Goal: Transaction & Acquisition: Purchase product/service

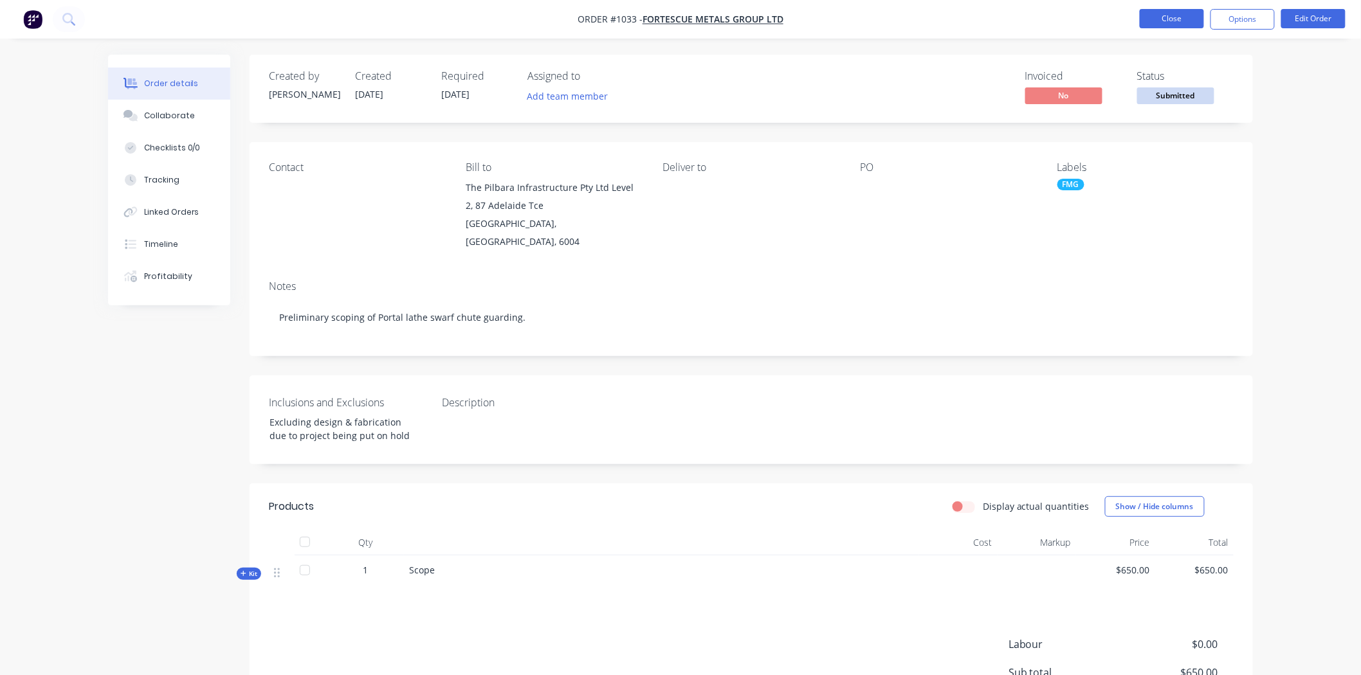
click at [1178, 9] on button "Close" at bounding box center [1172, 18] width 64 height 19
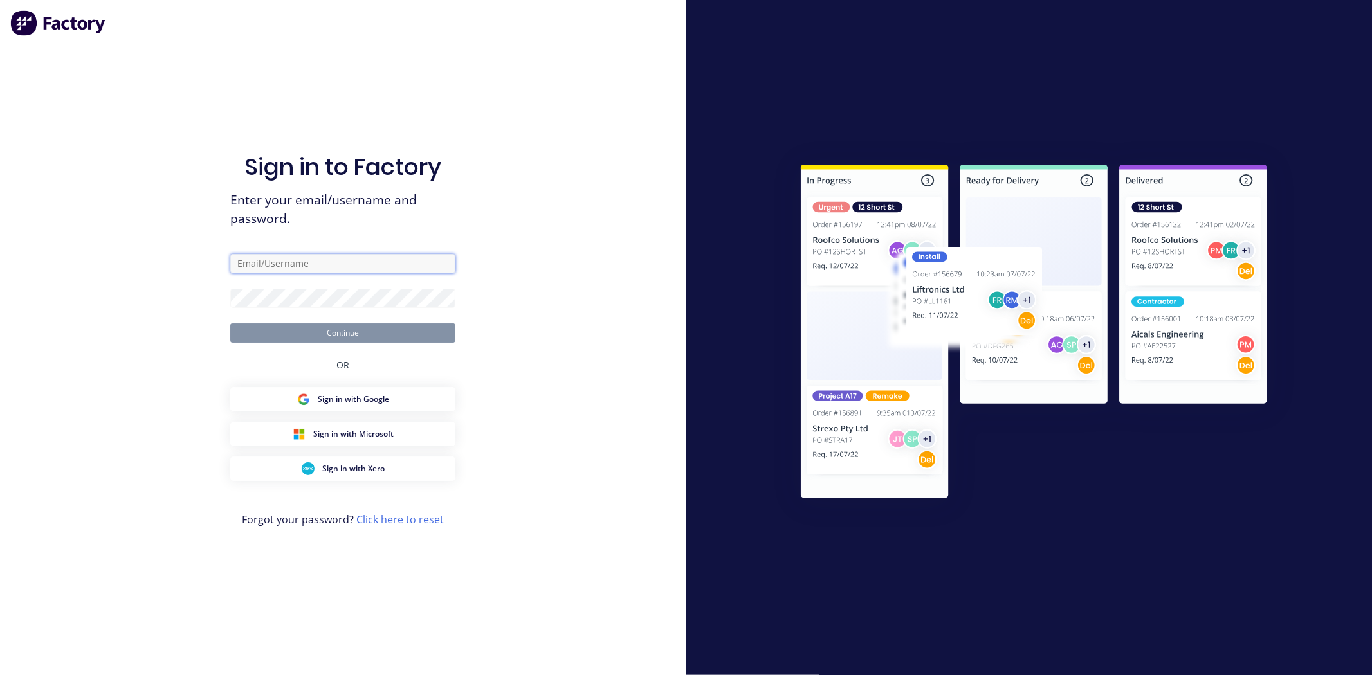
type input "[PERSON_NAME][EMAIL_ADDRESS][PERSON_NAME][DOMAIN_NAME]"
drag, startPoint x: 320, startPoint y: 331, endPoint x: 381, endPoint y: 332, distance: 61.1
click at [320, 331] on button "Continue" at bounding box center [342, 332] width 225 height 19
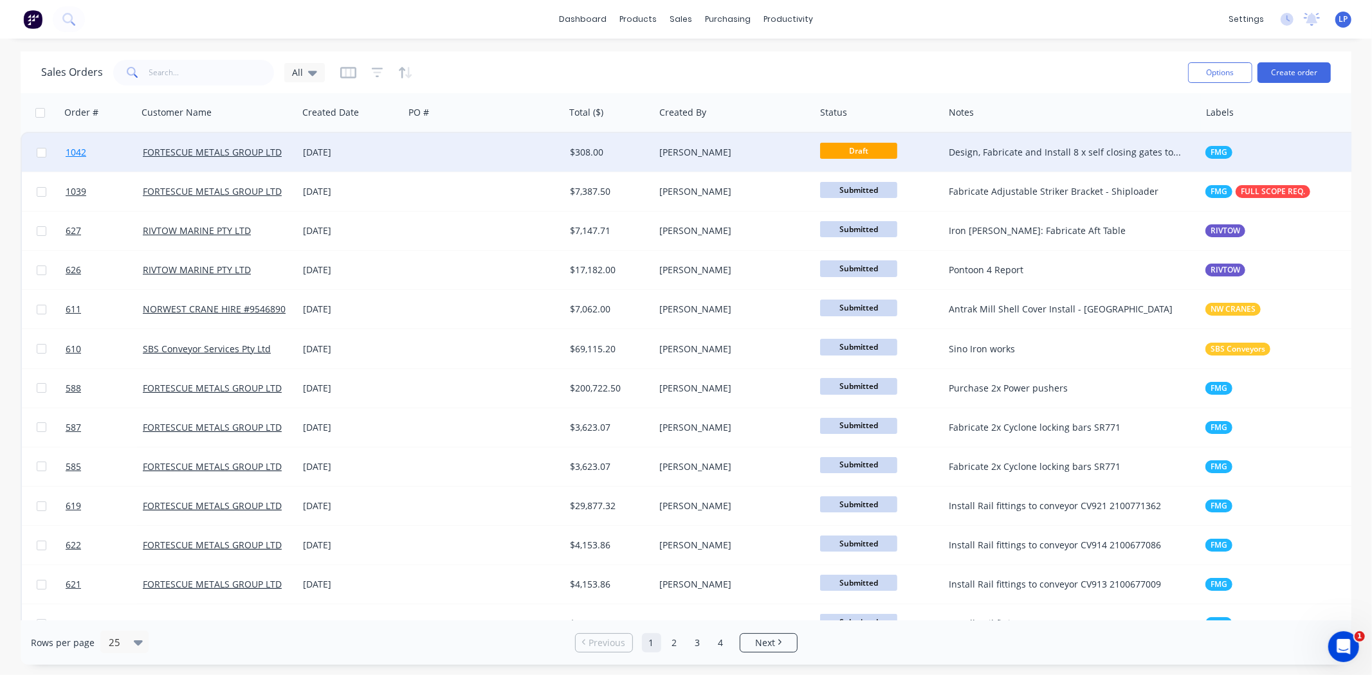
click at [69, 153] on span "1042" at bounding box center [76, 152] width 21 height 13
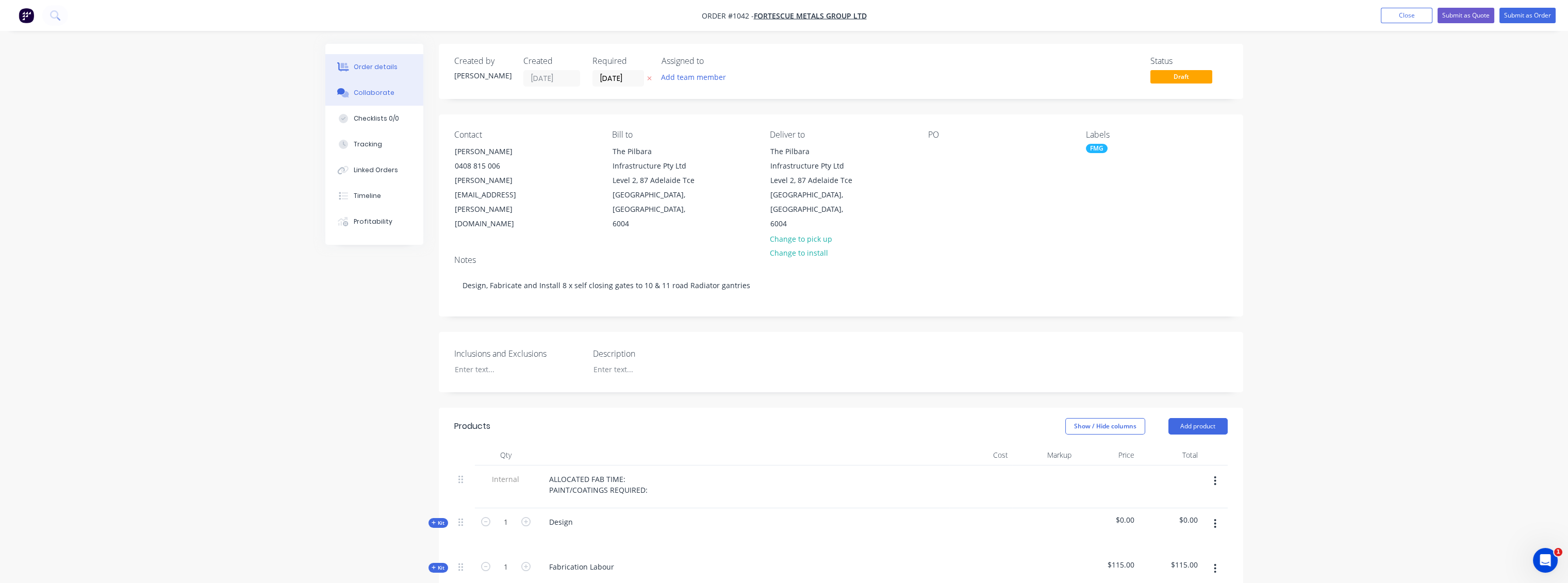
click at [375, 97] on div "Collaborate" at bounding box center [374, 93] width 41 height 10
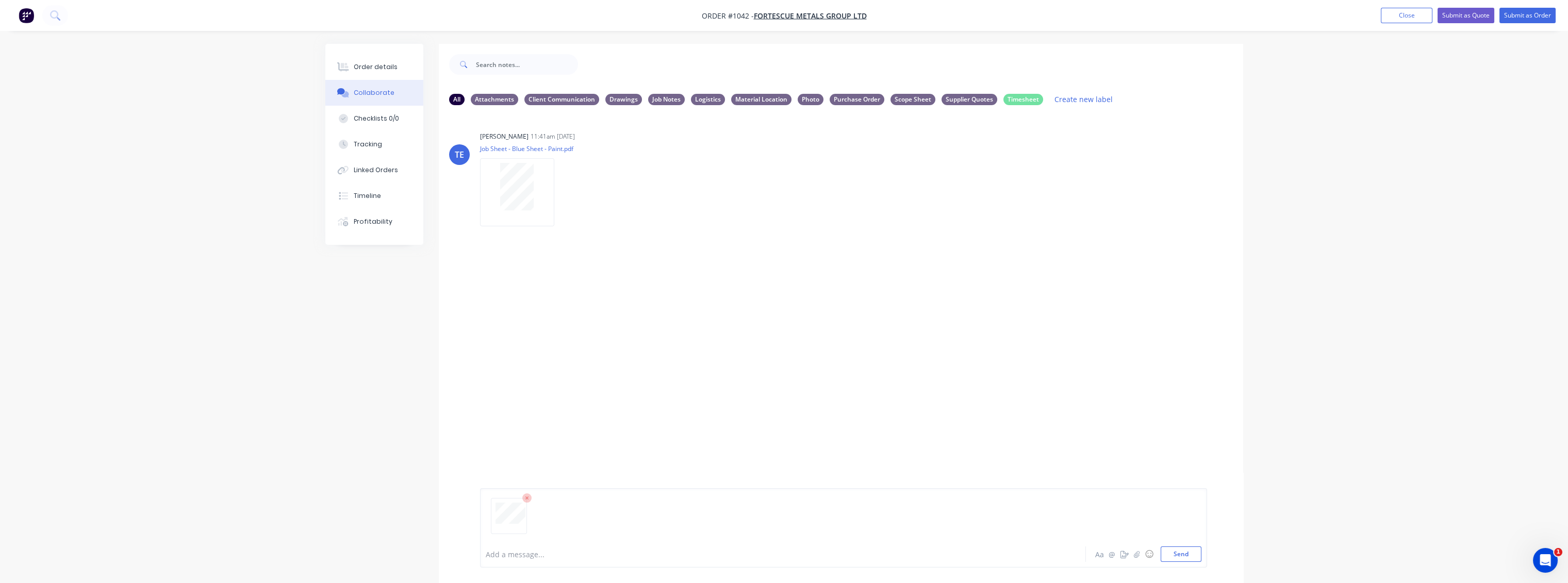
click at [325, 80] on button "Collaborate" at bounding box center [374, 93] width 98 height 26
click at [1182, 555] on button "Send" at bounding box center [1181, 554] width 41 height 15
click at [886, 253] on div "LP You 01:08pm [DATE] RFQ - 1042.pdf Labels Download Delete" at bounding box center [840, 284] width 804 height 93
click at [1421, 11] on button "Close" at bounding box center [1406, 15] width 51 height 15
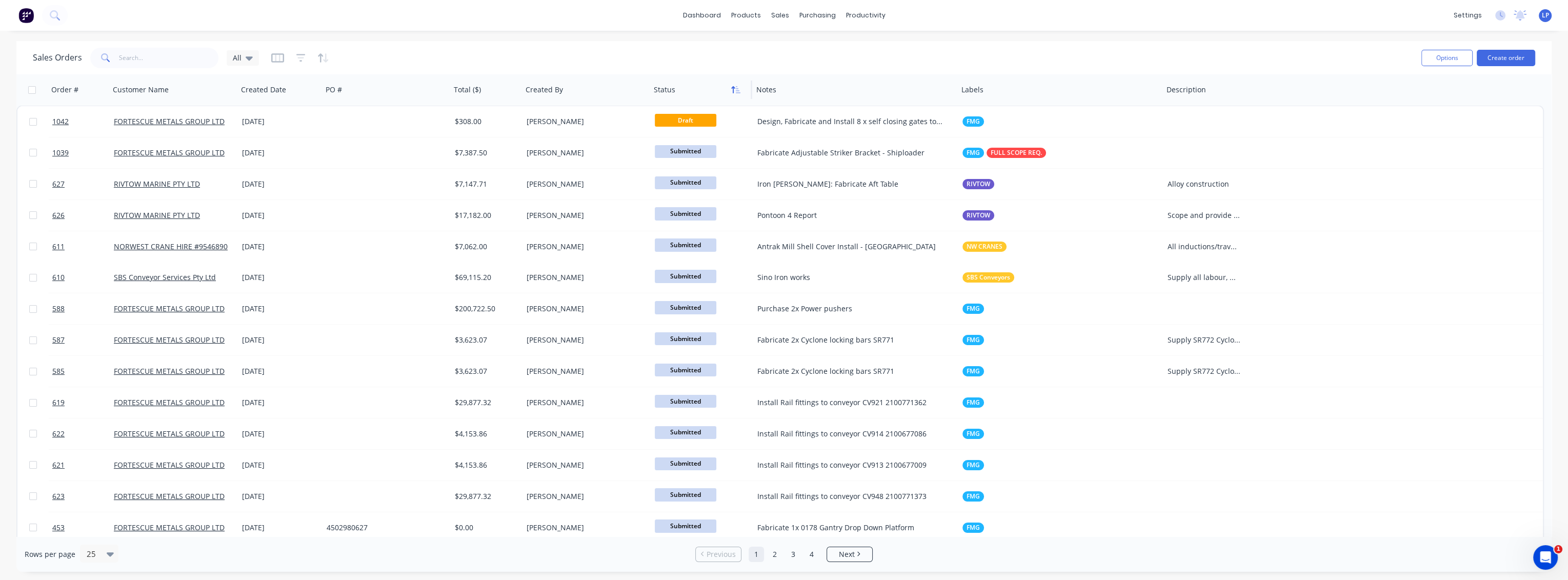
click at [737, 85] on icon "button" at bounding box center [736, 89] width 10 height 8
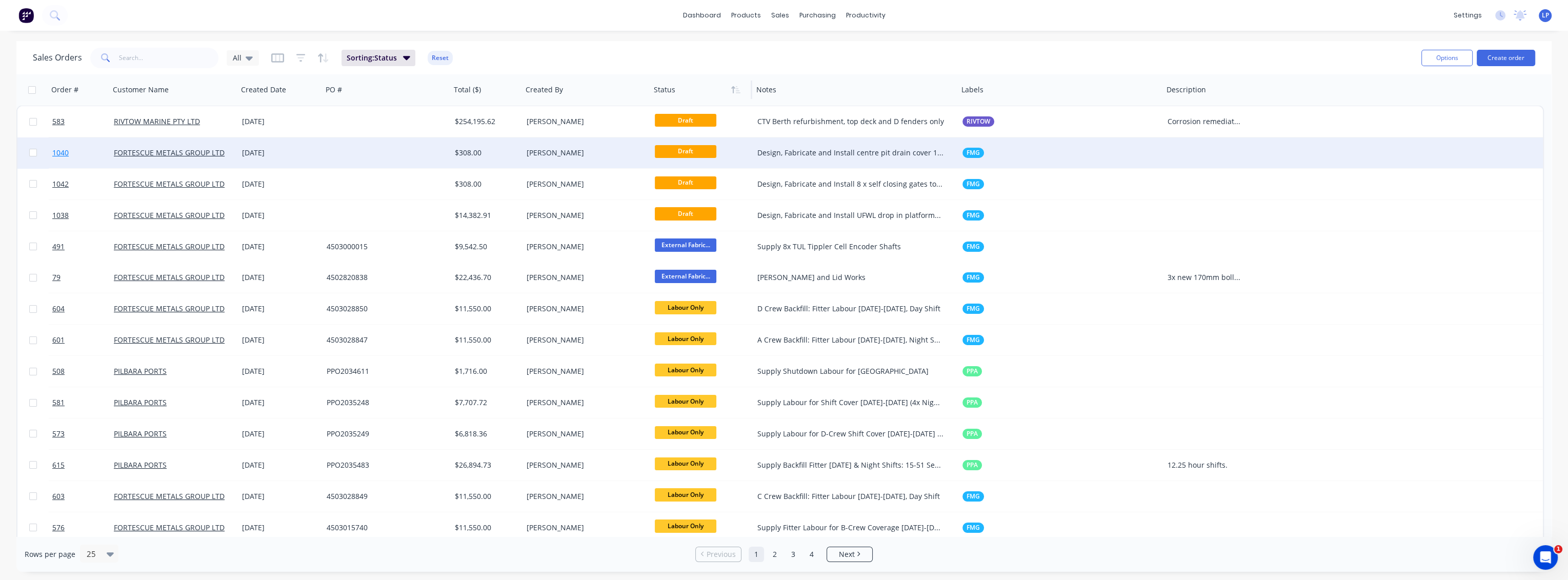
click at [57, 153] on span "1040" at bounding box center [61, 152] width 17 height 10
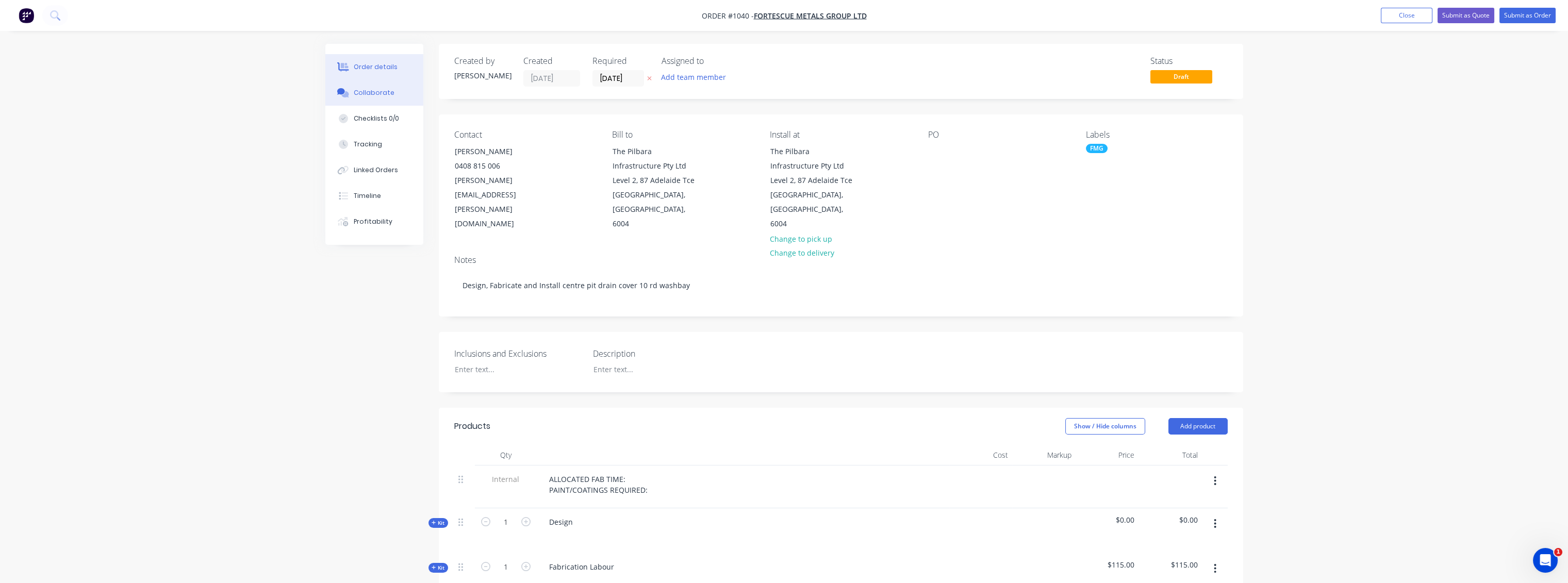
click at [380, 95] on div "Collaborate" at bounding box center [374, 93] width 41 height 10
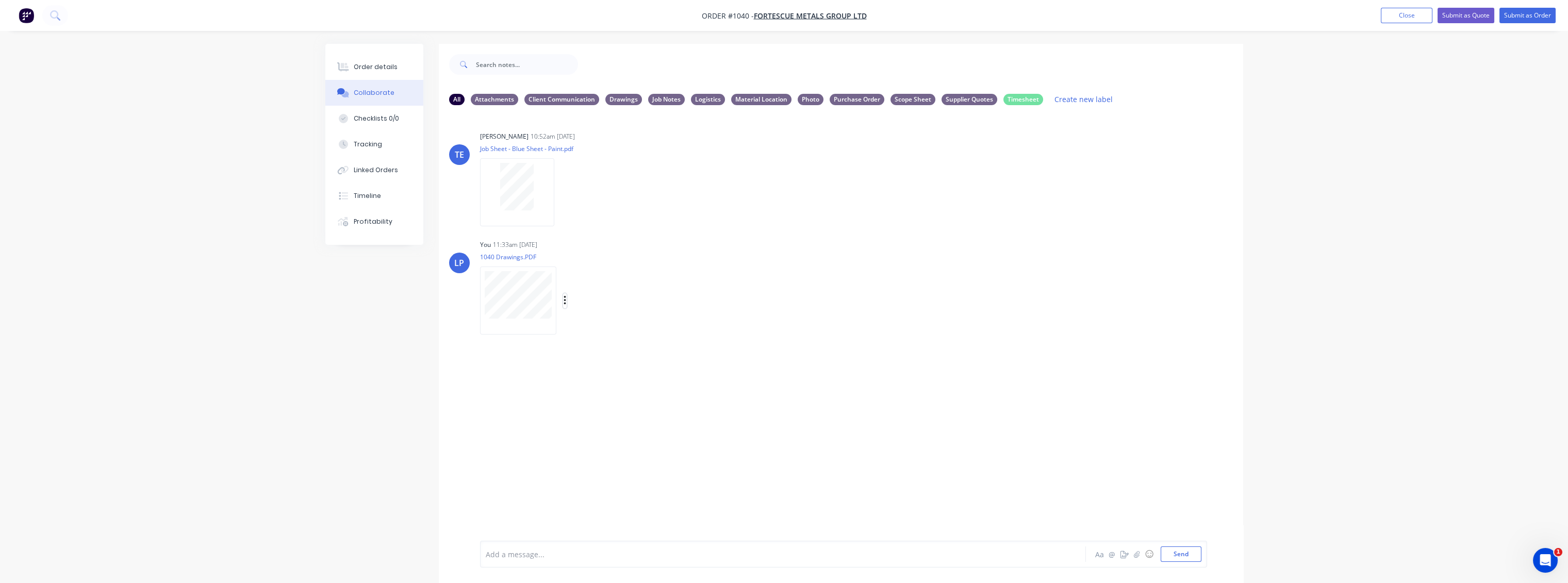
click at [563, 299] on button "button" at bounding box center [564, 301] width 4 height 15
click at [608, 354] on button "Delete" at bounding box center [632, 351] width 116 height 23
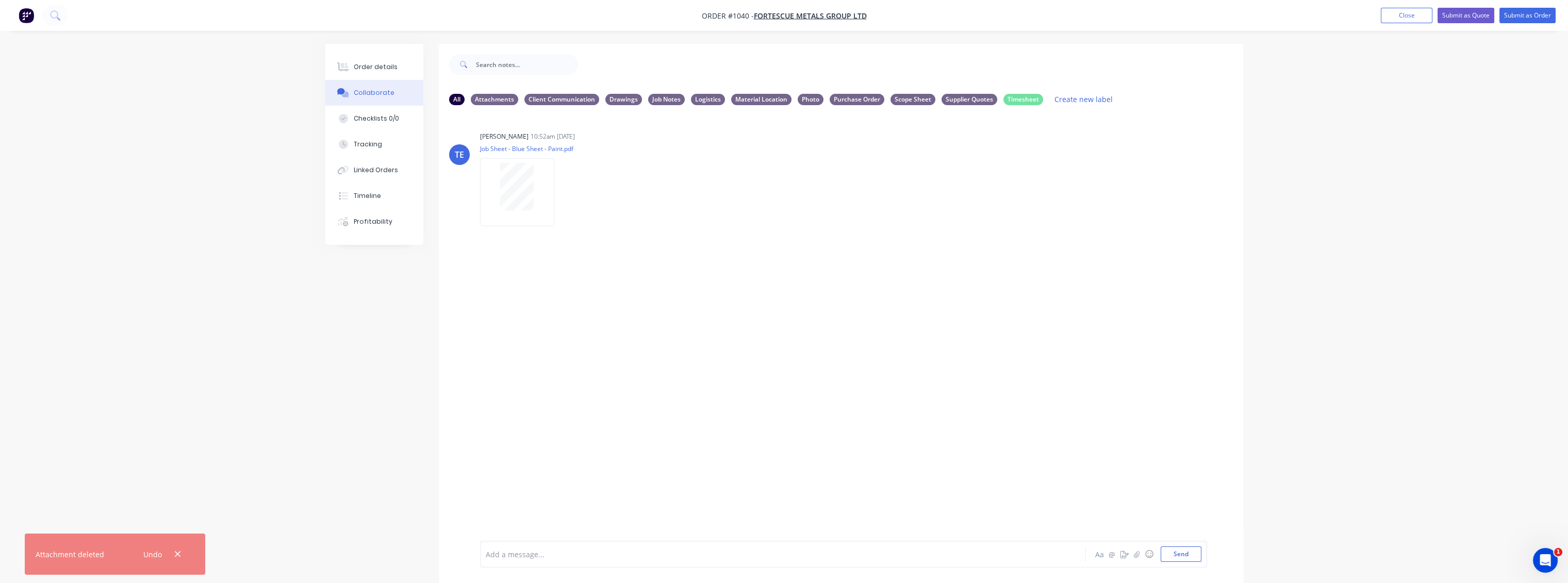
click at [612, 399] on div "[PERSON_NAME] 10:52am [DATE] Job Sheet - Blue Sheet - Paint.pdf Labels Download…" at bounding box center [840, 326] width 804 height 427
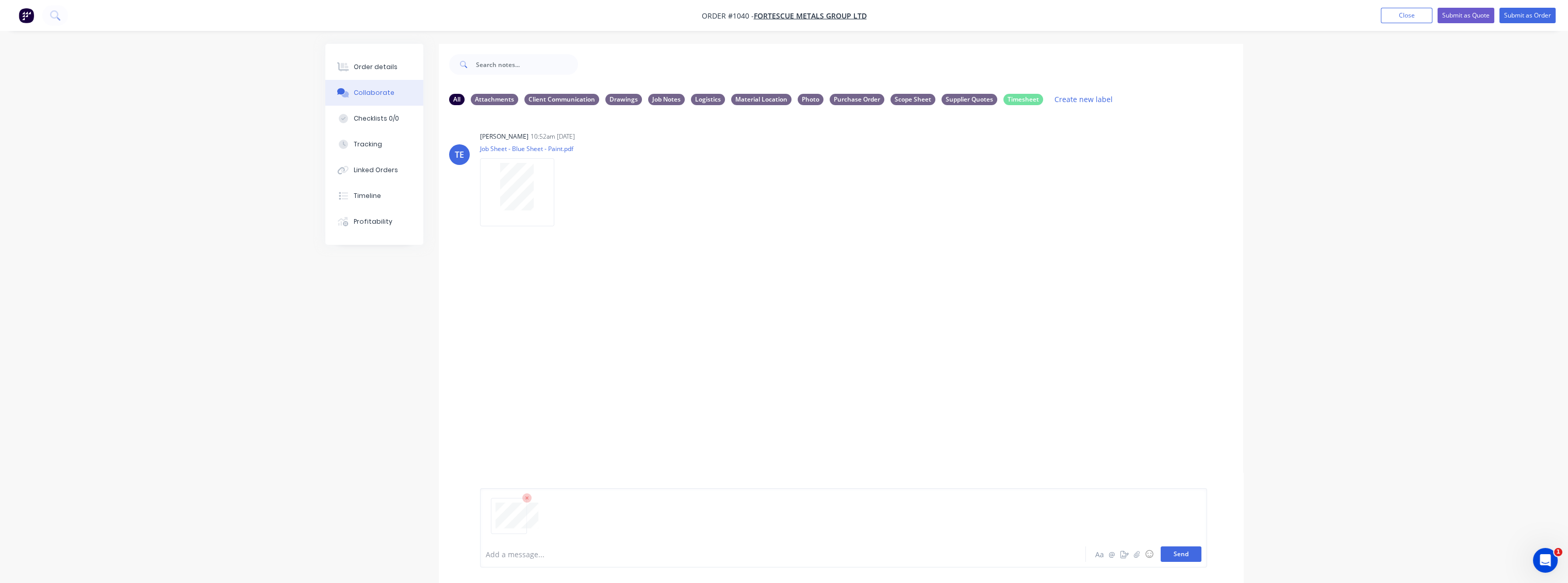
click at [1174, 554] on button "Send" at bounding box center [1181, 554] width 41 height 15
click at [564, 300] on icon "button" at bounding box center [565, 301] width 3 height 12
click at [598, 315] on button "Labels" at bounding box center [632, 305] width 116 height 23
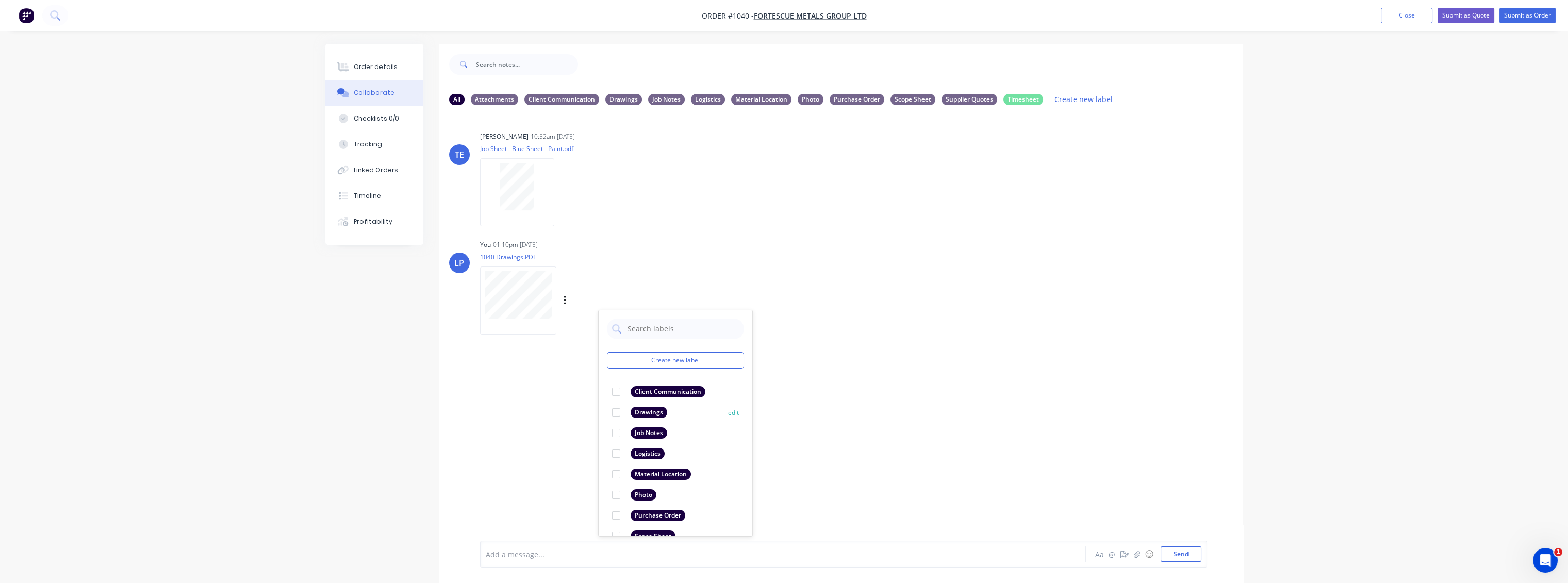
drag, startPoint x: 615, startPoint y: 410, endPoint x: 661, endPoint y: 371, distance: 60.3
click at [615, 410] on div at bounding box center [616, 413] width 21 height 21
click at [820, 310] on div "LP You 01:10pm [DATE] 1040 Drawings.PDF Labels Download Delete Create new label…" at bounding box center [840, 284] width 804 height 93
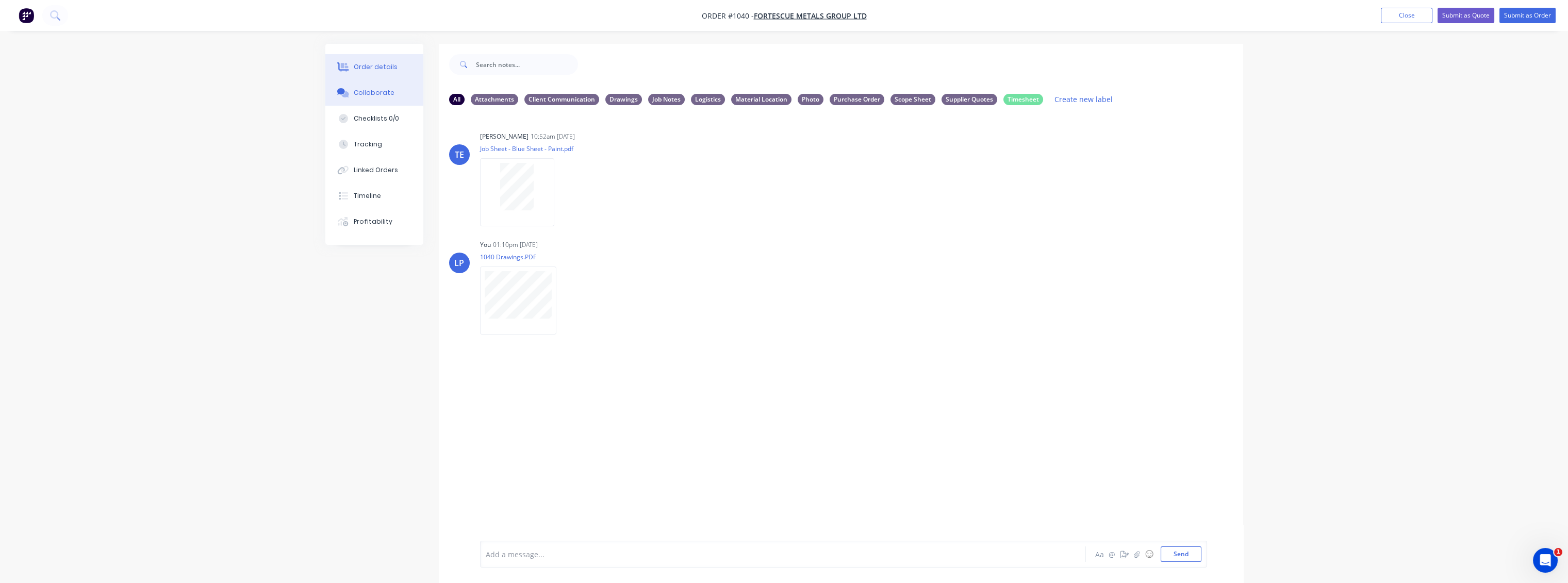
click at [358, 66] on div "Order details" at bounding box center [375, 67] width 44 height 10
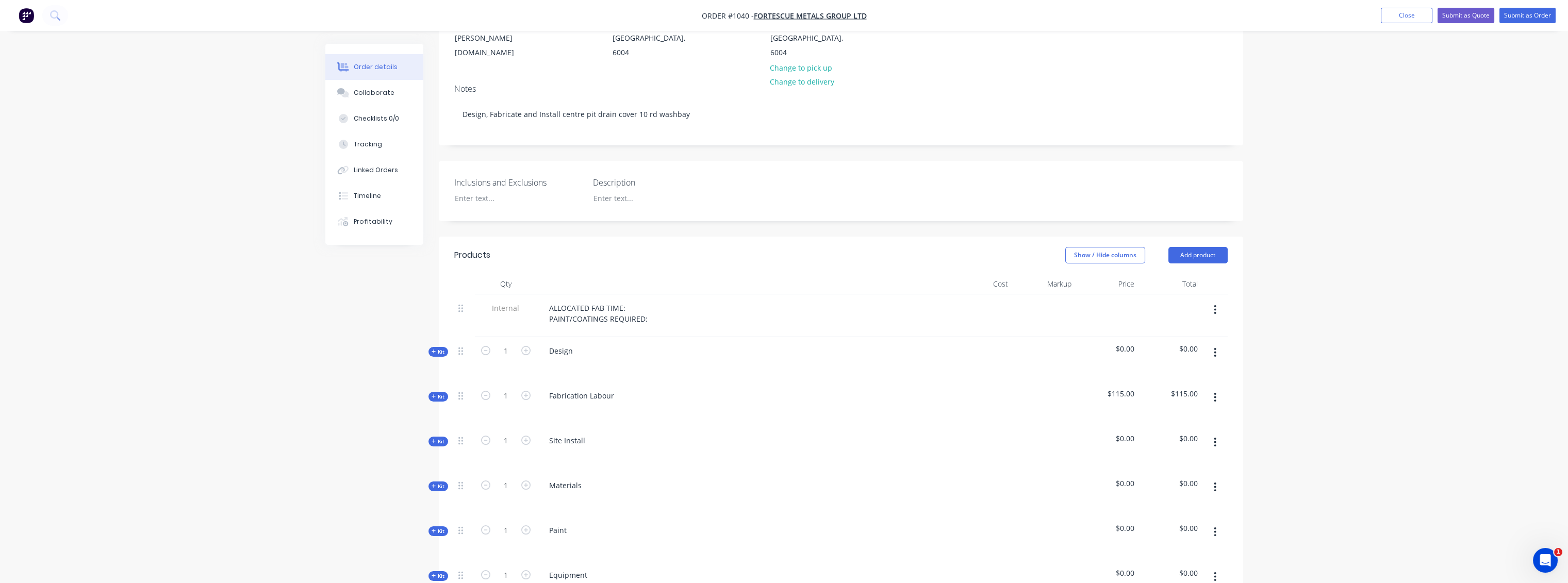
scroll to position [172, 0]
click at [523, 346] on icon "button" at bounding box center [526, 350] width 10 height 10
click at [484, 346] on icon "button" at bounding box center [486, 350] width 10 height 10
type input "1"
click at [431, 349] on icon at bounding box center [434, 351] width 5 height 5
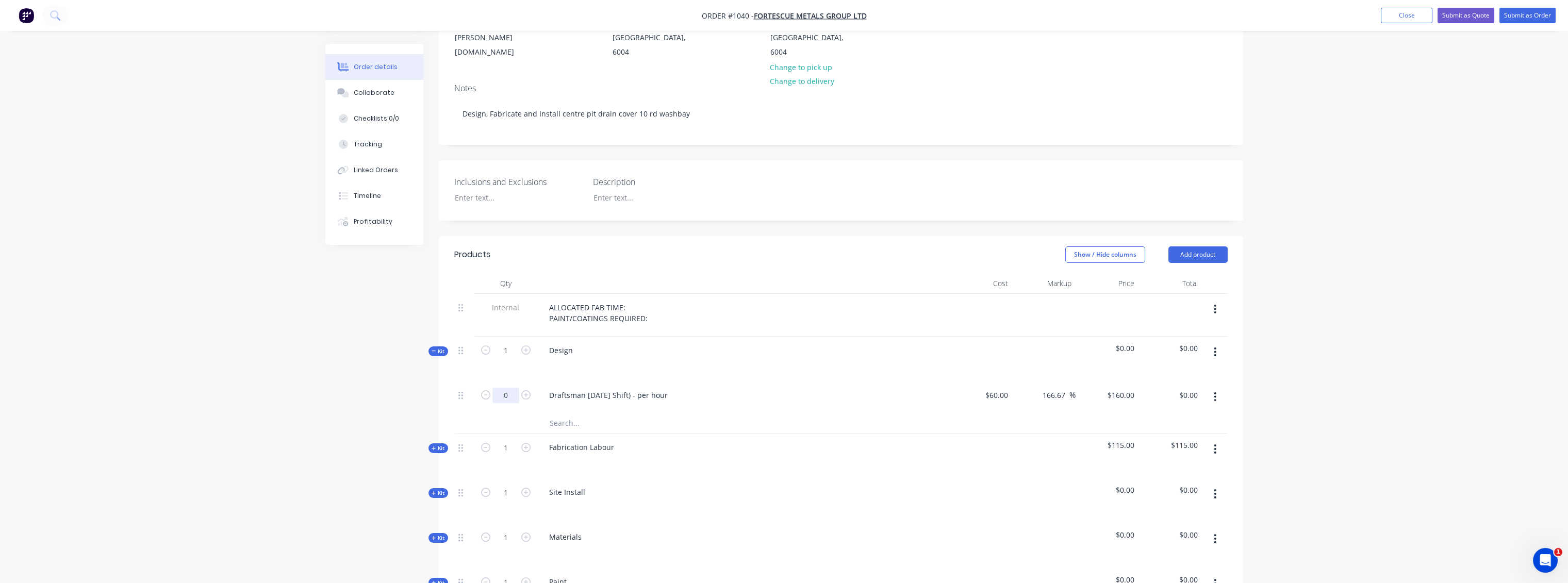
click at [513, 388] on input "0" at bounding box center [505, 395] width 26 height 15
type input "6"
type input "$960.00"
click at [795, 360] on div "Design" at bounding box center [742, 359] width 412 height 45
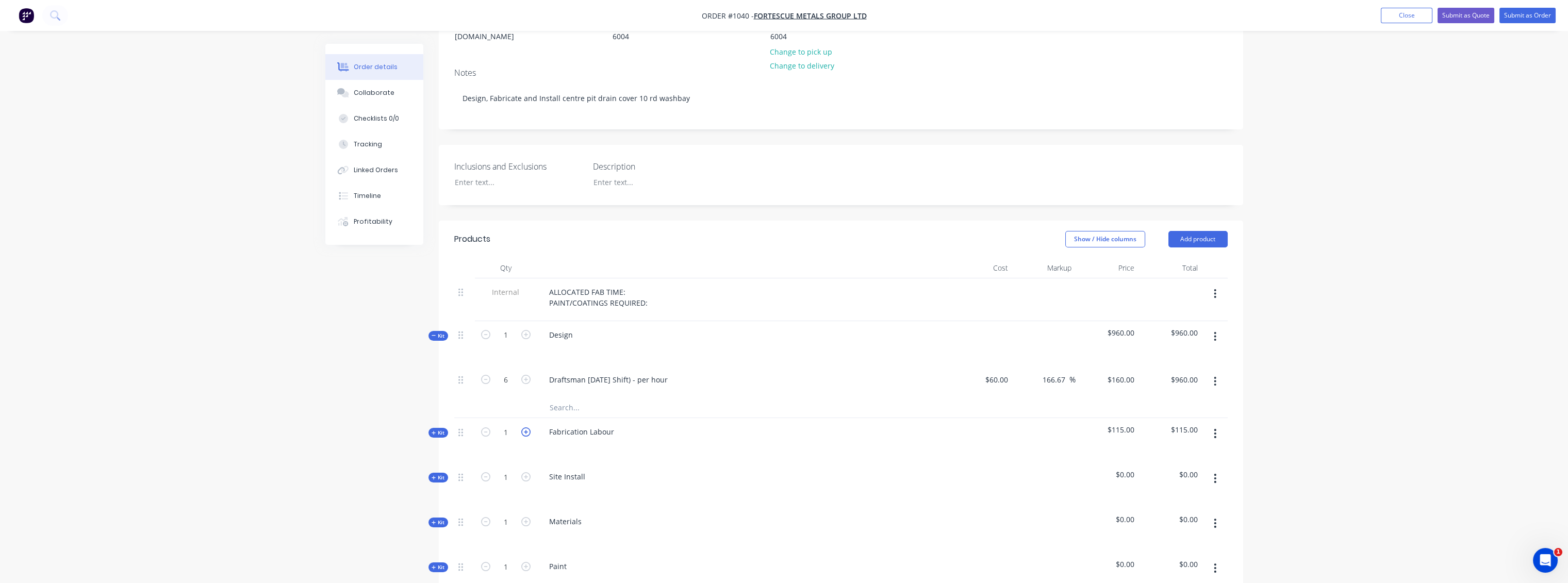
scroll to position [229, 0]
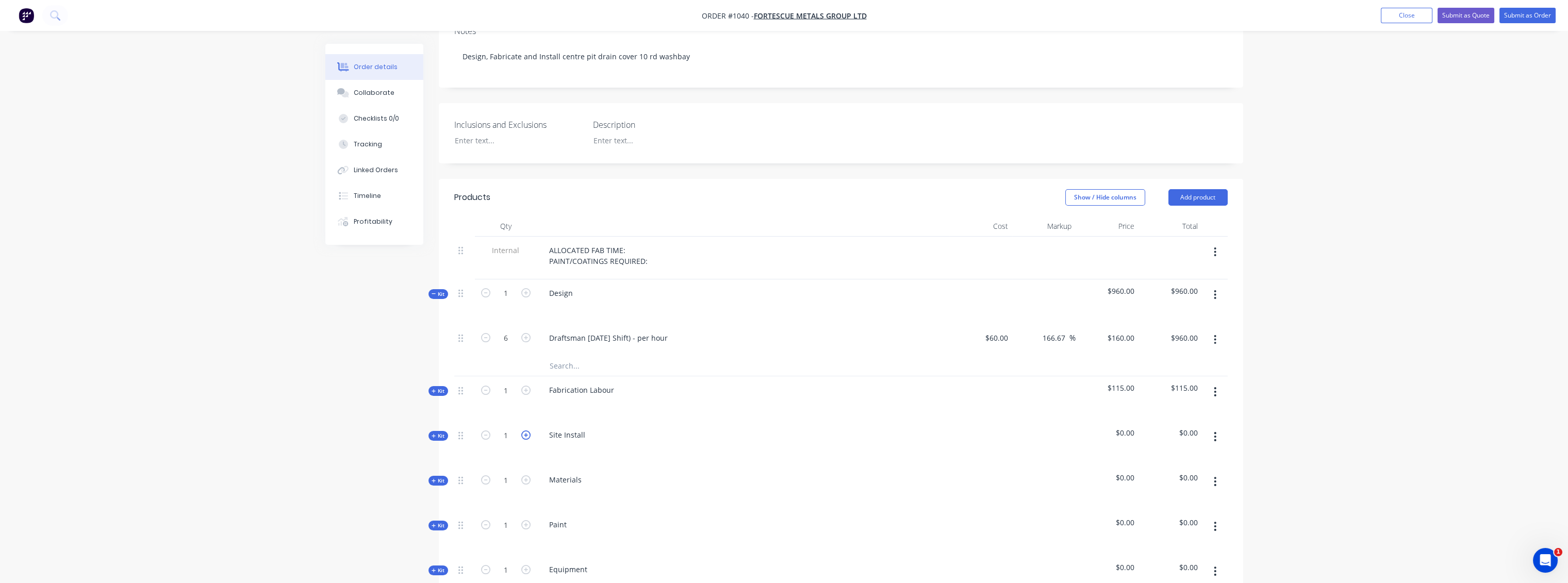
click at [527, 431] on icon "button" at bounding box center [526, 435] width 10 height 10
click at [485, 431] on icon "button" at bounding box center [486, 435] width 10 height 10
type input "1"
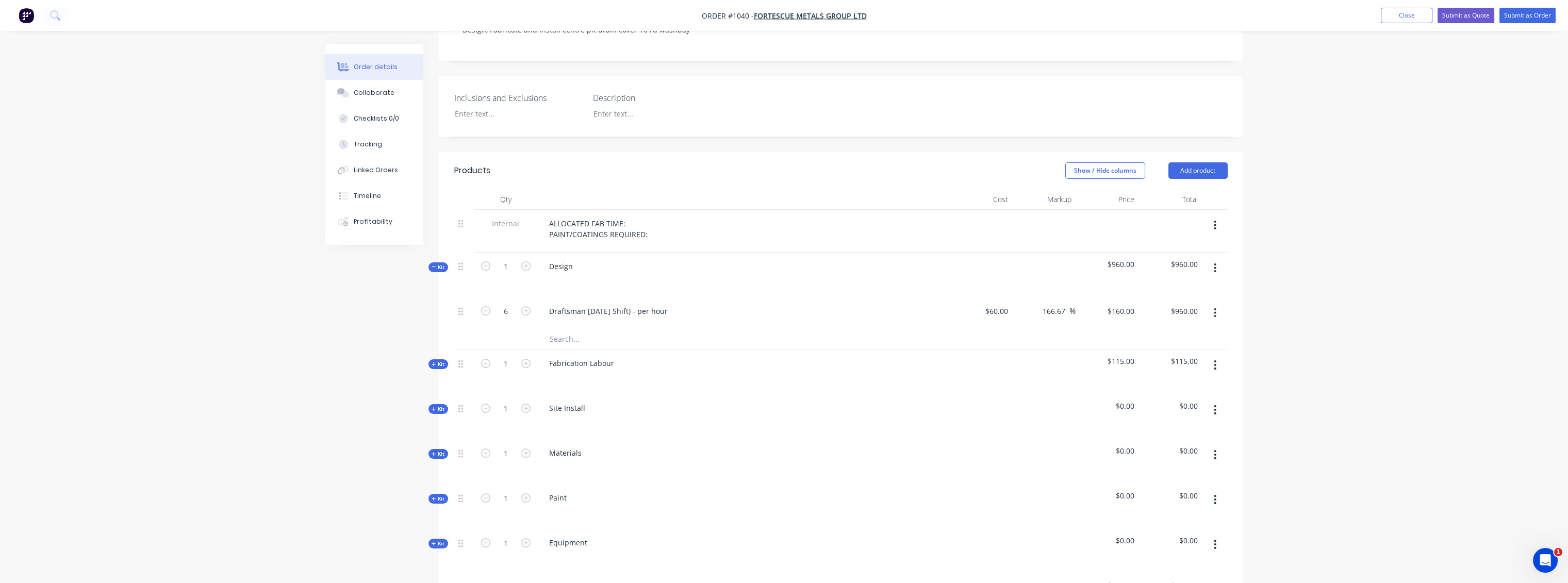
scroll to position [286, 0]
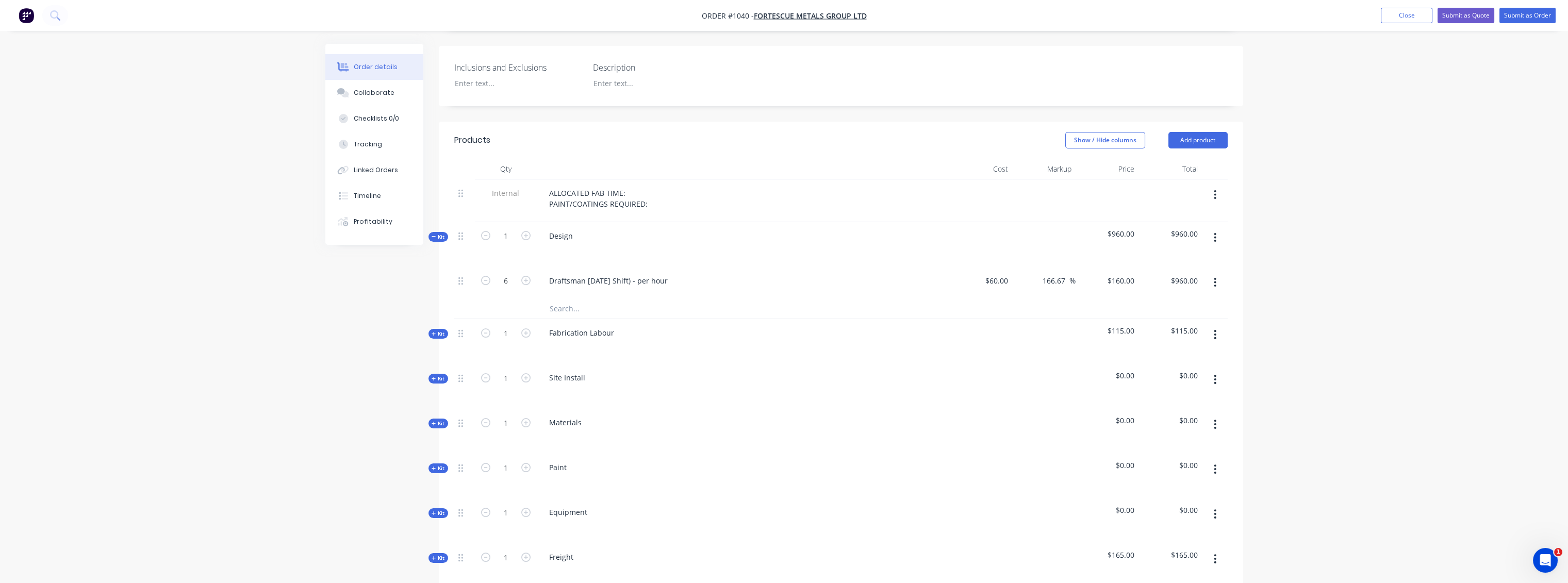
click at [1214, 419] on icon "button" at bounding box center [1214, 424] width 2 height 11
click at [1159, 506] on div "Delete" at bounding box center [1178, 513] width 79 height 15
click at [1214, 419] on icon "button" at bounding box center [1214, 424] width 2 height 11
click at [1166, 506] on div "Delete" at bounding box center [1178, 513] width 79 height 15
click at [1214, 419] on icon "button" at bounding box center [1214, 424] width 2 height 11
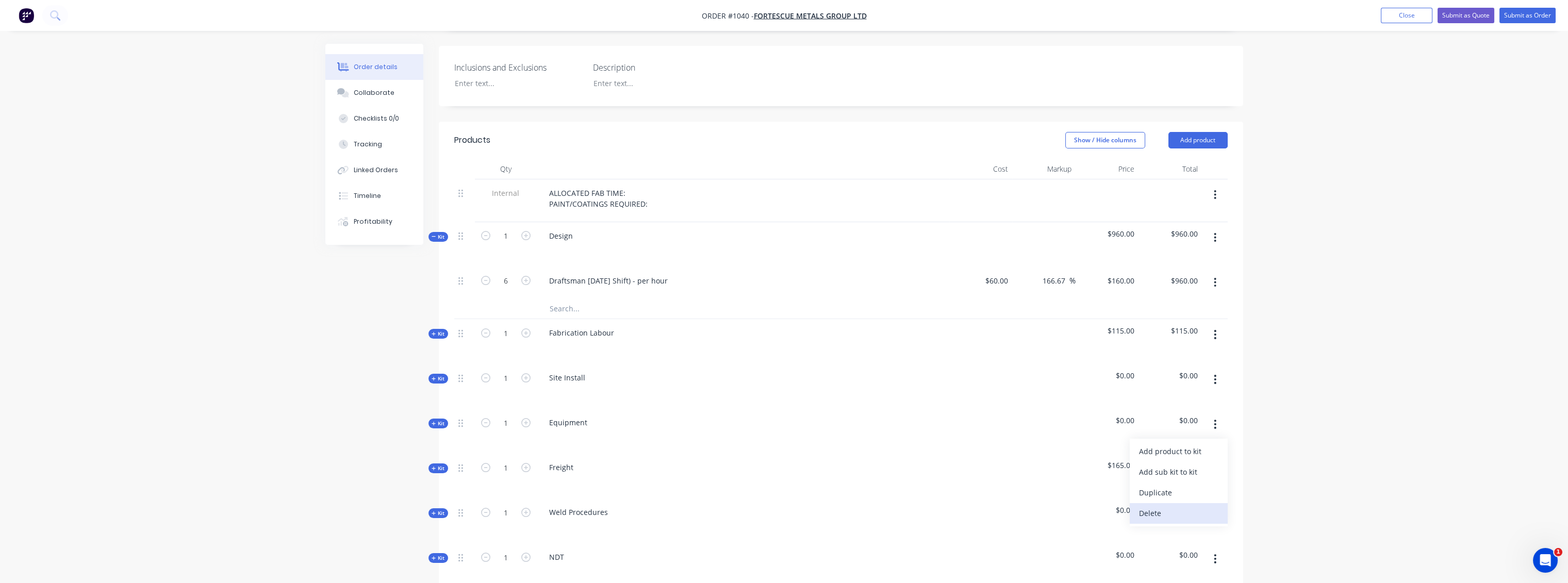
click at [1154, 506] on div "Delete" at bounding box center [1178, 513] width 79 height 15
click at [1214, 464] on icon "button" at bounding box center [1214, 469] width 2 height 11
click at [1158, 551] on div "Delete" at bounding box center [1178, 558] width 79 height 15
click at [1214, 464] on icon "button" at bounding box center [1214, 469] width 2 height 10
click at [1146, 551] on div "Delete" at bounding box center [1178, 558] width 79 height 15
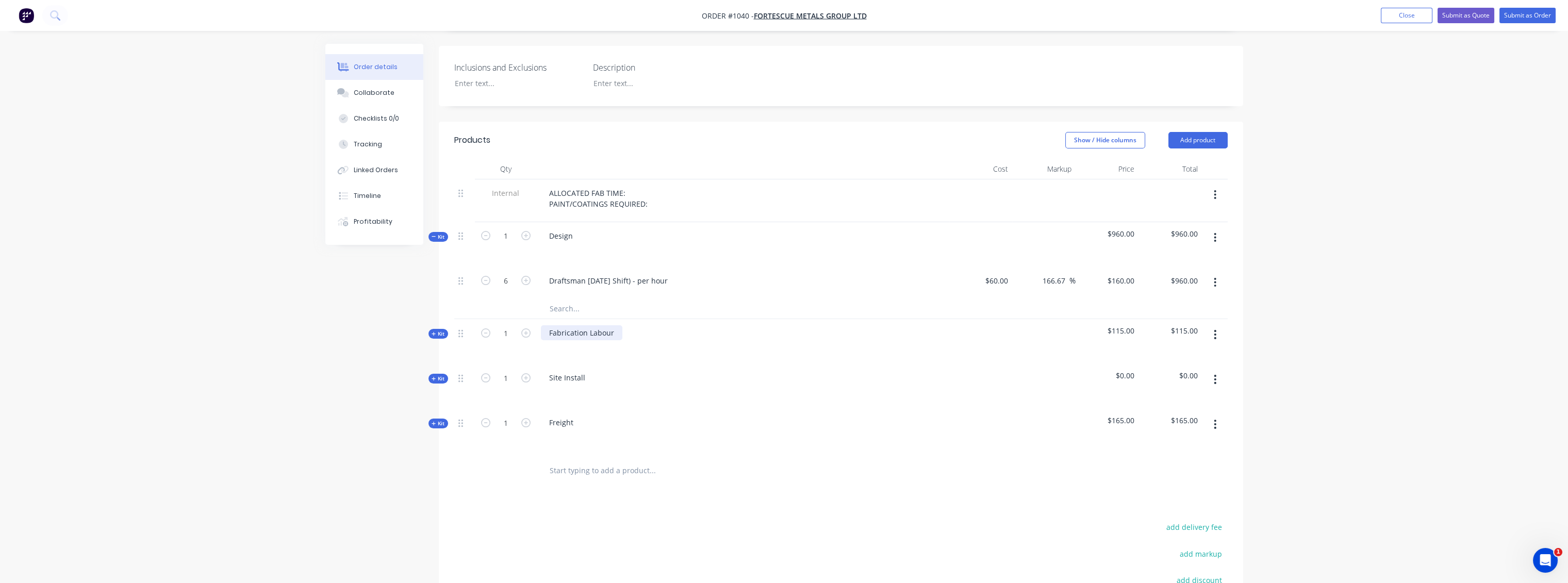
click at [616, 326] on div "Fabrication Labour" at bounding box center [582, 333] width 82 height 15
click at [608, 326] on div "Fabrication and materials" at bounding box center [593, 333] width 105 height 15
click at [653, 340] on div at bounding box center [743, 347] width 404 height 15
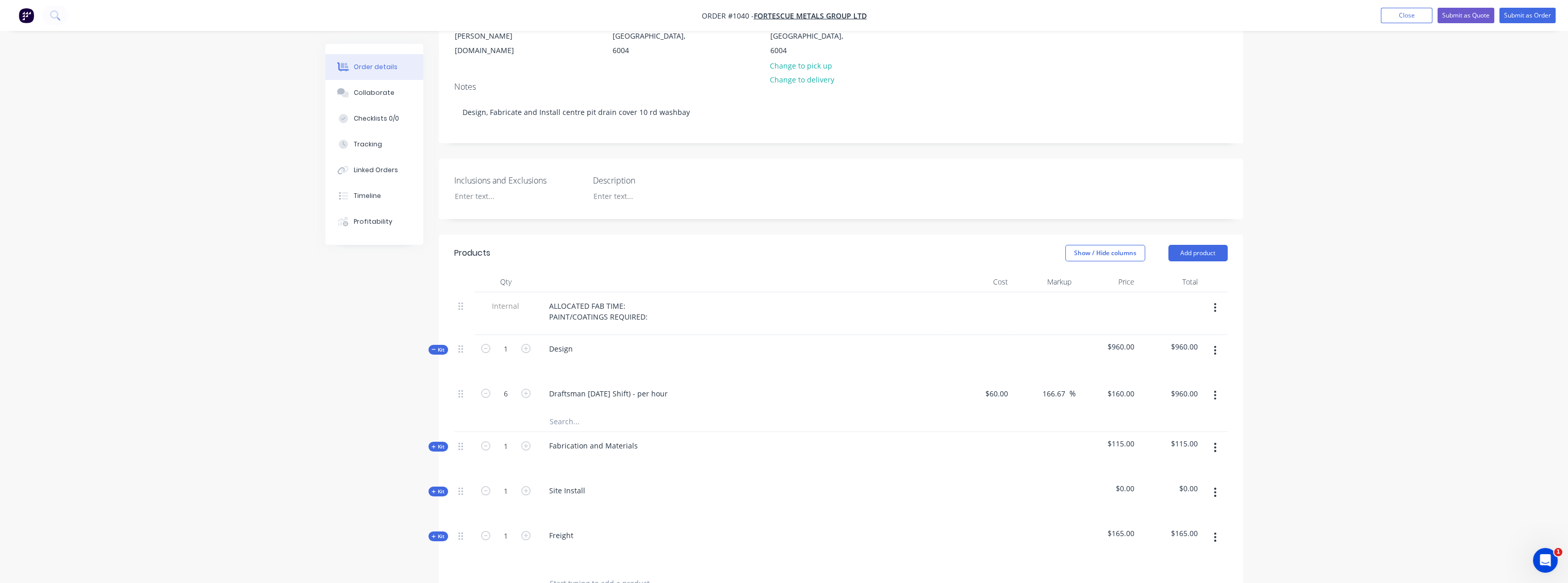
scroll to position [172, 0]
click at [437, 444] on span "Kit" at bounding box center [438, 448] width 14 height 8
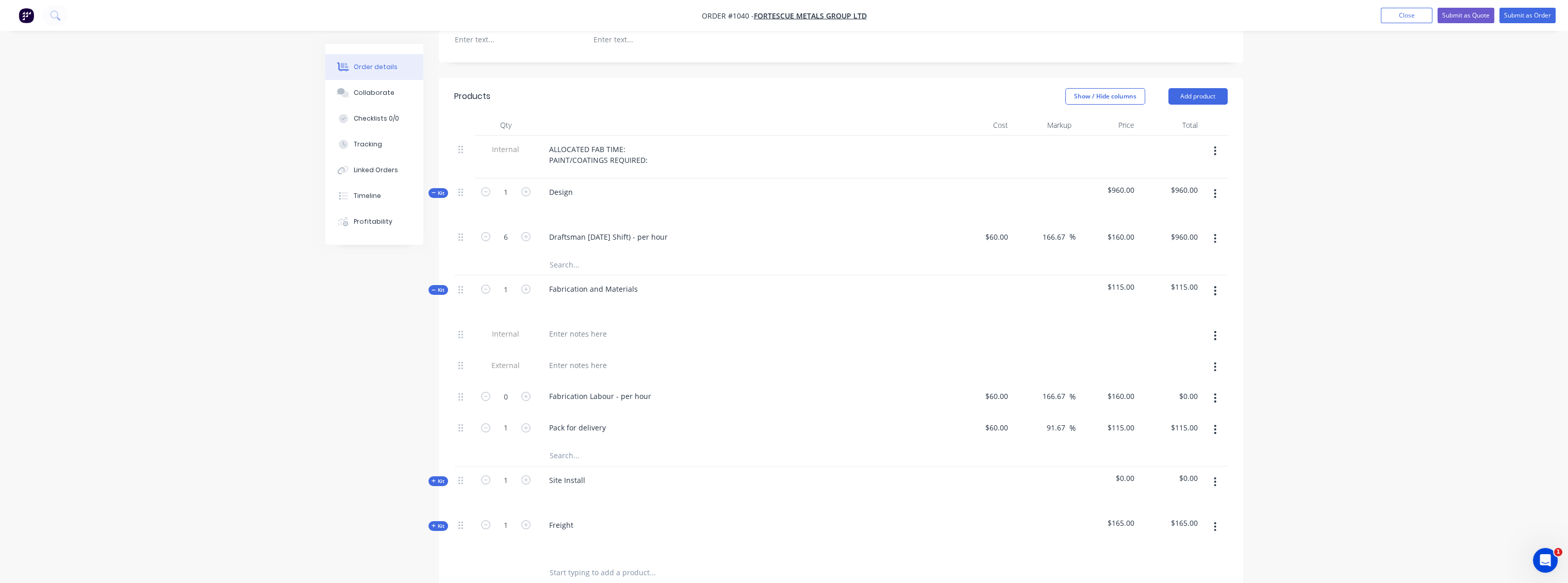
scroll to position [343, 0]
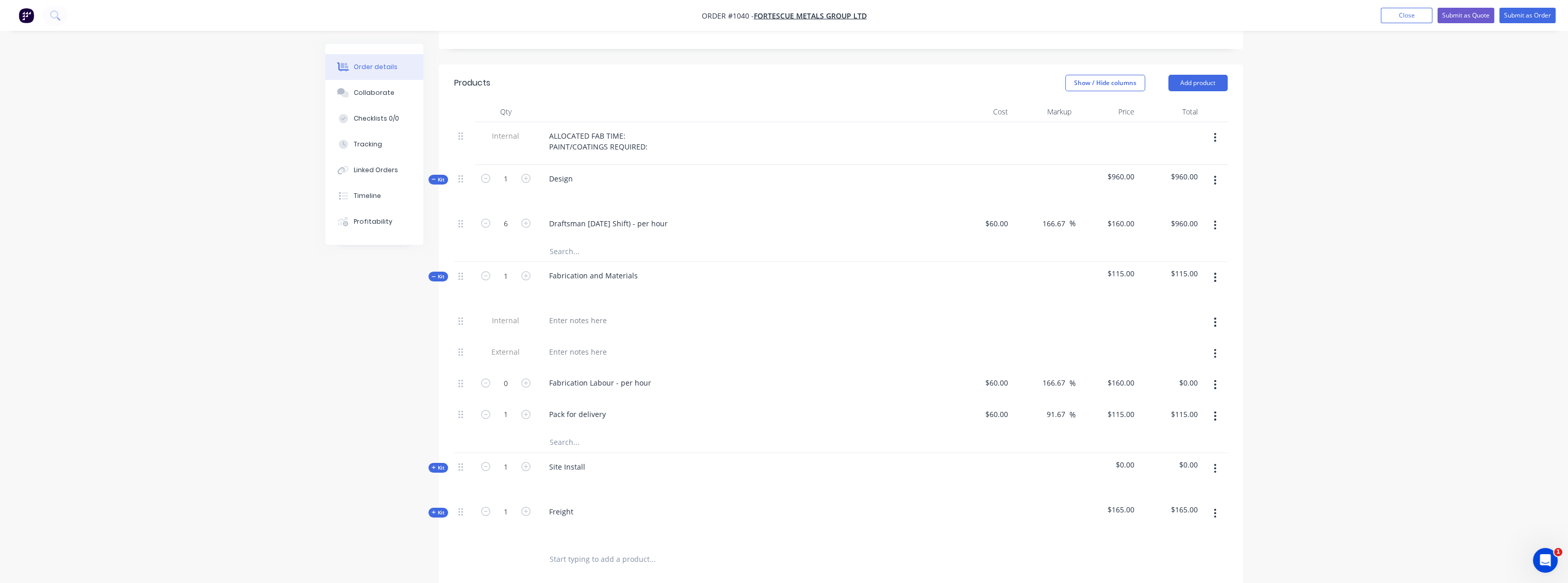
click at [1215, 380] on icon "button" at bounding box center [1214, 385] width 2 height 10
click at [1152, 446] on div "Delete" at bounding box center [1178, 453] width 79 height 15
click at [565, 401] on input "text" at bounding box center [652, 411] width 206 height 21
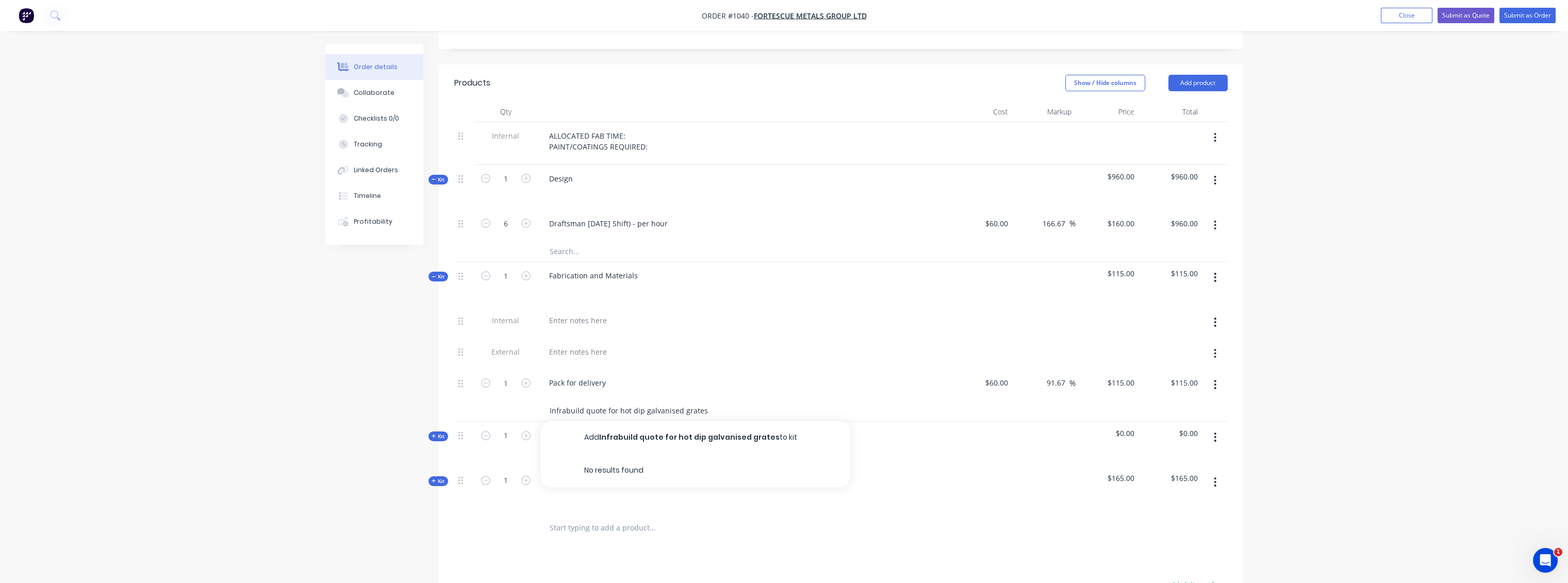
click at [669, 401] on input "Infrabuild quote for hot dip galvanised grates" at bounding box center [652, 411] width 206 height 21
type input "Infrabuild quote for hot dip galvanized grates"
click at [763, 401] on div "Infrabuild quote for hot dip galvanized grates Add Infrabuild quote for hot dip…" at bounding box center [696, 411] width 309 height 21
click at [701, 401] on input "Infrabuild quote for hot dip galvanized grates" at bounding box center [652, 411] width 206 height 21
click at [621, 428] on button "Add Infrabuild quote for hot dip galvanized grates to kit" at bounding box center [696, 437] width 309 height 33
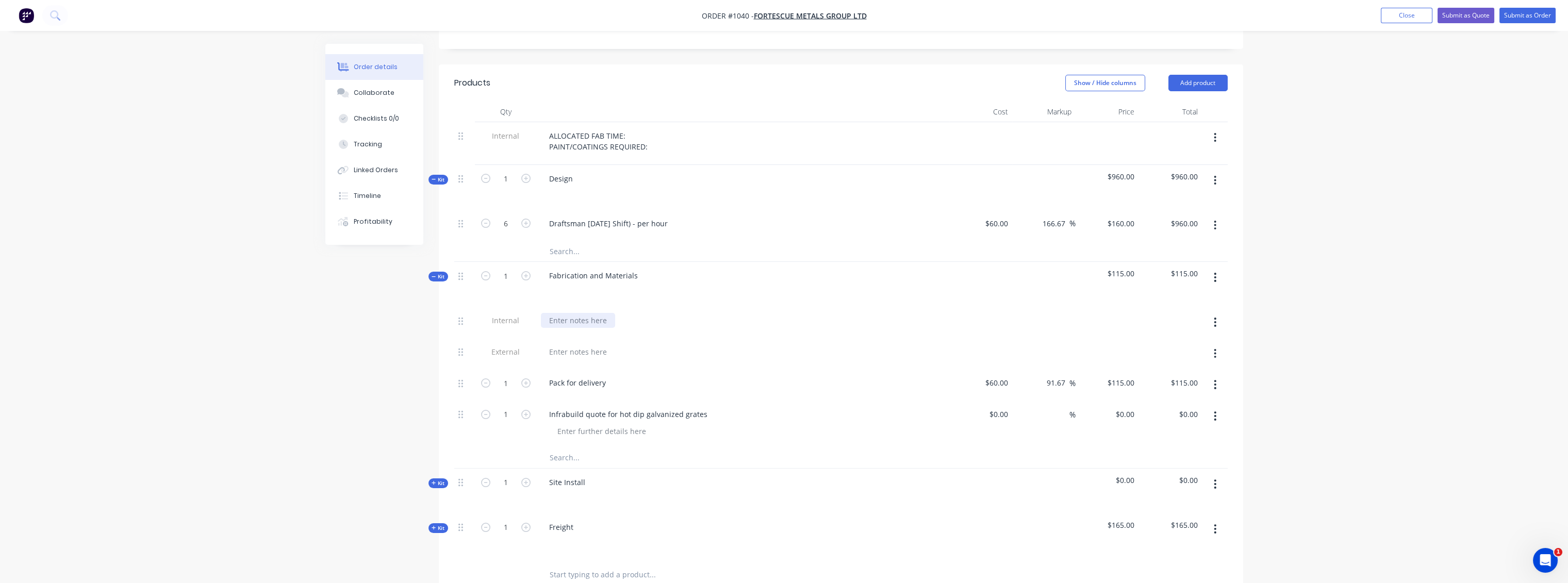
click at [565, 313] on div at bounding box center [578, 320] width 75 height 15
click at [673, 313] on div "no fabrication required. supply from infrabuild only" at bounding box center [639, 320] width 196 height 15
click at [435, 479] on div "Kit" at bounding box center [438, 484] width 19 height 10
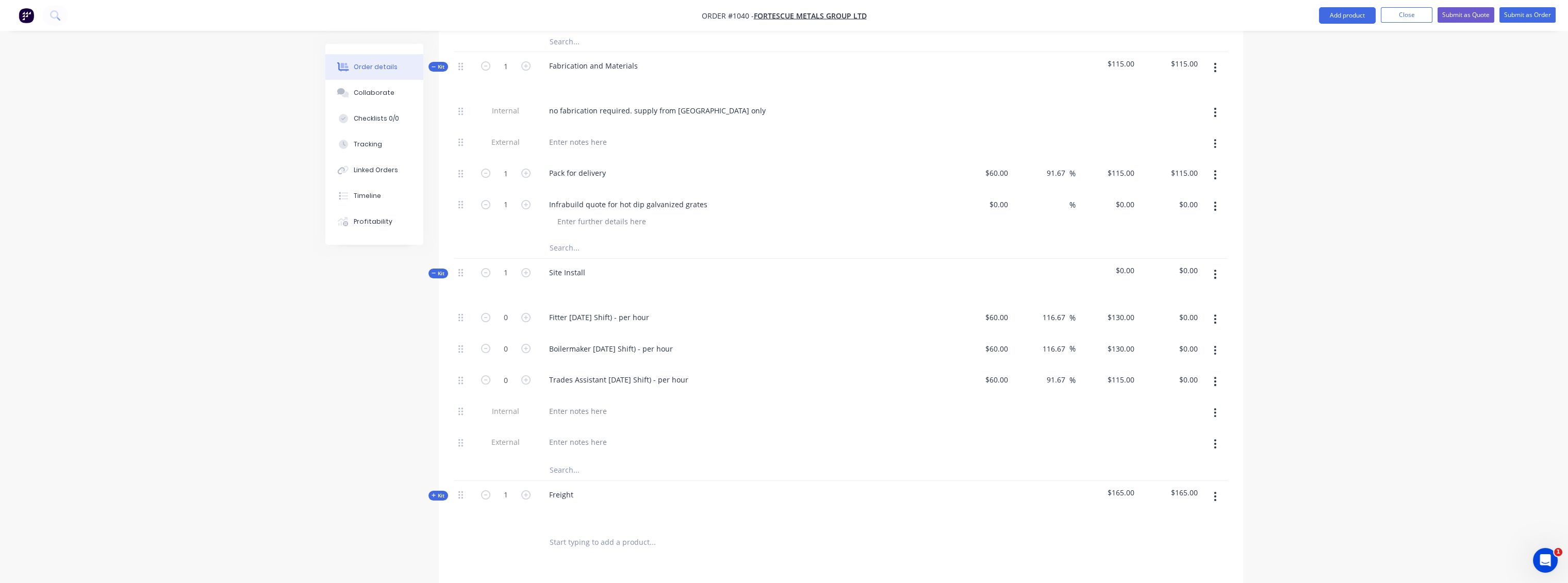
scroll to position [573, 0]
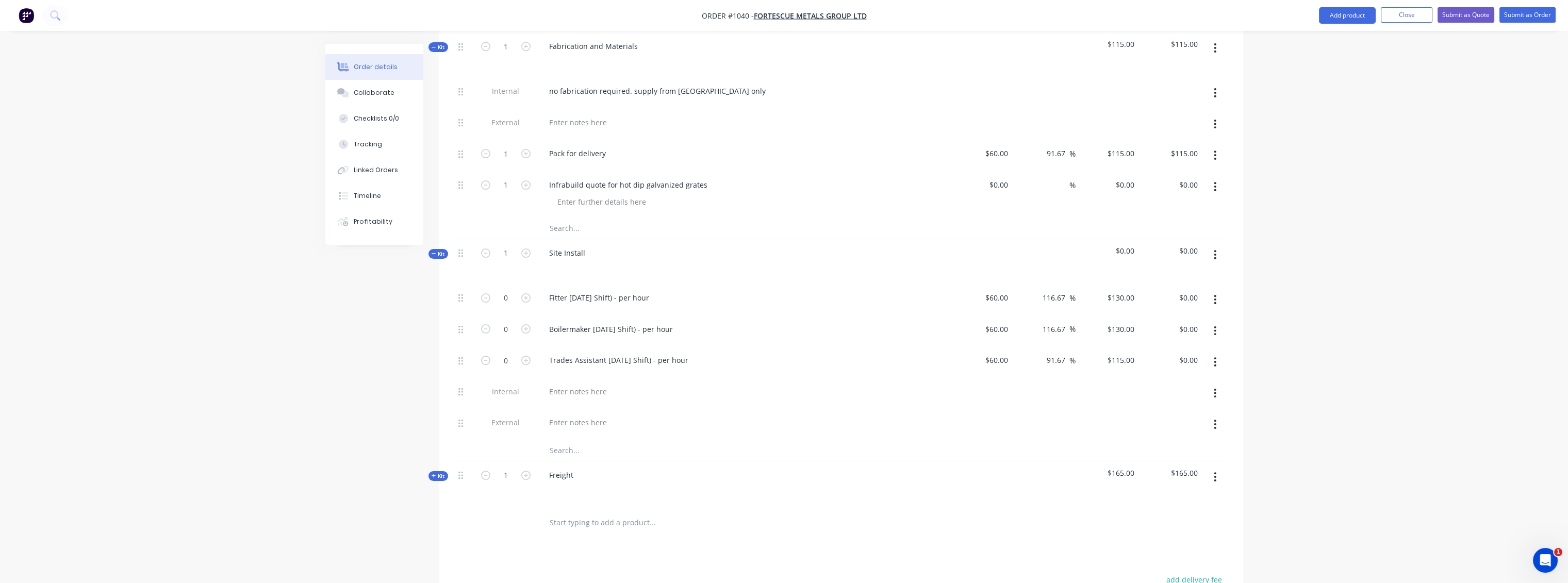
click at [1212, 290] on button "button" at bounding box center [1214, 299] width 24 height 18
click at [1169, 319] on div "Duplicate" at bounding box center [1178, 326] width 79 height 15
click at [1216, 294] on icon "button" at bounding box center [1214, 300] width 2 height 11
click at [1154, 360] on div "Delete" at bounding box center [1178, 367] width 79 height 15
click at [1214, 326] on icon "button" at bounding box center [1214, 331] width 2 height 11
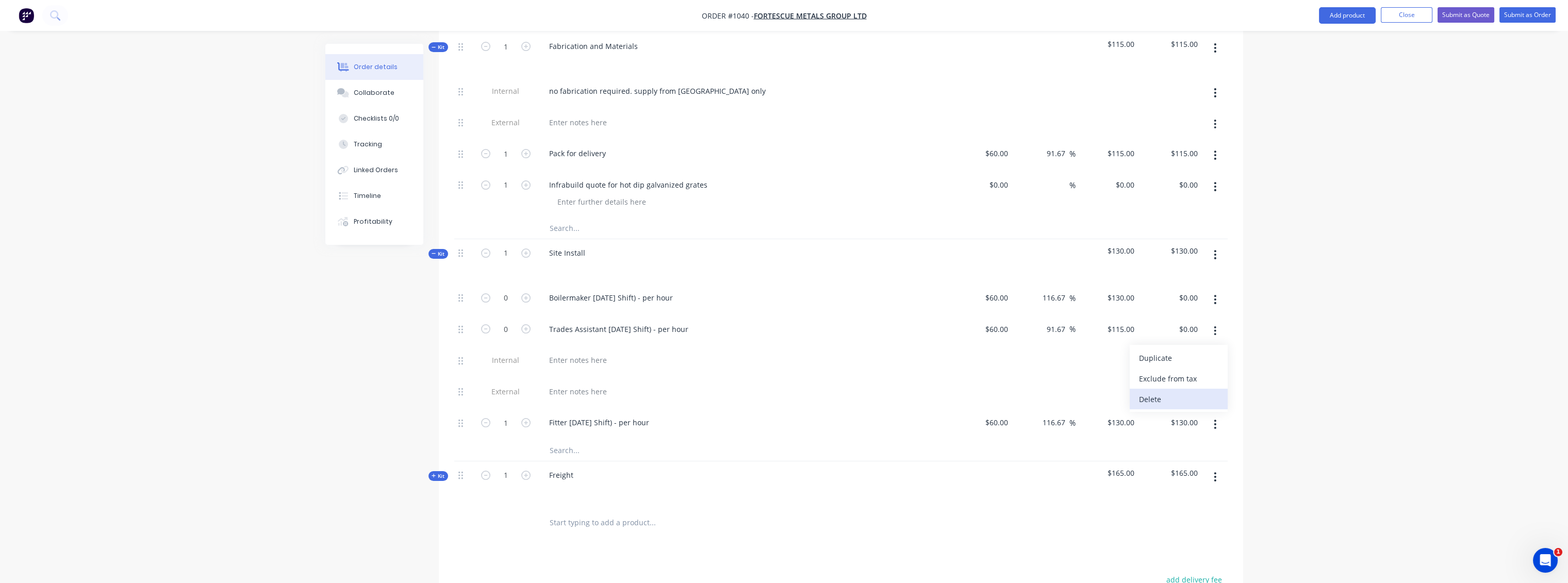
click at [1156, 392] on div "Delete" at bounding box center [1178, 399] width 79 height 15
click at [526, 294] on icon "button" at bounding box center [526, 298] width 10 height 10
type input "1"
type input "$130.00"
click at [526, 294] on icon "button" at bounding box center [526, 298] width 10 height 10
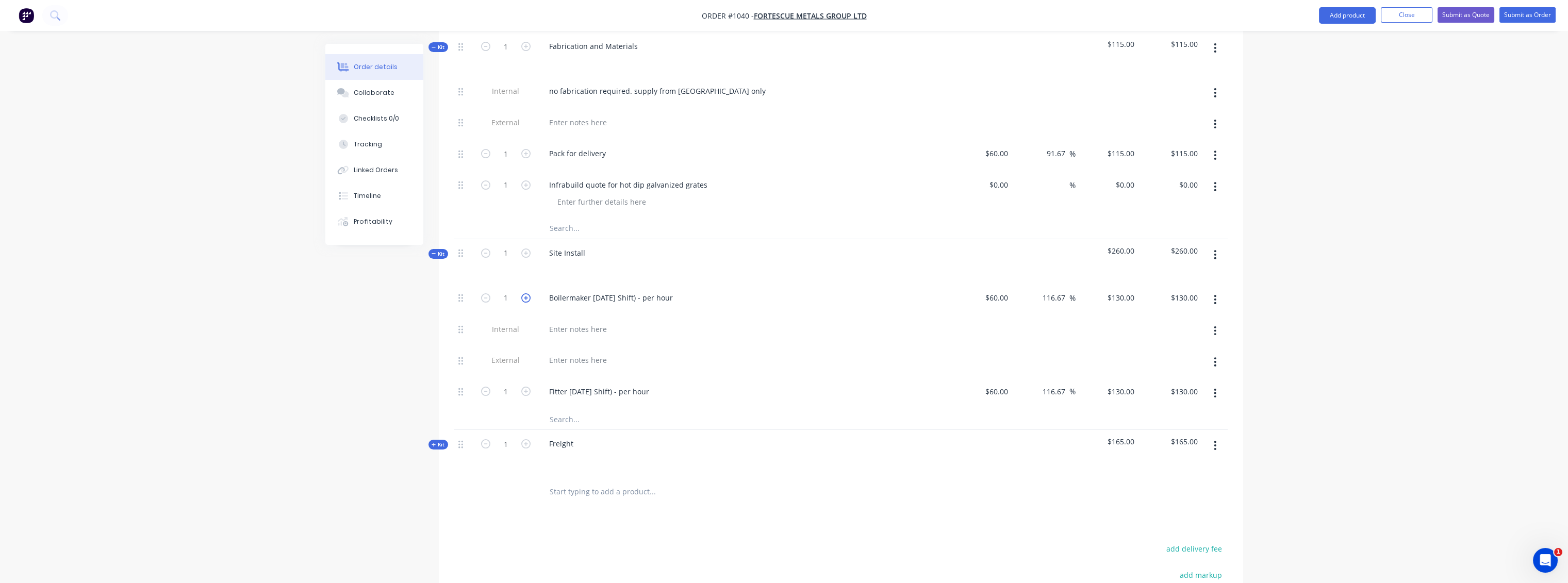
type input "2"
type input "$260.00"
click at [526, 294] on icon "button" at bounding box center [526, 298] width 10 height 10
type input "3"
type input "$390.00"
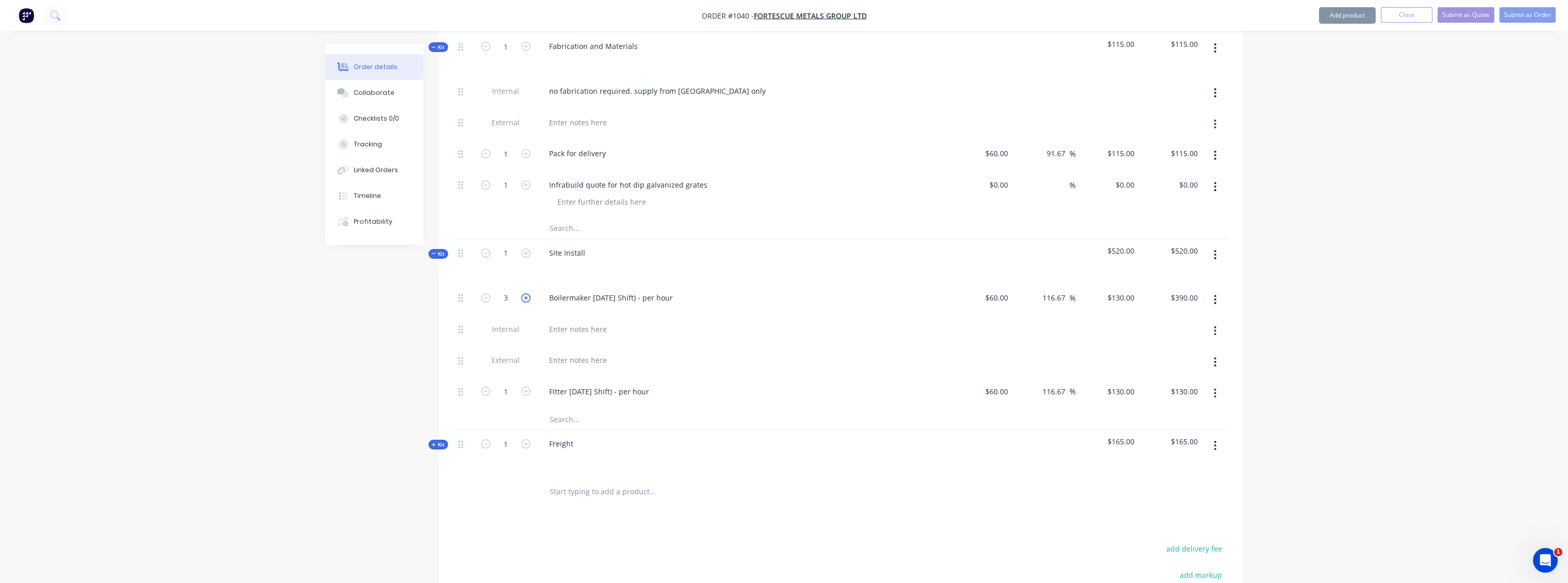
click at [526, 294] on icon "button" at bounding box center [526, 298] width 10 height 10
type input "4"
type input "$520.00"
click at [526, 294] on icon "button" at bounding box center [526, 298] width 10 height 10
type input "5"
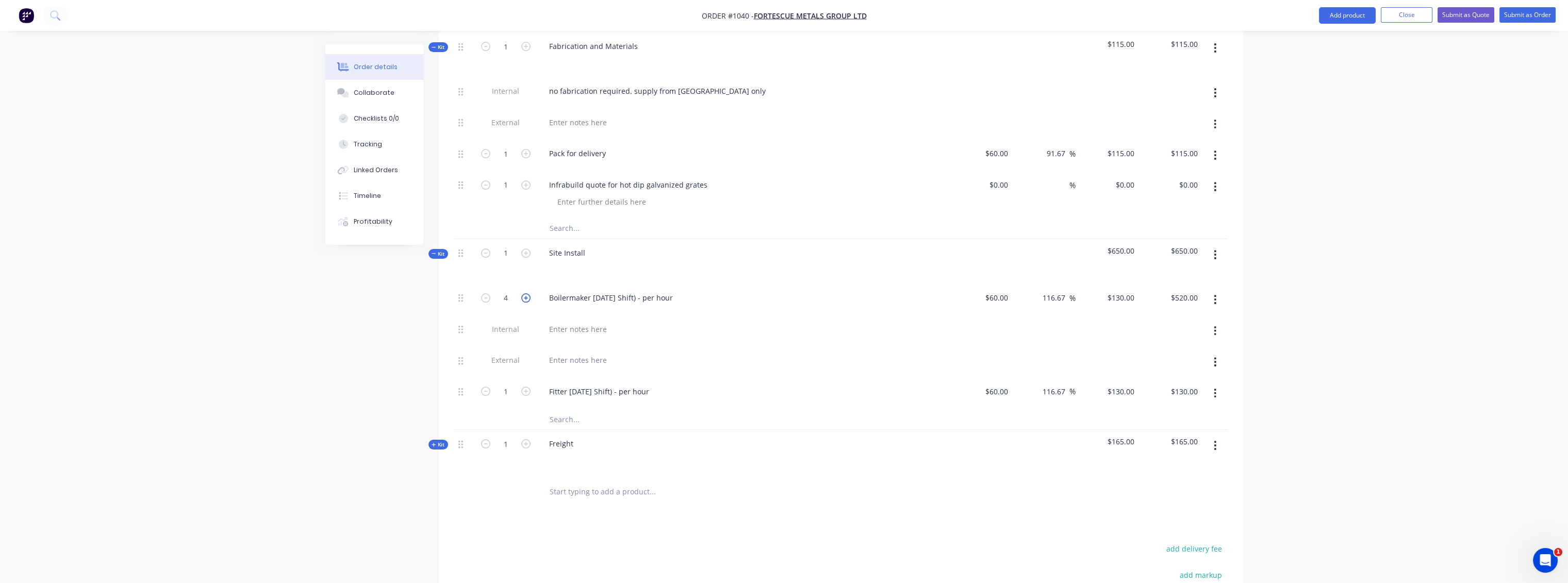
type input "$650.00"
click at [526, 294] on icon "button" at bounding box center [526, 298] width 10 height 10
type input "6"
type input "$780.00"
click at [526, 294] on icon "button" at bounding box center [526, 298] width 10 height 10
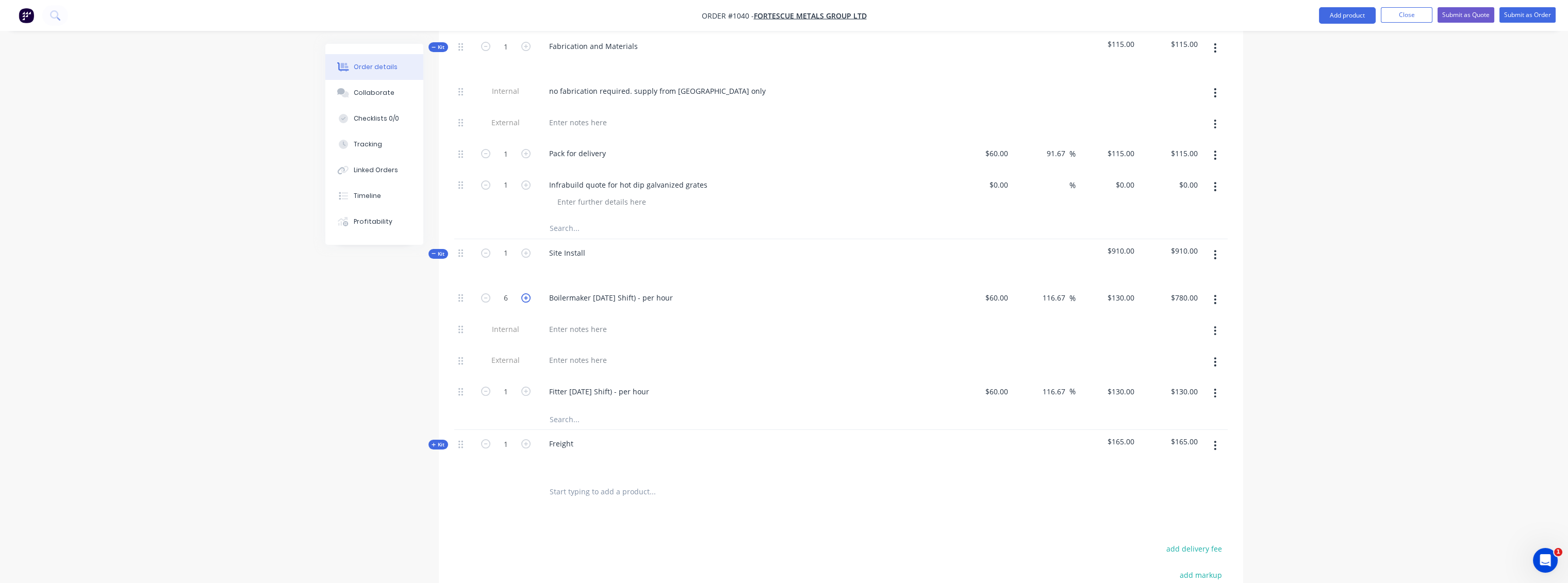
type input "7"
type input "$910.00"
click at [523, 294] on icon "button" at bounding box center [526, 298] width 10 height 10
type input "8"
type input "$1,040.00"
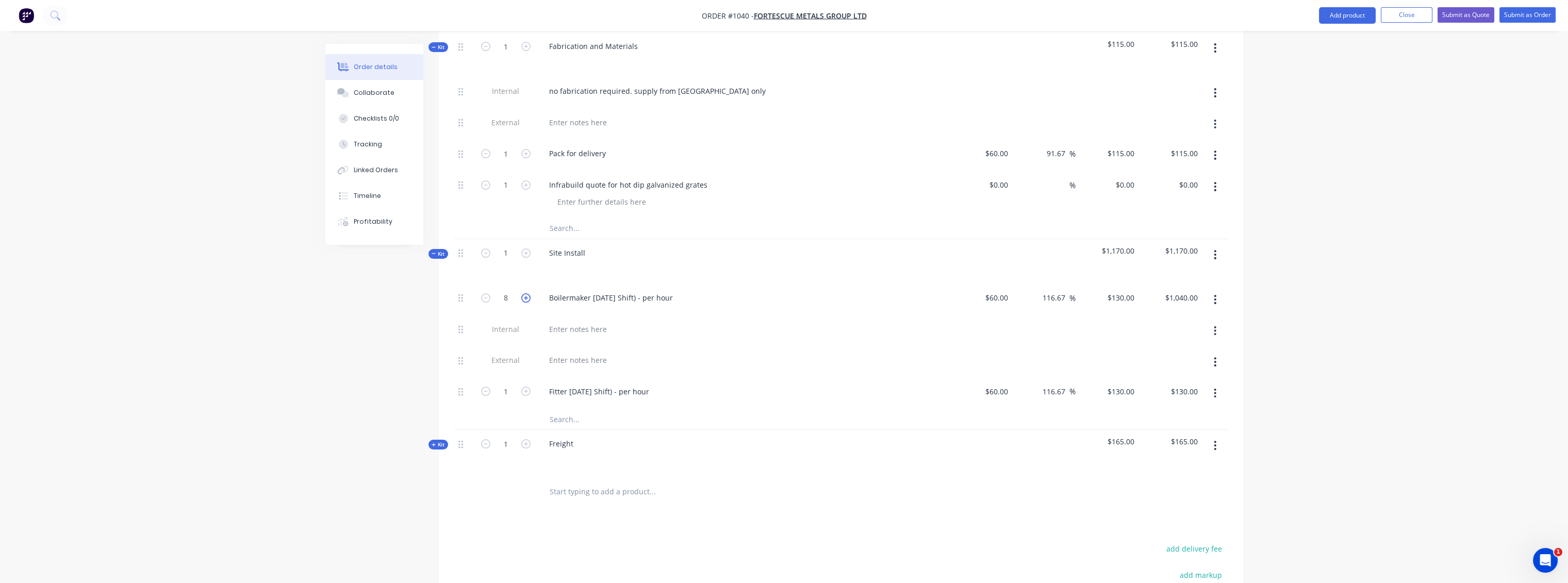
click at [523, 294] on icon "button" at bounding box center [526, 298] width 10 height 10
type input "9"
type input "$1,170.00"
click at [523, 294] on icon "button" at bounding box center [526, 298] width 10 height 10
type input "10"
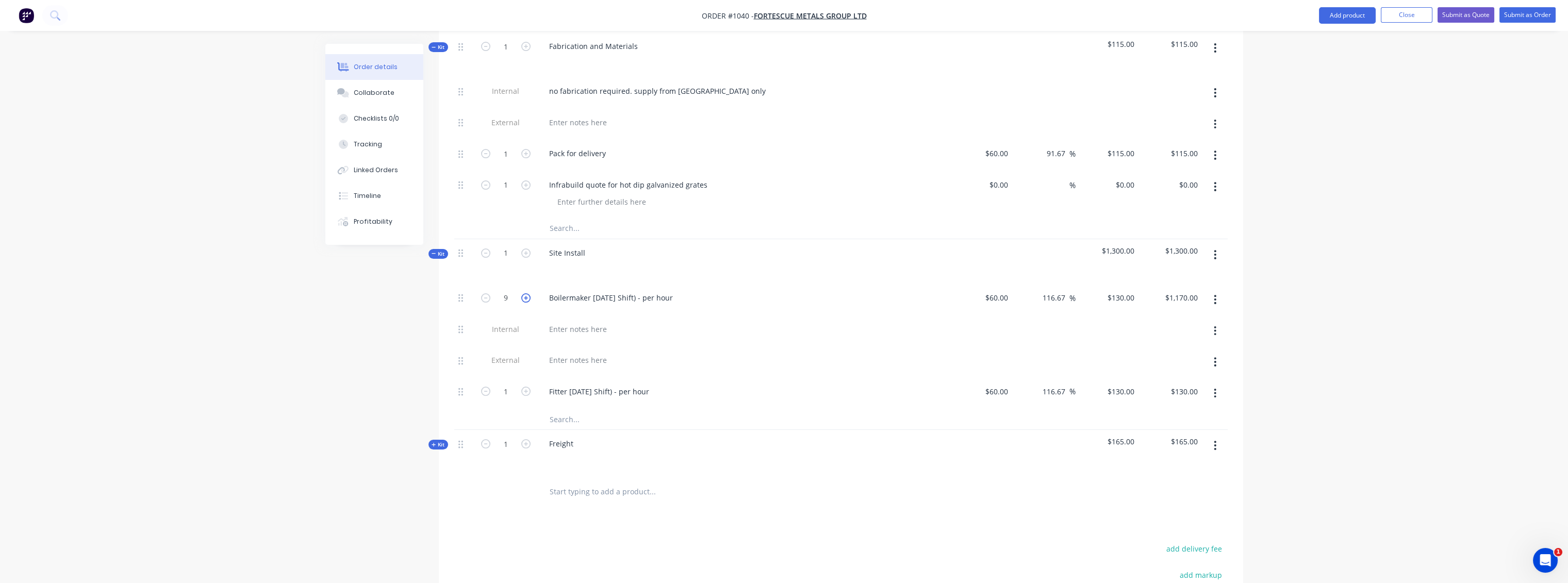
type input "$1,300.00"
click at [485, 294] on icon "button" at bounding box center [486, 298] width 10 height 10
type input "9"
type input "$1,170.00"
click at [485, 294] on icon "button" at bounding box center [486, 298] width 10 height 10
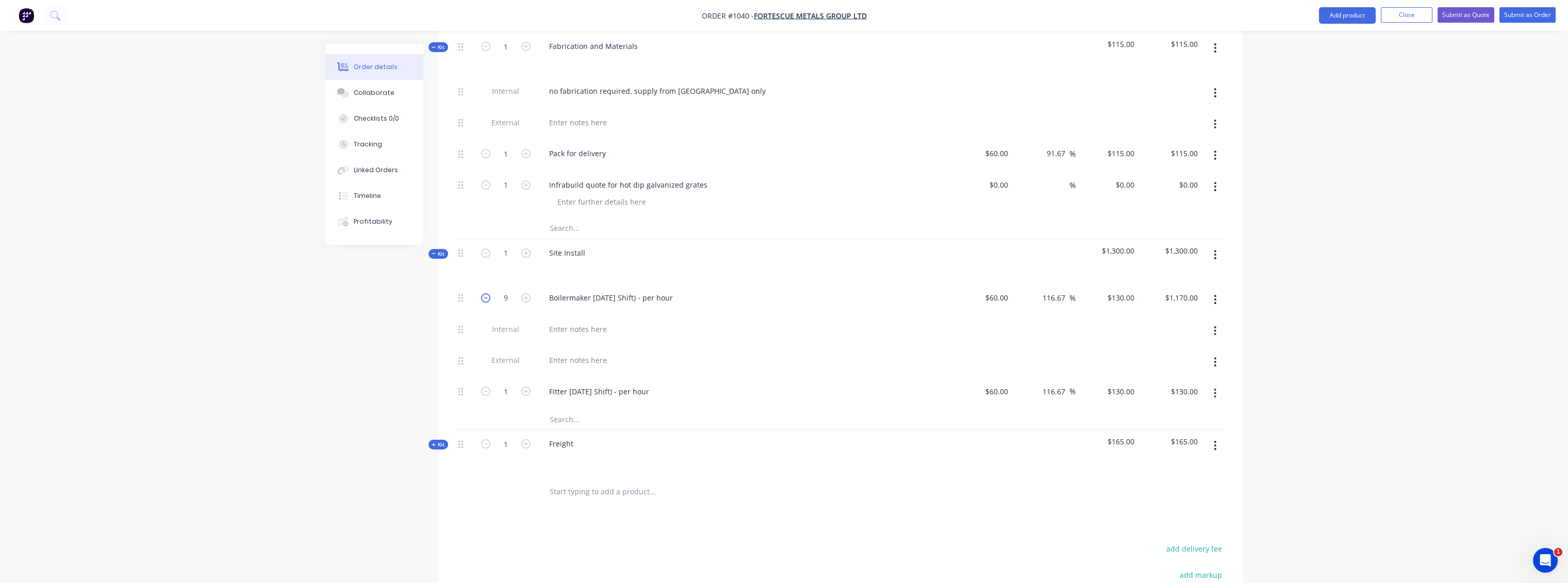
type input "8"
type input "$1,040.00"
click at [485, 294] on icon "button" at bounding box center [486, 298] width 10 height 10
type input "7"
type input "$910.00"
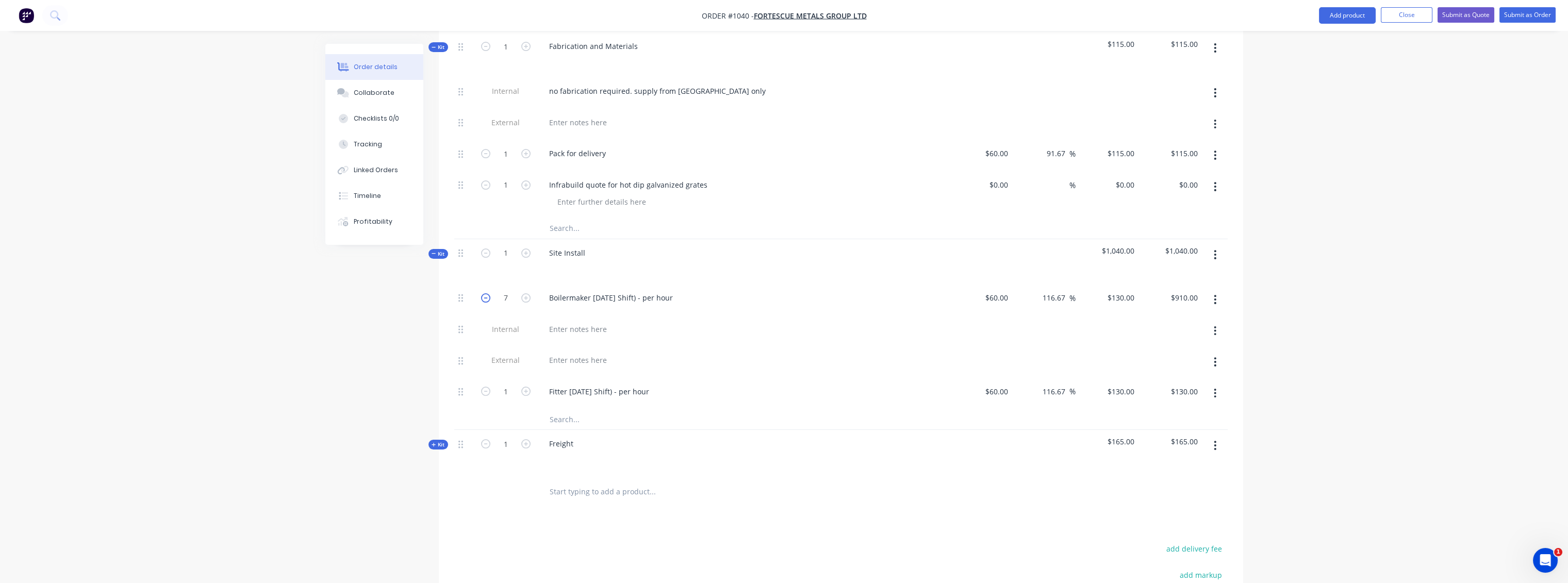
click at [485, 294] on icon "button" at bounding box center [486, 298] width 10 height 10
type input "6"
type input "$780.00"
click at [508, 290] on input "6" at bounding box center [505, 298] width 26 height 15
type input "10"
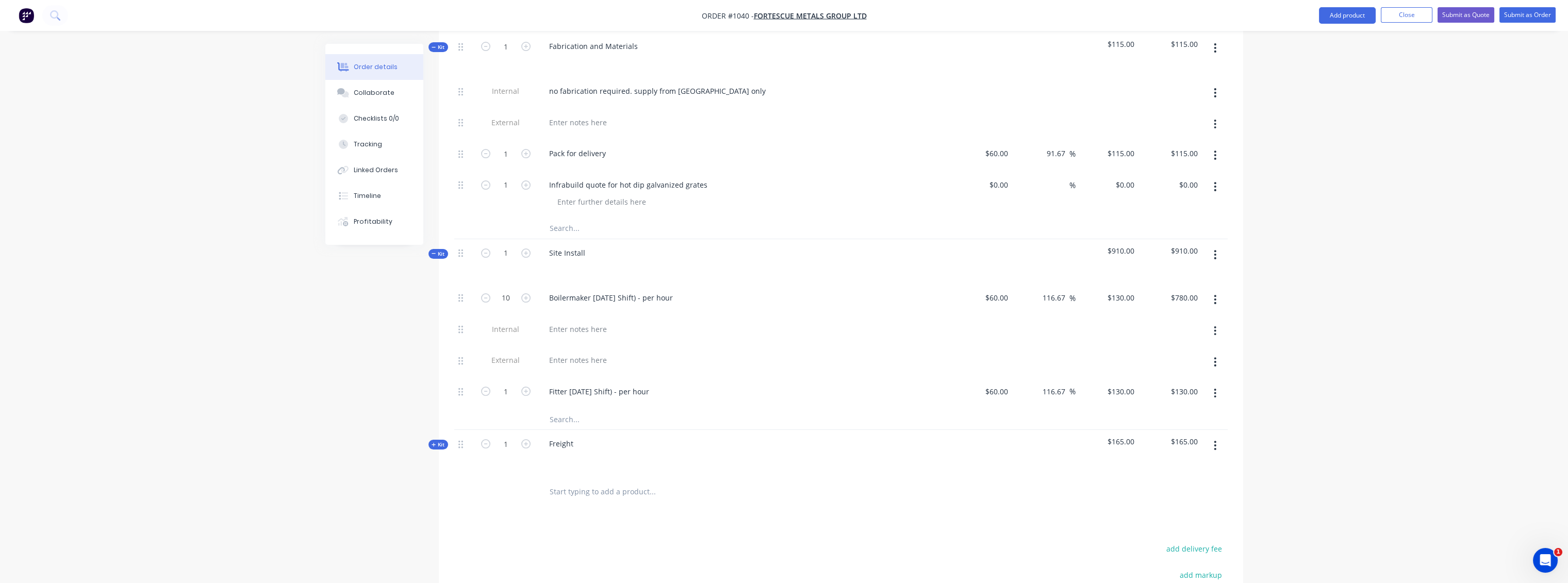
type input "$1,300.00"
click at [651, 316] on div at bounding box center [742, 331] width 412 height 31
click at [574, 409] on input "text" at bounding box center [652, 419] width 206 height 21
drag, startPoint x: 687, startPoint y: 281, endPoint x: 536, endPoint y: 281, distance: 151.0
click at [536, 284] on div "Boilermaker [DATE] Shift) - per hour" at bounding box center [742, 299] width 412 height 31
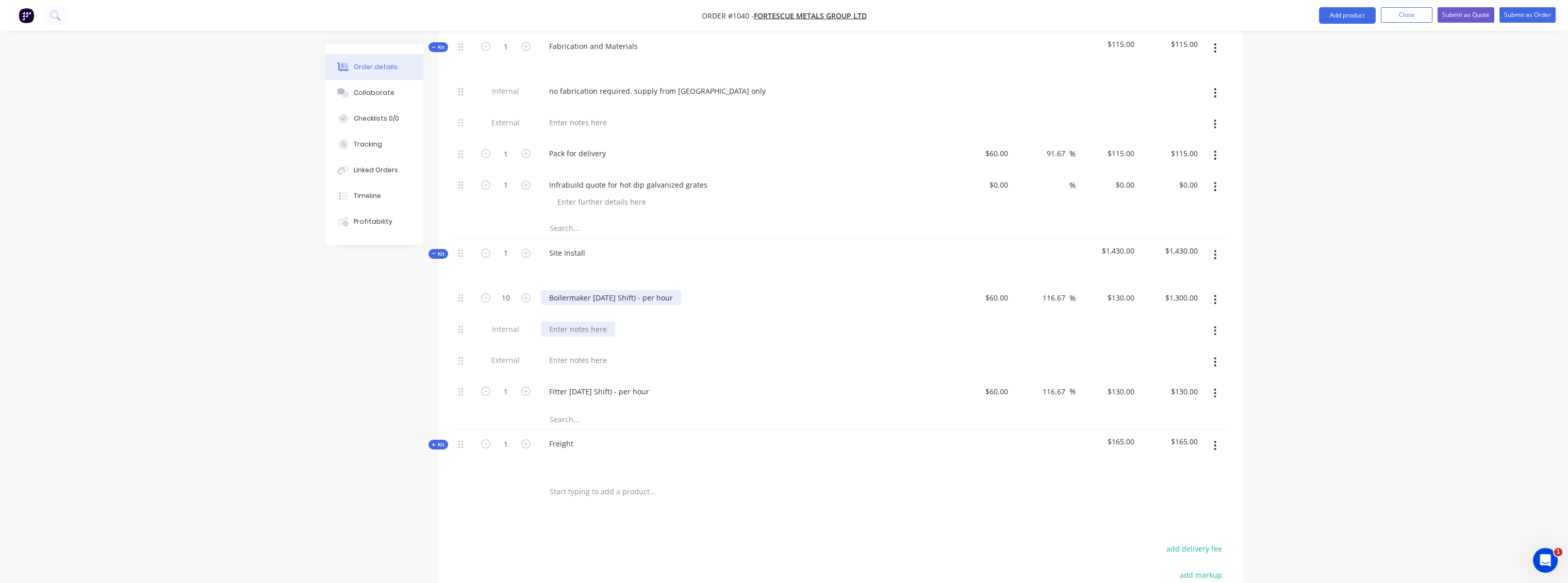
copy div "Boilermaker [DATE] Shift) - per hour"
click at [565, 409] on input "text" at bounding box center [652, 419] width 206 height 21
paste input "Boilermaker [DATE] Shift) - per hour"
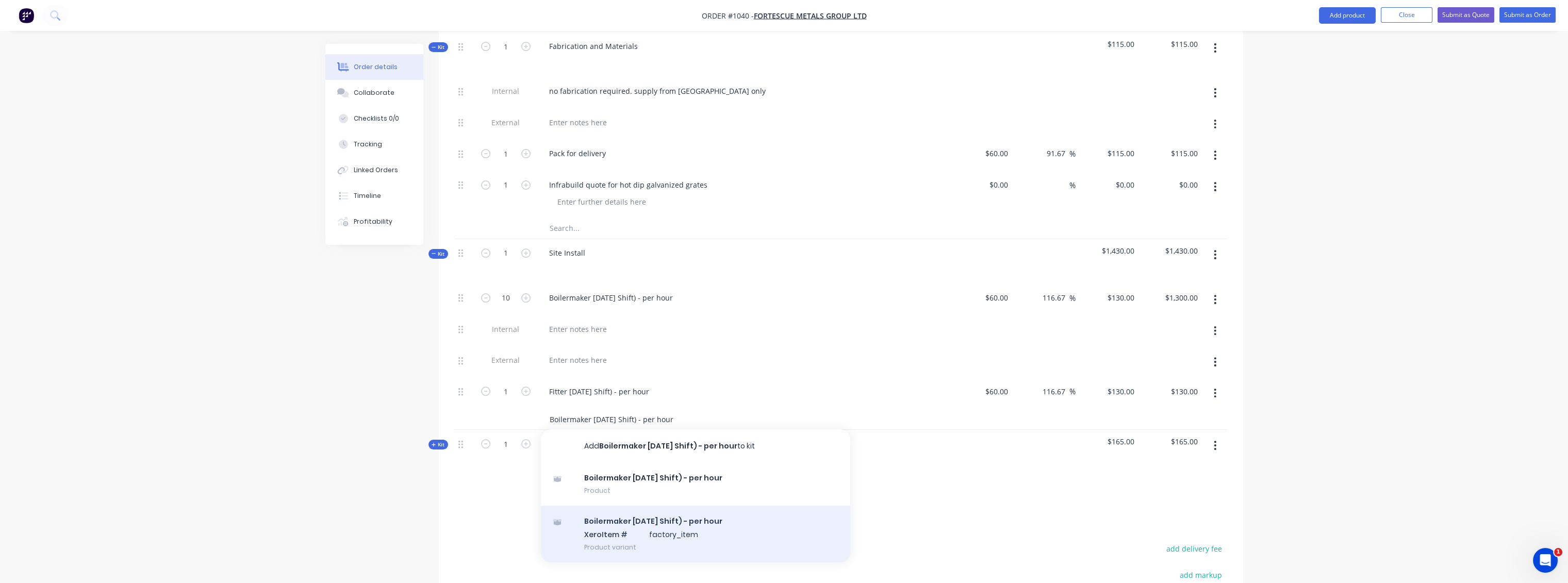
type input "Boilermaker [DATE] Shift) - per hour"
click at [610, 509] on div "Boilermaker [DATE] Shift) - per hour Xero Item # factory_item Product variant" at bounding box center [696, 534] width 309 height 57
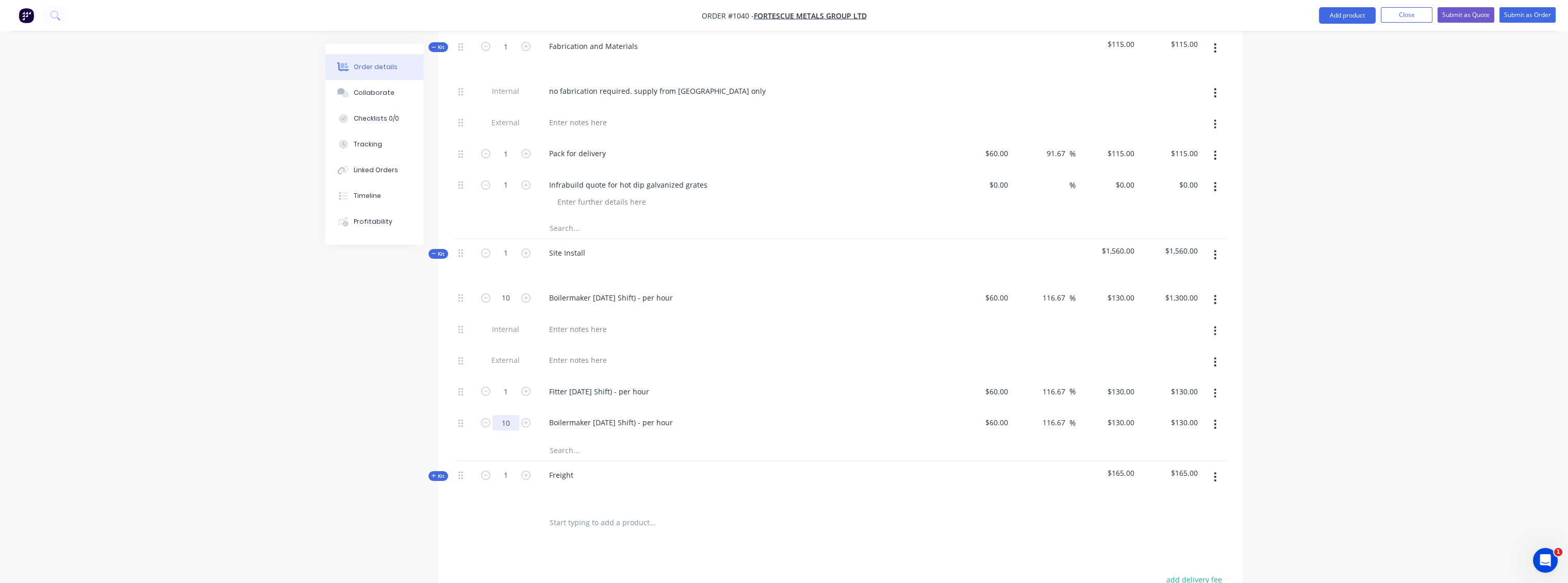
type input "10"
type input "$1,300.00"
click at [649, 442] on input "text" at bounding box center [652, 451] width 206 height 21
drag, startPoint x: 459, startPoint y: 410, endPoint x: 466, endPoint y: 302, distance: 108.2
click at [466, 302] on div "10 Boilermaker [DATE] Shift) - per hour $60.00 $60.00 116.67 116.67 % $130.00 $…" at bounding box center [841, 362] width 774 height 156
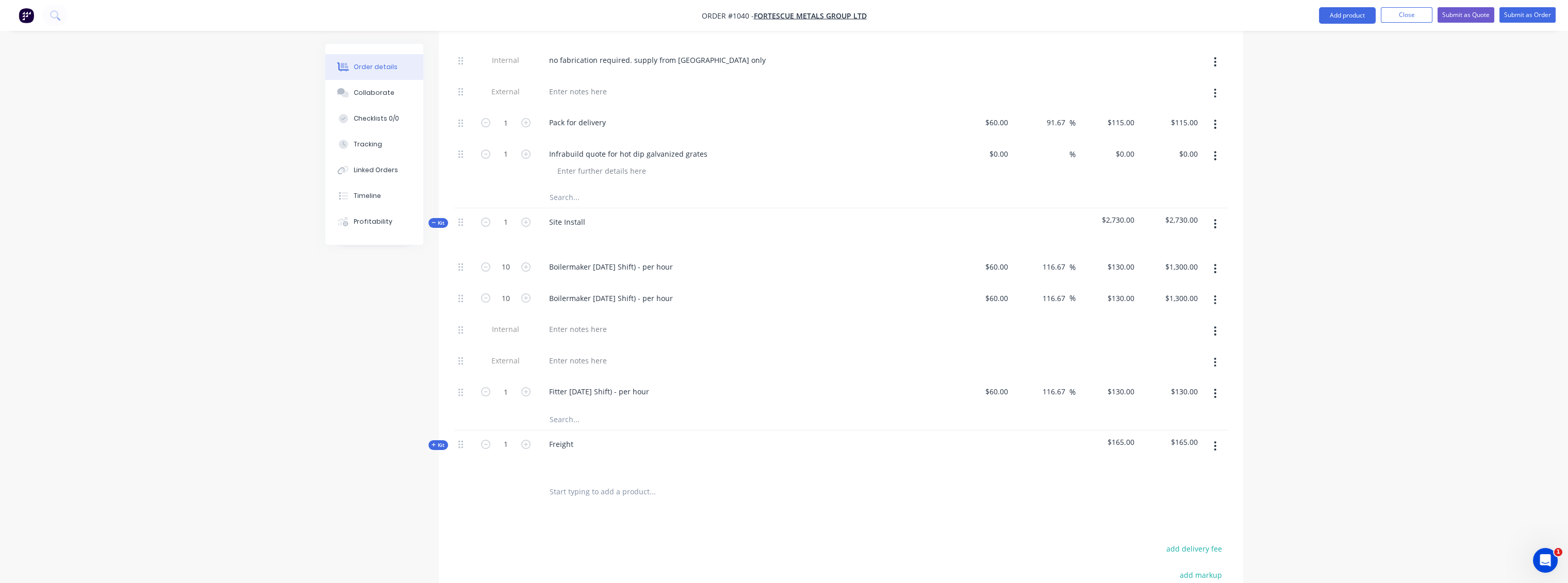
scroll to position [547, 0]
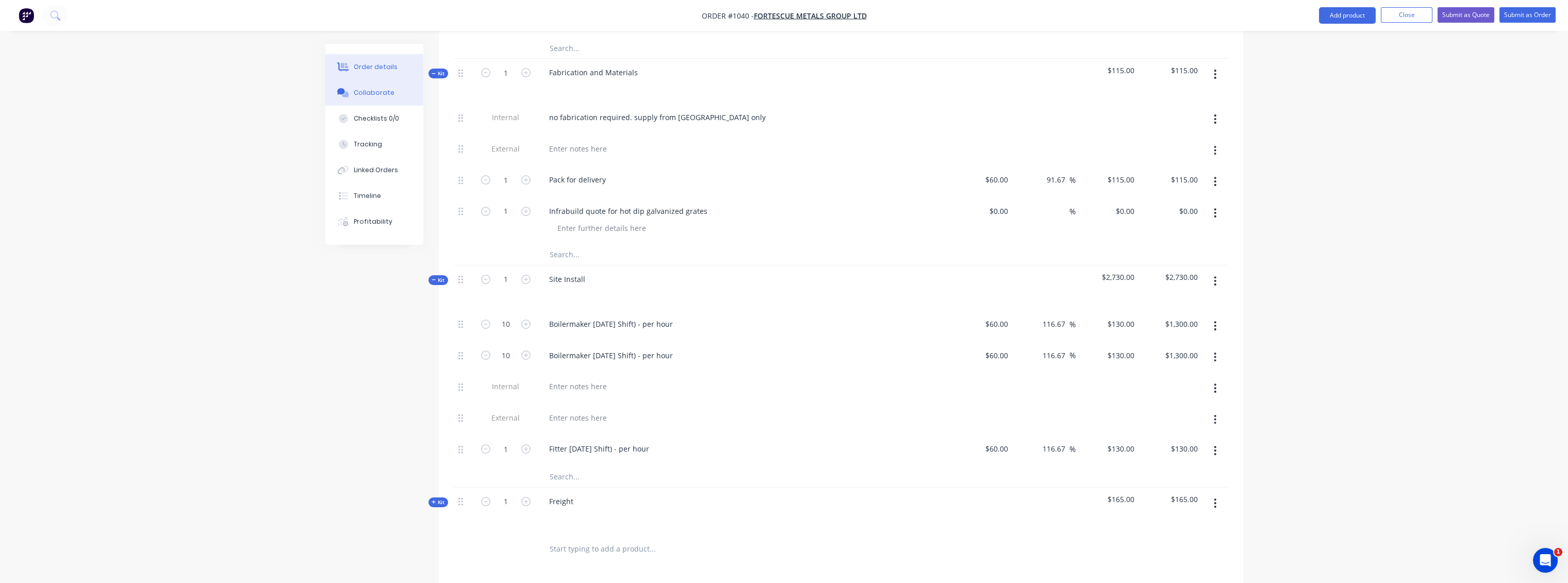
click at [378, 102] on button "Collaborate" at bounding box center [374, 93] width 98 height 26
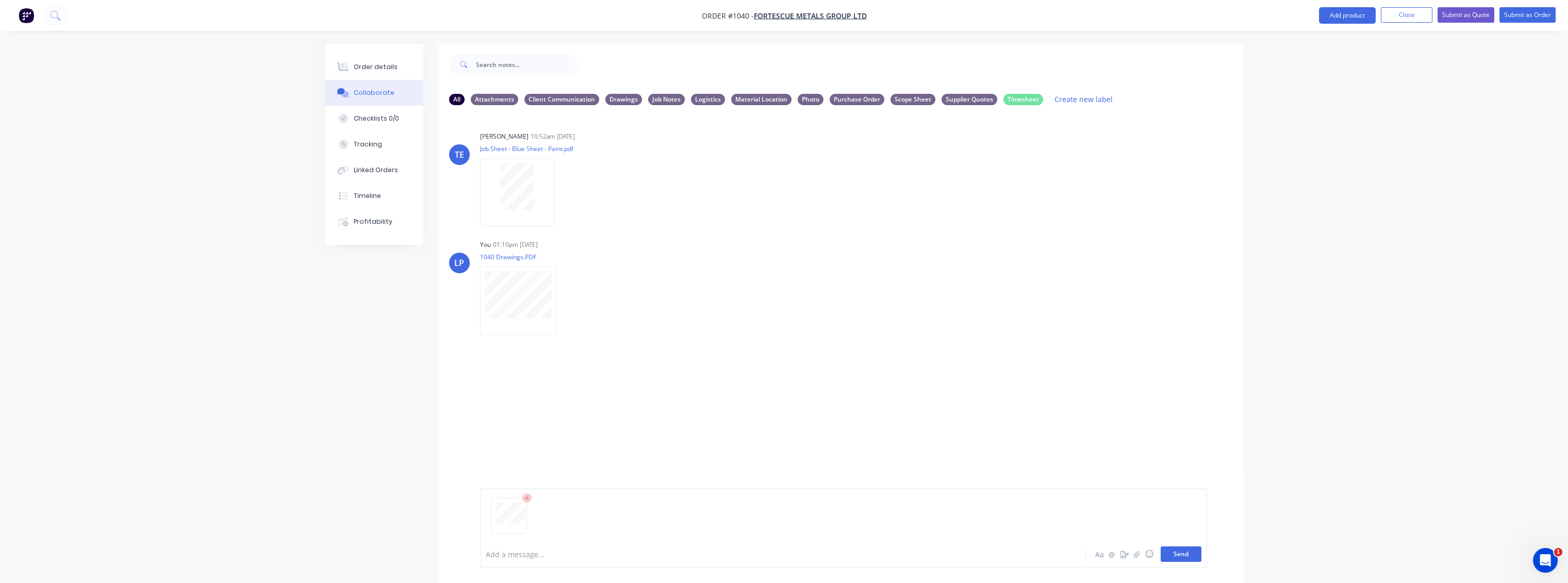
click at [1183, 557] on button "Send" at bounding box center [1181, 554] width 41 height 15
click at [563, 412] on icon "button" at bounding box center [562, 409] width 2 height 10
click at [610, 418] on button "Labels" at bounding box center [630, 413] width 116 height 23
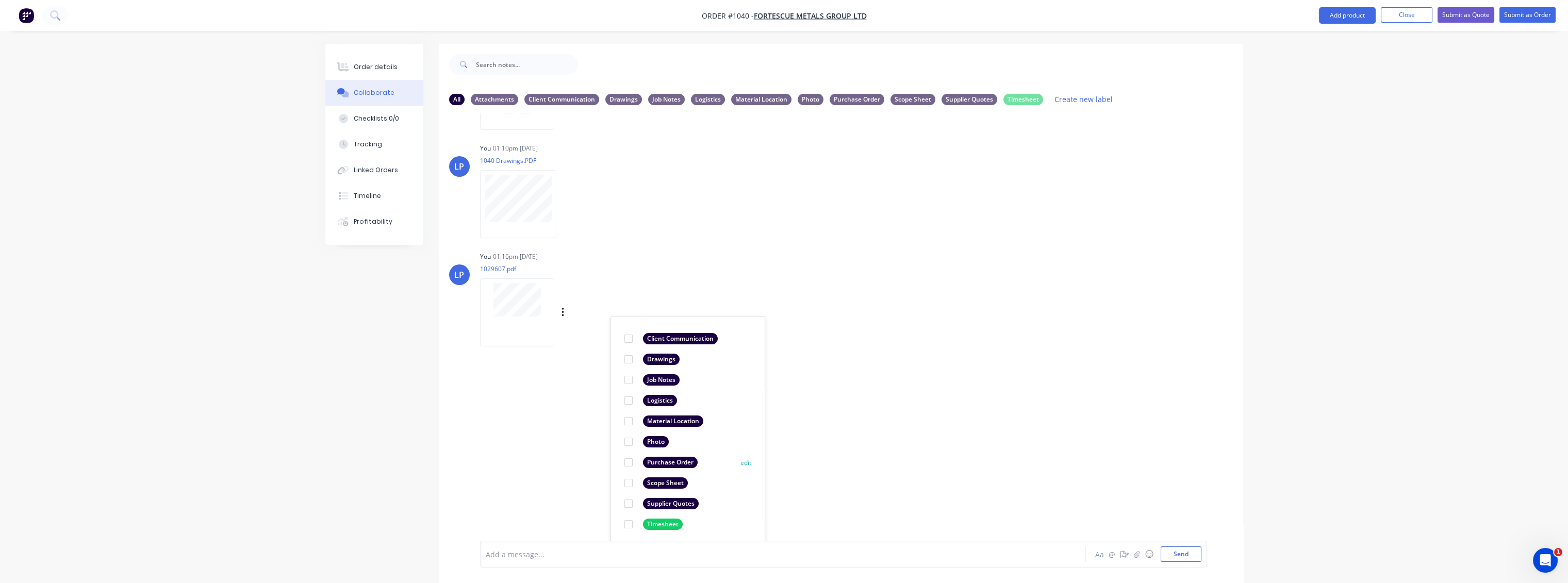
scroll to position [99, 0]
click at [626, 500] on div at bounding box center [628, 502] width 21 height 21
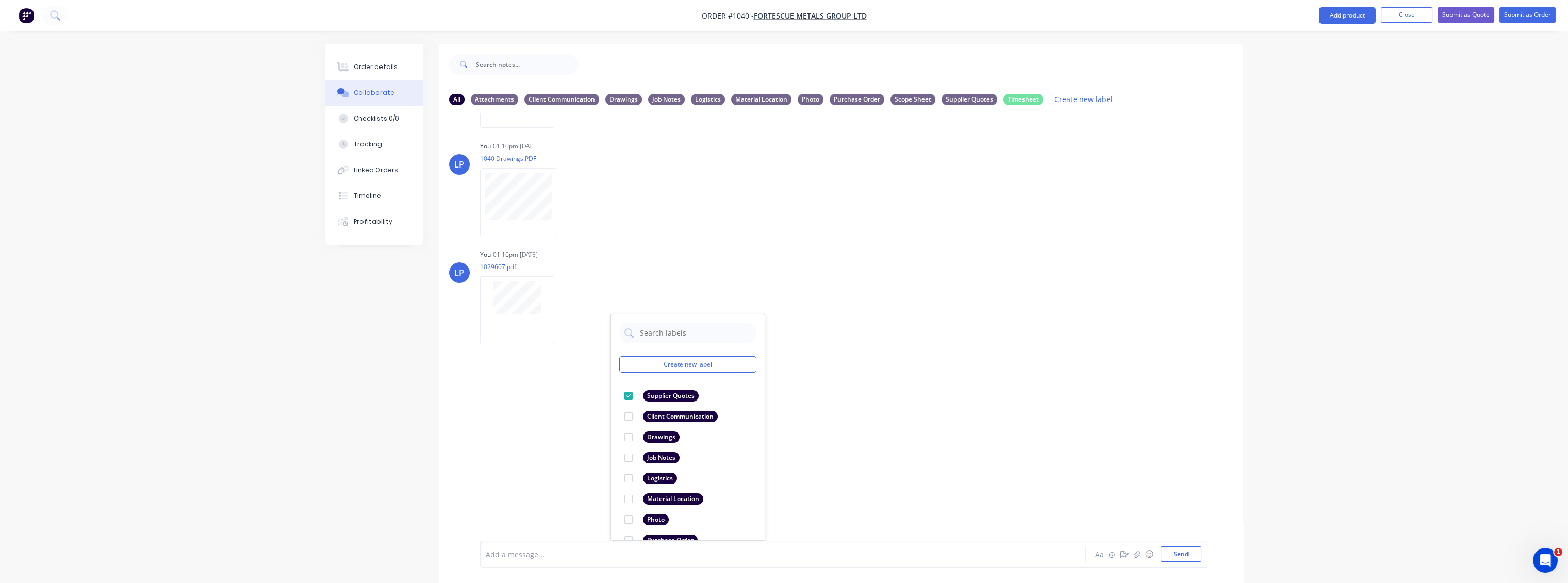
click at [830, 441] on div "[PERSON_NAME] 10:52am [DATE] Job Sheet - Blue Sheet - Paint.pdf Labels Download…" at bounding box center [840, 326] width 804 height 427
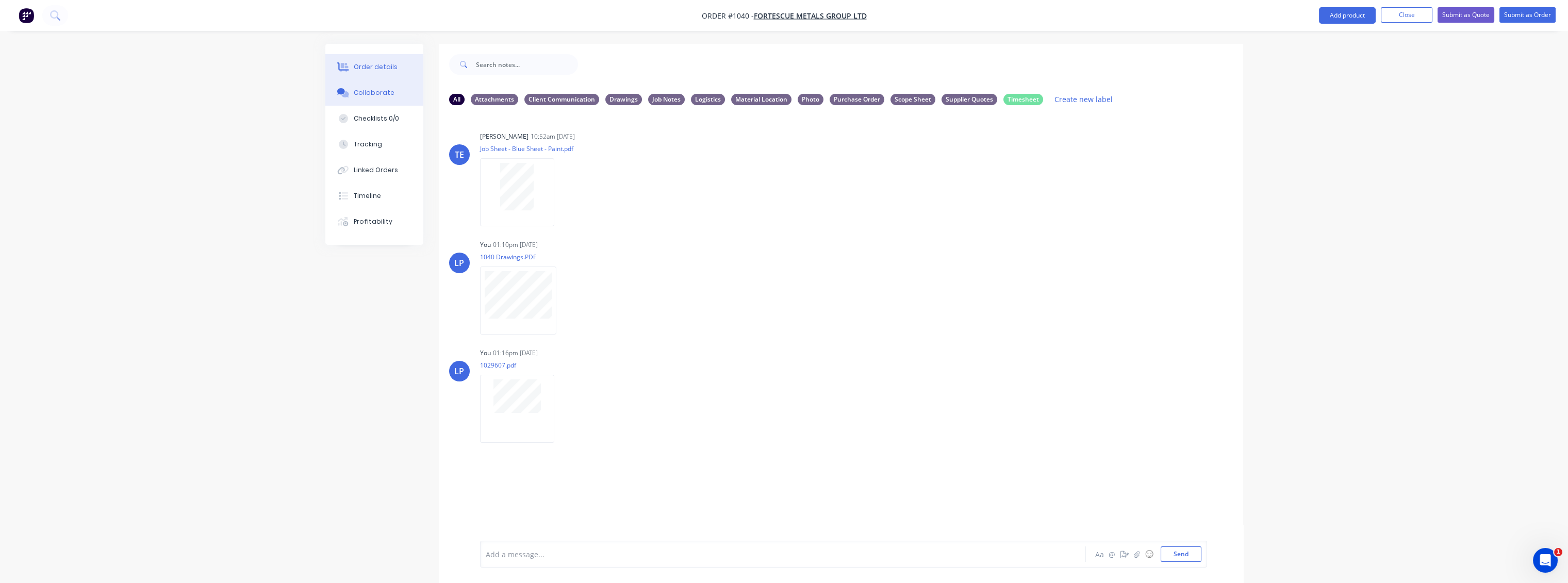
click at [390, 66] on div "Order details" at bounding box center [375, 67] width 44 height 10
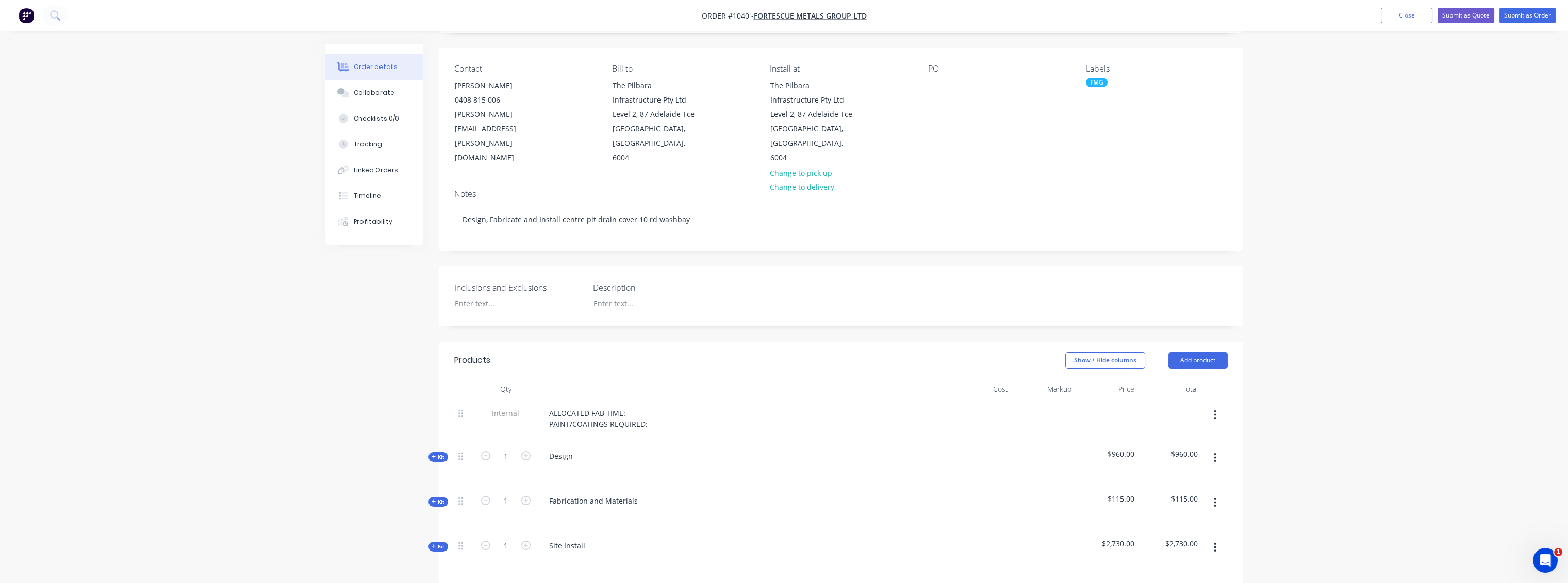
scroll to position [229, 0]
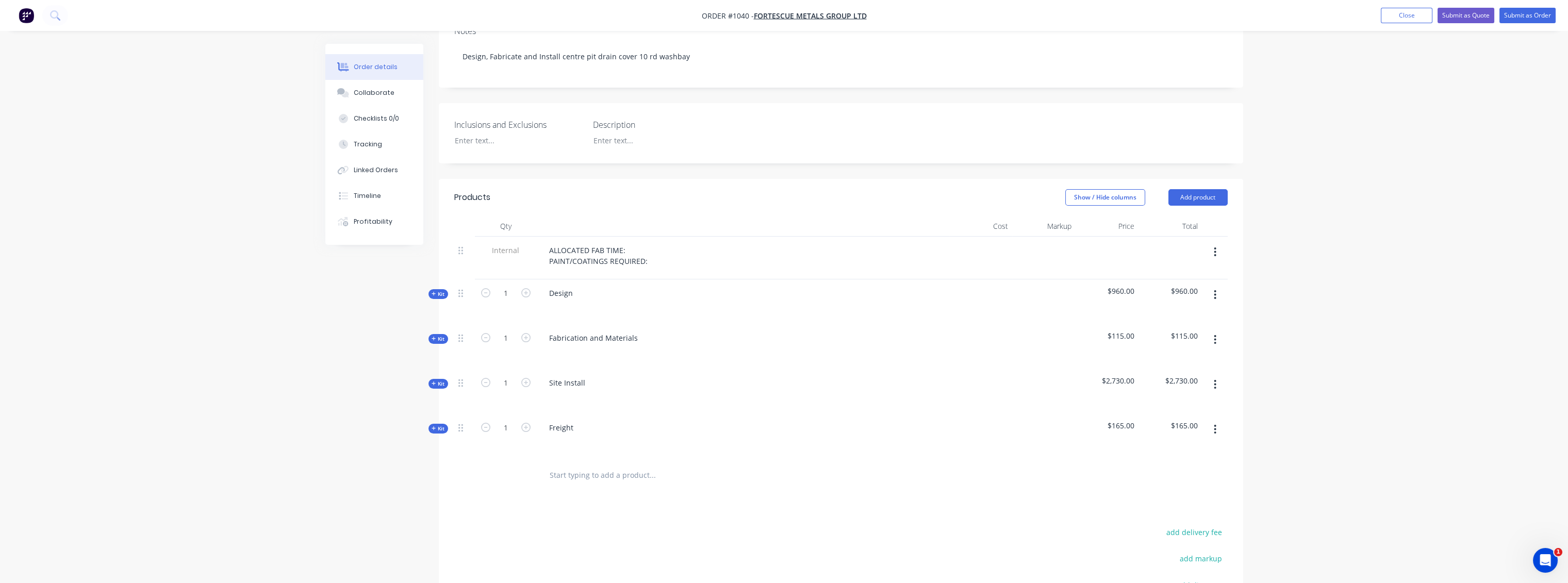
click at [441, 335] on span "Kit" at bounding box center [438, 339] width 14 height 8
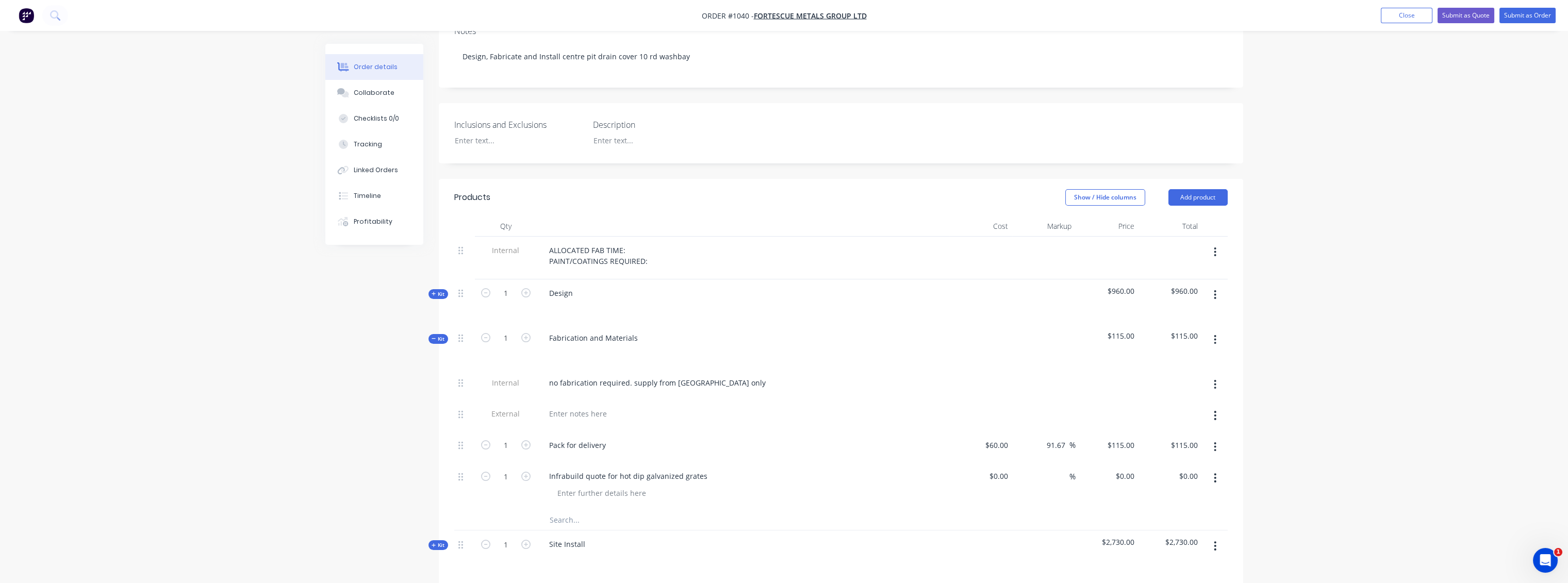
click at [565, 509] on input "text" at bounding box center [652, 520] width 206 height 21
type input "United fasteners quote"
click at [704, 530] on button "Add United fasteners quote to kit" at bounding box center [696, 546] width 309 height 33
drag, startPoint x: 1008, startPoint y: 508, endPoint x: 988, endPoint y: 506, distance: 20.1
click at [988, 509] on div at bounding box center [980, 532] width 63 height 47
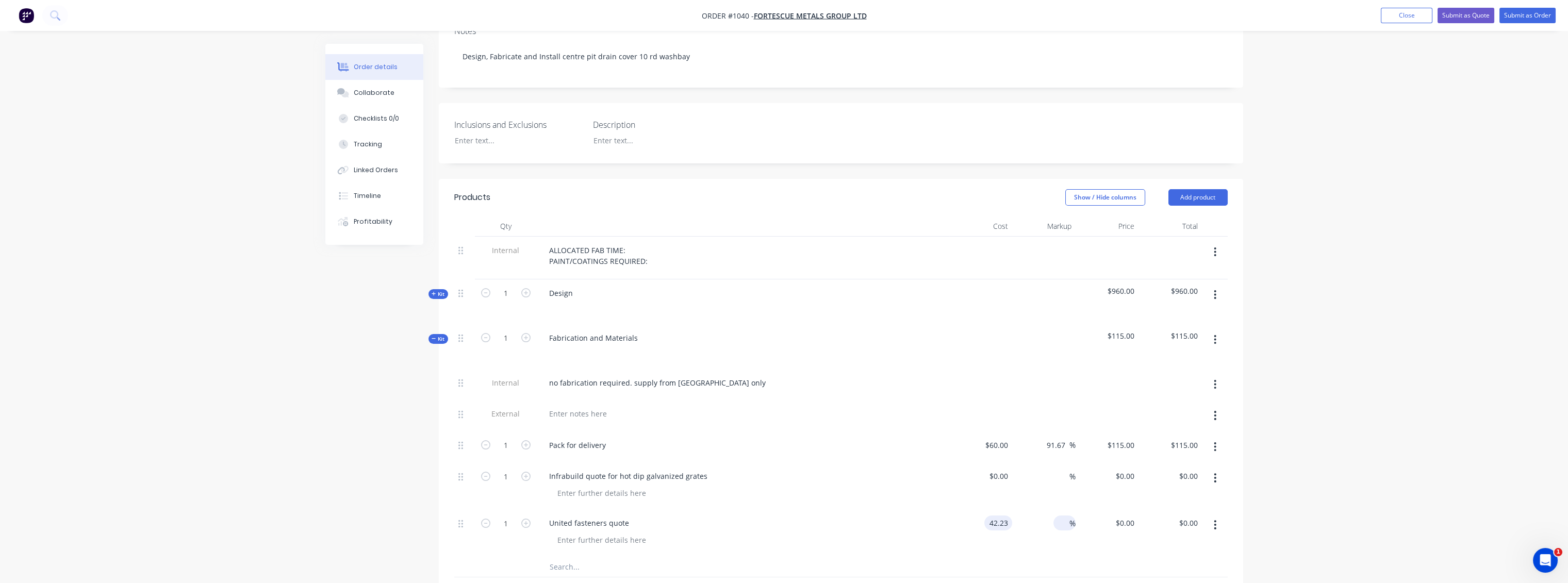
type input "$42.23"
click at [1061, 516] on input at bounding box center [1063, 523] width 12 height 15
type input "1"
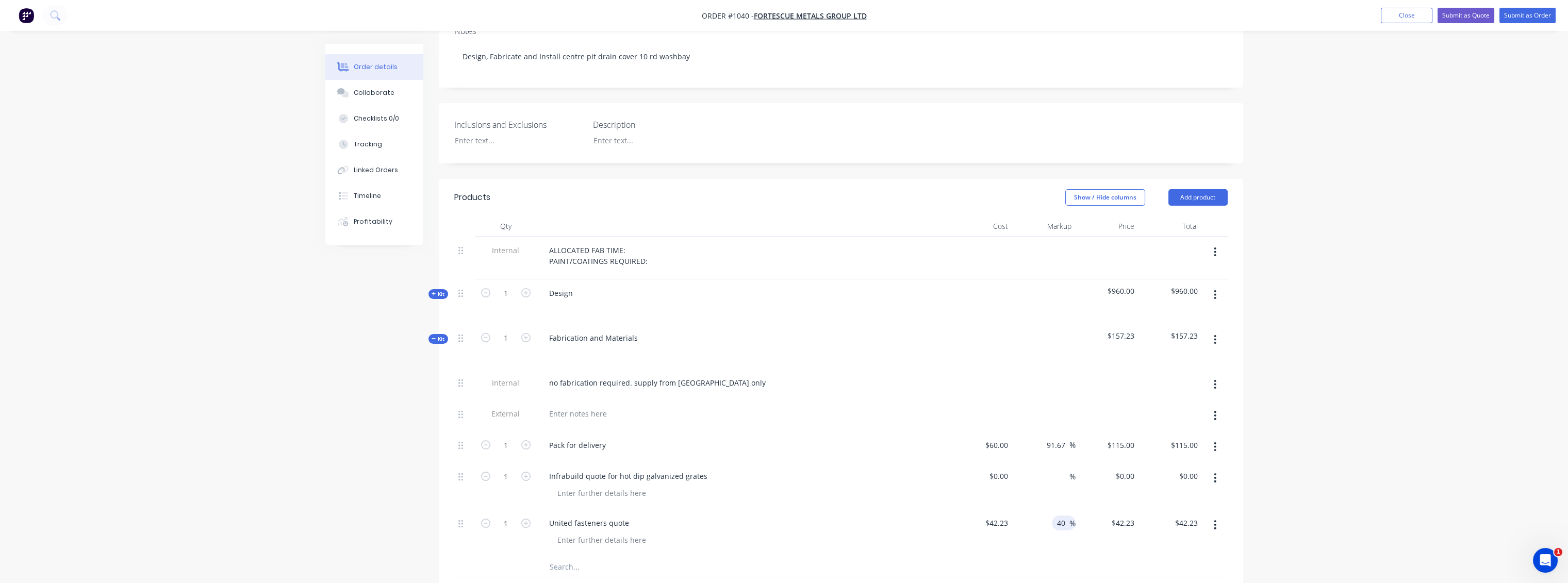
type input "40"
type input "$59.122"
type input "$59.12"
click at [1070, 557] on div at bounding box center [841, 567] width 774 height 21
click at [1062, 469] on input at bounding box center [1063, 476] width 12 height 15
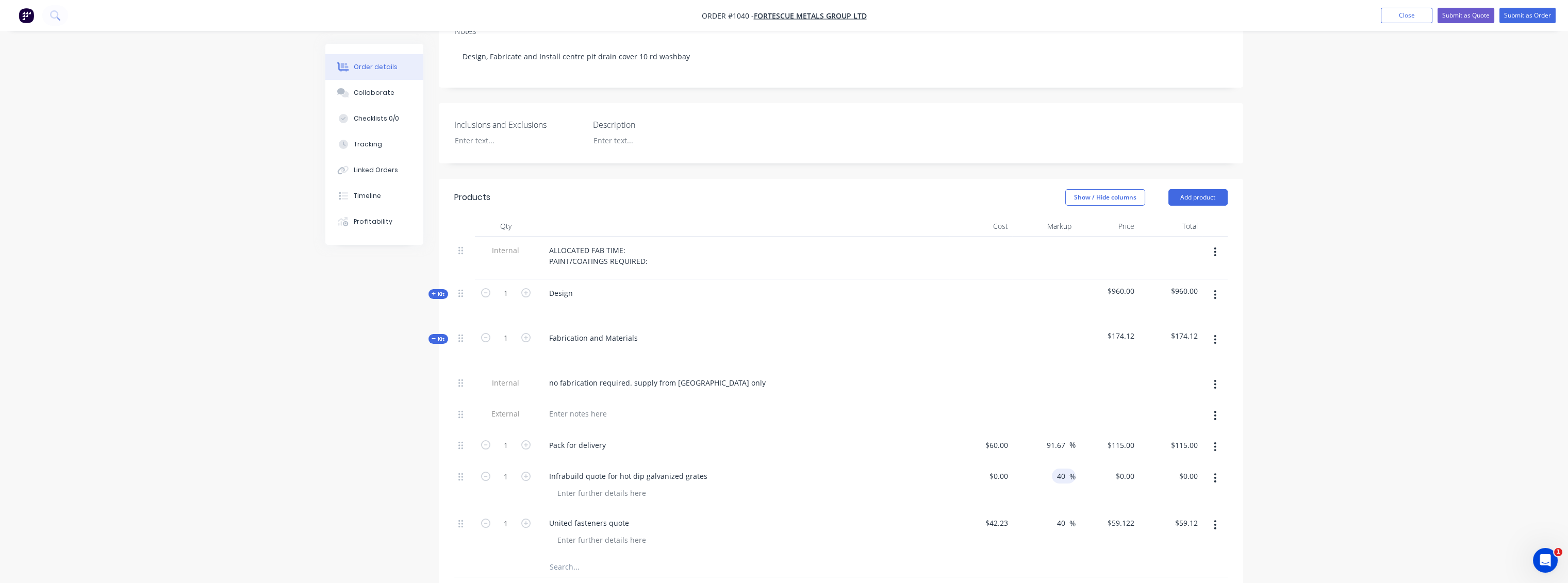
type input "40"
click at [1093, 489] on div "$0.00 $0.00" at bounding box center [1106, 486] width 63 height 47
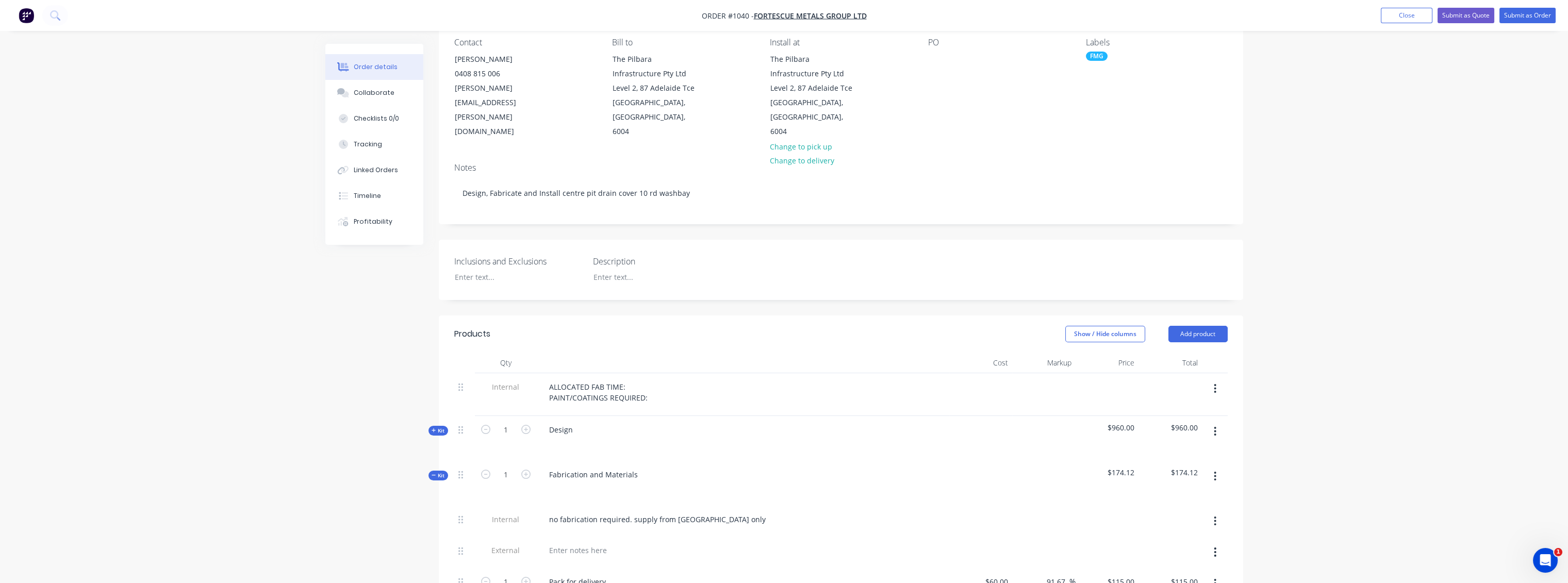
scroll to position [0, 0]
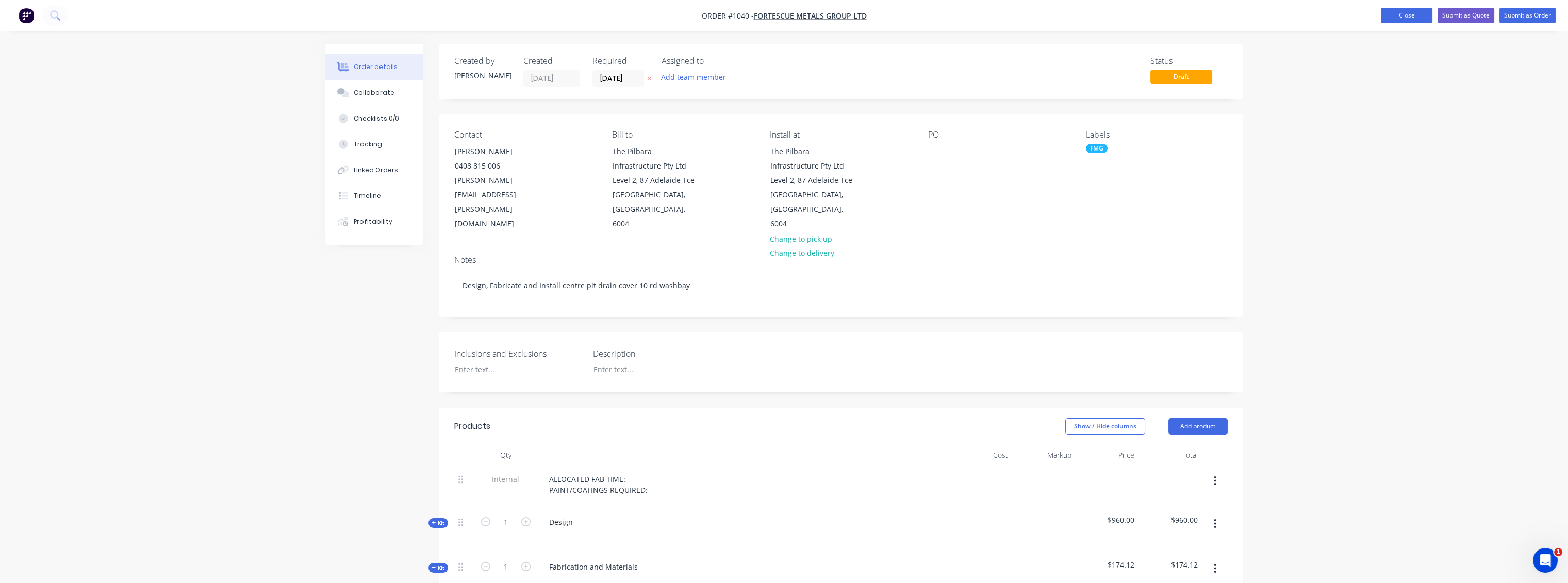
click at [1392, 20] on button "Close" at bounding box center [1406, 15] width 51 height 15
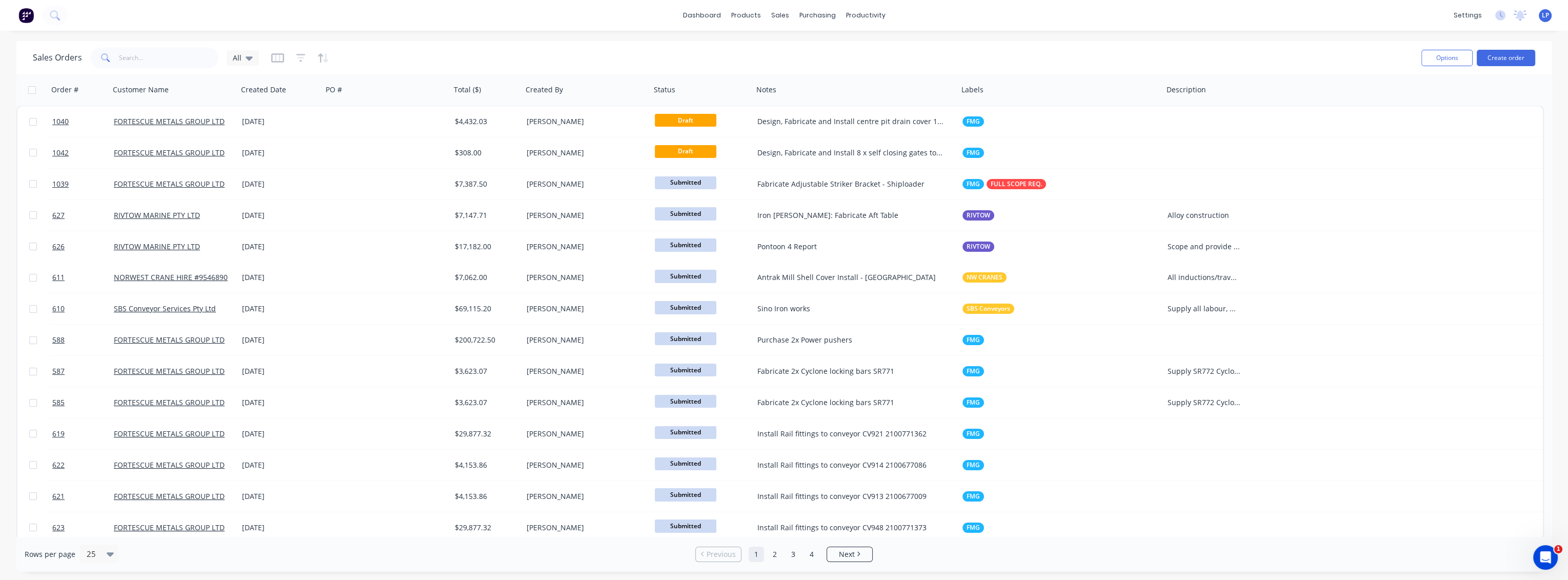
click at [590, 45] on div "Sales Orders All" at bounding box center [723, 58] width 1381 height 26
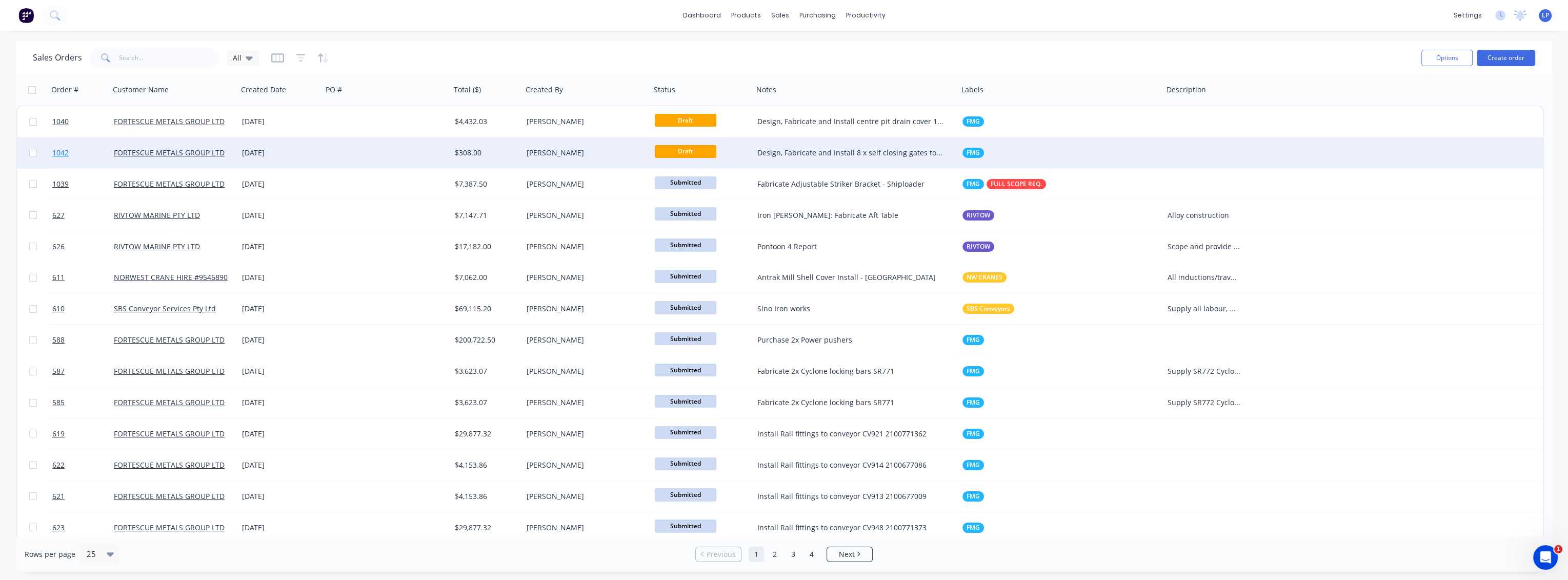
click at [70, 144] on link "1042" at bounding box center [83, 152] width 61 height 31
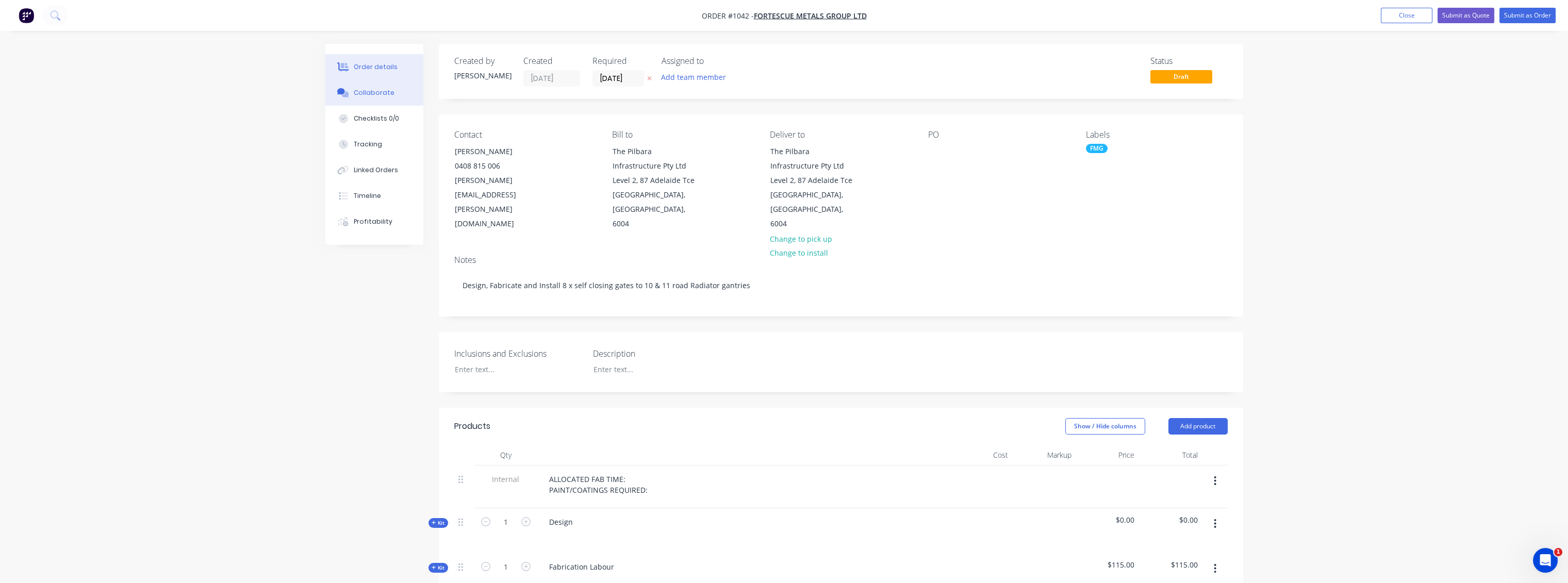
click at [361, 91] on div "Collaborate" at bounding box center [374, 93] width 41 height 10
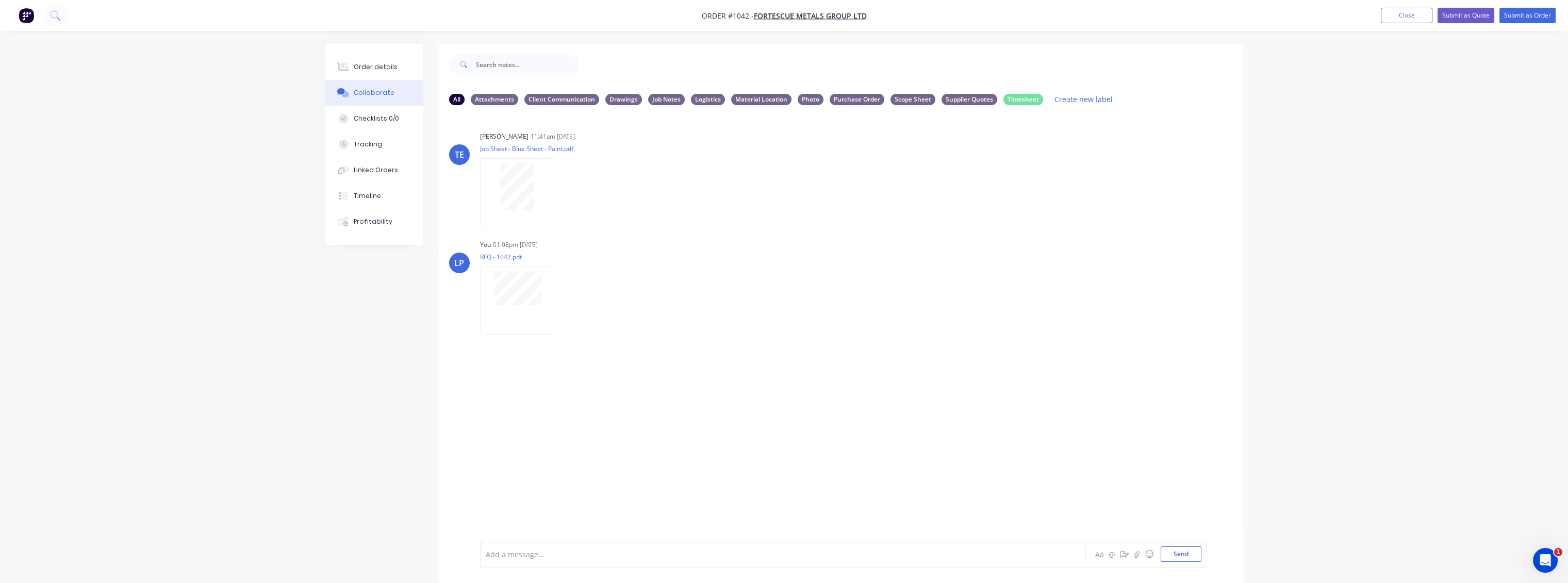
click at [567, 560] on div "Add a message..." at bounding box center [754, 554] width 536 height 15
click at [564, 307] on button "button" at bounding box center [563, 301] width 4 height 15
click at [590, 347] on button "Delete" at bounding box center [630, 351] width 116 height 23
click at [1198, 553] on button "Send" at bounding box center [1181, 554] width 41 height 15
click at [561, 300] on button "button" at bounding box center [563, 301] width 4 height 15
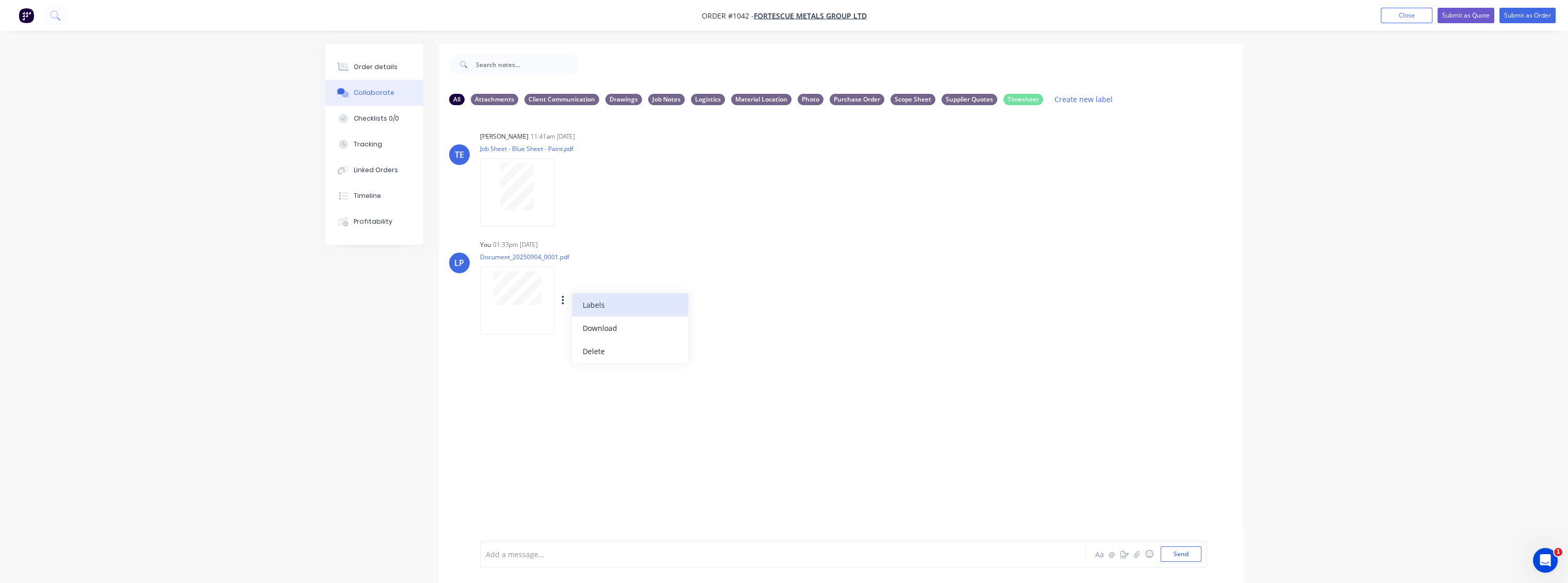
click at [593, 306] on button "Labels" at bounding box center [630, 305] width 116 height 23
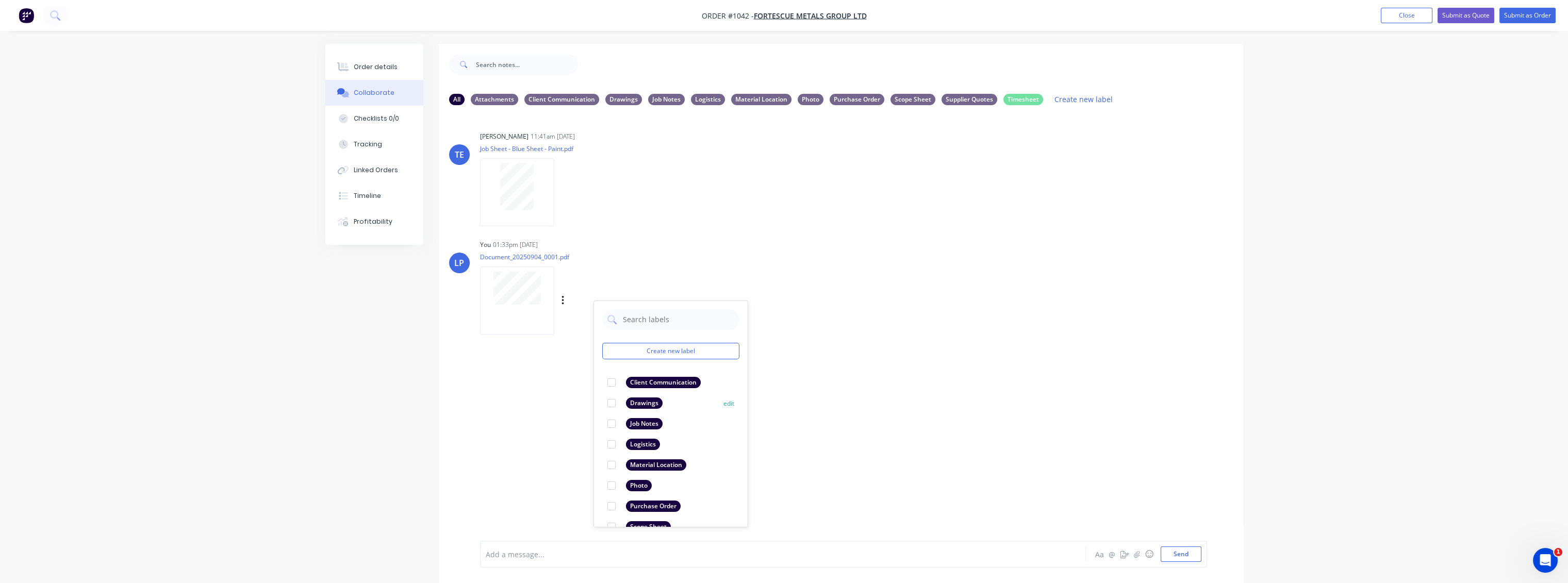
click at [612, 402] on div at bounding box center [612, 403] width 21 height 21
click at [961, 480] on div "[PERSON_NAME] 11:41am [DATE] Job Sheet - Blue Sheet - Paint.pdf Labels Download…" at bounding box center [840, 326] width 804 height 427
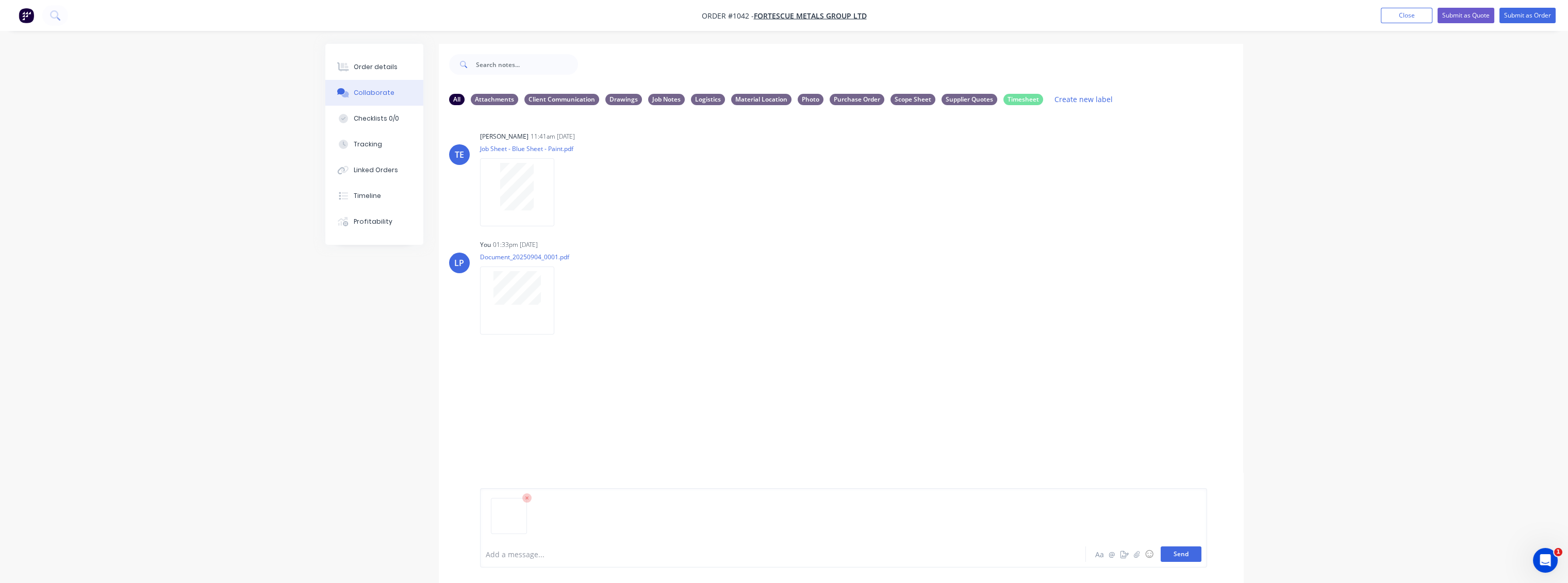
click at [1170, 557] on button "Send" at bounding box center [1181, 554] width 41 height 15
click at [309, 345] on div "Order details Collaborate Checklists 0/0 Tracking Linked Orders Timeline Profit…" at bounding box center [784, 299] width 1568 height 599
click at [923, 302] on div "LP You 01:33pm [DATE] Document_20250904_0001.pdf Labels Download Delete" at bounding box center [840, 284] width 804 height 93
click at [378, 100] on button "Collaborate" at bounding box center [374, 93] width 98 height 26
click at [372, 74] on button "Order details" at bounding box center [374, 67] width 98 height 26
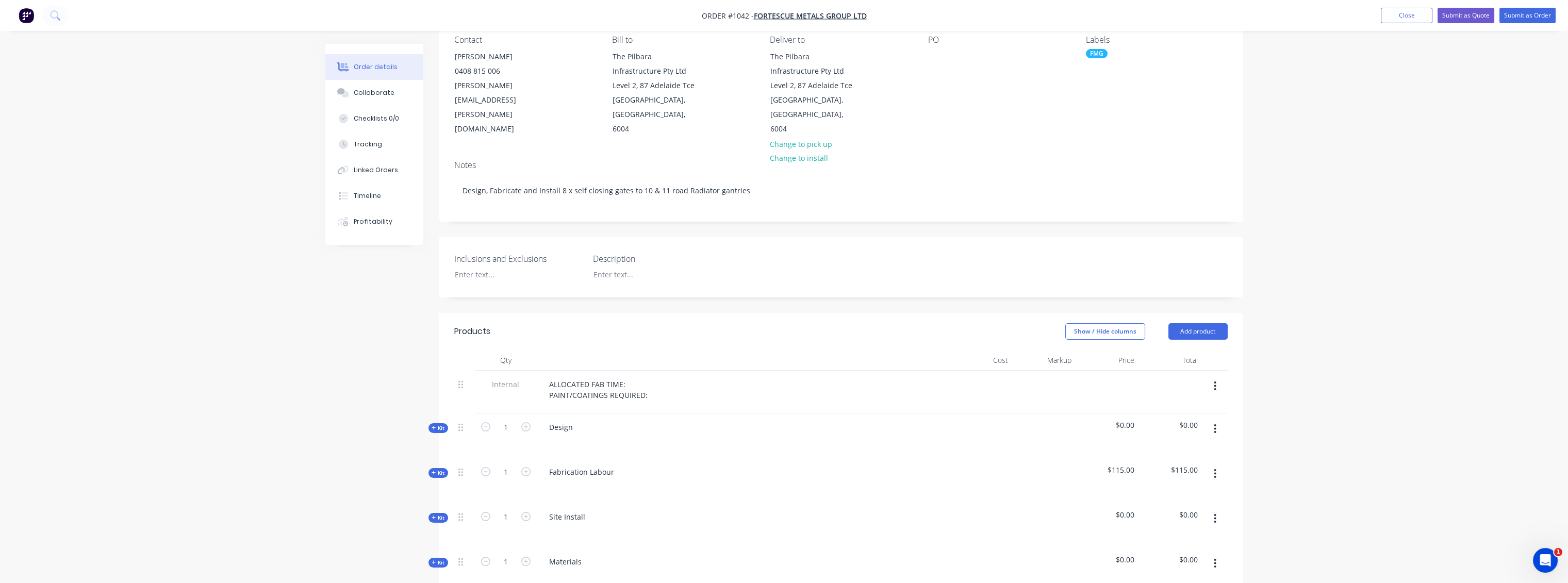
scroll to position [343, 0]
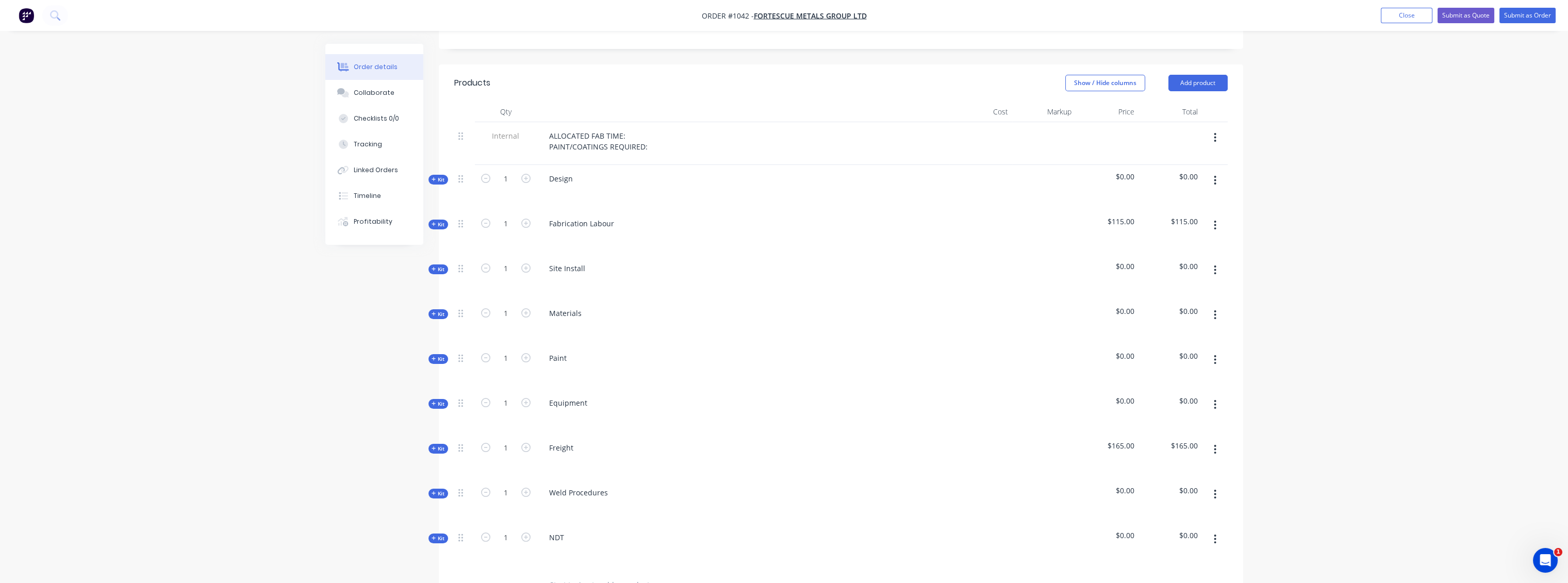
click at [435, 310] on span "Kit" at bounding box center [438, 314] width 14 height 8
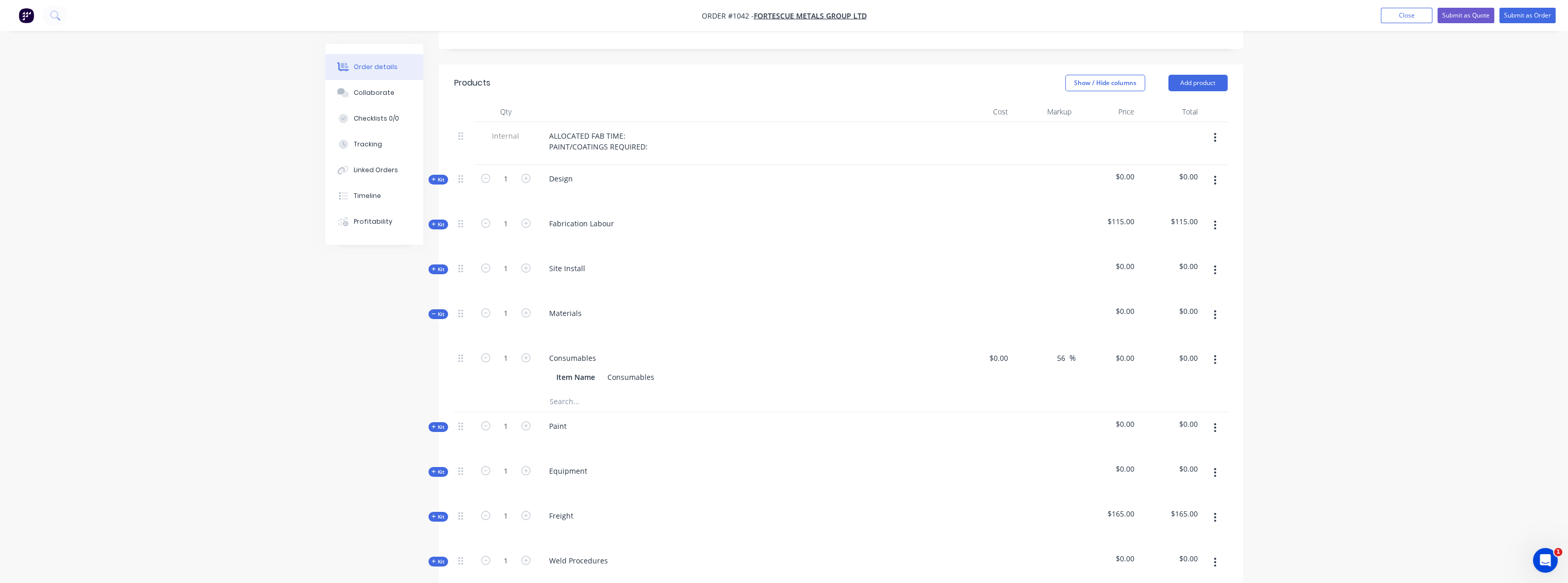
click at [568, 391] on input "text" at bounding box center [652, 402] width 206 height 21
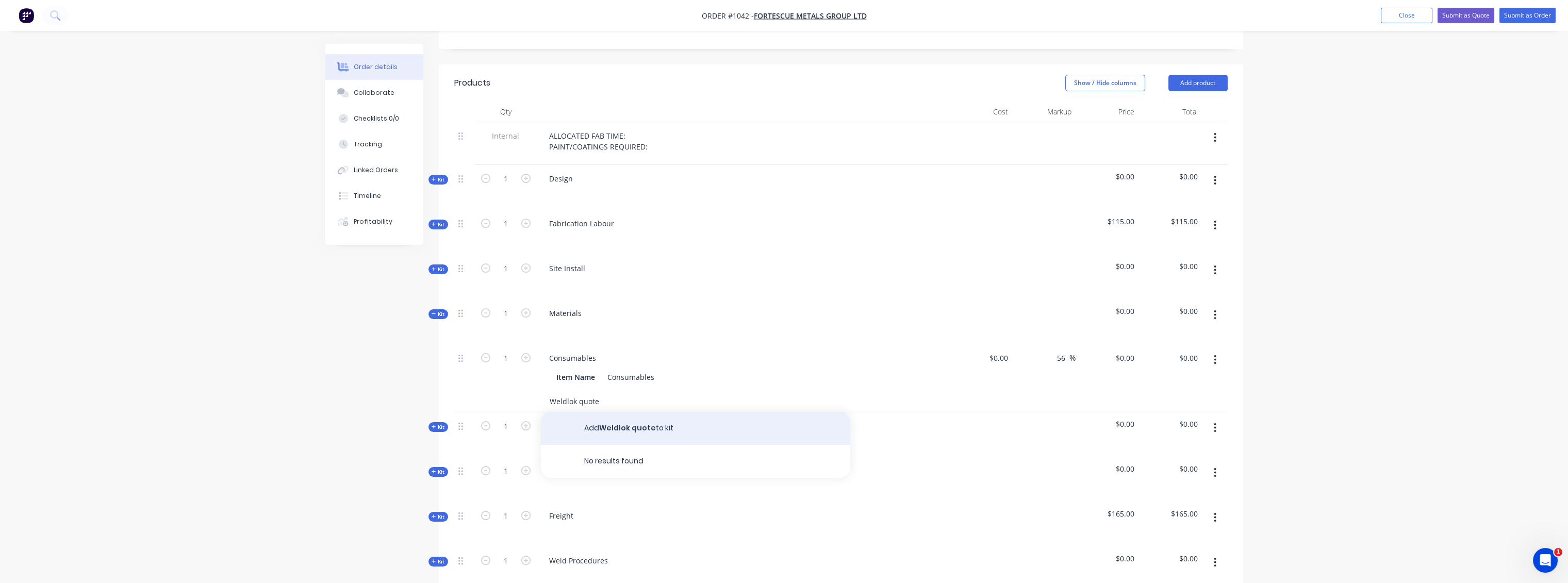
type input "Weldlok quote"
click at [620, 414] on button "Add Weldlok quote to kit" at bounding box center [696, 428] width 309 height 33
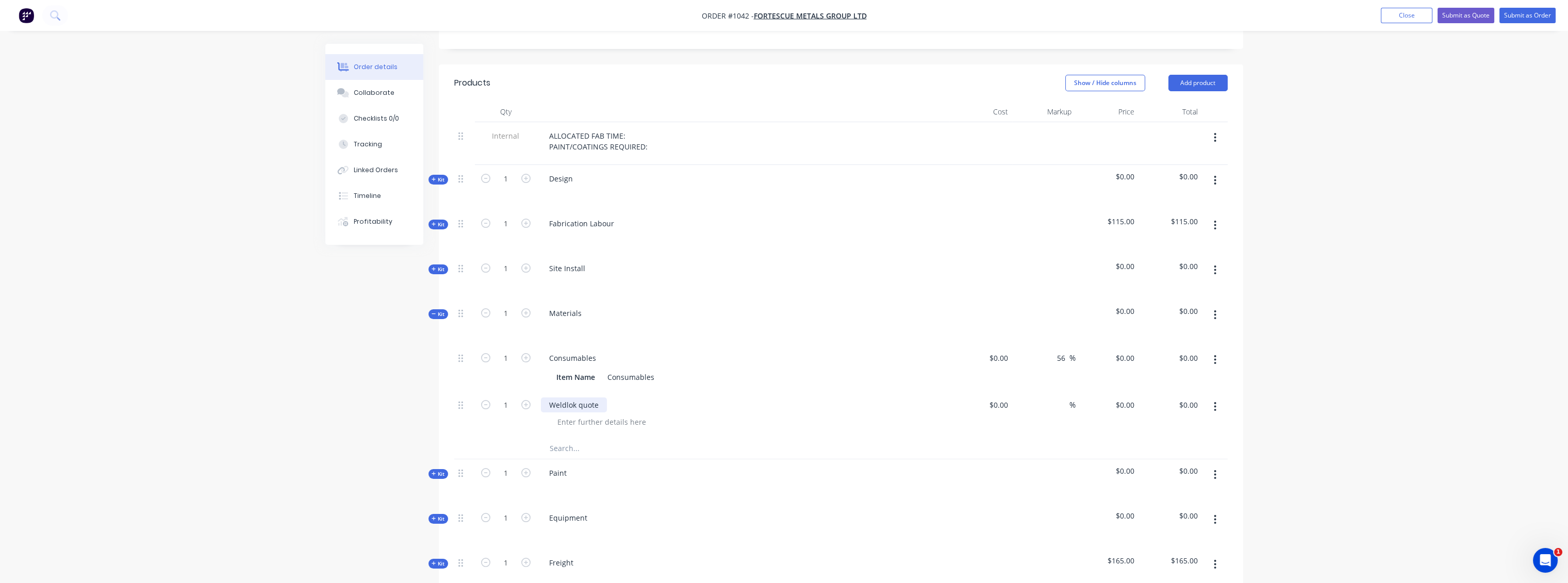
click at [603, 398] on div "Weldlok quote" at bounding box center [574, 405] width 66 height 15
drag, startPoint x: 1062, startPoint y: 389, endPoint x: 1068, endPoint y: 387, distance: 6.3
click at [1062, 398] on input at bounding box center [1063, 405] width 12 height 15
type input "1"
type input "40"
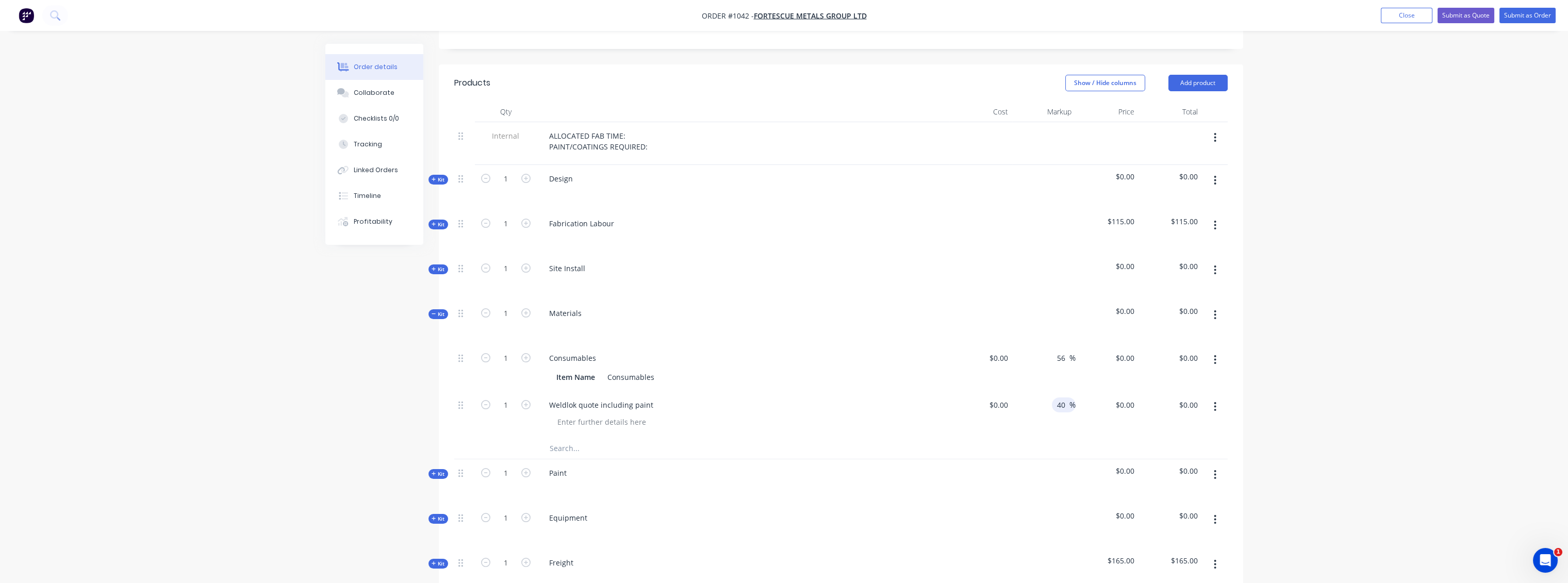
click at [1028, 472] on div at bounding box center [1043, 482] width 63 height 45
click at [441, 515] on span "Kit" at bounding box center [438, 519] width 14 height 8
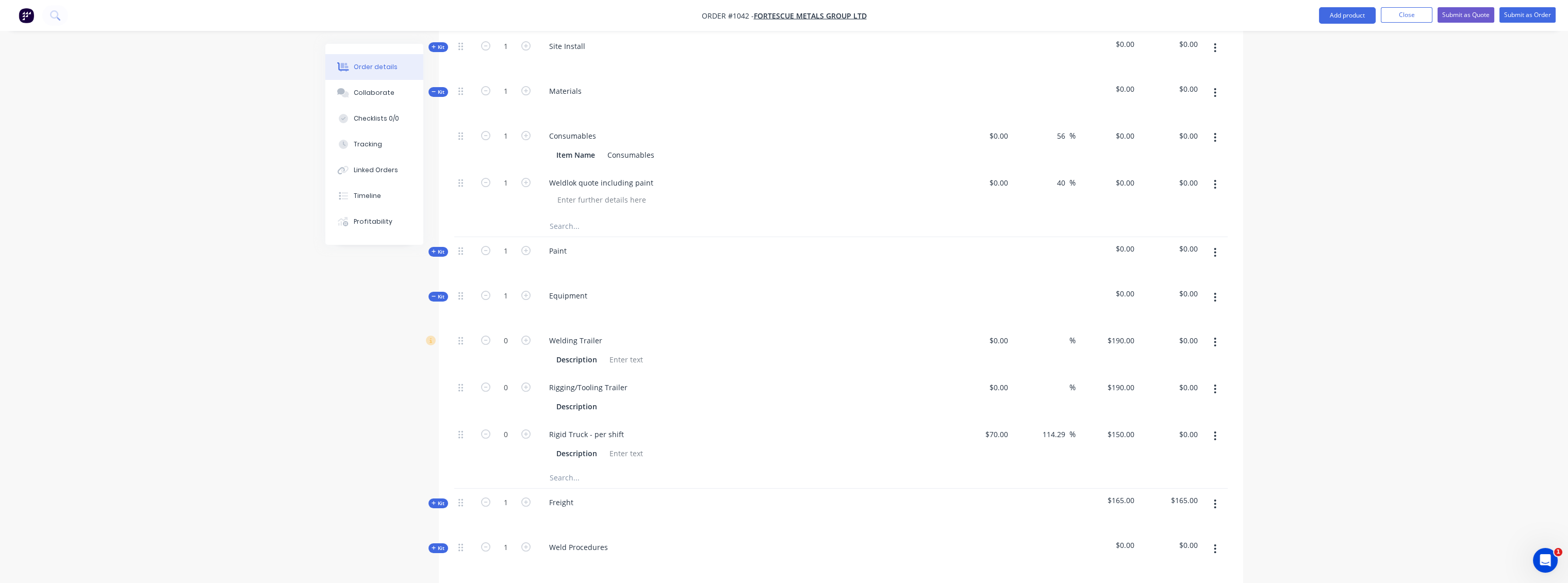
scroll to position [573, 0]
click at [1212, 281] on button "button" at bounding box center [1214, 289] width 24 height 18
click at [1161, 372] on div "Delete" at bounding box center [1178, 379] width 79 height 15
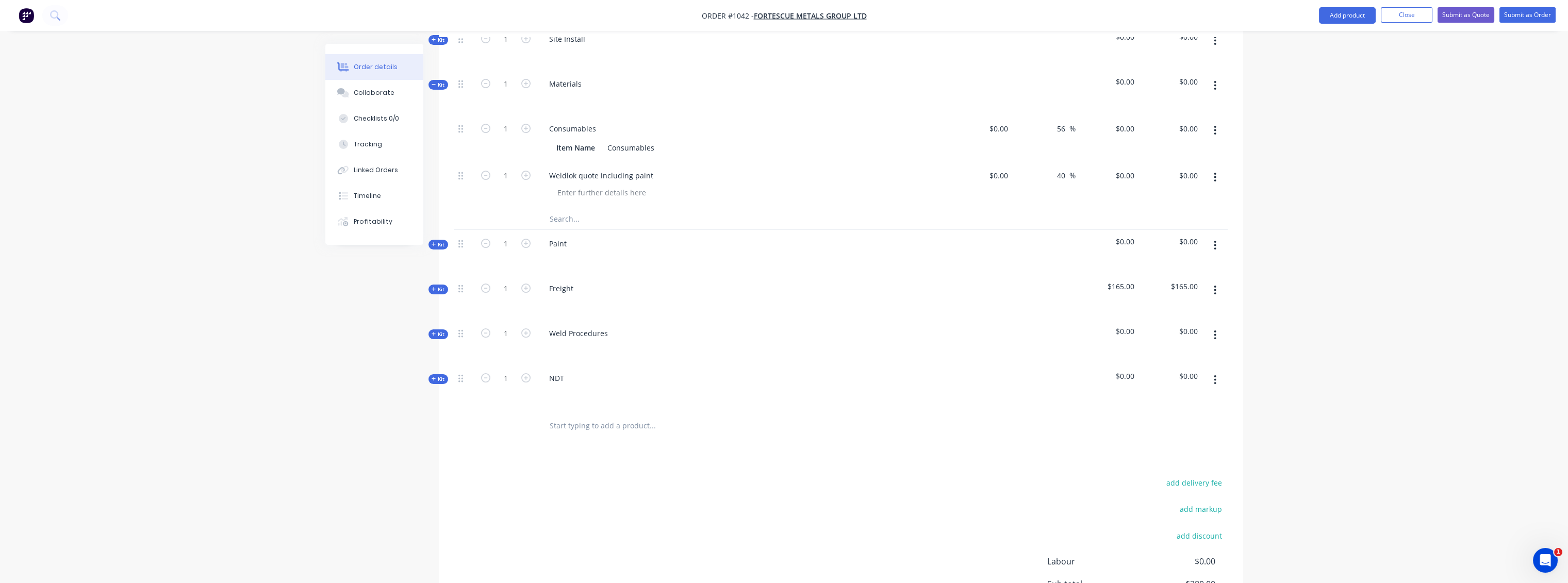
click at [1215, 330] on icon "button" at bounding box center [1214, 335] width 2 height 11
click at [1161, 417] on div "Delete" at bounding box center [1178, 424] width 79 height 15
click at [1217, 326] on button "button" at bounding box center [1214, 334] width 24 height 18
click at [1154, 417] on div "Delete" at bounding box center [1178, 424] width 79 height 15
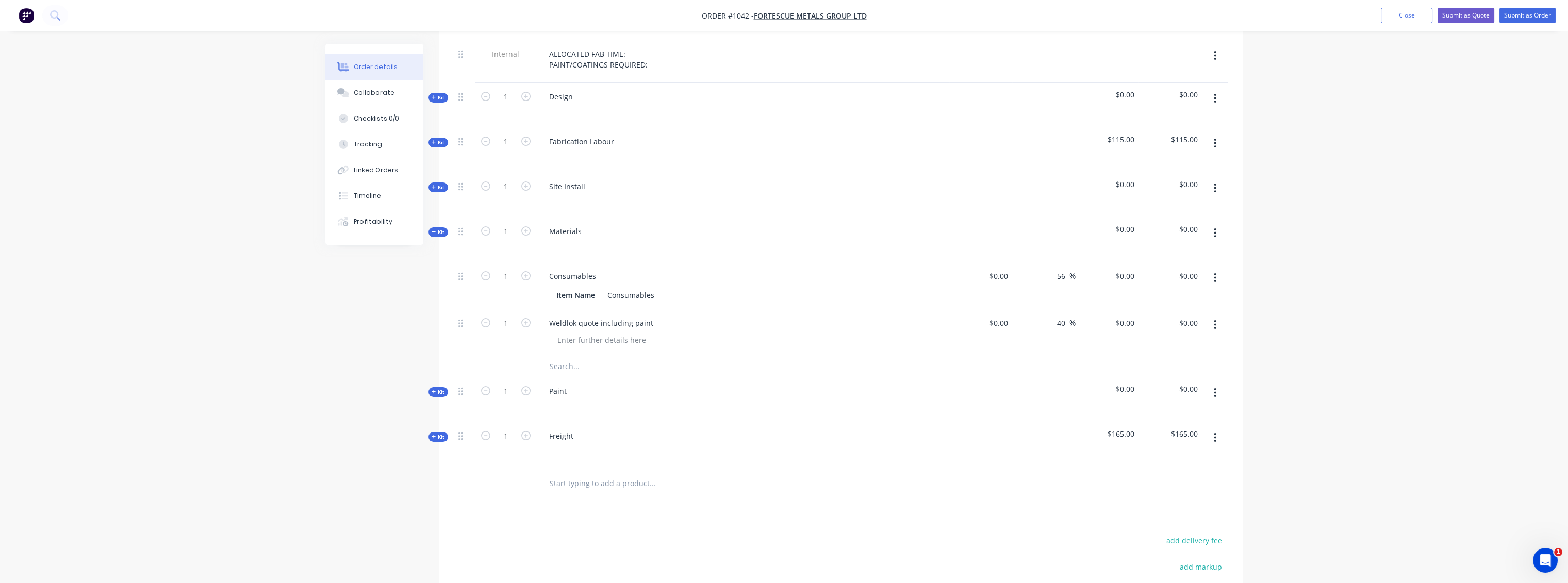
scroll to position [590, 0]
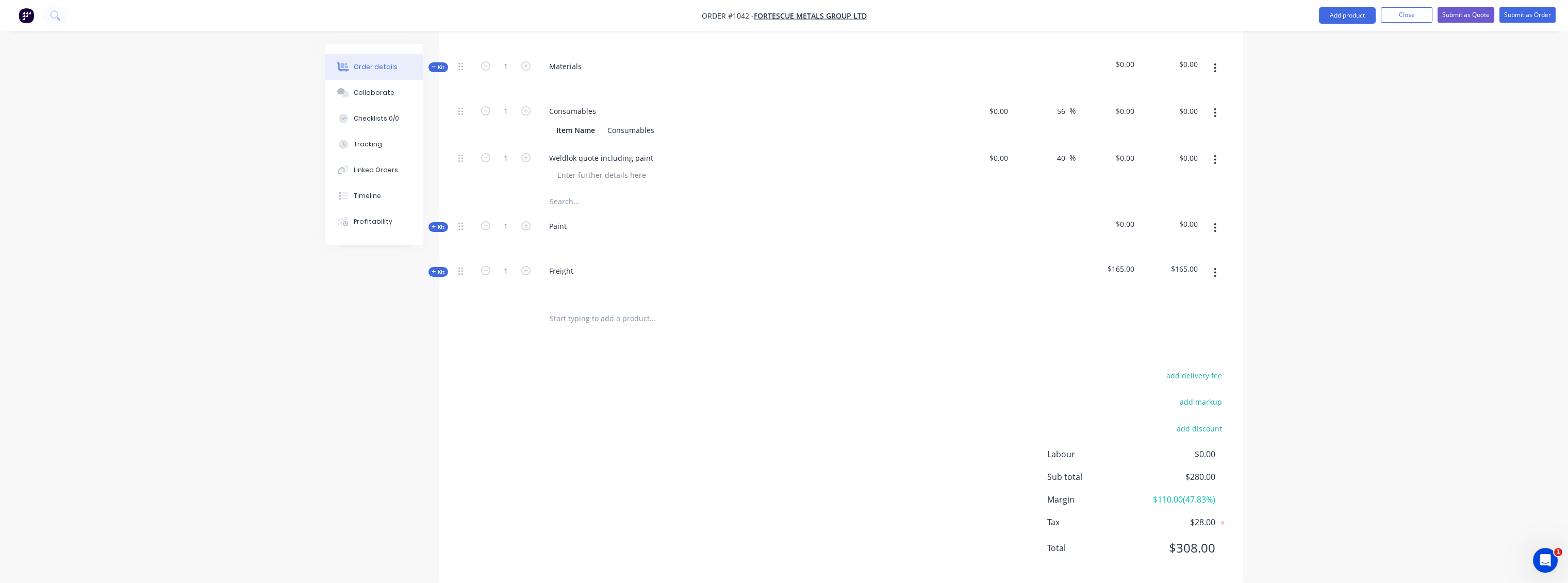
click at [1360, 294] on div "Order details Collaborate Checklists 0/0 Tracking Linked Orders Timeline Profit…" at bounding box center [784, 4] width 1568 height 1189
click at [309, 346] on div "Order details Collaborate Checklists 0/0 Tracking Linked Orders Timeline Profit…" at bounding box center [784, 4] width 1568 height 1189
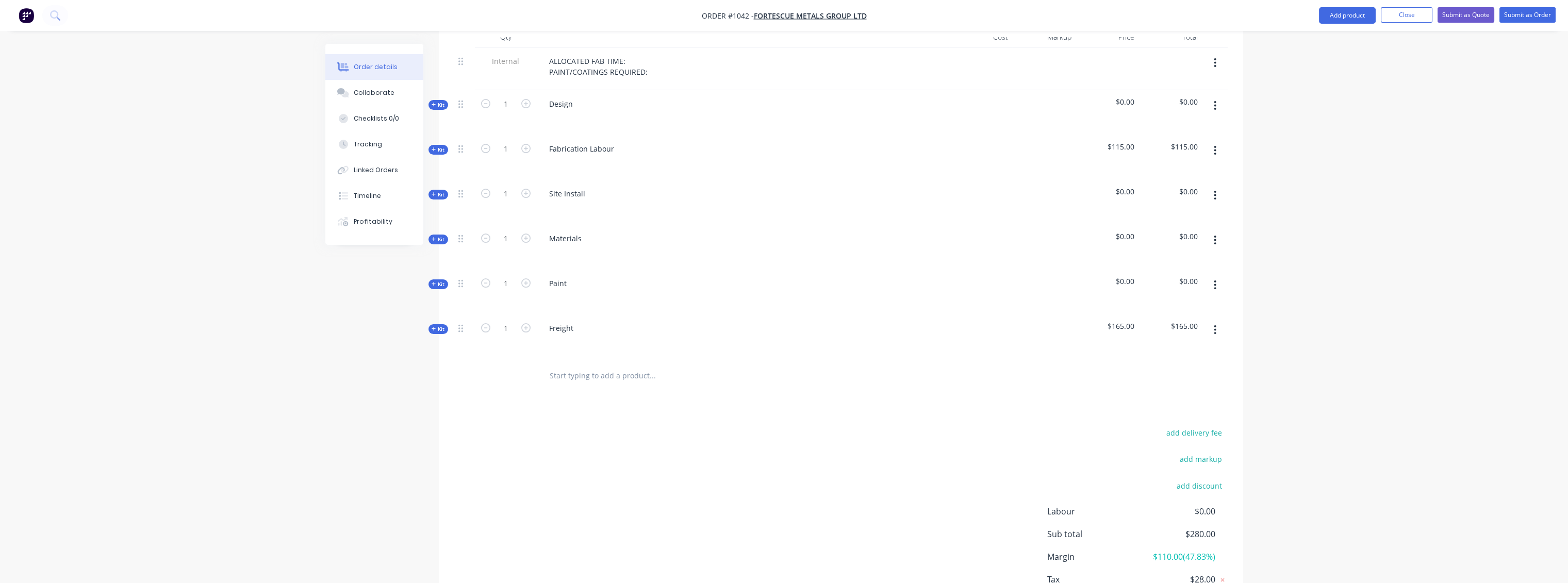
scroll to position [476, 0]
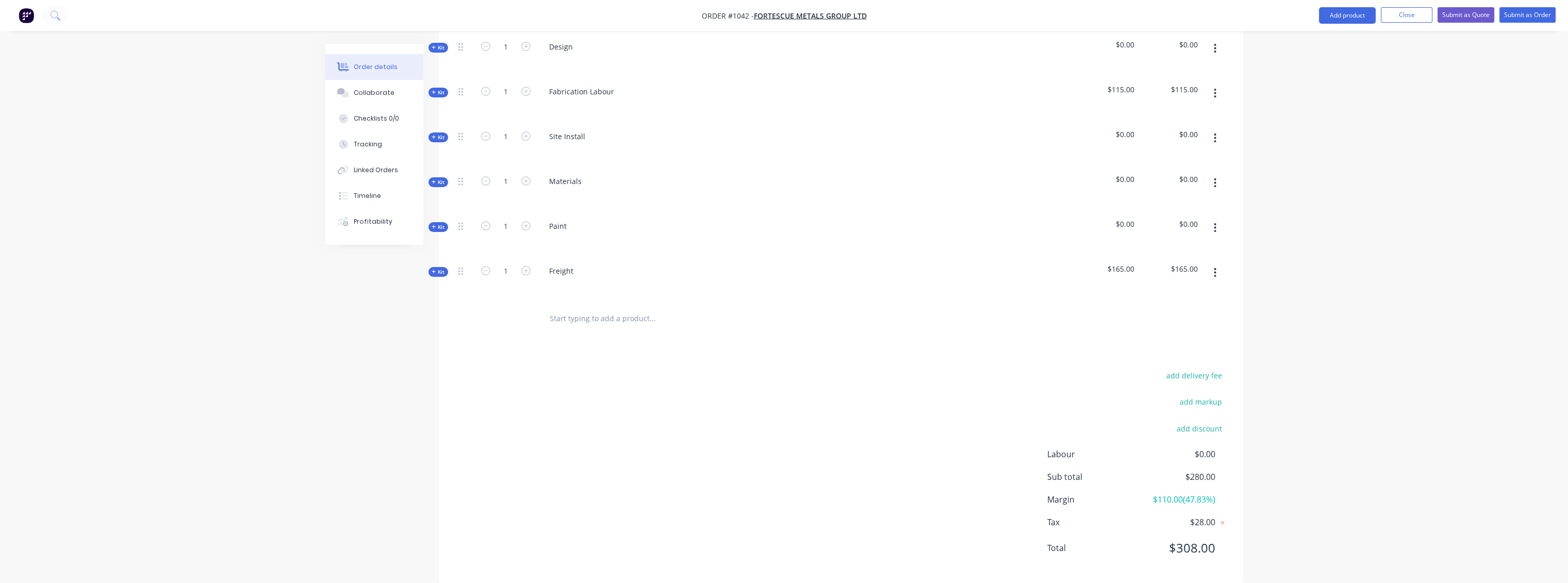
click at [1419, 257] on div "Order details Collaborate Checklists 0/0 Tracking Linked Orders Timeline Profit…" at bounding box center [784, 61] width 1568 height 1074
click at [1394, 17] on button "Close" at bounding box center [1406, 14] width 51 height 15
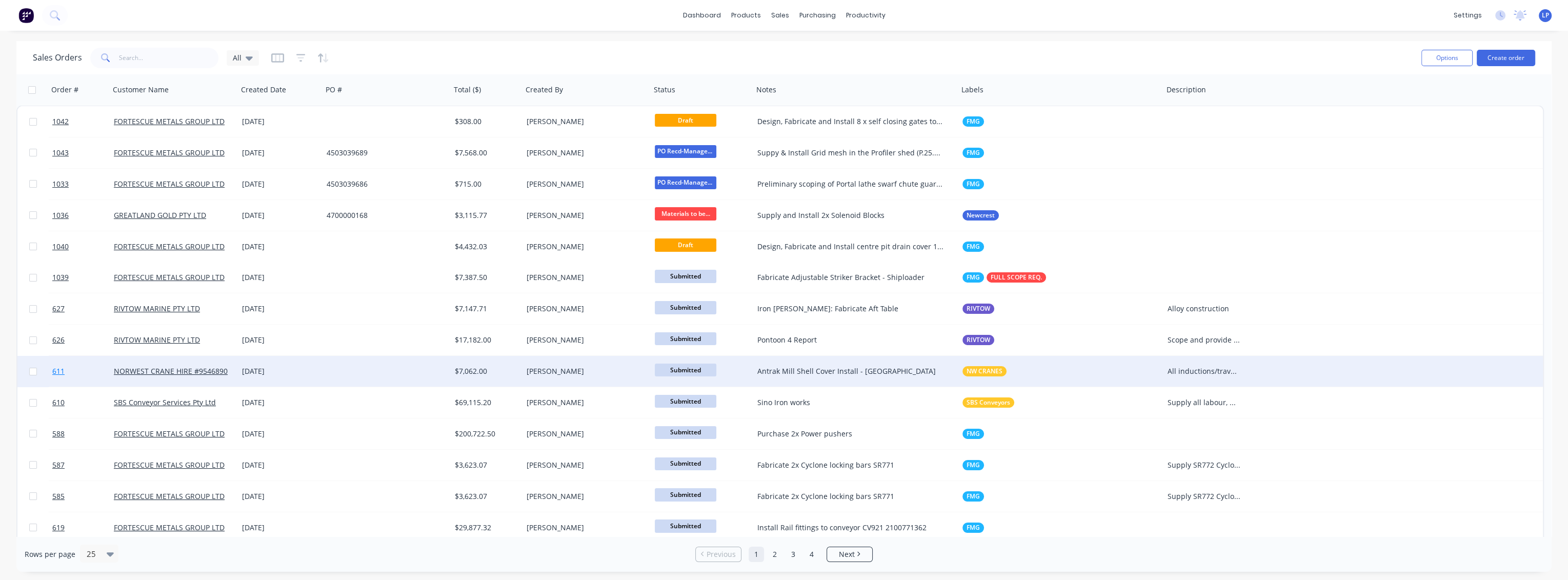
click at [64, 127] on div "1042 FORTESCUE METALS GROUP LTD 04 Sep 2025 $308.00 Leigh Parker Draft Design, …" at bounding box center [781, 495] width 1528 height 781
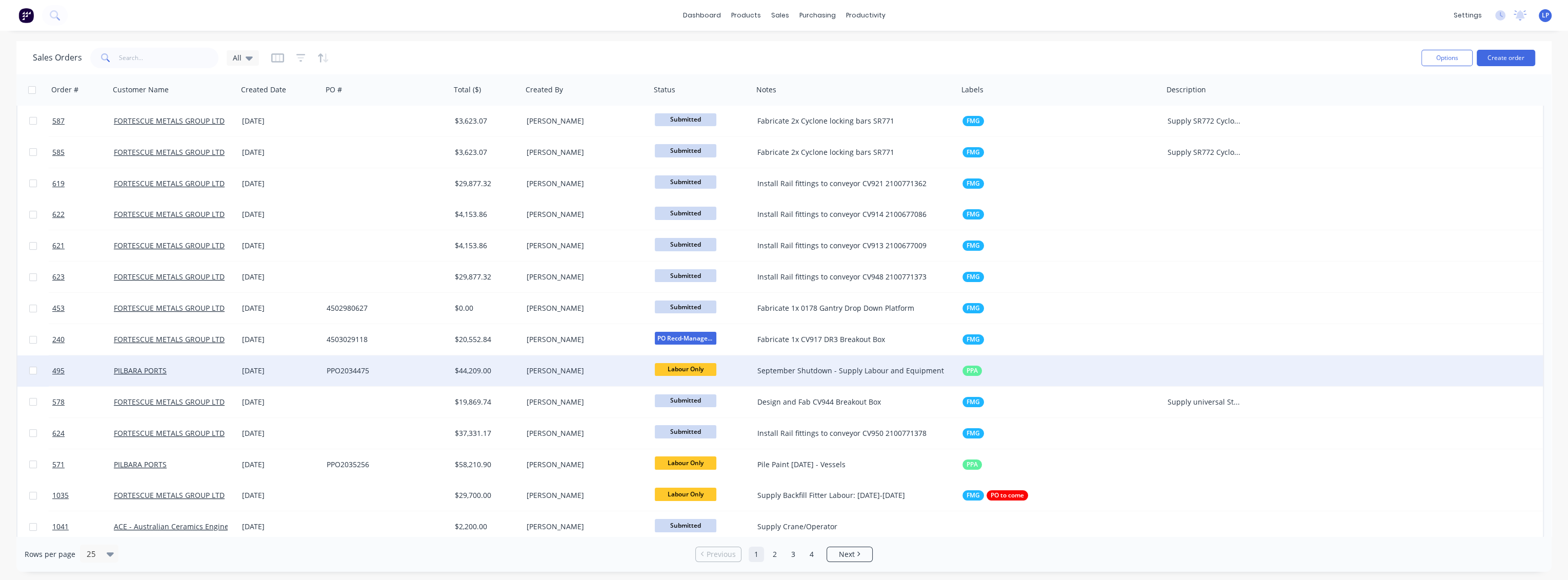
scroll to position [349, 0]
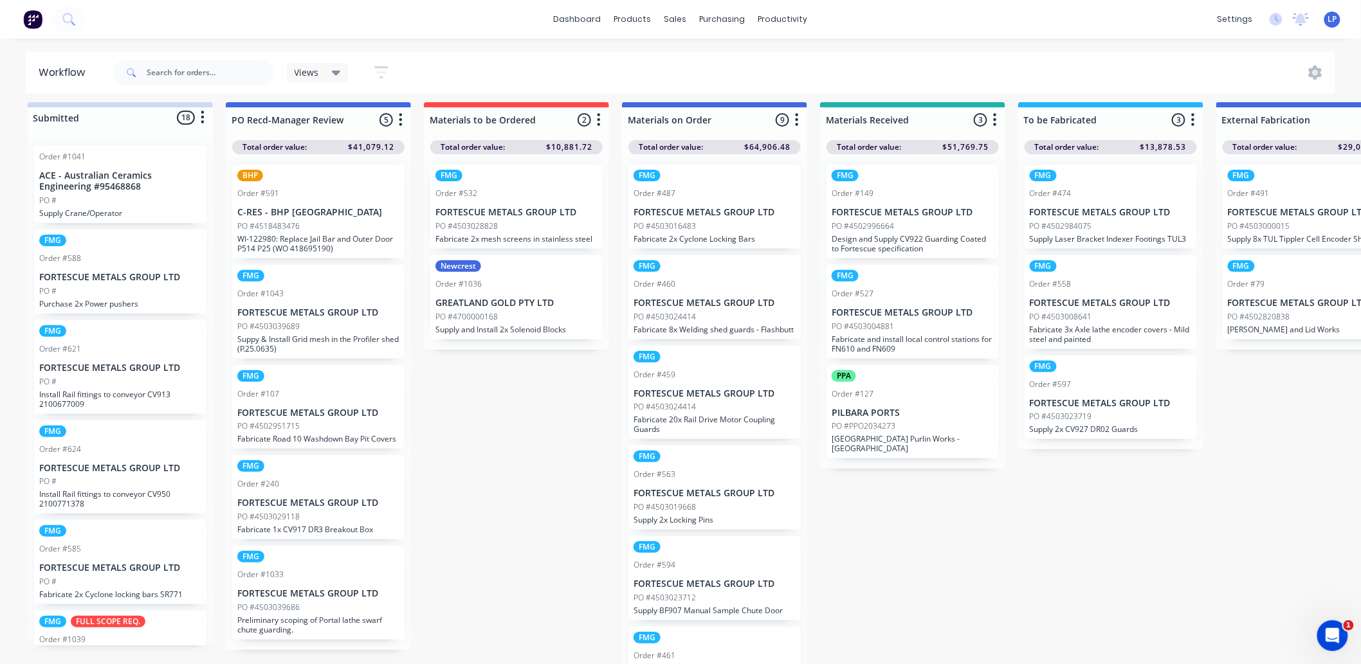
scroll to position [17, 0]
click at [701, 67] on div "Sales Orders" at bounding box center [723, 73] width 53 height 12
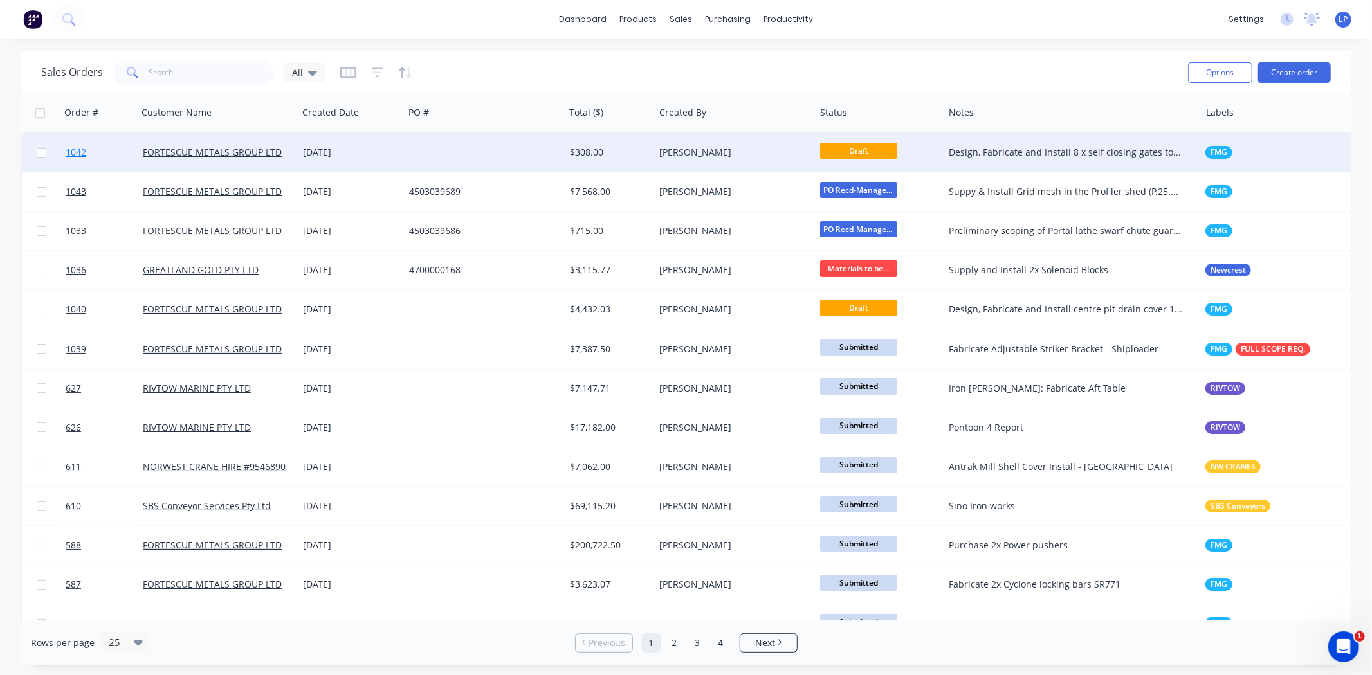
click at [74, 148] on link "1042" at bounding box center [104, 152] width 77 height 39
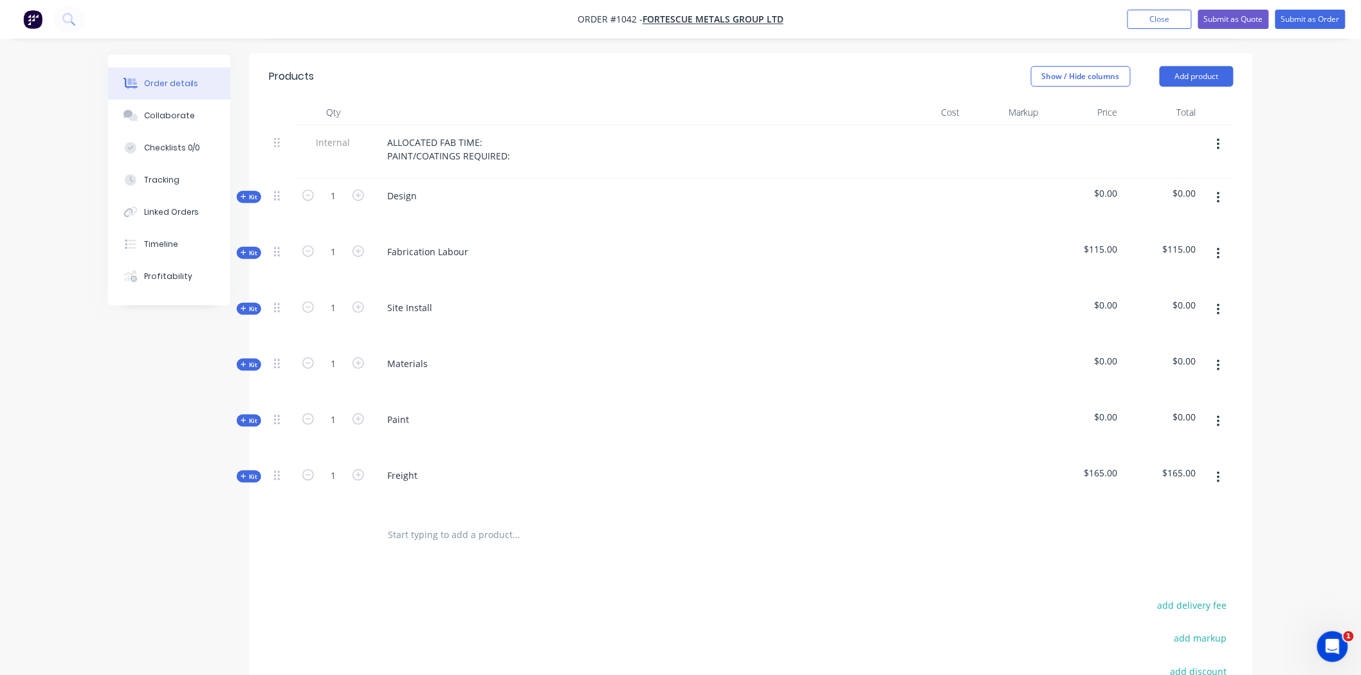
scroll to position [217, 0]
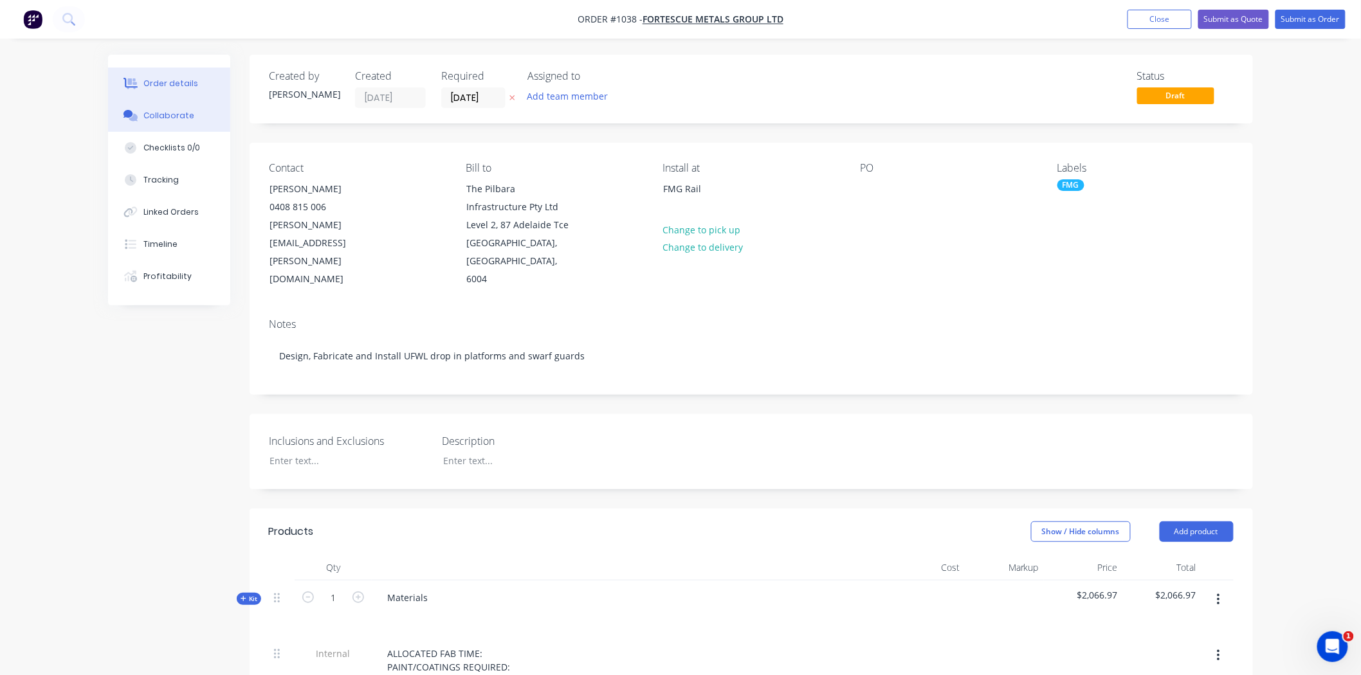
click at [167, 120] on div "Collaborate" at bounding box center [169, 116] width 51 height 12
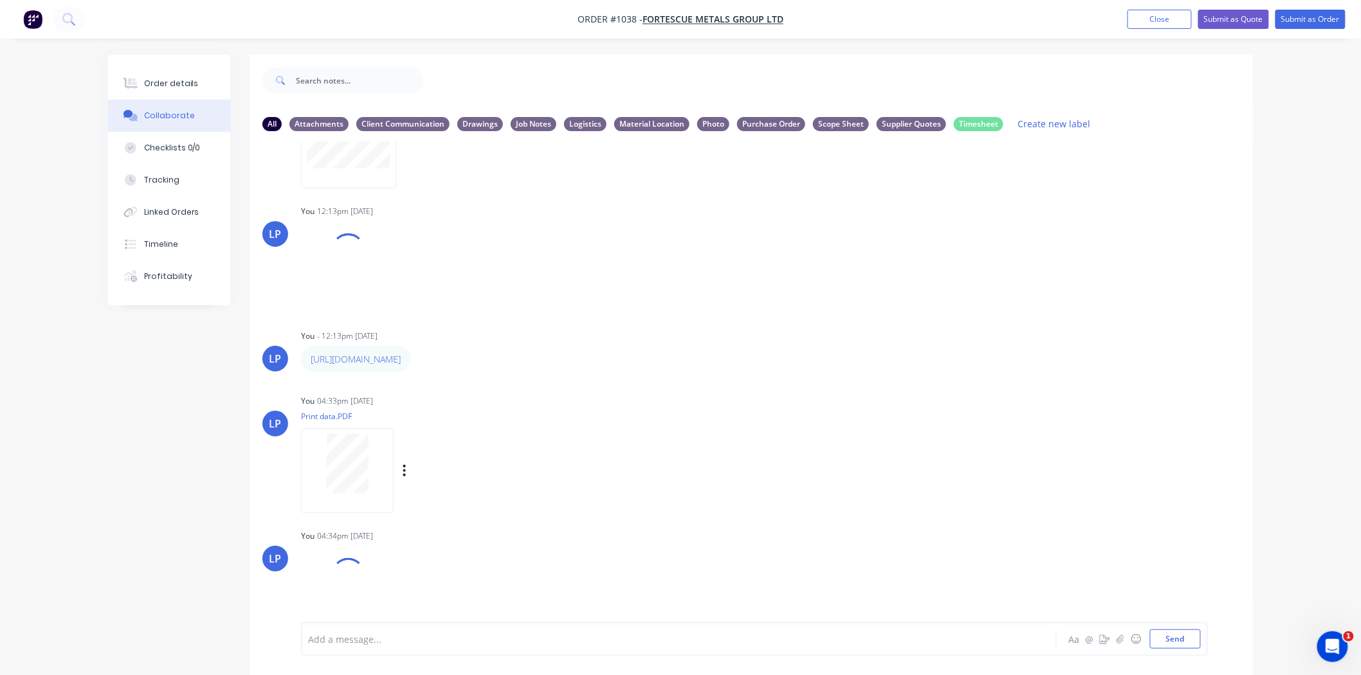
scroll to position [379, 0]
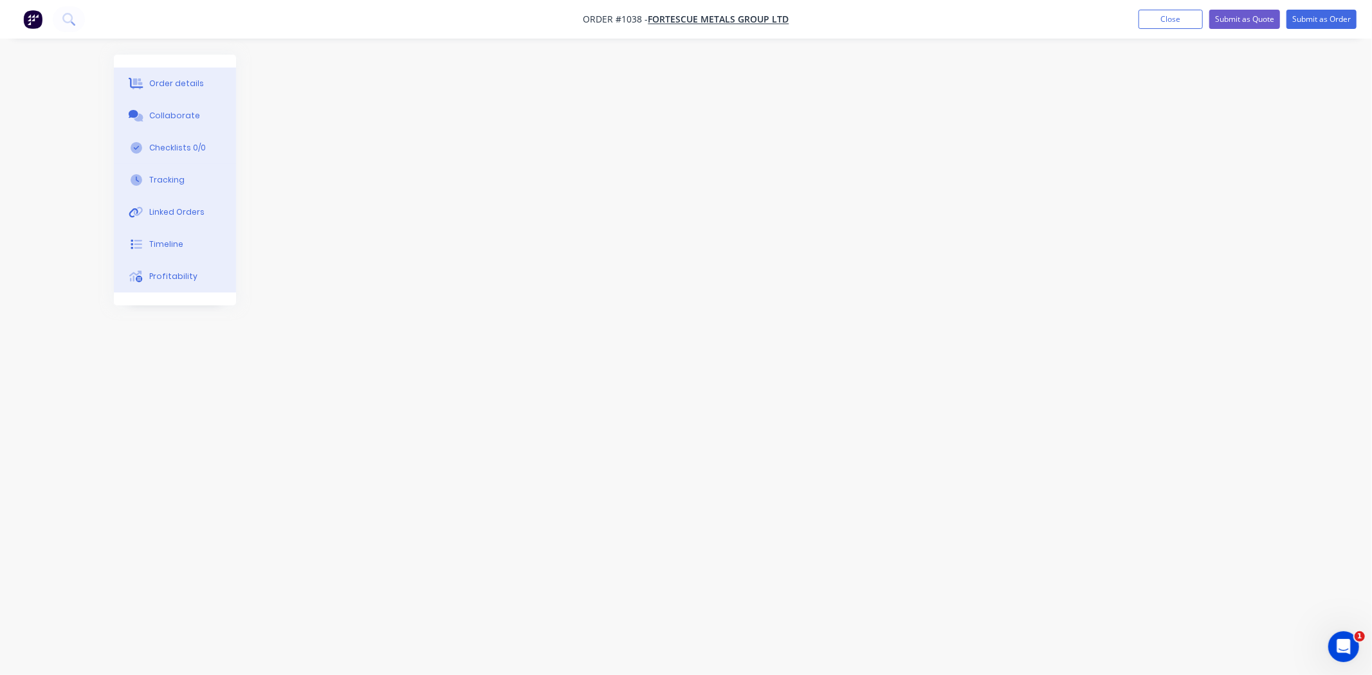
click at [190, 86] on div "Order details" at bounding box center [176, 84] width 55 height 12
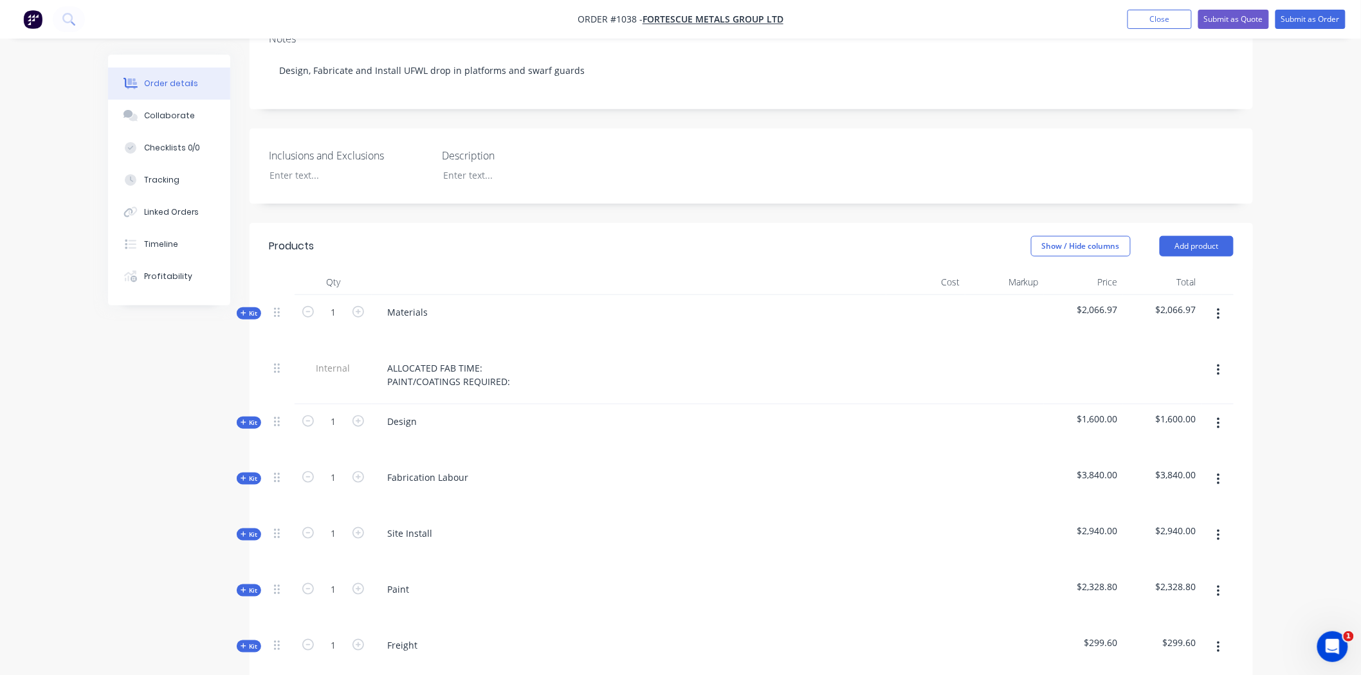
scroll to position [357, 0]
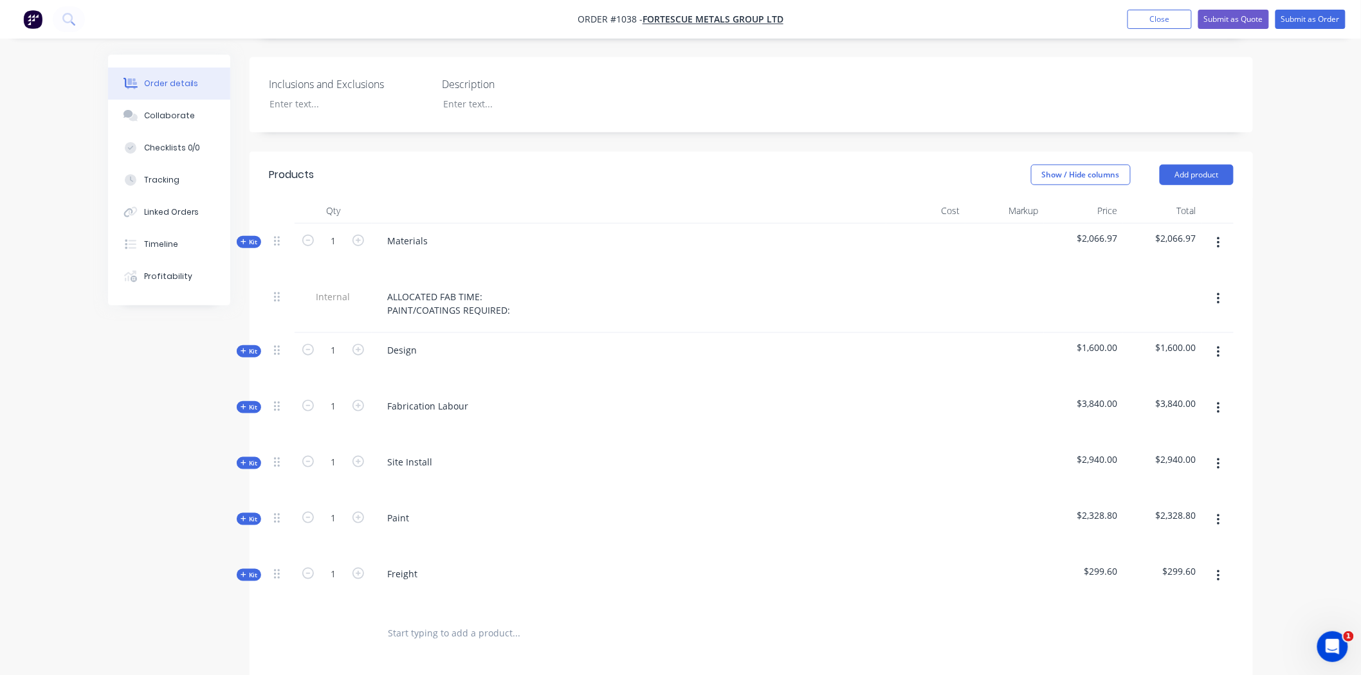
click at [251, 459] on span "Kit" at bounding box center [249, 464] width 17 height 10
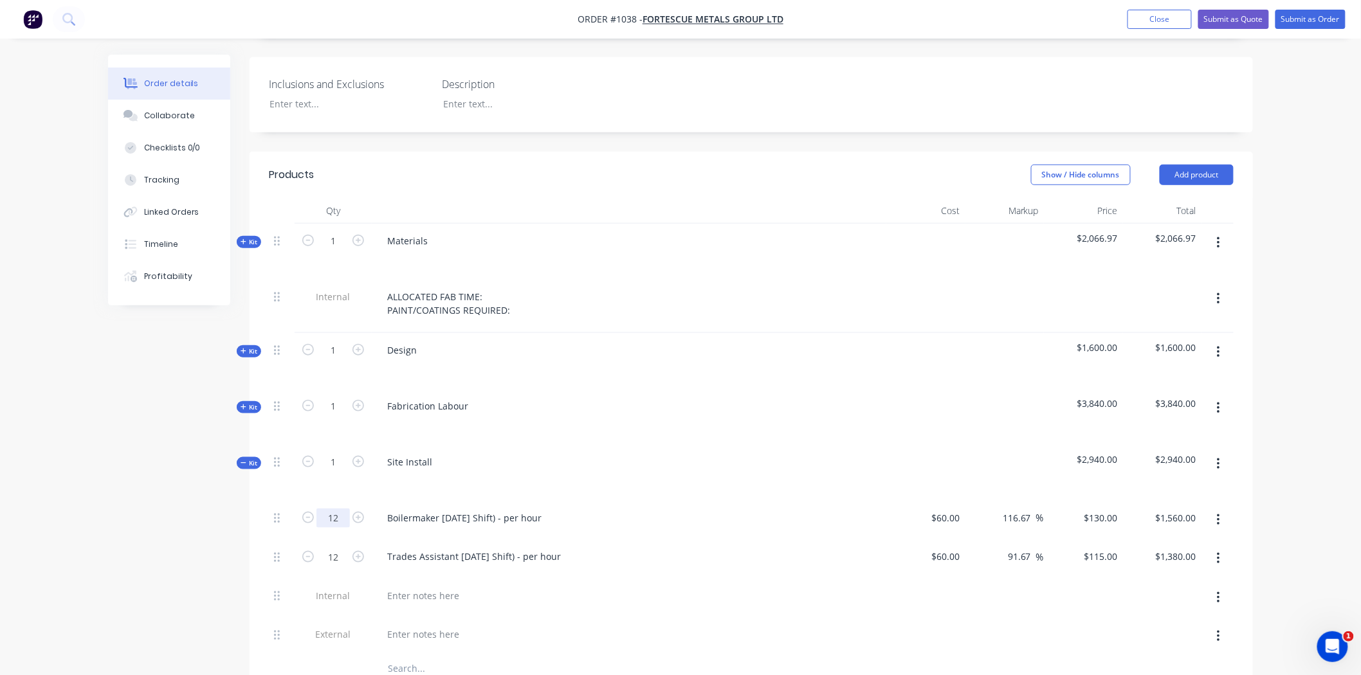
click at [343, 509] on input "12" at bounding box center [332, 518] width 33 height 19
type input "60"
type input "$7,800.00"
click at [340, 547] on input "12" at bounding box center [332, 556] width 33 height 19
type input "60"
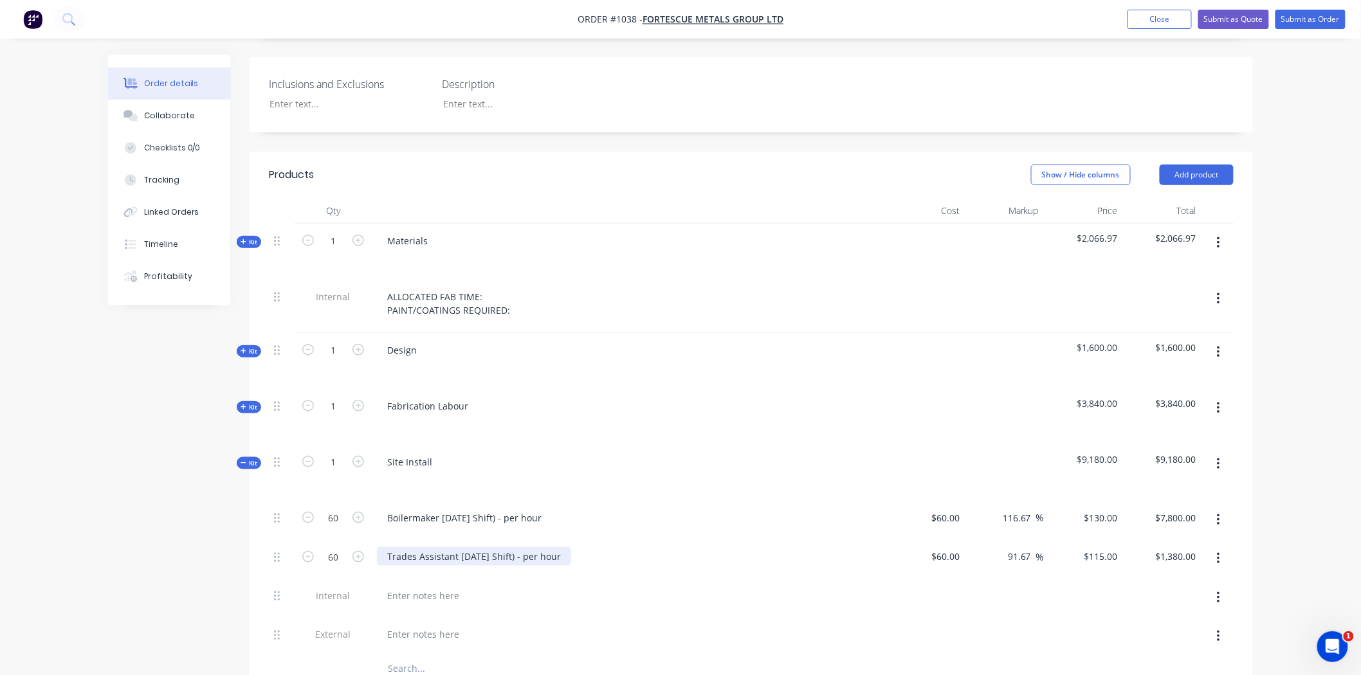
click at [448, 547] on div "Trades Assistant [DATE] Shift) - per hour" at bounding box center [474, 556] width 194 height 19
type input "$6,900.00"
click at [577, 558] on div "Trades Assistant [DATE] Shift) - per hour" at bounding box center [629, 559] width 514 height 39
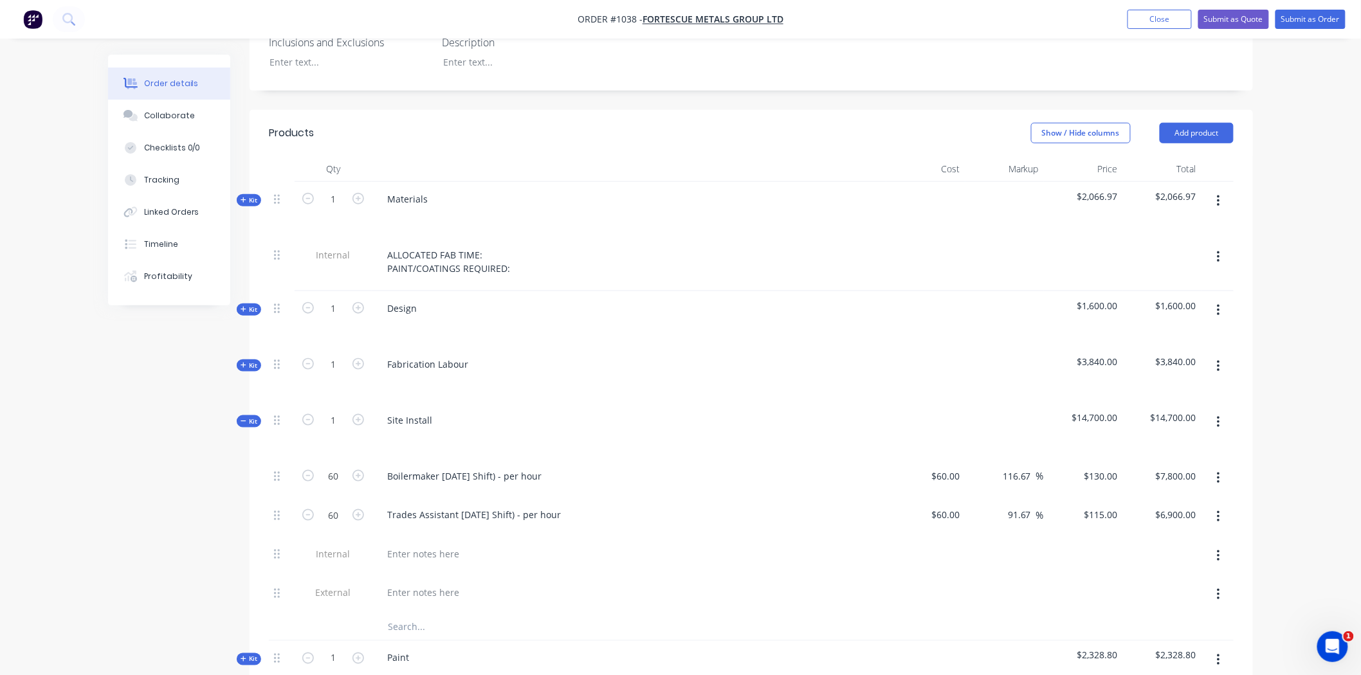
scroll to position [500, 0]
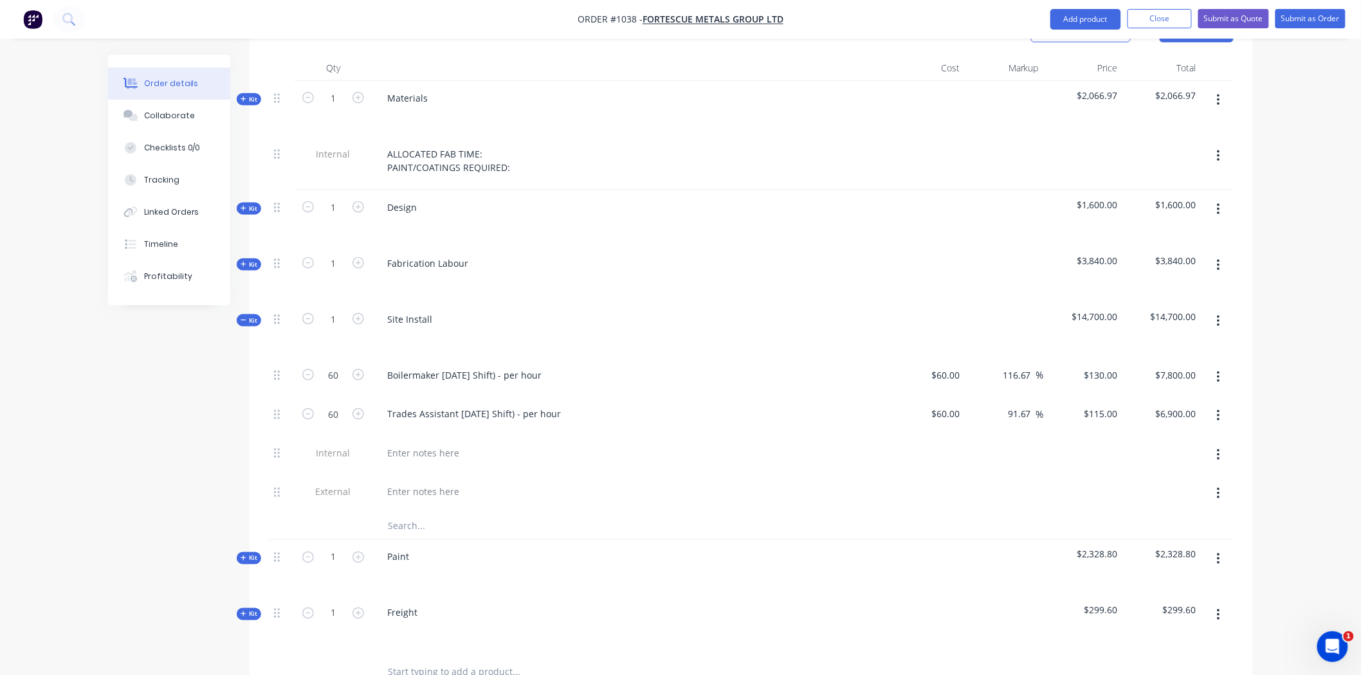
click at [433, 514] on input "text" at bounding box center [515, 527] width 257 height 26
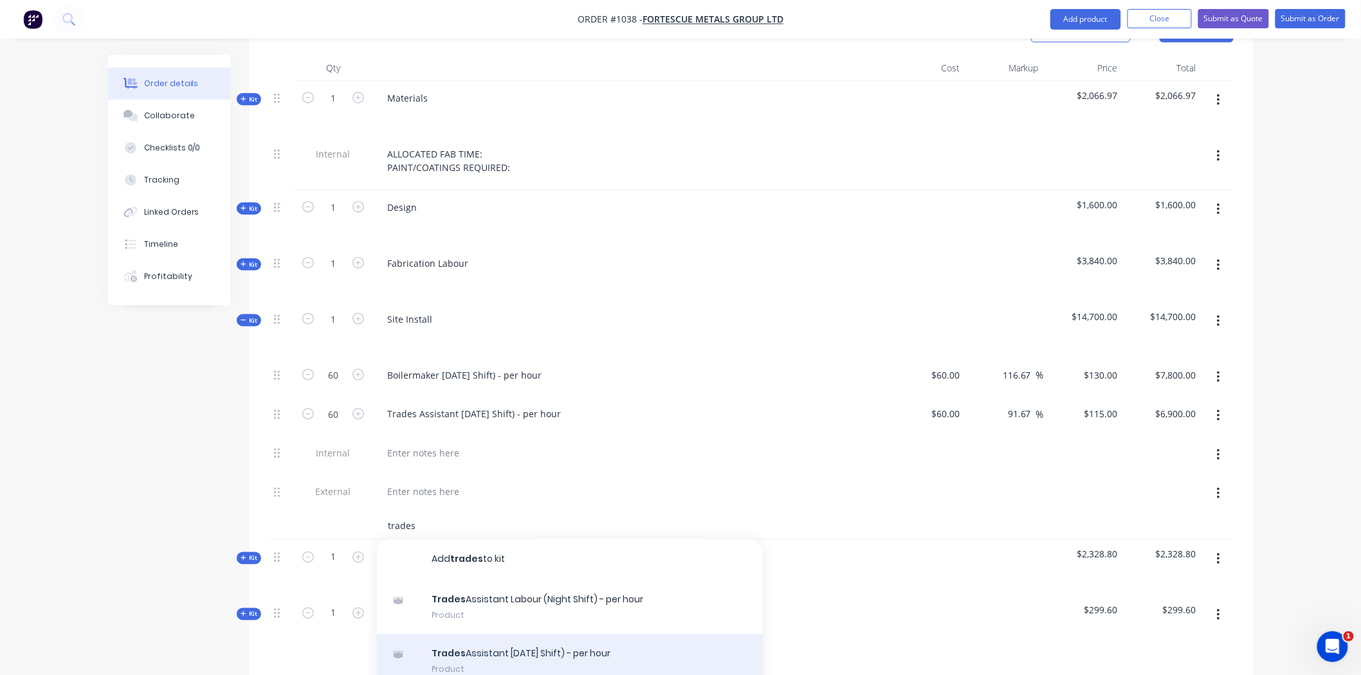
type input "trades"
click at [480, 635] on div "Trades Assistant Labour (Day Shift) - per hour Product" at bounding box center [570, 662] width 386 height 54
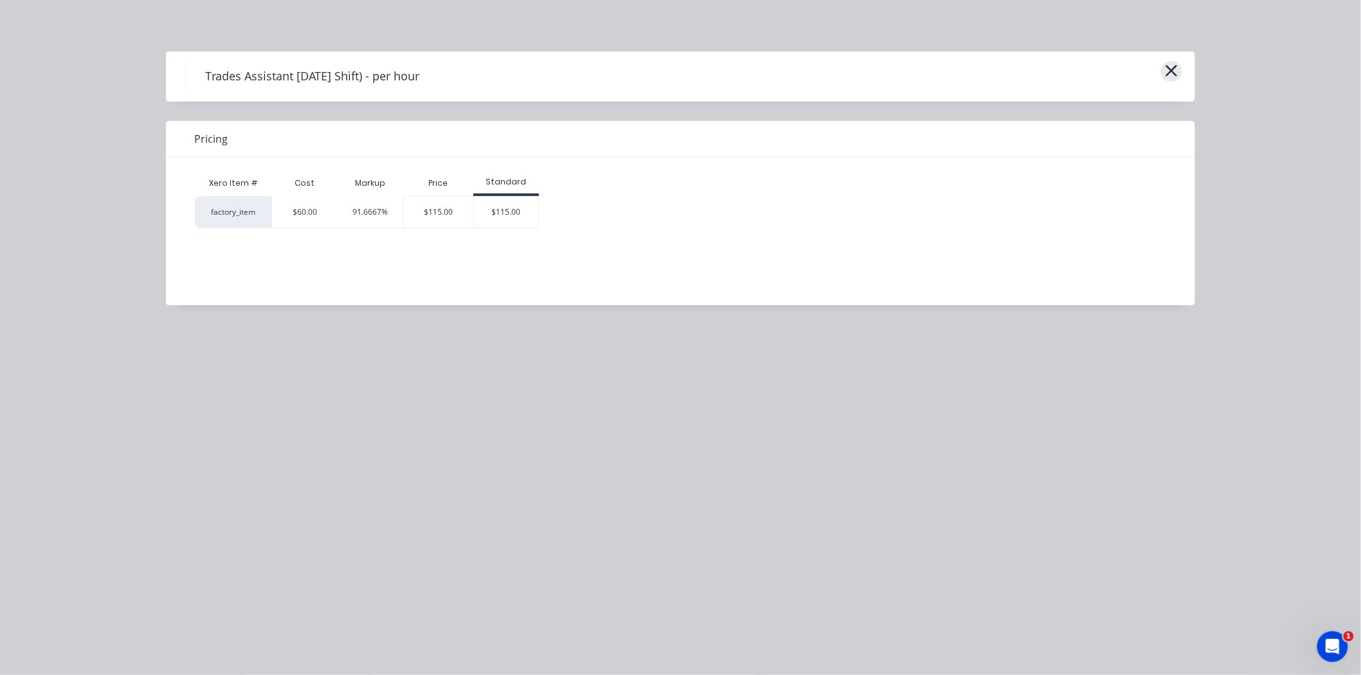
click at [1168, 69] on icon "button" at bounding box center [1172, 71] width 14 height 18
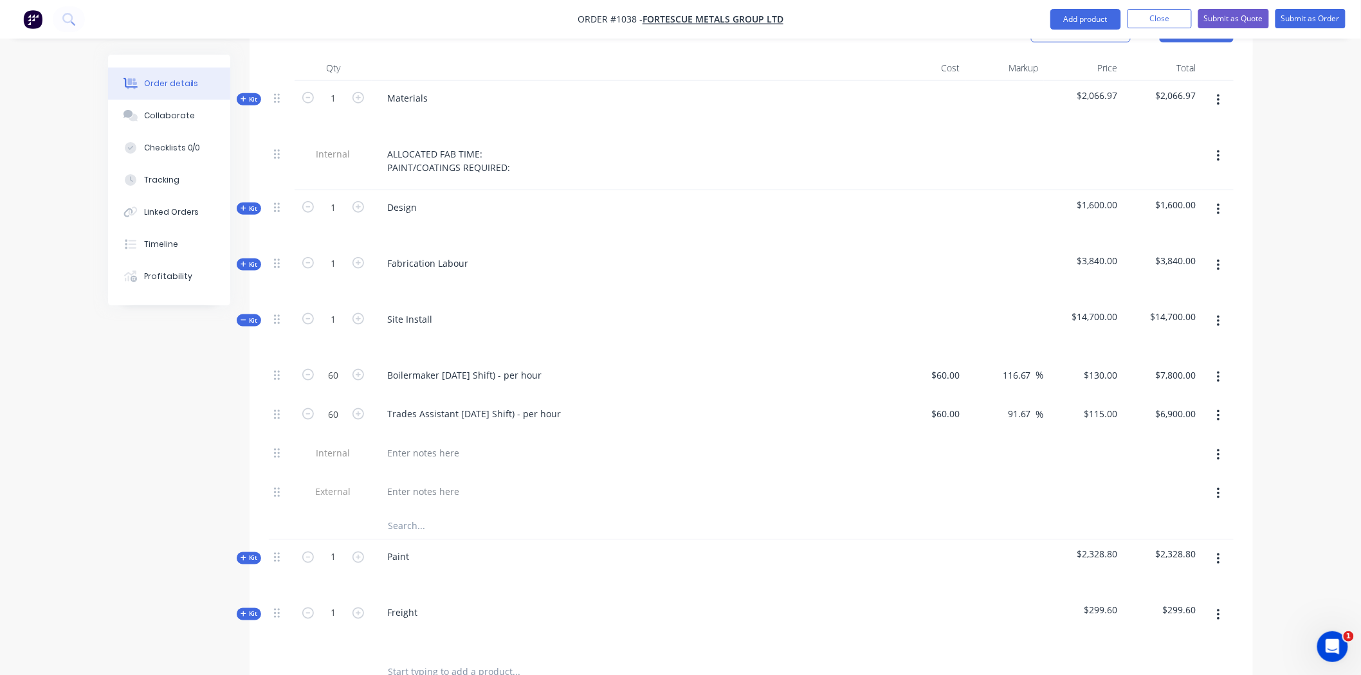
click at [423, 514] on input "text" at bounding box center [515, 527] width 257 height 26
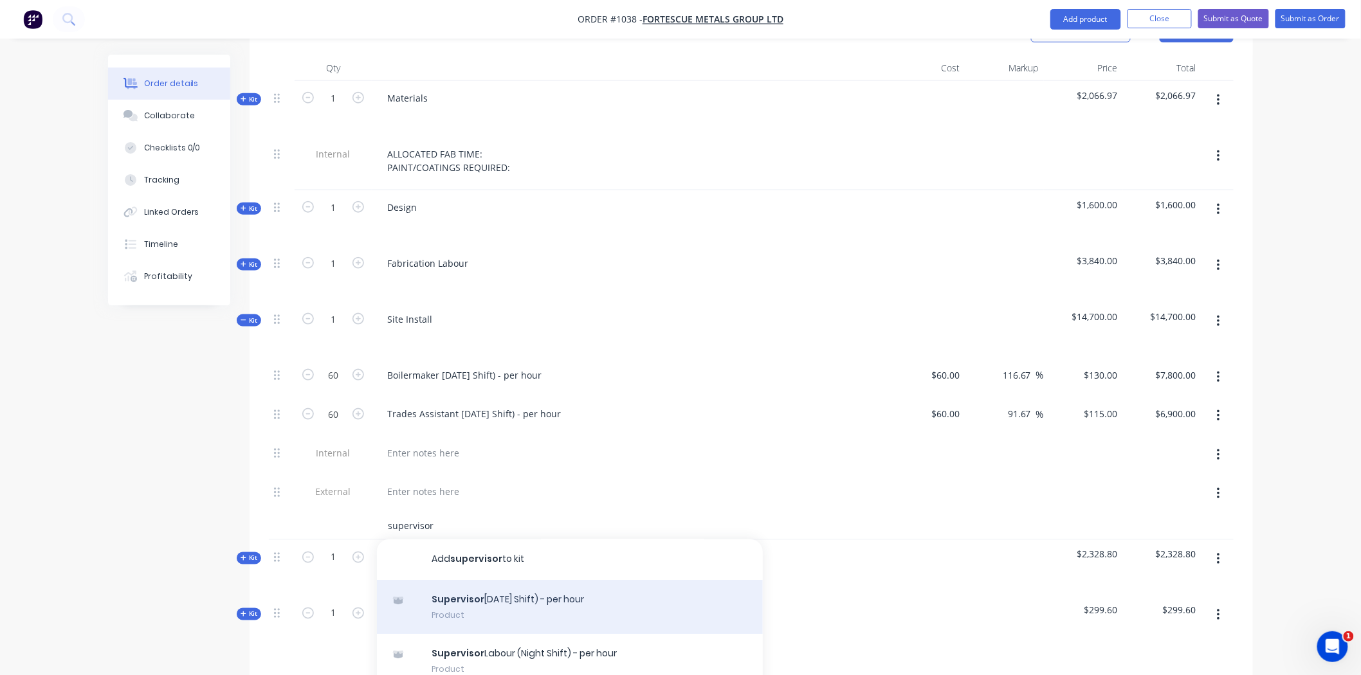
type input "supervisor"
click at [466, 581] on div "Supervisor Labour (Day Shift) - per hour Product" at bounding box center [570, 608] width 386 height 54
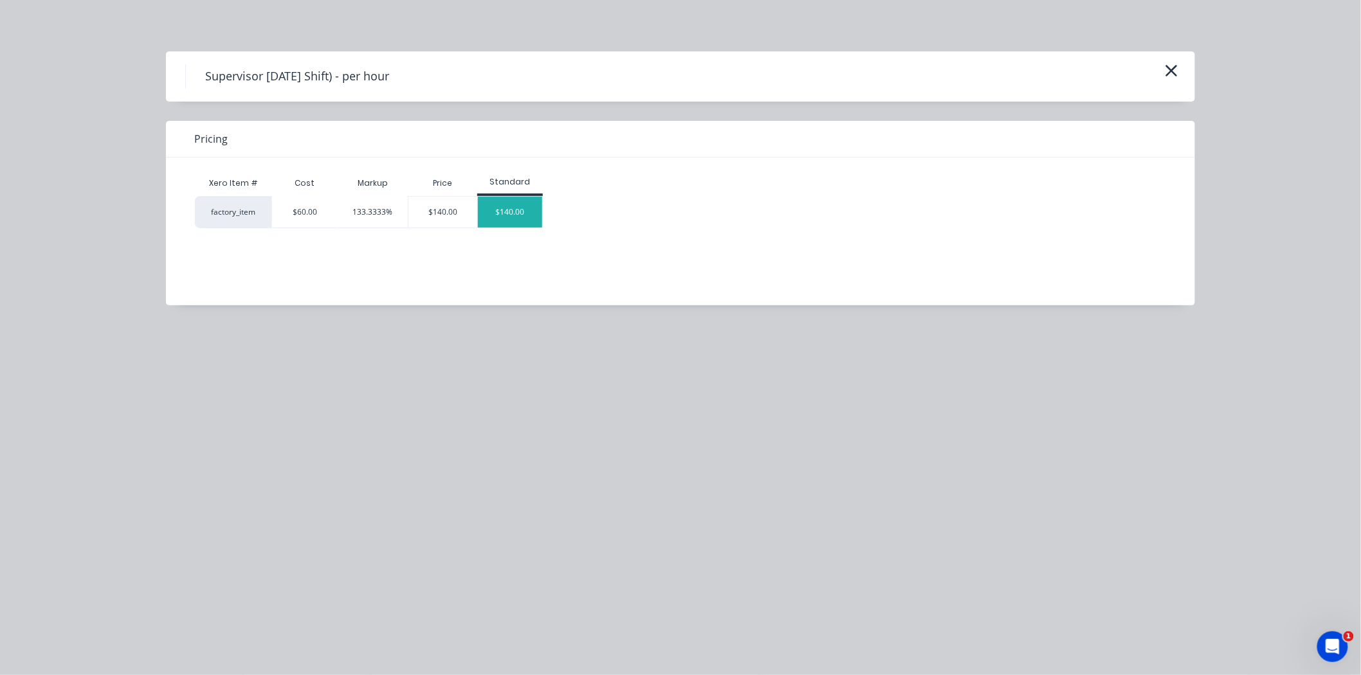
click at [505, 215] on div "$140.00" at bounding box center [510, 212] width 64 height 31
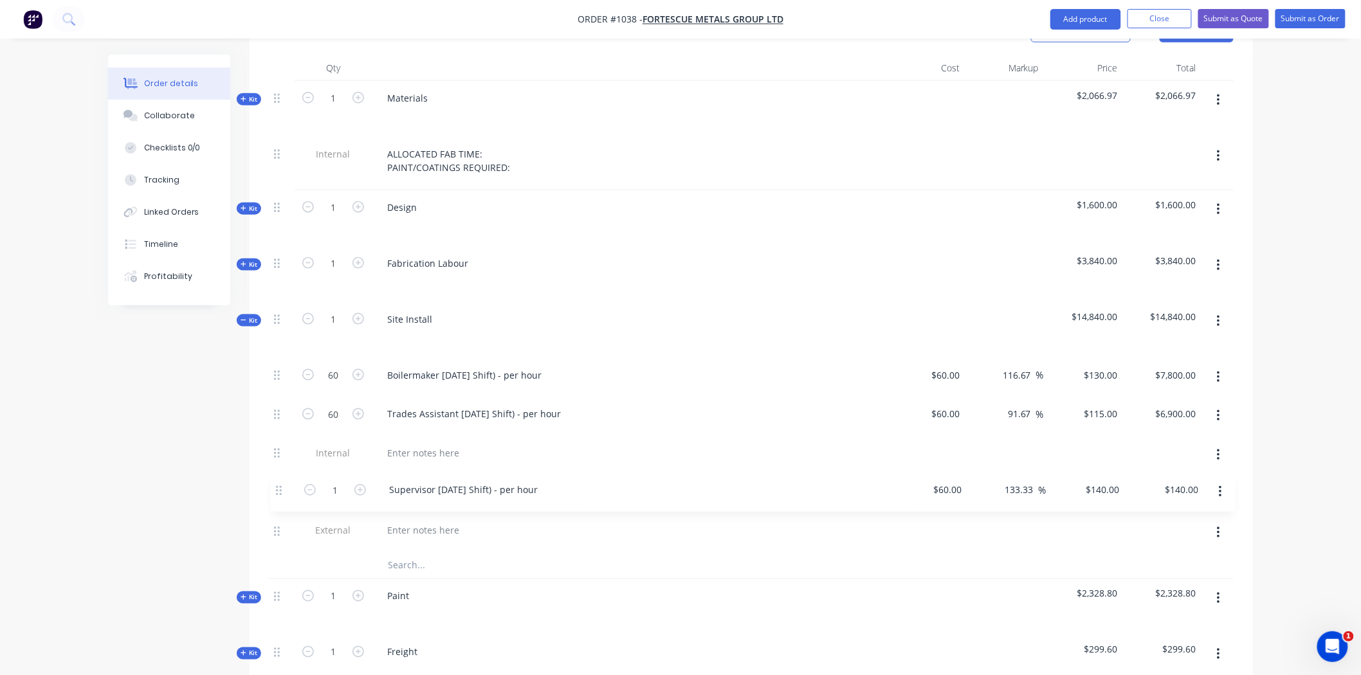
scroll to position [502, 0]
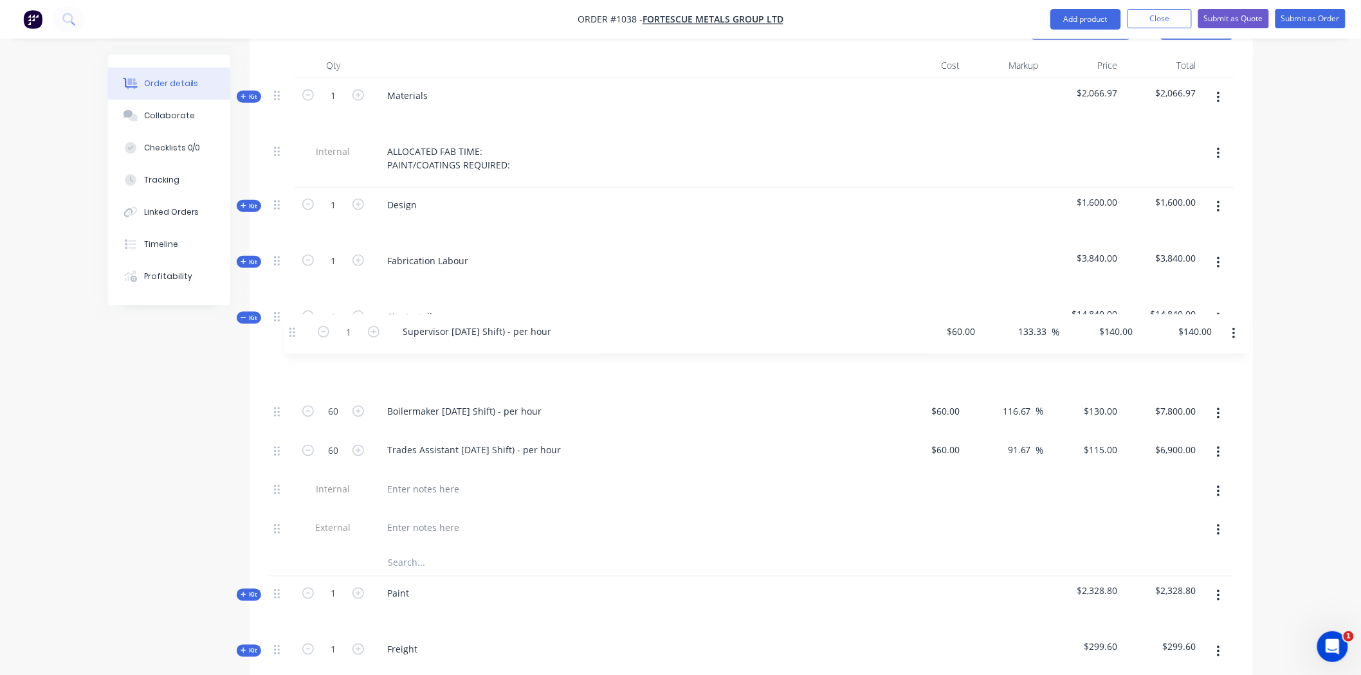
drag, startPoint x: 275, startPoint y: 516, endPoint x: 293, endPoint y: 329, distance: 187.3
click at [293, 329] on div "Kit 1 Site Install $14,840.00 $14,840.00 60 Boilermaker Labour (Day Shift) - pe…" at bounding box center [751, 438] width 965 height 277
click at [338, 363] on input "1" at bounding box center [332, 372] width 33 height 19
type input "60"
click at [556, 331] on div "Site Install" at bounding box center [629, 328] width 514 height 56
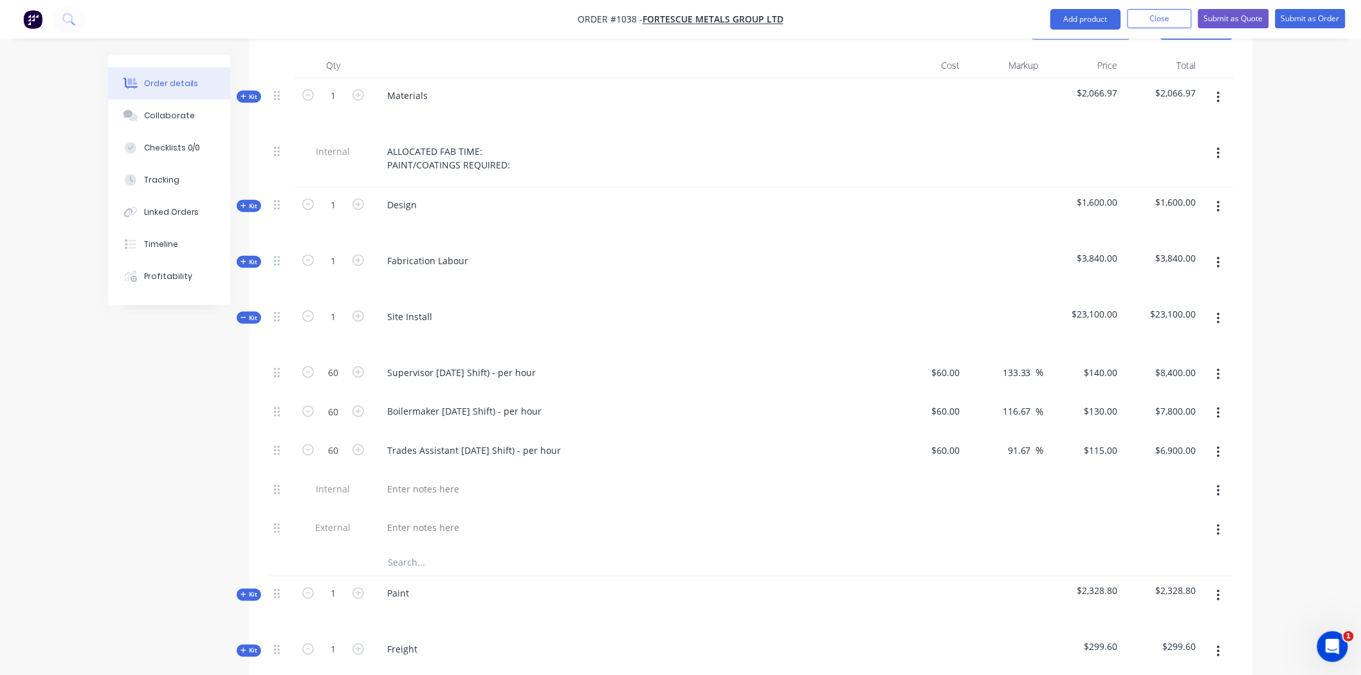
type input "$8,400.00"
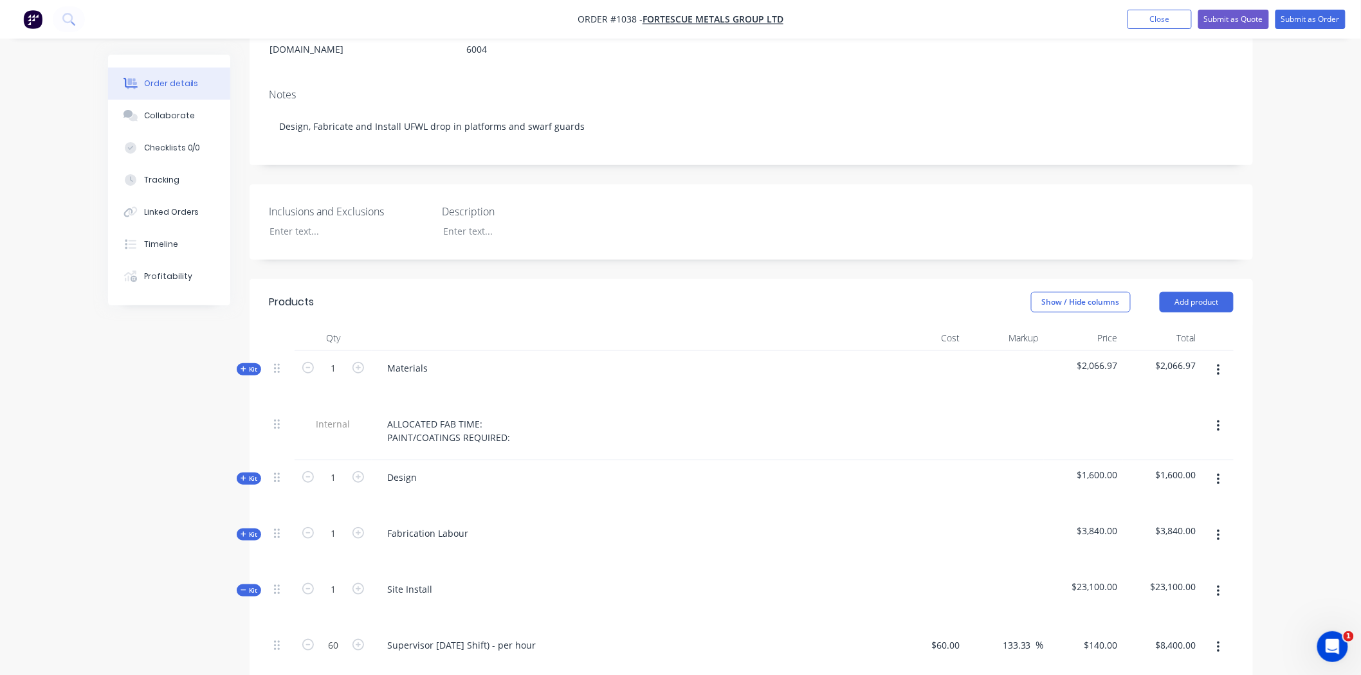
scroll to position [599, 0]
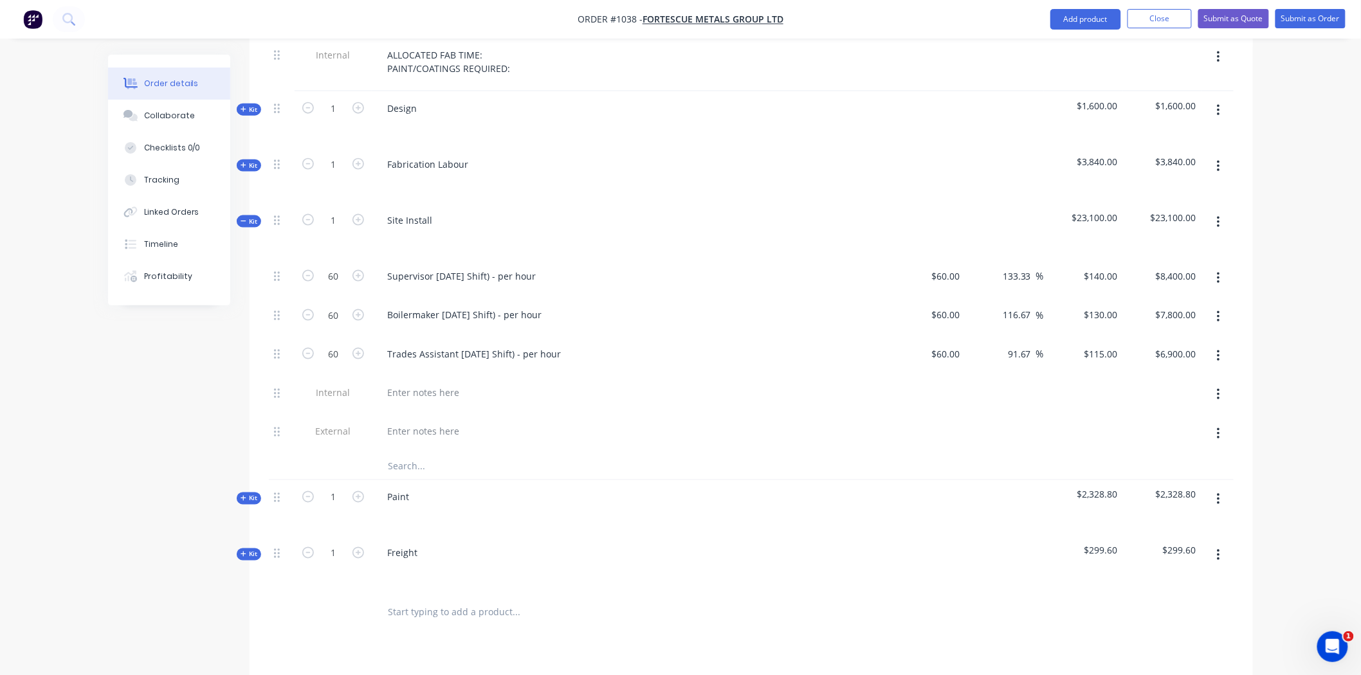
click at [408, 600] on input "text" at bounding box center [515, 613] width 257 height 26
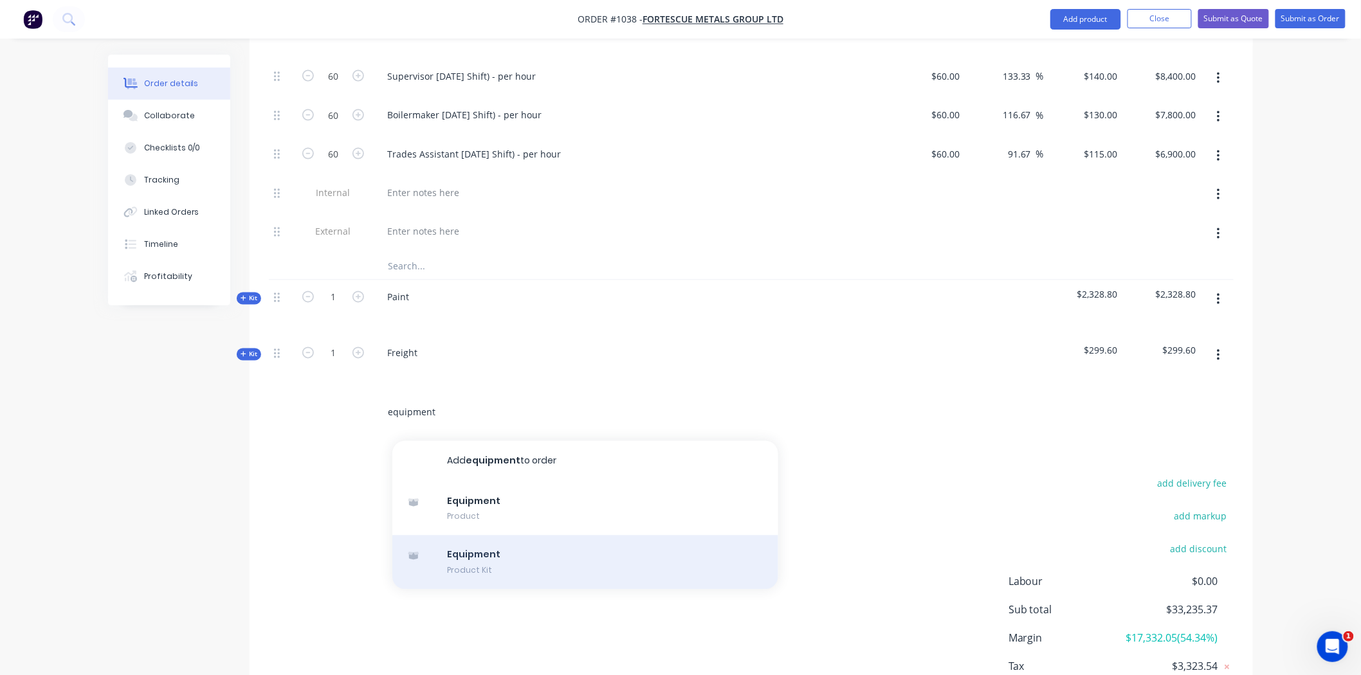
scroll to position [813, 0]
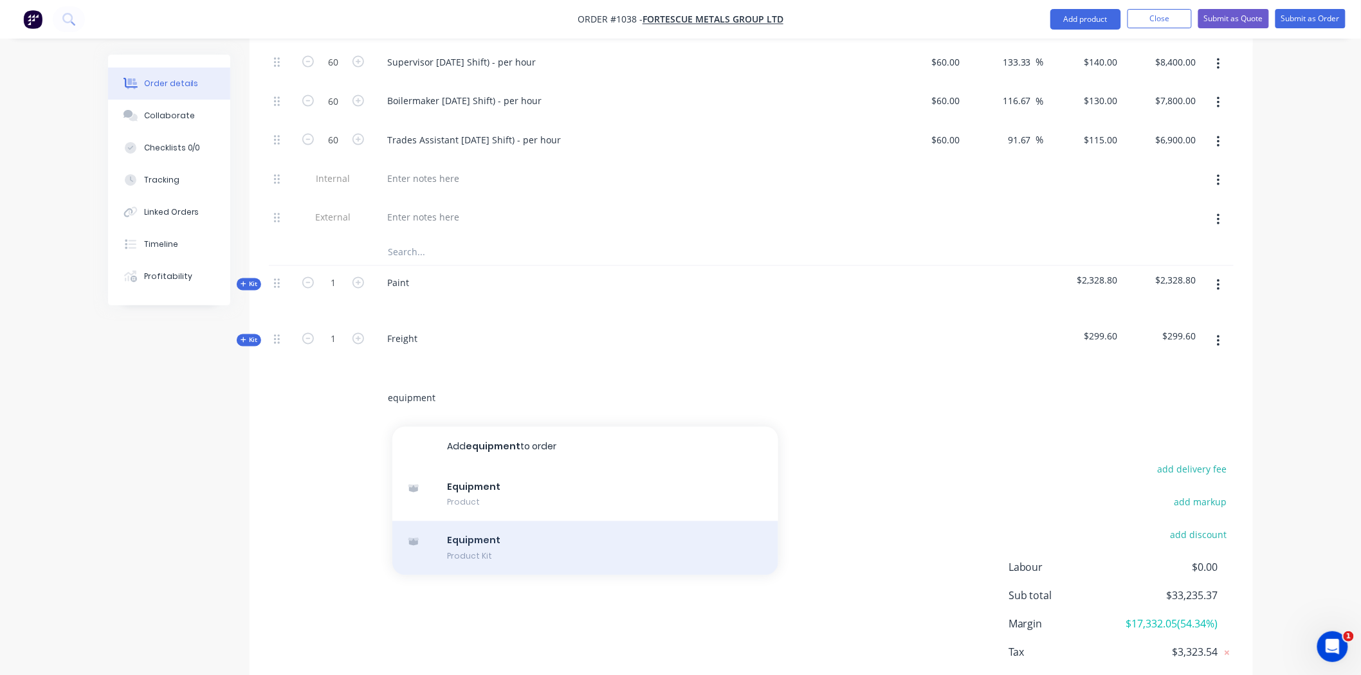
type input "equipment"
click at [470, 536] on div "Equipment Product Kit" at bounding box center [585, 549] width 386 height 54
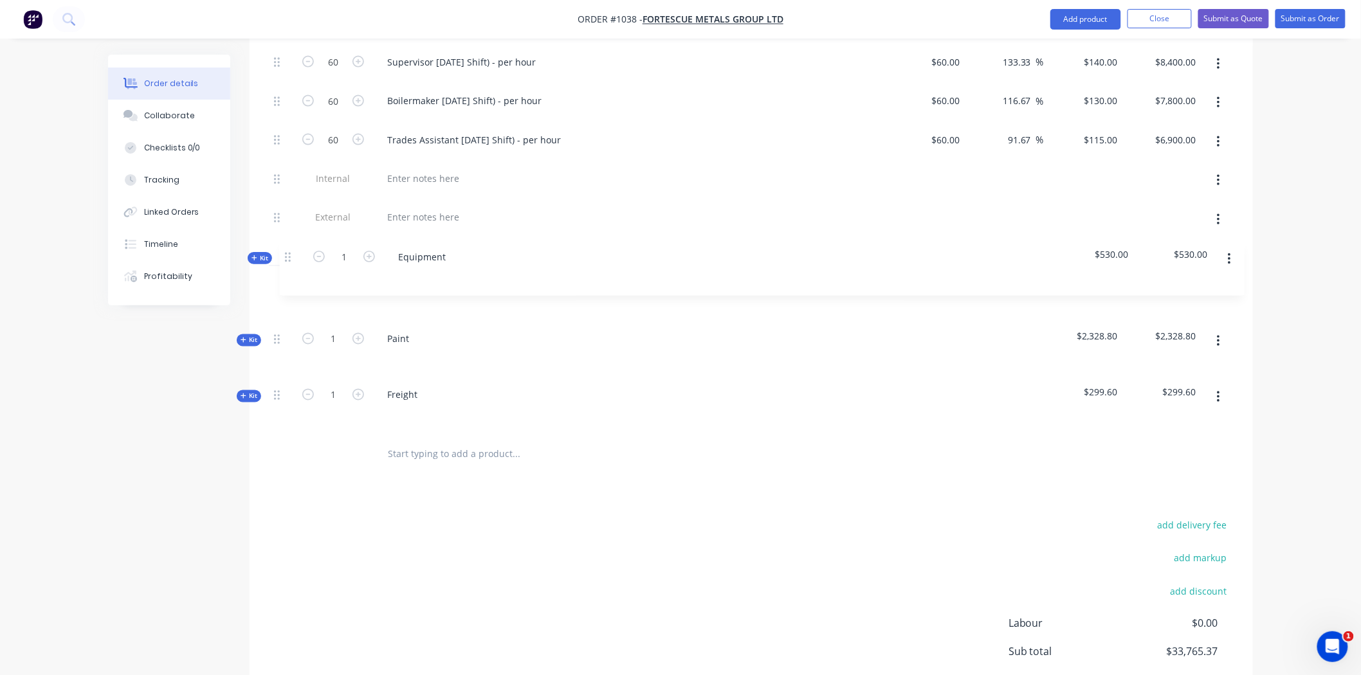
drag, startPoint x: 280, startPoint y: 383, endPoint x: 291, endPoint y: 259, distance: 125.2
click at [291, 259] on div "Kit 1 Materials $2,066.97 $2,066.97 Internal ALLOCATED FAB TIME: PAINT/COATINGS…" at bounding box center [751, 101] width 965 height 666
click at [253, 280] on span "Kit" at bounding box center [249, 285] width 17 height 10
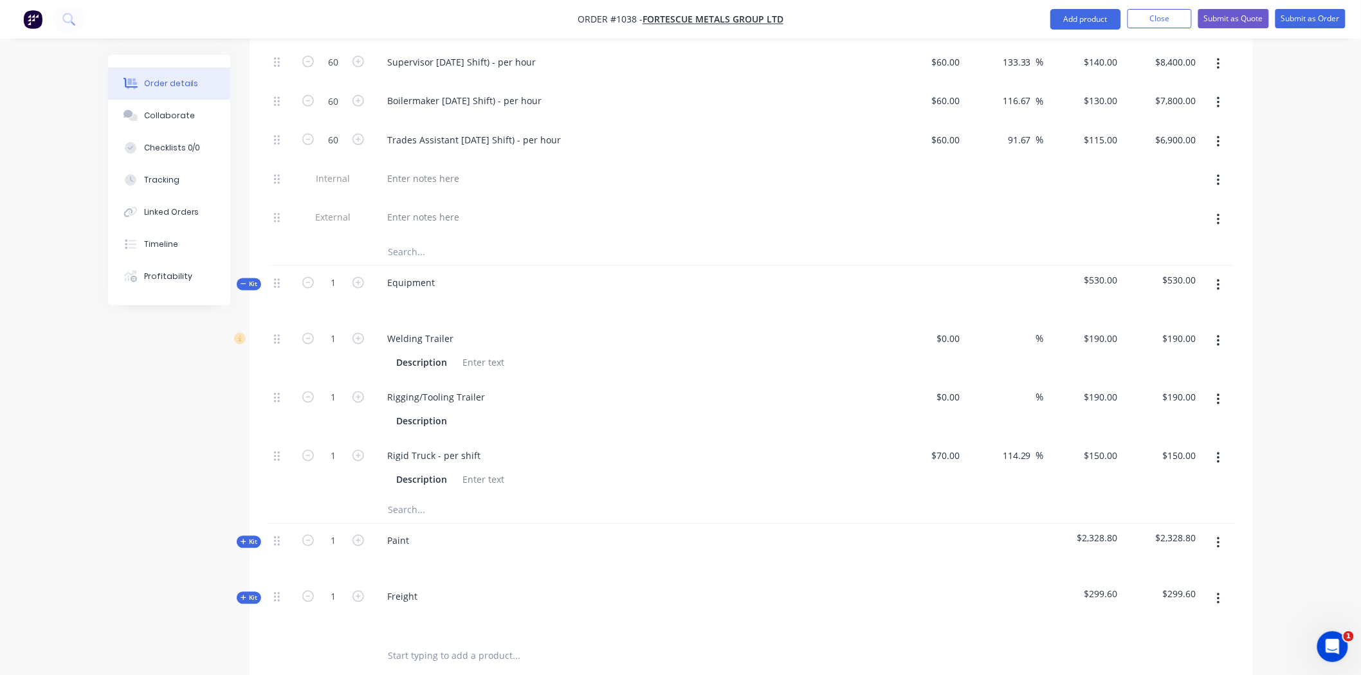
click at [1213, 330] on button "button" at bounding box center [1218, 341] width 30 height 23
click at [1148, 413] on button "Delete" at bounding box center [1172, 426] width 122 height 26
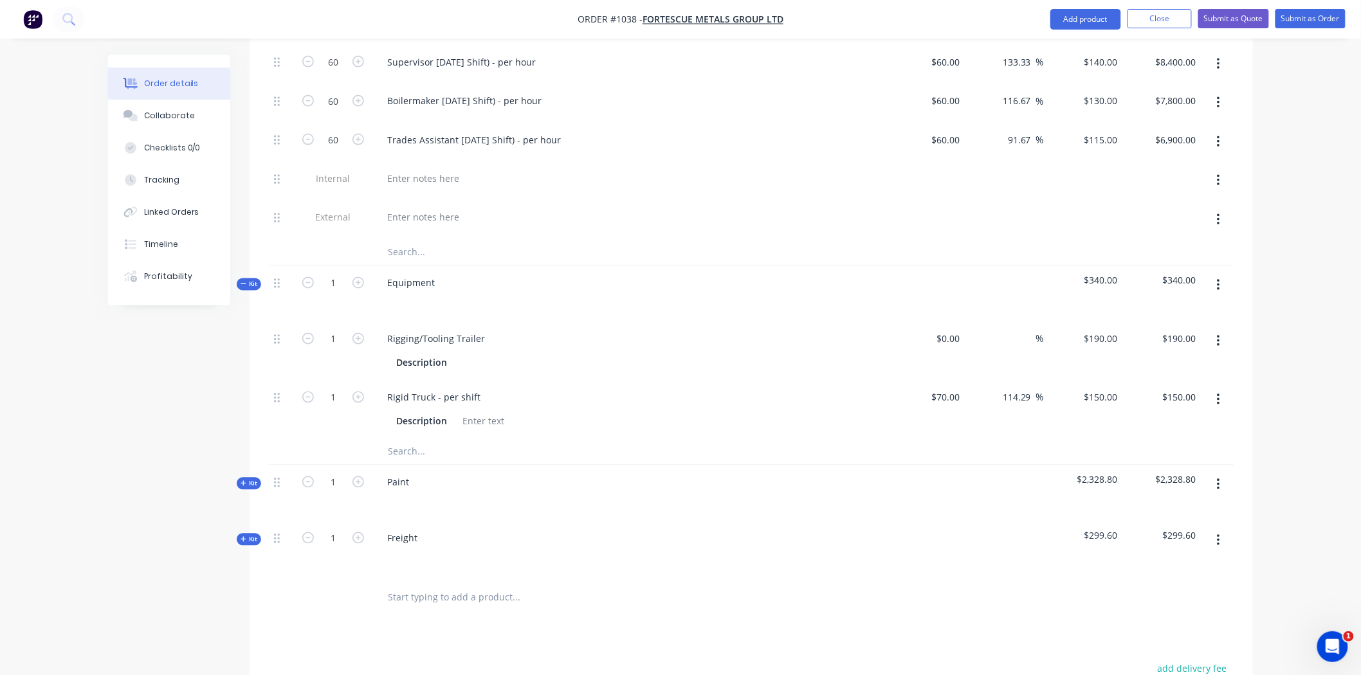
click at [1218, 336] on icon "button" at bounding box center [1218, 342] width 3 height 12
click at [1147, 417] on div "Delete" at bounding box center [1172, 426] width 99 height 19
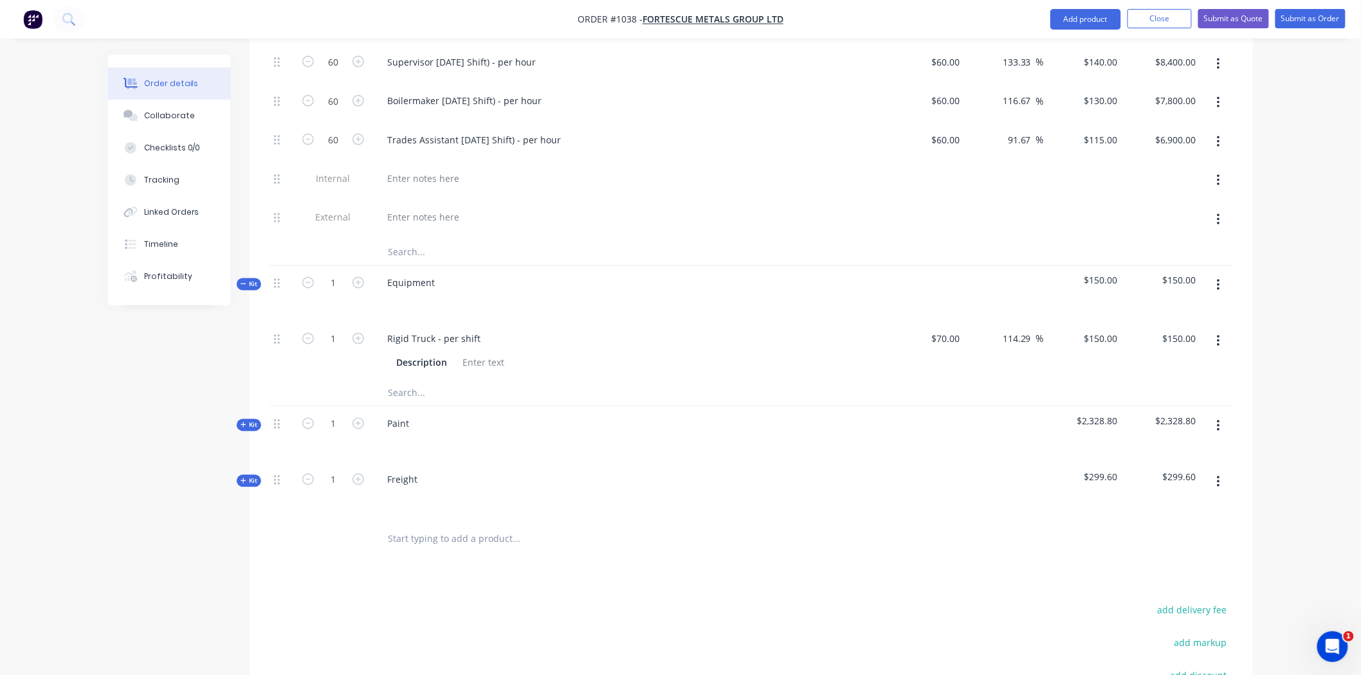
click at [399, 381] on input "text" at bounding box center [515, 394] width 257 height 26
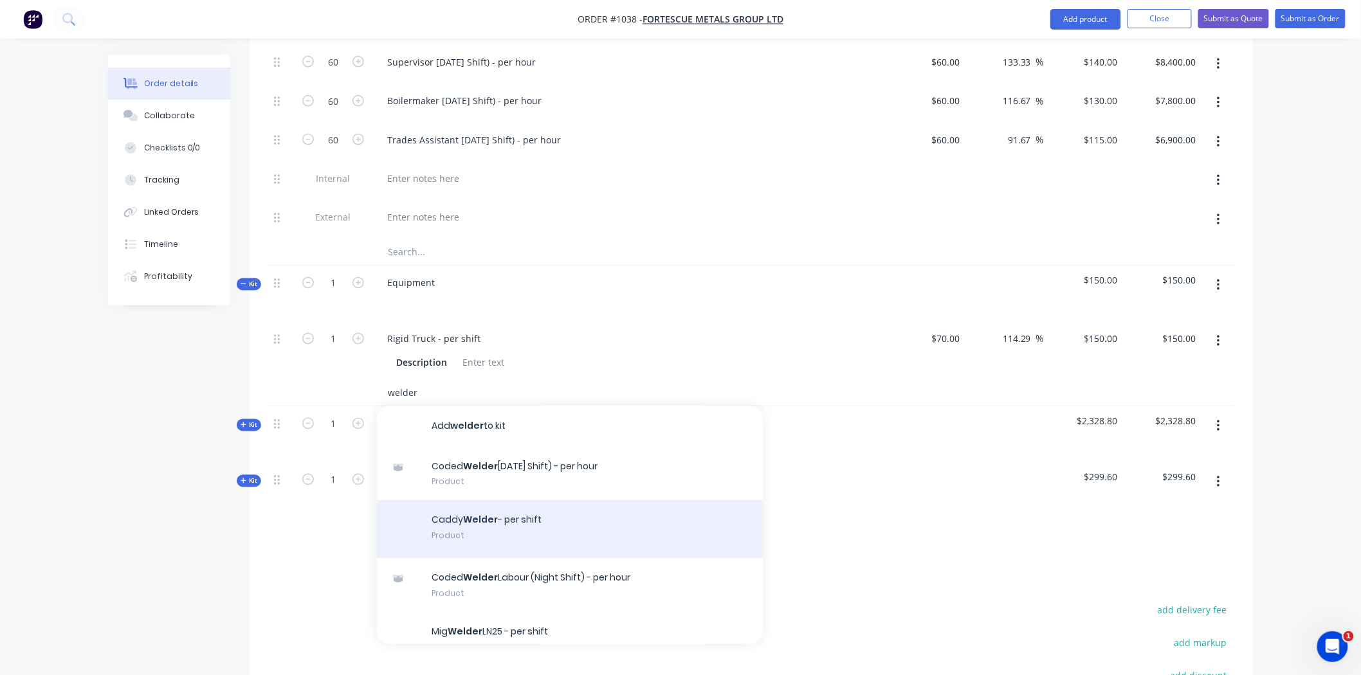
type input "welder"
click at [465, 510] on div "Caddy Welder - per shift Product" at bounding box center [570, 530] width 386 height 58
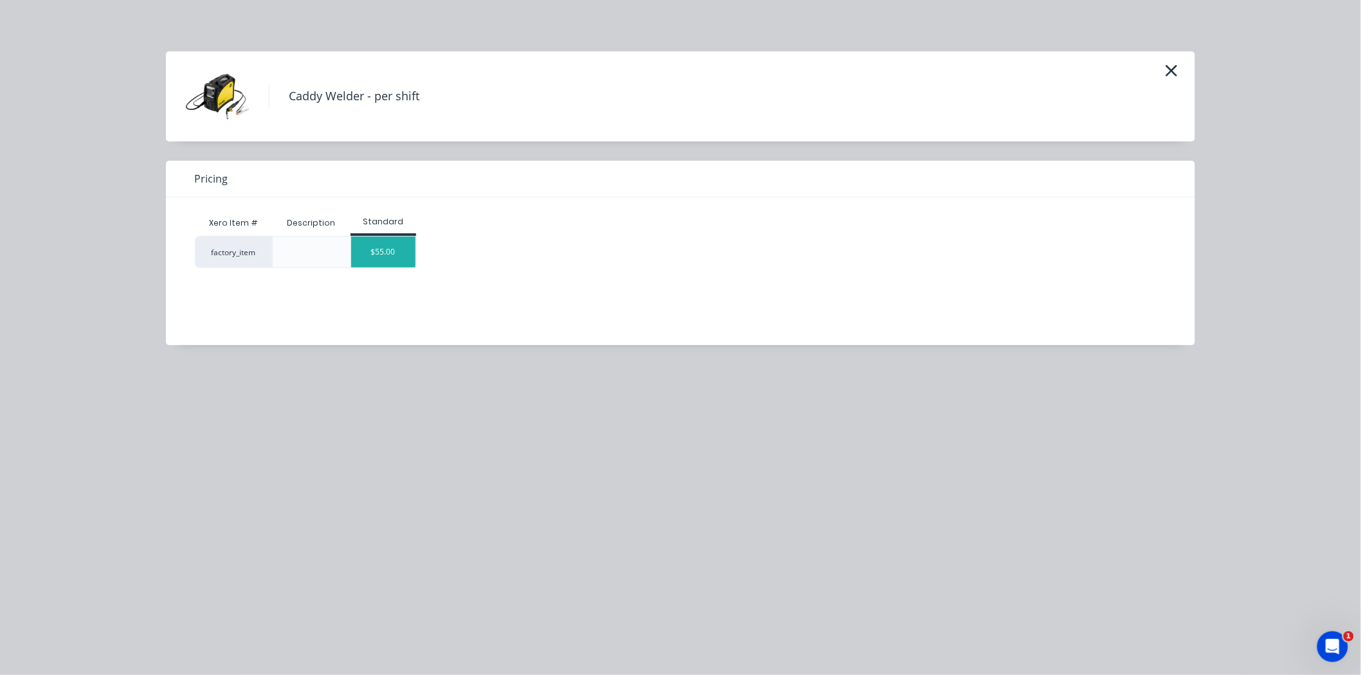
click at [383, 245] on div "$55.00" at bounding box center [383, 252] width 64 height 31
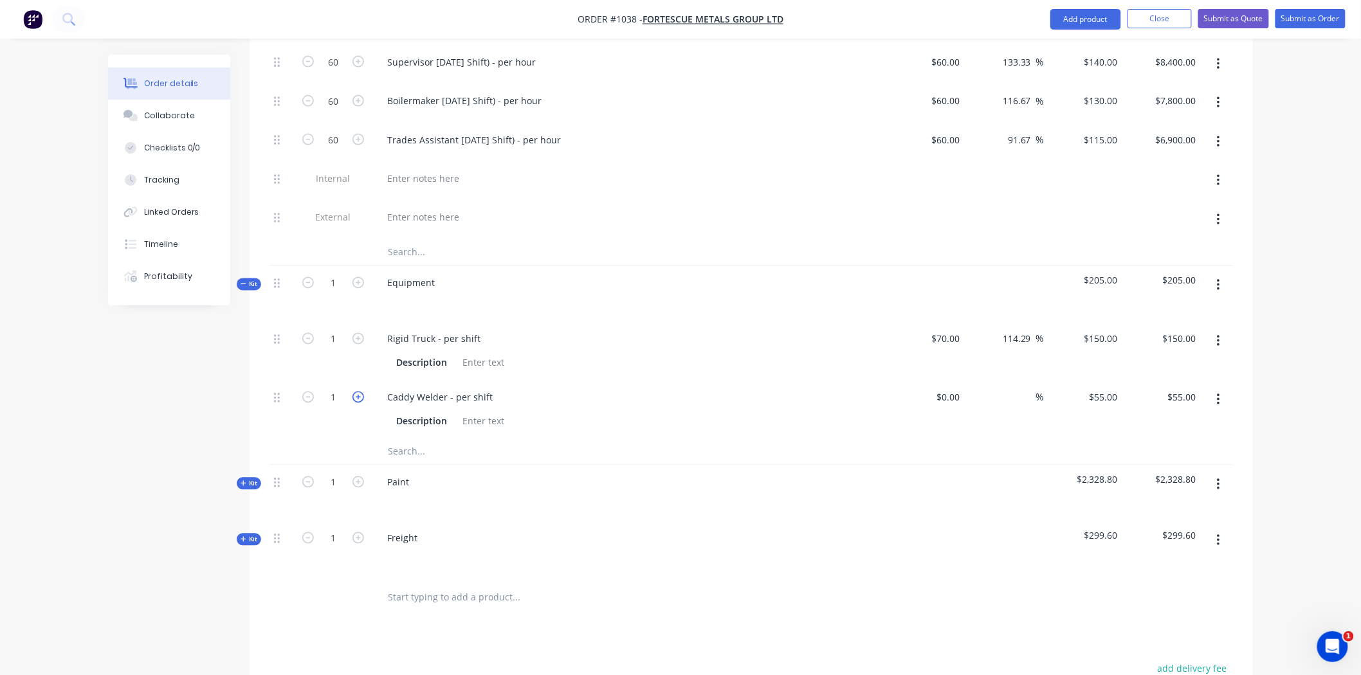
click at [358, 392] on icon "button" at bounding box center [358, 398] width 12 height 12
type input "2"
type input "$110.00"
click at [358, 392] on icon "button" at bounding box center [358, 398] width 12 height 12
type input "3"
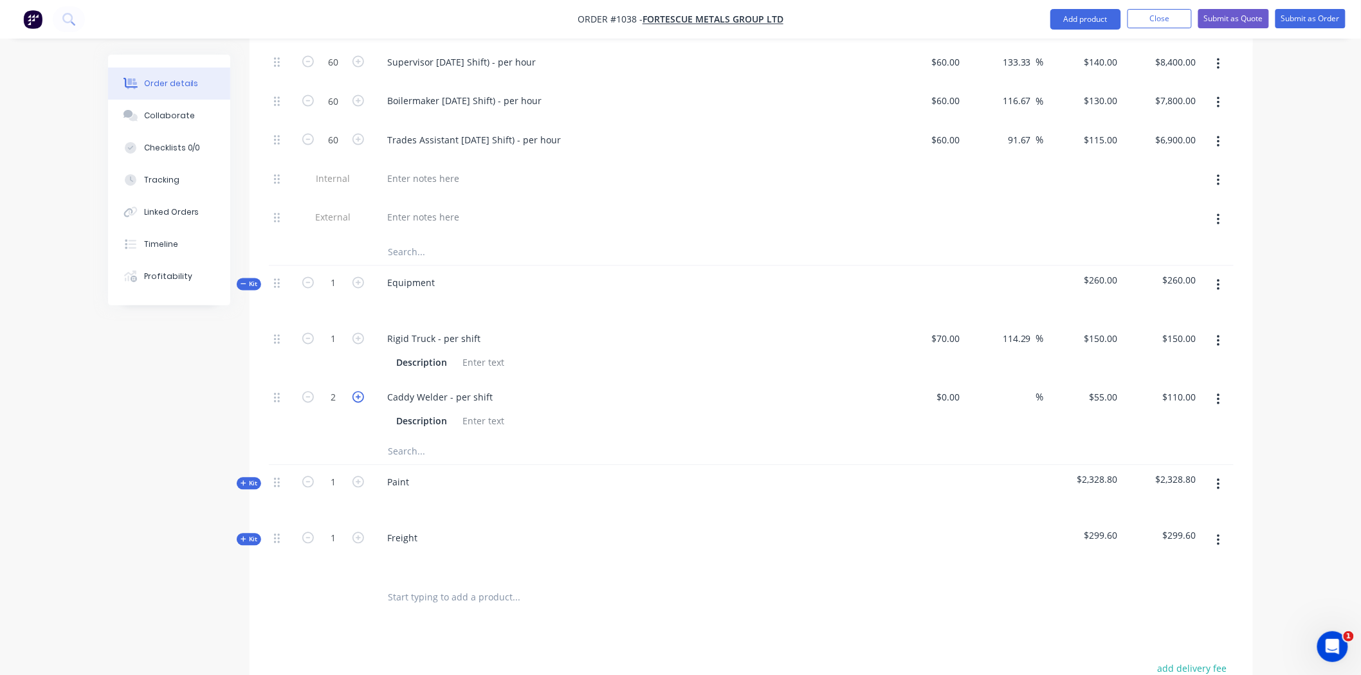
type input "$165.00"
click at [358, 392] on icon "button" at bounding box center [358, 398] width 12 height 12
type input "4"
type input "$220.00"
click at [358, 392] on icon "button" at bounding box center [358, 398] width 12 height 12
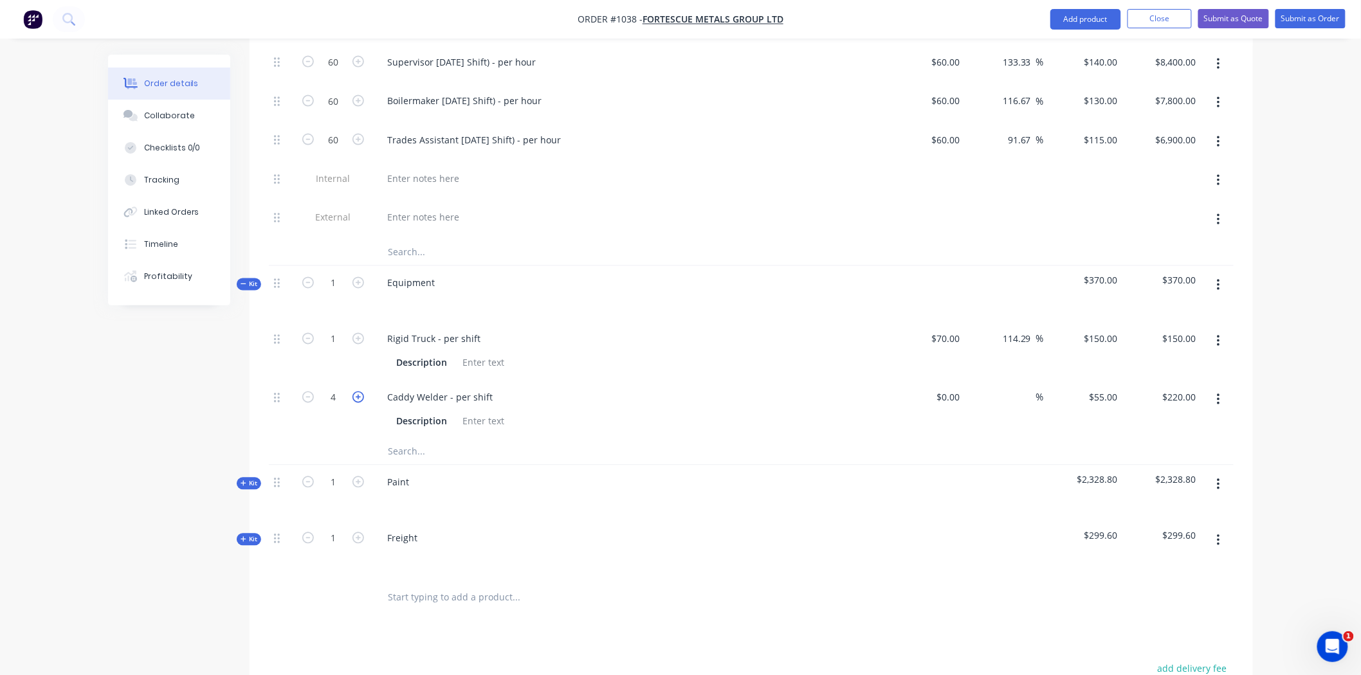
type input "5"
type input "$275.00"
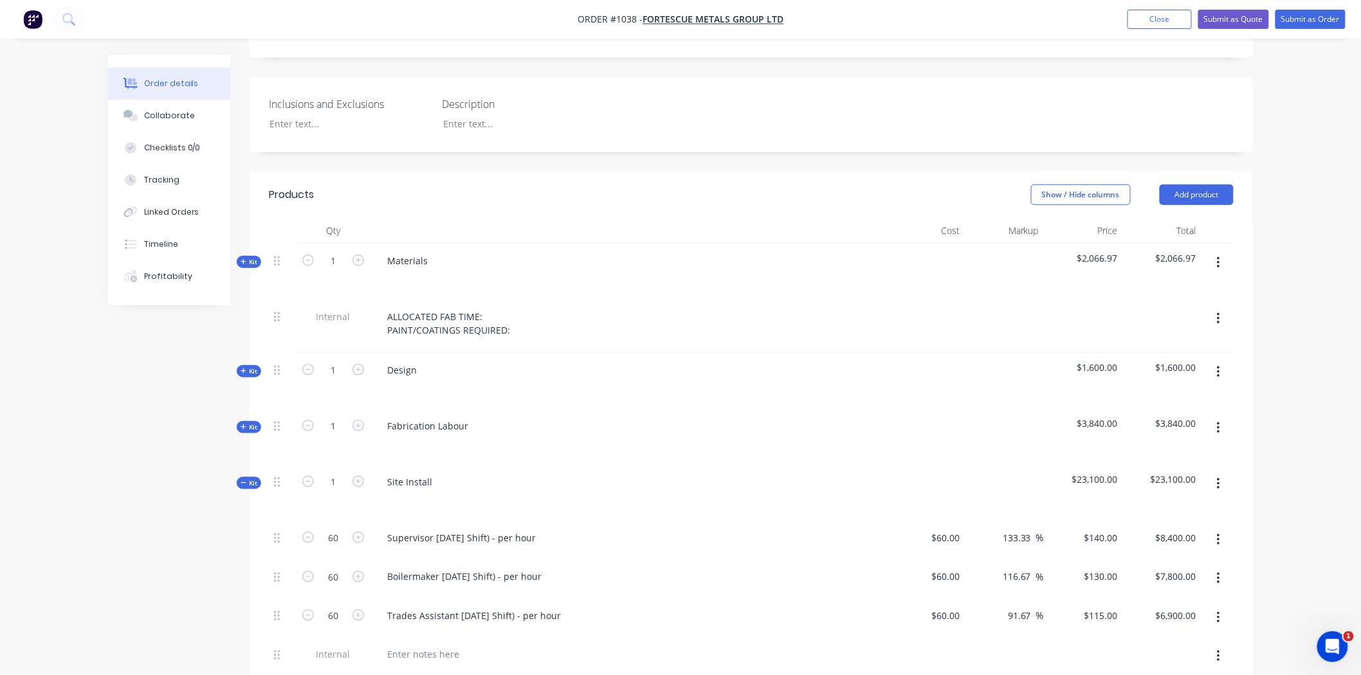
scroll to position [298, 0]
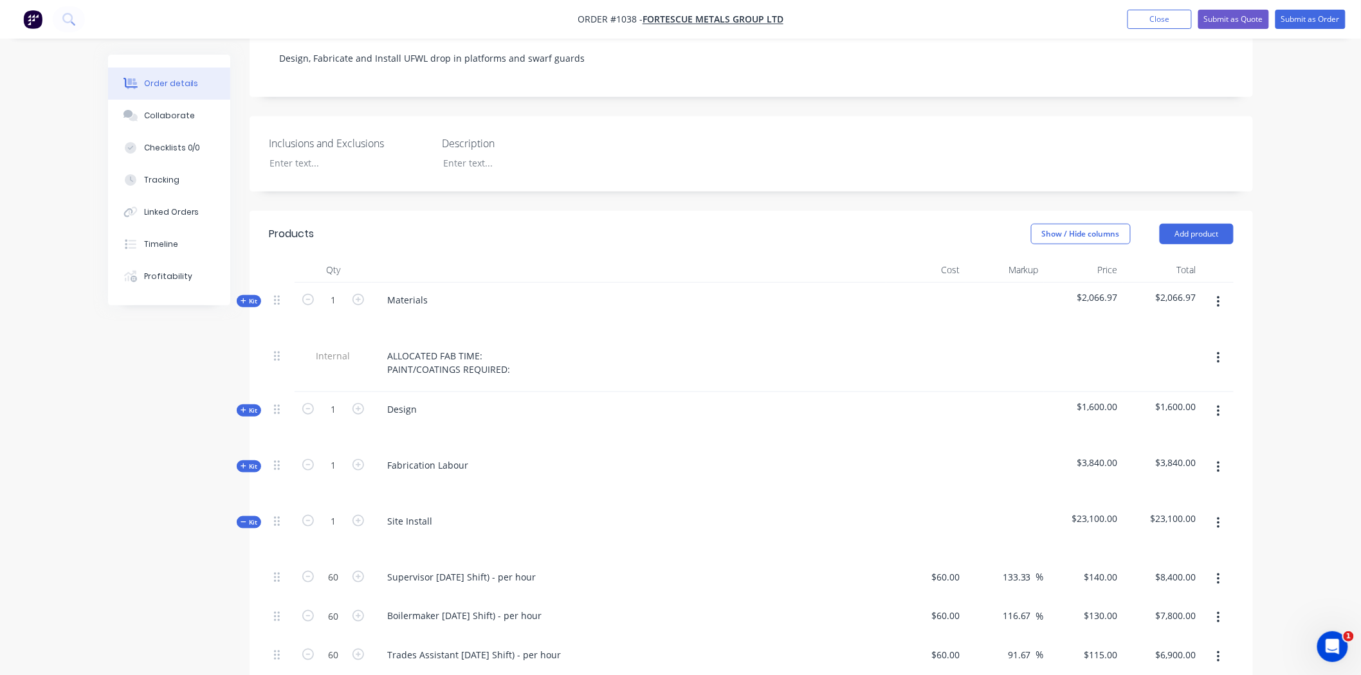
click at [253, 296] on span "Kit" at bounding box center [249, 301] width 17 height 10
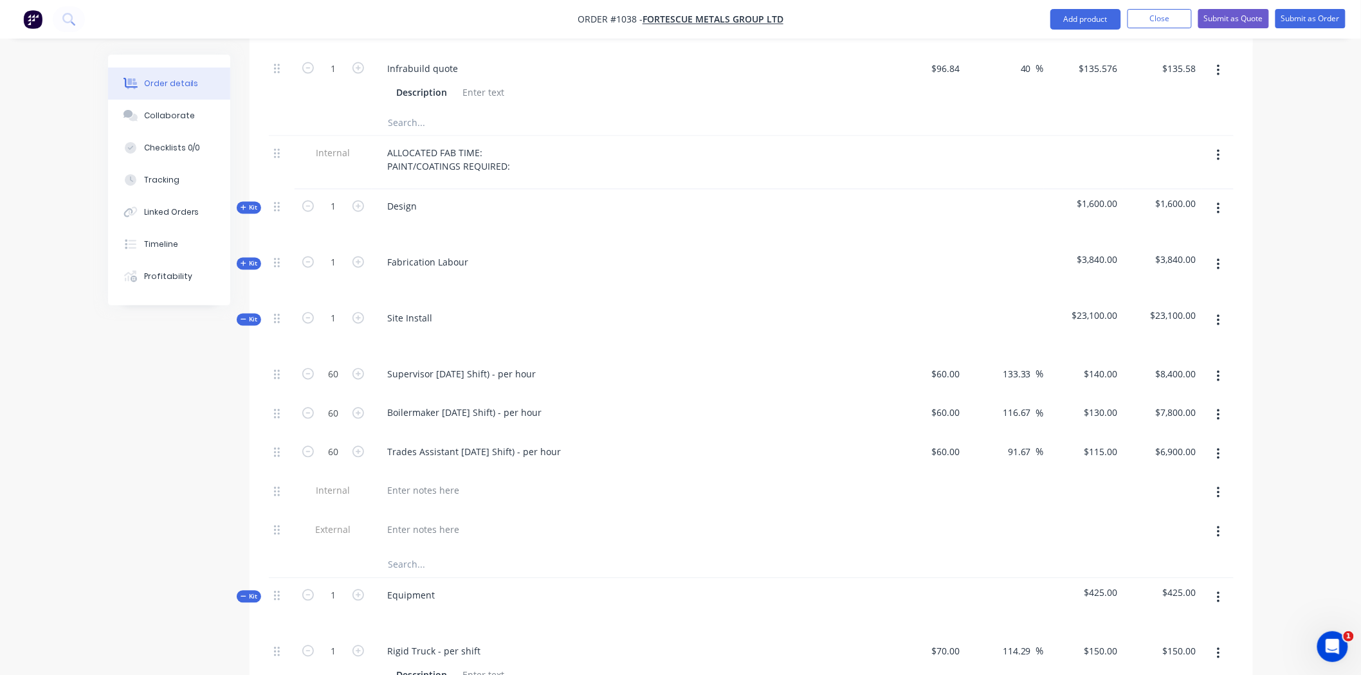
scroll to position [869, 0]
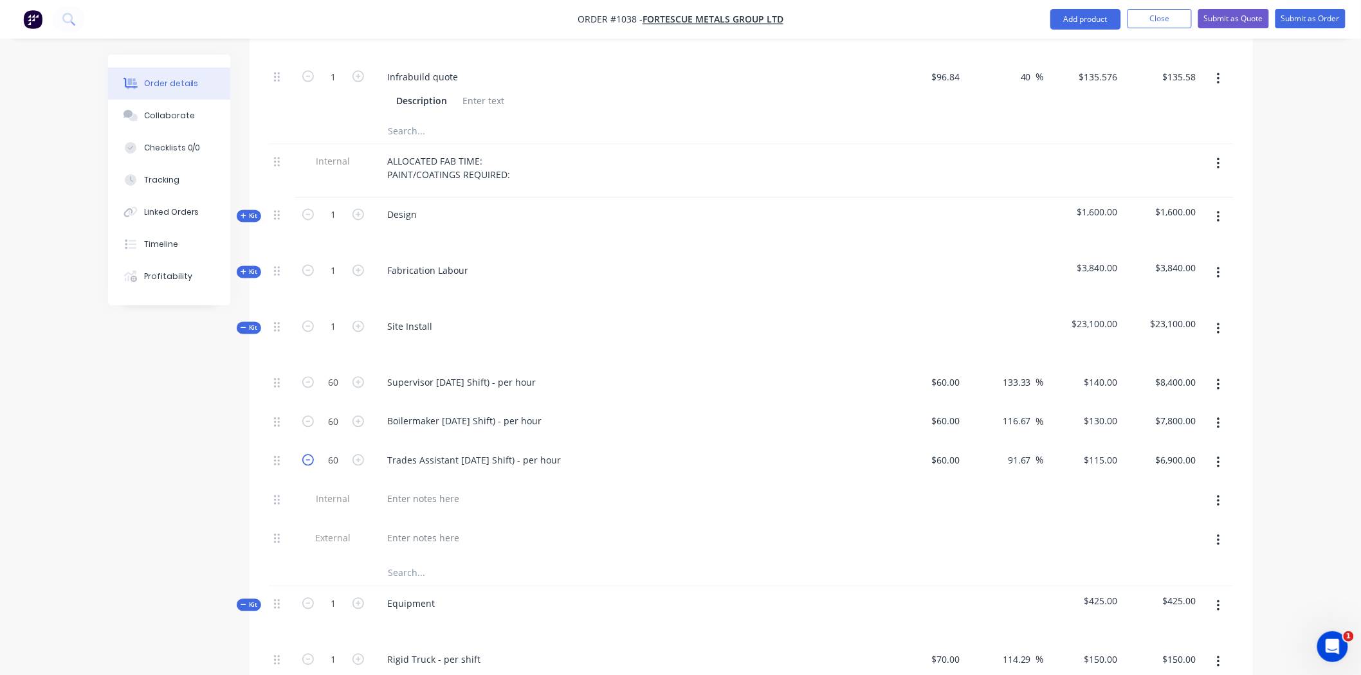
click at [309, 455] on icon "button" at bounding box center [308, 461] width 12 height 12
type input "59"
type input "$6,785.00"
click at [309, 455] on icon "button" at bounding box center [308, 461] width 12 height 12
type input "58"
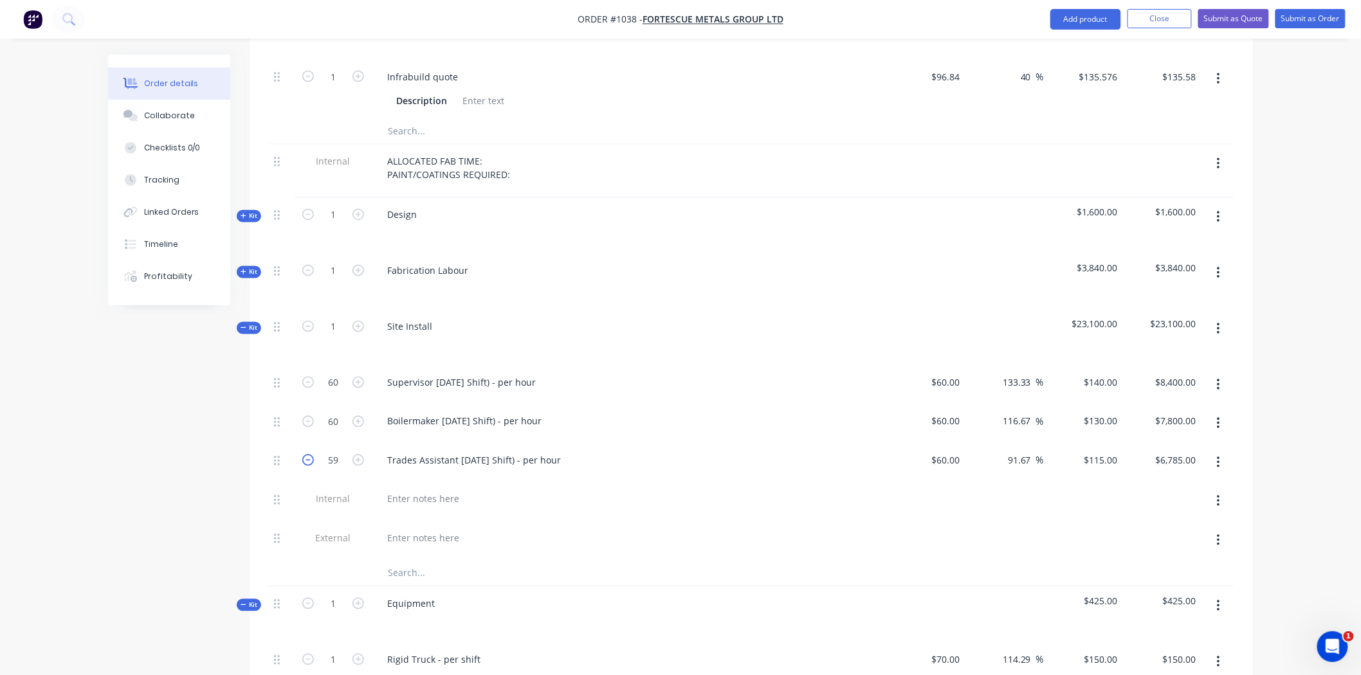
type input "$6,670.00"
click at [309, 455] on icon "button" at bounding box center [308, 461] width 12 height 12
type input "57"
type input "$6,555.00"
click at [309, 455] on icon "button" at bounding box center [308, 461] width 12 height 12
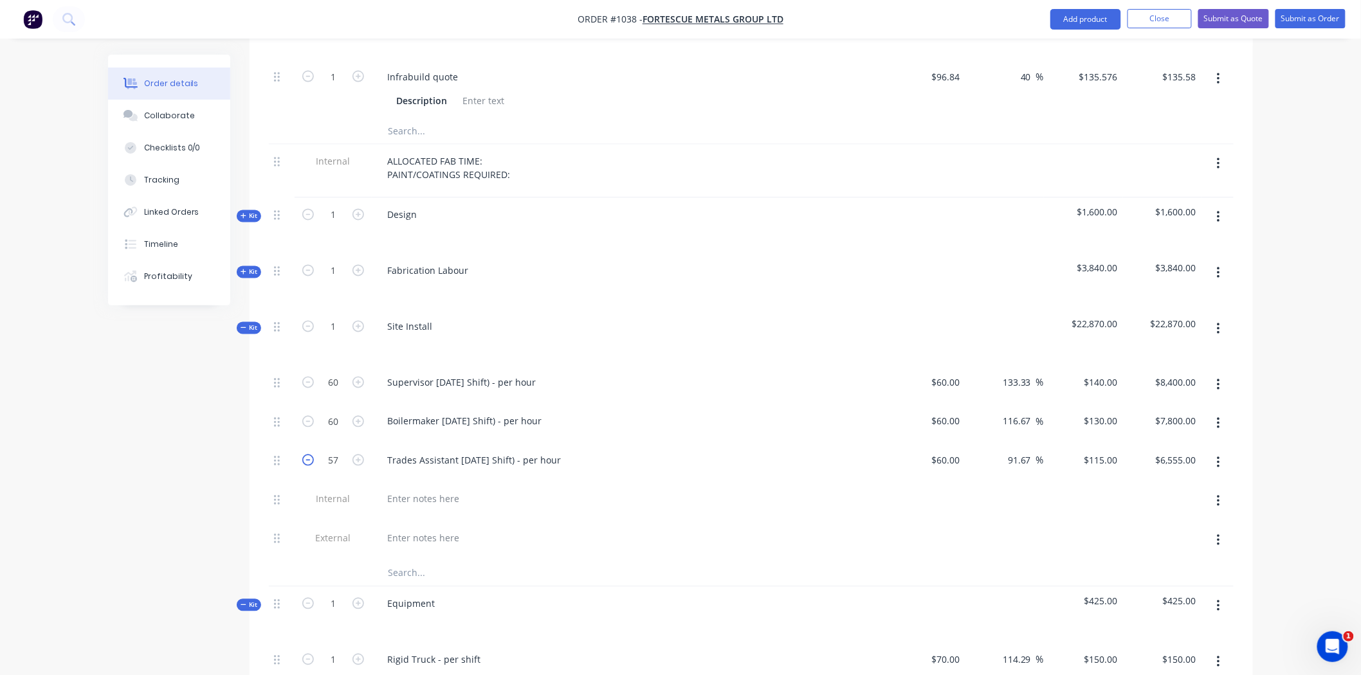
type input "56"
type input "$6,440.00"
click at [309, 455] on icon "button" at bounding box center [308, 461] width 12 height 12
type input "55"
type input "$6,325.00"
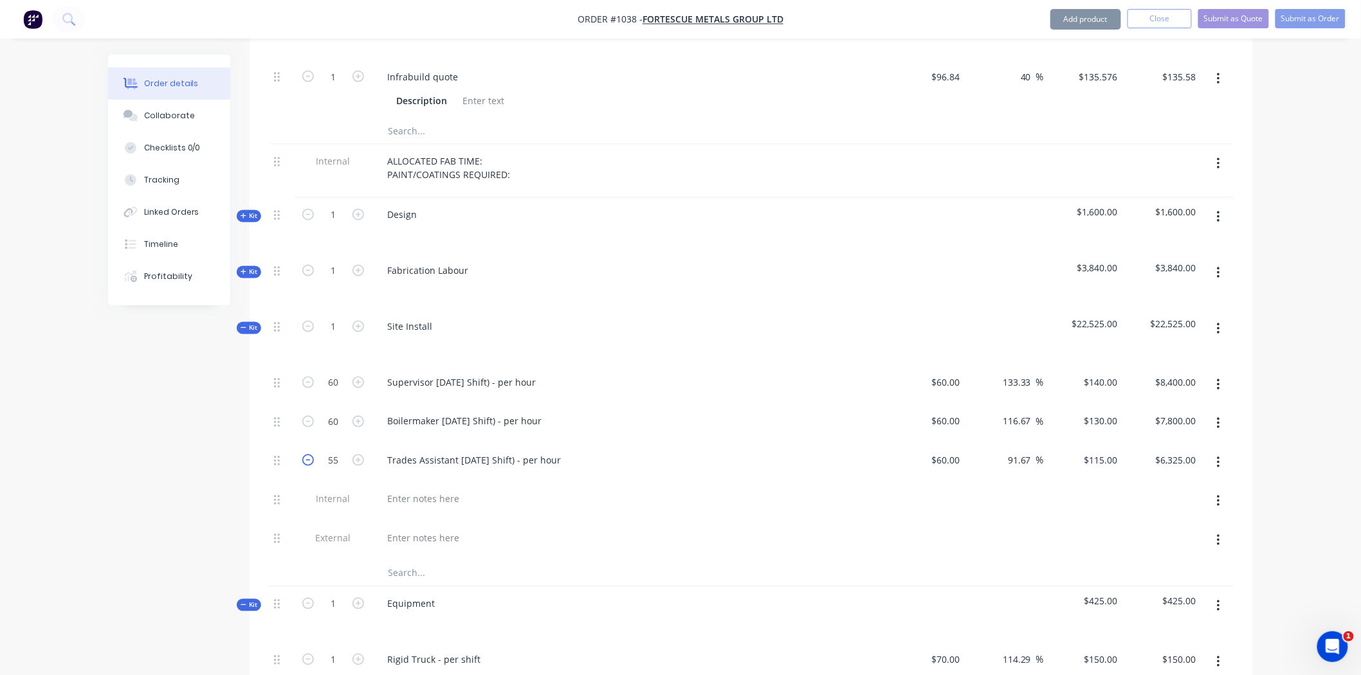
click at [309, 455] on icon "button" at bounding box center [308, 461] width 12 height 12
type input "54"
type input "$6,210.00"
click at [309, 455] on icon "button" at bounding box center [308, 461] width 12 height 12
type input "53"
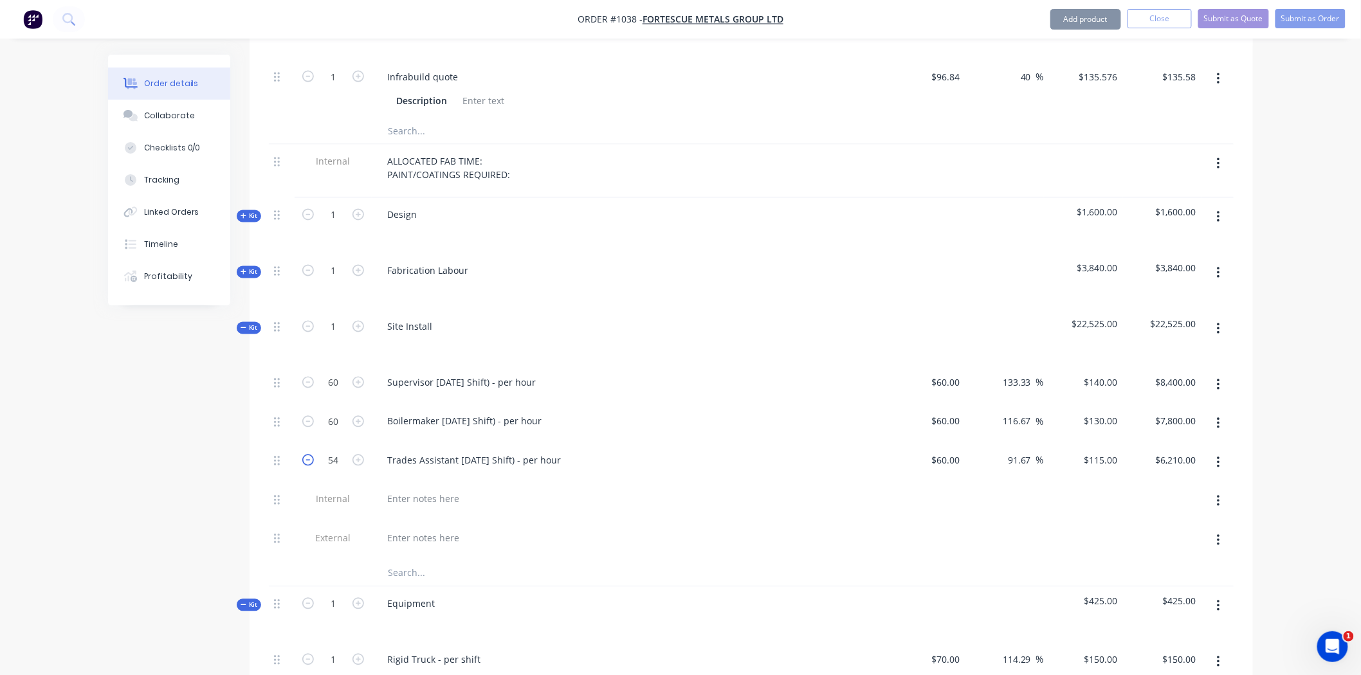
type input "$6,095.00"
click at [309, 455] on icon "button" at bounding box center [308, 461] width 12 height 12
type input "52"
type input "$5,980.00"
click at [309, 455] on icon "button" at bounding box center [308, 461] width 12 height 12
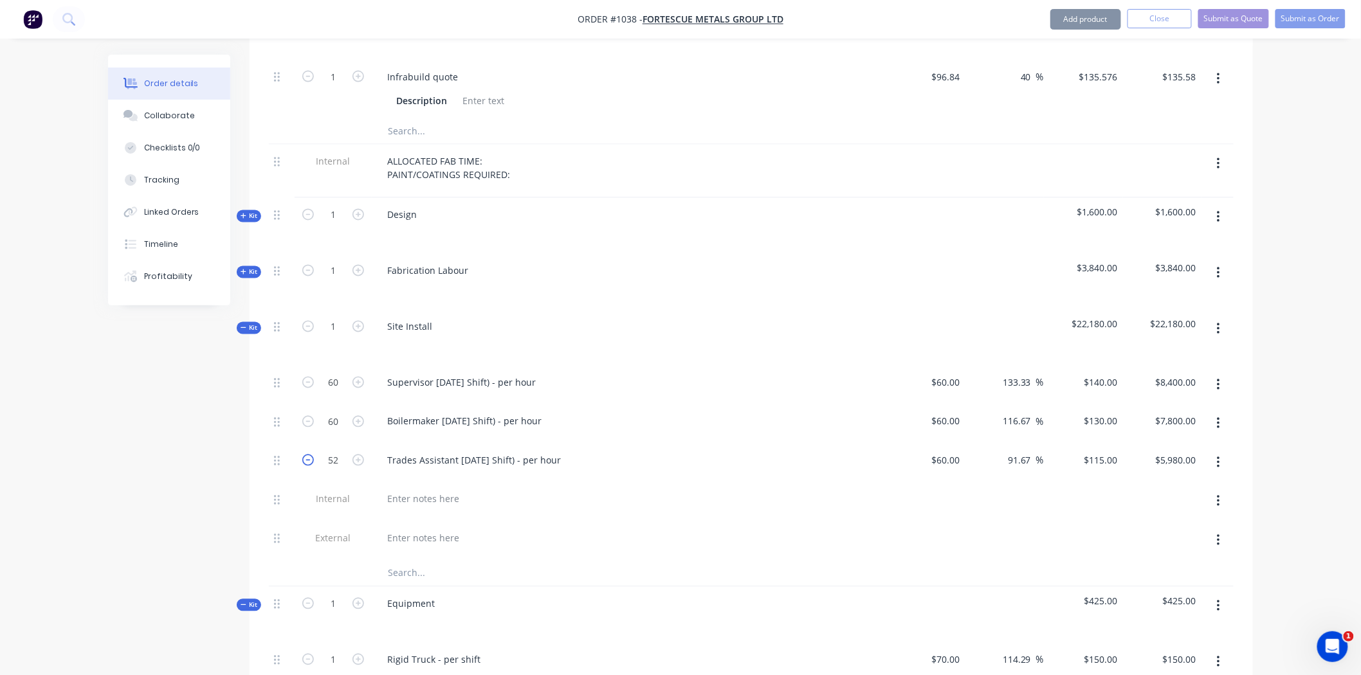
type input "51"
type input "$5,865.00"
click at [1215, 451] on button "button" at bounding box center [1218, 462] width 30 height 23
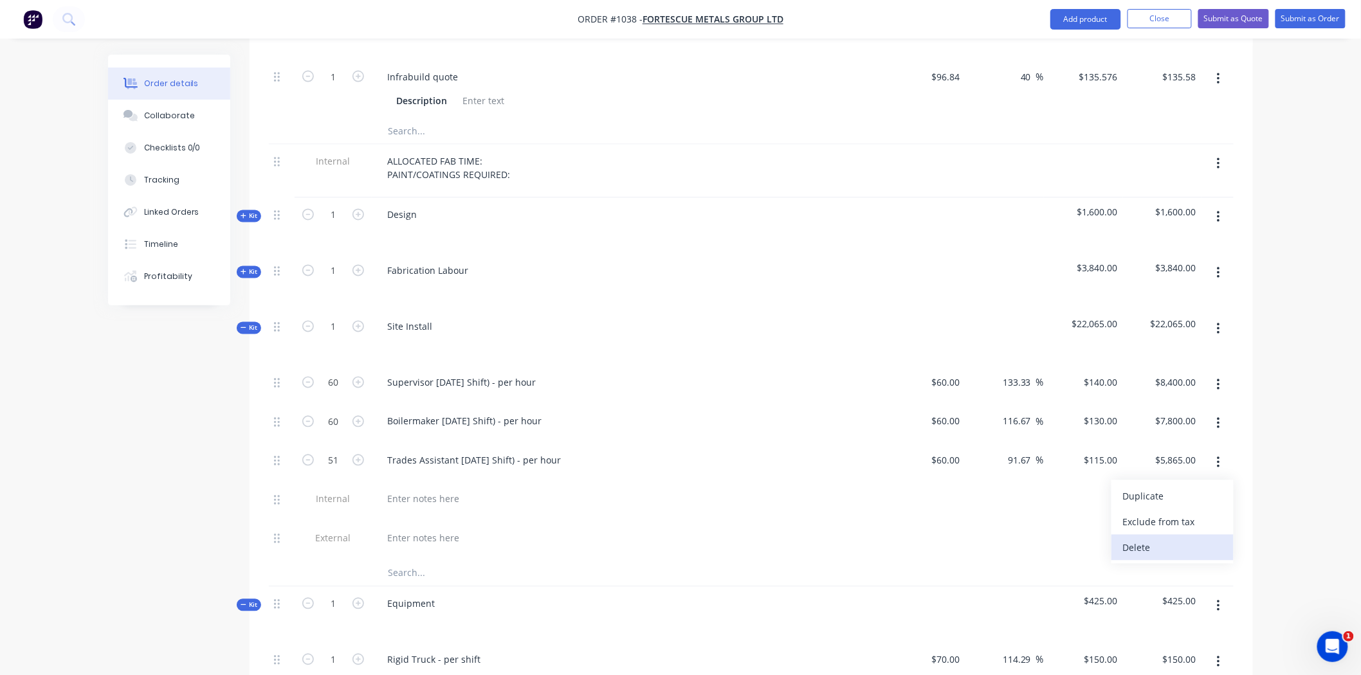
click at [1134, 539] on div "Delete" at bounding box center [1172, 548] width 99 height 19
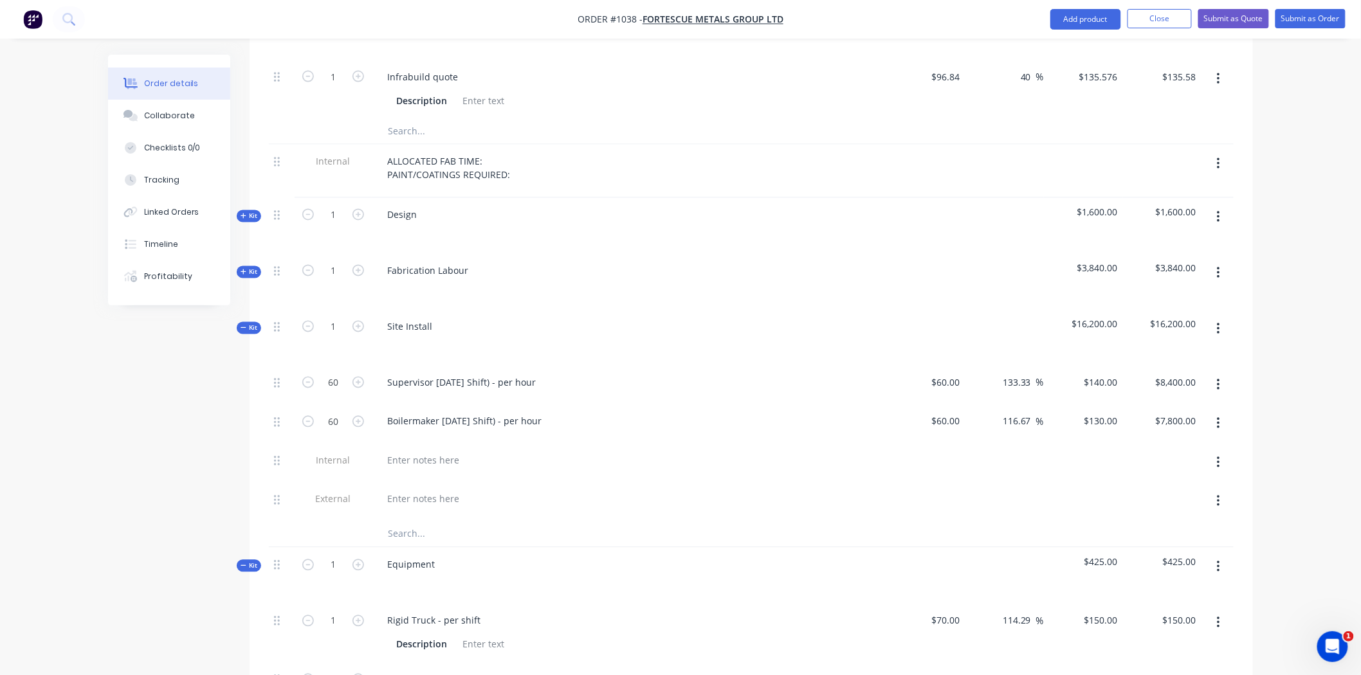
click at [1220, 374] on button "button" at bounding box center [1218, 385] width 30 height 23
click at [946, 522] on div at bounding box center [751, 535] width 965 height 26
click at [426, 451] on div at bounding box center [423, 460] width 93 height 19
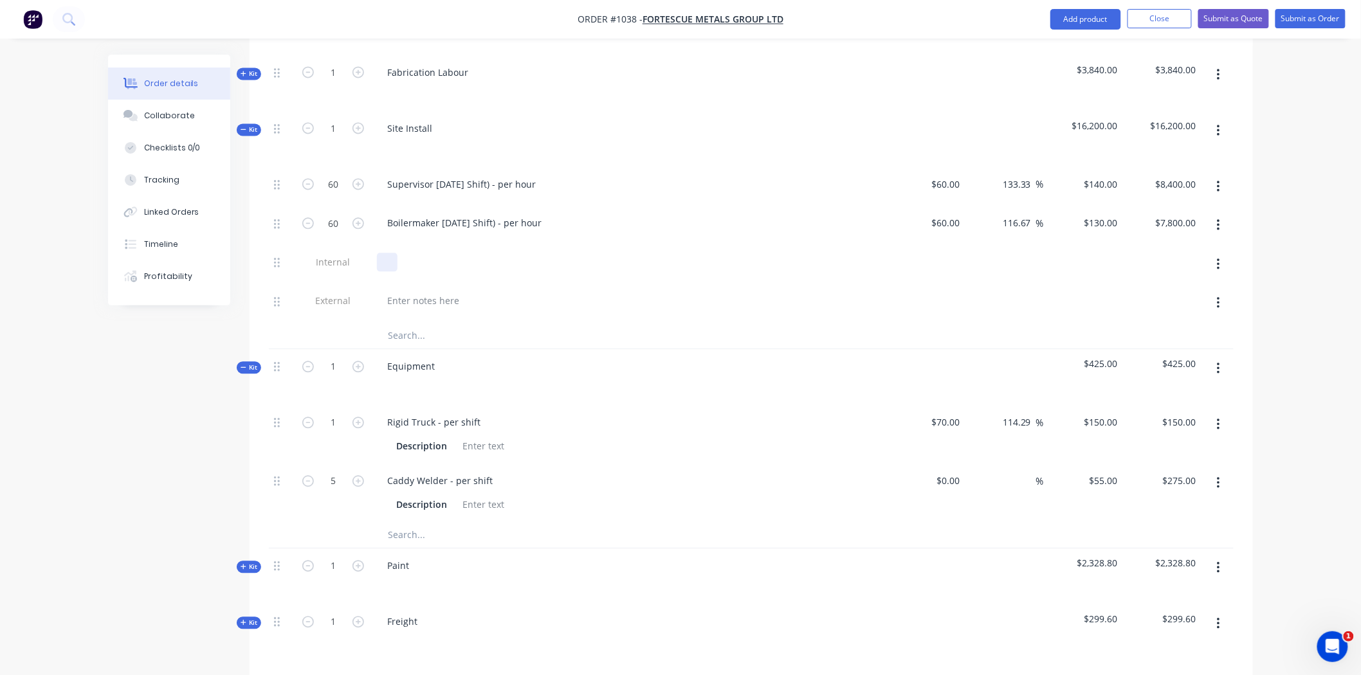
scroll to position [1155, 0]
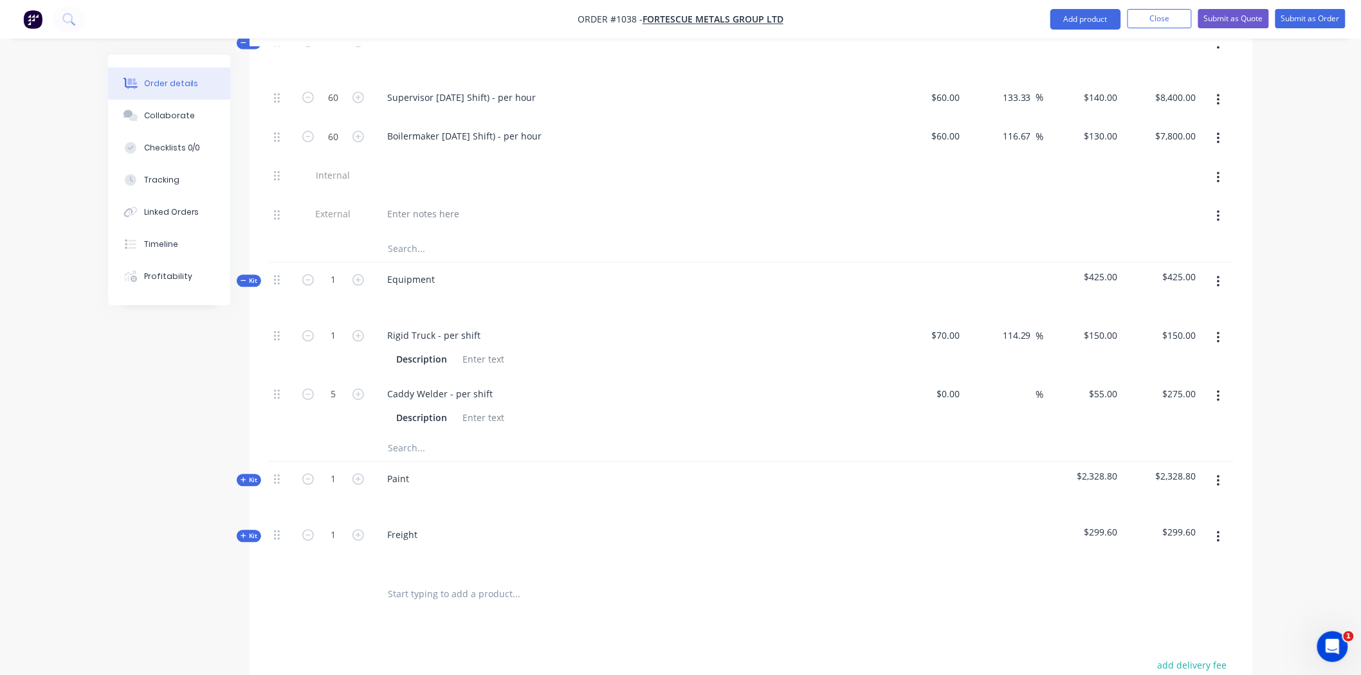
click at [1219, 275] on icon "button" at bounding box center [1218, 282] width 3 height 14
click at [1161, 383] on div "Delete" at bounding box center [1172, 392] width 99 height 19
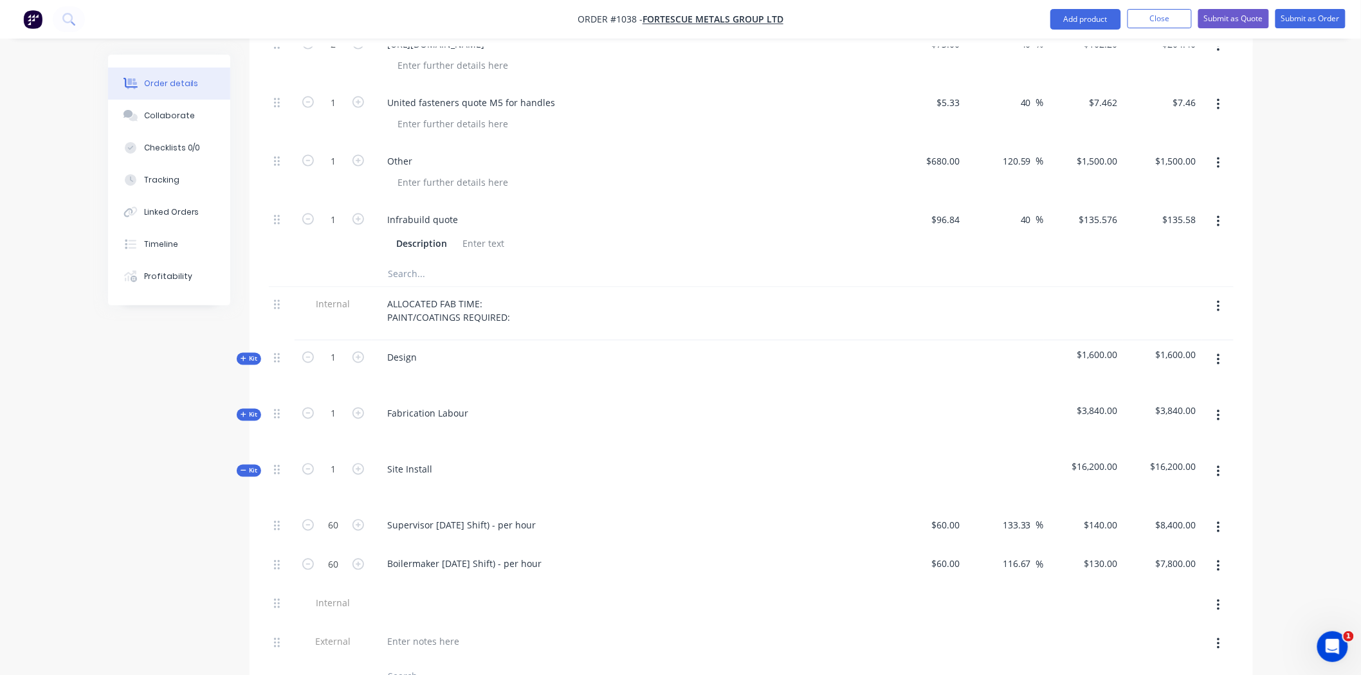
scroll to position [798, 0]
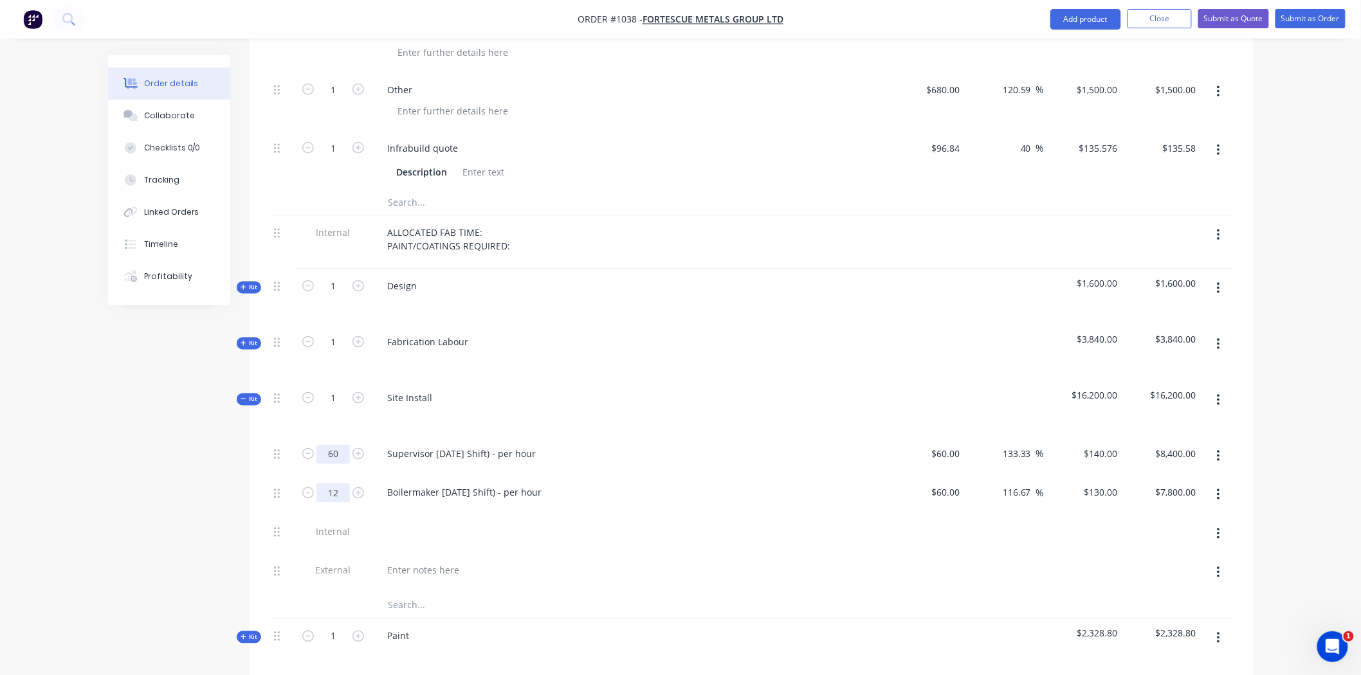
type input "12"
click at [341, 445] on input "60" at bounding box center [332, 454] width 33 height 19
type input "$1,560.00"
click at [1213, 445] on button "button" at bounding box center [1218, 456] width 30 height 23
click at [1141, 532] on div "Delete" at bounding box center [1172, 541] width 99 height 19
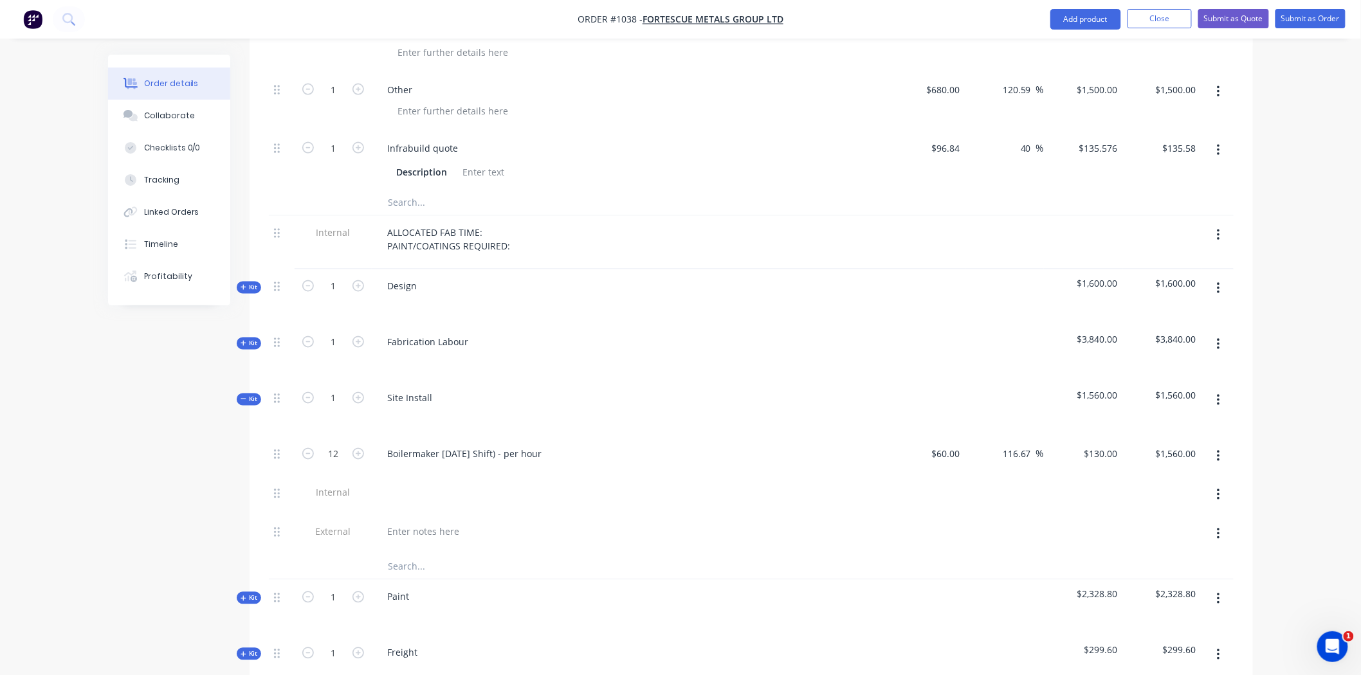
click at [412, 554] on input "text" at bounding box center [515, 567] width 257 height 26
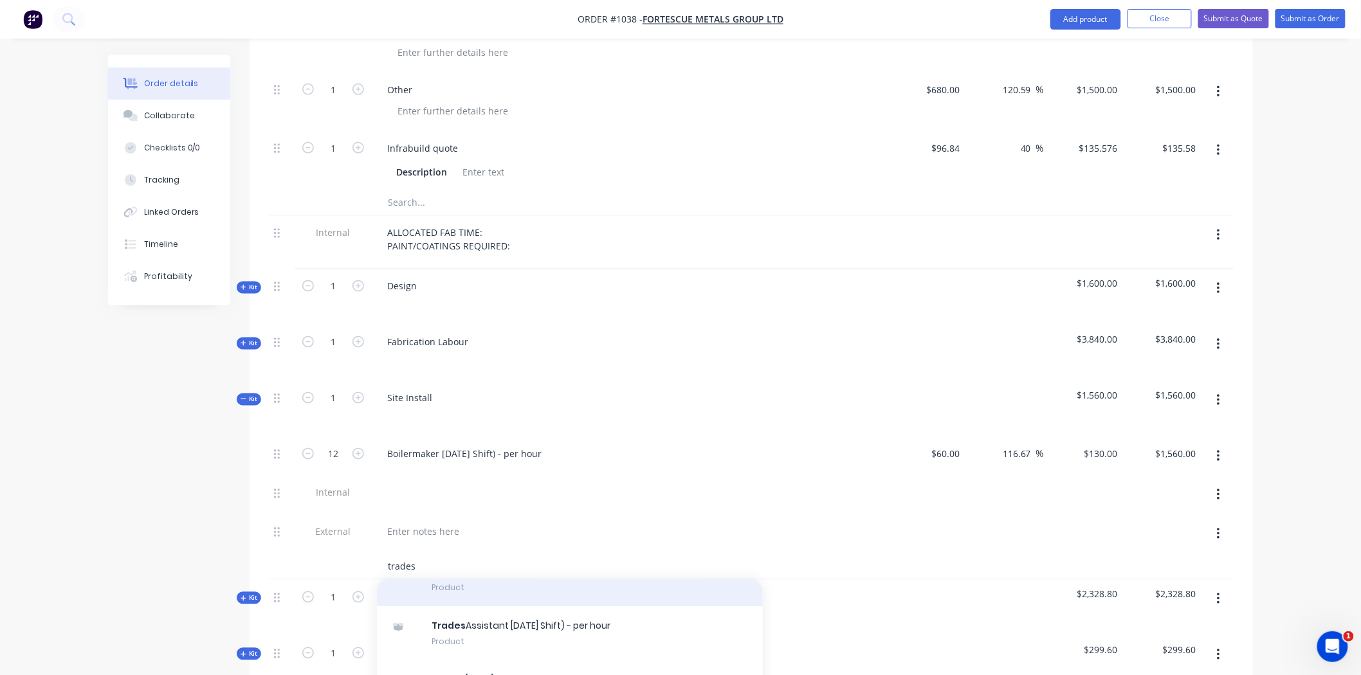
scroll to position [71, 0]
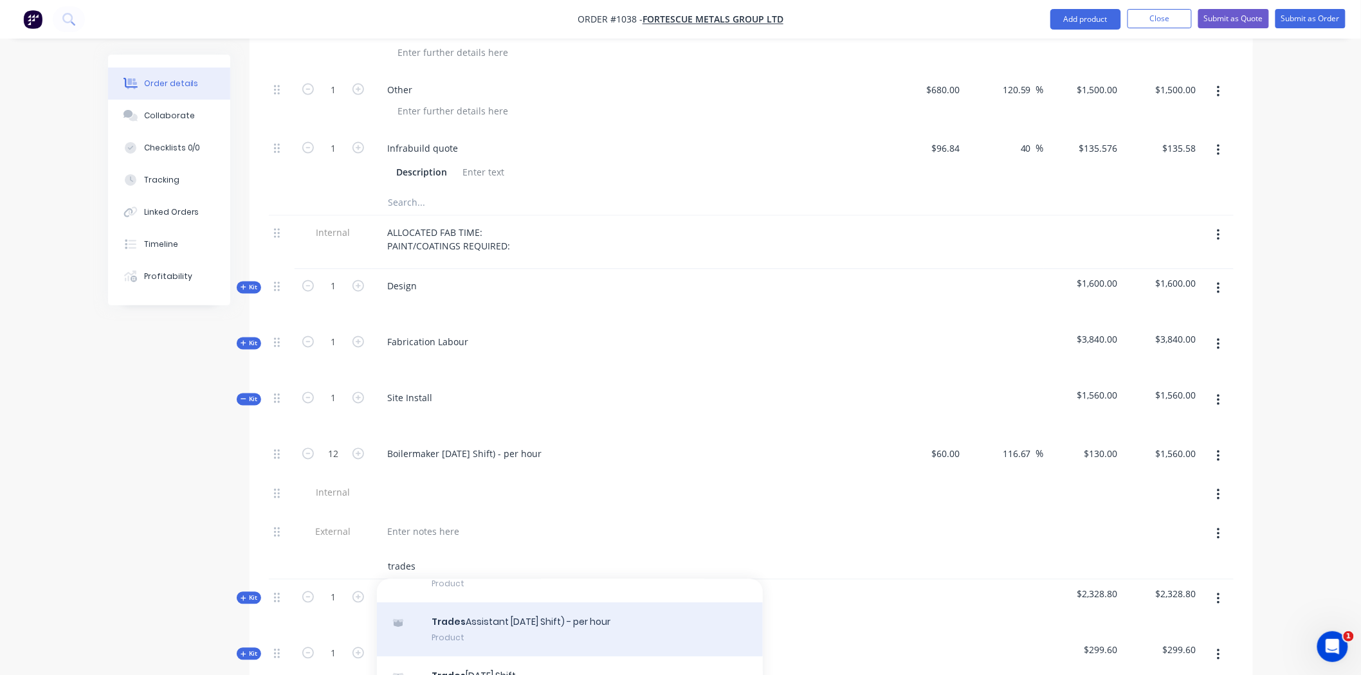
type input "trades"
click at [498, 603] on div "Trades Assistant Labour (Day Shift) - per hour Product" at bounding box center [570, 630] width 386 height 54
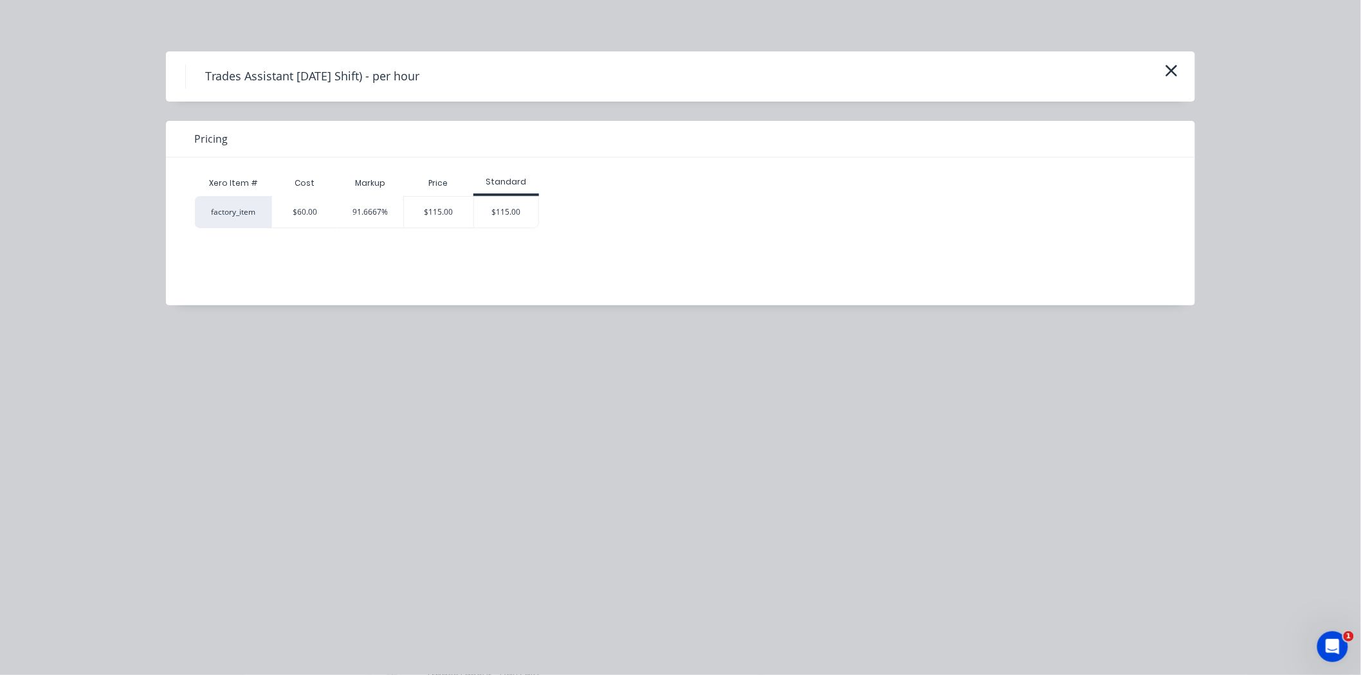
click at [509, 200] on div "$115.00" at bounding box center [506, 212] width 64 height 31
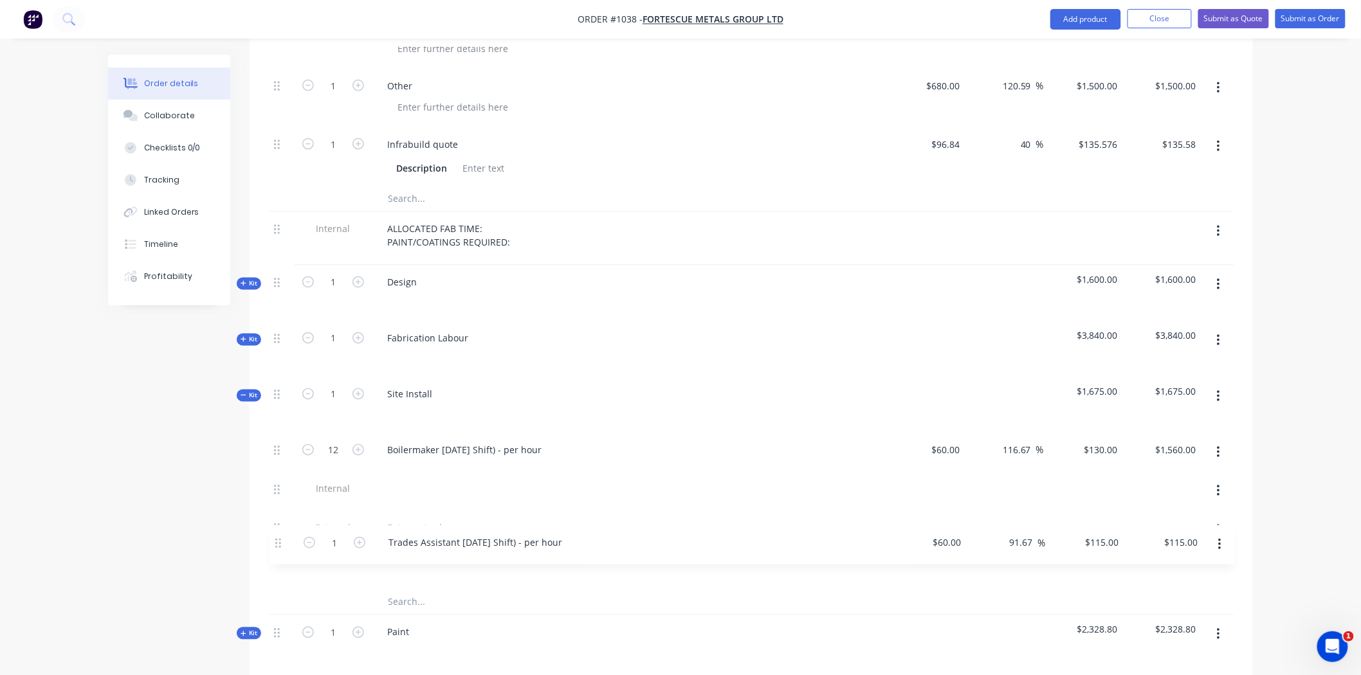
scroll to position [809, 0]
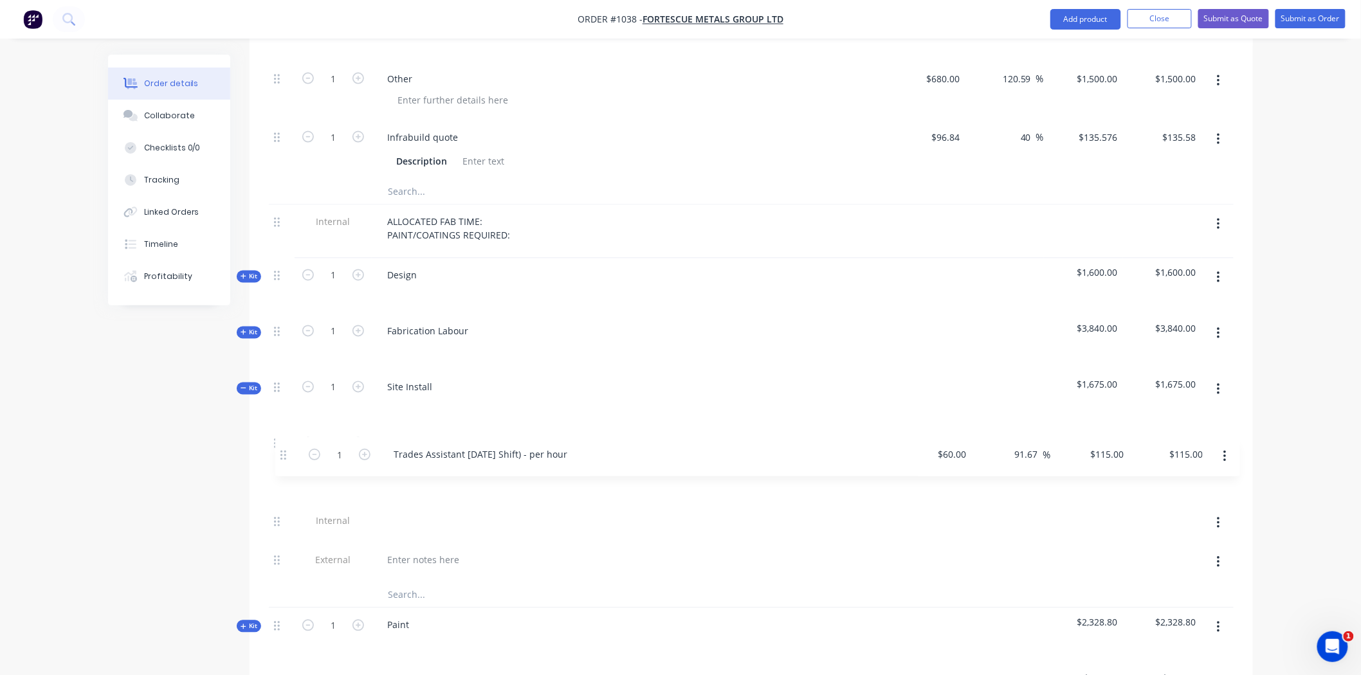
drag, startPoint x: 277, startPoint y: 549, endPoint x: 282, endPoint y: 442, distance: 106.2
click at [282, 442] on div "12 Boilermaker Labour (Day Shift) - per hour $60.00 $60.00 116.67 116.67 % $130…" at bounding box center [751, 504] width 965 height 156
click at [345, 473] on input "1" at bounding box center [332, 482] width 33 height 19
type input "12"
type input "$1,380.00"
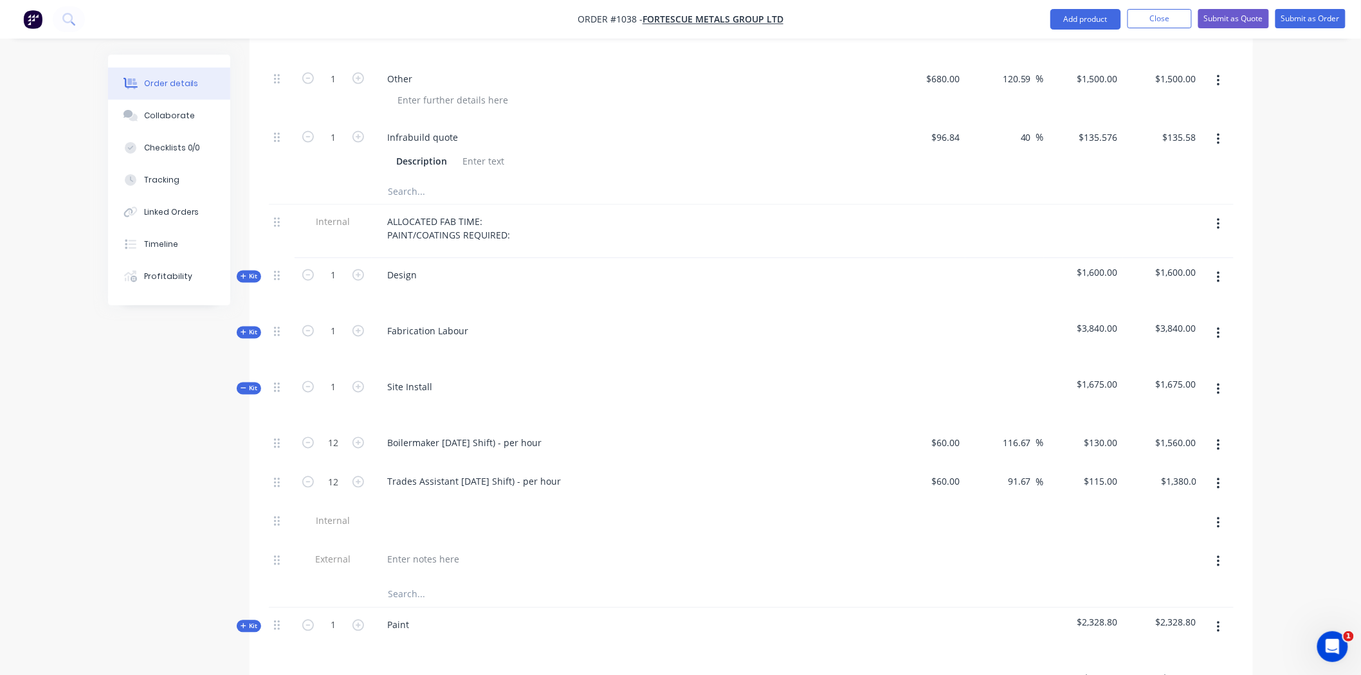
click at [763, 465] on div "Trades Assistant [DATE] Shift) - per hour" at bounding box center [629, 484] width 514 height 39
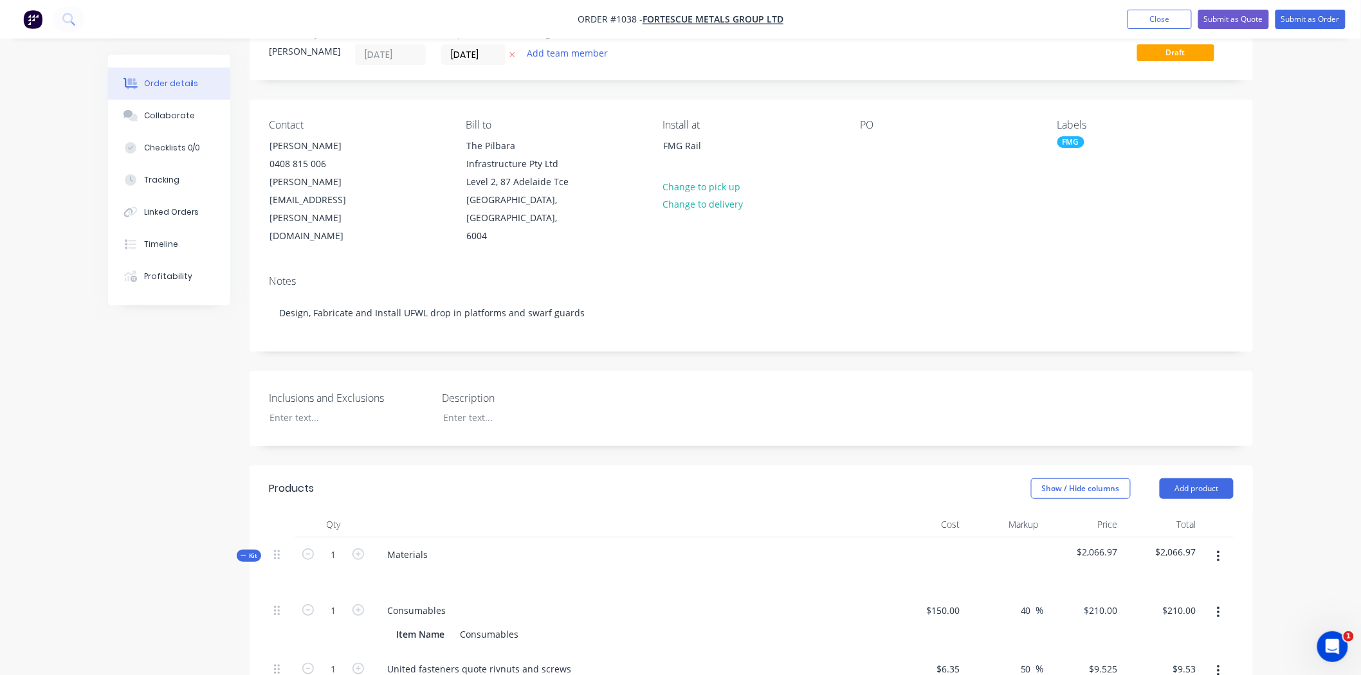
scroll to position [0, 0]
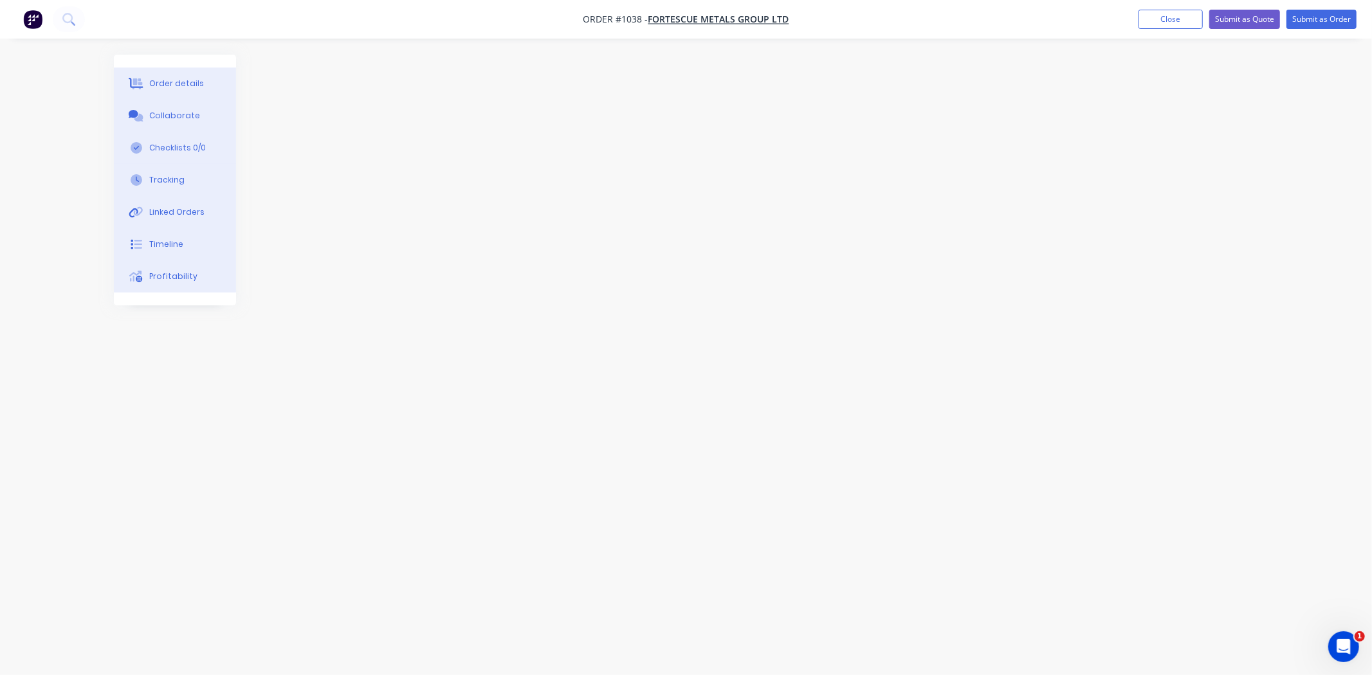
click at [164, 76] on button "Order details" at bounding box center [175, 84] width 122 height 32
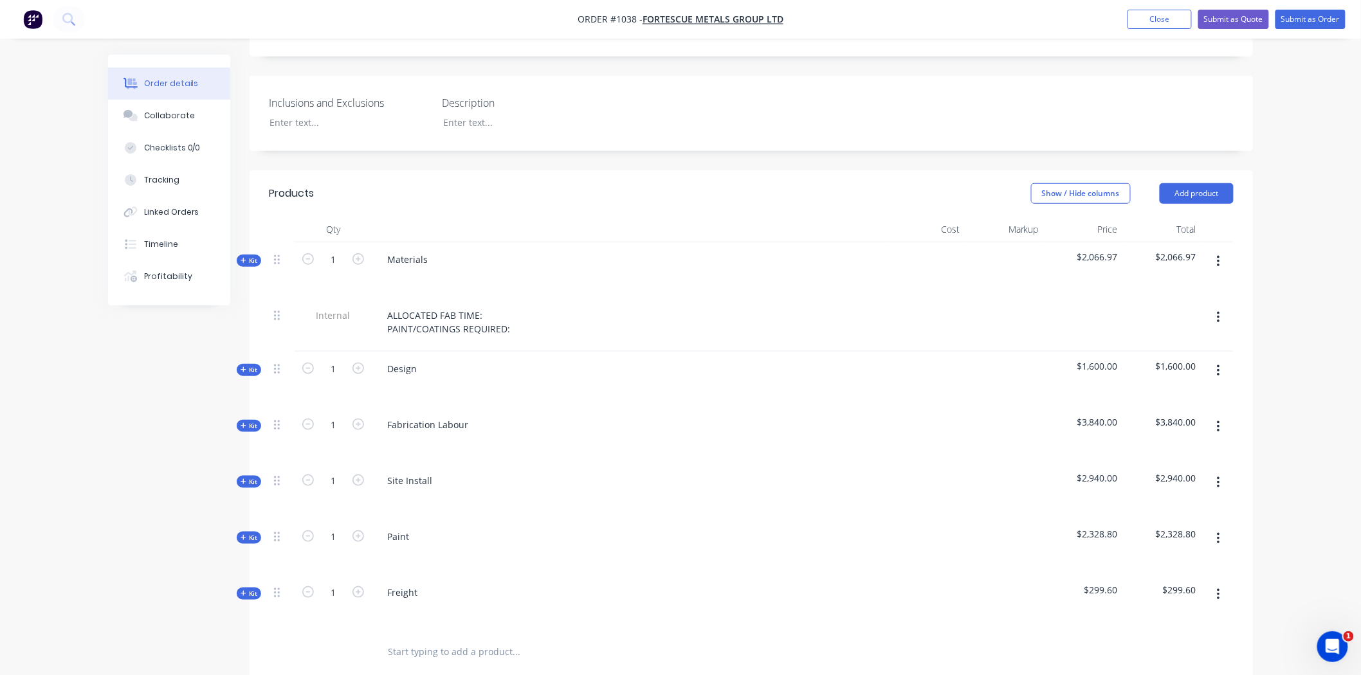
scroll to position [357, 0]
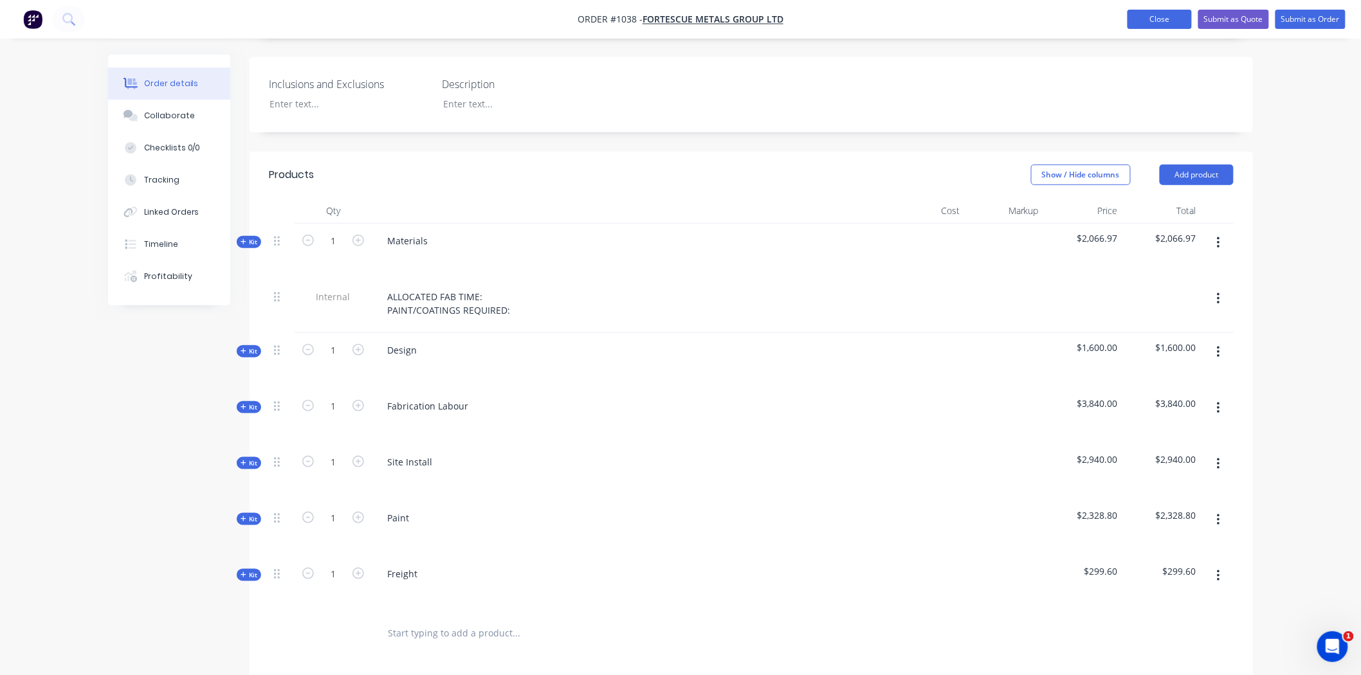
click at [1154, 14] on button "Close" at bounding box center [1159, 19] width 64 height 19
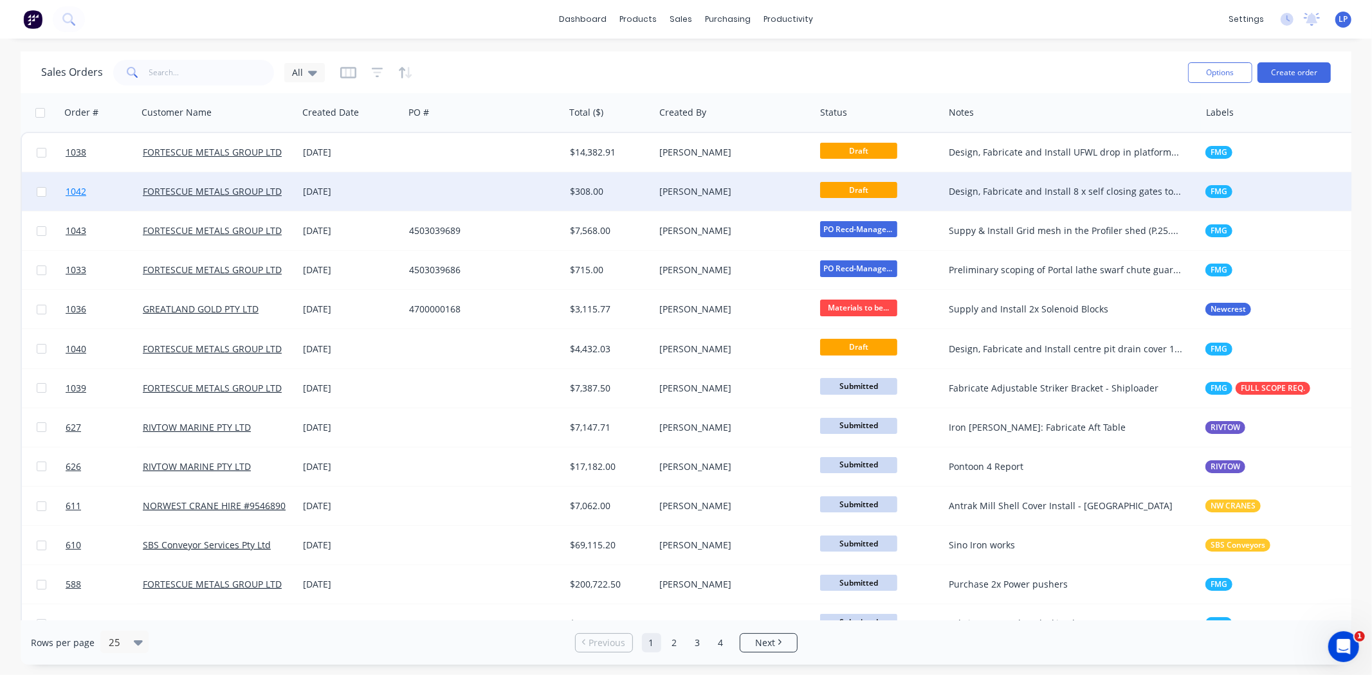
click at [71, 189] on span "1042" at bounding box center [76, 191] width 21 height 13
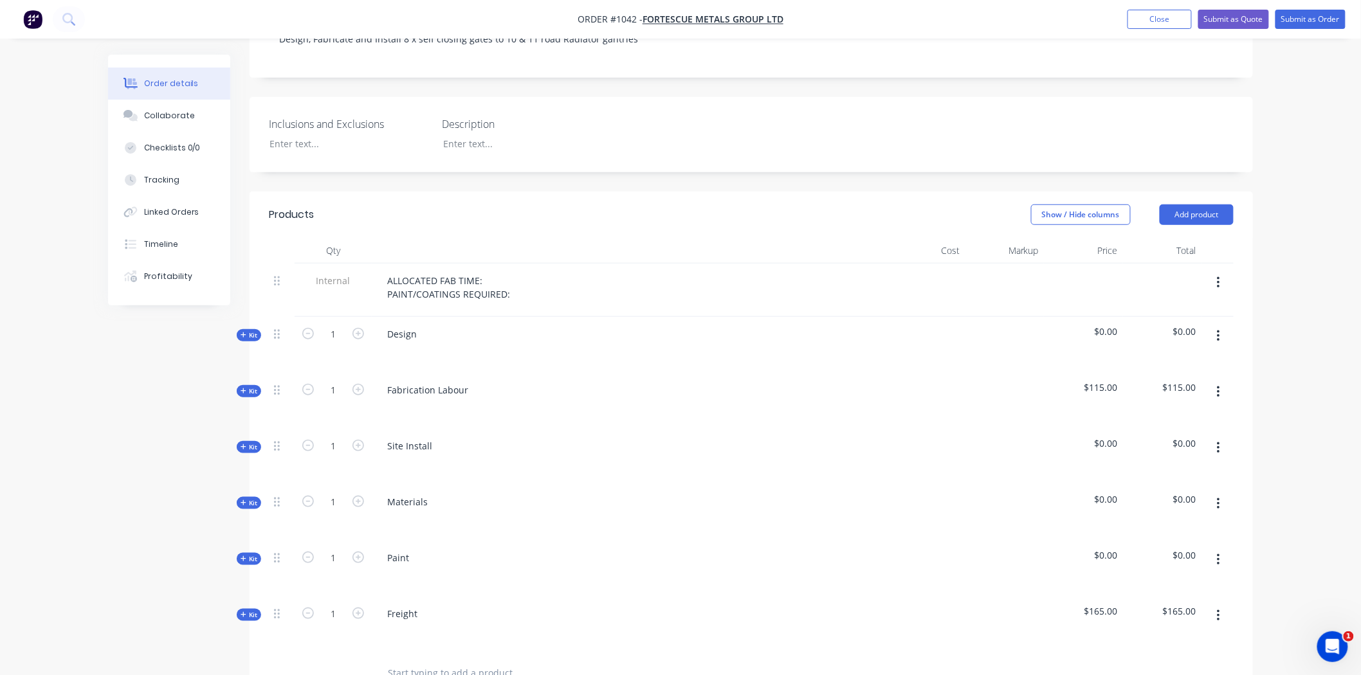
scroll to position [357, 0]
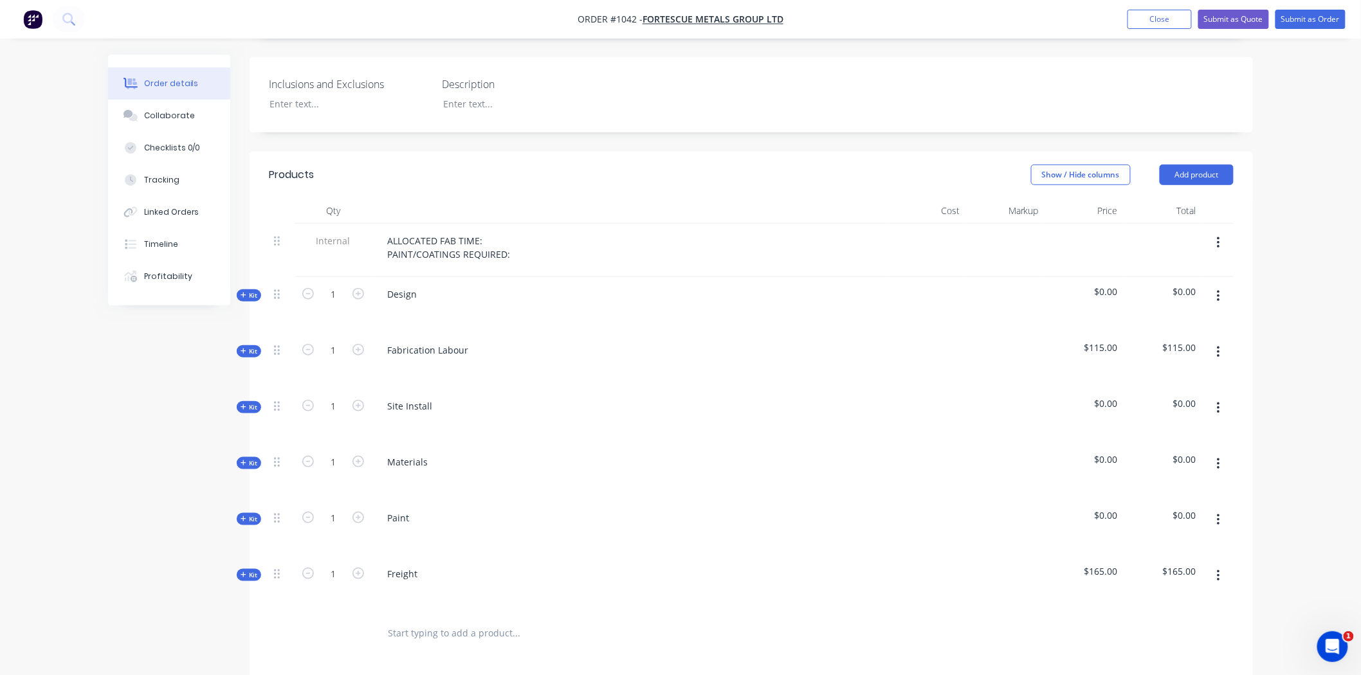
click at [246, 404] on icon at bounding box center [244, 407] width 6 height 6
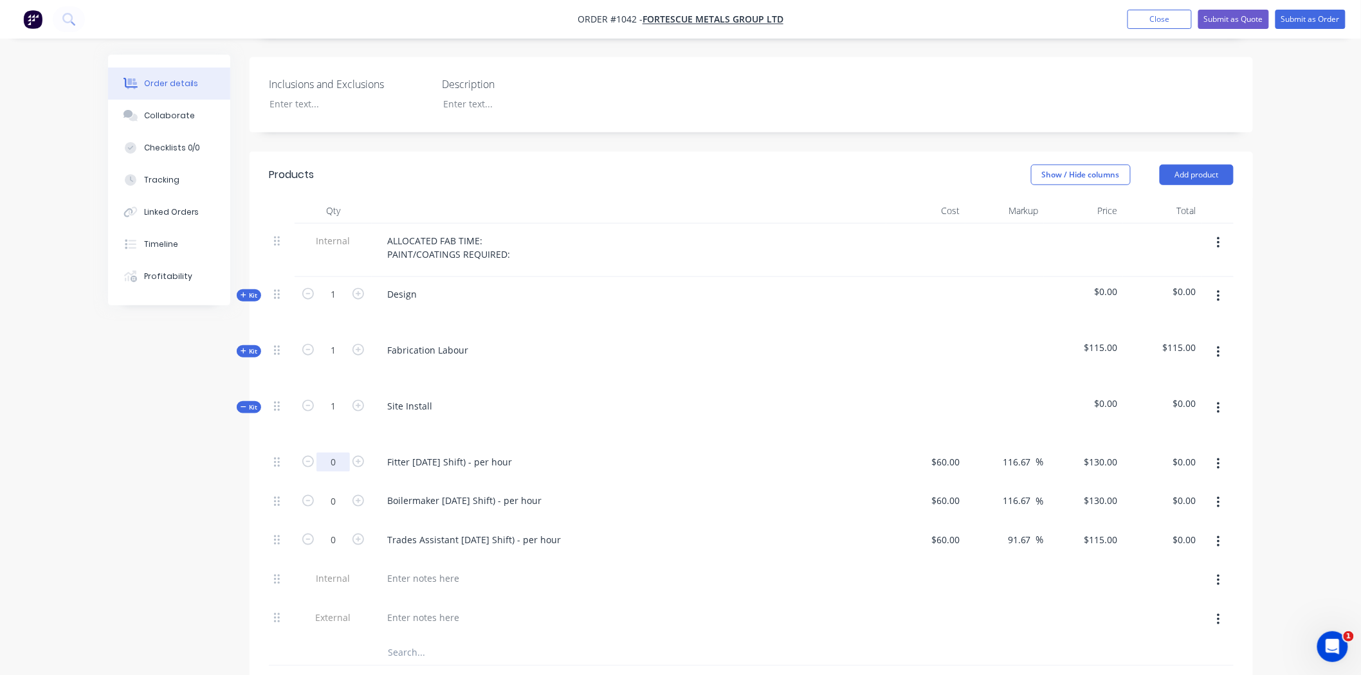
click at [339, 453] on input "0" at bounding box center [332, 462] width 33 height 19
click at [1221, 453] on button "button" at bounding box center [1218, 464] width 30 height 23
click at [1153, 540] on div "Delete" at bounding box center [1172, 549] width 99 height 19
click at [524, 601] on input "text" at bounding box center [515, 614] width 257 height 26
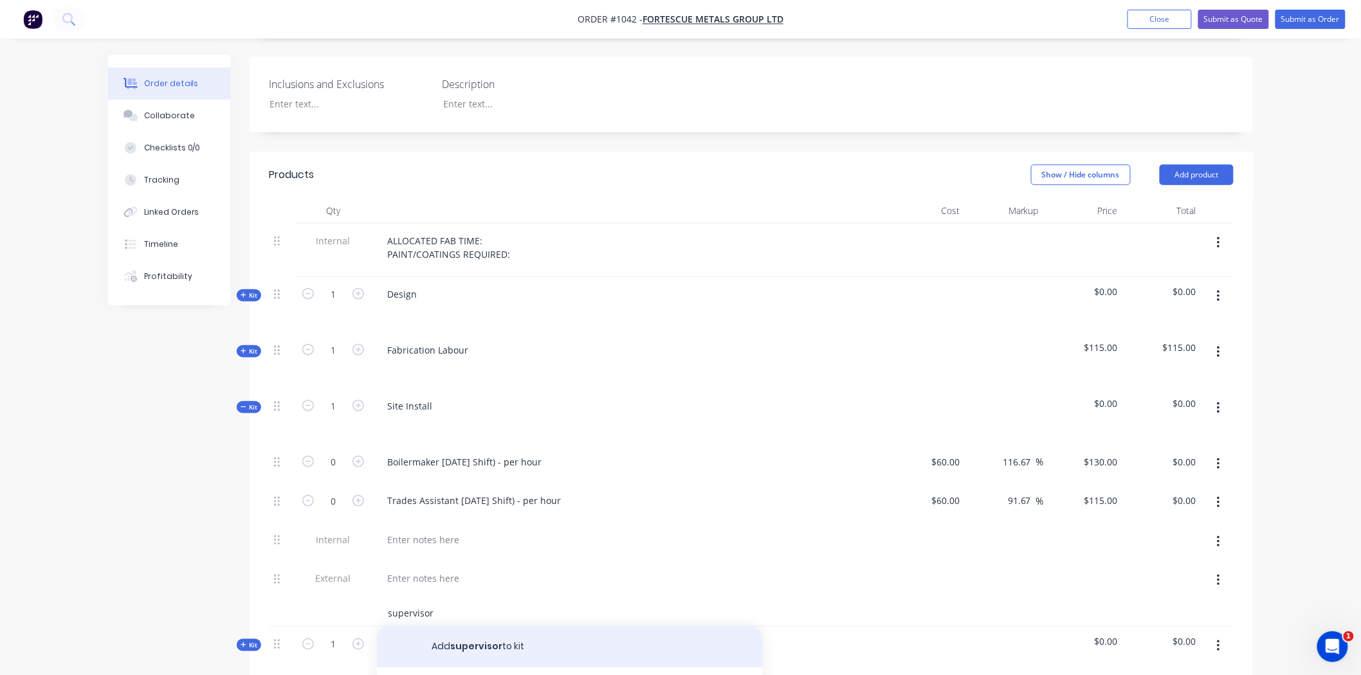
scroll to position [428, 0]
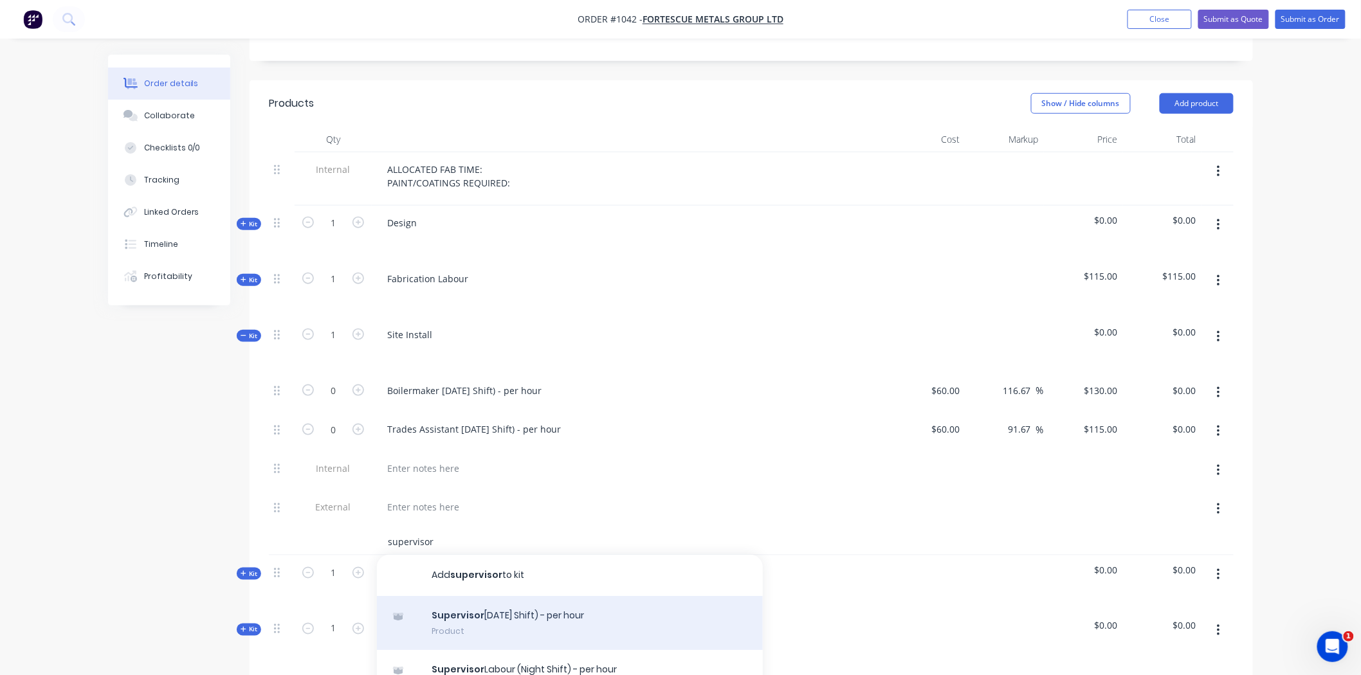
type input "supervisor"
click at [525, 602] on div "Supervisor Labour (Day Shift) - per hour Product" at bounding box center [570, 623] width 386 height 54
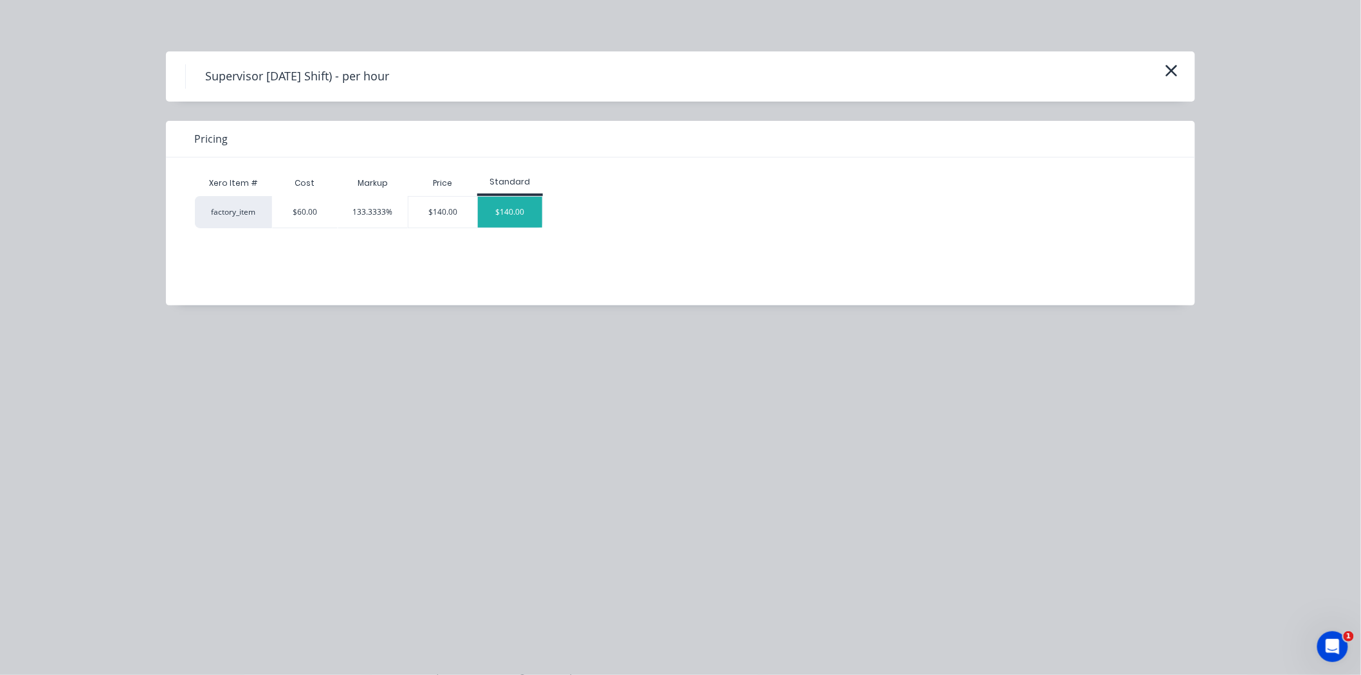
click at [513, 207] on div "$140.00" at bounding box center [510, 212] width 64 height 31
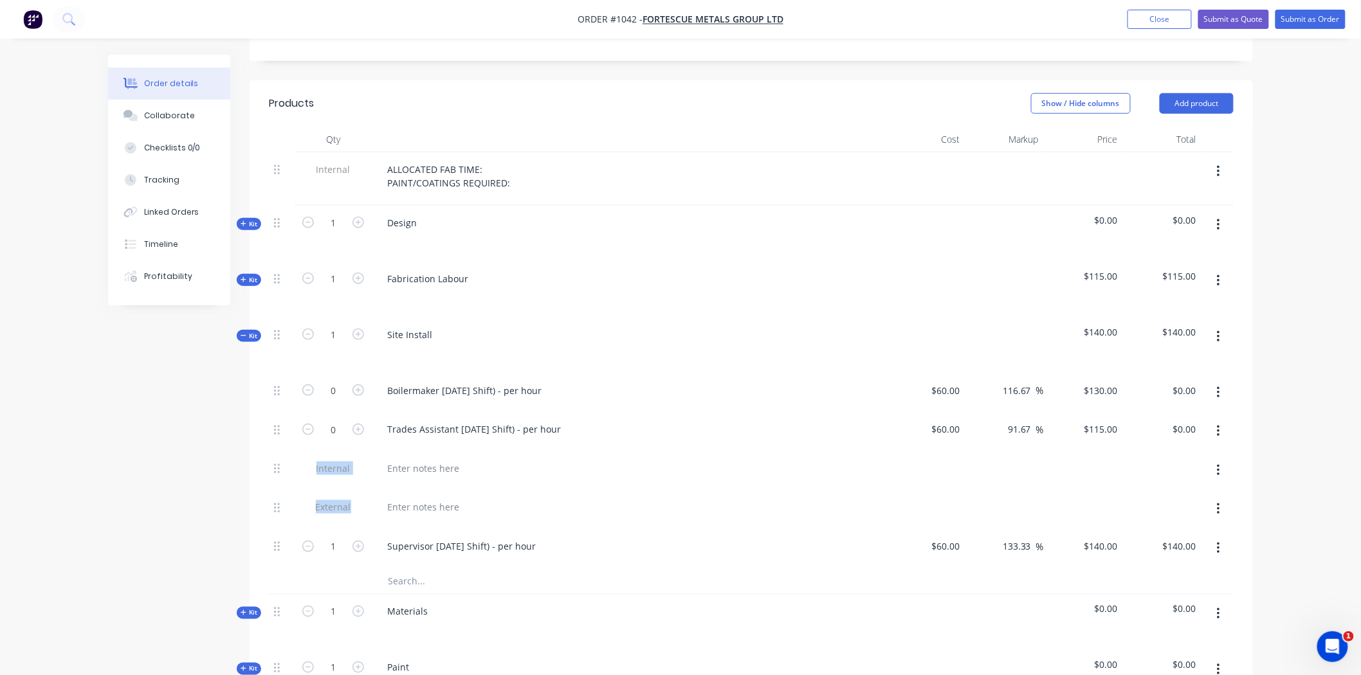
drag, startPoint x: 271, startPoint y: 531, endPoint x: 267, endPoint y: 473, distance: 58.7
click at [267, 473] on div "Qty Cost Markup Price Total Internal ALLOCATED FAB TIME: PAINT/COATINGS REQUIRE…" at bounding box center [751, 466] width 1003 height 678
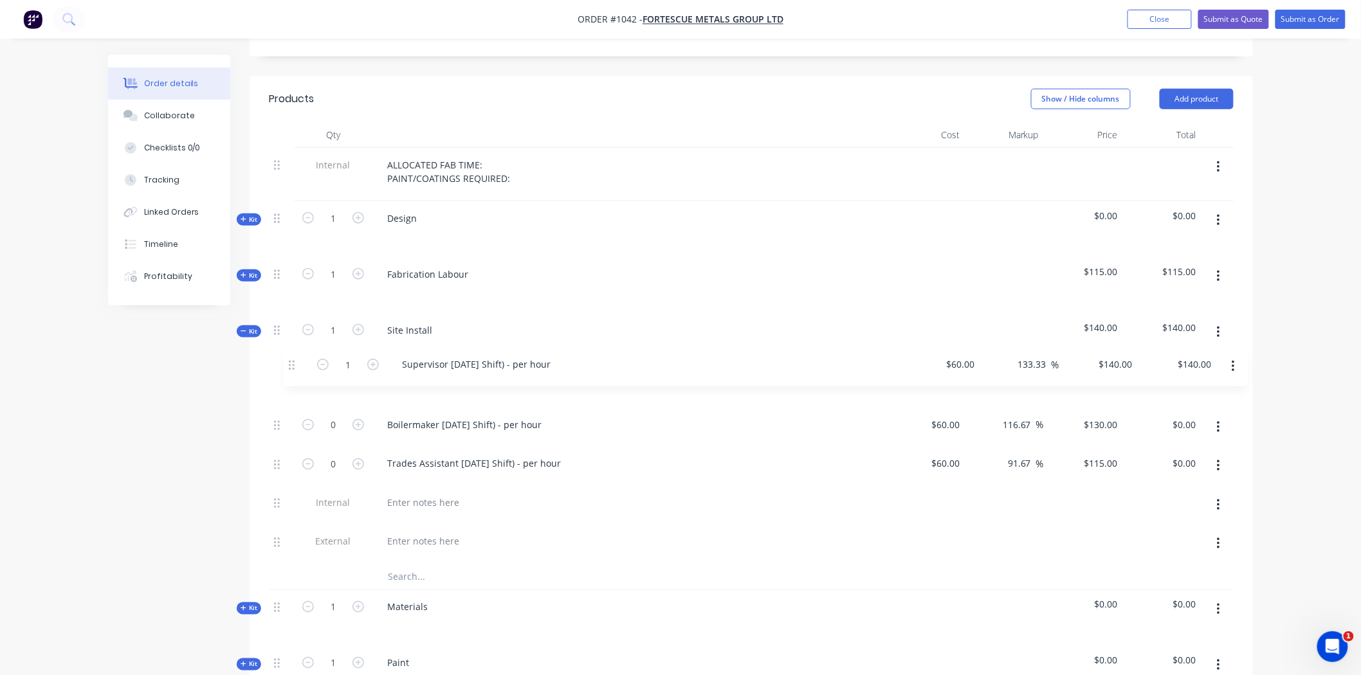
drag, startPoint x: 275, startPoint y: 532, endPoint x: 291, endPoint y: 363, distance: 169.8
click at [291, 369] on div "0 Boilermaker Labour (Day Shift) - per hour $60.00 $60.00 116.67 116.67 % $130.…" at bounding box center [751, 466] width 965 height 195
click at [338, 377] on input "1" at bounding box center [332, 386] width 33 height 19
type input "60"
type input "$8,400.00"
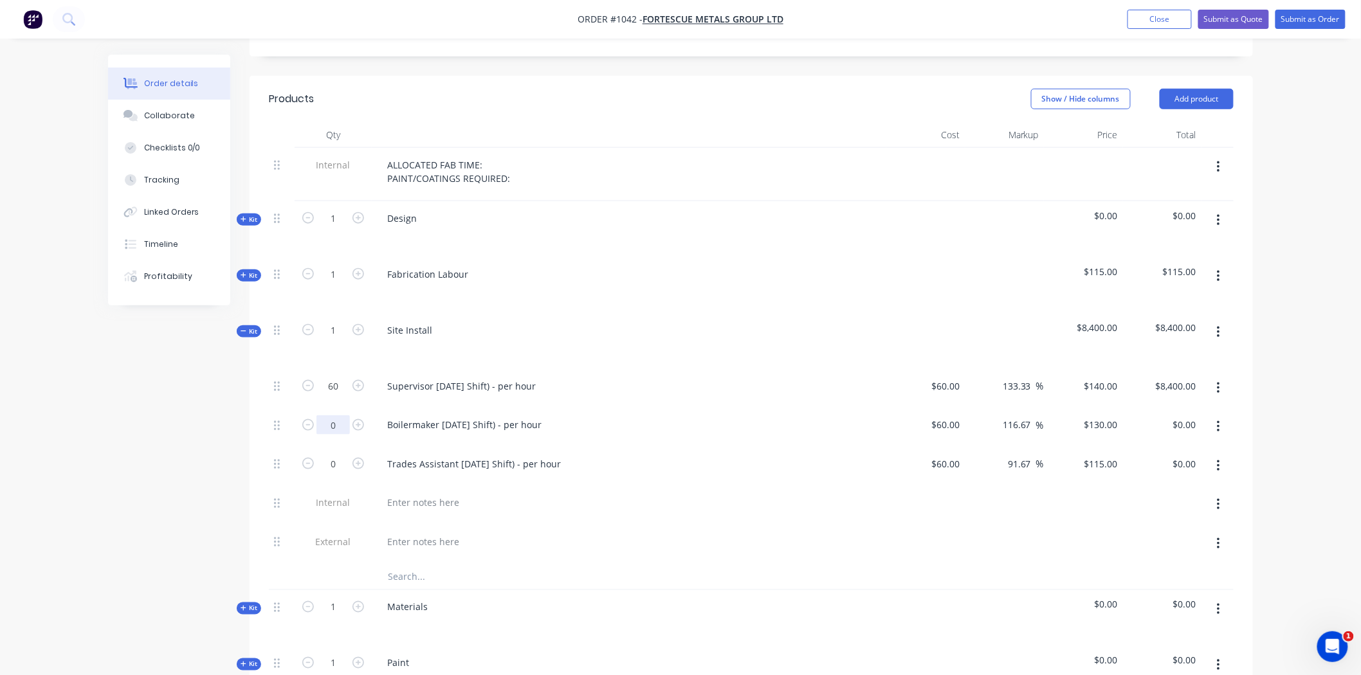
click at [344, 415] on input "0" at bounding box center [332, 424] width 33 height 19
type input "60"
type input "$7,800.00"
click at [334, 455] on input "0" at bounding box center [332, 464] width 33 height 19
type input "60"
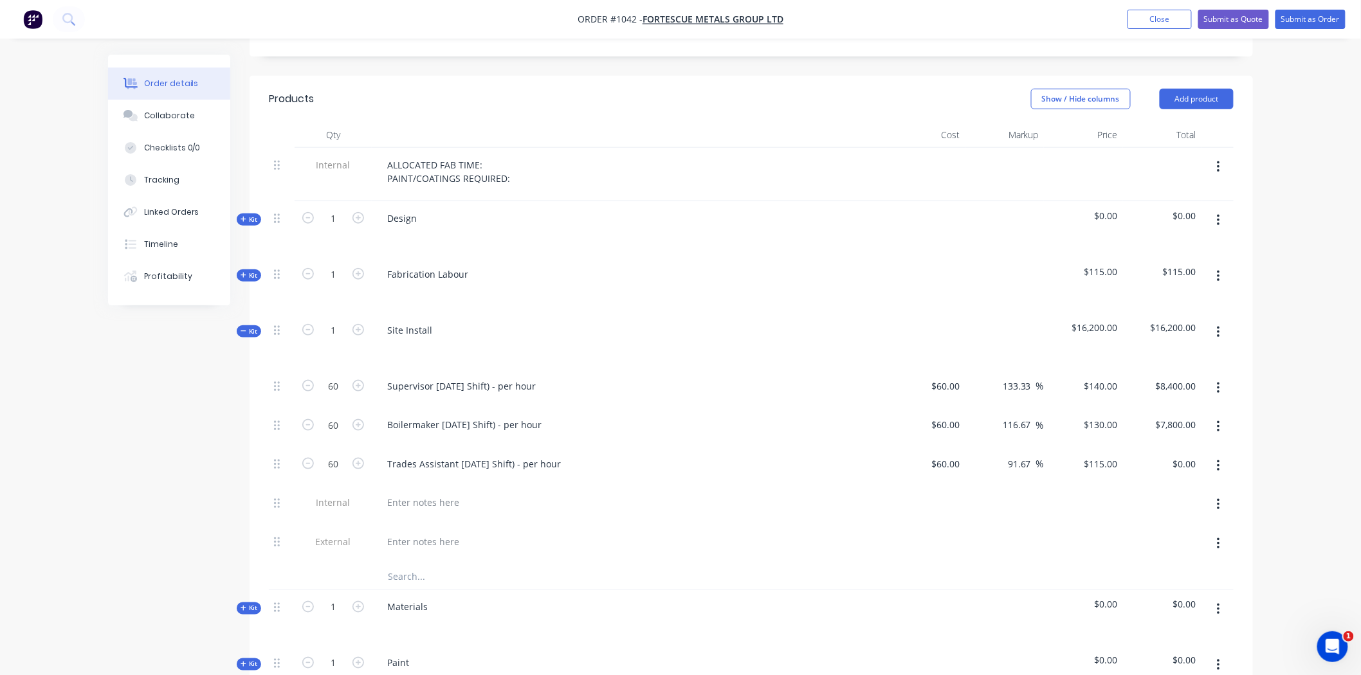
click at [629, 486] on div at bounding box center [629, 505] width 514 height 39
type input "$6,900.00"
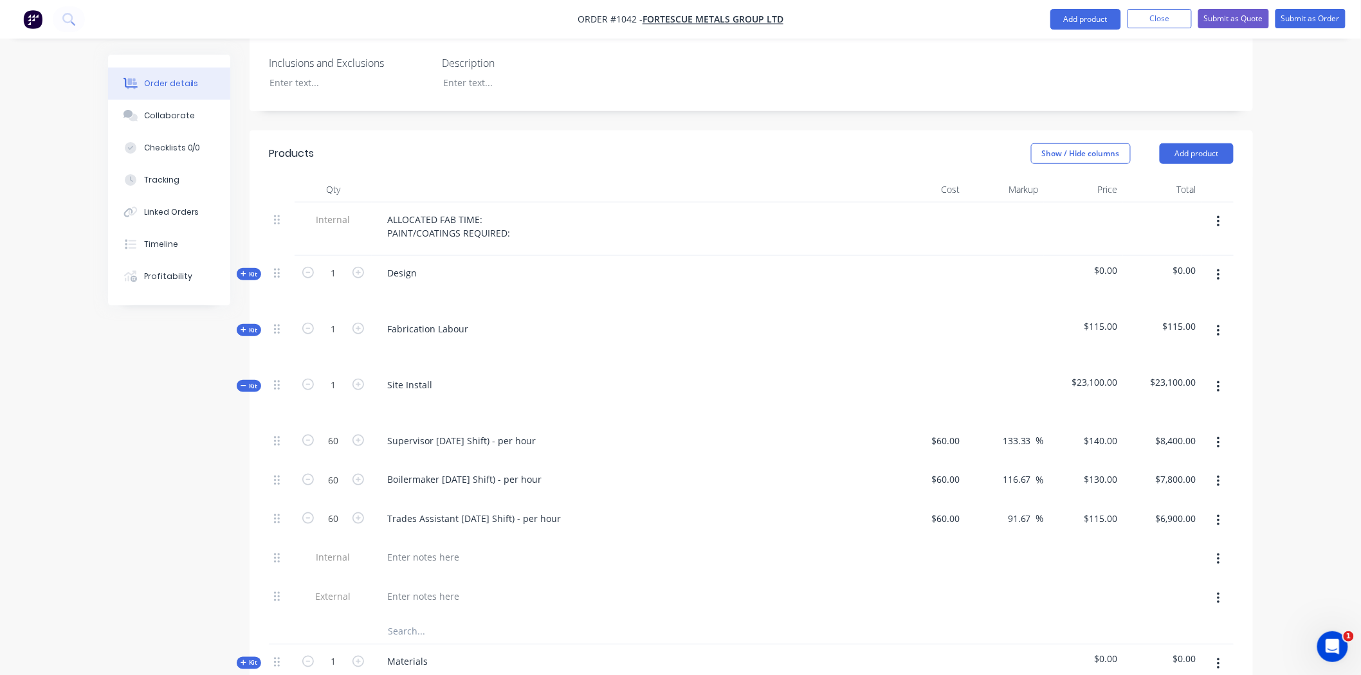
scroll to position [361, 0]
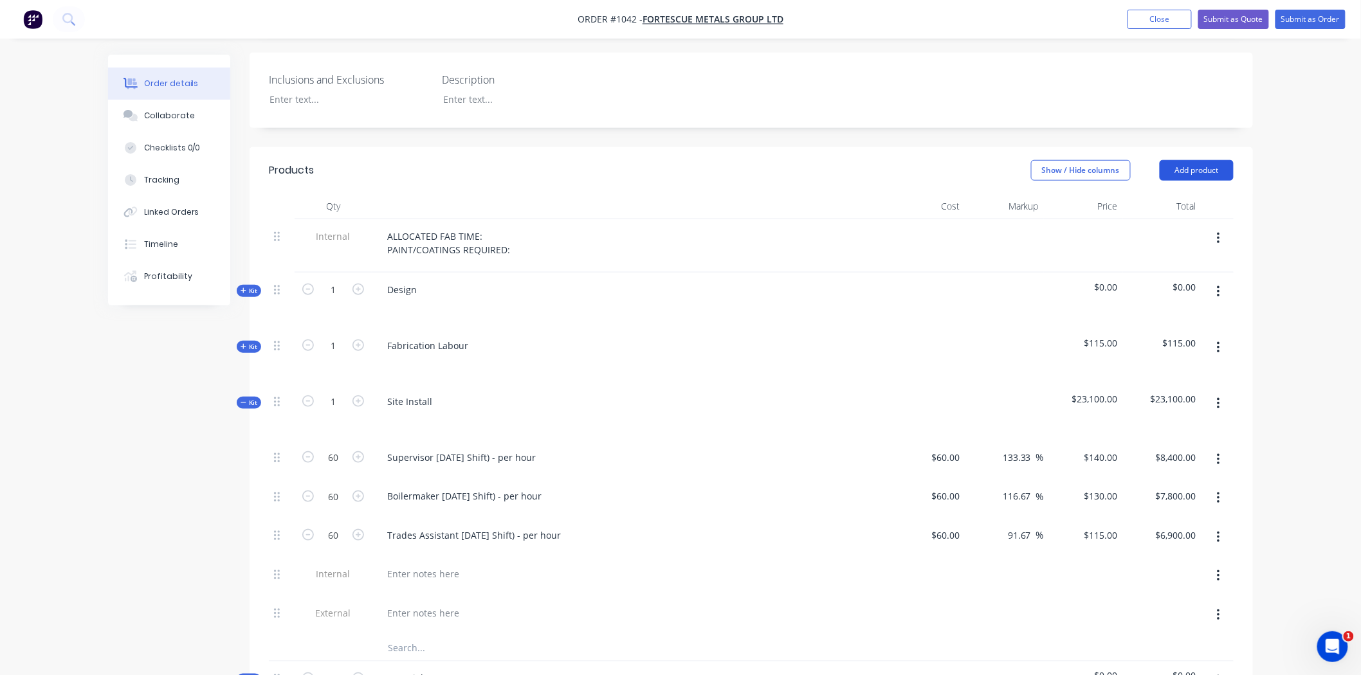
click at [1224, 161] on button "Add product" at bounding box center [1196, 170] width 74 height 21
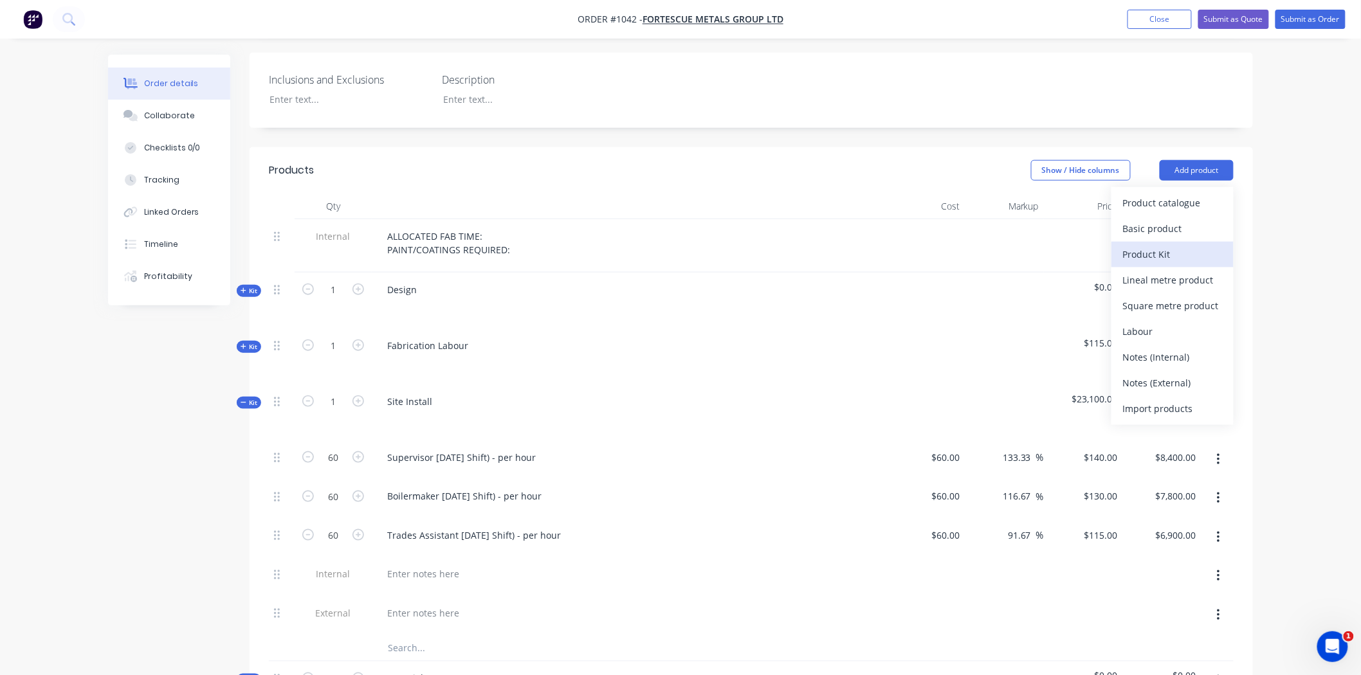
click at [1178, 245] on div "Product Kit" at bounding box center [1172, 254] width 99 height 19
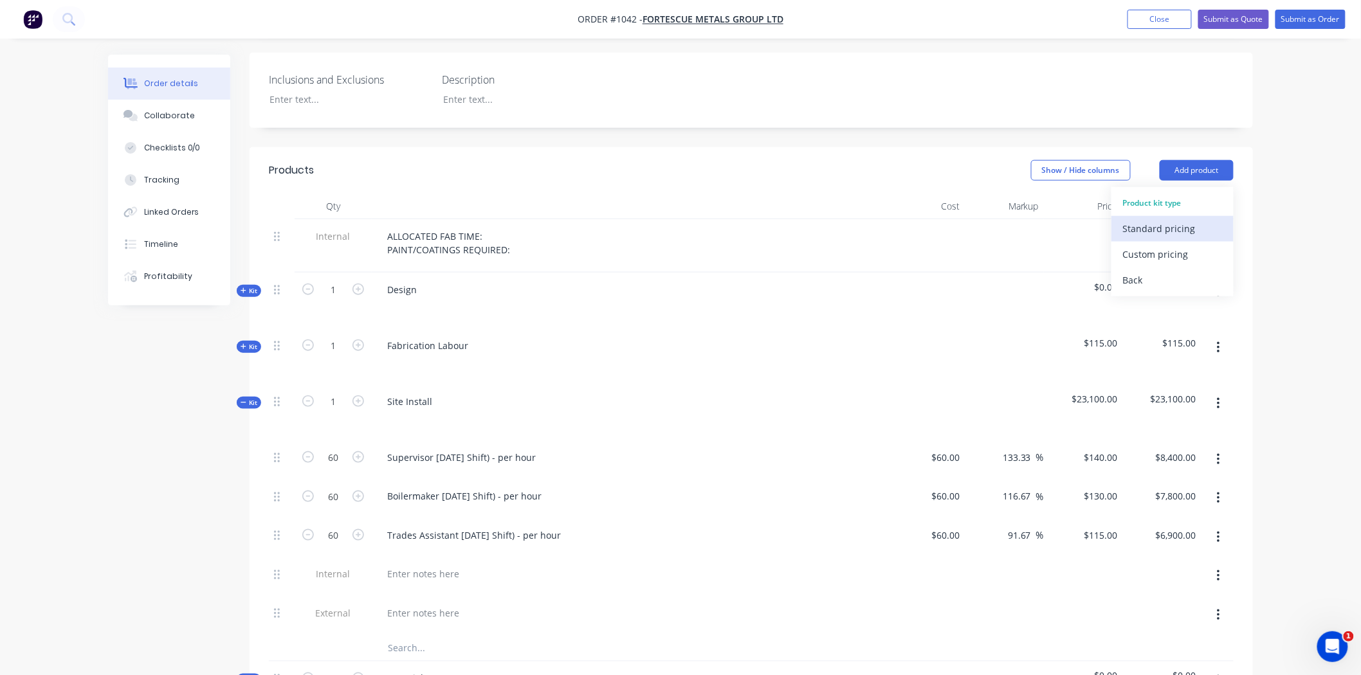
click at [1154, 221] on button "Standard pricing" at bounding box center [1172, 229] width 122 height 26
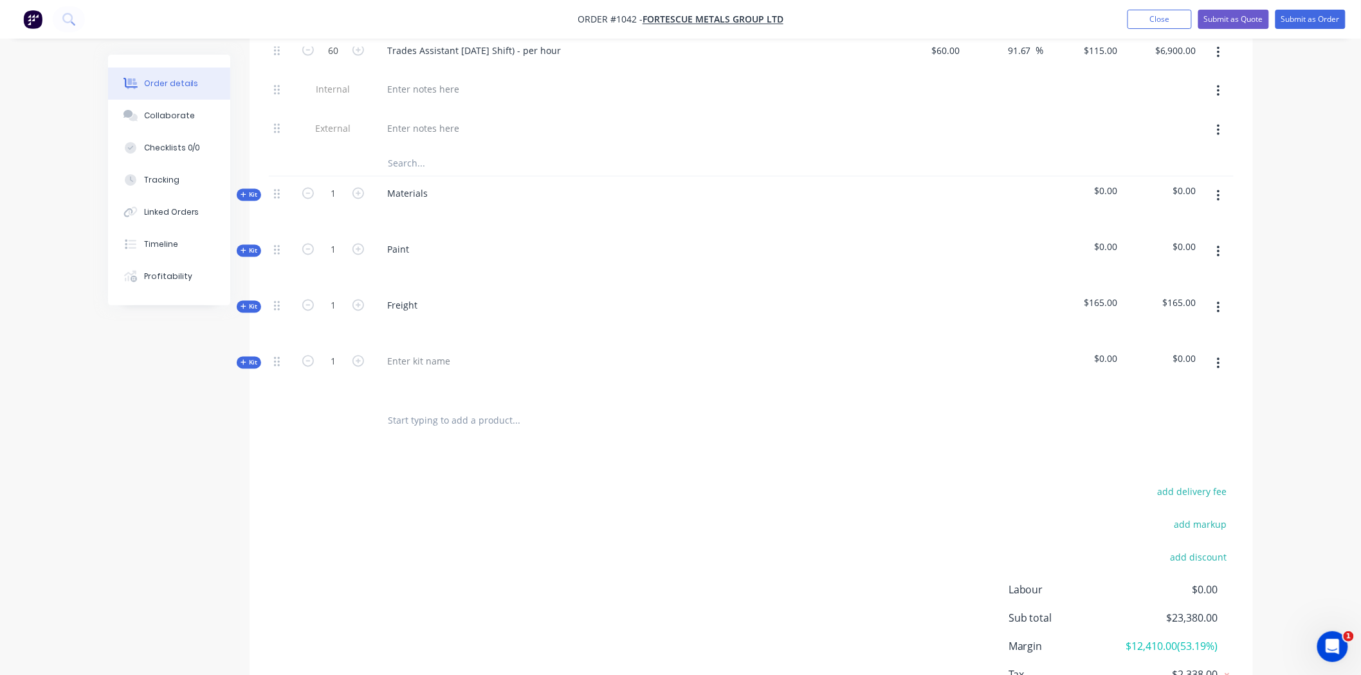
scroll to position [862, 0]
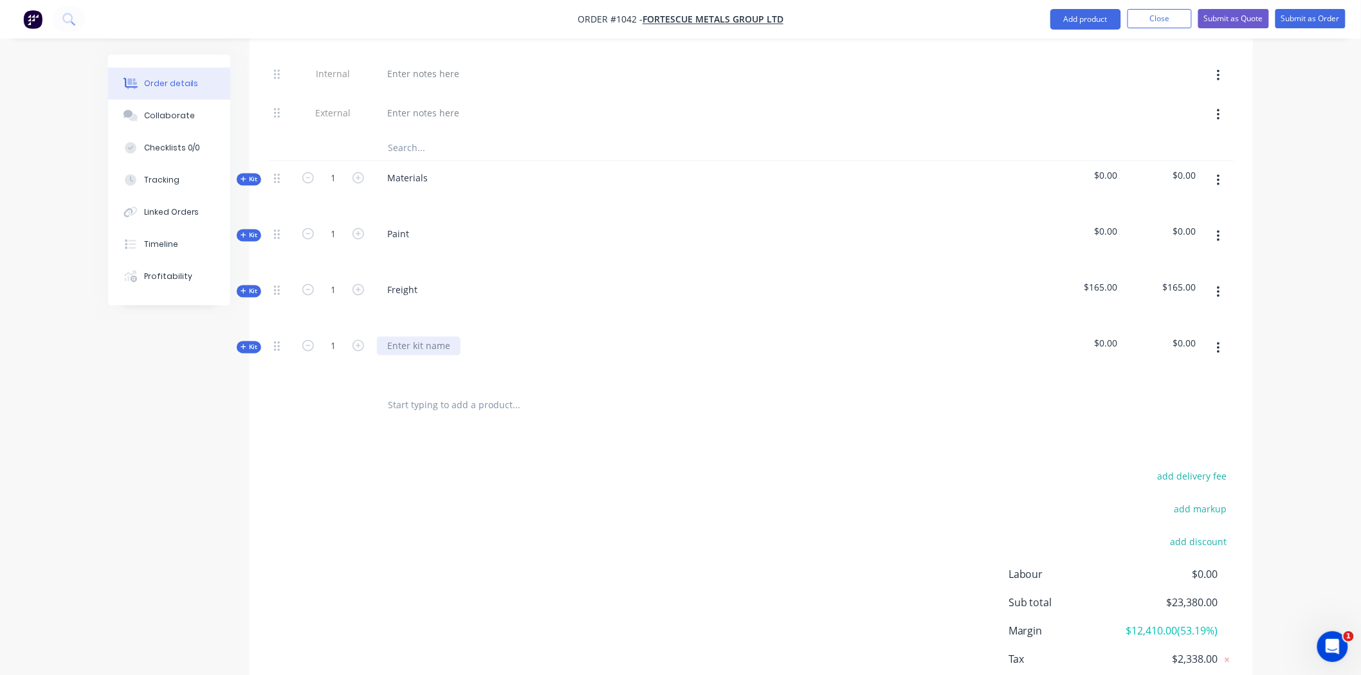
click at [415, 337] on div at bounding box center [419, 346] width 84 height 19
click at [1220, 337] on button "button" at bounding box center [1218, 348] width 30 height 23
click at [1138, 472] on button "Delete" at bounding box center [1172, 485] width 122 height 26
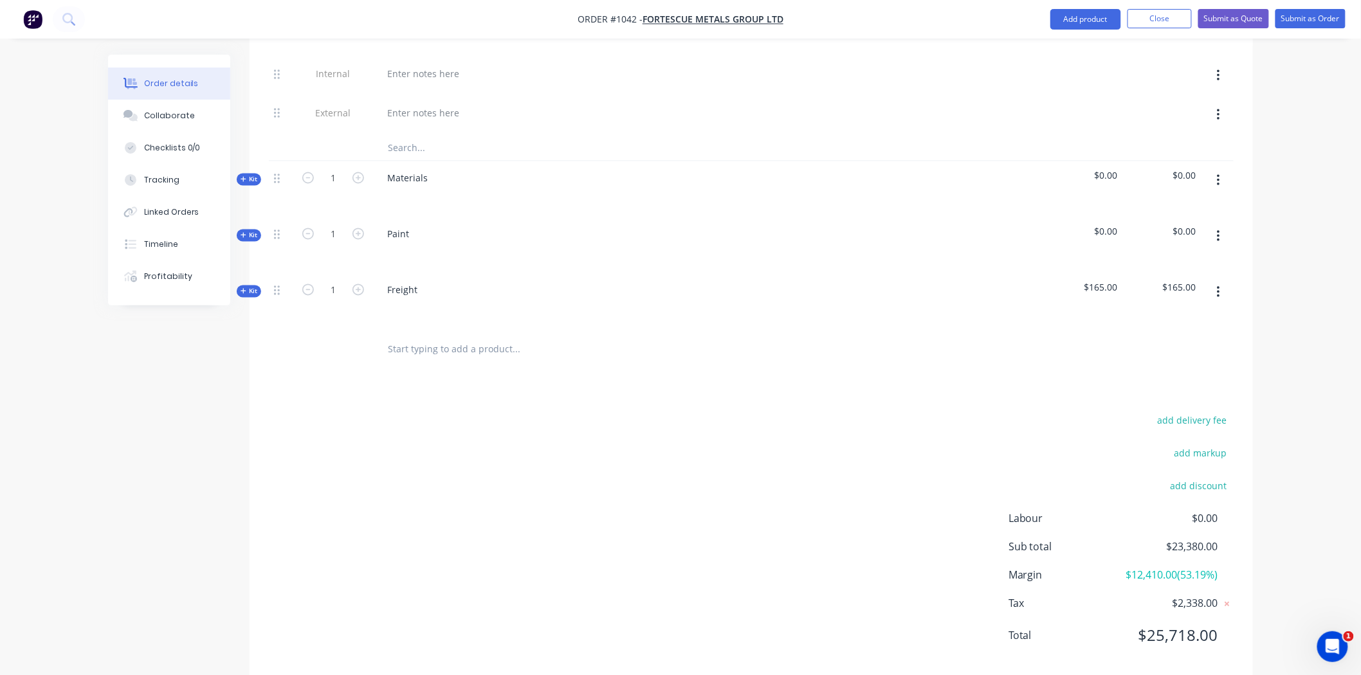
click at [448, 337] on input "text" at bounding box center [515, 350] width 257 height 26
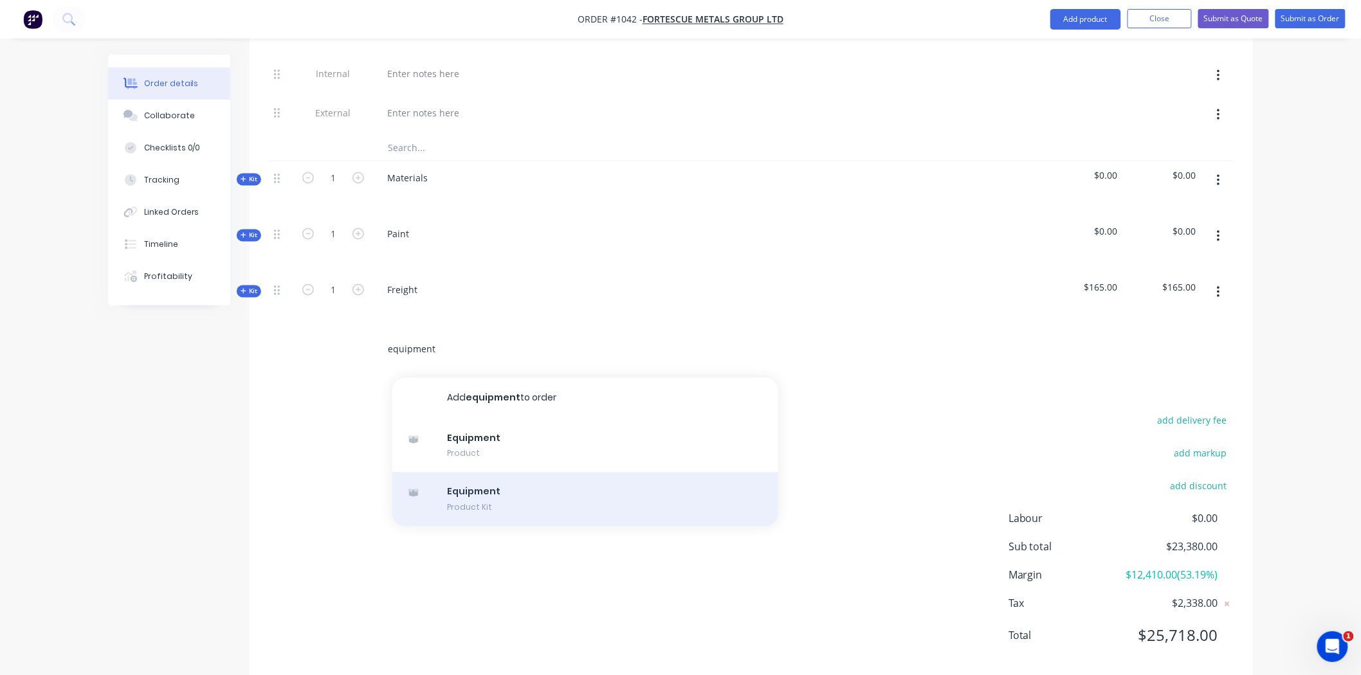
type input "equipment"
click at [478, 484] on div "Equipment Product Kit" at bounding box center [585, 500] width 386 height 54
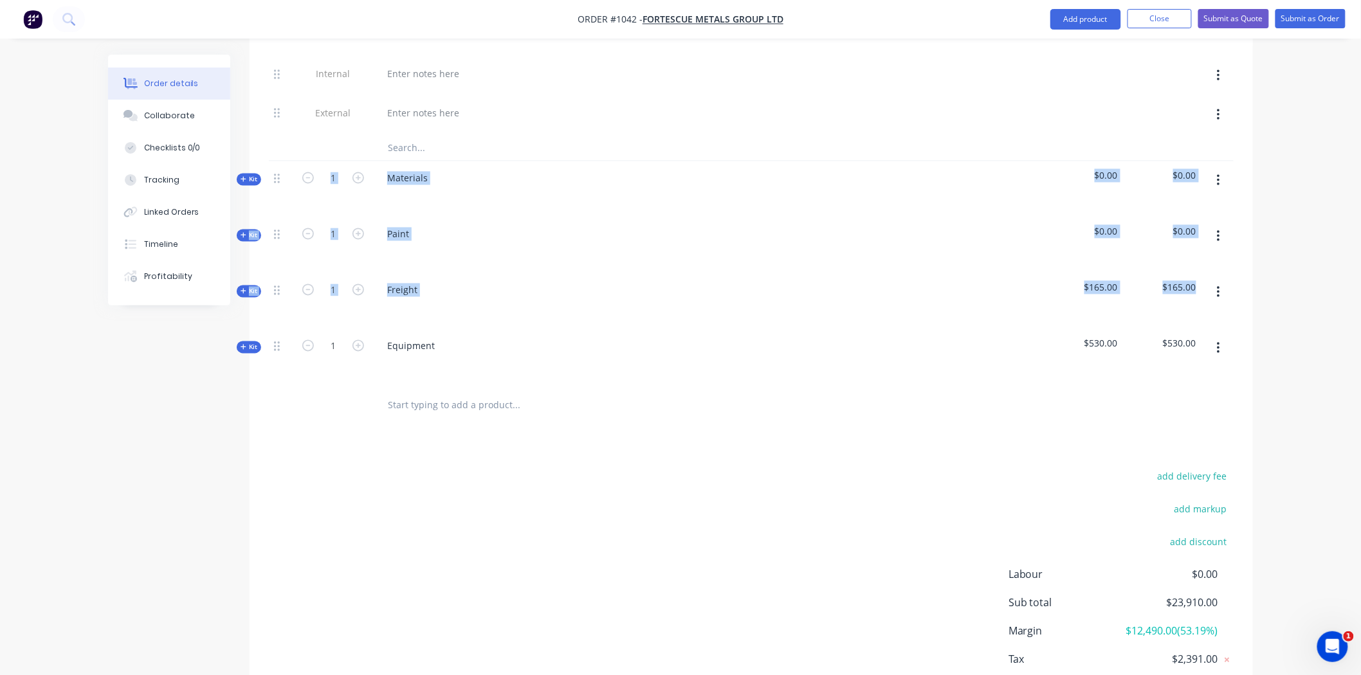
drag, startPoint x: 244, startPoint y: 333, endPoint x: 246, endPoint y: 265, distance: 68.2
click at [253, 174] on div "Qty Cost Markup Price Total Internal ALLOCATED FAB TIME: PAINT/COATINGS REQUIRE…" at bounding box center [751, 60] width 1003 height 734
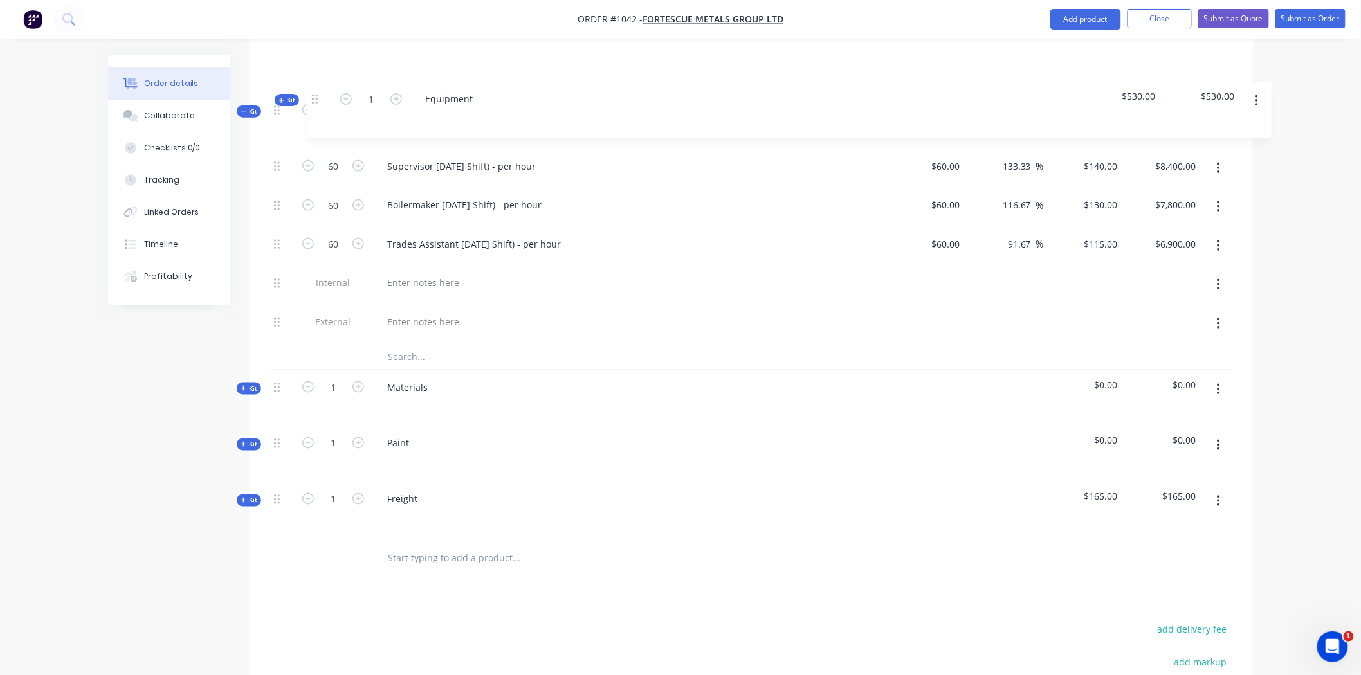
scroll to position [689, 0]
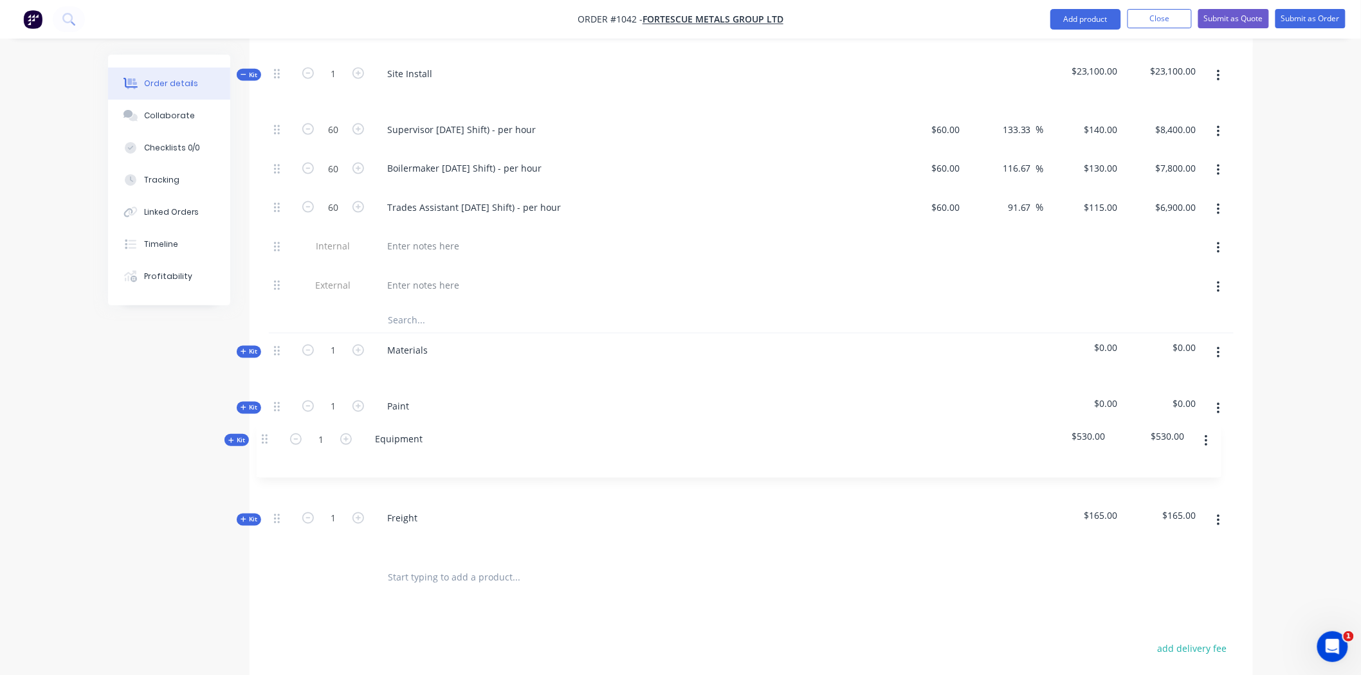
drag, startPoint x: 280, startPoint y: 331, endPoint x: 268, endPoint y: 435, distance: 104.8
click at [269, 435] on div "Internal ALLOCATED FAB TIME: PAINT/COATINGS REQUIRED: Kit 1 Design $0.00 $0.00 …" at bounding box center [751, 224] width 965 height 666
click at [246, 347] on span "Kit" at bounding box center [249, 352] width 17 height 10
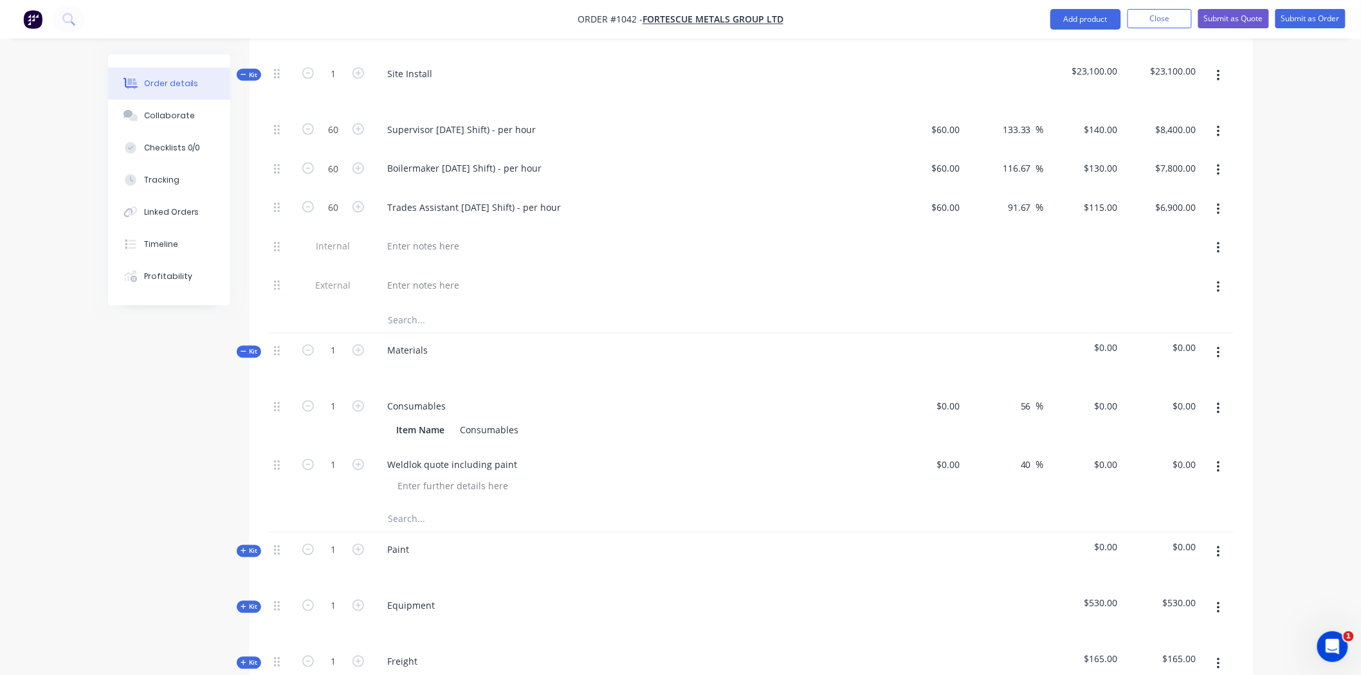
click at [246, 347] on span "Kit" at bounding box center [249, 352] width 17 height 10
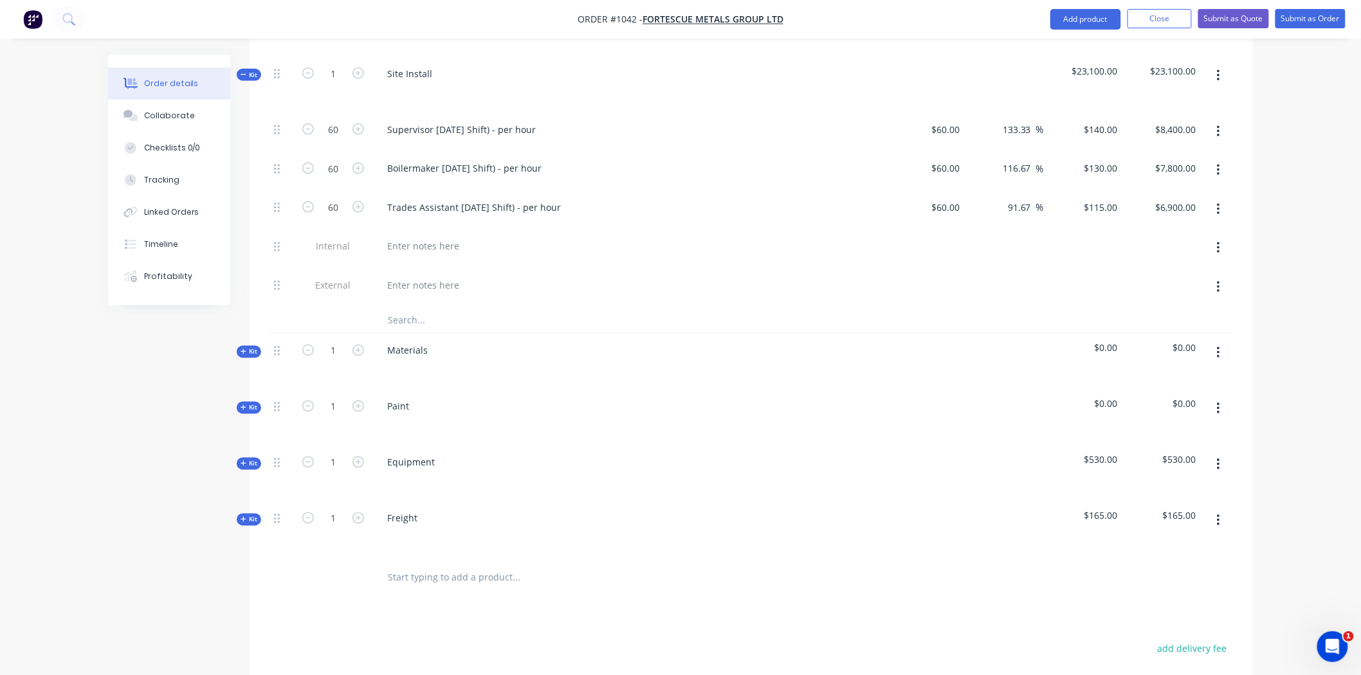
click at [255, 459] on span "Kit" at bounding box center [249, 464] width 17 height 10
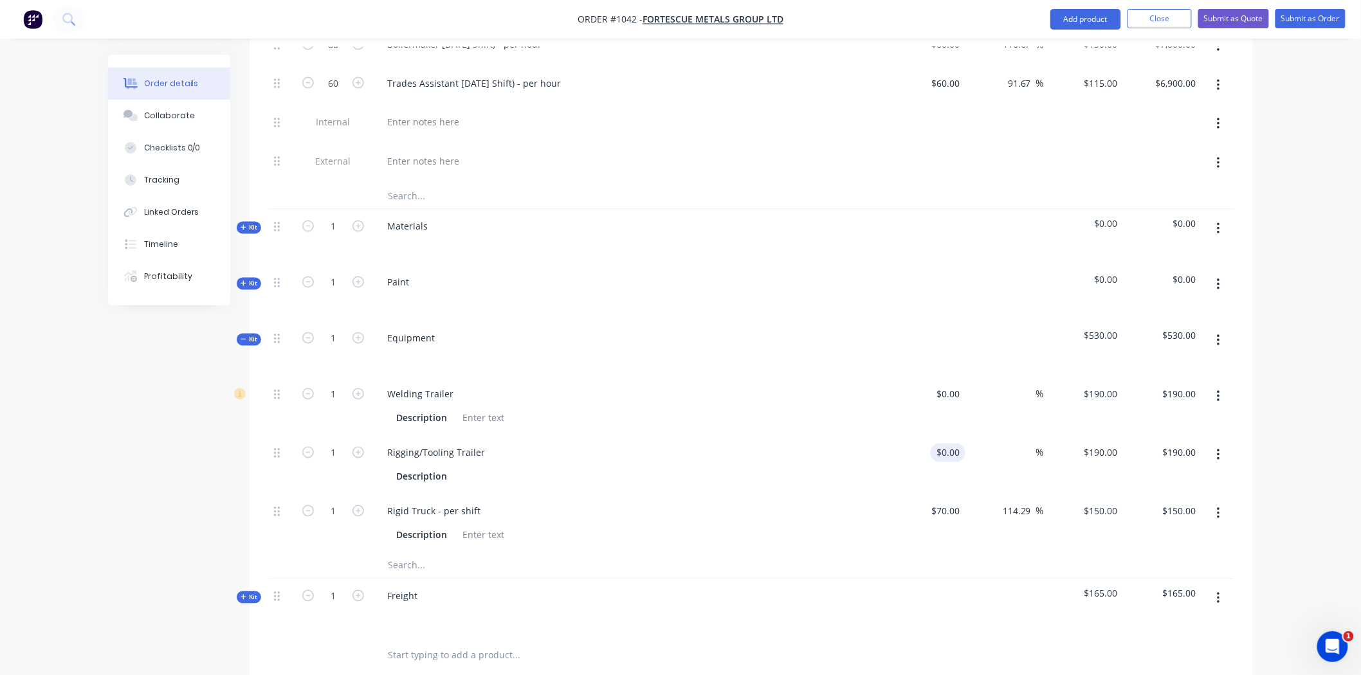
scroll to position [832, 0]
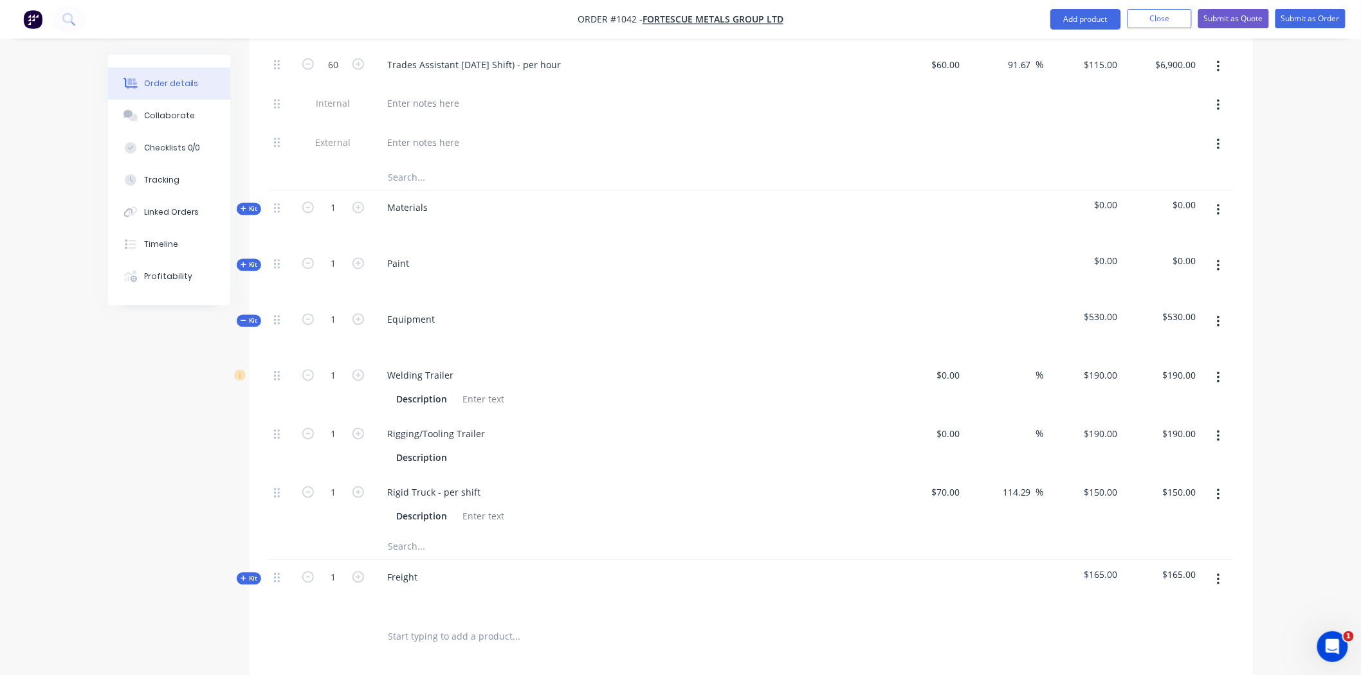
click at [1221, 367] on button "button" at bounding box center [1218, 378] width 30 height 23
click at [1132, 454] on div "Delete" at bounding box center [1172, 463] width 99 height 19
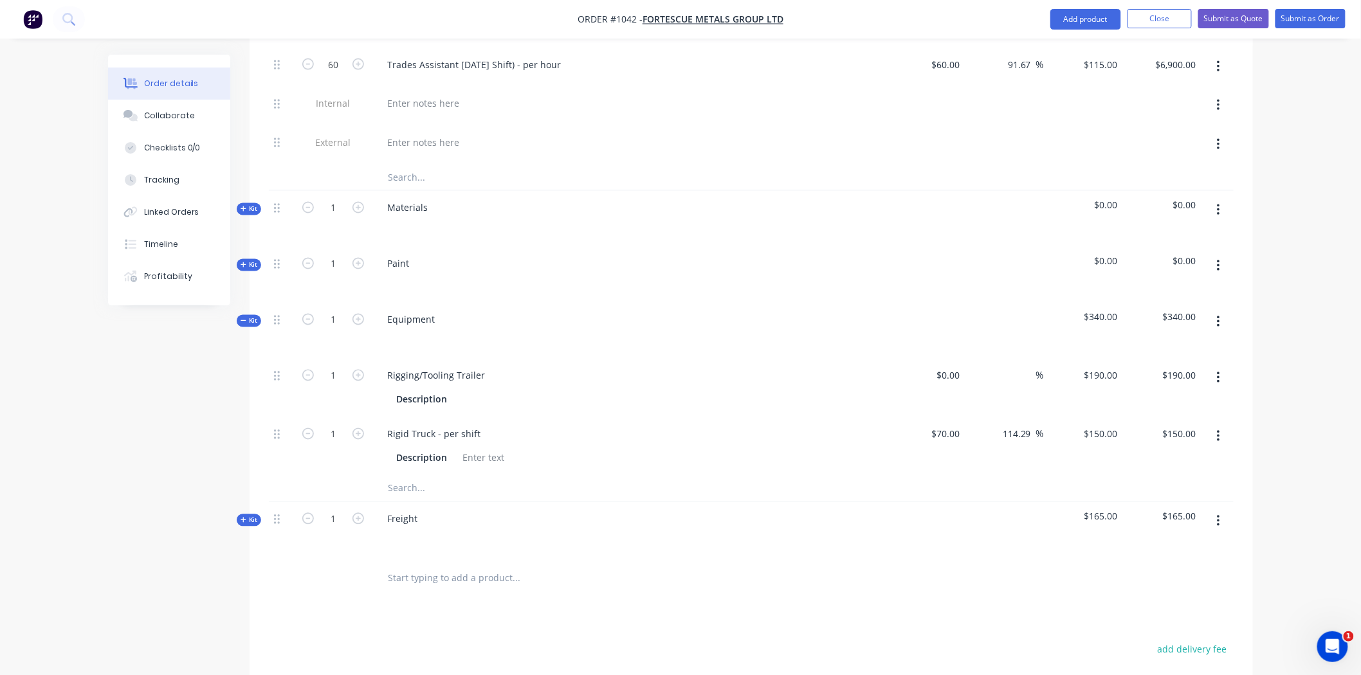
click at [1218, 372] on icon "button" at bounding box center [1218, 378] width 3 height 12
click at [1145, 454] on div "Delete" at bounding box center [1172, 463] width 99 height 19
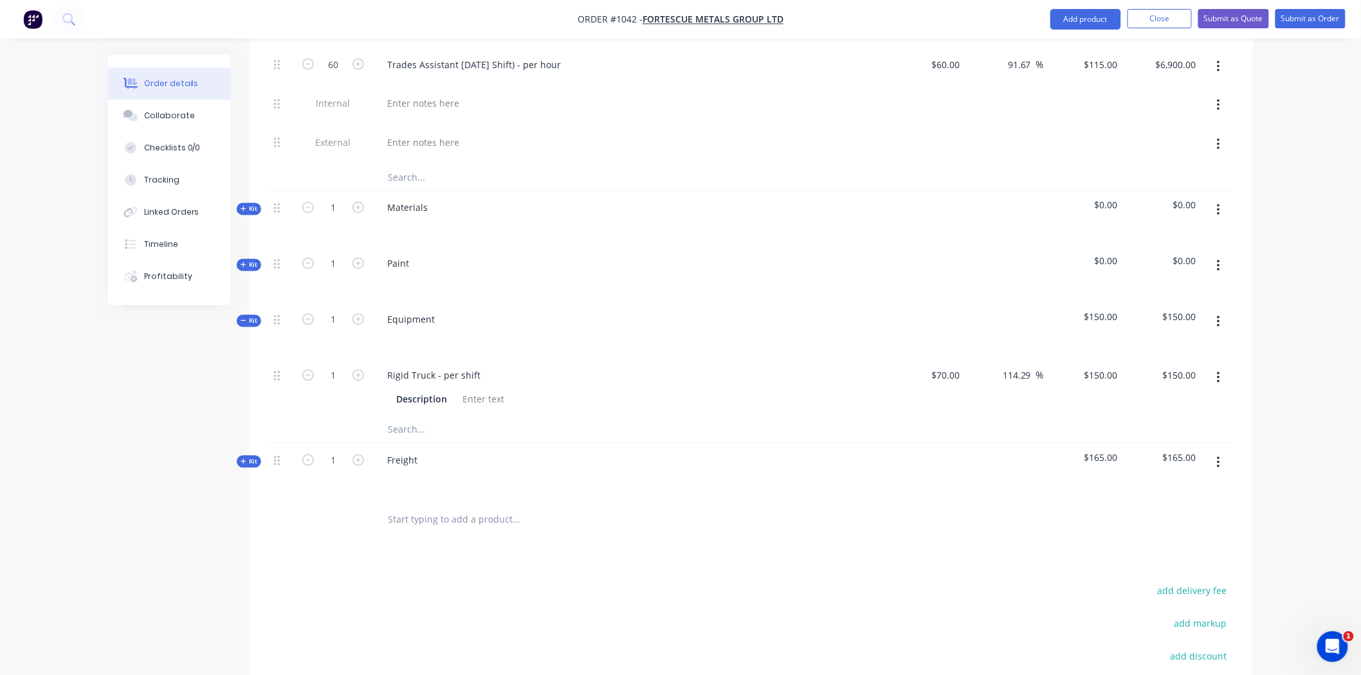
click at [395, 417] on input "text" at bounding box center [515, 430] width 257 height 26
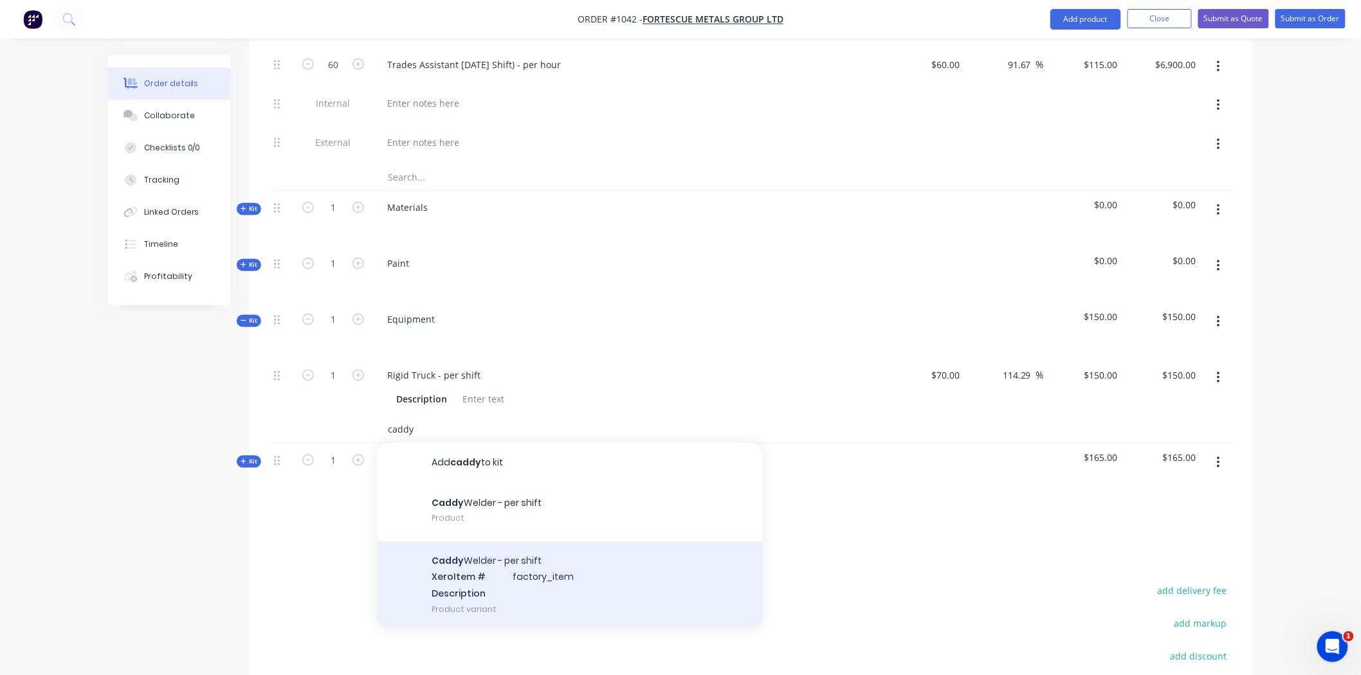
type input "caddy"
click at [459, 547] on div "Caddy Welder - per shift Xero Item # factory_item Description Product variant" at bounding box center [570, 585] width 386 height 87
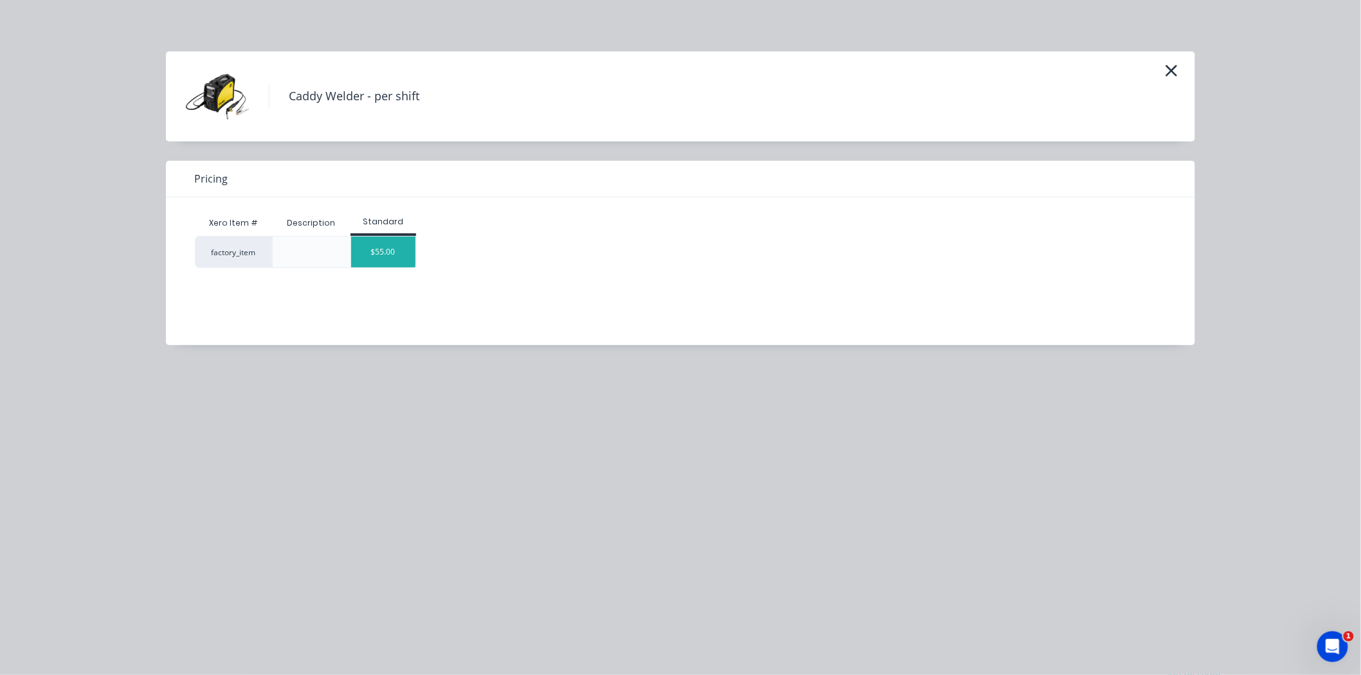
click at [396, 246] on div "$55.00" at bounding box center [383, 252] width 64 height 31
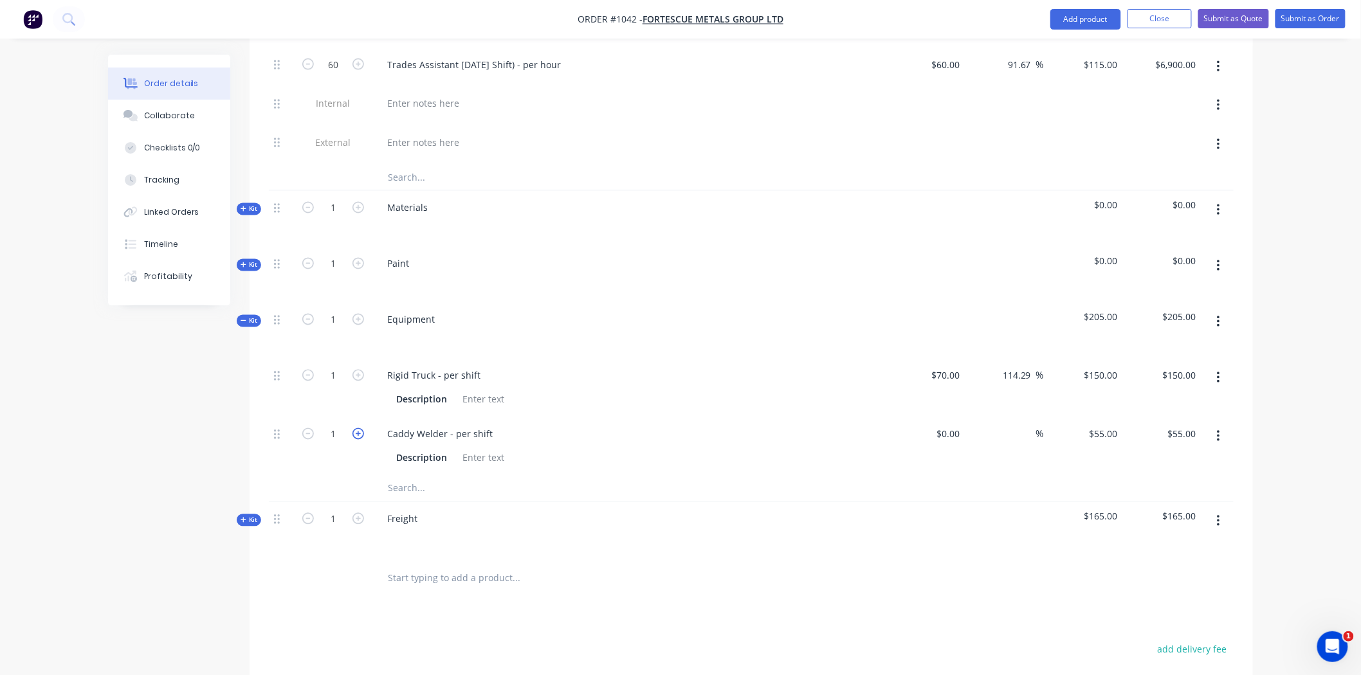
click at [358, 428] on icon "button" at bounding box center [358, 434] width 12 height 12
type input "2"
type input "$110.00"
click at [358, 428] on icon "button" at bounding box center [358, 434] width 12 height 12
type input "3"
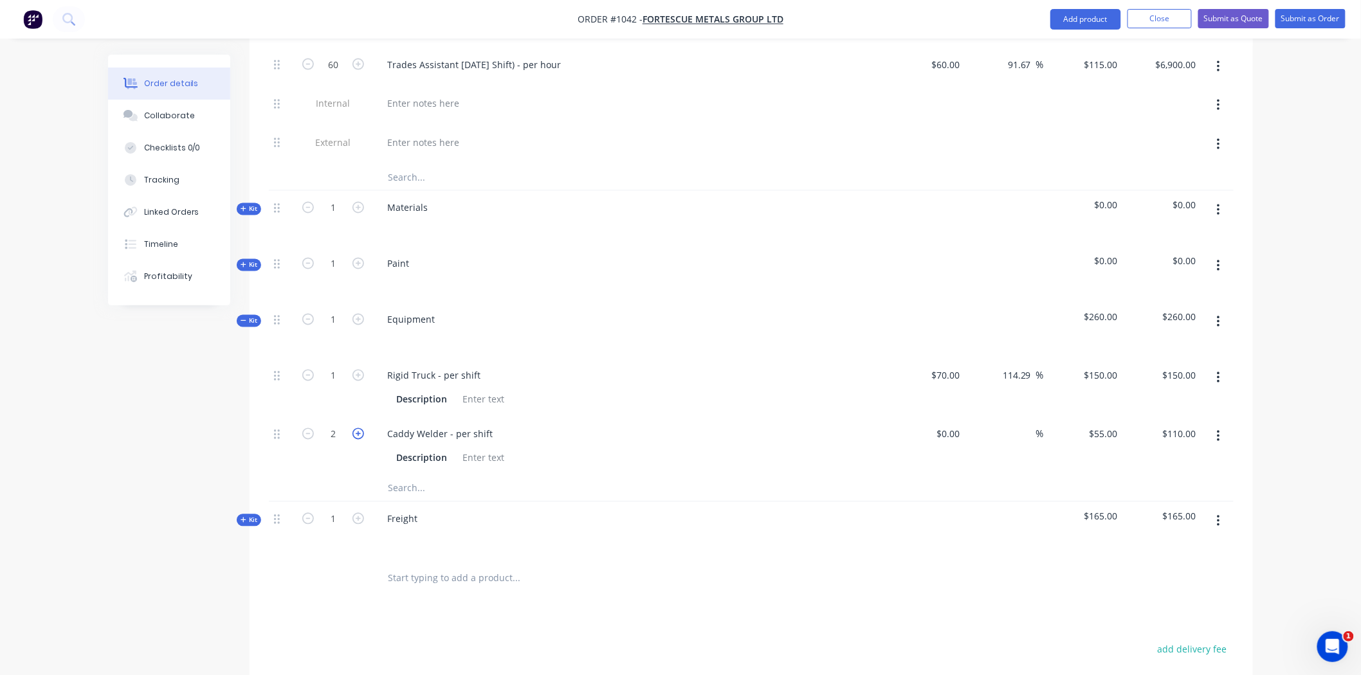
type input "$165.00"
click at [358, 428] on icon "button" at bounding box center [358, 434] width 12 height 12
type input "4"
type input "$220.00"
click at [358, 428] on icon "button" at bounding box center [358, 434] width 12 height 12
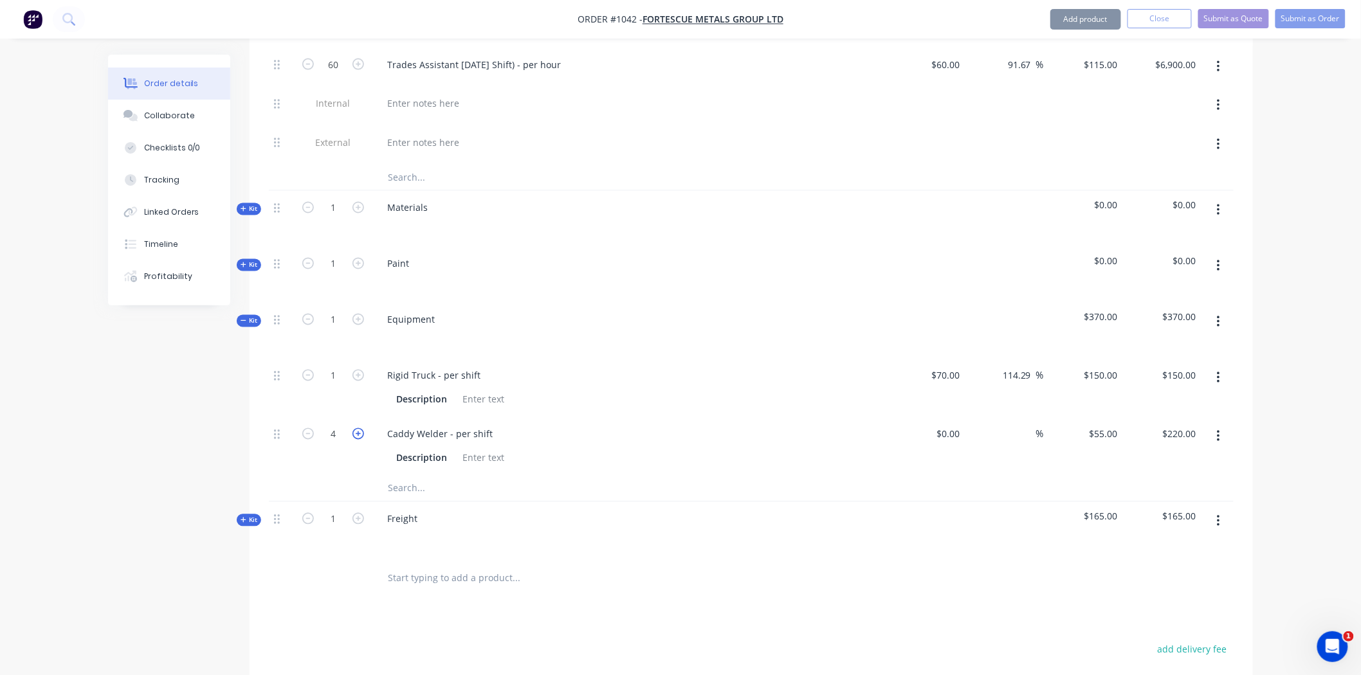
type input "5"
type input "$275.00"
click at [358, 428] on icon "button" at bounding box center [358, 434] width 12 height 12
type input "6"
type input "$330.00"
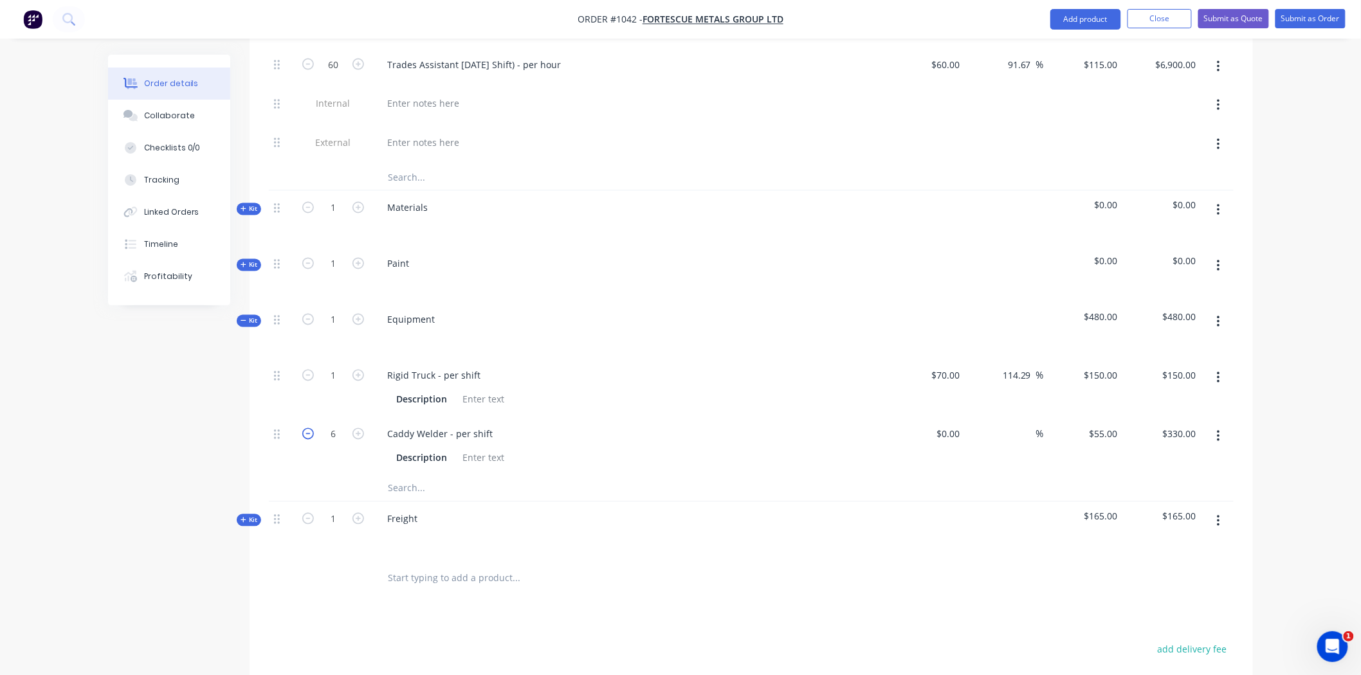
click at [304, 428] on icon "button" at bounding box center [308, 434] width 12 height 12
type input "5"
type input "$275.00"
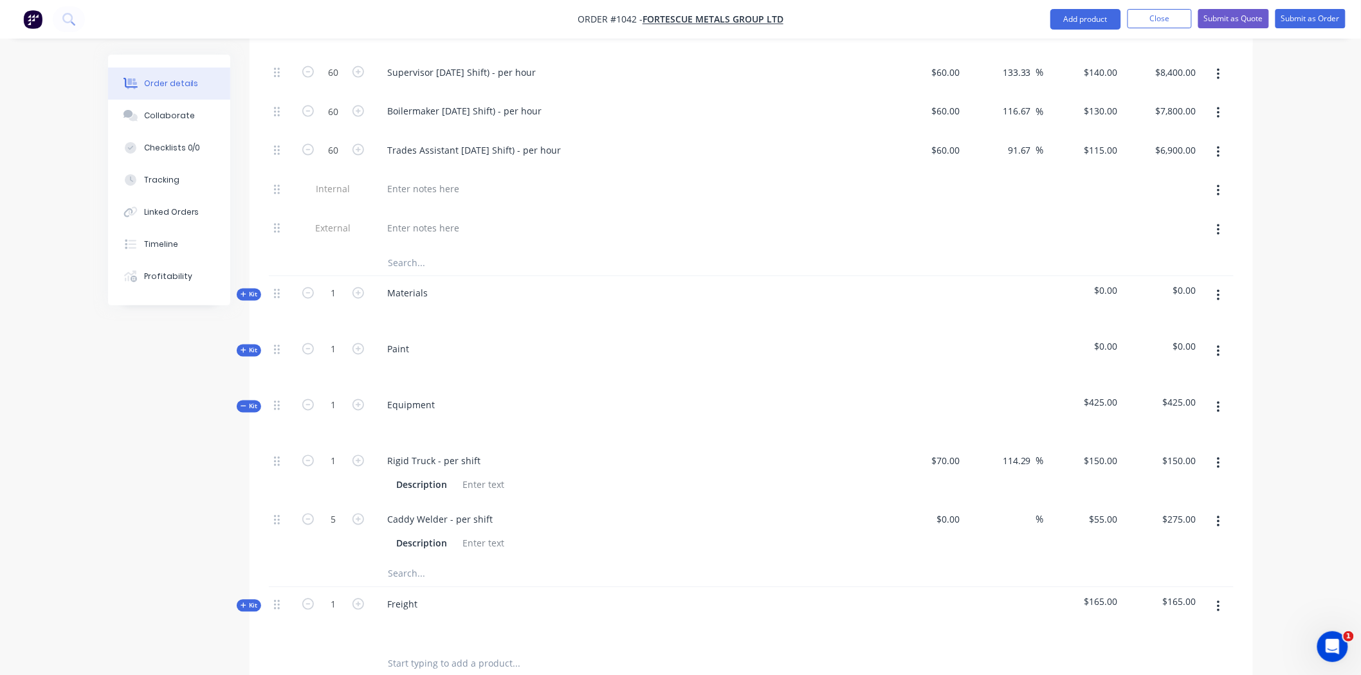
scroll to position [761, 0]
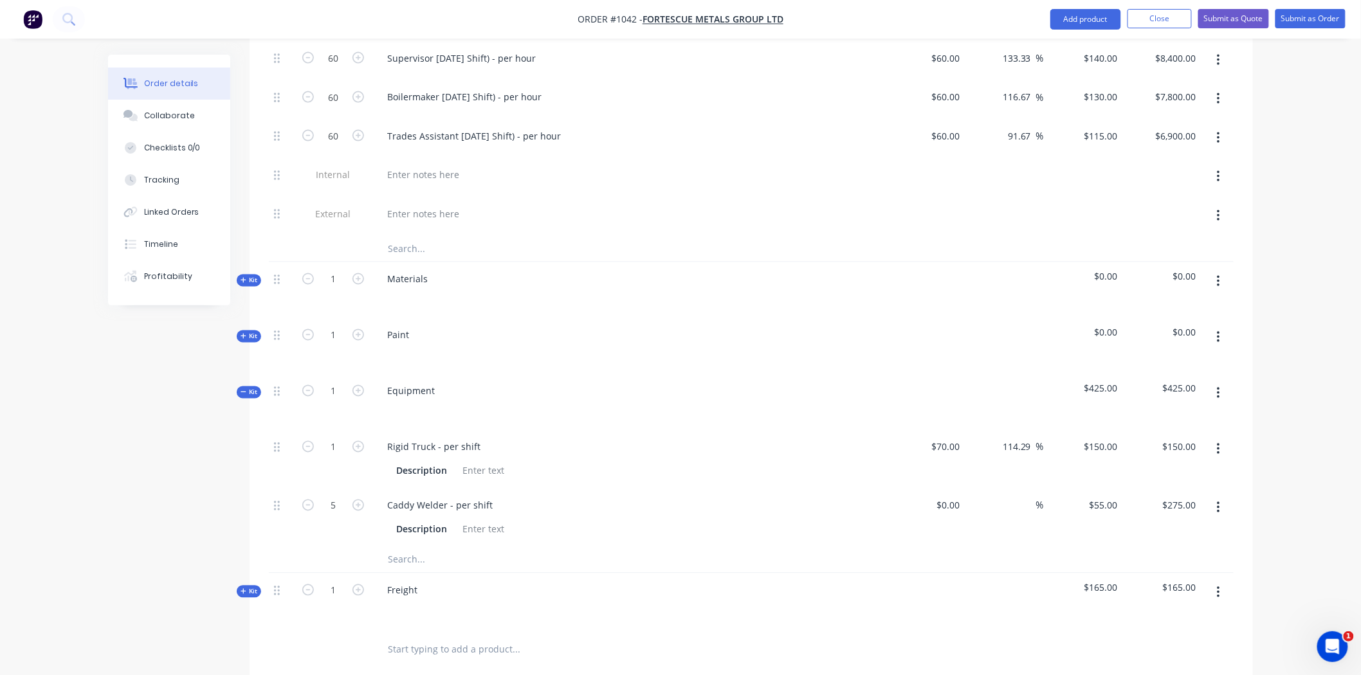
click at [255, 332] on span "Kit" at bounding box center [249, 337] width 17 height 10
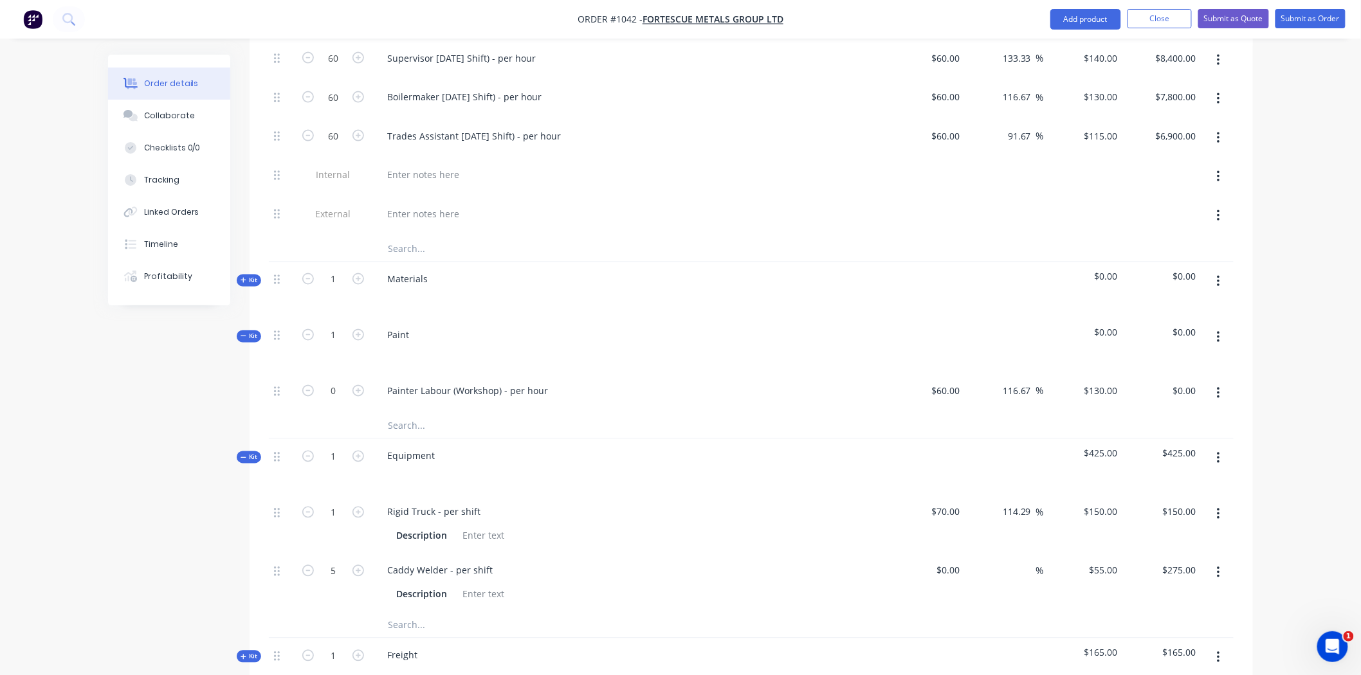
click at [255, 332] on span "Kit" at bounding box center [249, 337] width 17 height 10
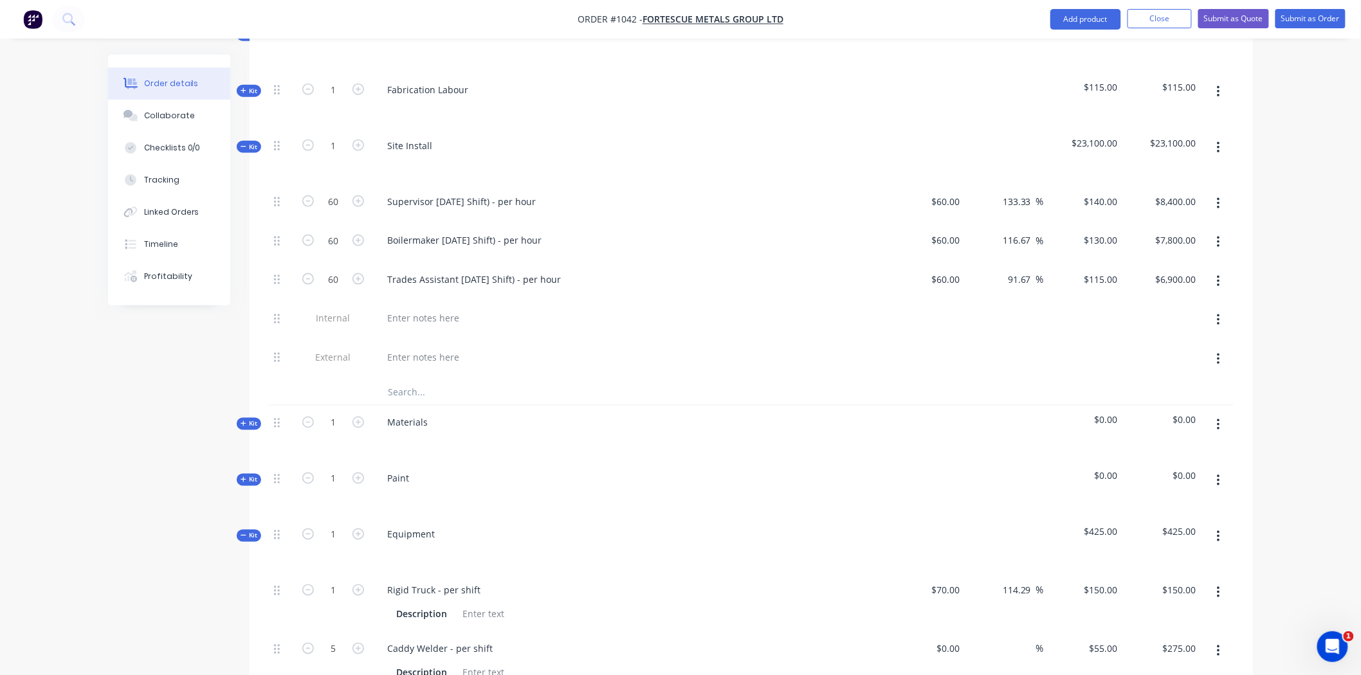
scroll to position [618, 0]
click at [249, 419] on span "Kit" at bounding box center [249, 424] width 17 height 10
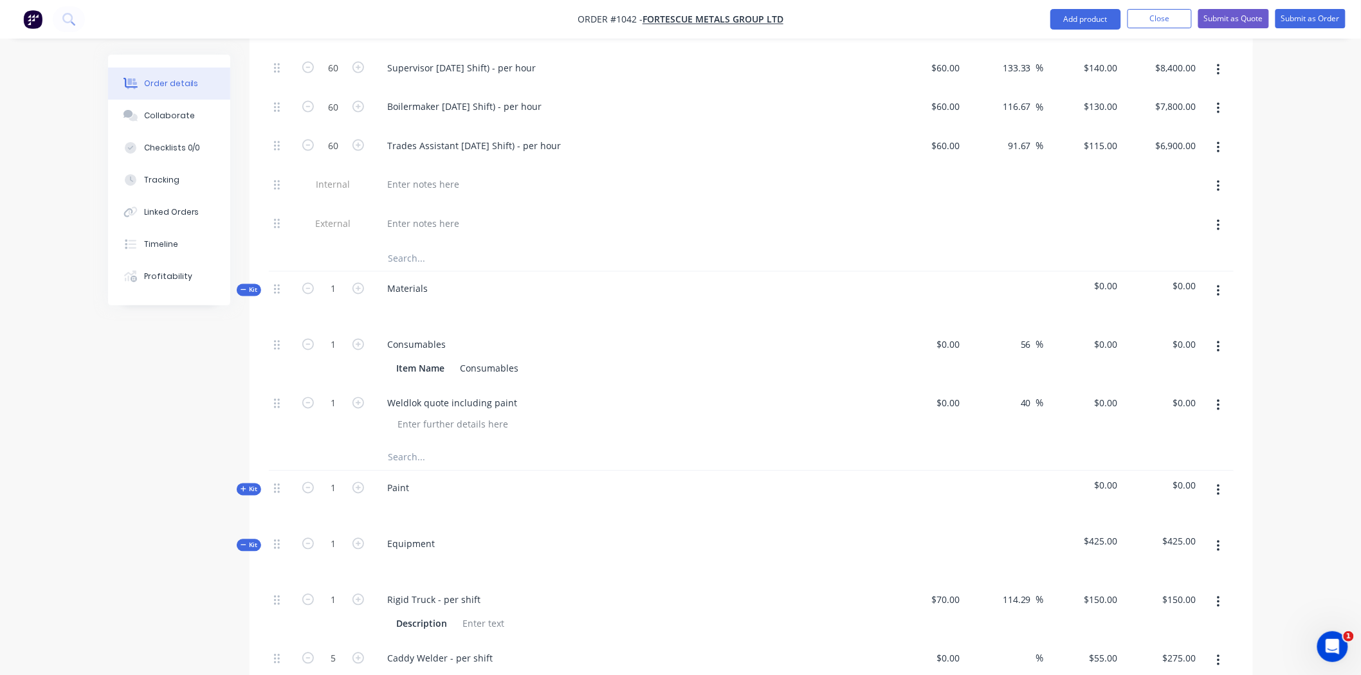
scroll to position [761, 0]
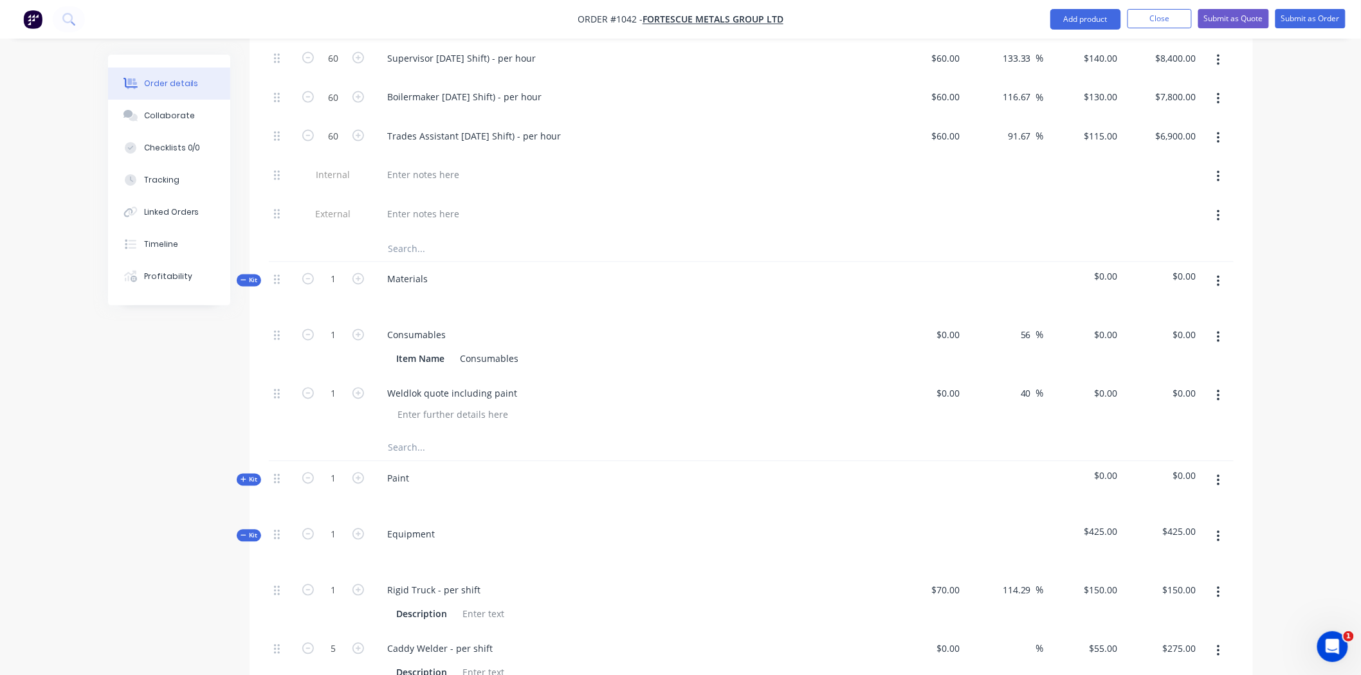
click at [402, 435] on input "text" at bounding box center [515, 448] width 257 height 26
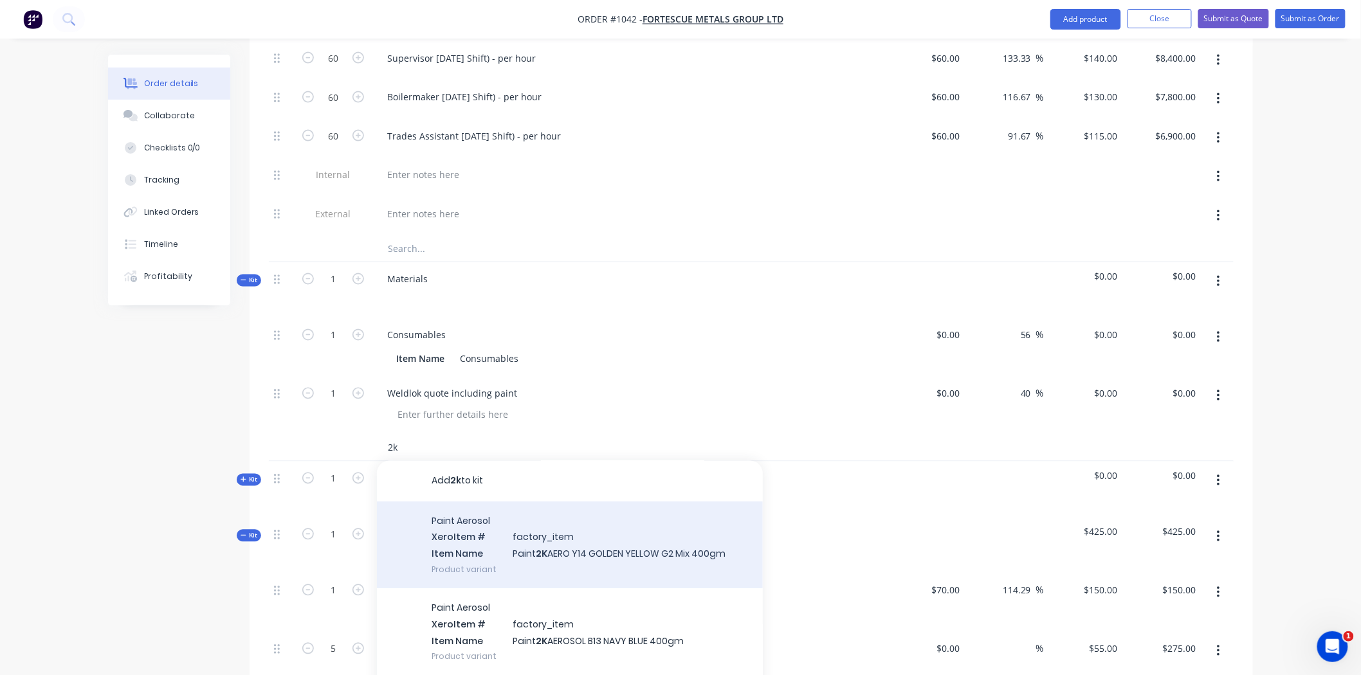
type input "2k"
click at [462, 529] on div "Paint Aerosol Xero Item # factory_item Item Name Paint 2K AERO Y14 GOLDEN YELLO…" at bounding box center [570, 545] width 386 height 87
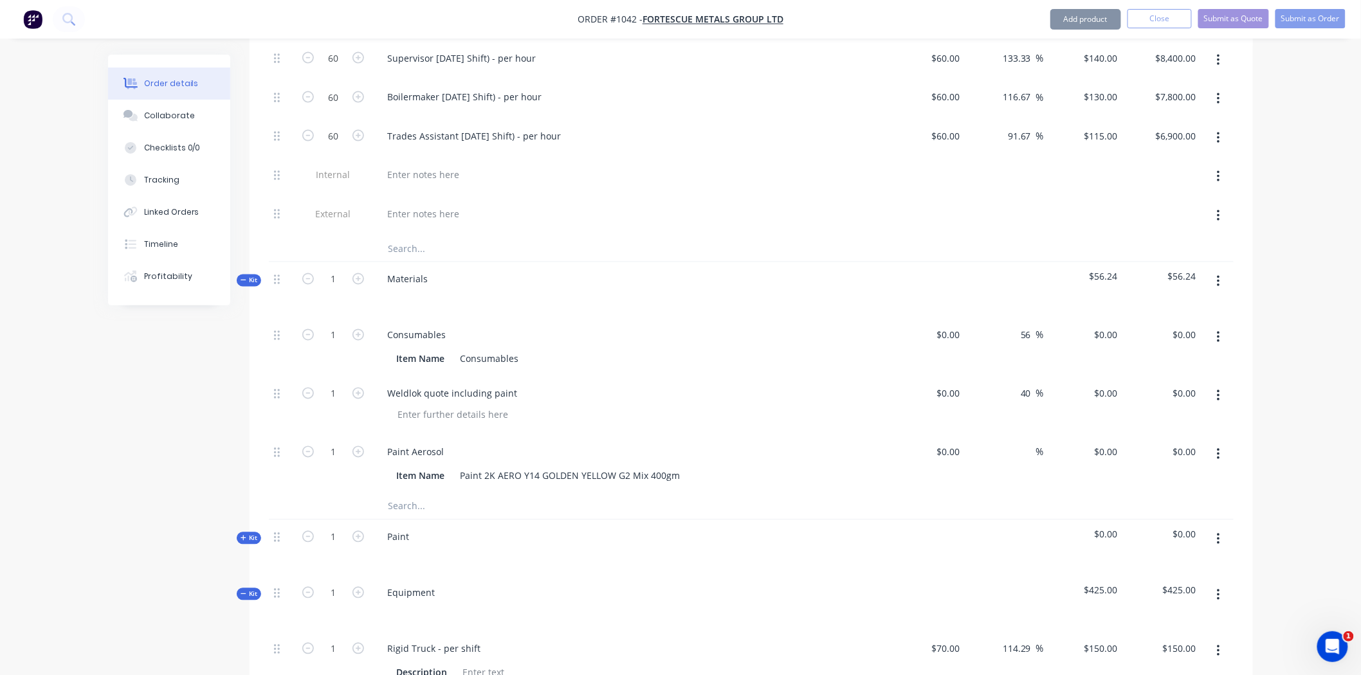
type input "$36.05"
type input "56"
type input "$56.238"
type input "$56.24"
click at [359, 446] on icon "button" at bounding box center [358, 452] width 12 height 12
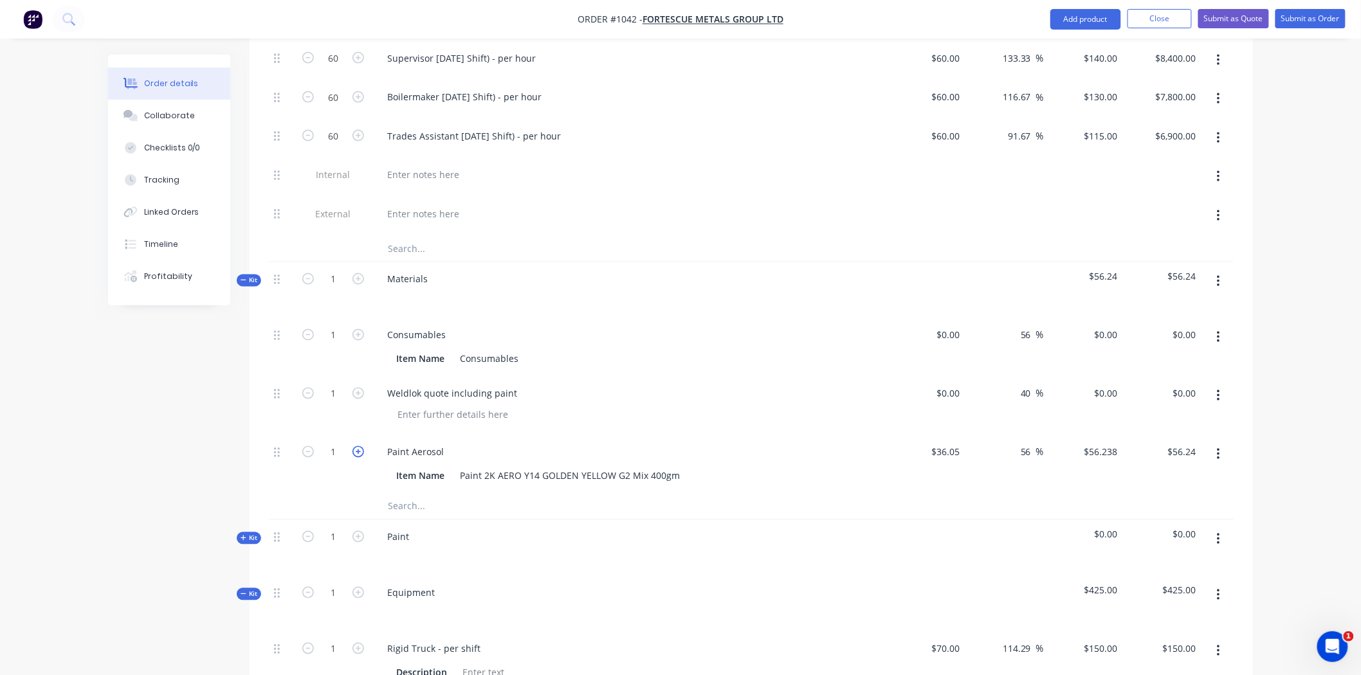
type input "2"
type input "$112.48"
click at [359, 446] on icon "button" at bounding box center [358, 452] width 12 height 12
type input "3"
type input "$168.71"
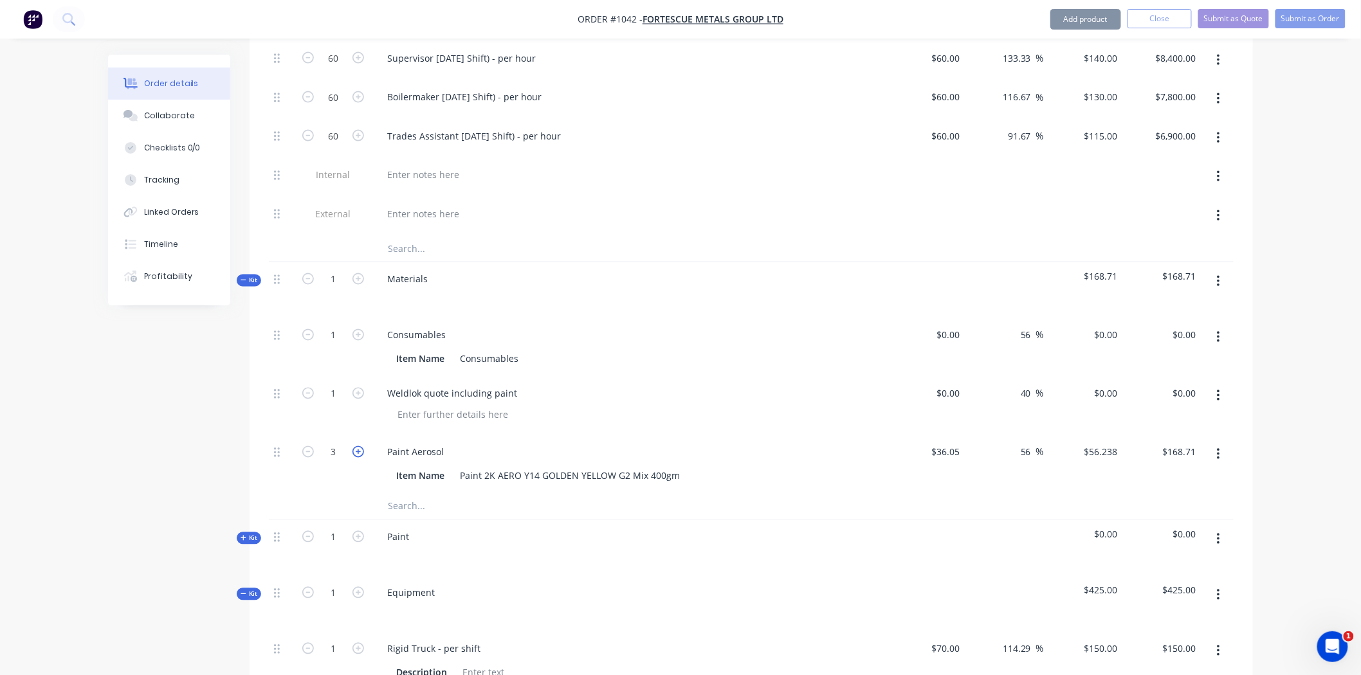
click at [359, 446] on icon "button" at bounding box center [358, 452] width 12 height 12
type input "4"
type input "$224.95"
click at [359, 446] on icon "button" at bounding box center [358, 452] width 12 height 12
type input "5"
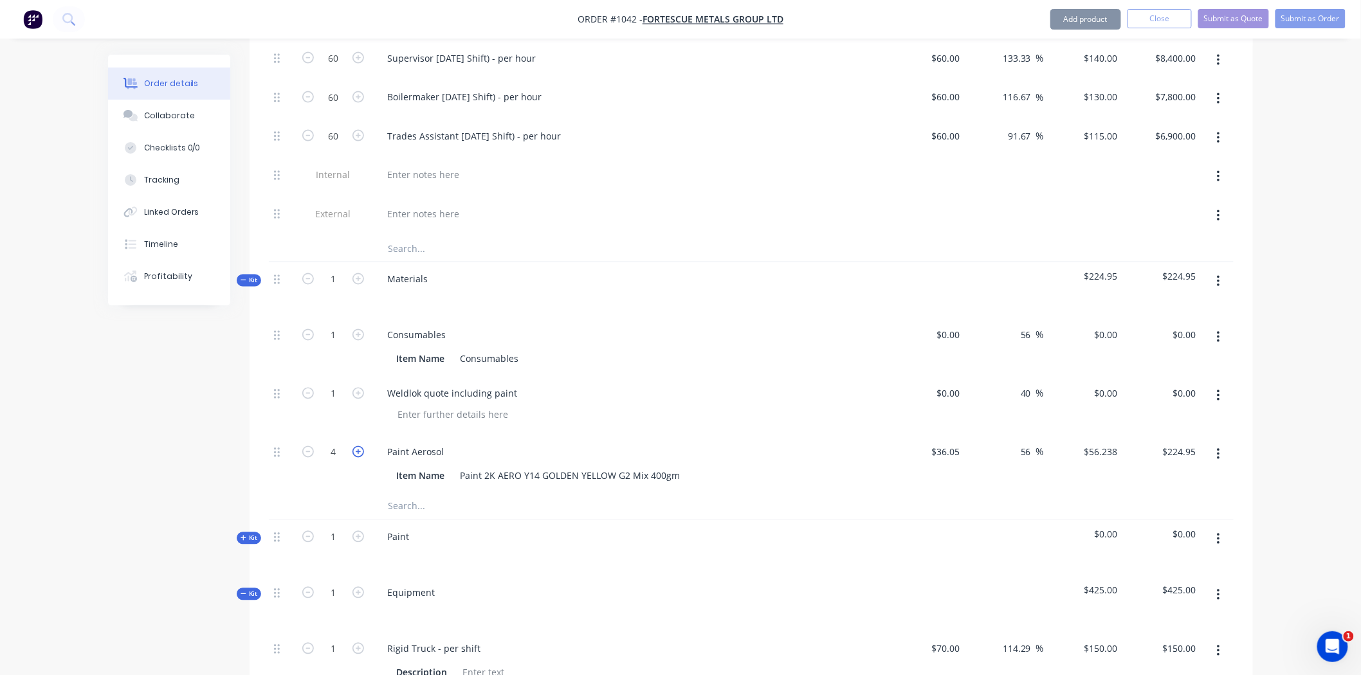
type input "$281.19"
click at [359, 446] on icon "button" at bounding box center [358, 452] width 12 height 12
type input "6"
type input "$337.43"
click at [359, 446] on icon "button" at bounding box center [358, 452] width 12 height 12
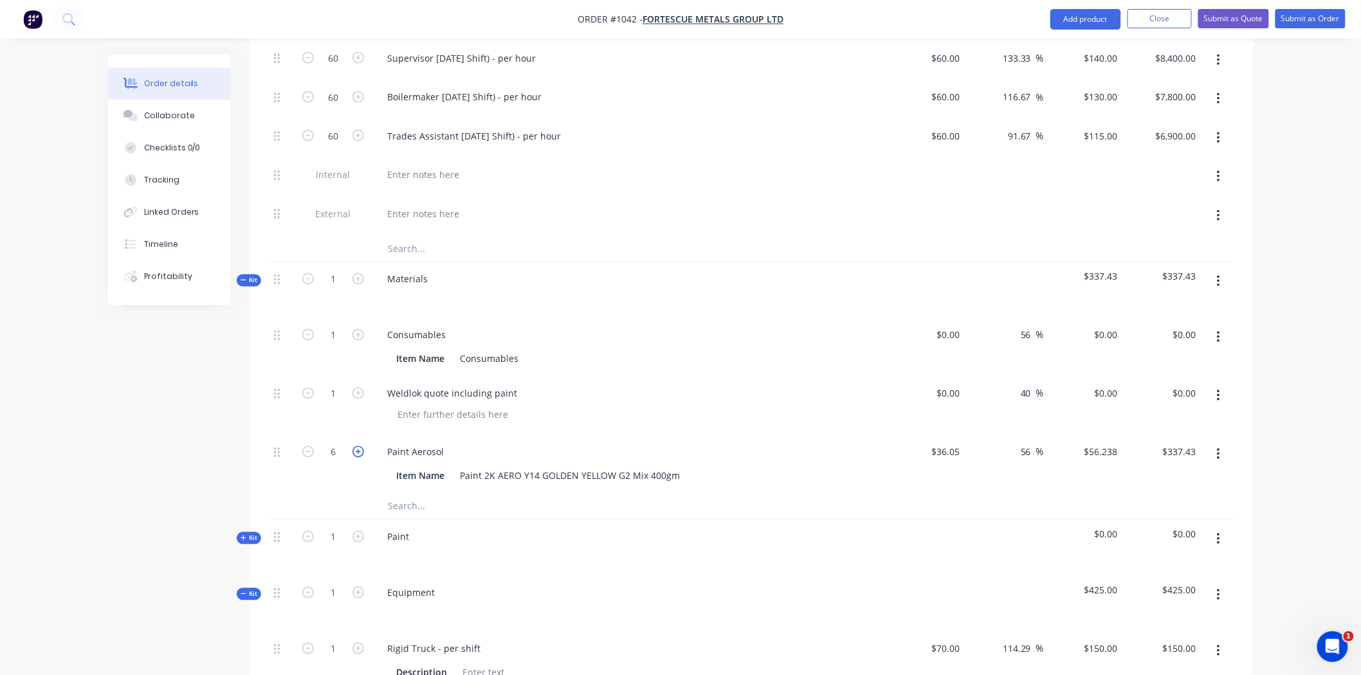
type input "7"
type input "$393.67"
click at [359, 446] on icon "button" at bounding box center [358, 452] width 12 height 12
type input "8"
type input "$449.90"
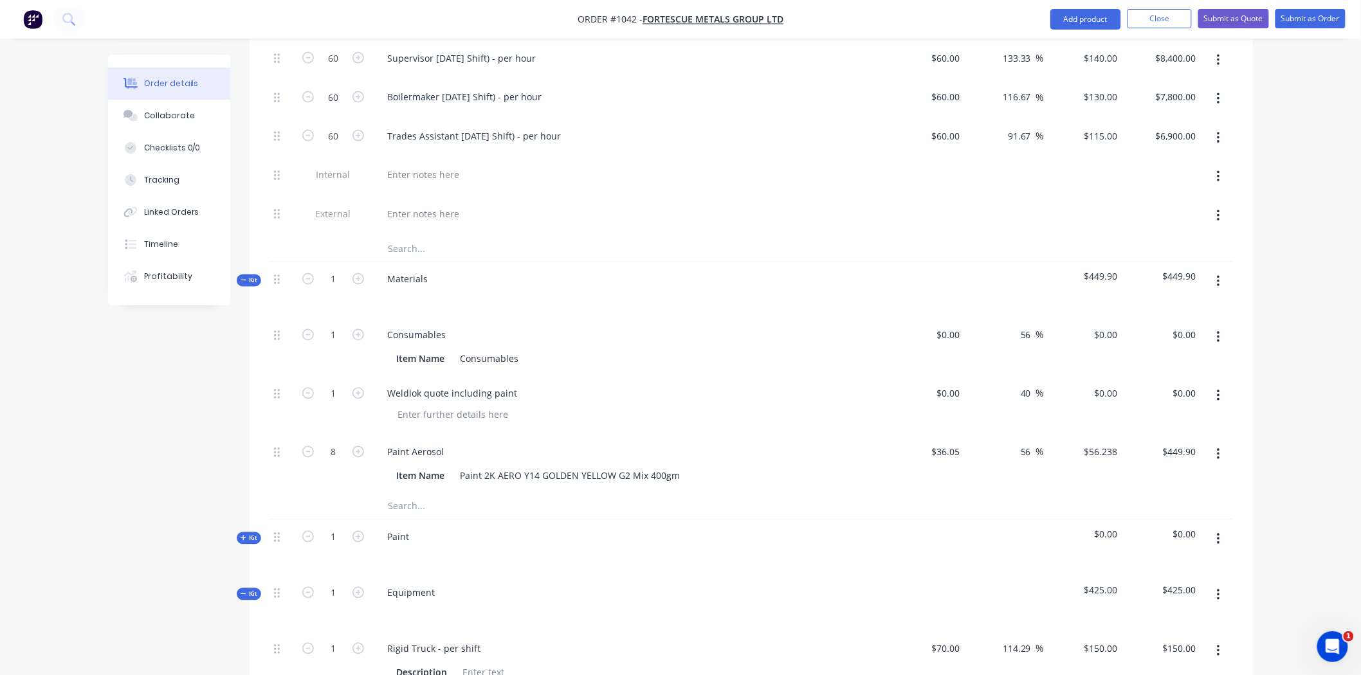
click at [1289, 414] on div "Order details Collaborate Checklists 0/0 Tracking Linked Orders Timeline Profit…" at bounding box center [680, 220] width 1361 height 1962
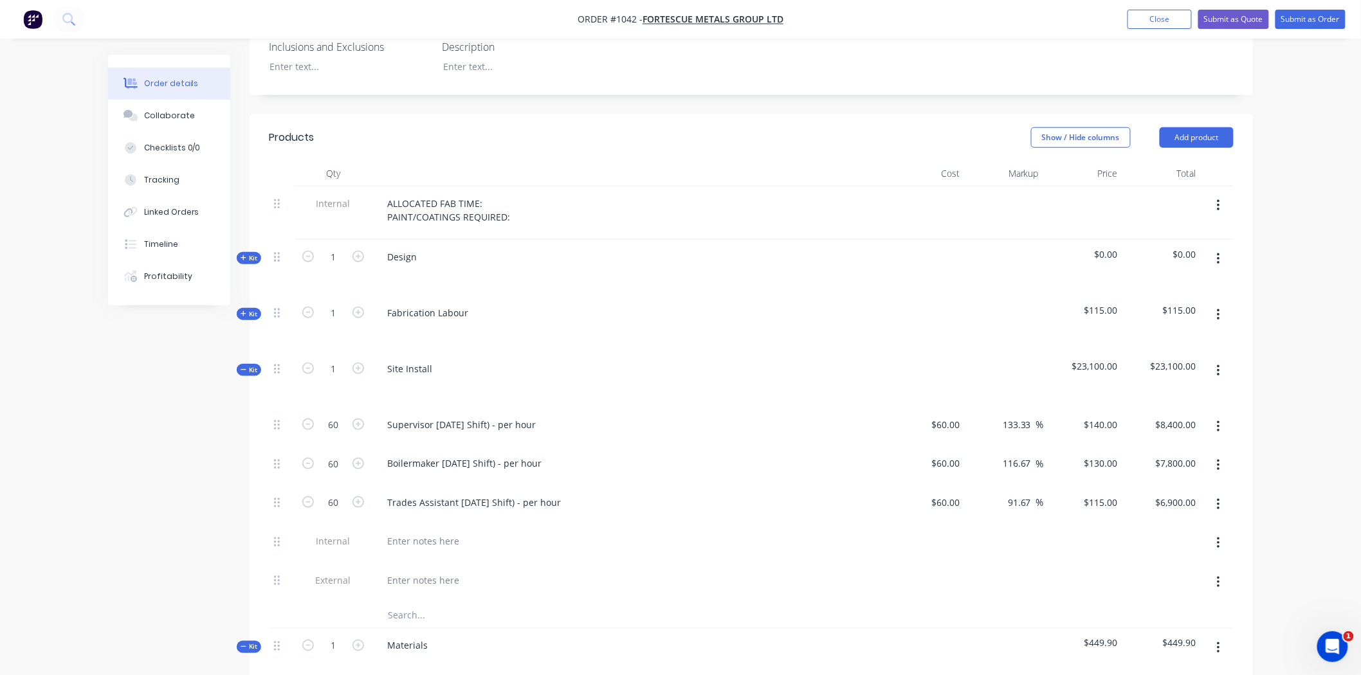
scroll to position [357, 0]
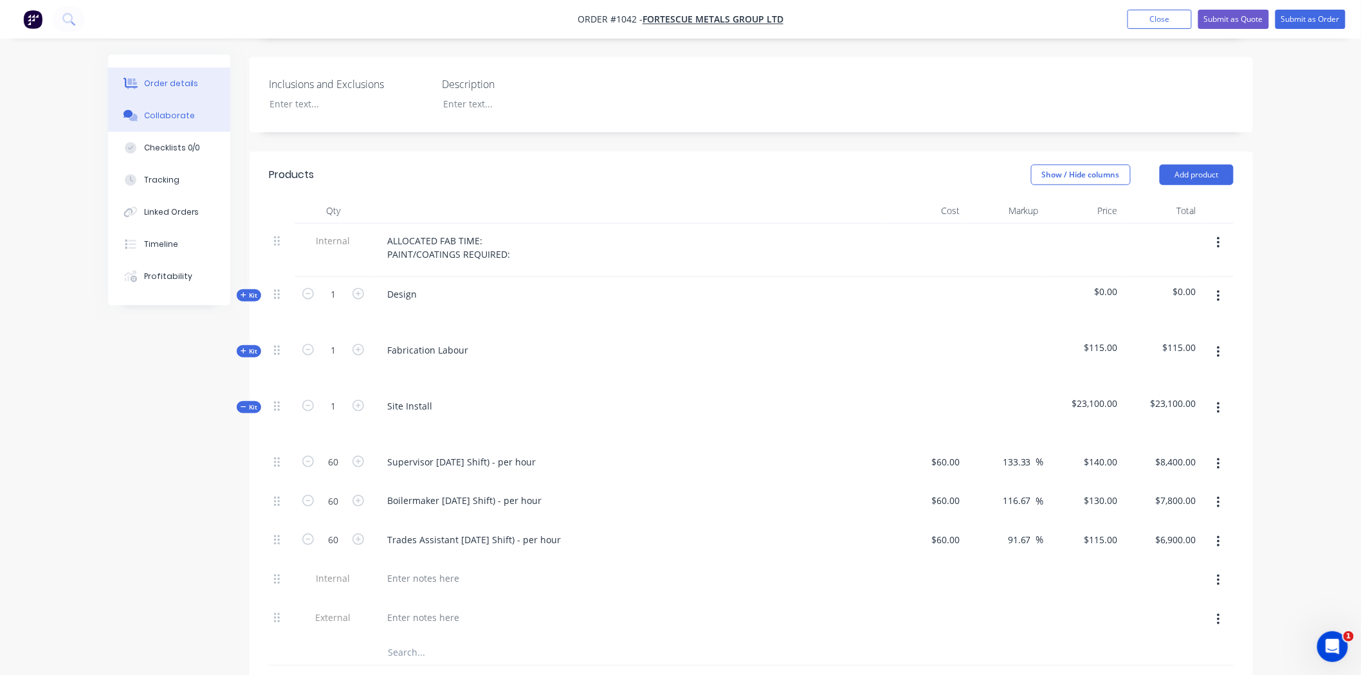
click at [182, 112] on div "Collaborate" at bounding box center [169, 116] width 51 height 12
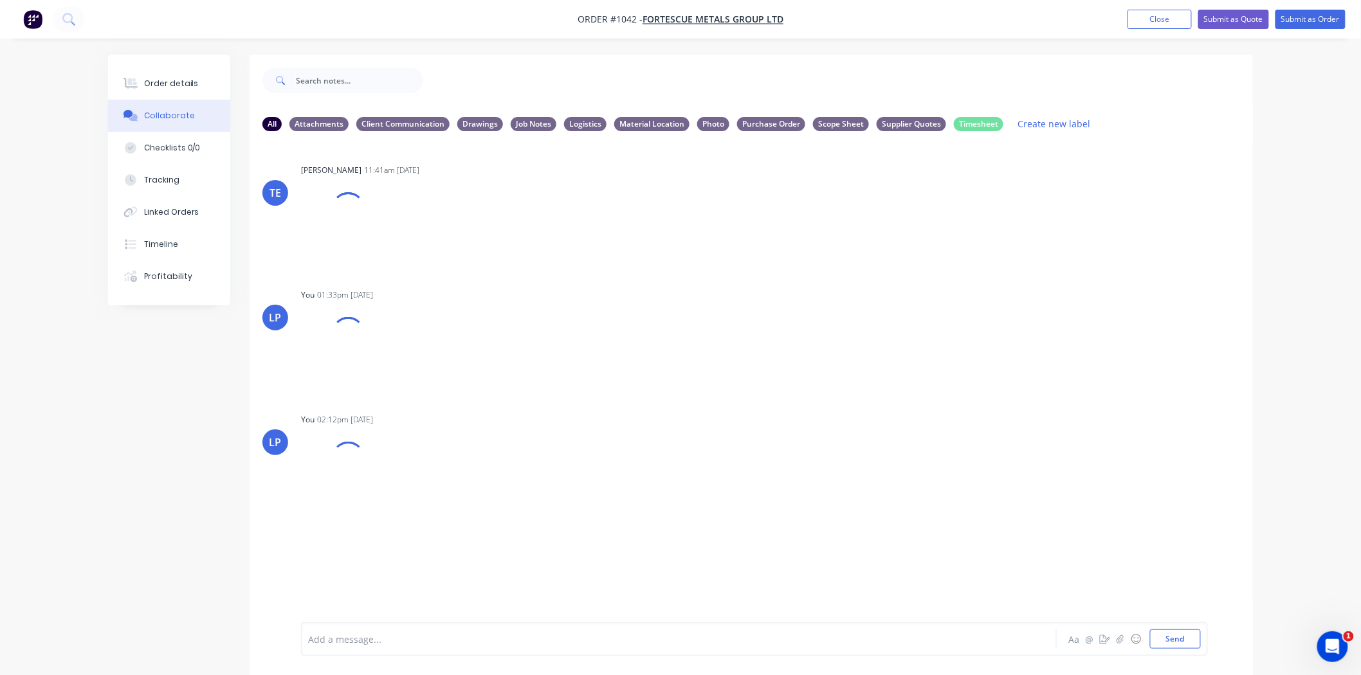
click at [402, 642] on div at bounding box center [643, 640] width 669 height 14
click at [388, 635] on div "@Trent" at bounding box center [643, 640] width 669 height 14
click at [1177, 631] on button "Send" at bounding box center [1175, 639] width 51 height 19
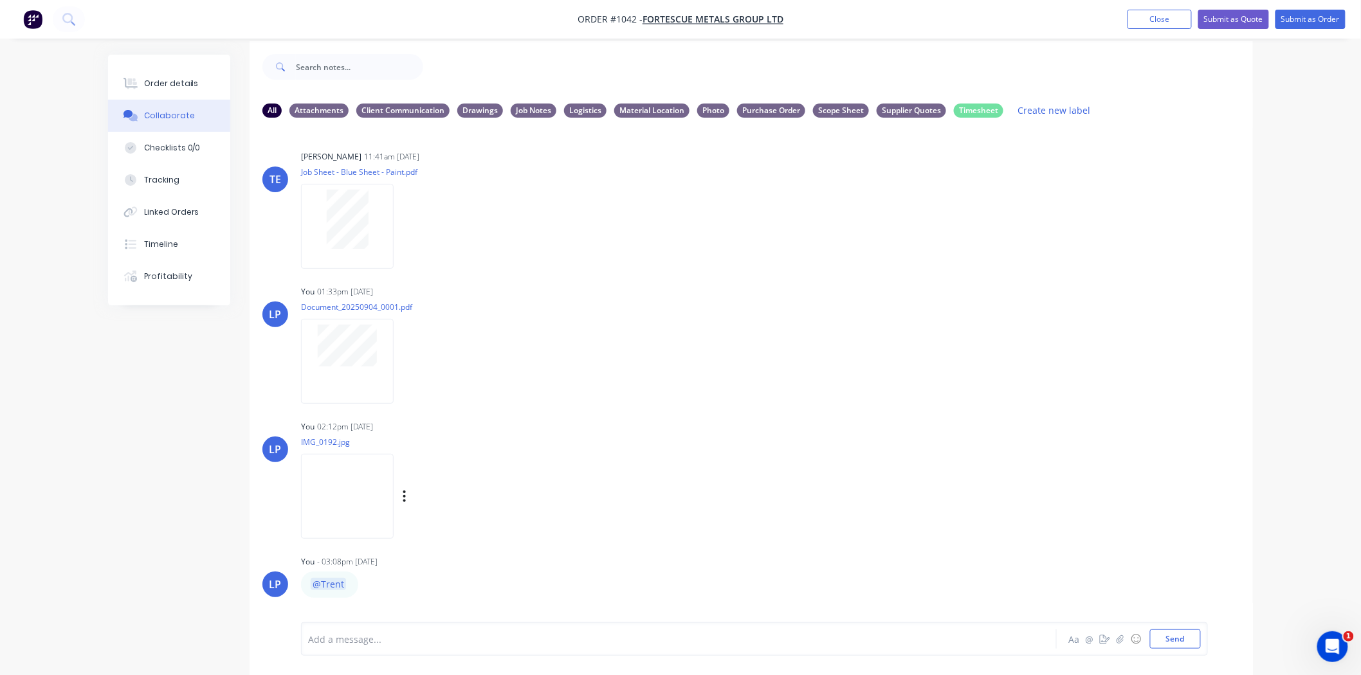
scroll to position [20, 0]
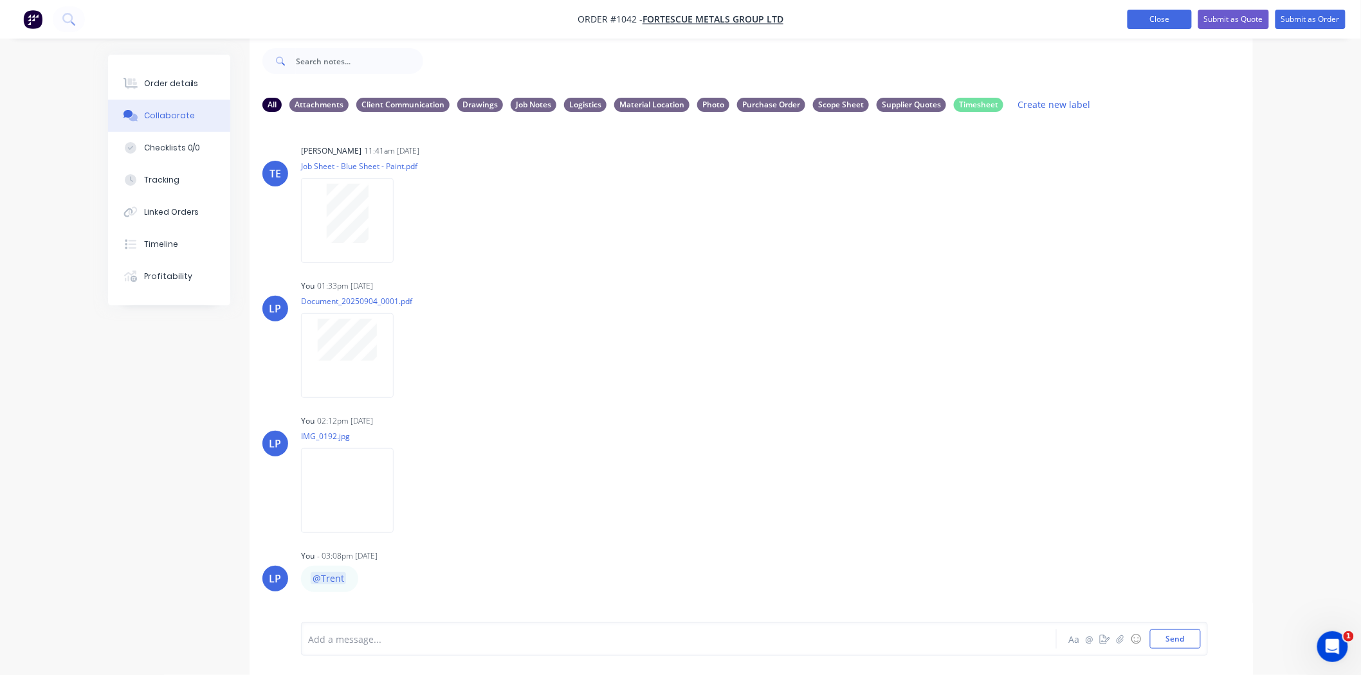
click at [1167, 15] on button "Close" at bounding box center [1159, 19] width 64 height 19
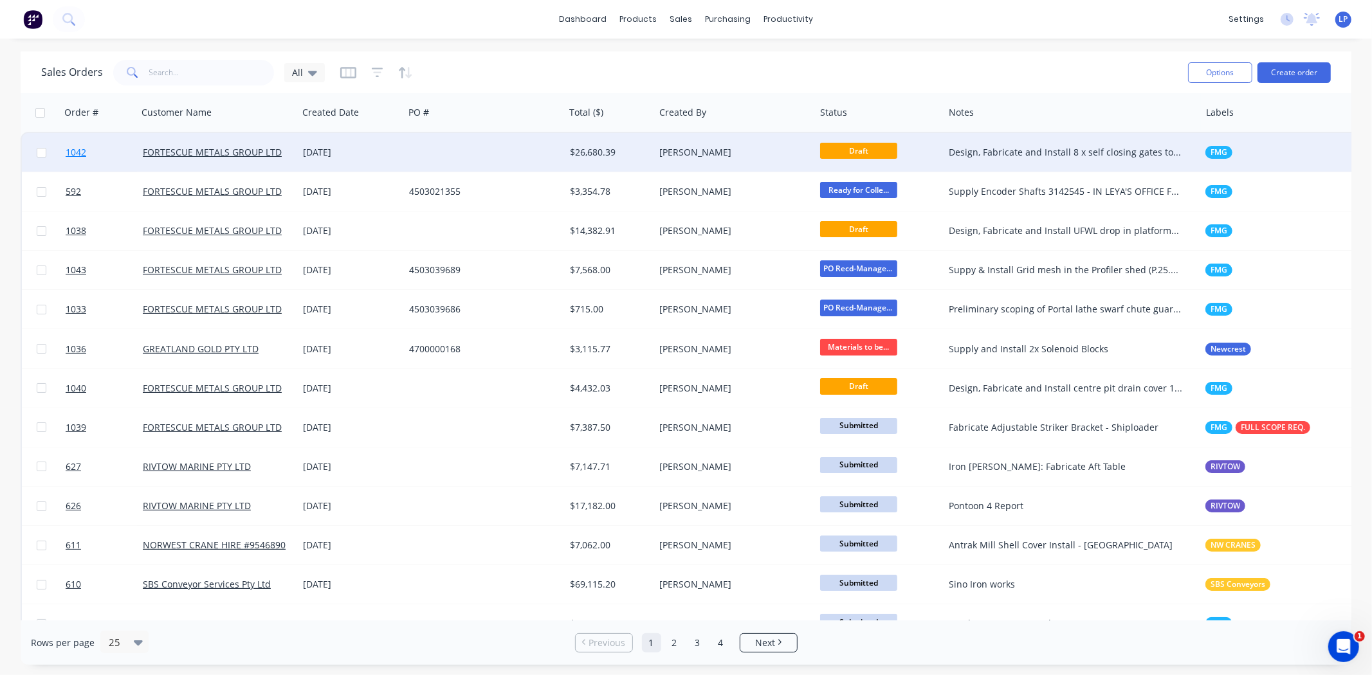
click at [85, 149] on span "1042" at bounding box center [76, 152] width 21 height 13
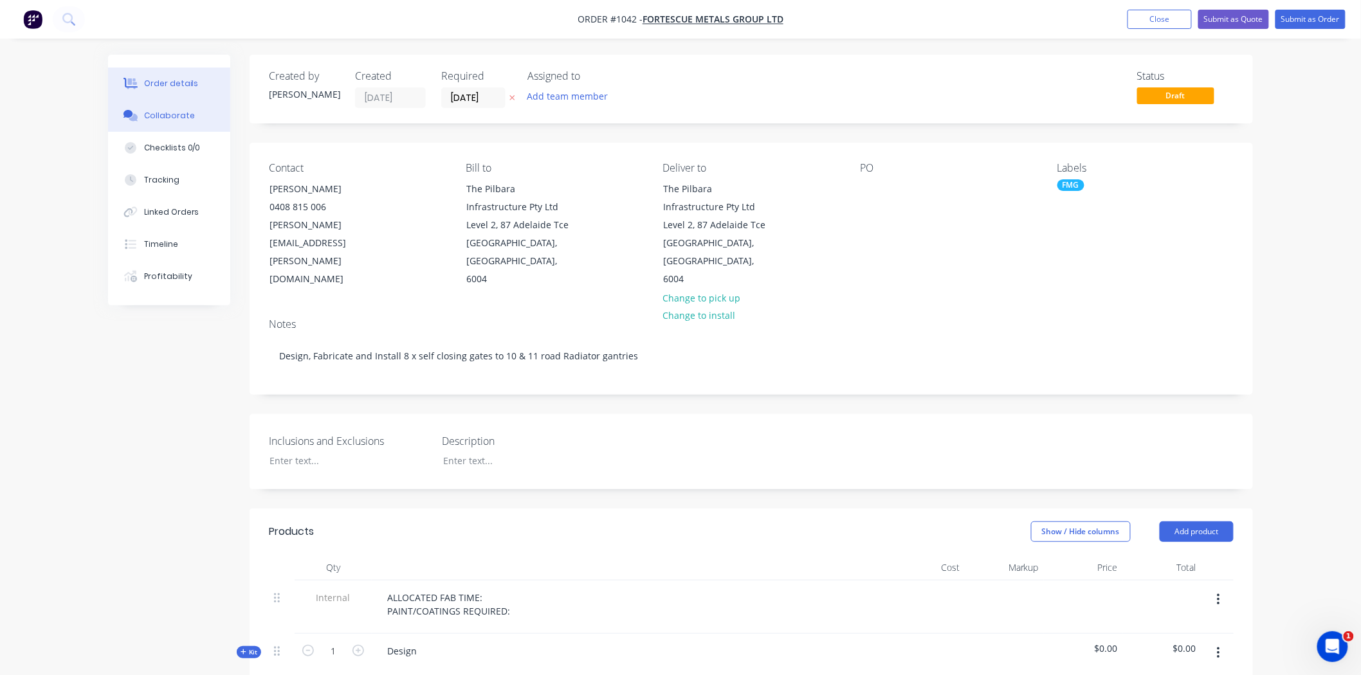
click at [162, 111] on div "Collaborate" at bounding box center [169, 116] width 51 height 12
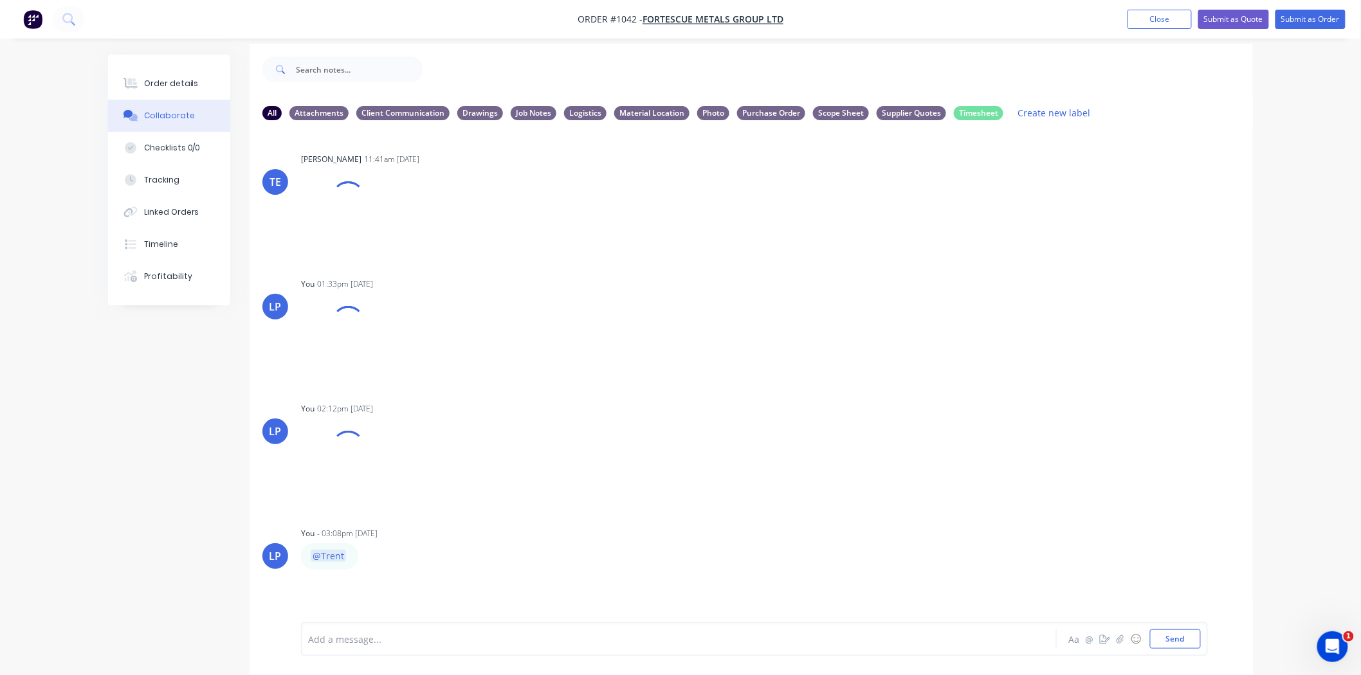
scroll to position [20, 0]
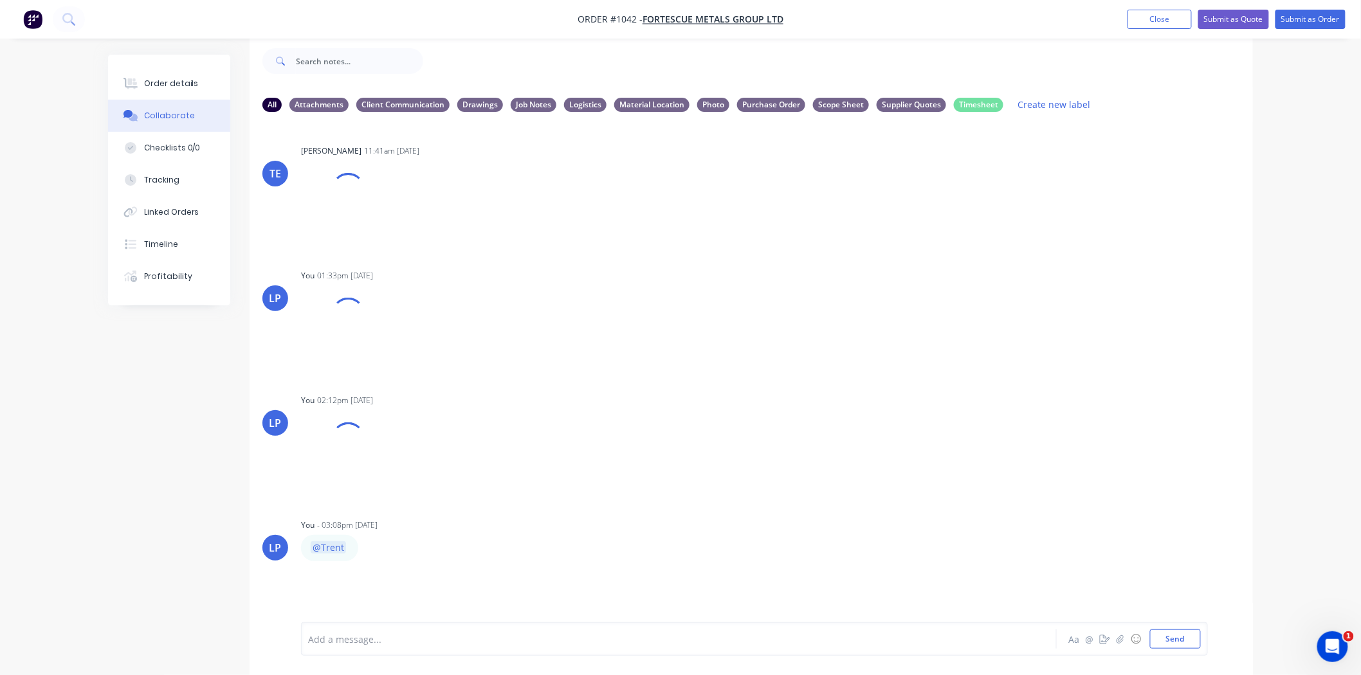
click at [343, 642] on div at bounding box center [643, 640] width 669 height 14
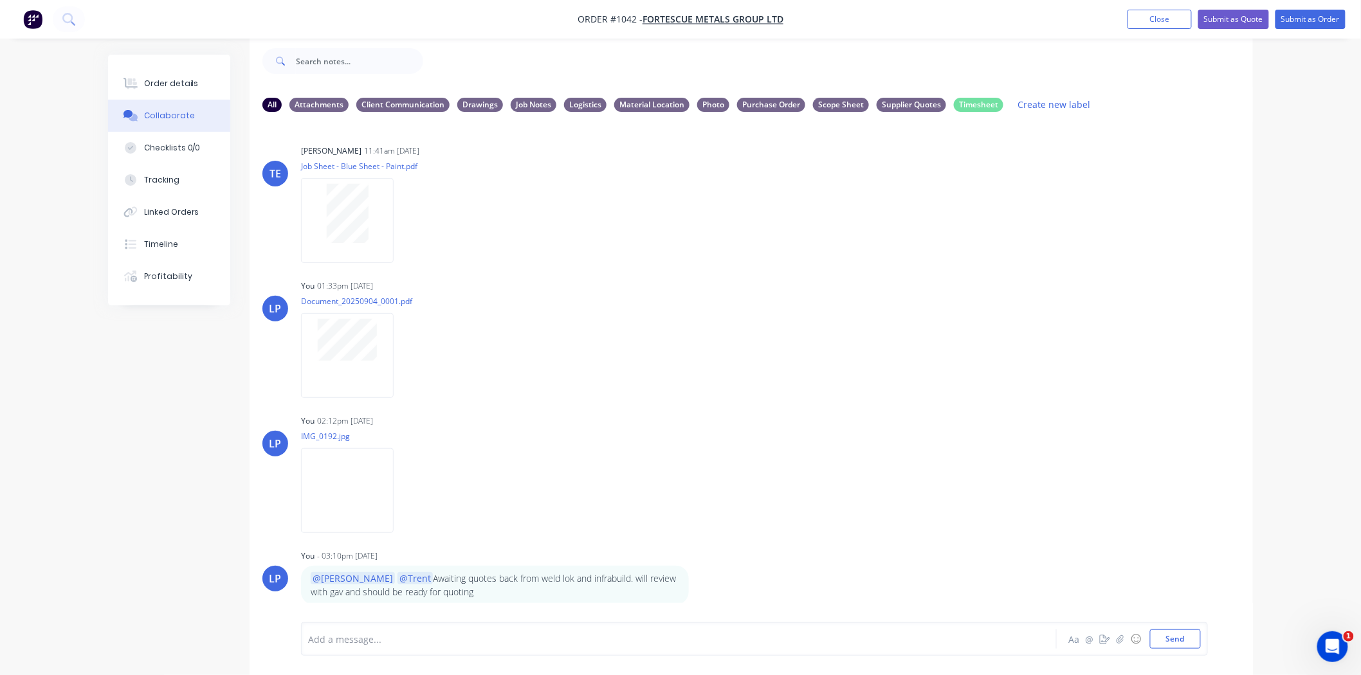
click at [153, 60] on div "Order details Collaborate Checklists 0/0 Tracking Linked Orders Timeline Profit…" at bounding box center [169, 180] width 122 height 251
click at [158, 78] on div "Order details" at bounding box center [171, 84] width 55 height 12
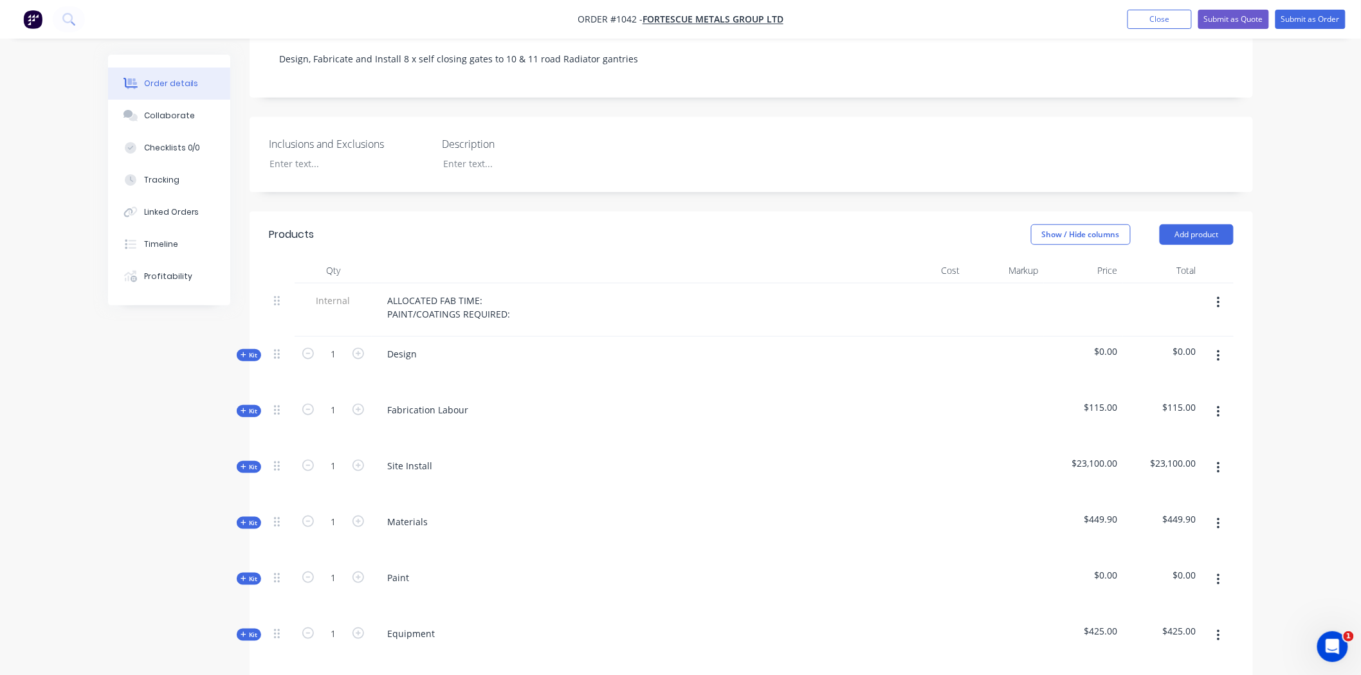
scroll to position [377, 0]
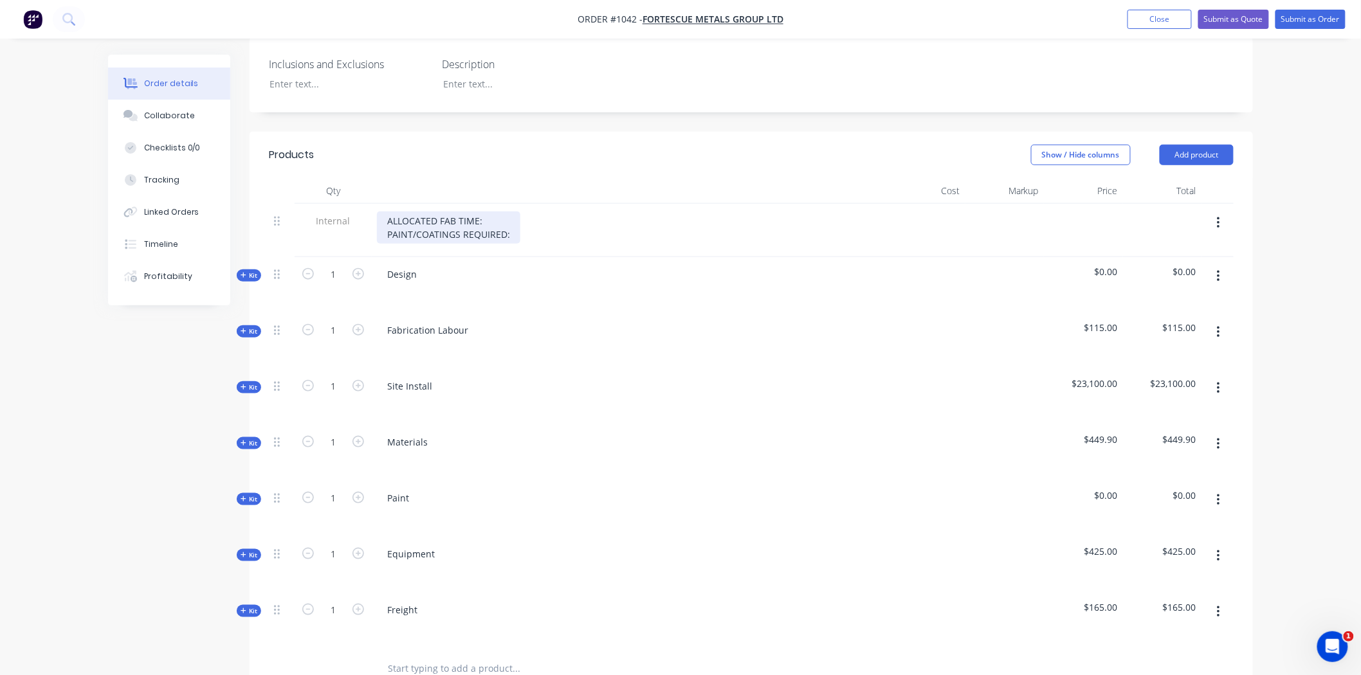
drag, startPoint x: 513, startPoint y: 213, endPoint x: 541, endPoint y: 214, distance: 27.7
click at [513, 214] on div "ALLOCATED FAB TIME: PAINT/COATINGS REQUIRED:" at bounding box center [448, 228] width 143 height 32
click at [577, 214] on div "ALLOCATED FAB TIME: PAINT/COATINGS REQUIRED: weldlok to paint" at bounding box center [484, 228] width 215 height 32
click at [547, 145] on div "Show / Hide columns Add product" at bounding box center [853, 155] width 759 height 21
click at [241, 272] on icon at bounding box center [244, 275] width 6 height 6
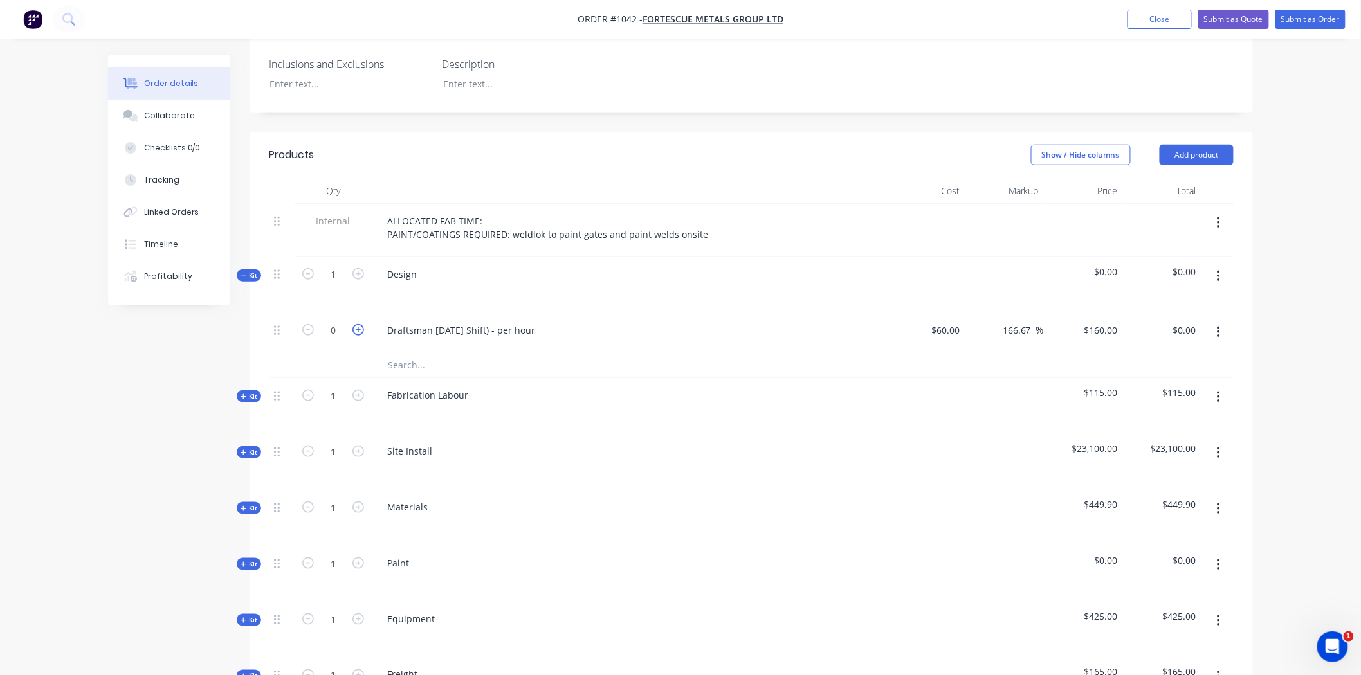
click at [362, 324] on icon "button" at bounding box center [358, 330] width 12 height 12
type input "1"
type input "$160.00"
click at [362, 324] on icon "button" at bounding box center [358, 330] width 12 height 12
type input "2"
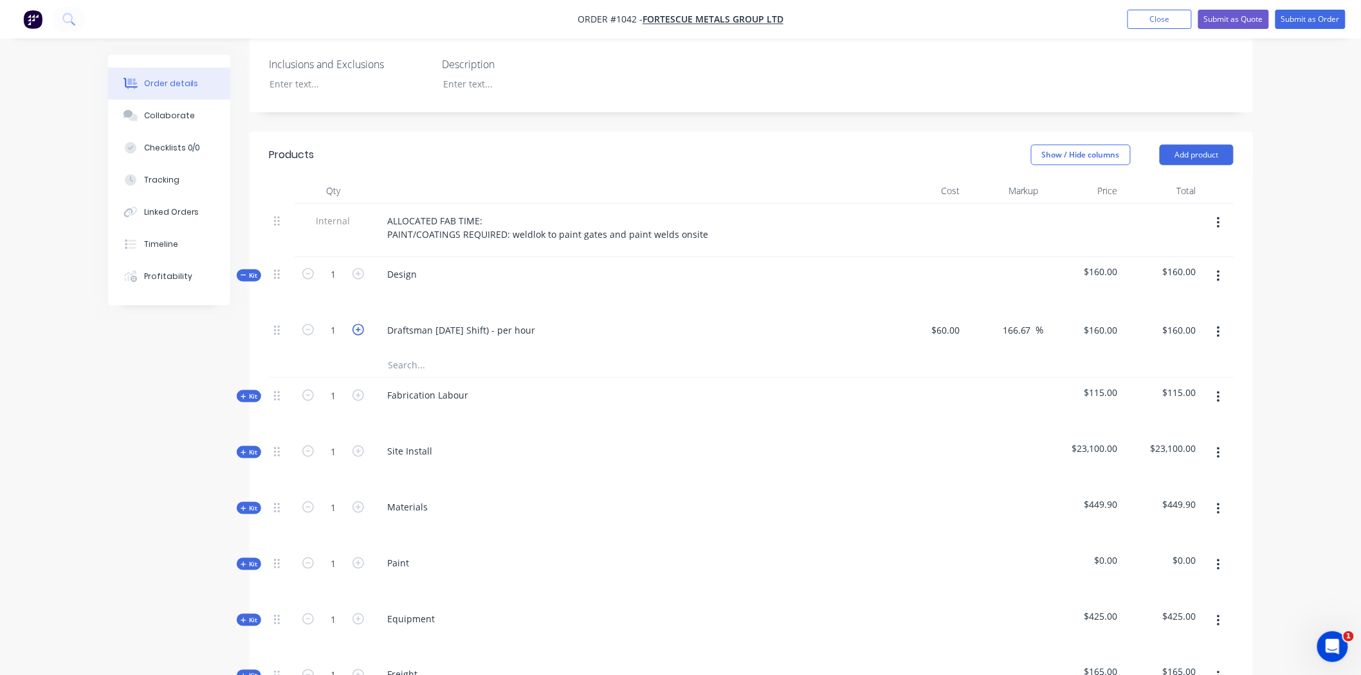
type input "$320.00"
click at [362, 324] on icon "button" at bounding box center [358, 330] width 12 height 12
type input "3"
type input "$480.00"
click at [362, 324] on icon "button" at bounding box center [358, 330] width 12 height 12
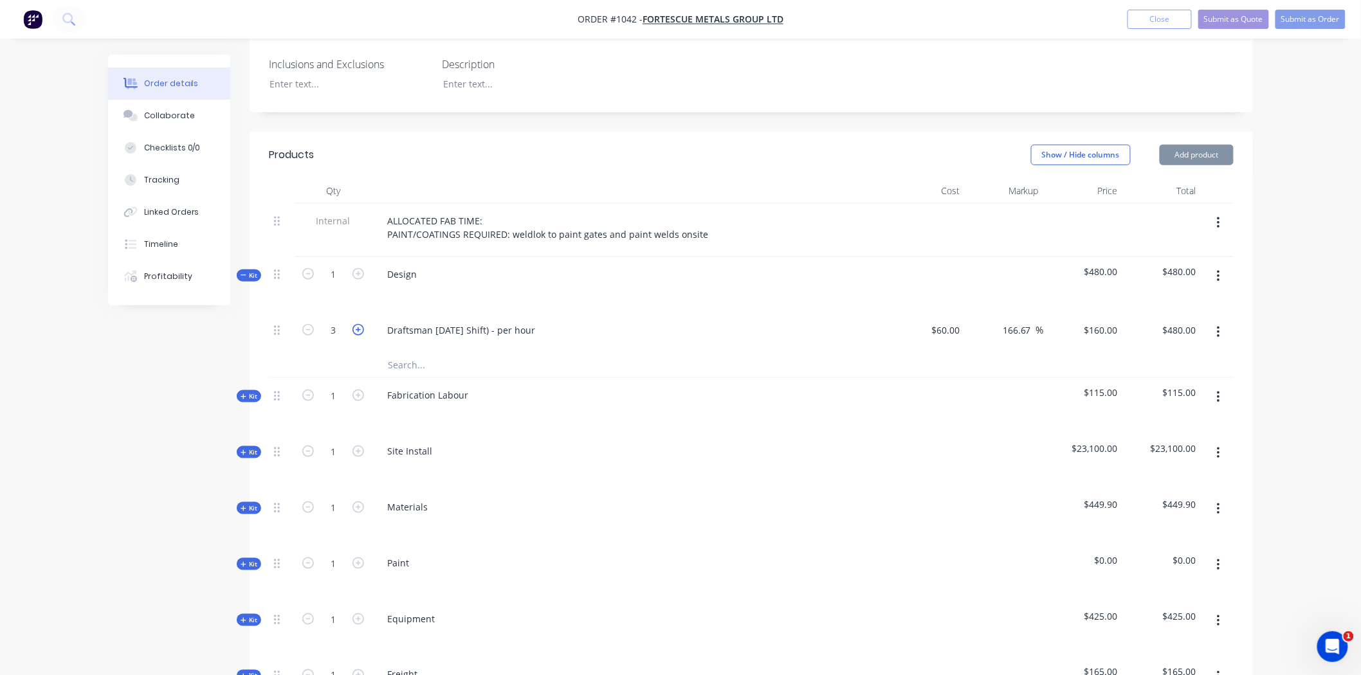
type input "4"
type input "$640.00"
click at [362, 324] on icon "button" at bounding box center [358, 330] width 12 height 12
type input "5"
type input "$800.00"
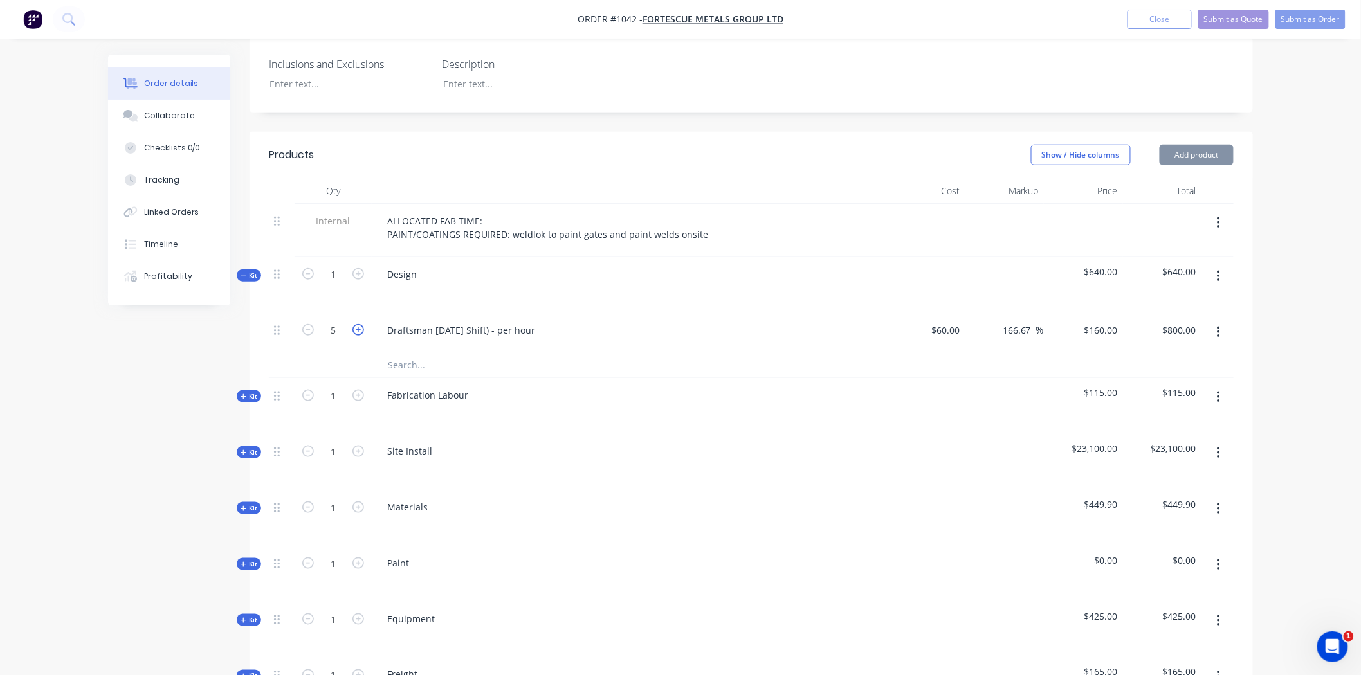
click at [362, 324] on icon "button" at bounding box center [358, 330] width 12 height 12
type input "6"
type input "$960.00"
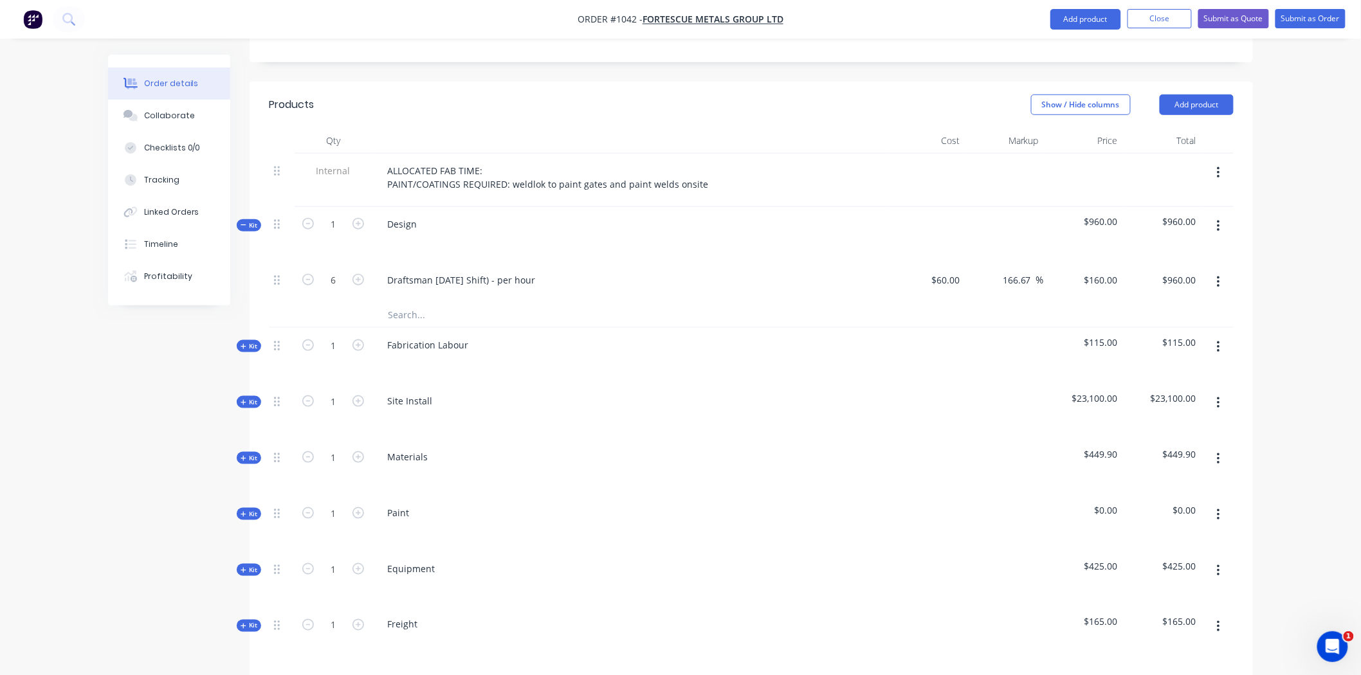
scroll to position [426, 0]
click at [458, 95] on div "Products" at bounding box center [371, 105] width 205 height 21
click at [181, 86] on div "Order details" at bounding box center [171, 84] width 55 height 12
click at [110, 432] on div "Created by Leigh Created 04/09/25 Required 04/09/25 Assigned to Add team member…" at bounding box center [680, 331] width 1145 height 1406
click at [21, 104] on div "Order details Collaborate Checklists 0/0 Tracking Linked Orders Timeline Profit…" at bounding box center [680, 304] width 1361 height 1460
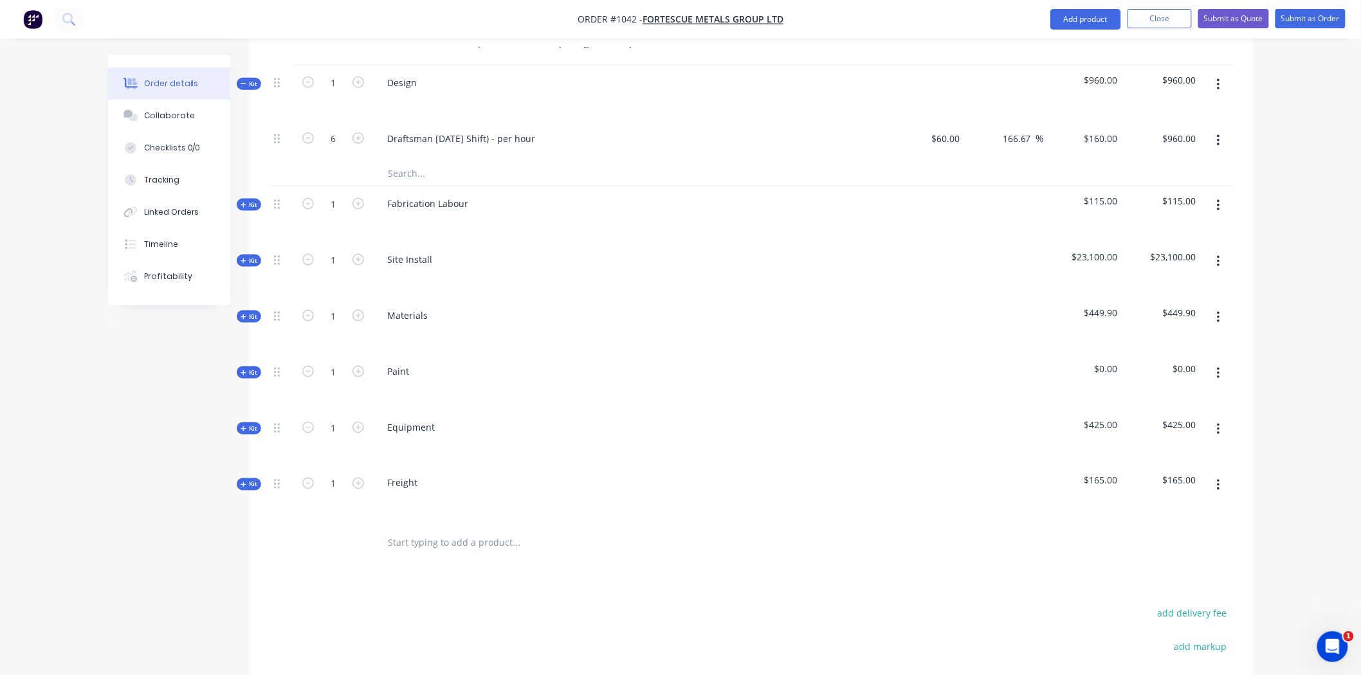
scroll to position [569, 0]
click at [244, 202] on icon at bounding box center [243, 204] width 5 height 5
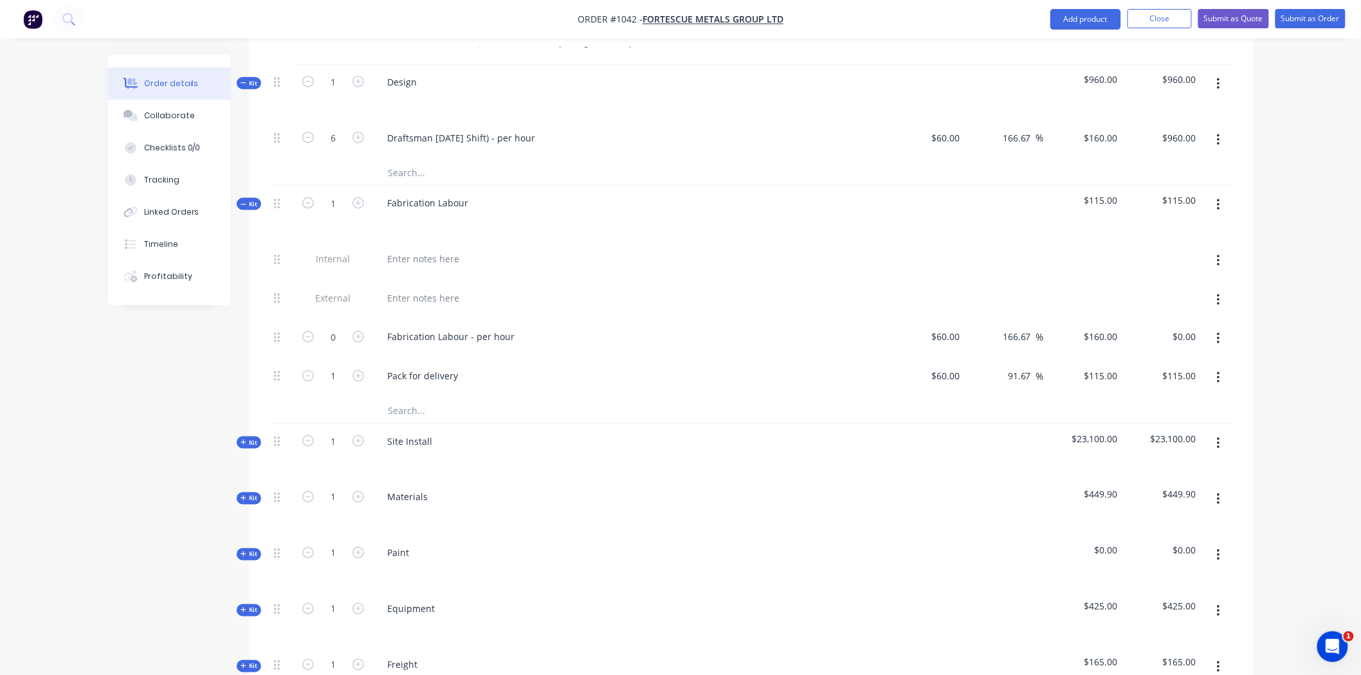
click at [245, 204] on icon at bounding box center [243, 204] width 5 height 1
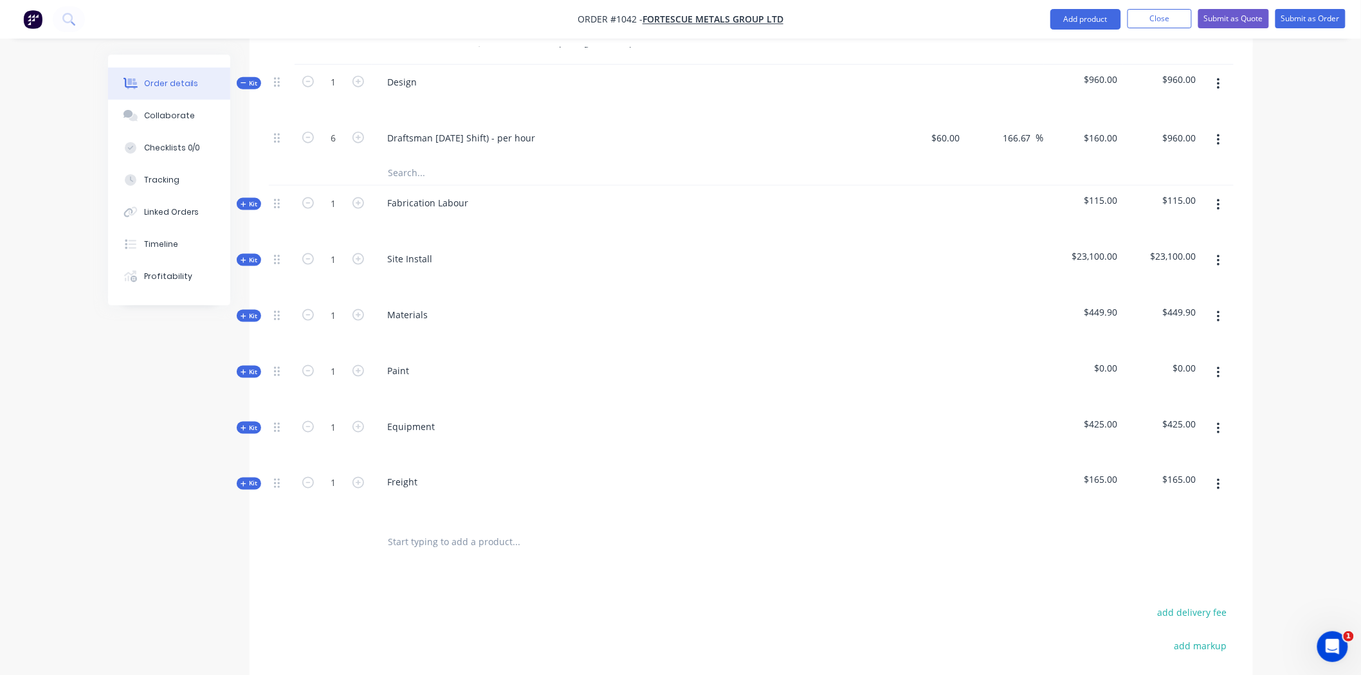
click at [250, 254] on div "Kit" at bounding box center [249, 260] width 24 height 12
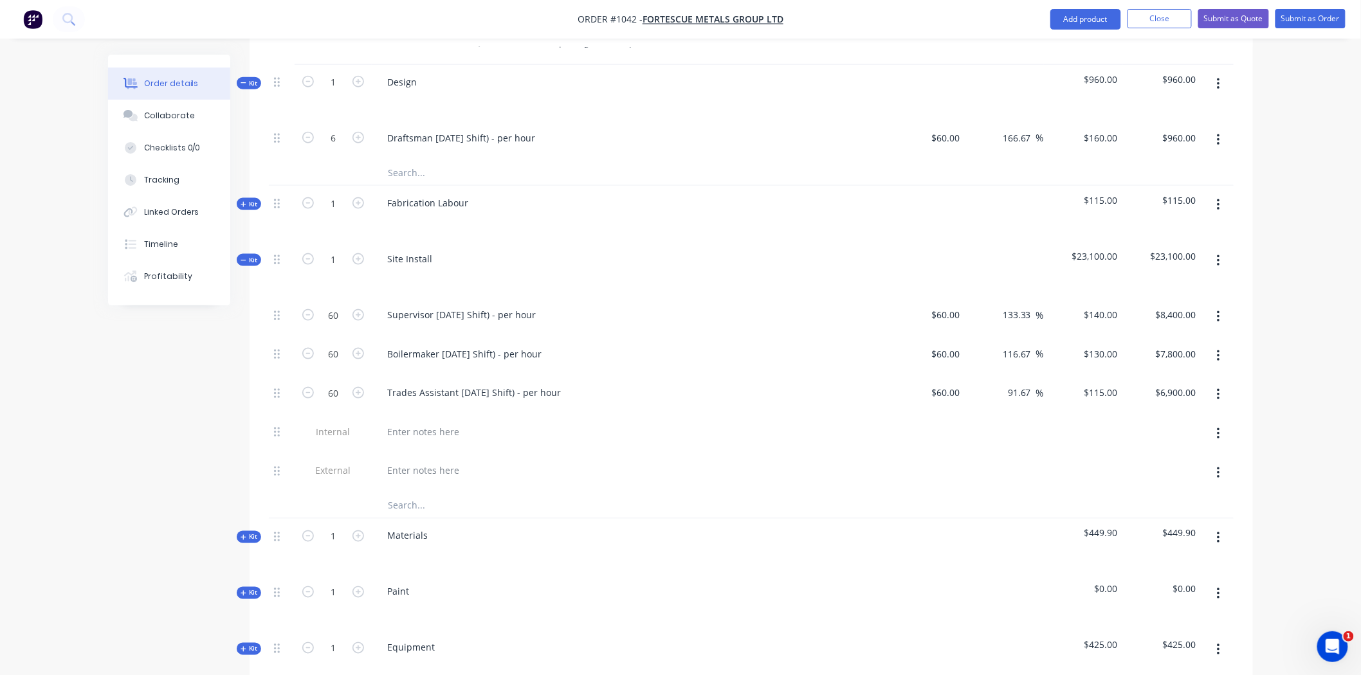
click at [249, 255] on span "Kit" at bounding box center [249, 260] width 17 height 10
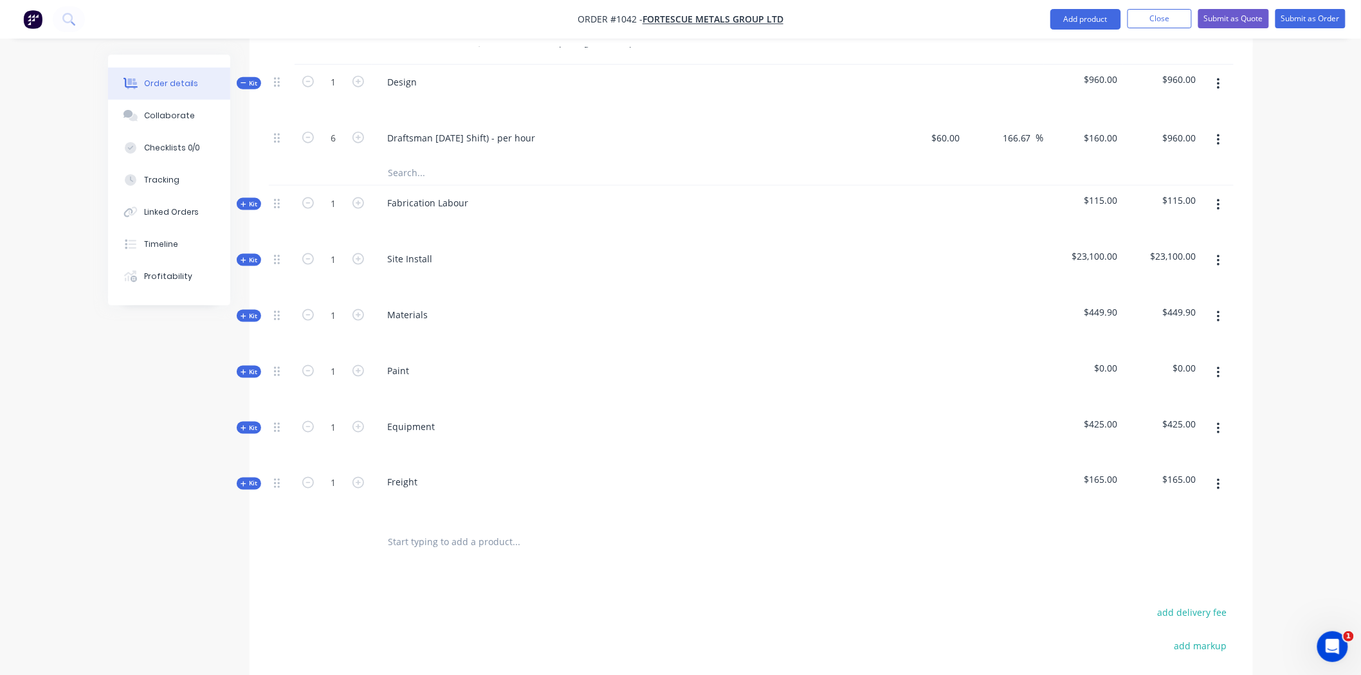
click at [248, 311] on span "Kit" at bounding box center [249, 316] width 17 height 10
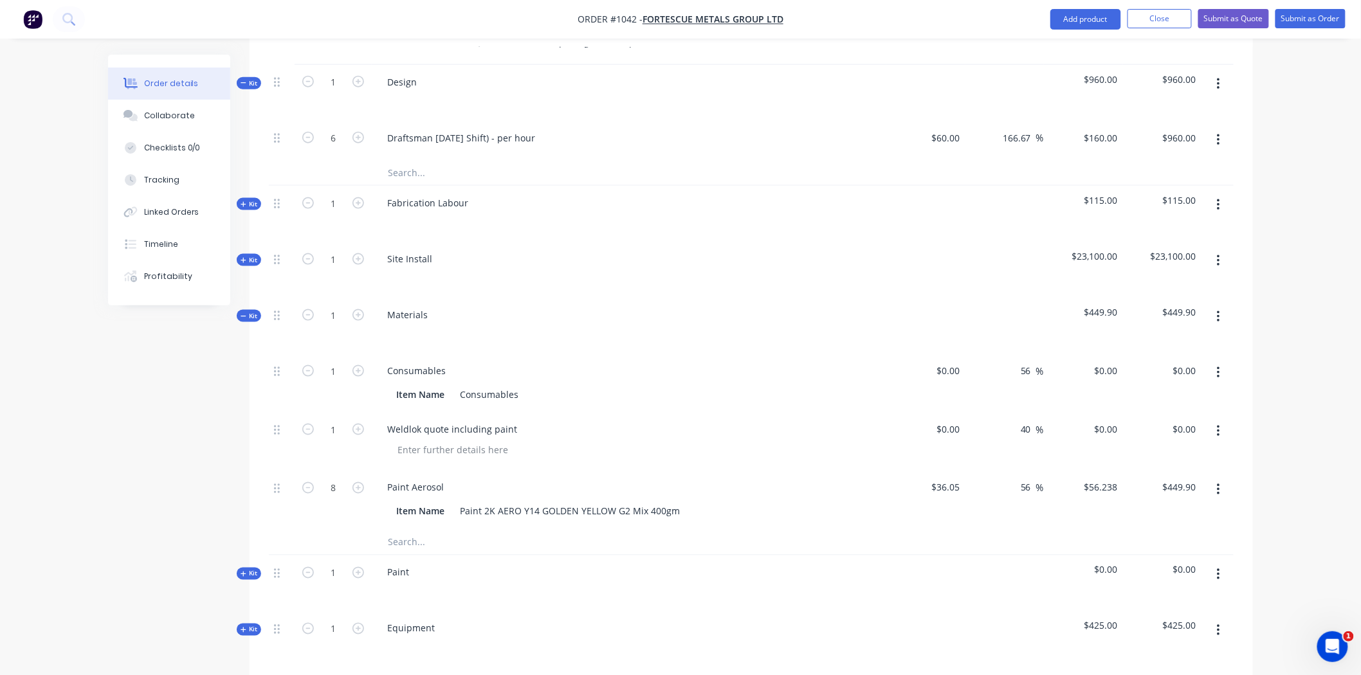
click at [248, 311] on span "Kit" at bounding box center [249, 316] width 17 height 10
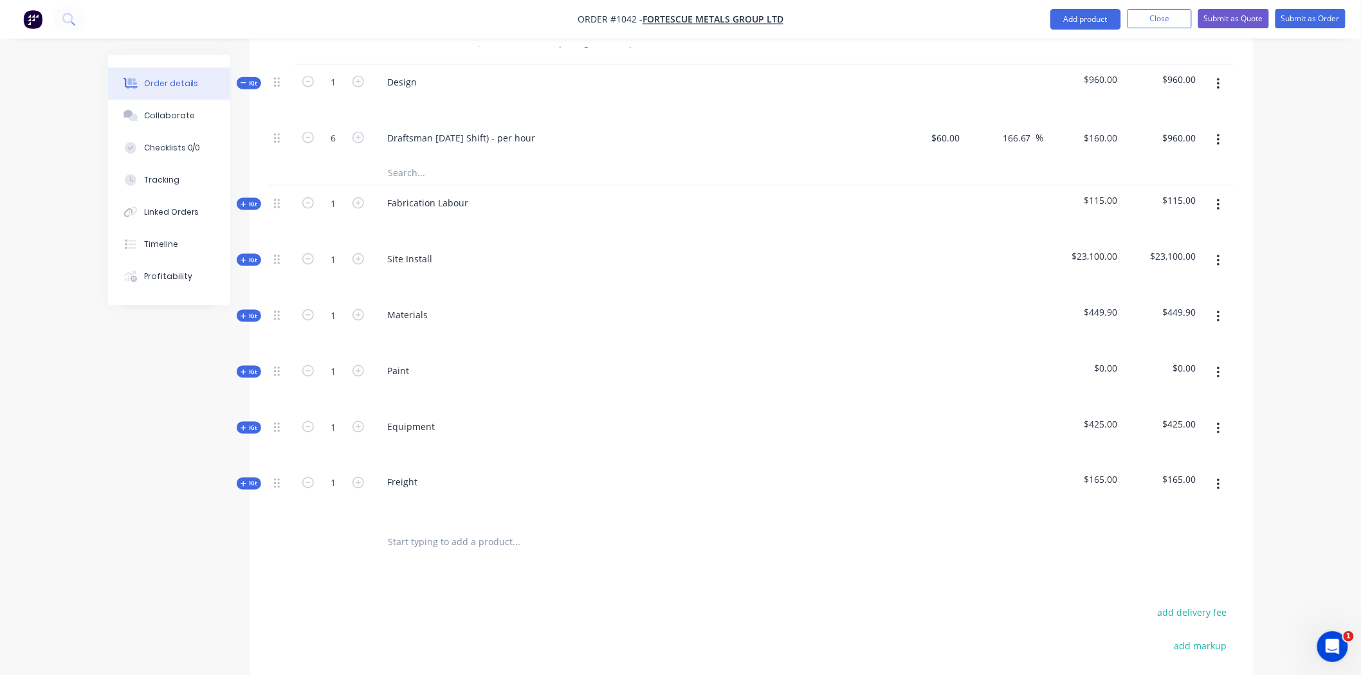
click at [246, 367] on span "Kit" at bounding box center [249, 372] width 17 height 10
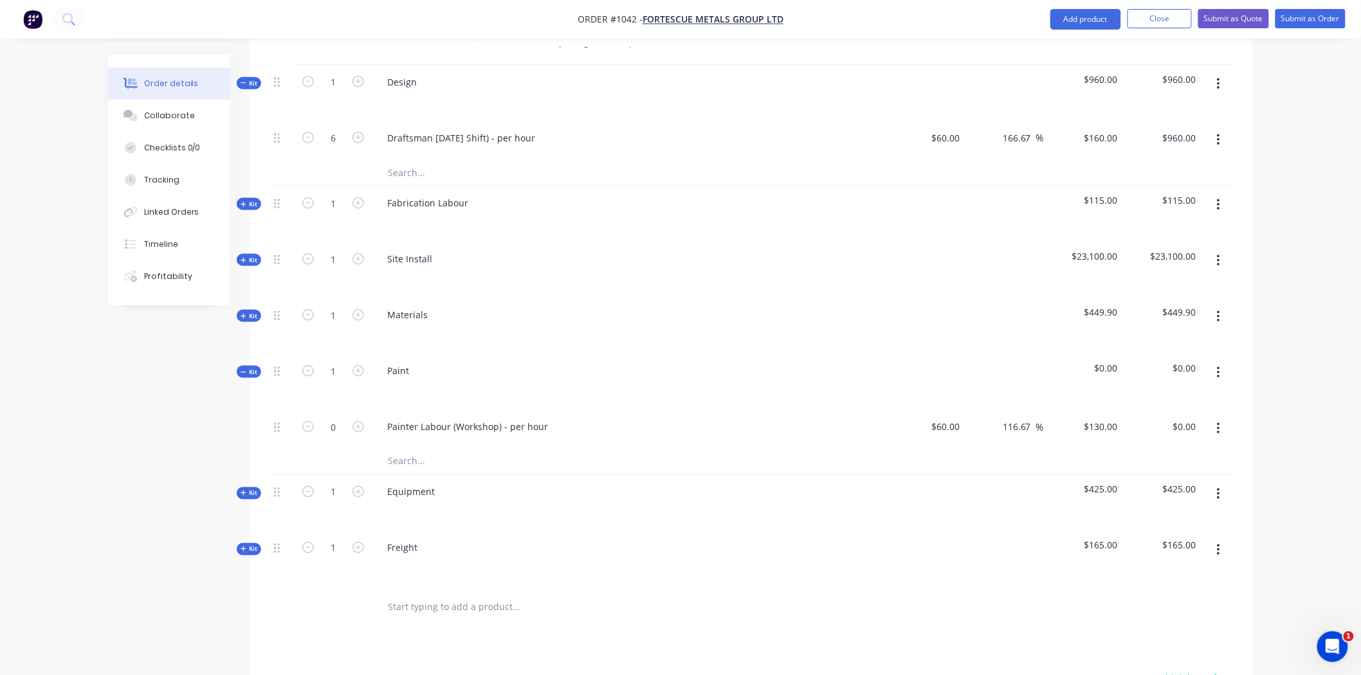
click at [246, 367] on span "Kit" at bounding box center [249, 372] width 17 height 10
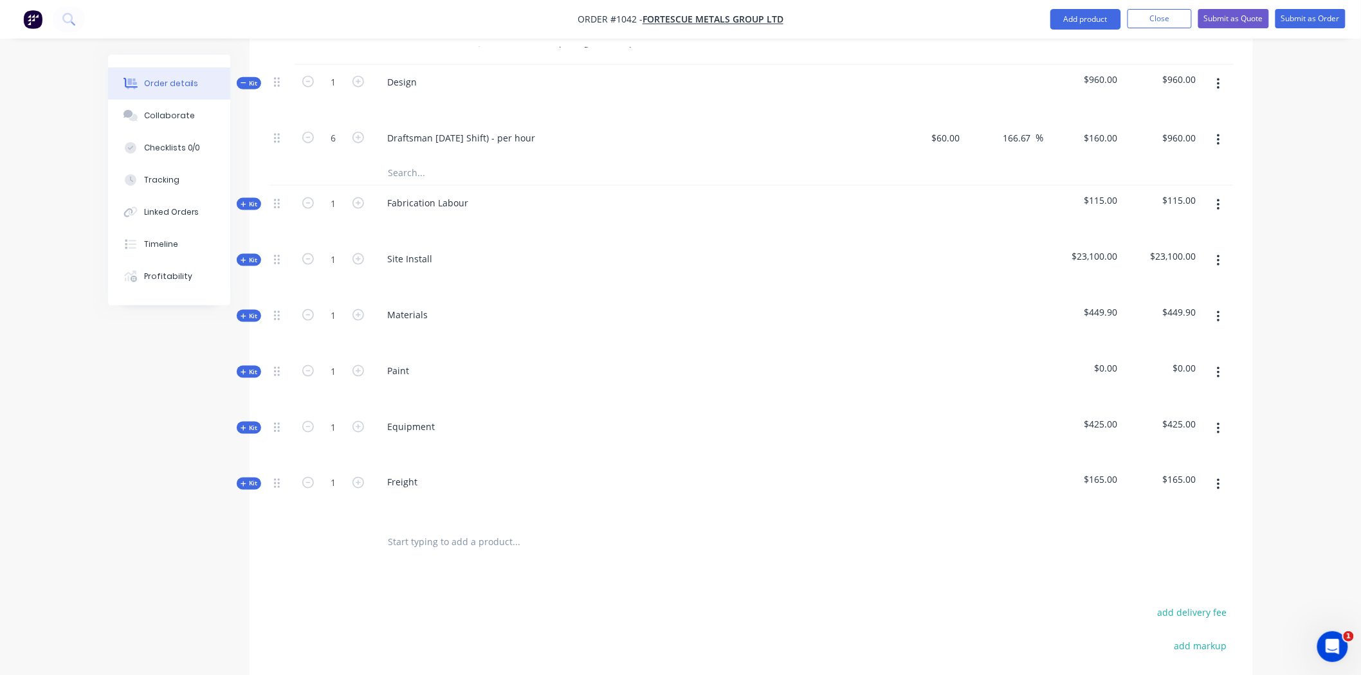
click at [245, 423] on span "Kit" at bounding box center [249, 428] width 17 height 10
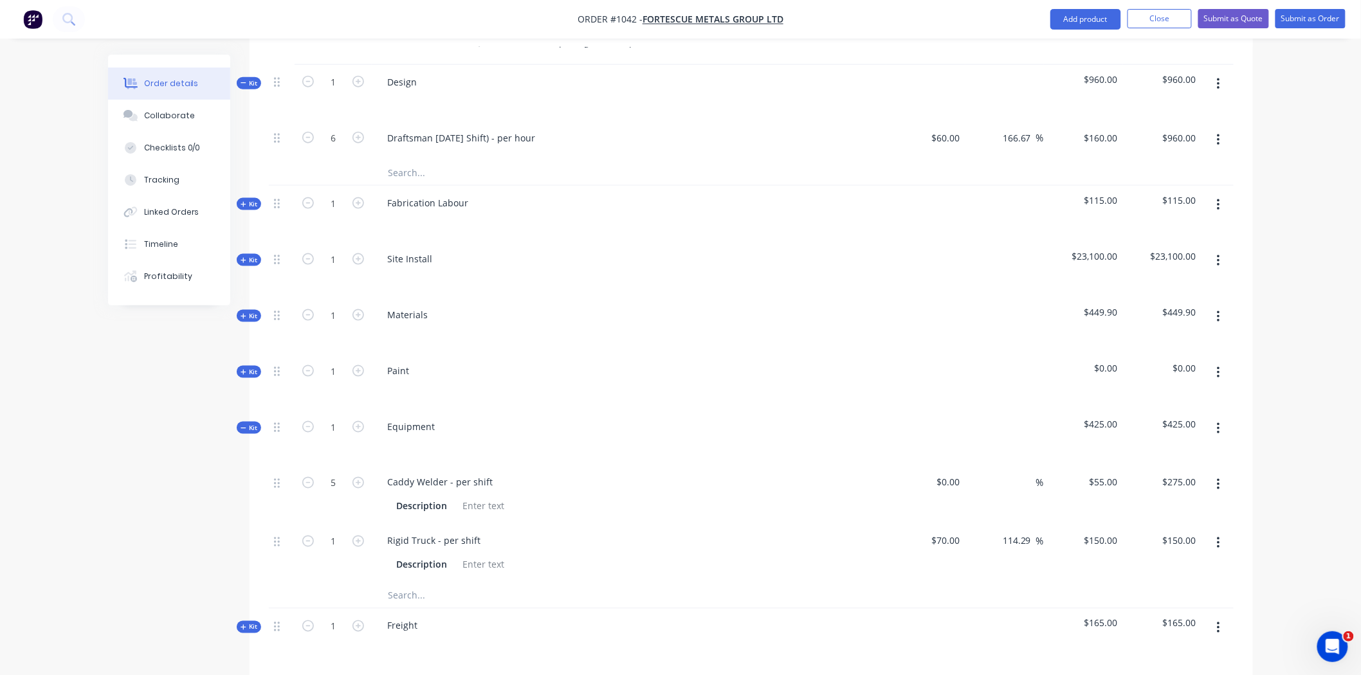
click at [245, 423] on span "Kit" at bounding box center [249, 428] width 17 height 10
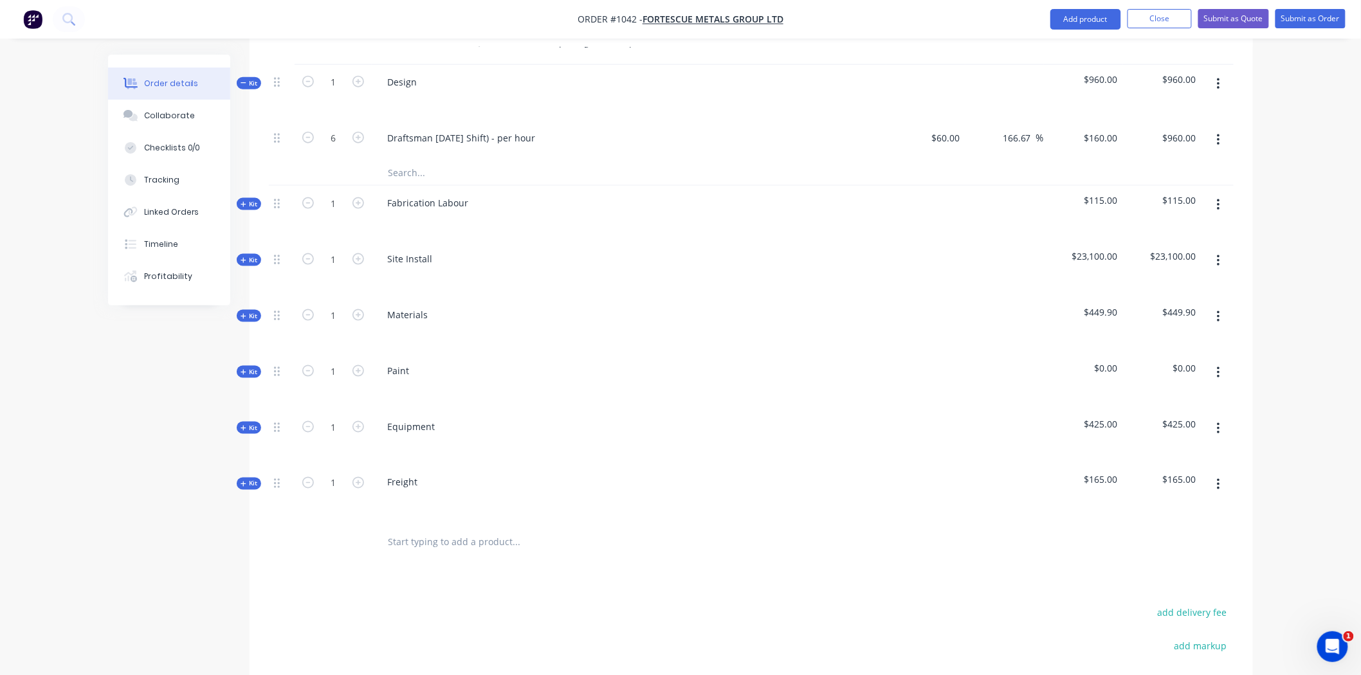
click at [250, 479] on span "Kit" at bounding box center [249, 484] width 17 height 10
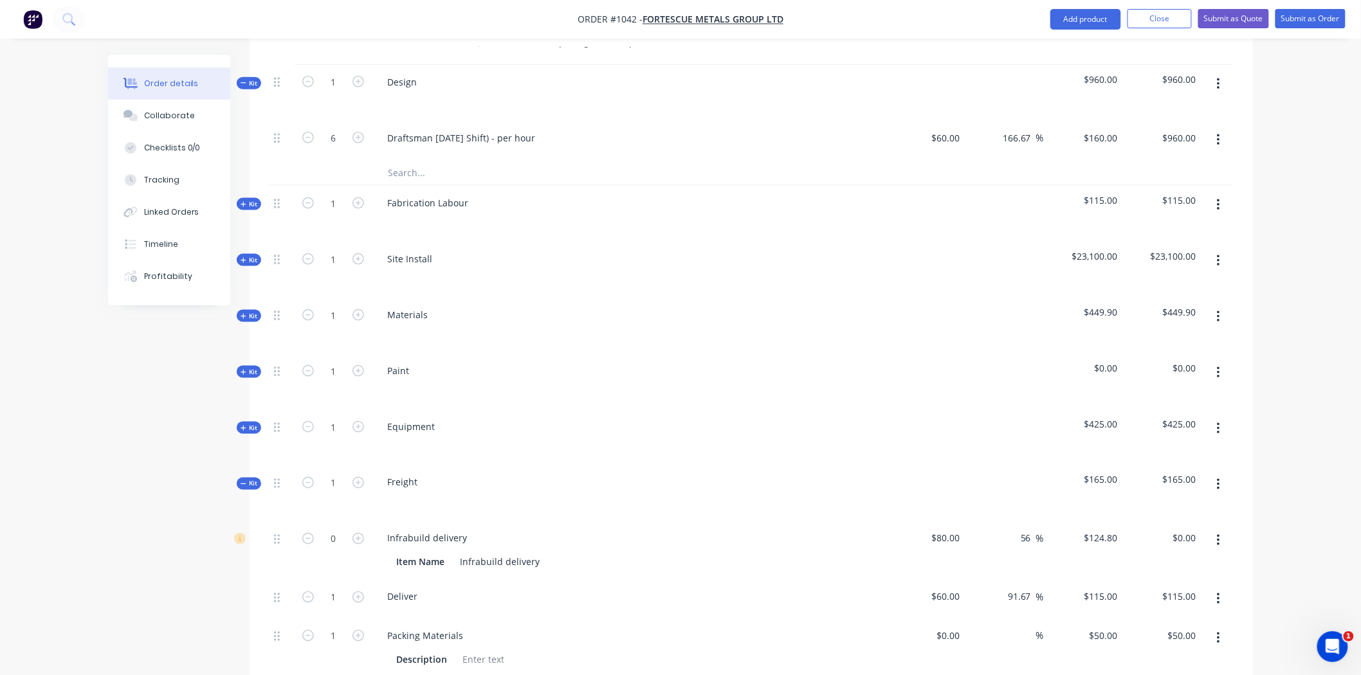
click at [250, 479] on span "Kit" at bounding box center [249, 484] width 17 height 10
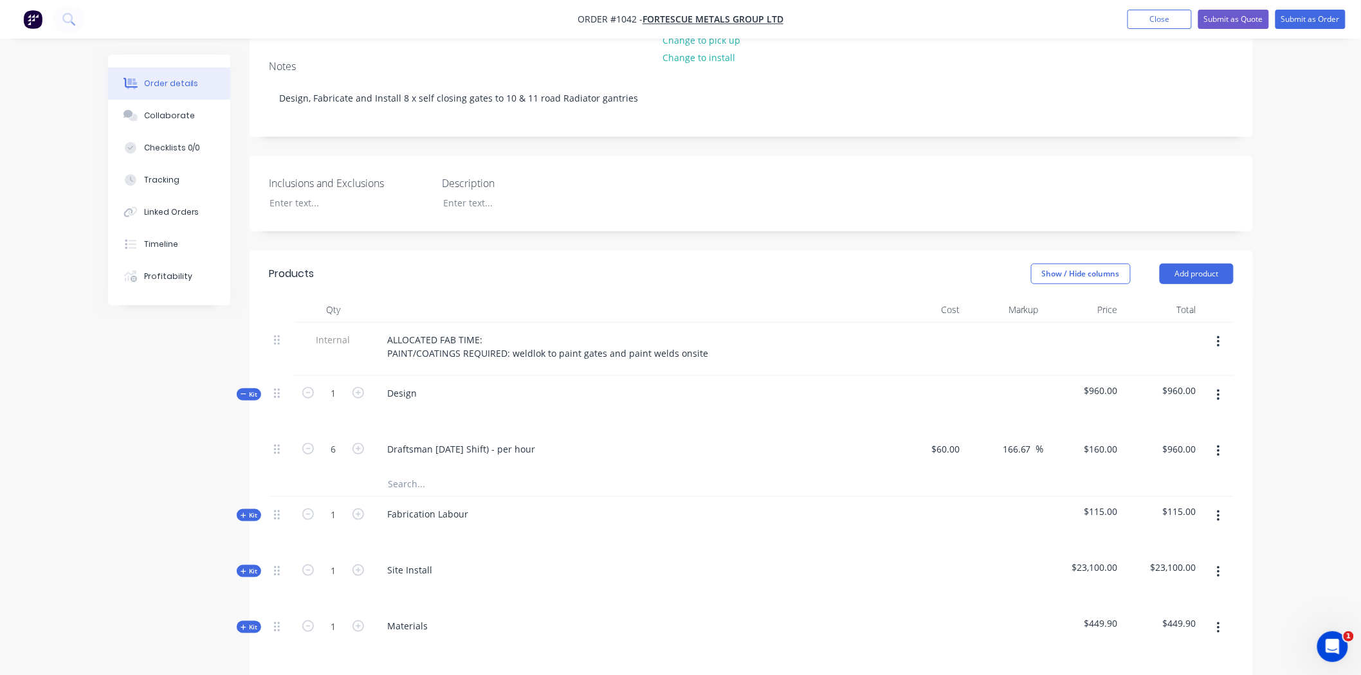
scroll to position [212, 0]
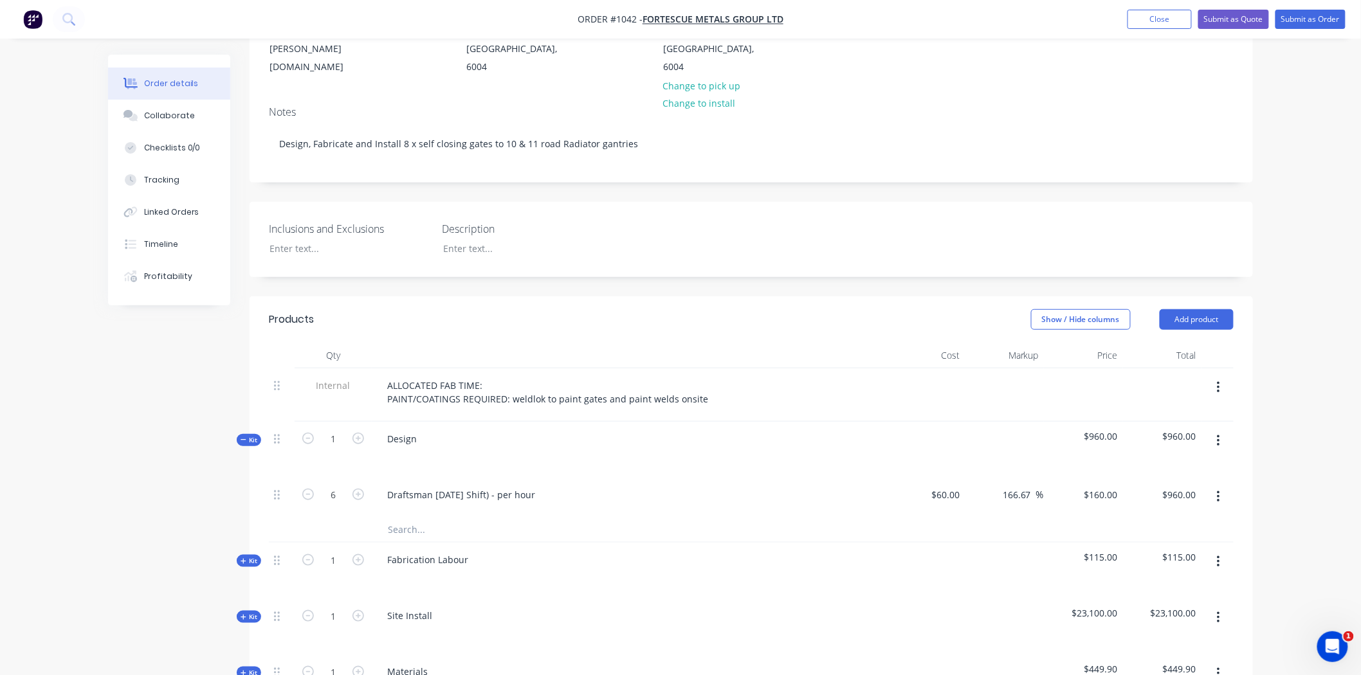
click at [54, 278] on div "Order details Collaborate Checklists 0/0 Tracking Linked Orders Timeline Profit…" at bounding box center [680, 518] width 1361 height 1460
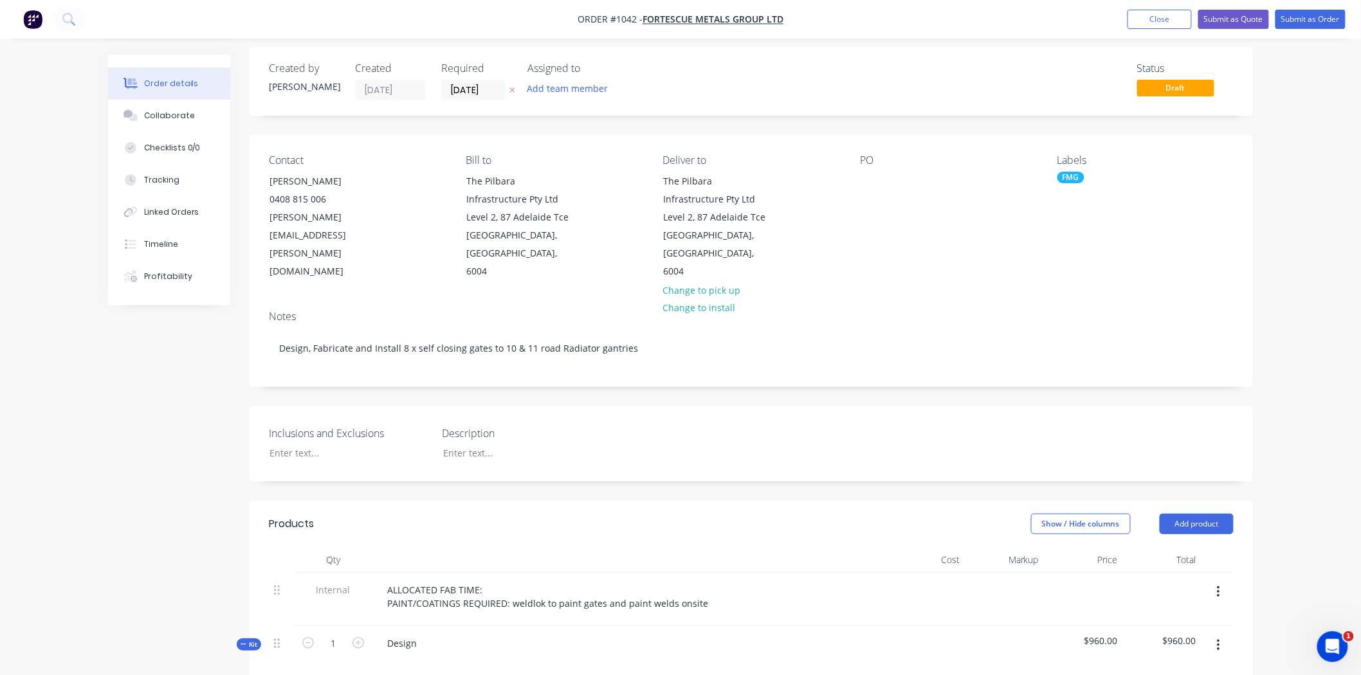
scroll to position [0, 0]
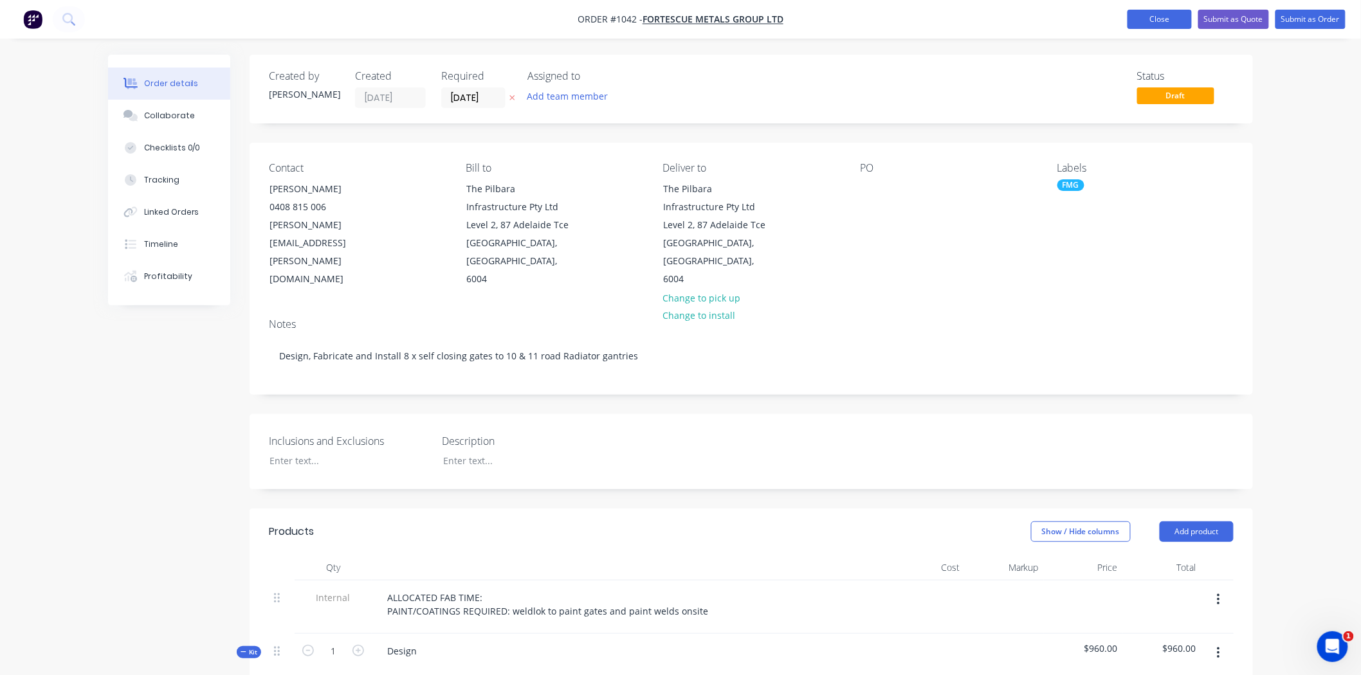
click at [1172, 17] on button "Close" at bounding box center [1159, 19] width 64 height 19
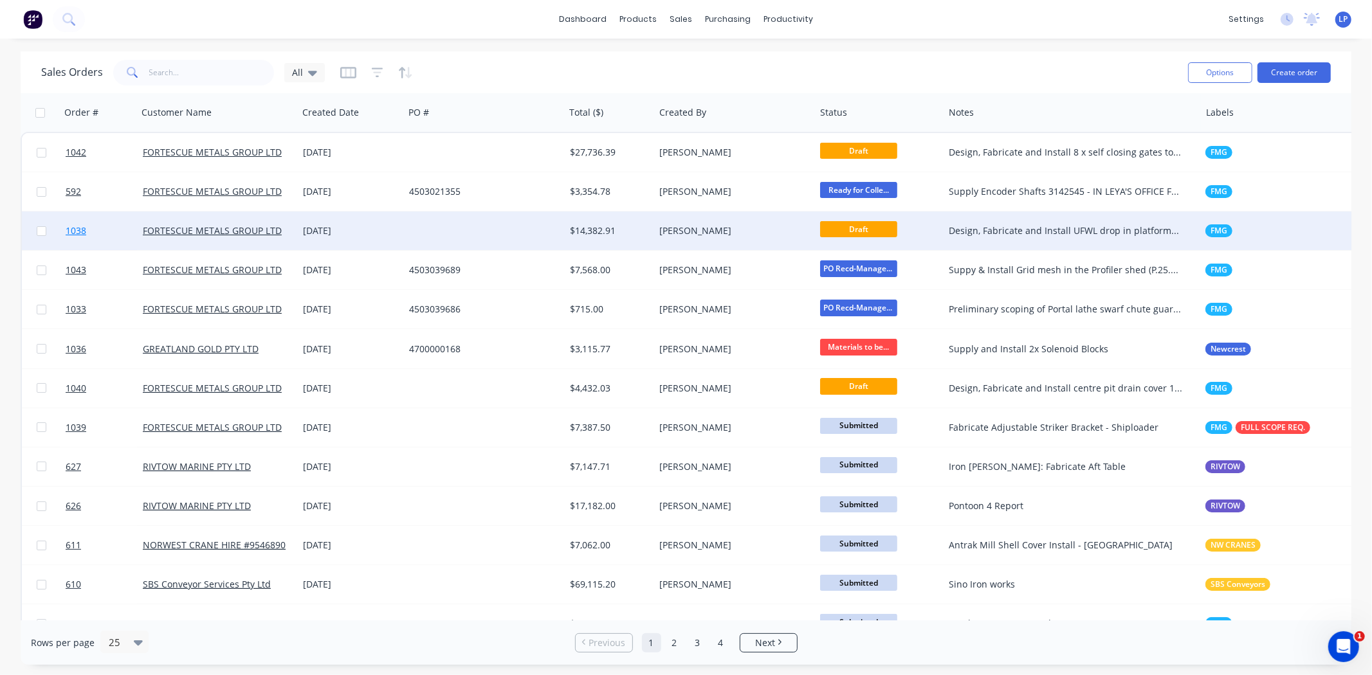
click at [77, 232] on span "1038" at bounding box center [76, 230] width 21 height 13
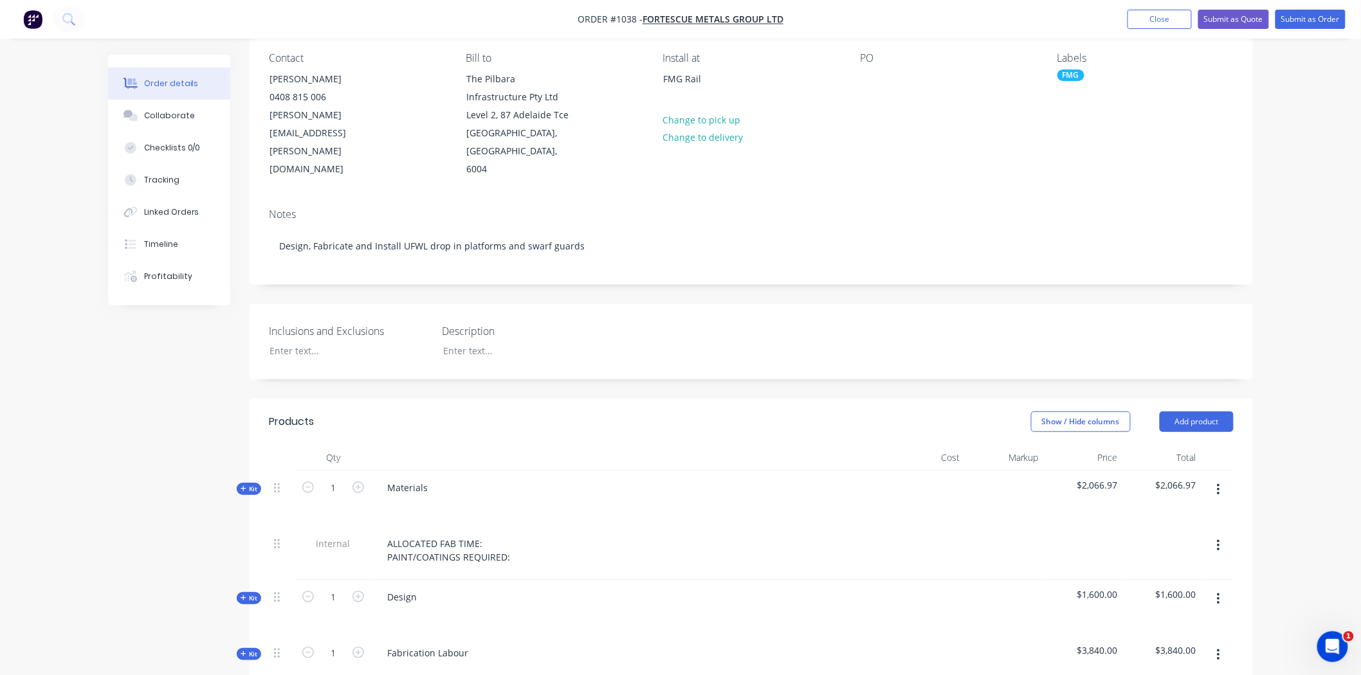
scroll to position [286, 0]
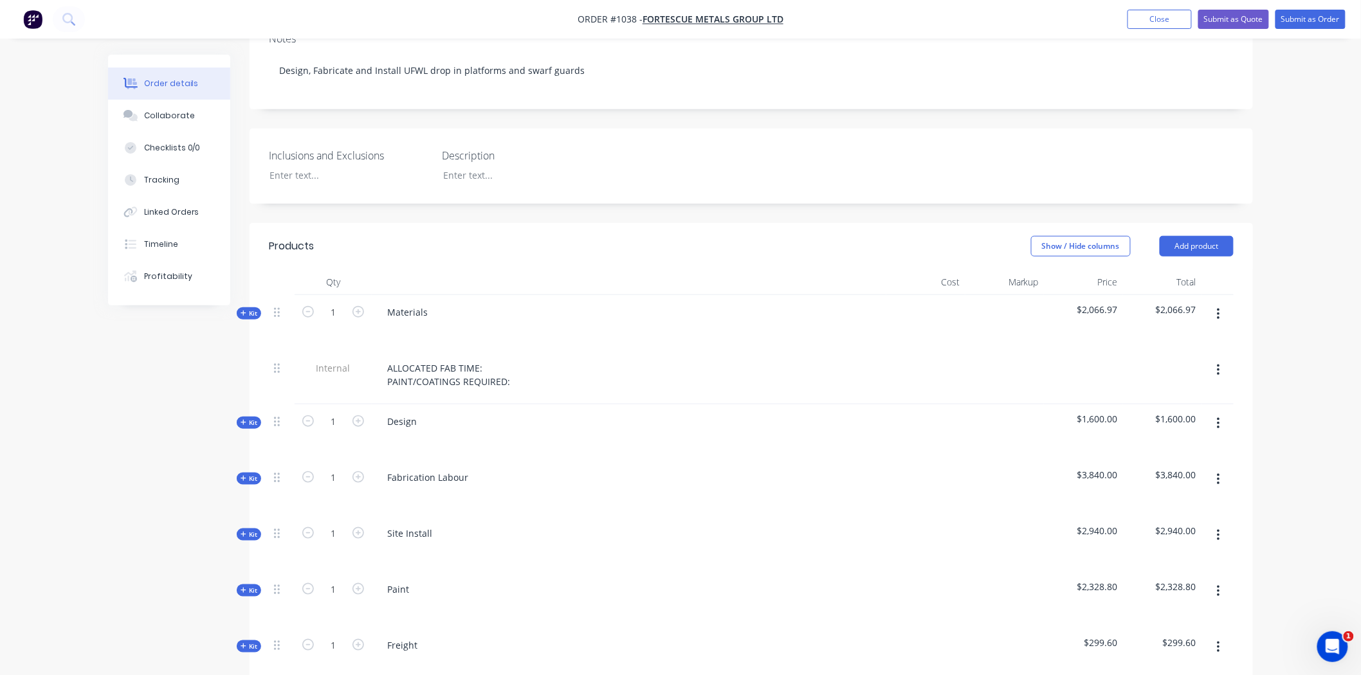
click at [255, 309] on span "Kit" at bounding box center [249, 314] width 17 height 10
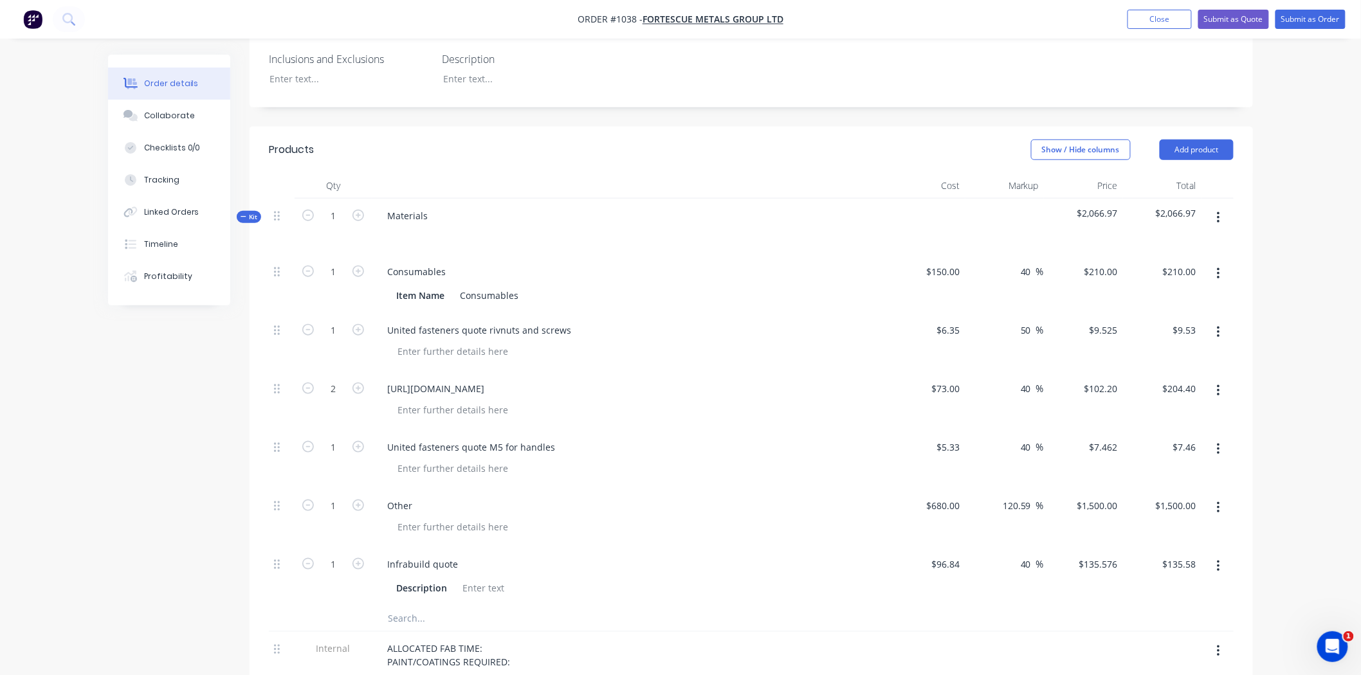
scroll to position [428, 0]
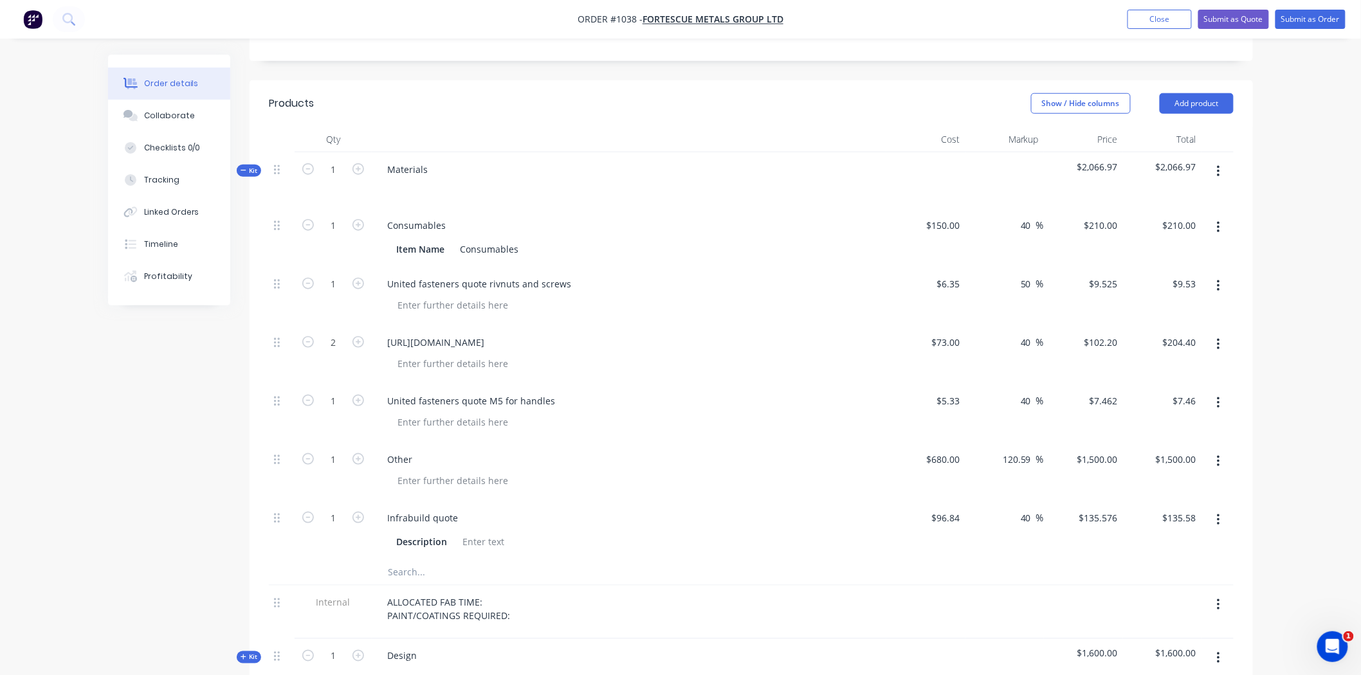
click at [403, 559] on input "text" at bounding box center [515, 572] width 257 height 26
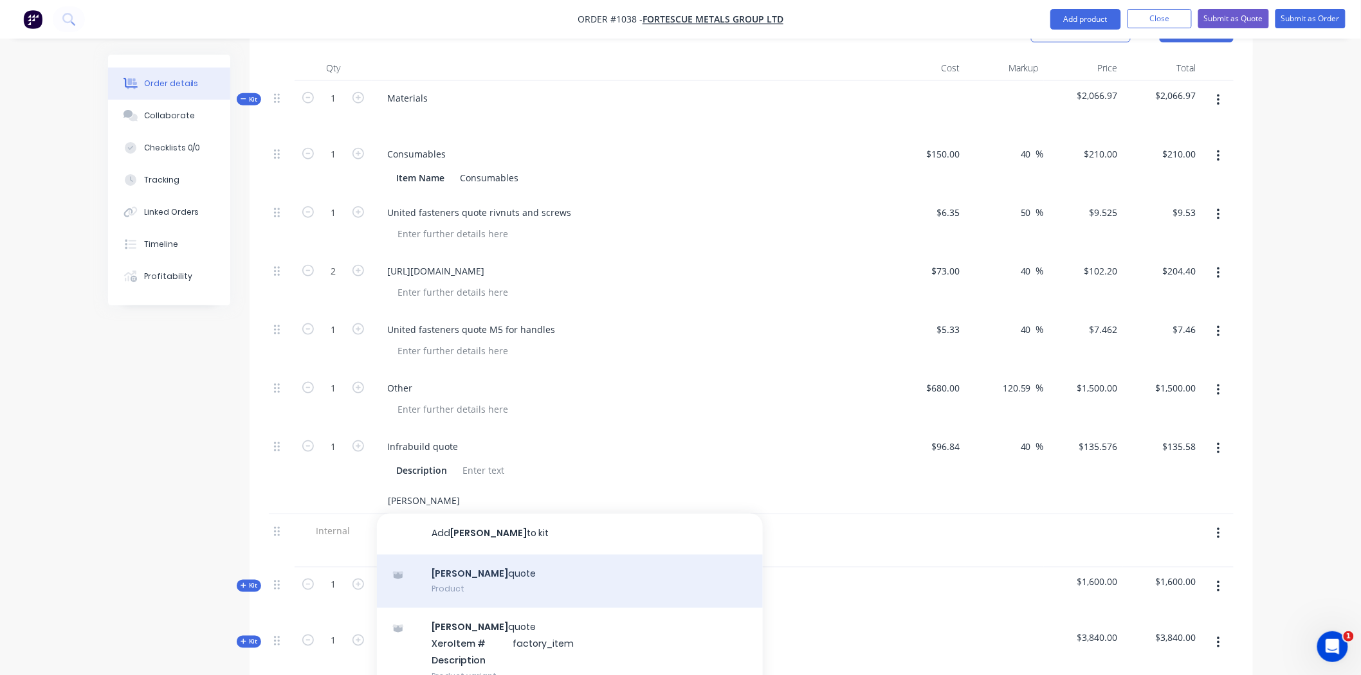
type input "Simmonds"
click at [463, 559] on div "Simmonds quote Product" at bounding box center [570, 582] width 386 height 54
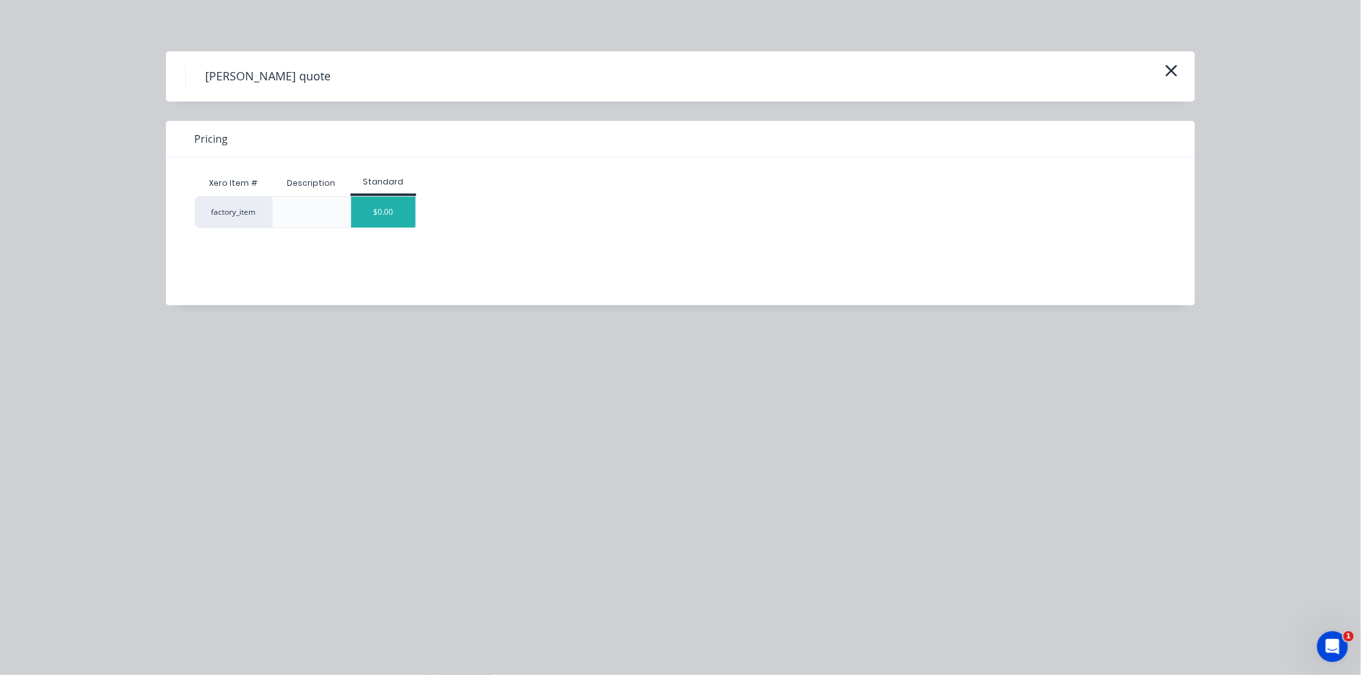
click at [388, 210] on div "$0.00" at bounding box center [383, 212] width 64 height 31
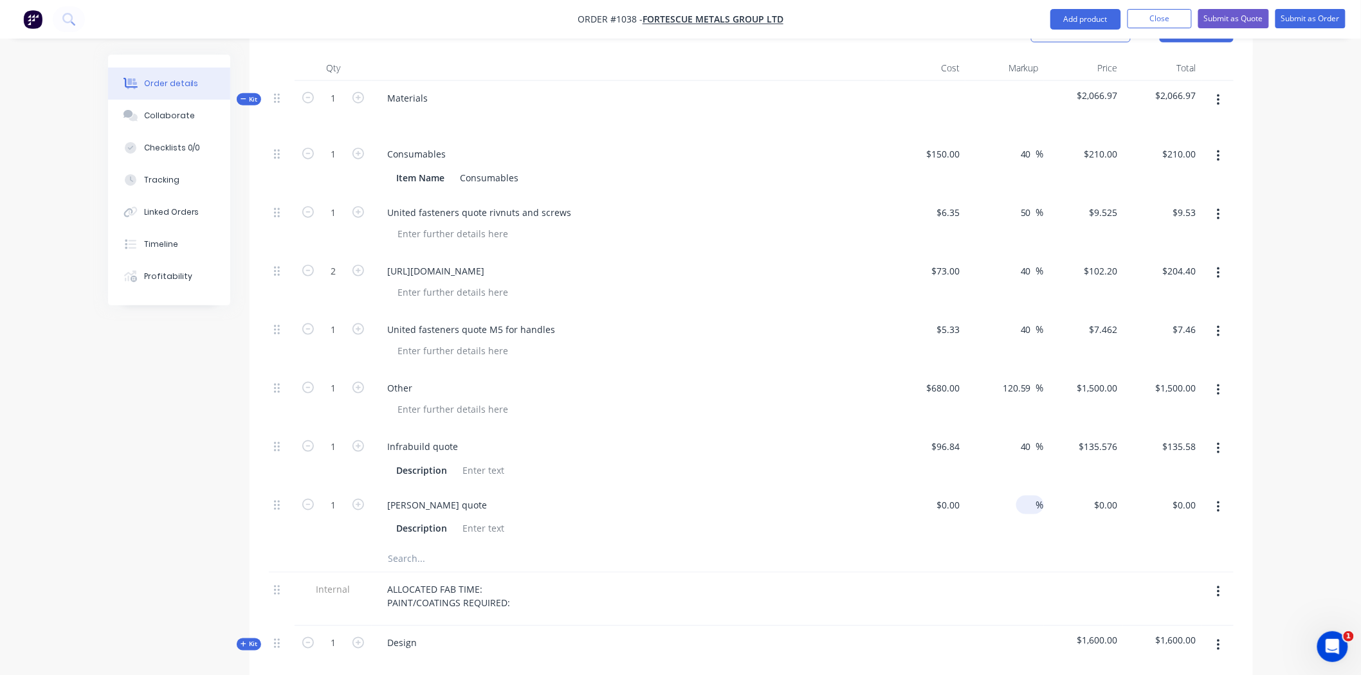
click at [1027, 496] on input at bounding box center [1028, 505] width 15 height 19
type input "40"
click at [959, 496] on input "$0.00" at bounding box center [951, 505] width 30 height 19
type input "$793.33"
type input "$1,110.662"
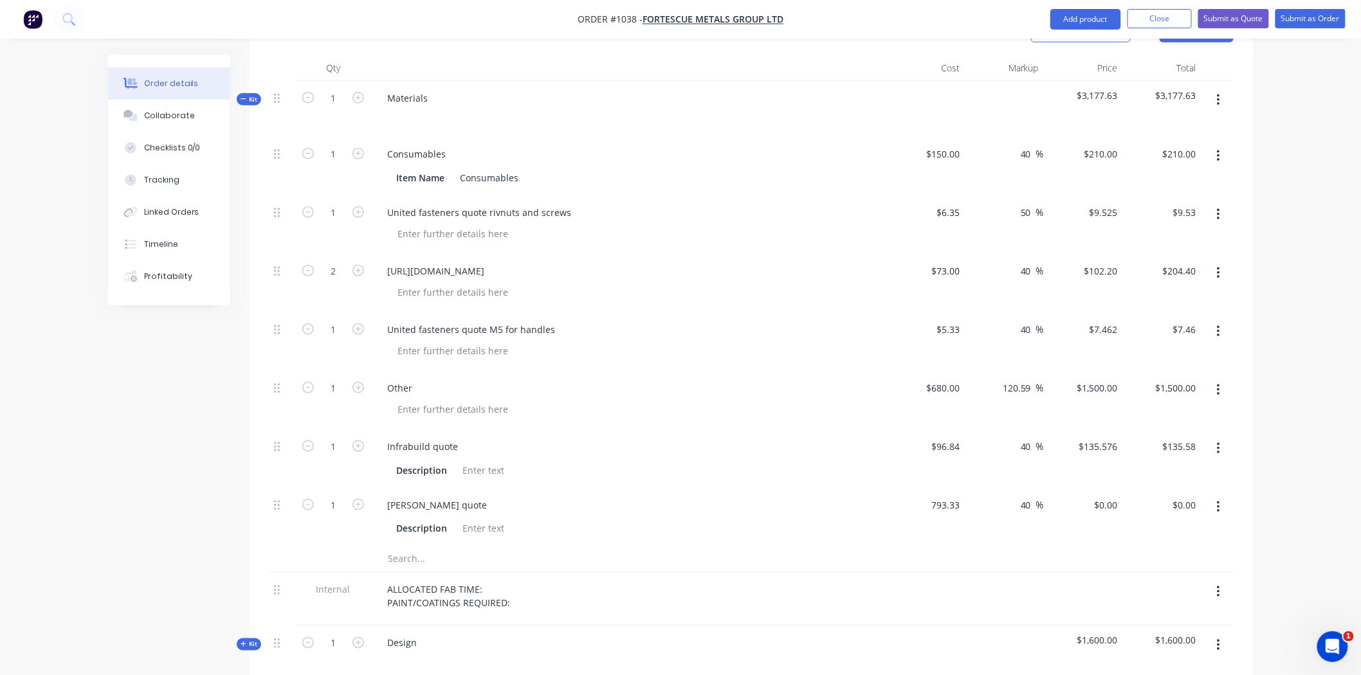
type input "$1,110.66"
click at [985, 547] on div at bounding box center [751, 560] width 965 height 26
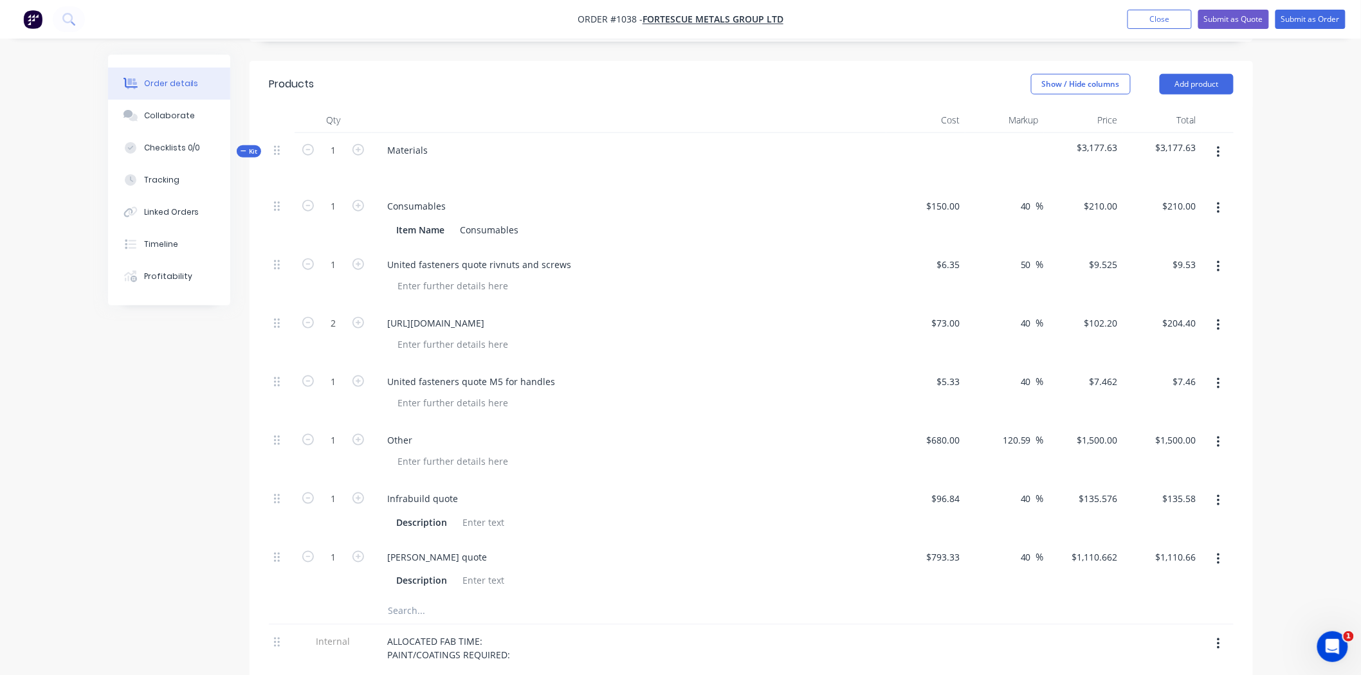
scroll to position [428, 0]
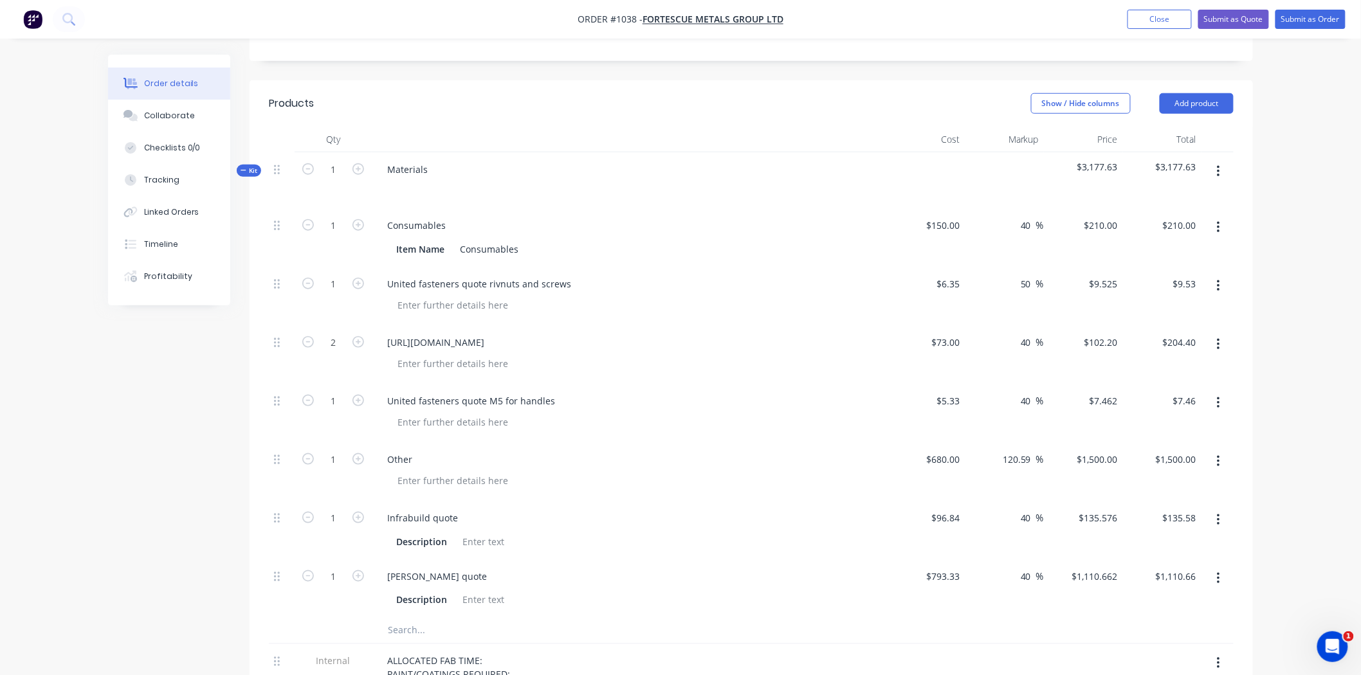
click at [589, 93] on div "Show / Hide columns Add product" at bounding box center [853, 103] width 759 height 21
click at [149, 112] on div "Collaborate" at bounding box center [169, 116] width 51 height 12
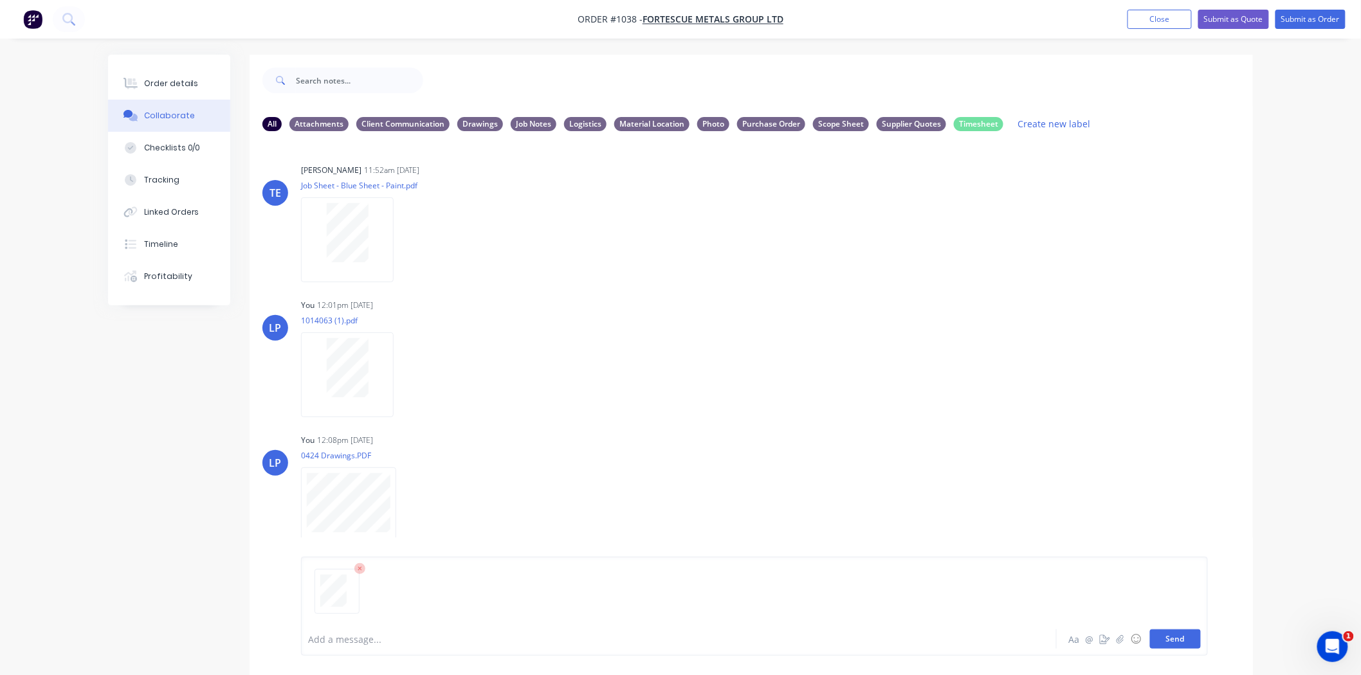
click at [1168, 639] on button "Send" at bounding box center [1175, 639] width 51 height 19
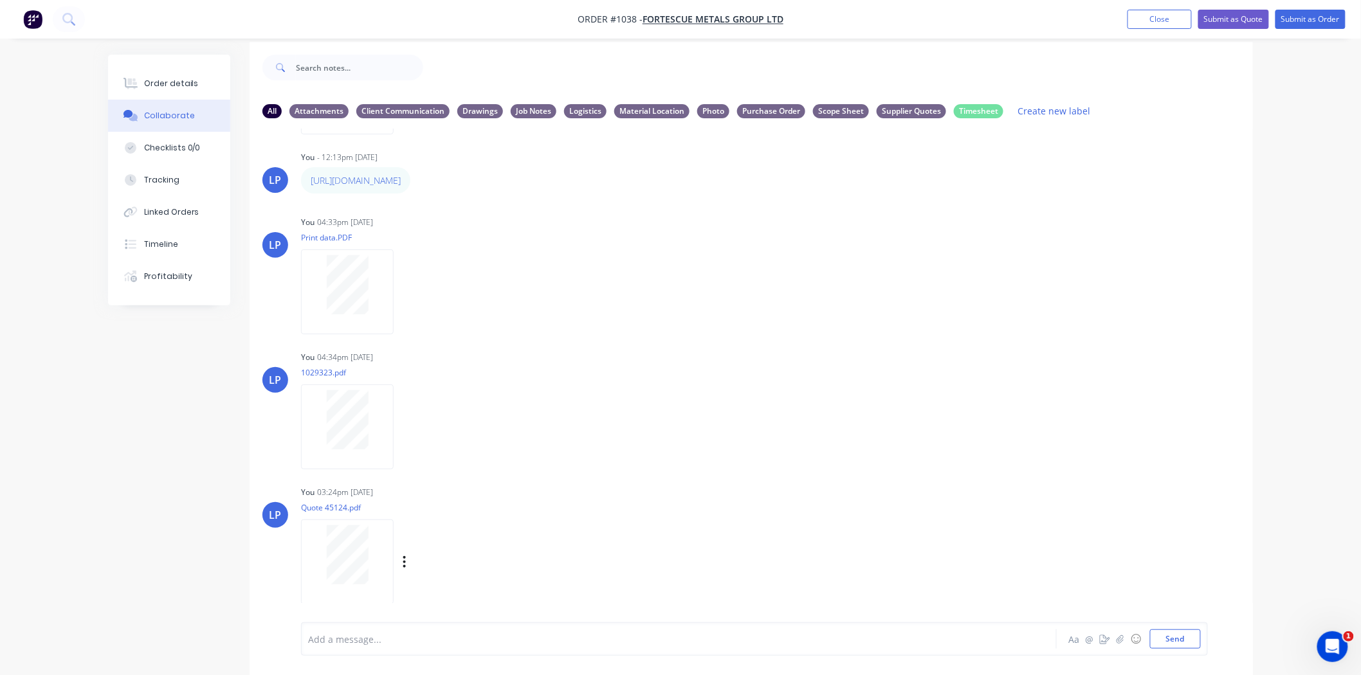
scroll to position [20, 0]
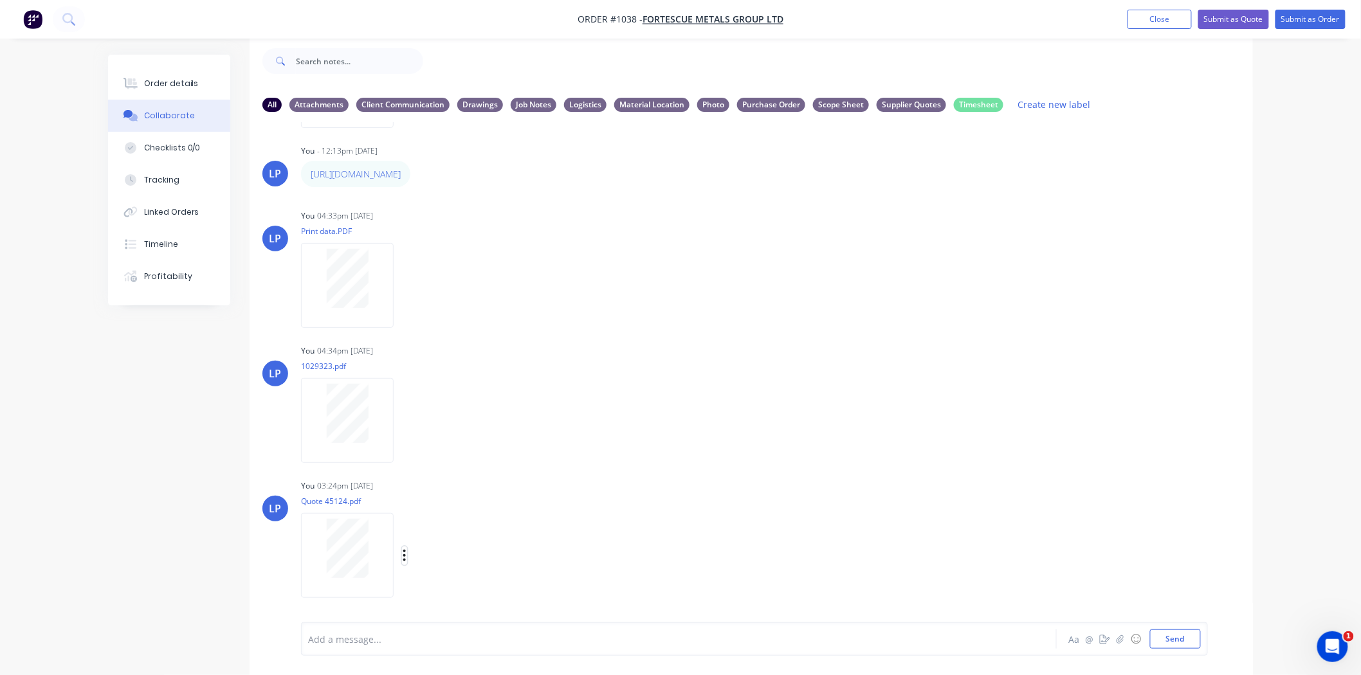
click at [405, 556] on icon "button" at bounding box center [404, 556] width 3 height 12
click at [452, 531] on button "Labels" at bounding box center [489, 528] width 145 height 29
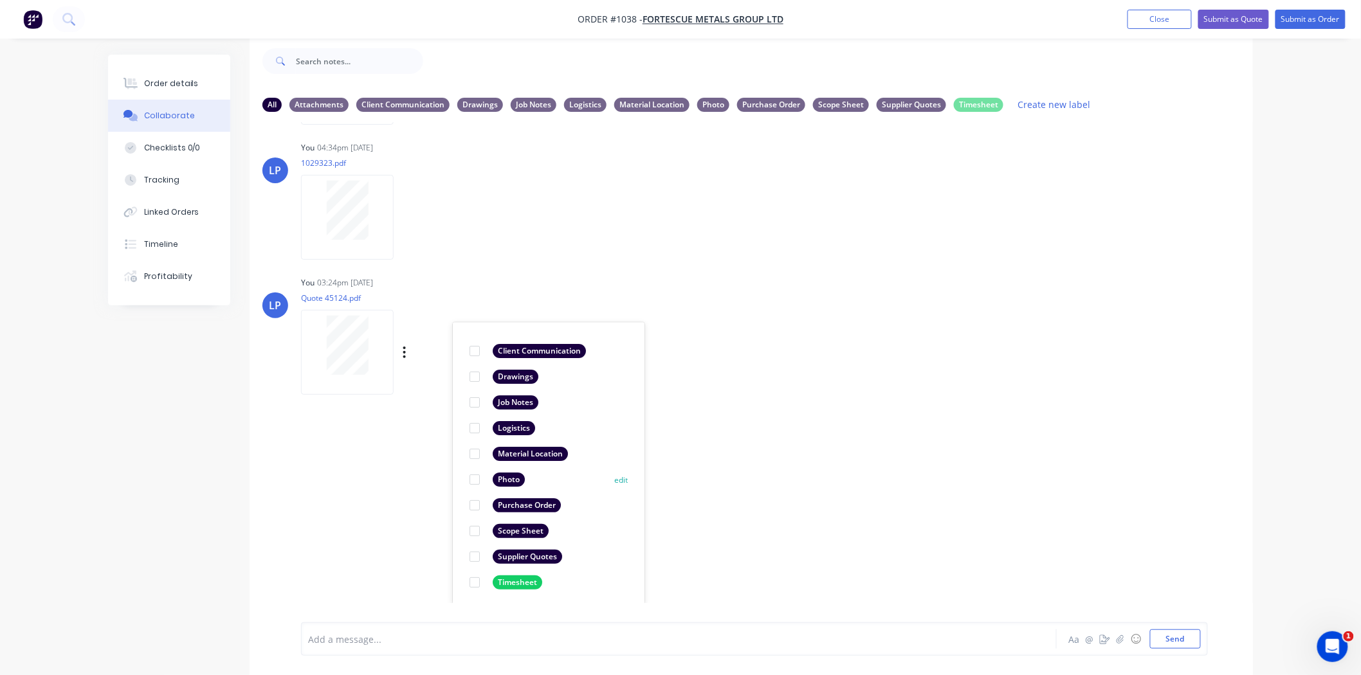
scroll to position [75, 0]
click at [471, 555] on div at bounding box center [475, 556] width 26 height 26
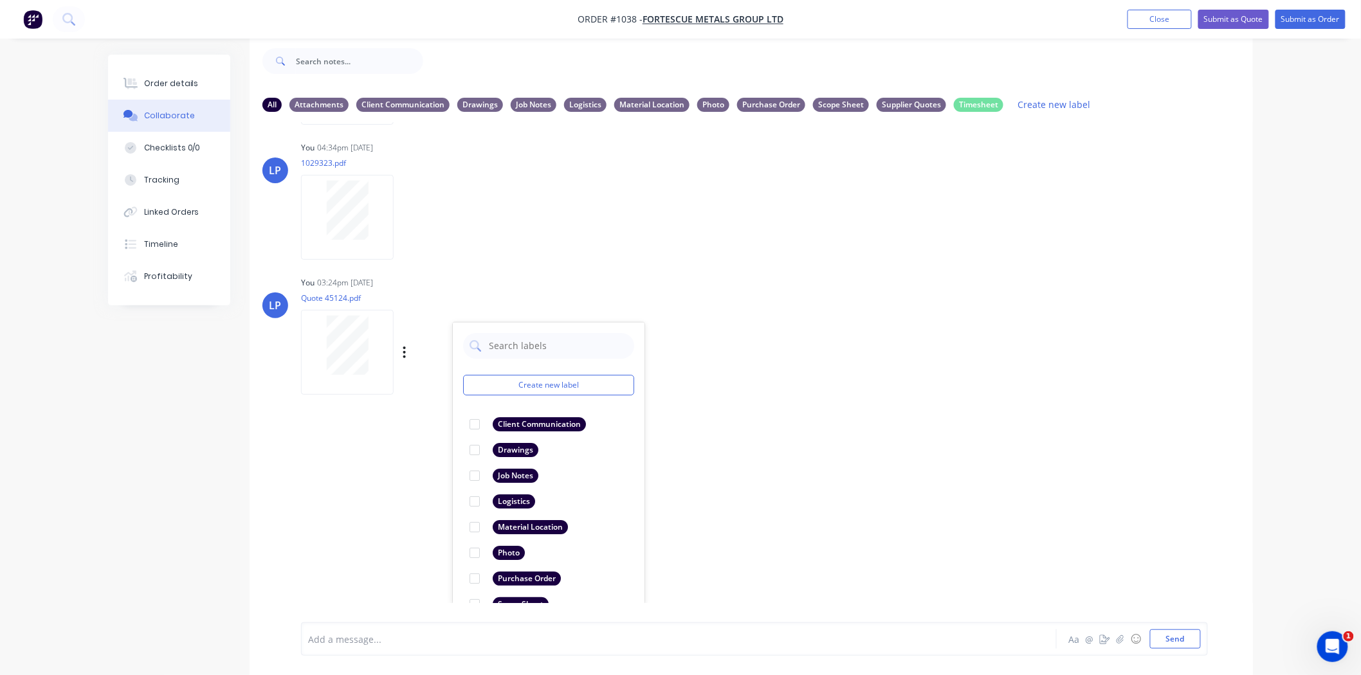
click at [786, 459] on div "TE Trent Ebermayer 11:52am 03/09/25 Job Sheet - Blue Sheet - Paint.pdf Labels D…" at bounding box center [751, 362] width 1003 height 481
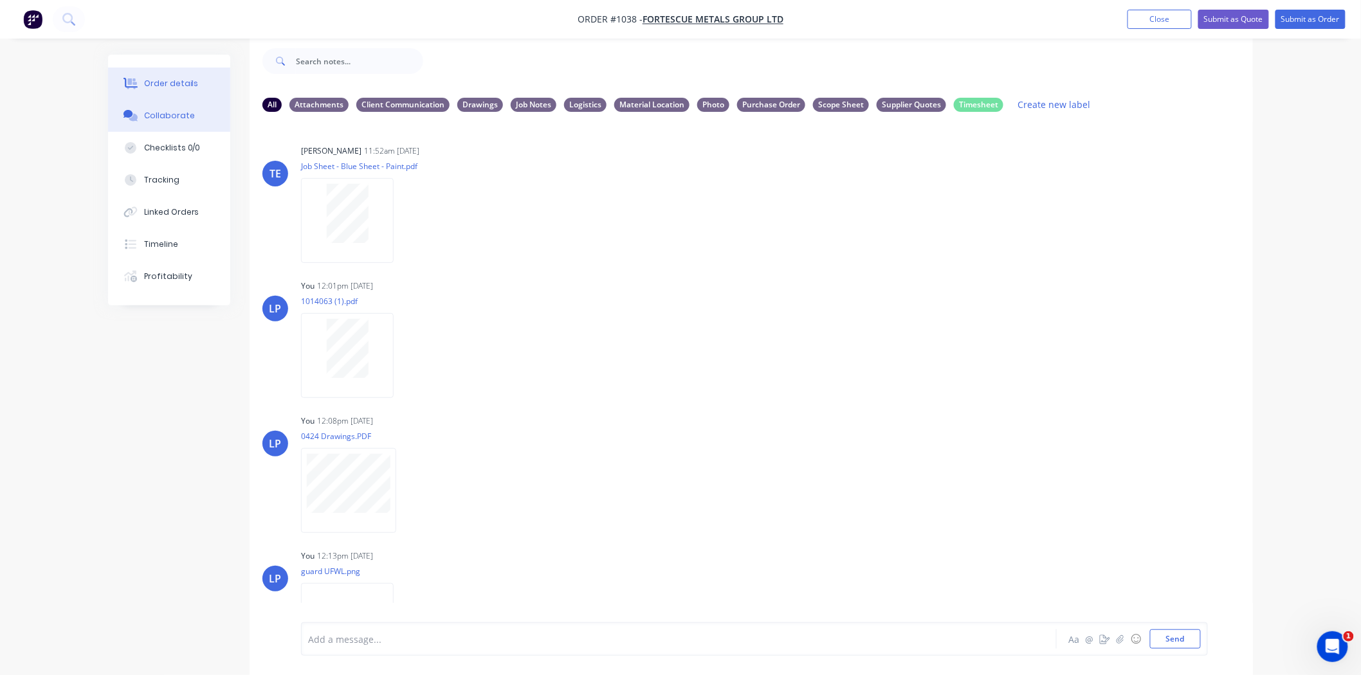
click at [169, 85] on div "Order details" at bounding box center [171, 84] width 55 height 12
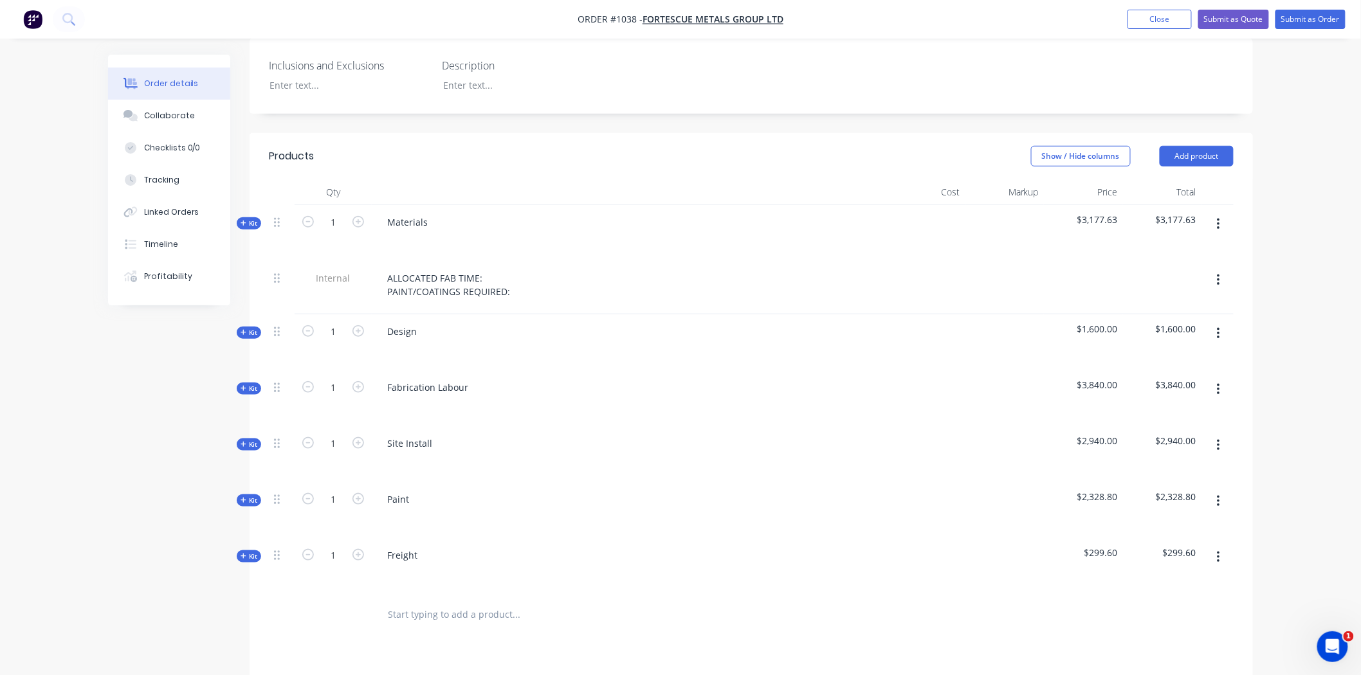
scroll to position [377, 0]
click at [255, 495] on span "Kit" at bounding box center [249, 500] width 17 height 10
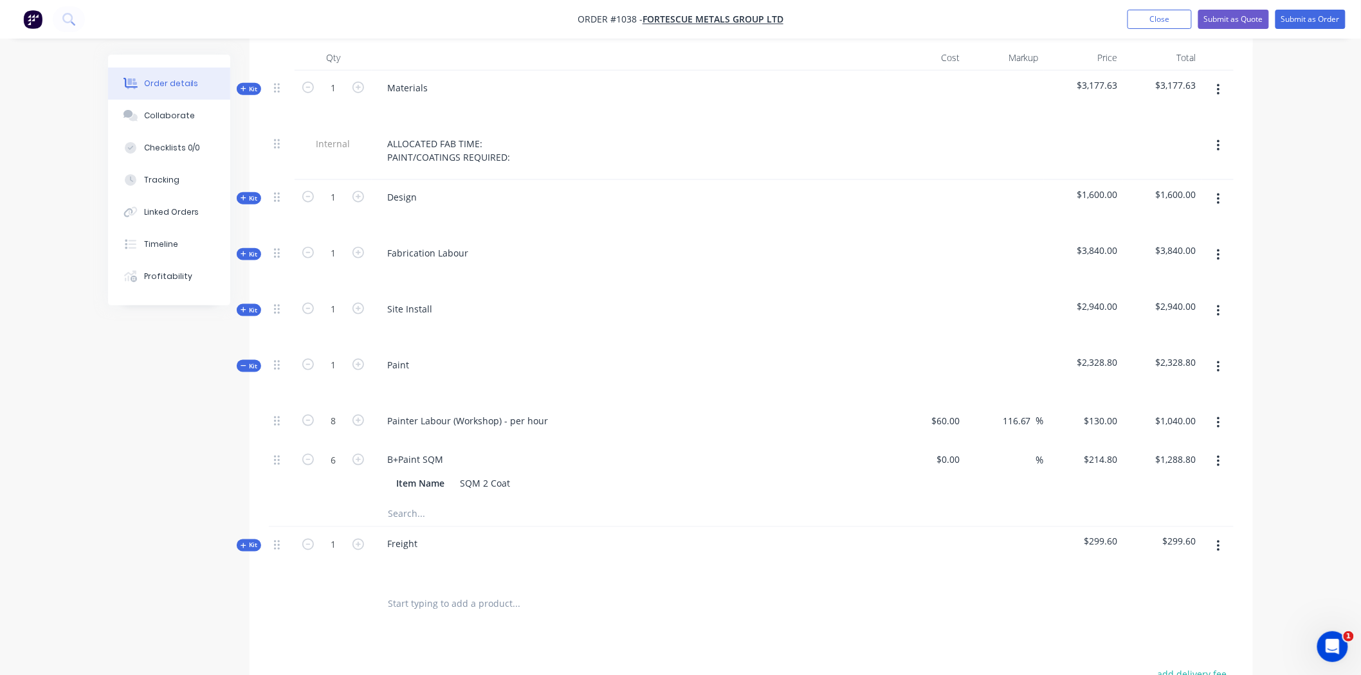
scroll to position [592, 0]
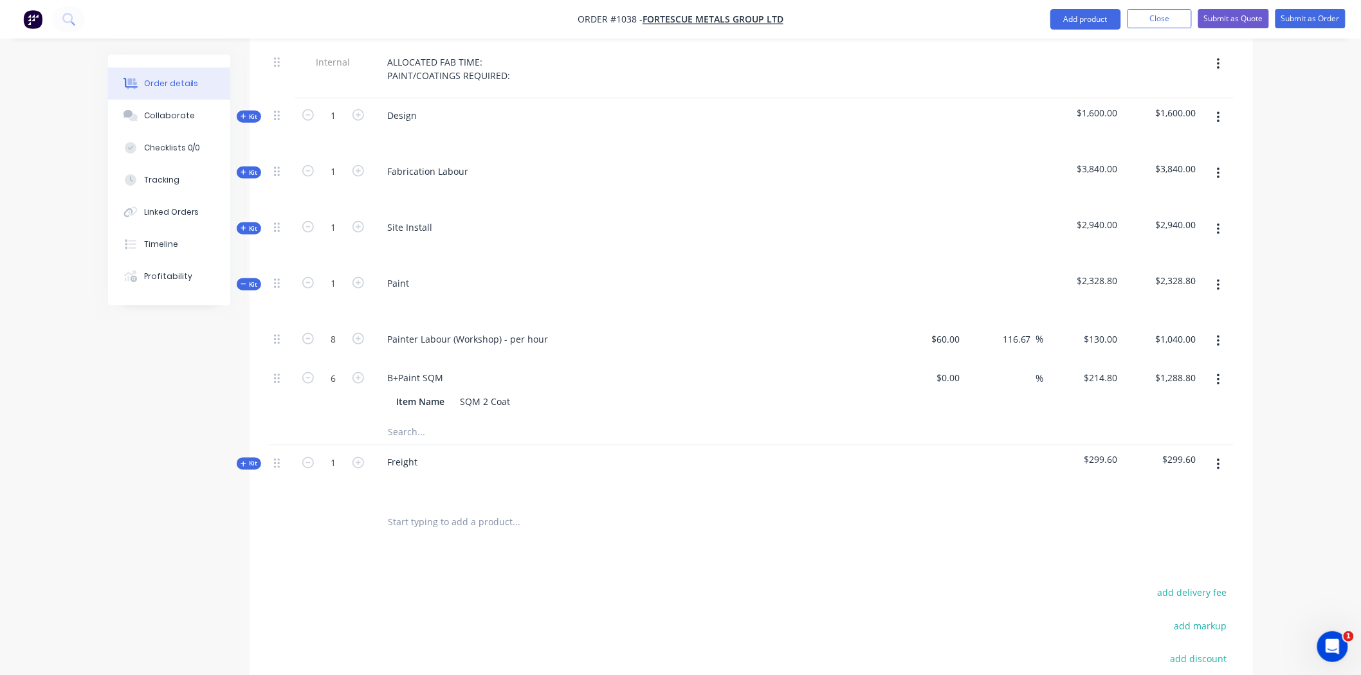
click at [248, 280] on span "Kit" at bounding box center [249, 285] width 17 height 10
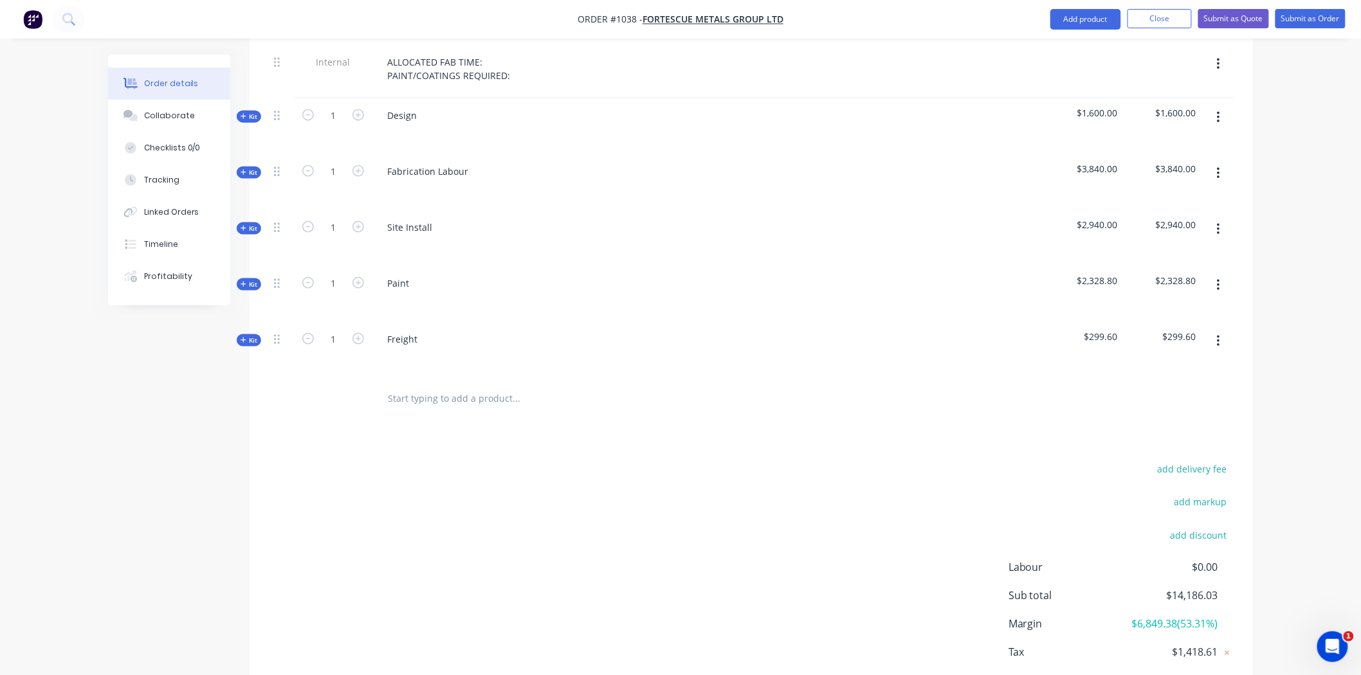
click at [241, 281] on icon at bounding box center [244, 284] width 6 height 6
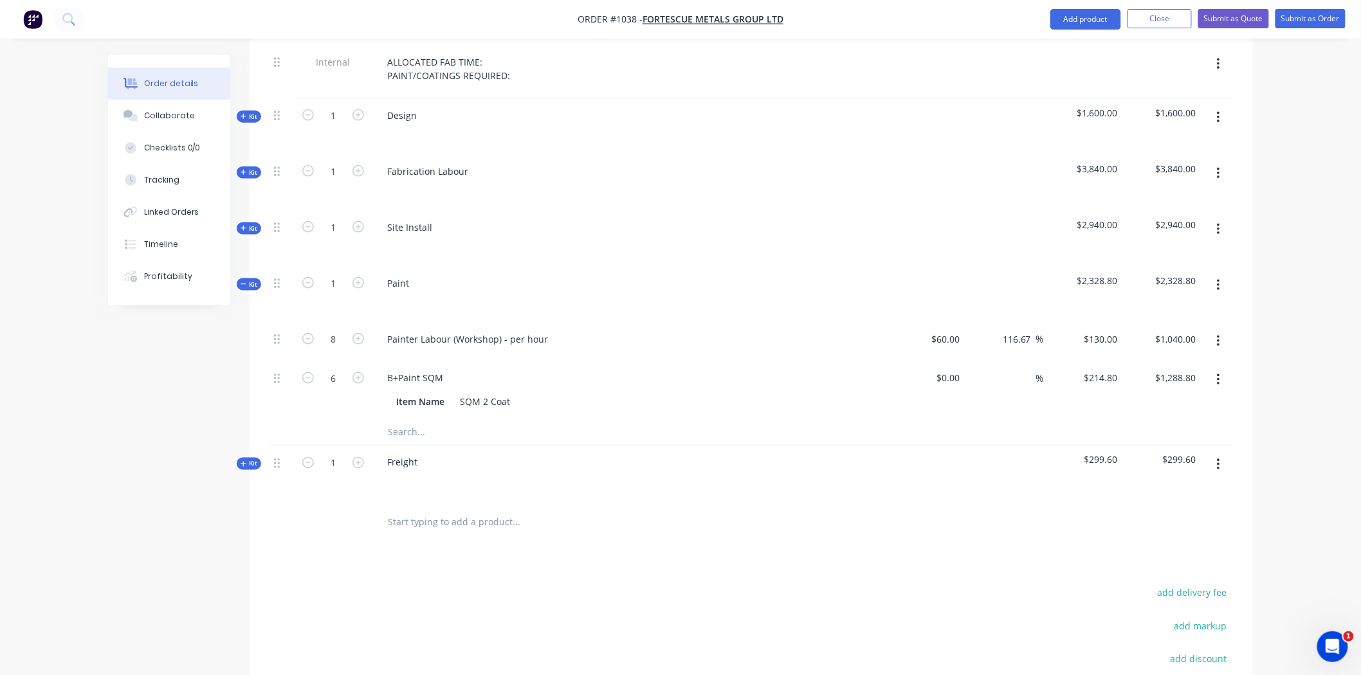
click at [245, 284] on icon at bounding box center [243, 284] width 5 height 1
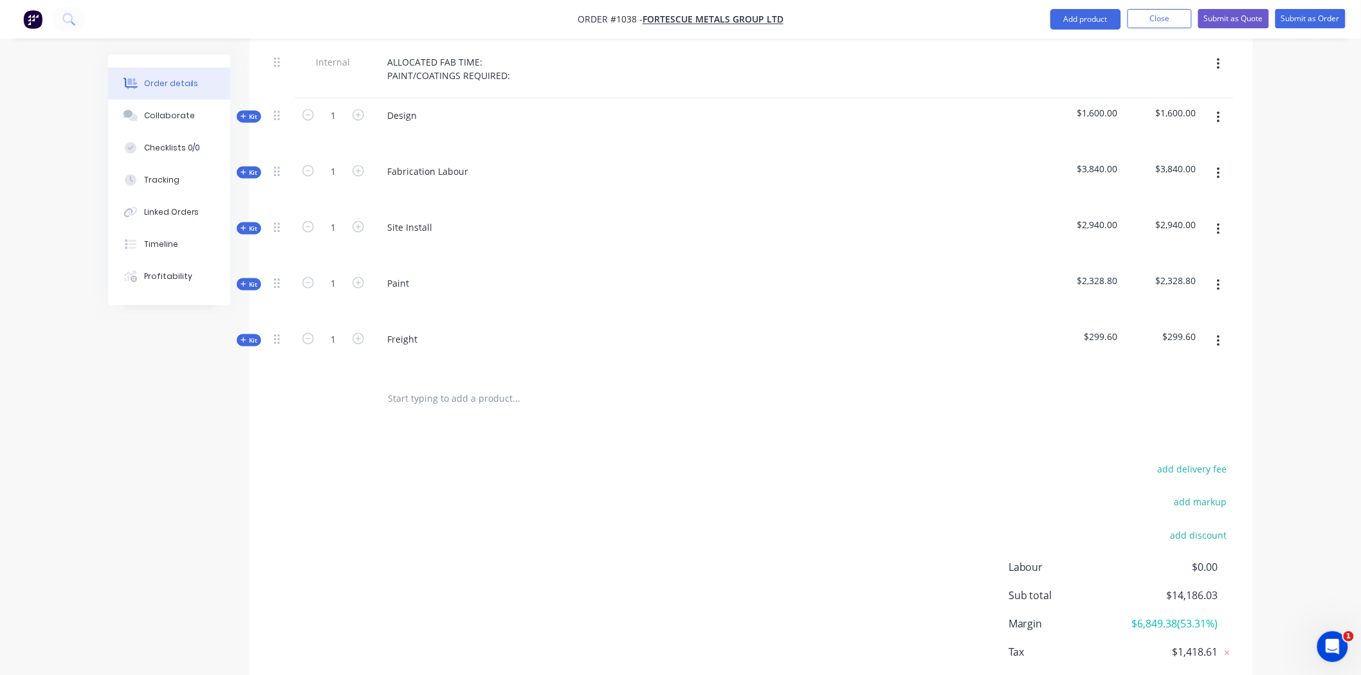
click at [254, 336] on span "Kit" at bounding box center [249, 341] width 17 height 10
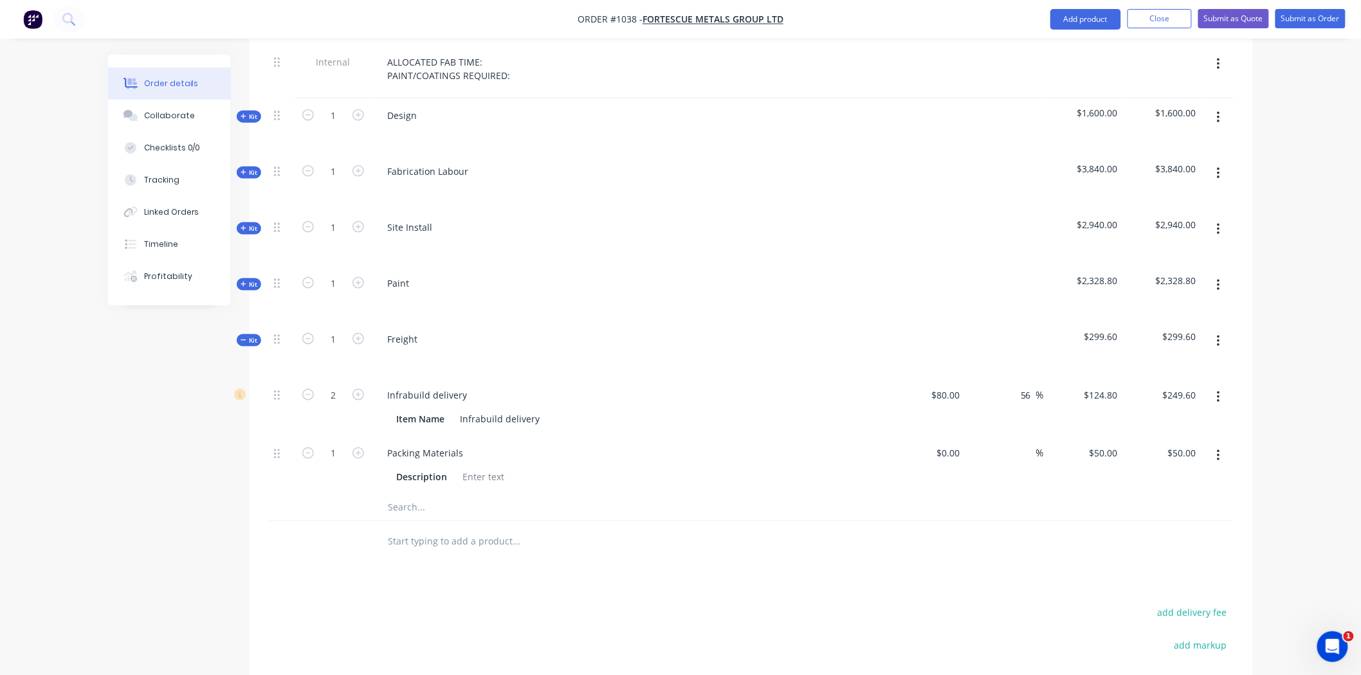
click at [399, 495] on input "text" at bounding box center [515, 508] width 257 height 26
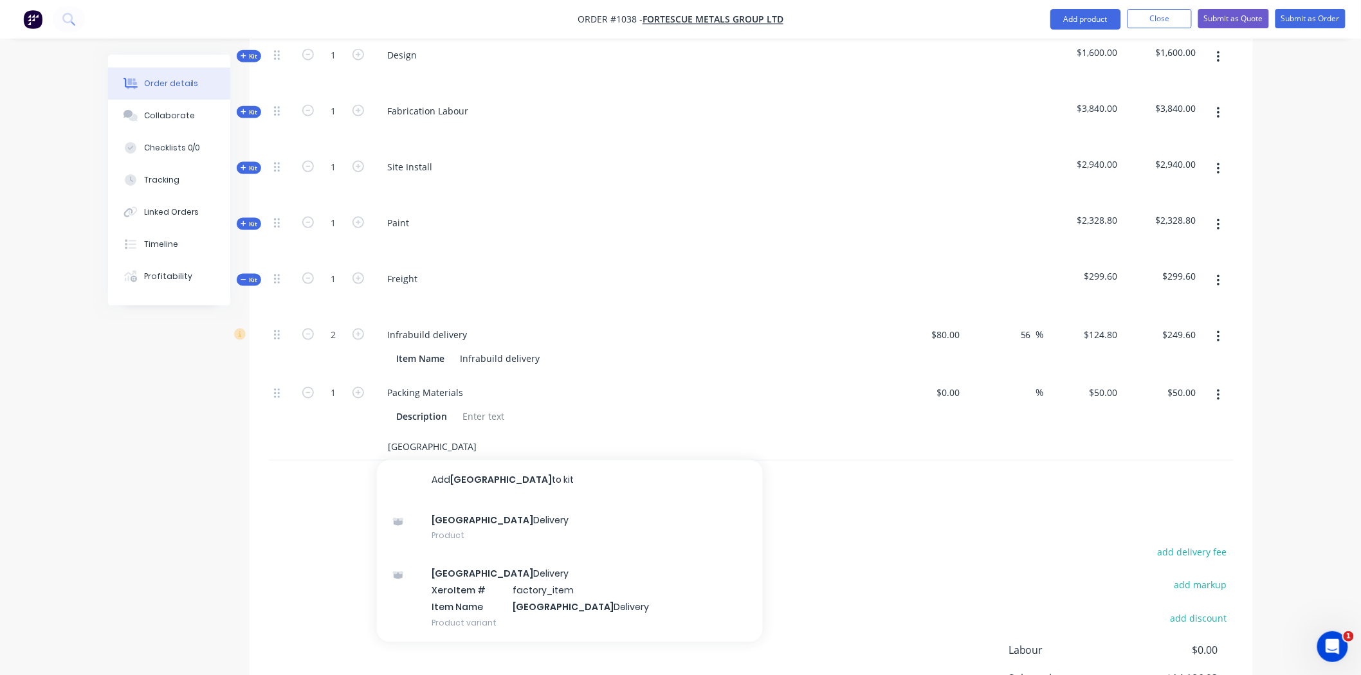
scroll to position [663, 0]
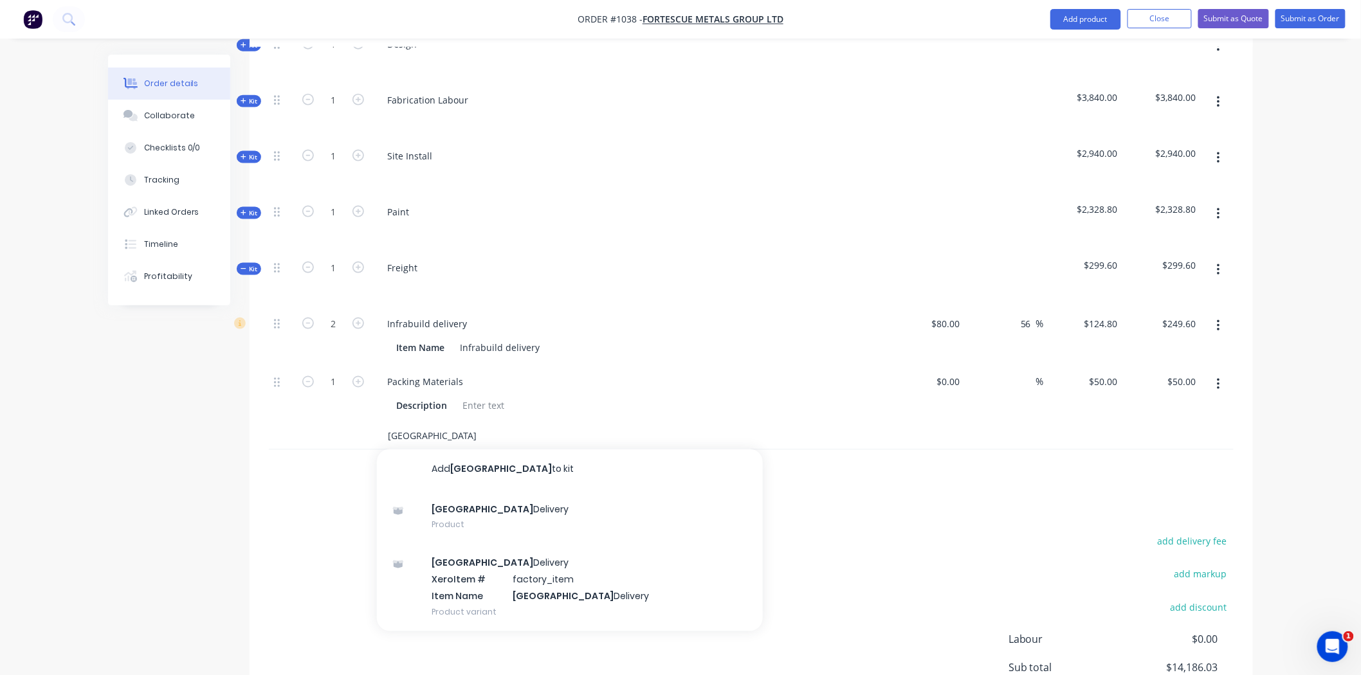
click at [437, 424] on input "Perth" at bounding box center [515, 437] width 257 height 26
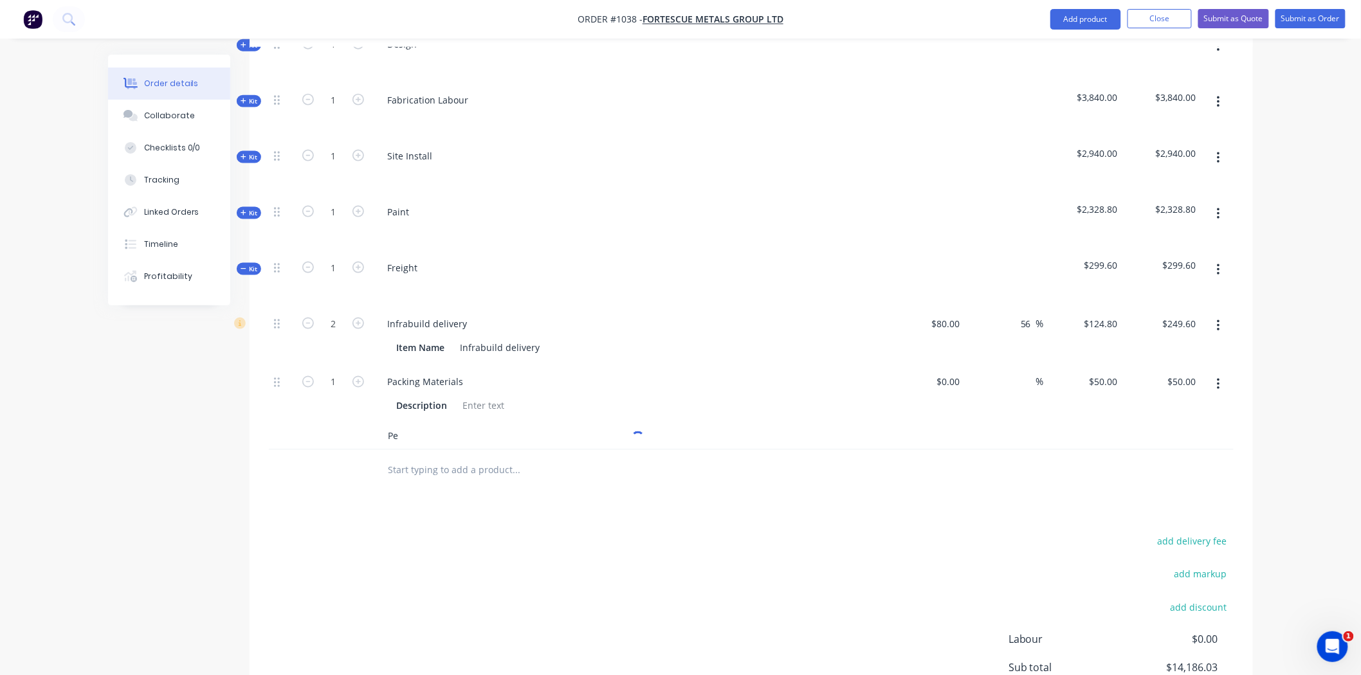
type input "P"
type input "S"
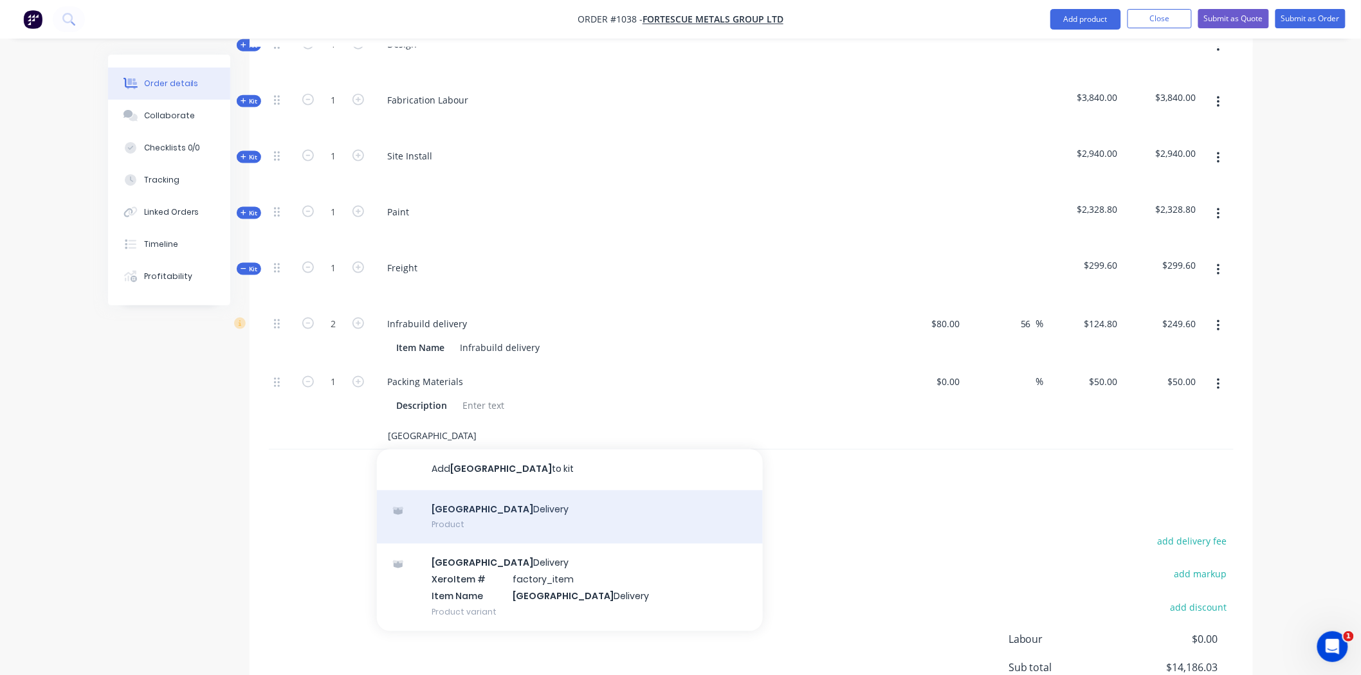
type input "perth"
click at [463, 500] on div "Perth Delivery Product" at bounding box center [570, 518] width 386 height 54
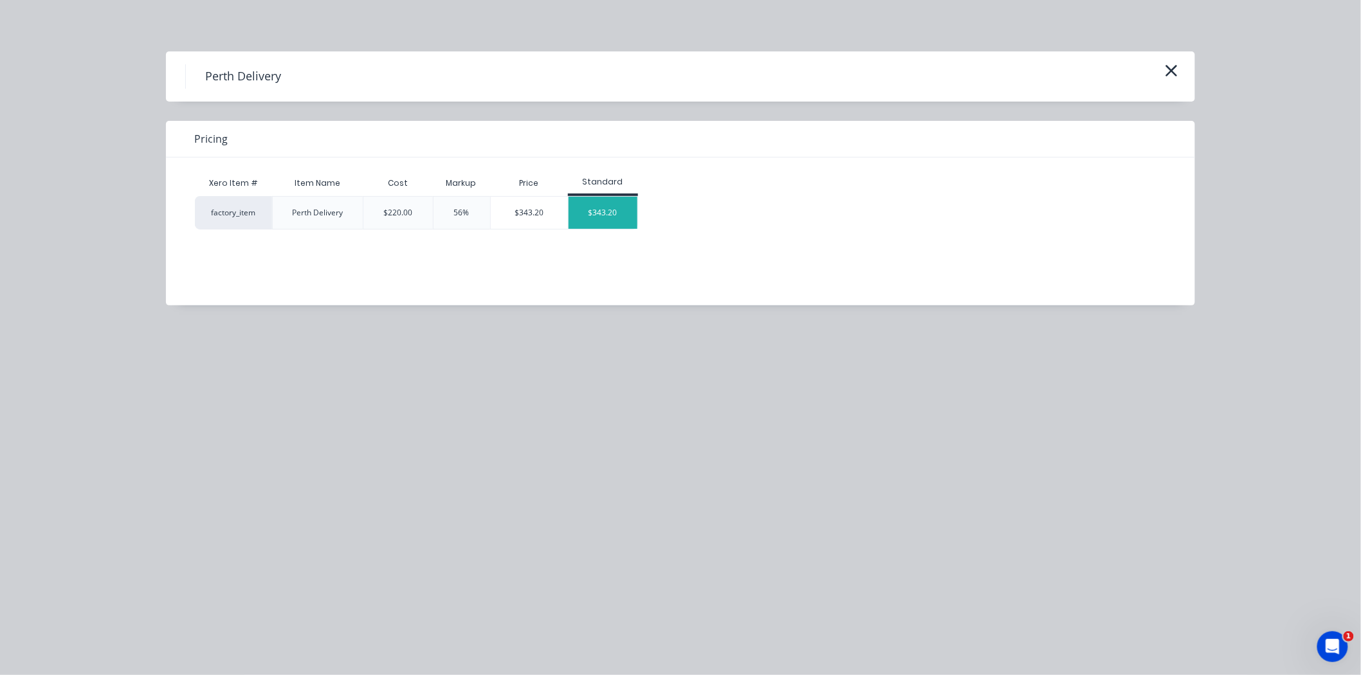
click at [597, 215] on div "$343.20" at bounding box center [602, 213] width 69 height 32
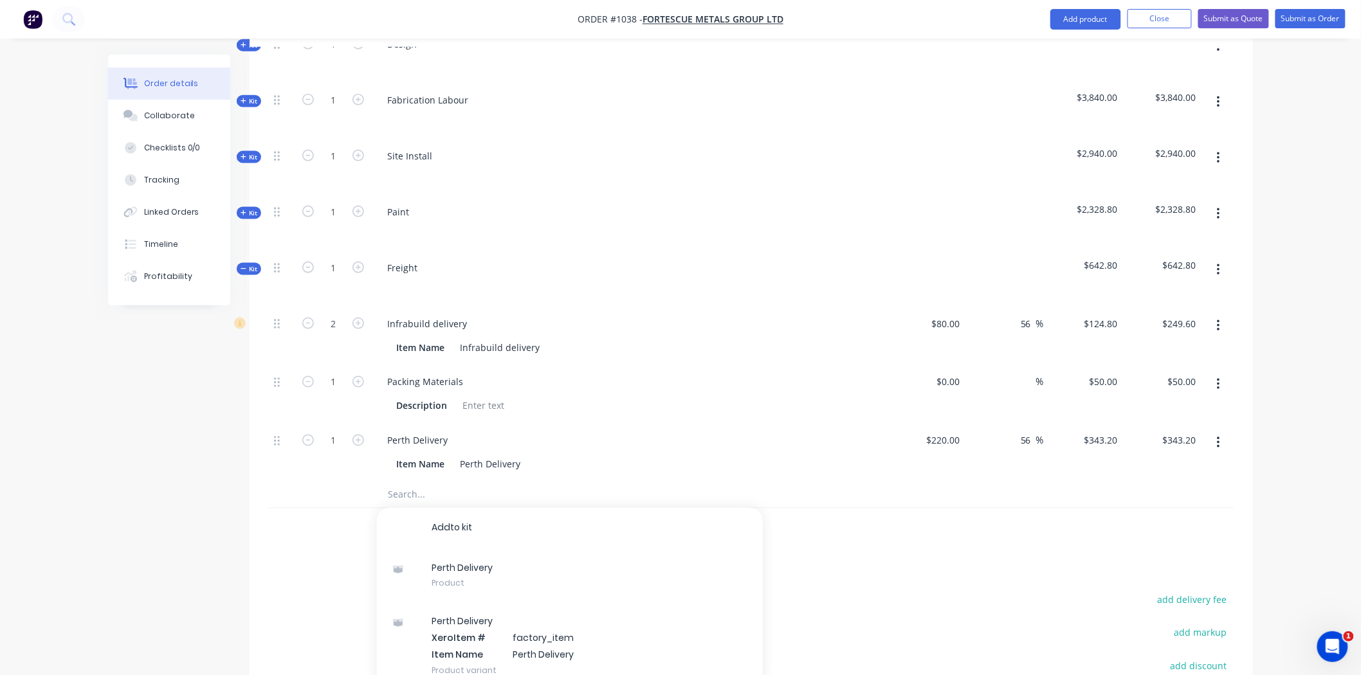
click at [862, 482] on div "Add to kit P e r t h D e l i v e r y Product P e r t h D e l i v e r y X e r o …" at bounding box center [751, 495] width 965 height 26
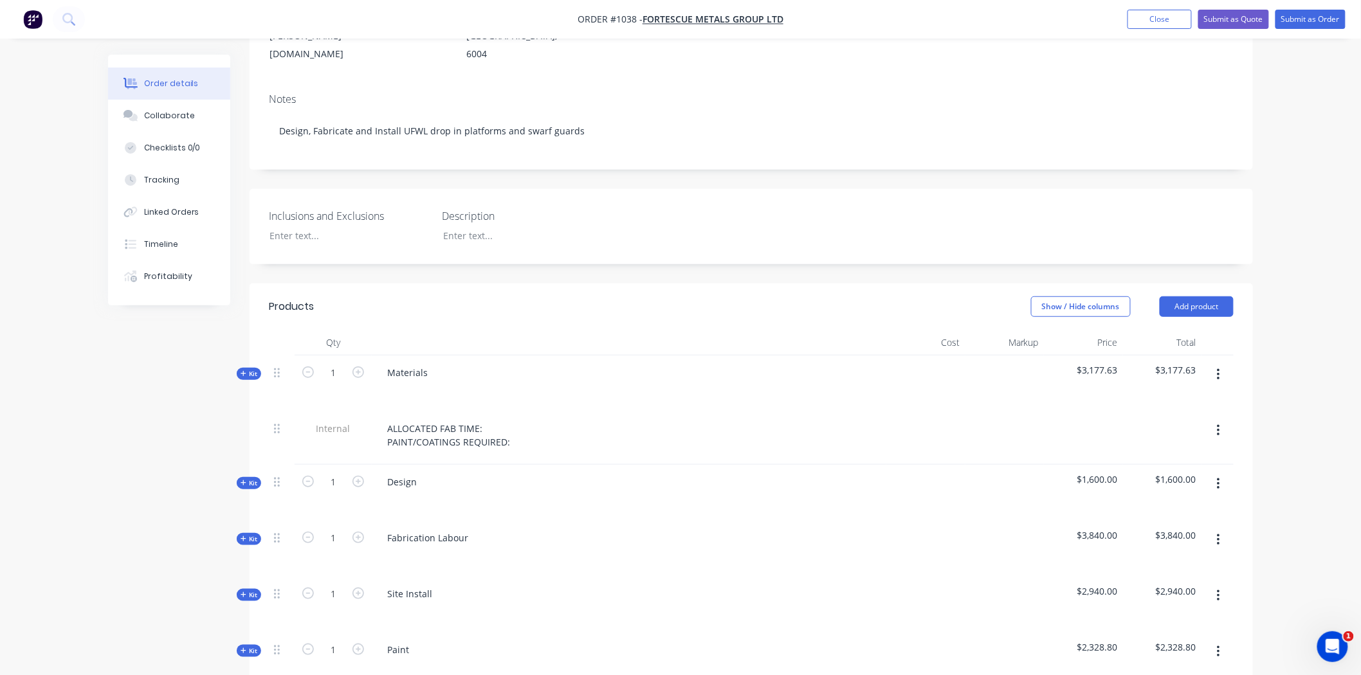
scroll to position [206, 0]
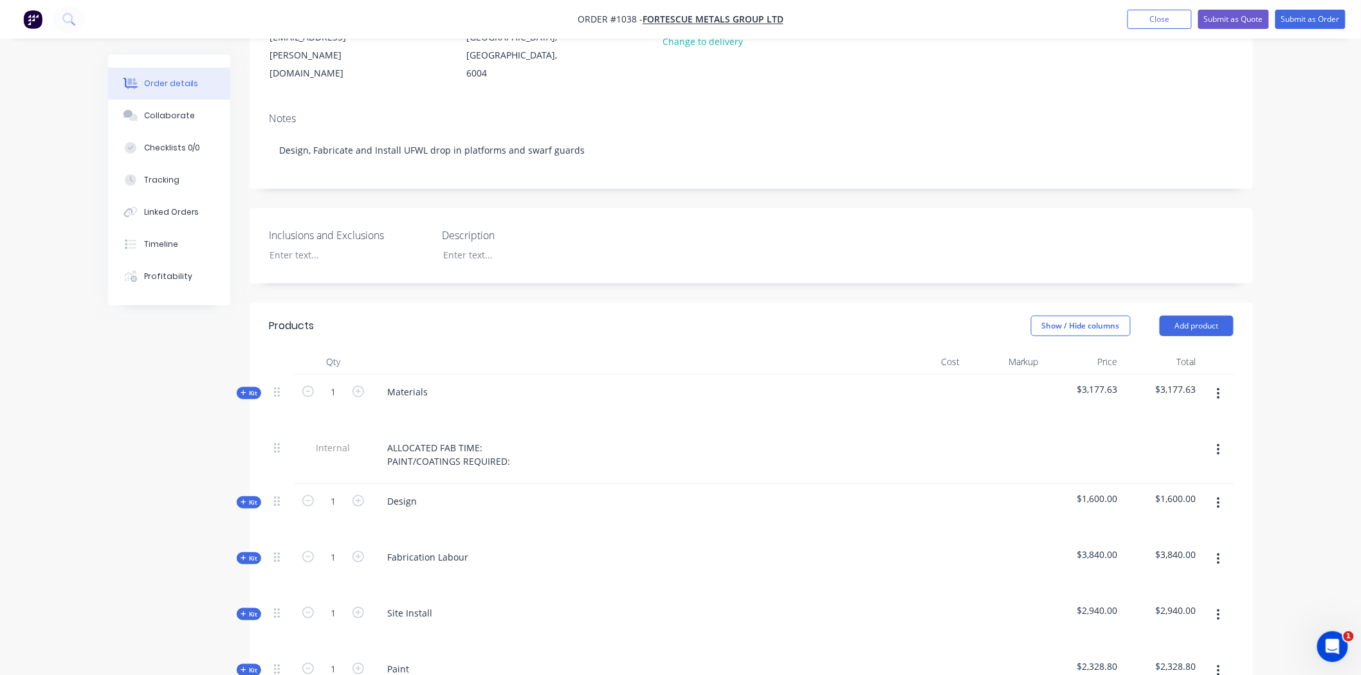
click at [248, 388] on span "Kit" at bounding box center [249, 393] width 17 height 10
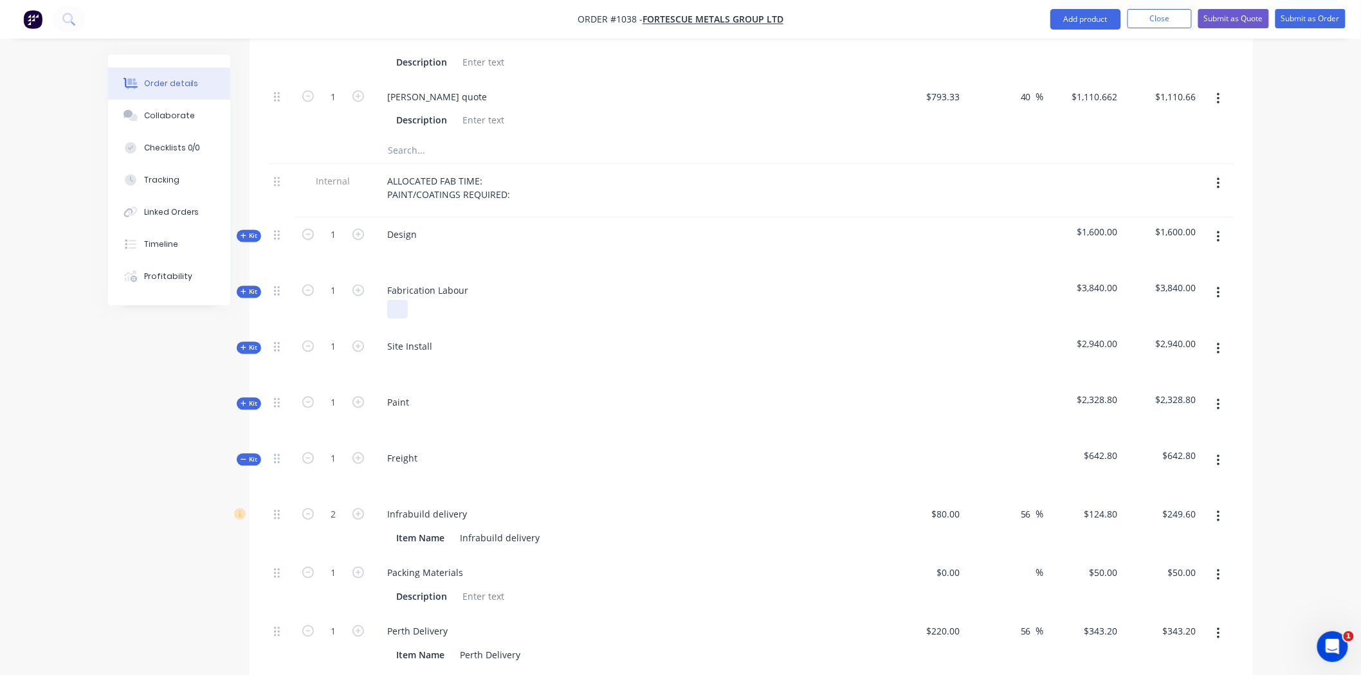
scroll to position [920, 0]
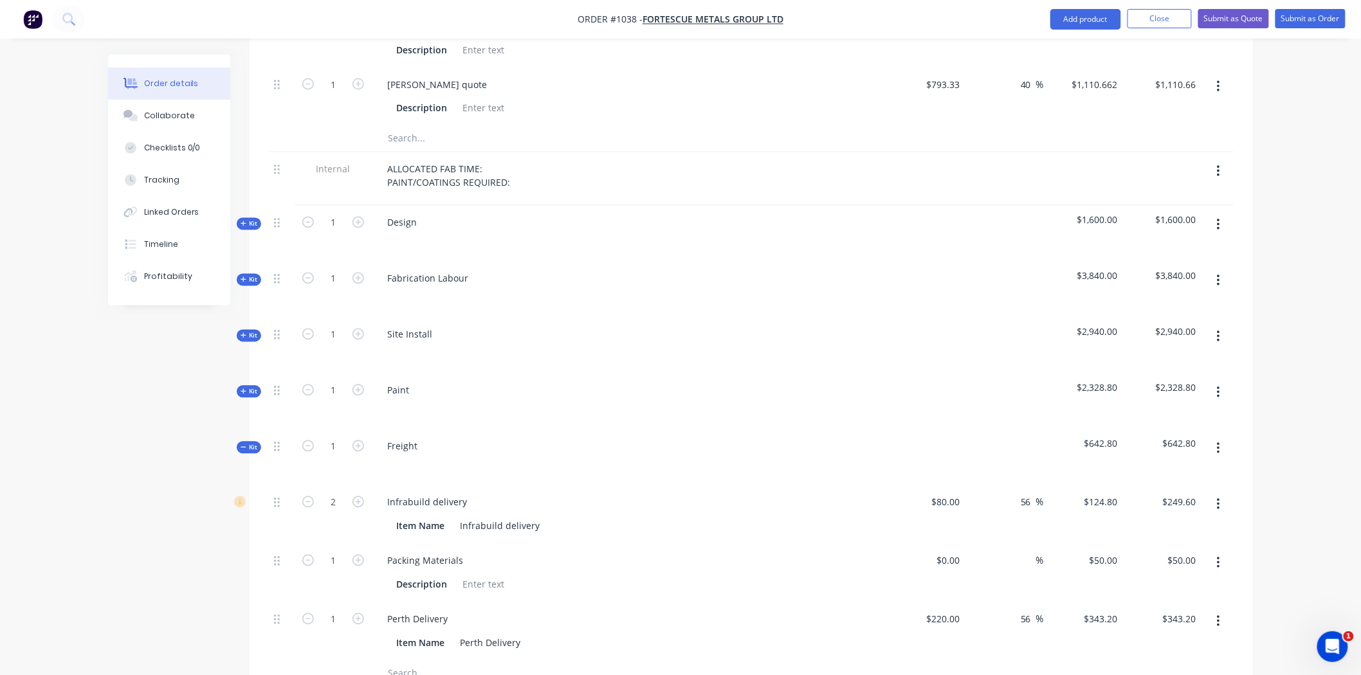
click at [249, 218] on div "Kit" at bounding box center [249, 224] width 24 height 12
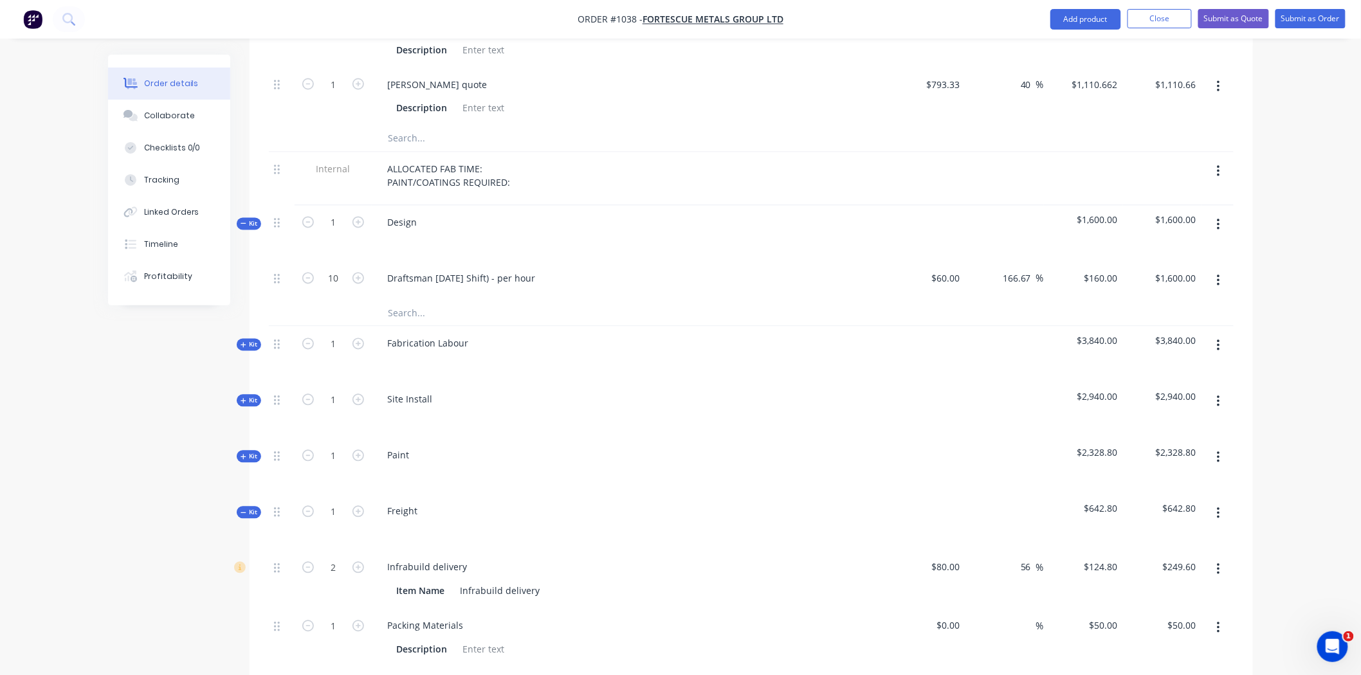
click at [251, 219] on span "Kit" at bounding box center [249, 224] width 17 height 10
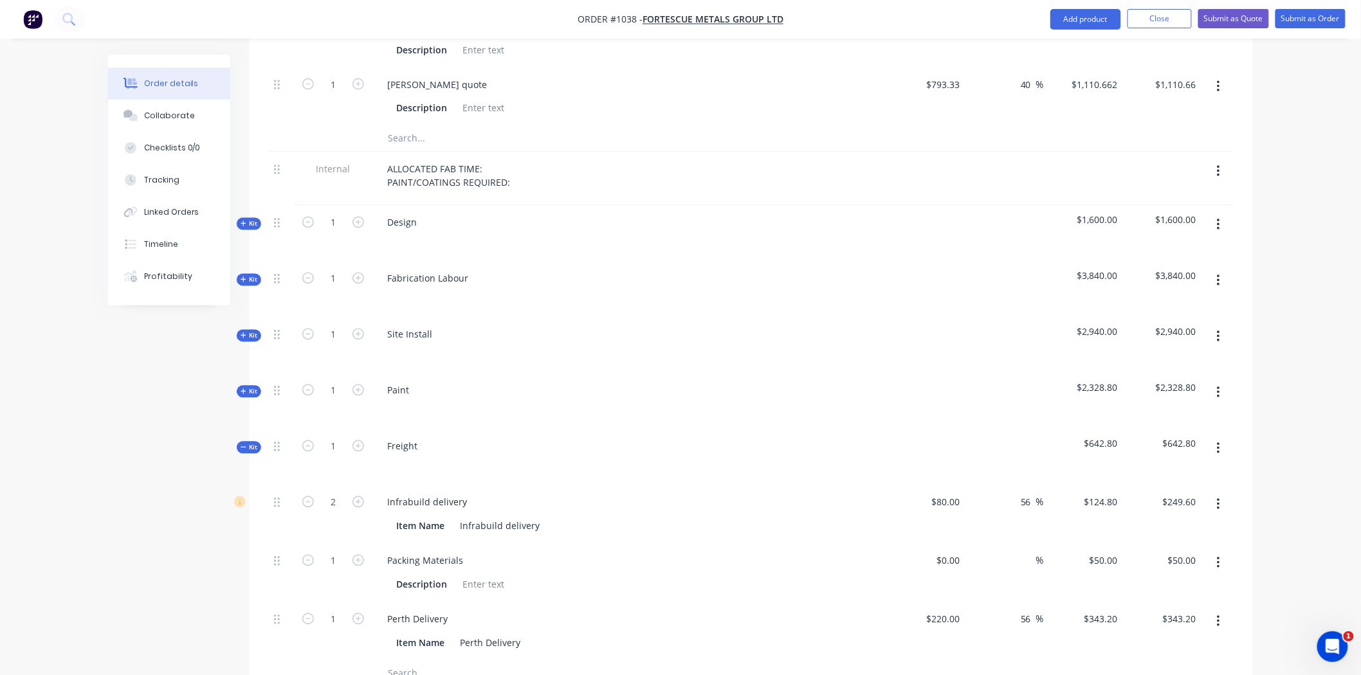
click at [252, 275] on span "Kit" at bounding box center [249, 280] width 17 height 10
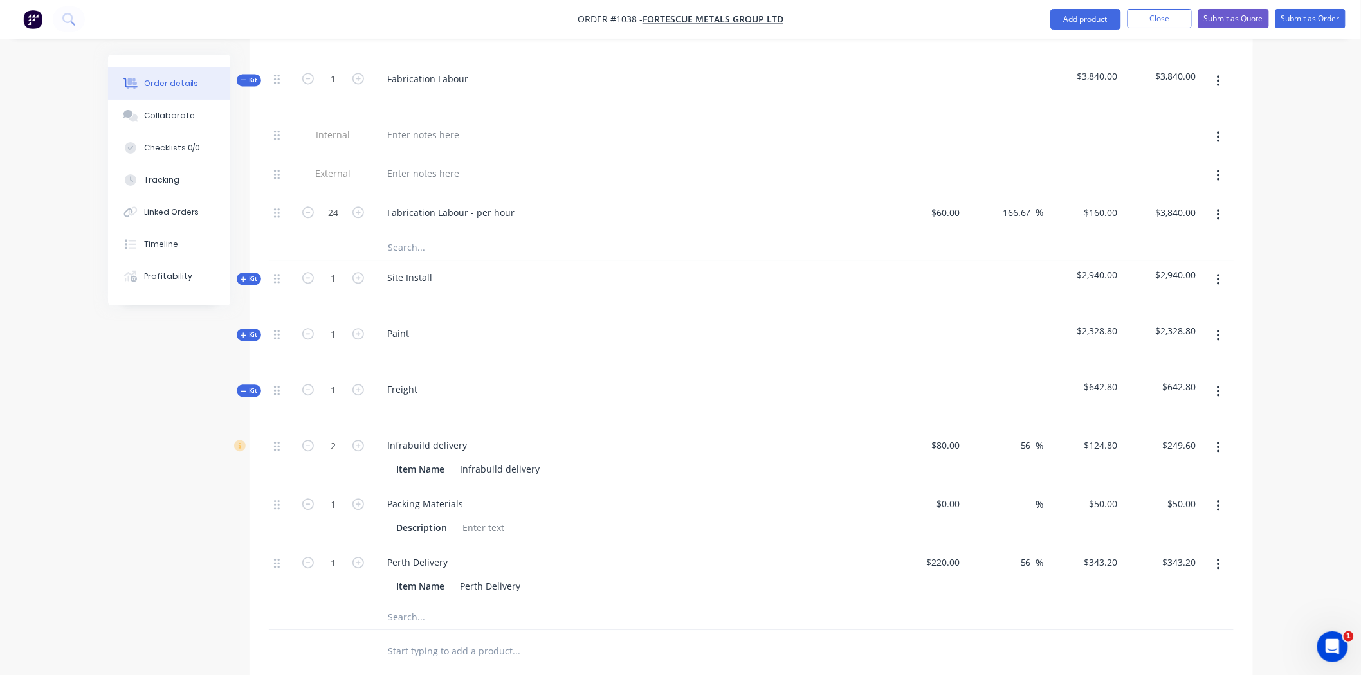
scroll to position [1134, 0]
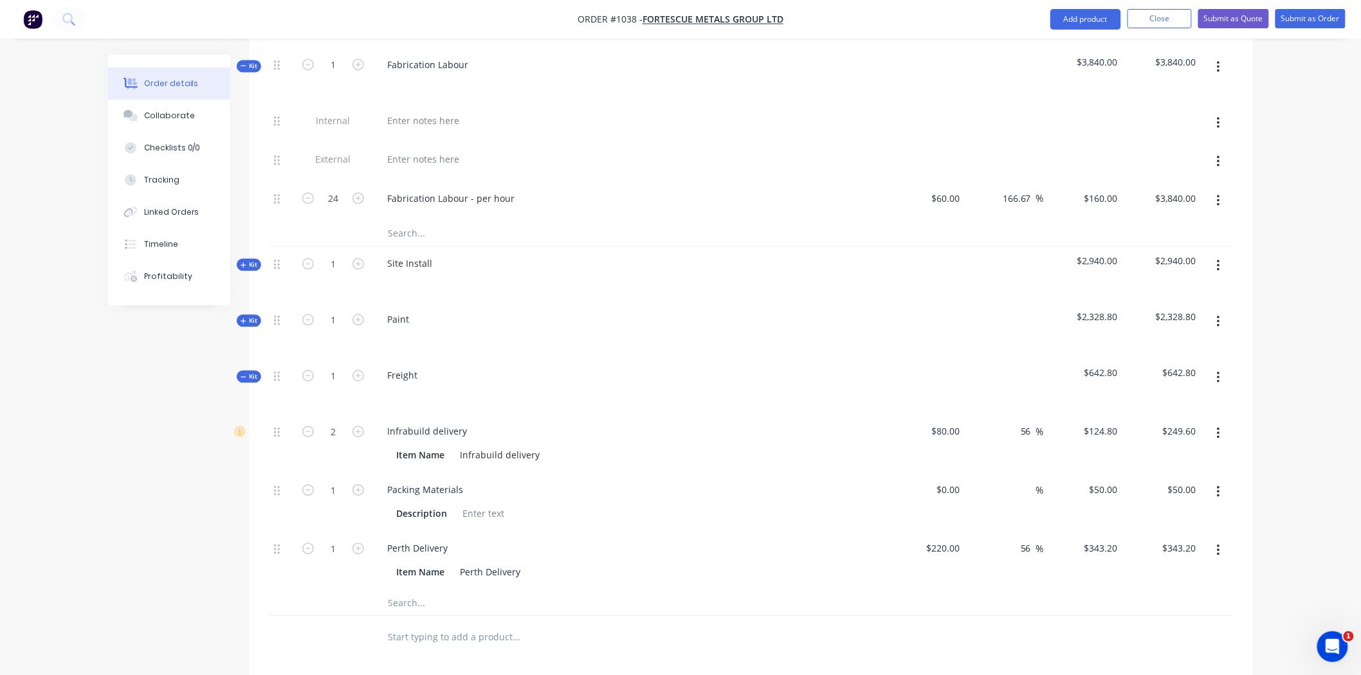
click at [249, 260] on span "Kit" at bounding box center [249, 265] width 17 height 10
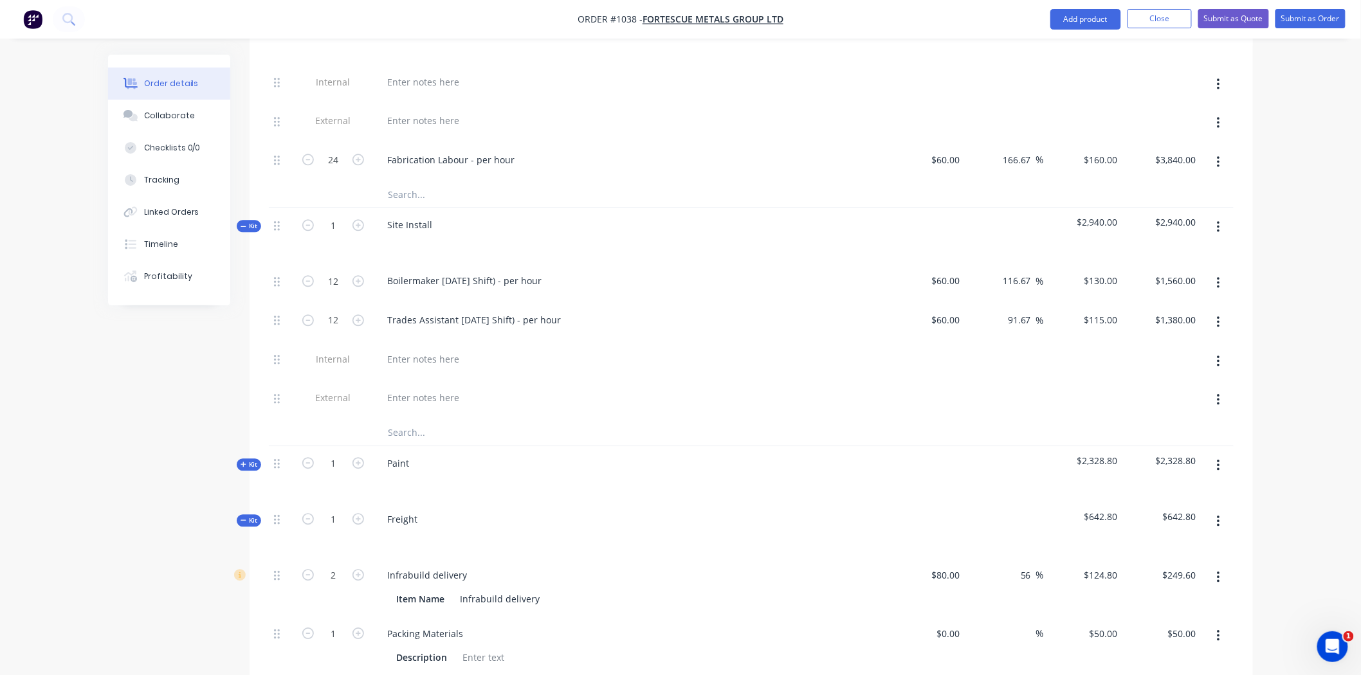
scroll to position [1277, 0]
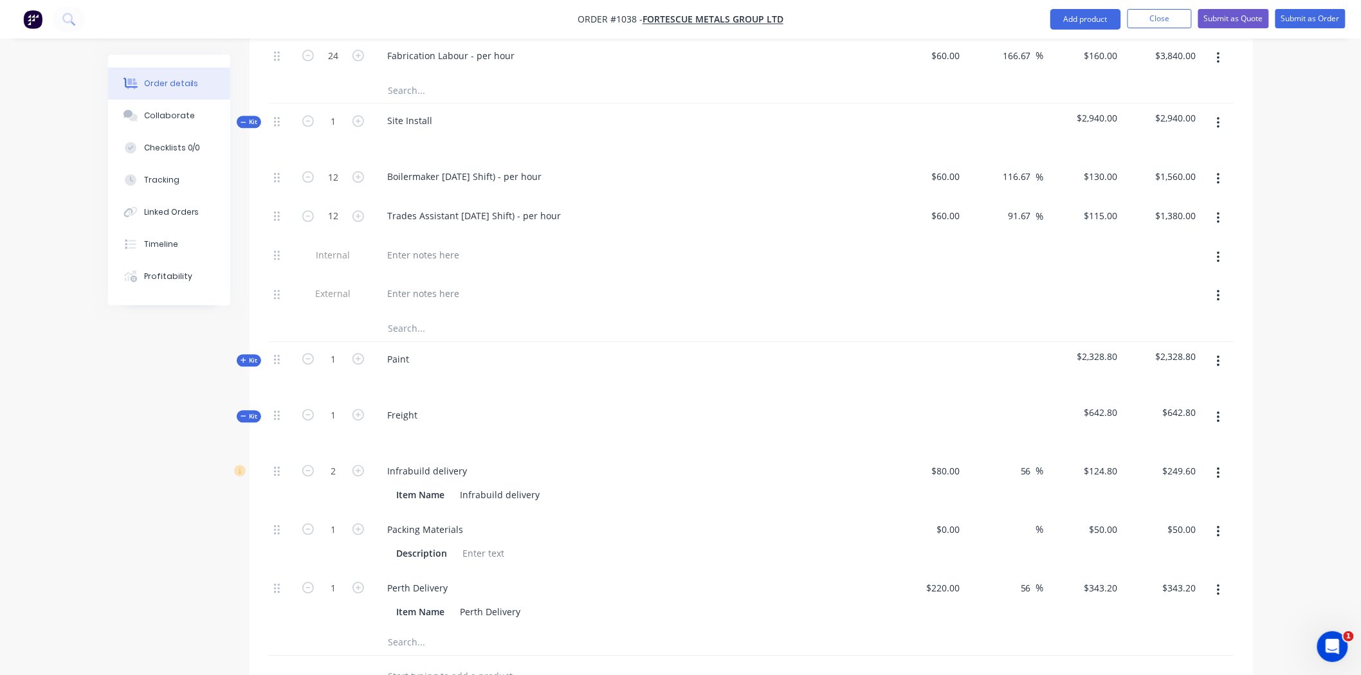
click at [252, 356] on span "Kit" at bounding box center [249, 361] width 17 height 10
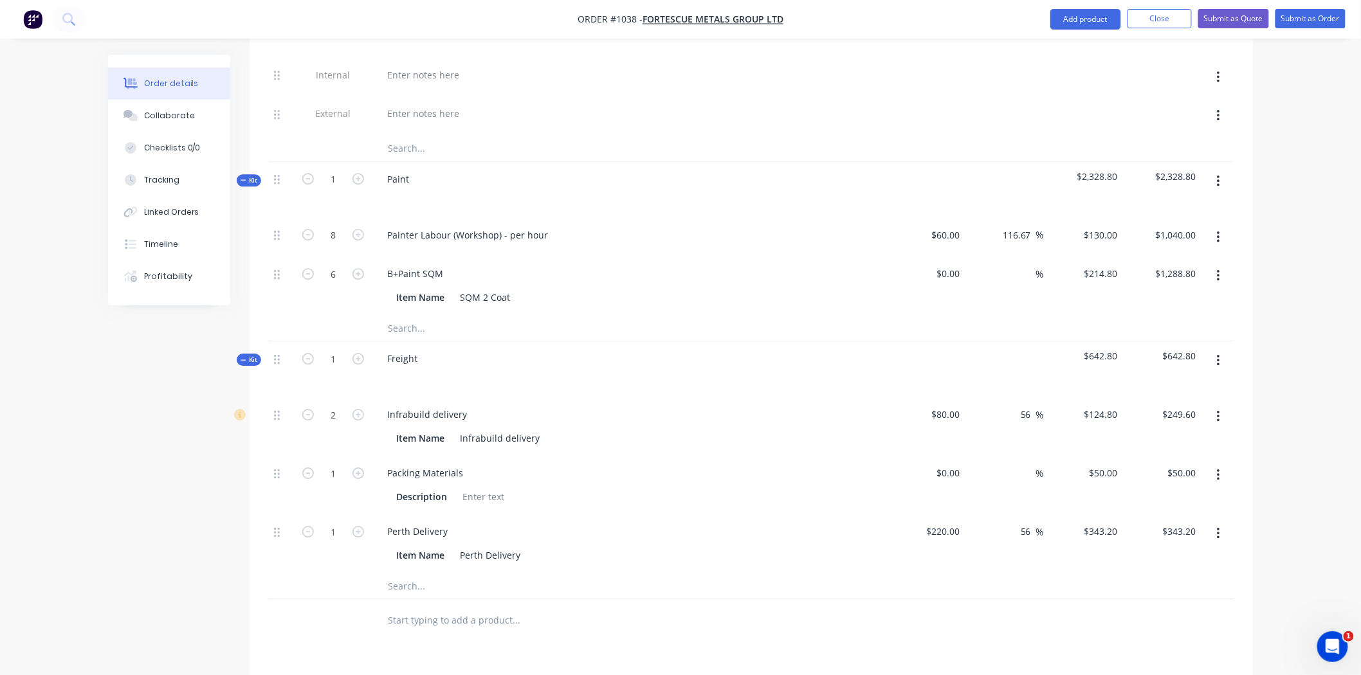
scroll to position [1420, 0]
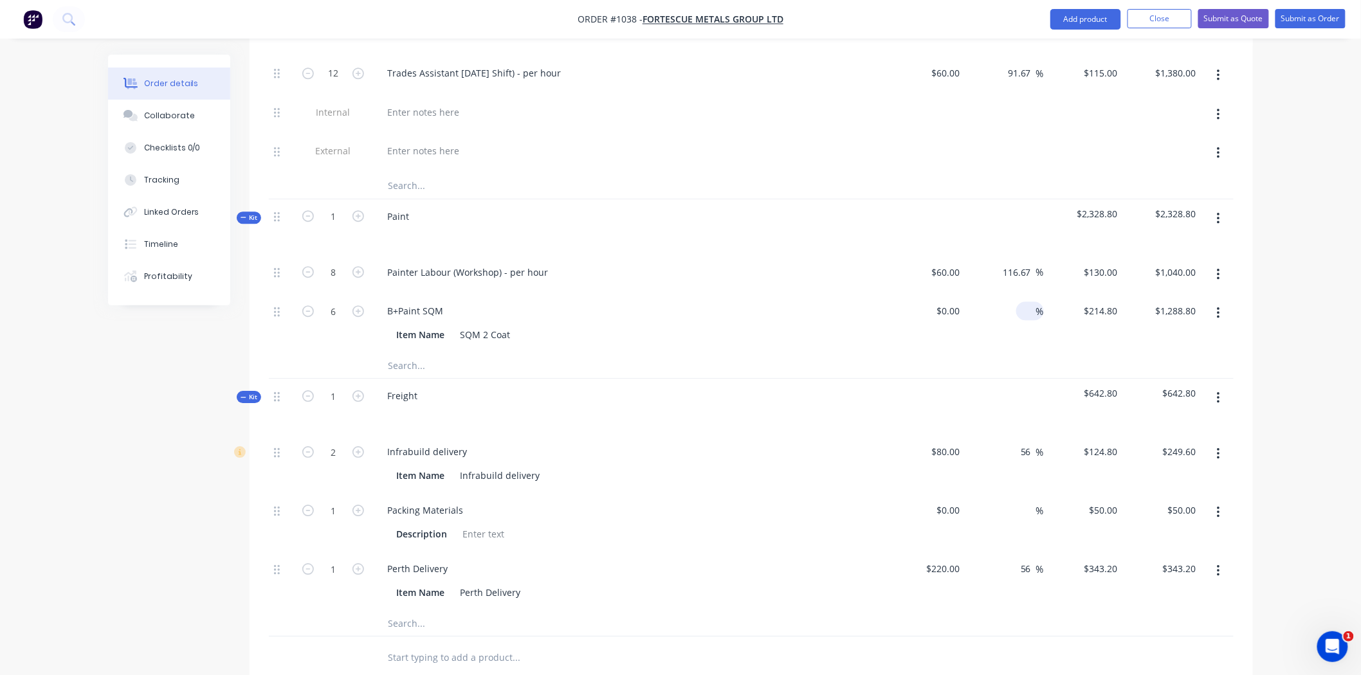
click at [1016, 302] on div "%" at bounding box center [1030, 311] width 28 height 19
type input "30"
type input "$0.00"
click at [954, 352] on div at bounding box center [751, 365] width 965 height 26
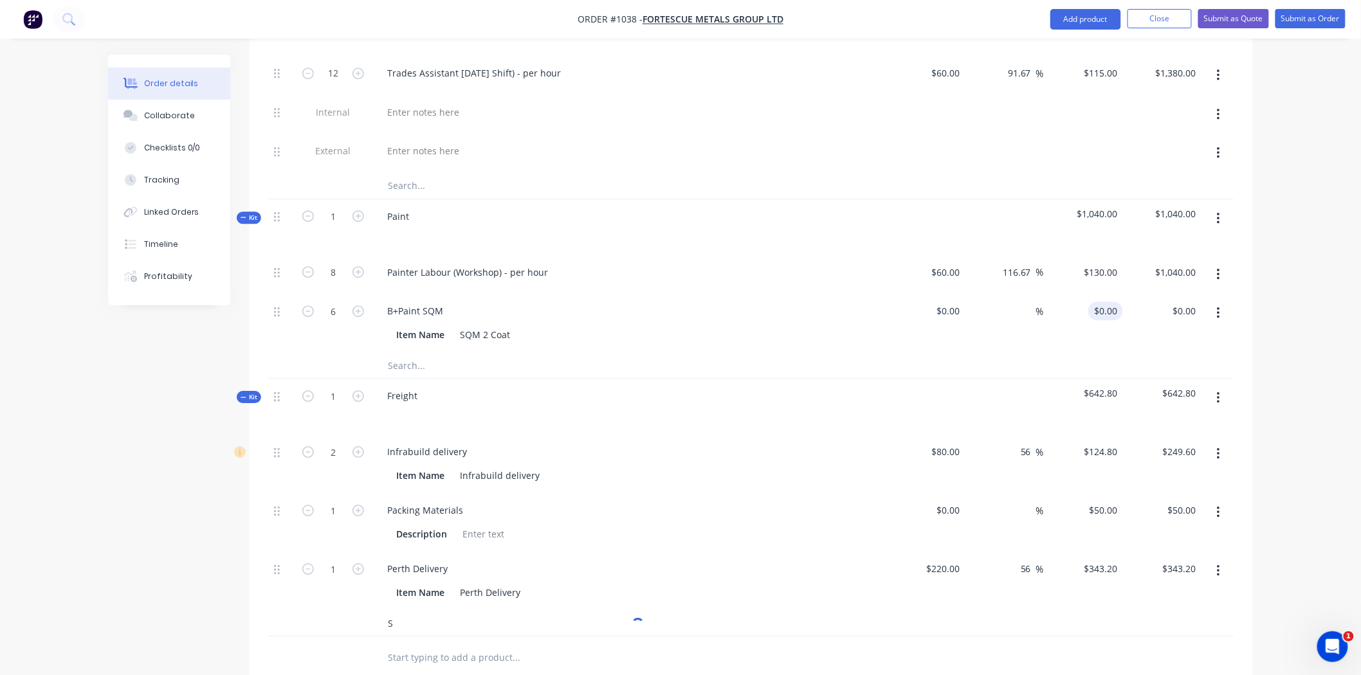
type input "S"
click at [1100, 294] on div "0 $0.00" at bounding box center [1083, 323] width 79 height 59
click at [1219, 302] on button "button" at bounding box center [1218, 313] width 30 height 23
type input "$0.00"
click at [458, 354] on input "text" at bounding box center [515, 365] width 257 height 26
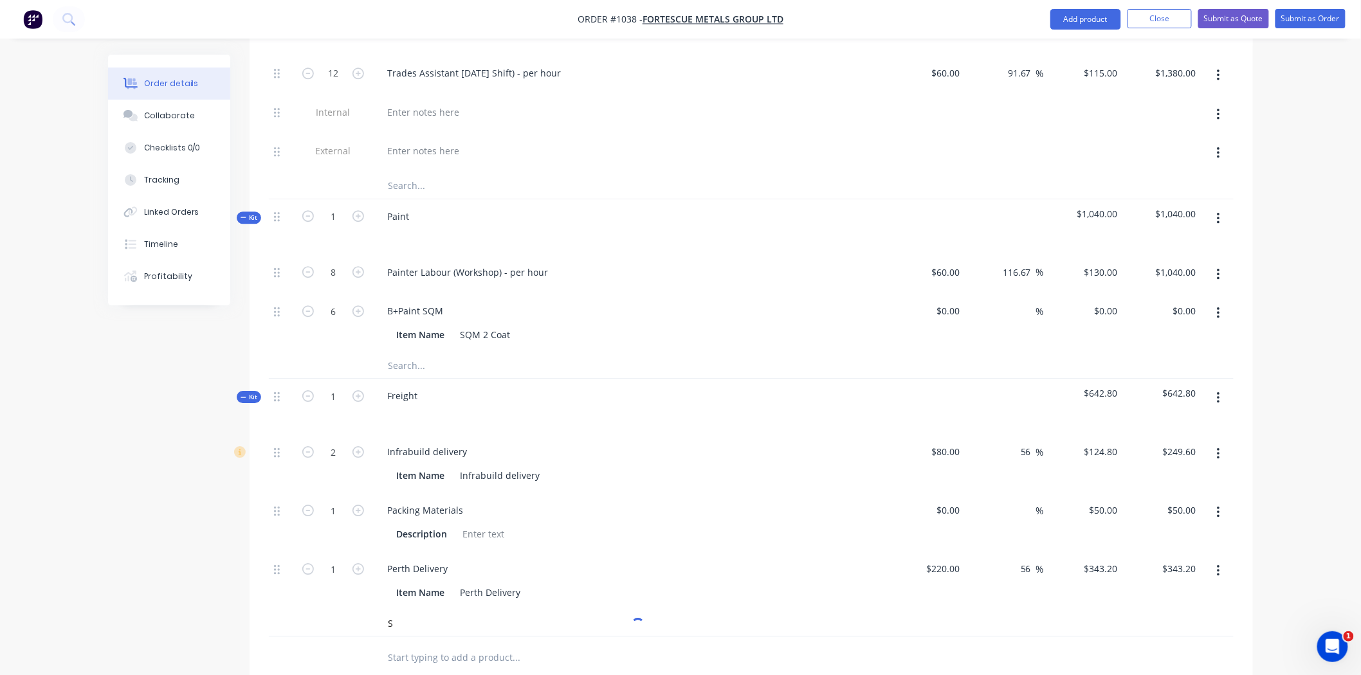
type input "b"
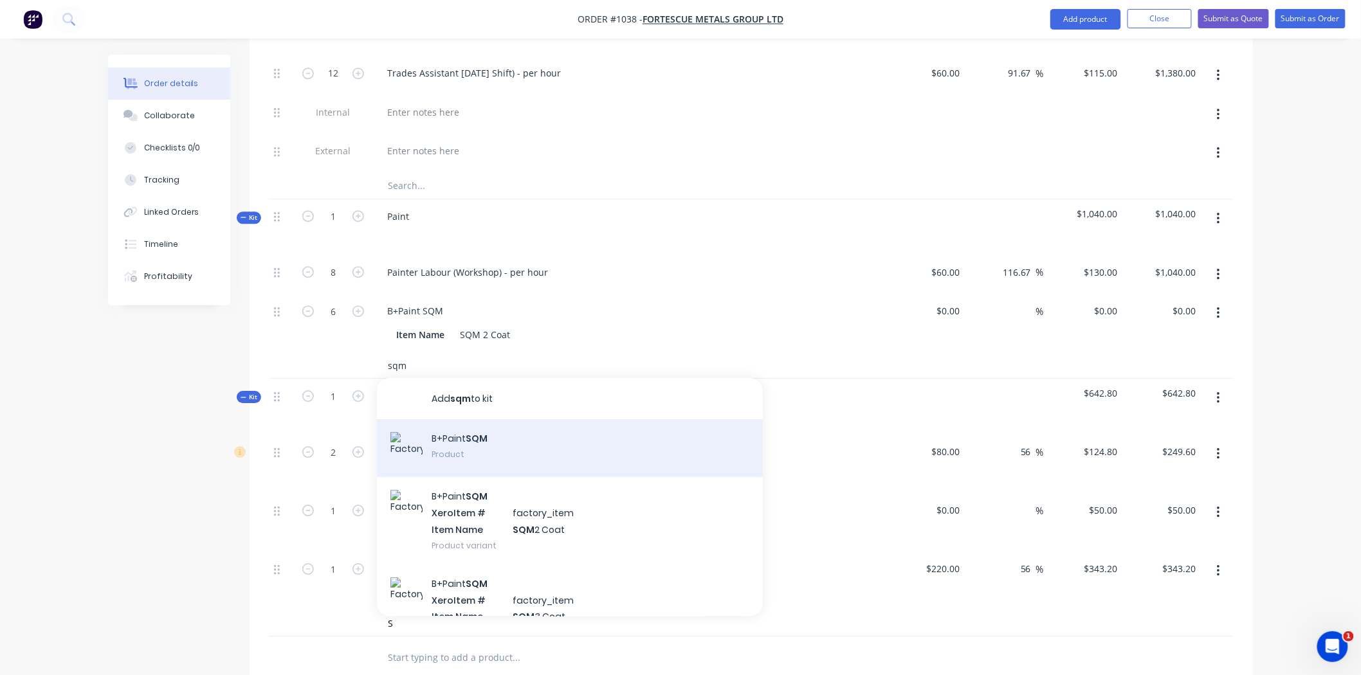
type input "sqm"
click at [448, 429] on div "B+Paint SQM Product" at bounding box center [570, 448] width 386 height 58
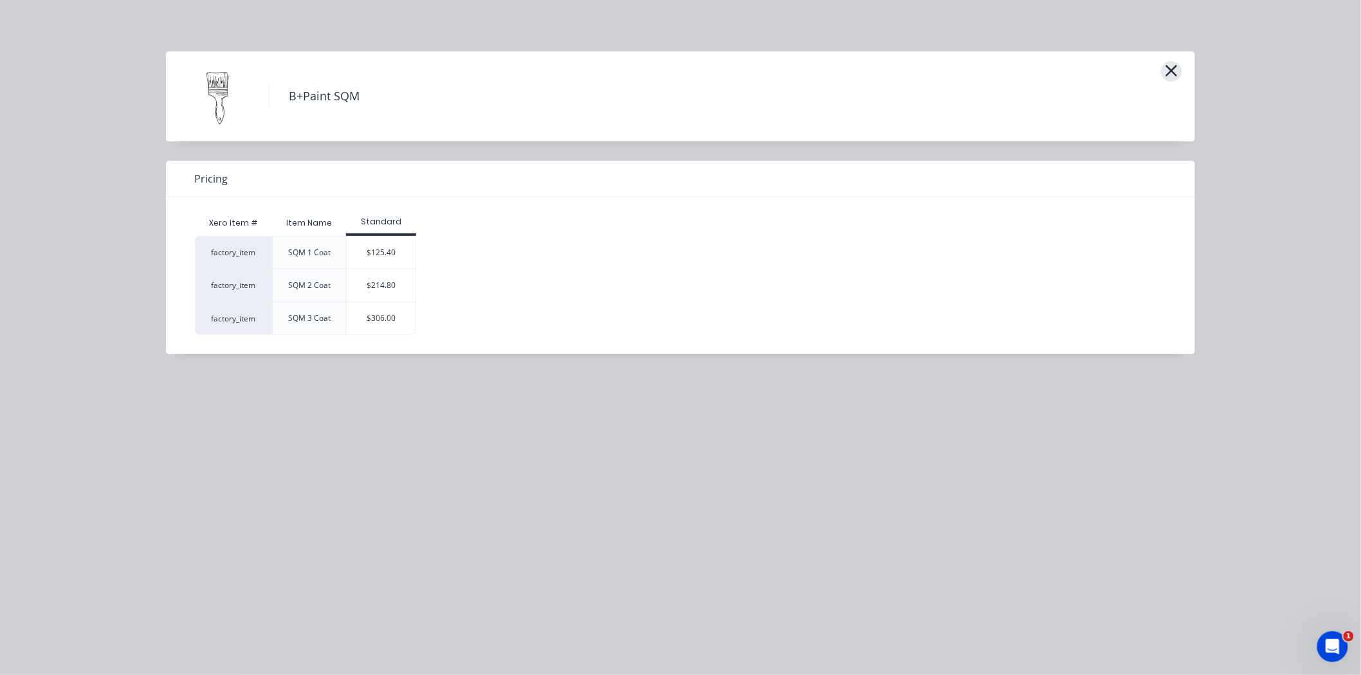
click at [1179, 69] on button "button" at bounding box center [1171, 71] width 21 height 21
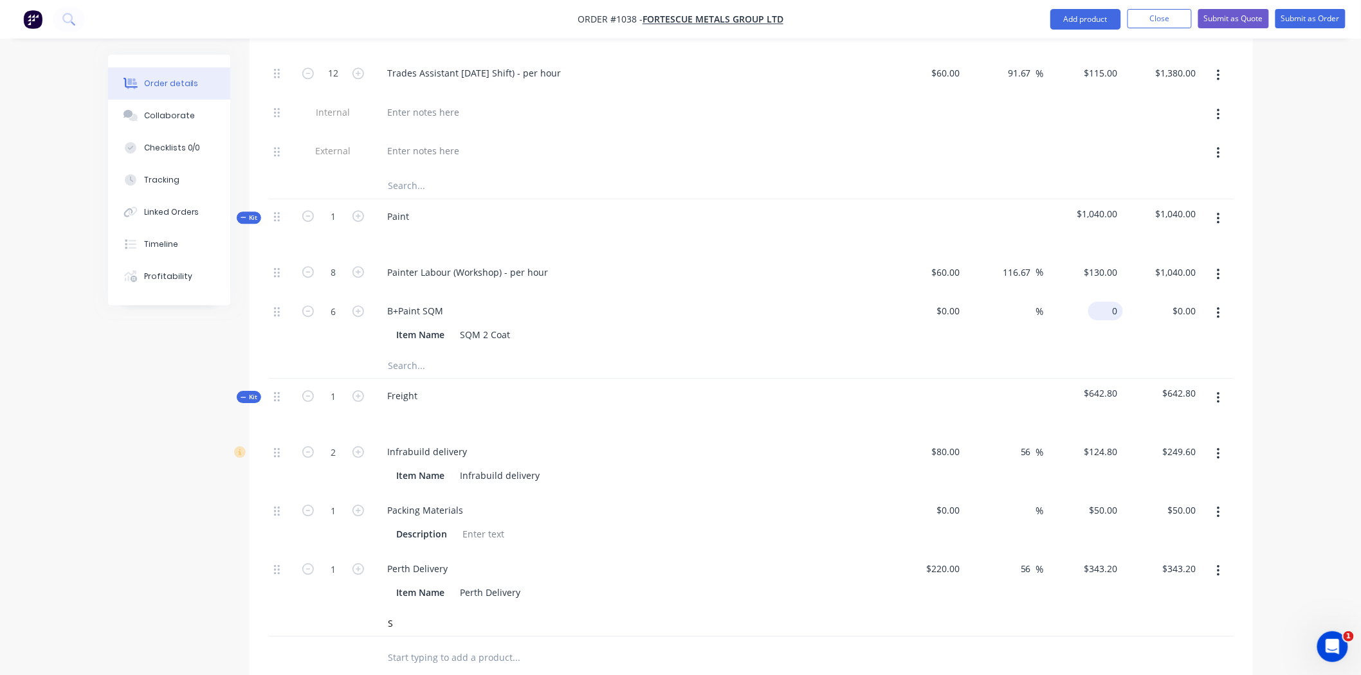
click at [1101, 297] on div "0 $0.00" at bounding box center [1083, 323] width 79 height 59
type input "$214.80"
type input "$1,288.80"
click at [1159, 352] on div at bounding box center [751, 365] width 965 height 26
click at [959, 302] on input "0" at bounding box center [957, 311] width 15 height 19
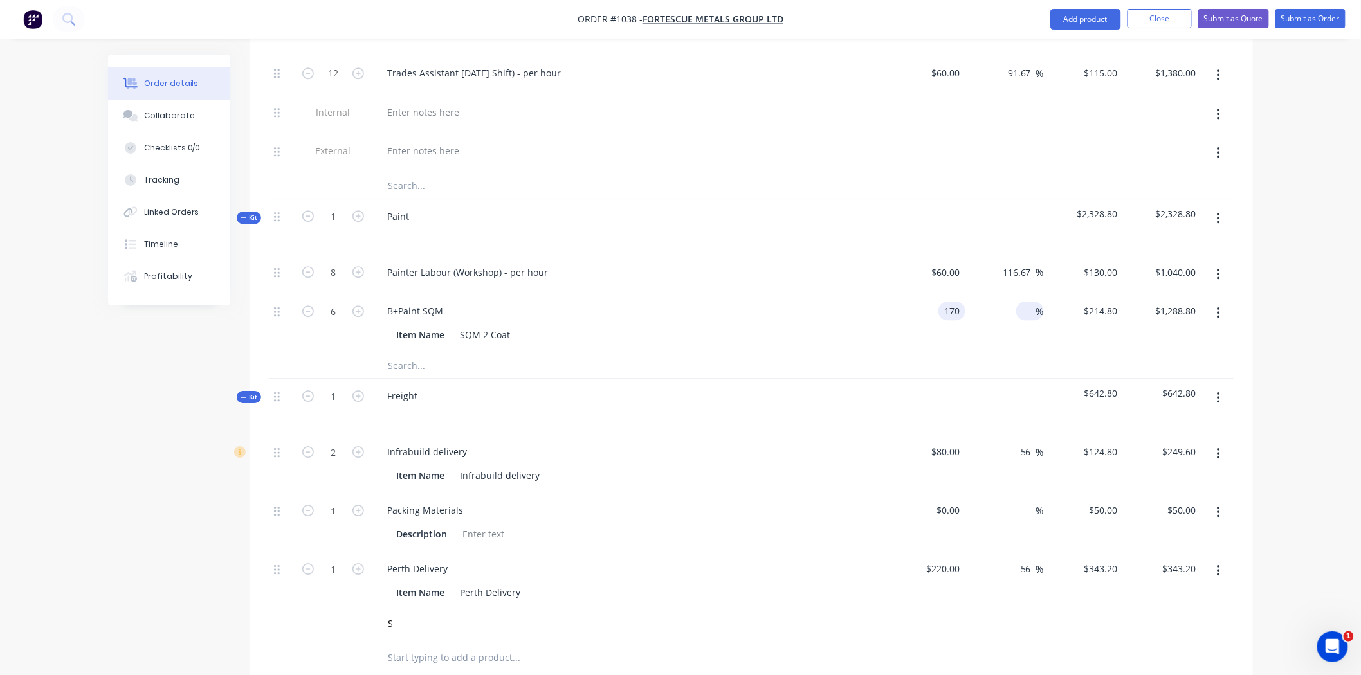
type input "$170.00"
type input "$1,020.00"
click at [1018, 302] on div "%" at bounding box center [1030, 311] width 28 height 19
type input "30"
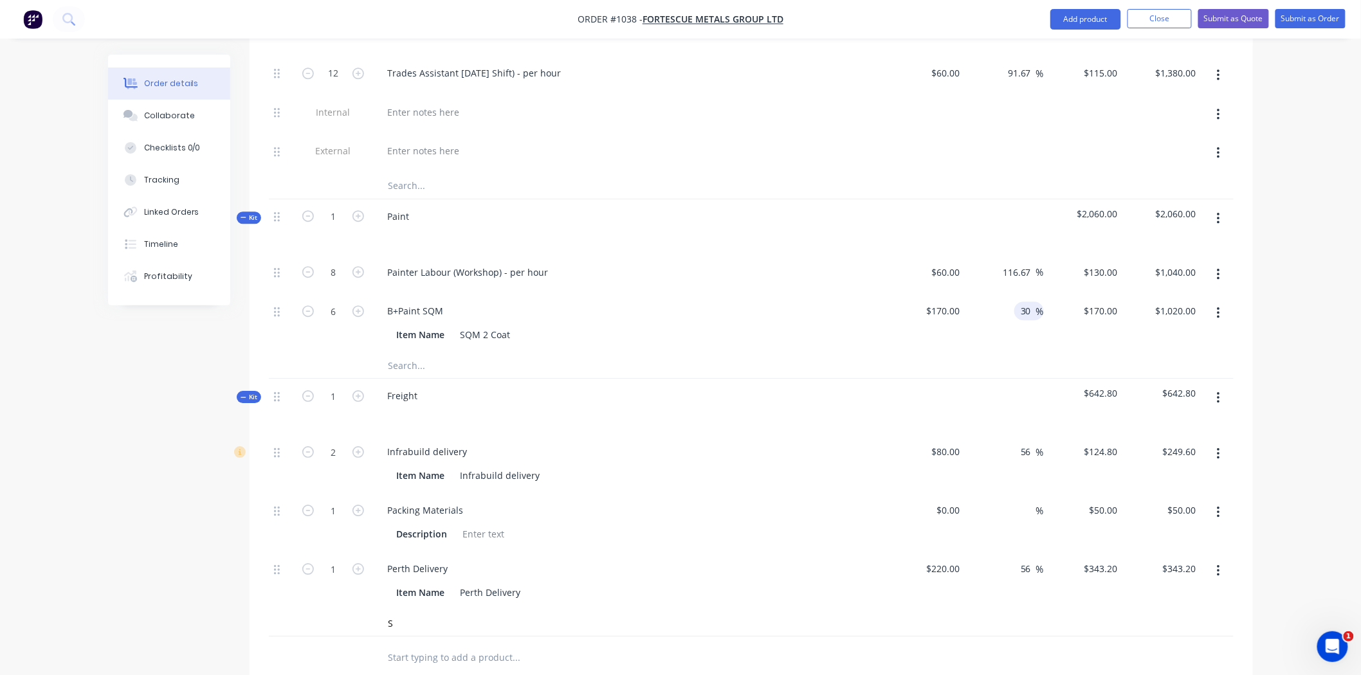
type input "$221.00"
type input "$1,326.00"
click at [1061, 352] on div at bounding box center [751, 365] width 965 height 26
click at [1034, 302] on input "30" at bounding box center [1027, 311] width 17 height 19
type input "35"
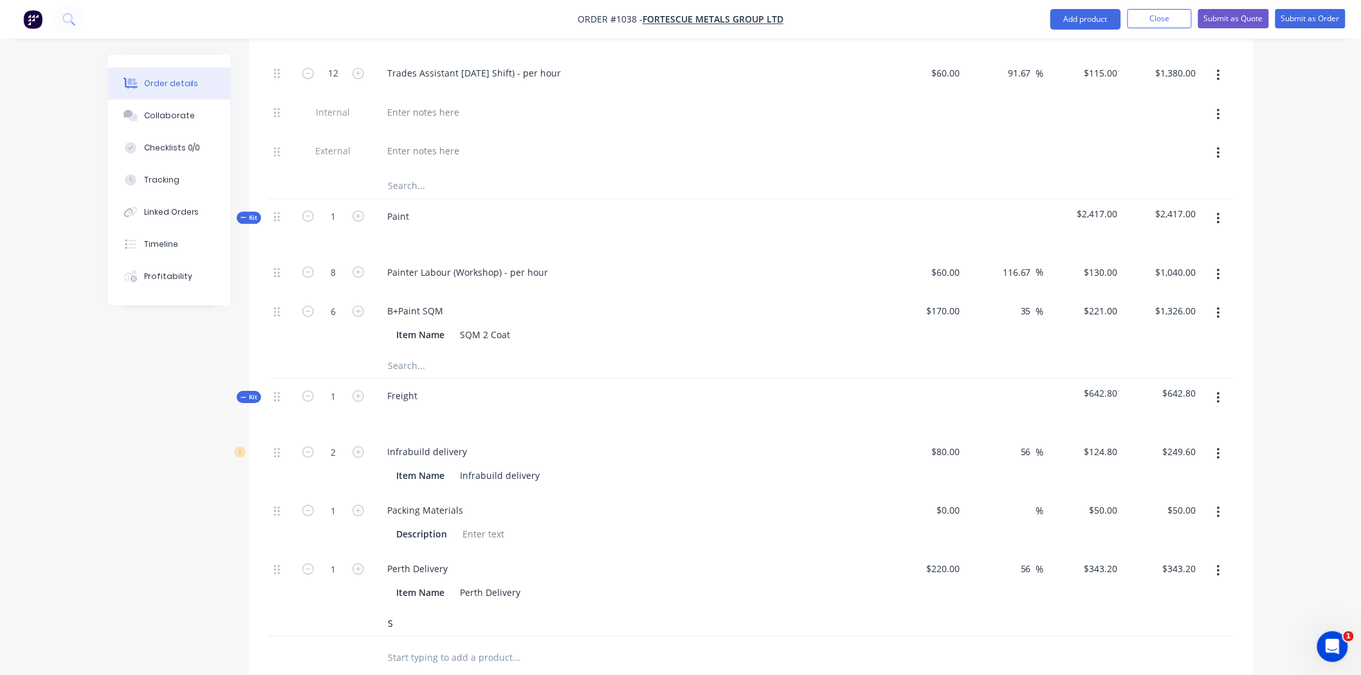
type input "$229.50"
type input "$1,377.00"
click at [1031, 352] on div at bounding box center [751, 365] width 965 height 26
click at [1033, 302] on input "35" at bounding box center [1027, 311] width 17 height 19
type input "3"
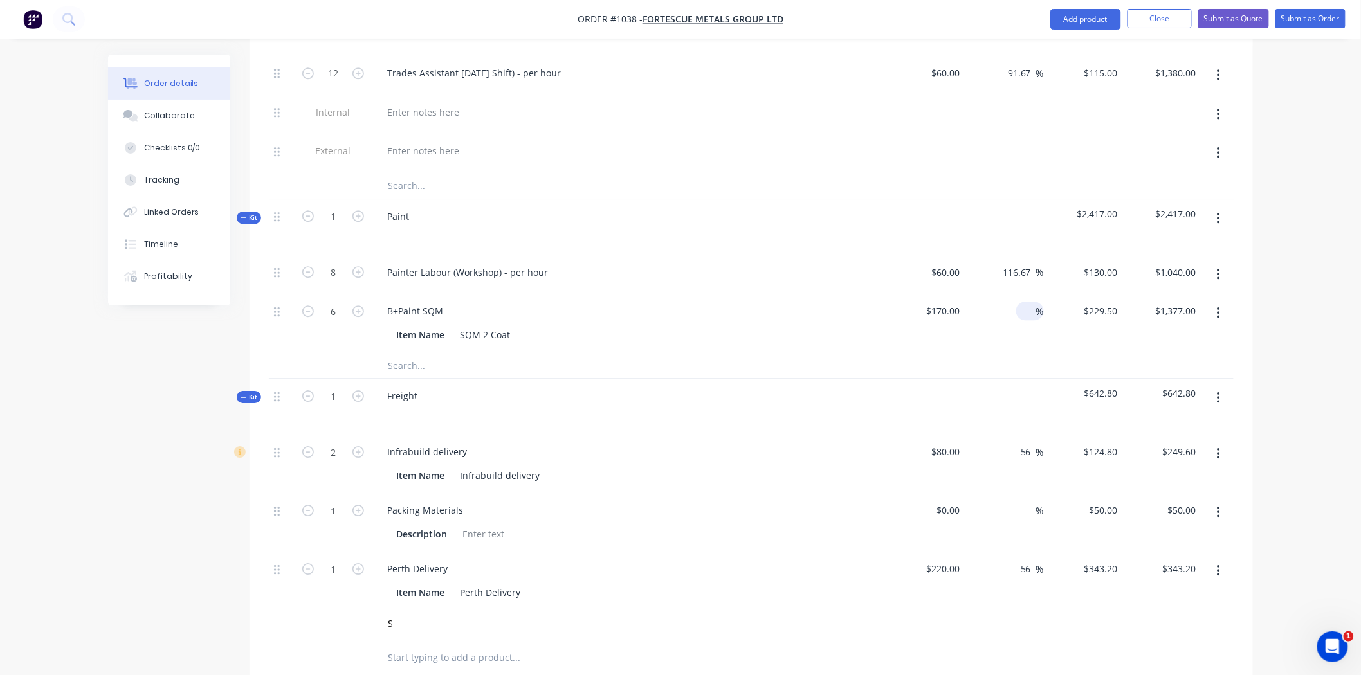
type input "1"
type input "40"
type input "$238.00"
type input "$1,428.00"
click at [1037, 352] on div at bounding box center [751, 365] width 965 height 26
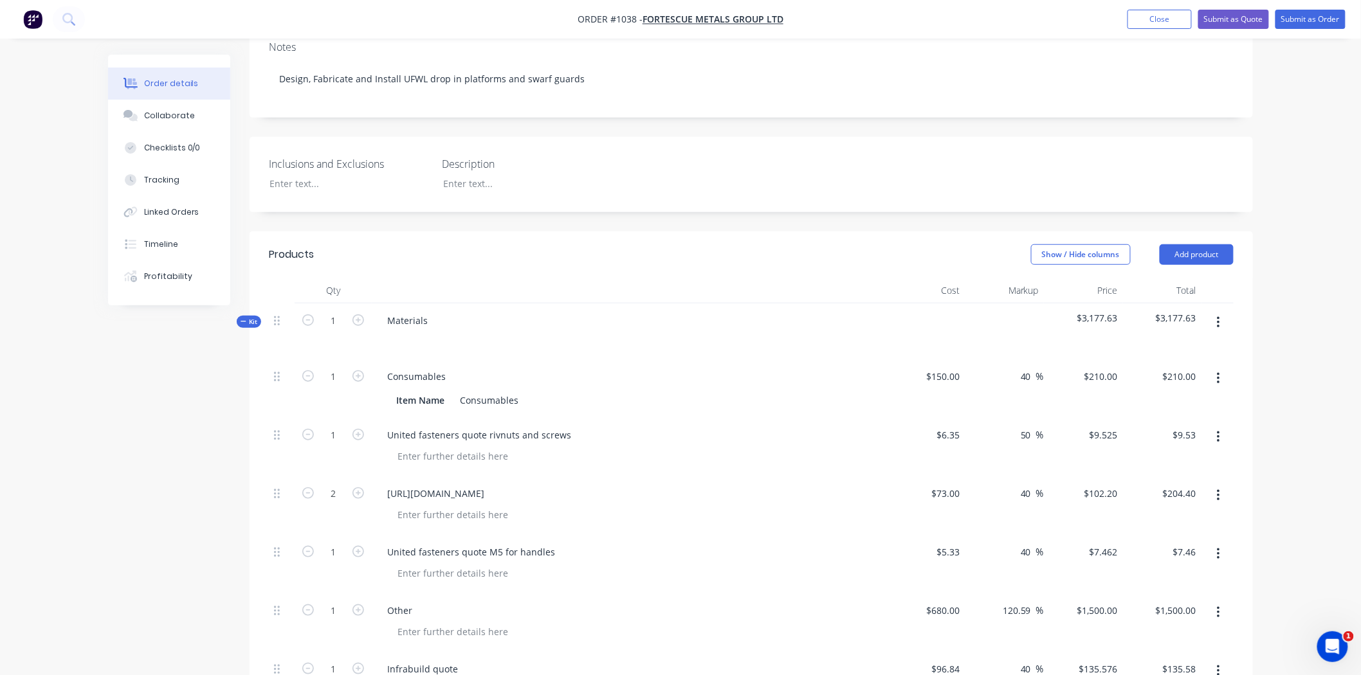
scroll to position [0, 0]
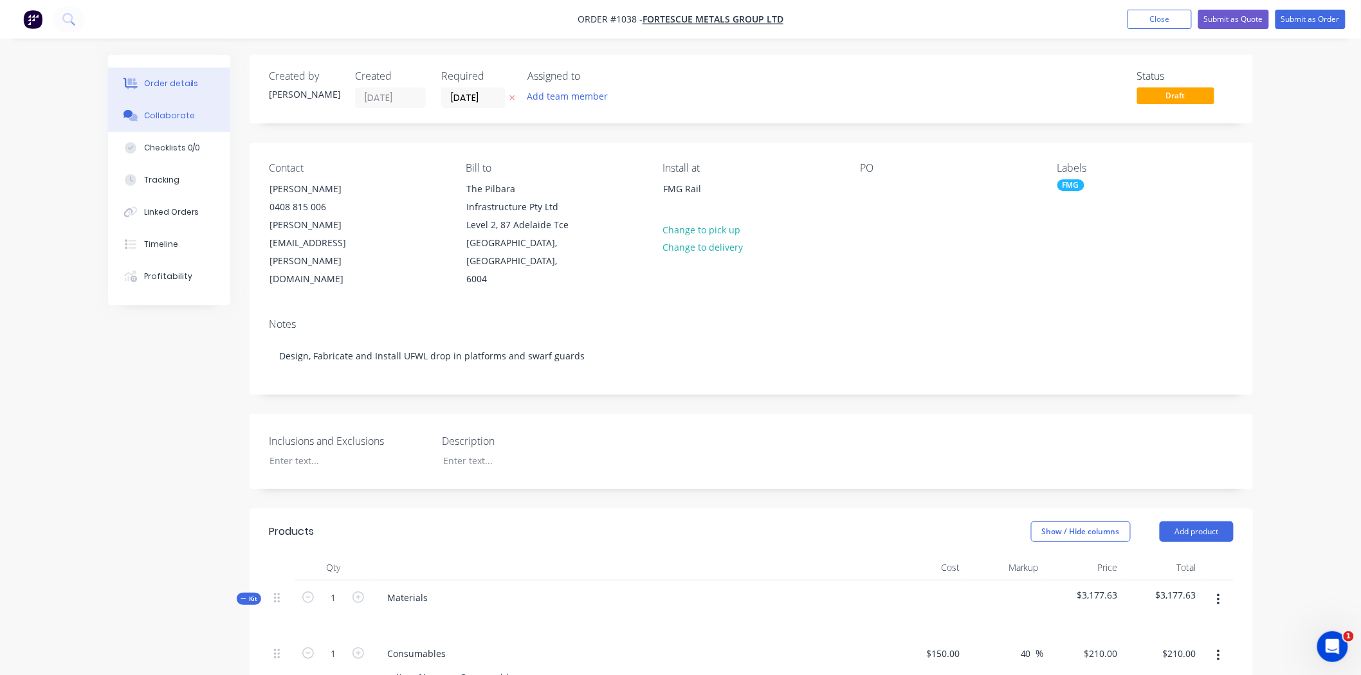
click at [181, 112] on div "Collaborate" at bounding box center [169, 116] width 51 height 12
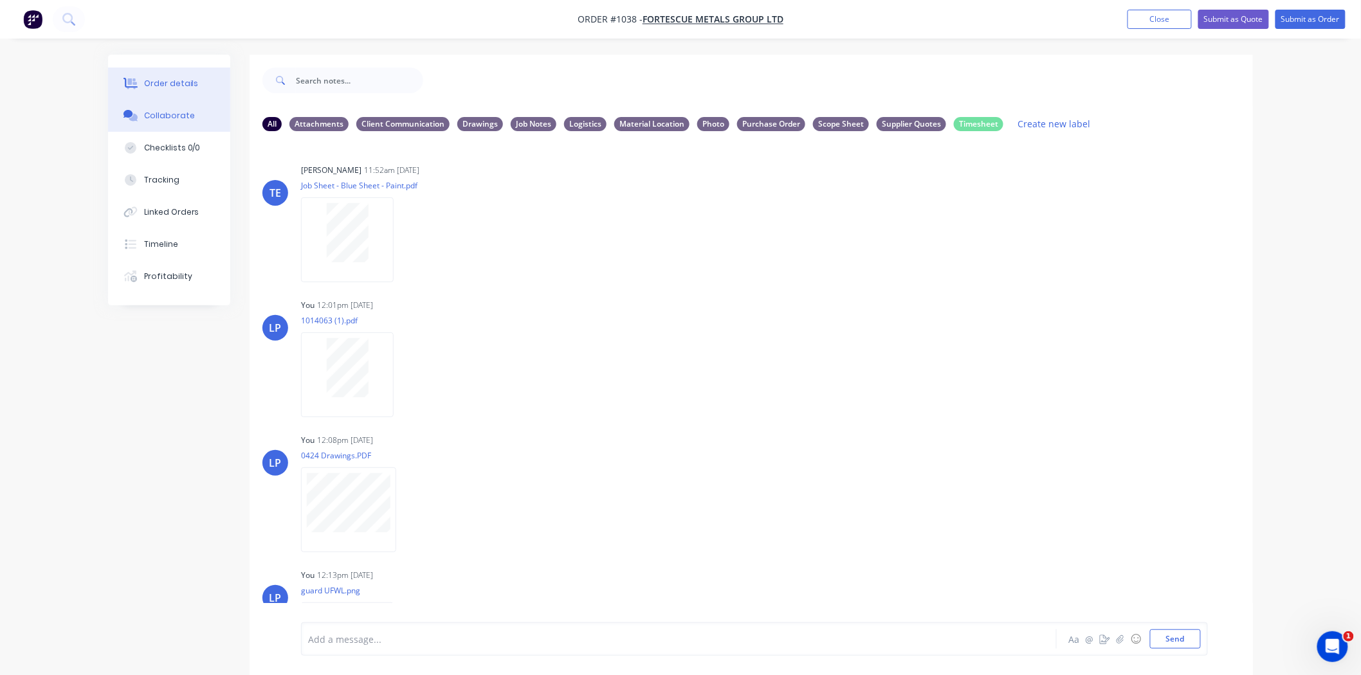
click at [182, 80] on div "Order details" at bounding box center [171, 84] width 55 height 12
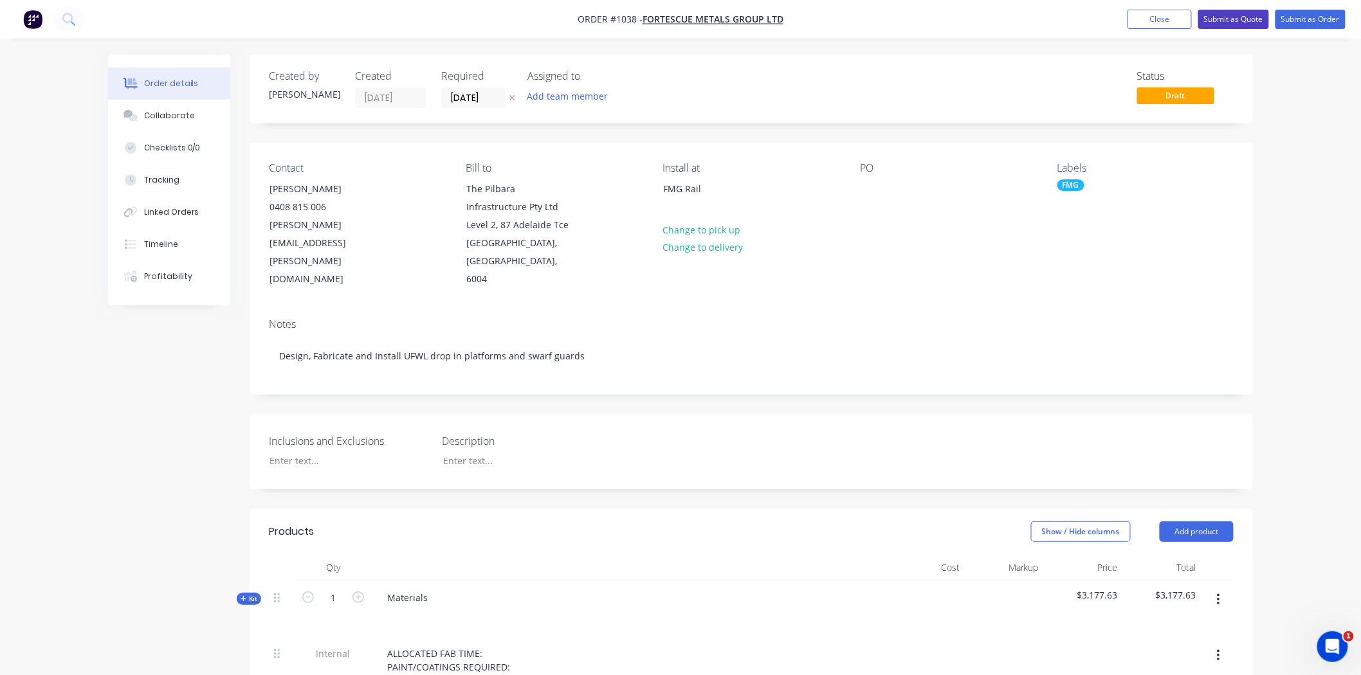
click at [1248, 22] on button "Submit as Quote" at bounding box center [1233, 19] width 71 height 19
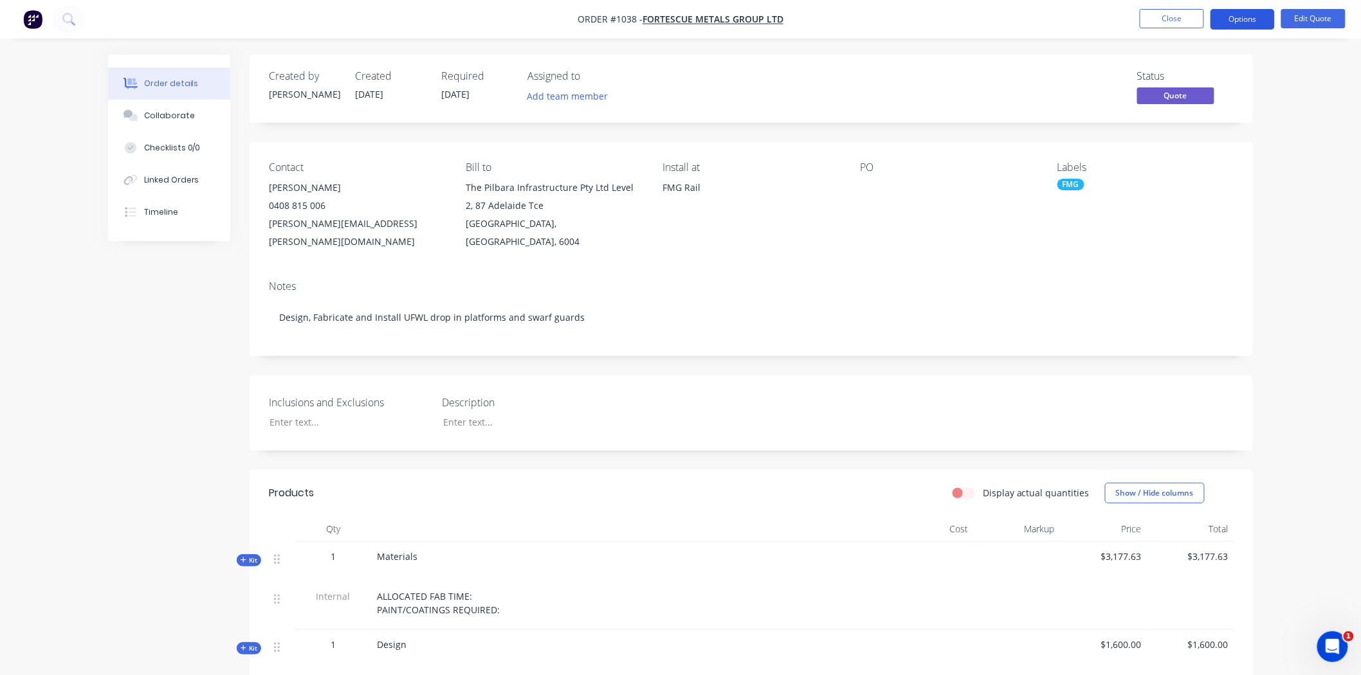
click at [1245, 21] on button "Options" at bounding box center [1242, 19] width 64 height 21
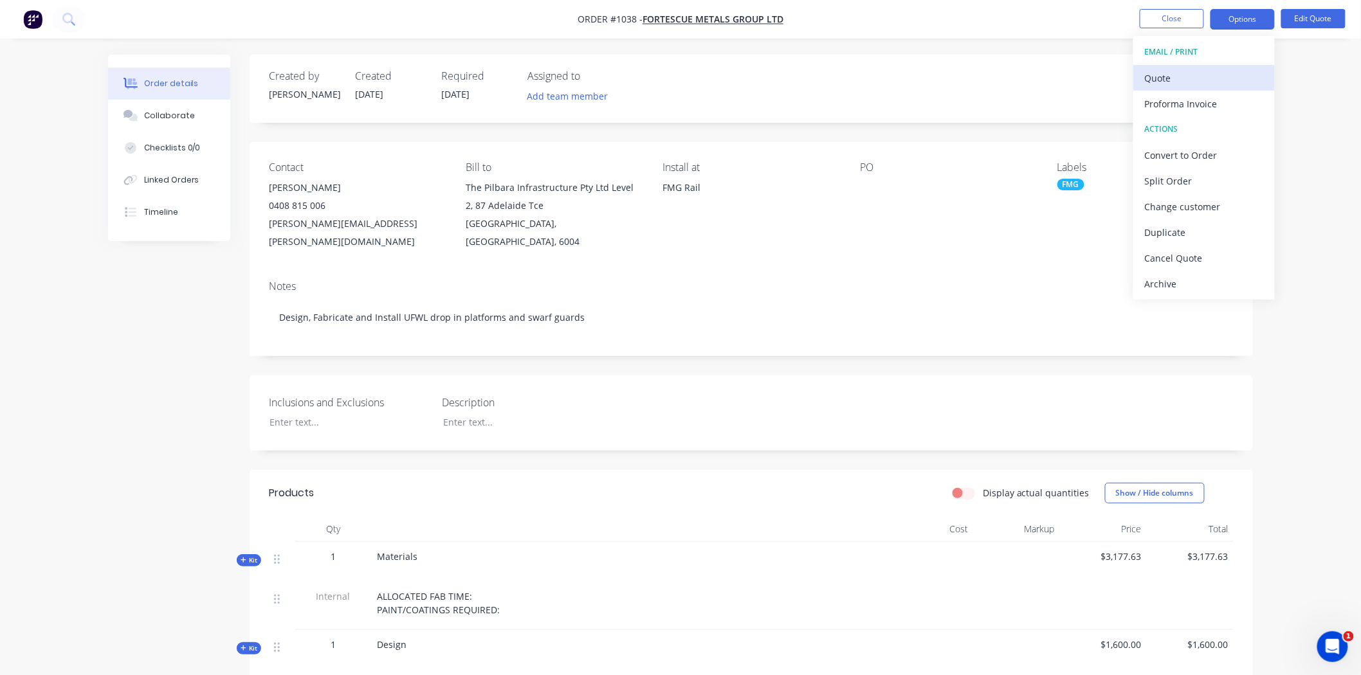
click at [1175, 82] on div "Quote" at bounding box center [1204, 78] width 118 height 19
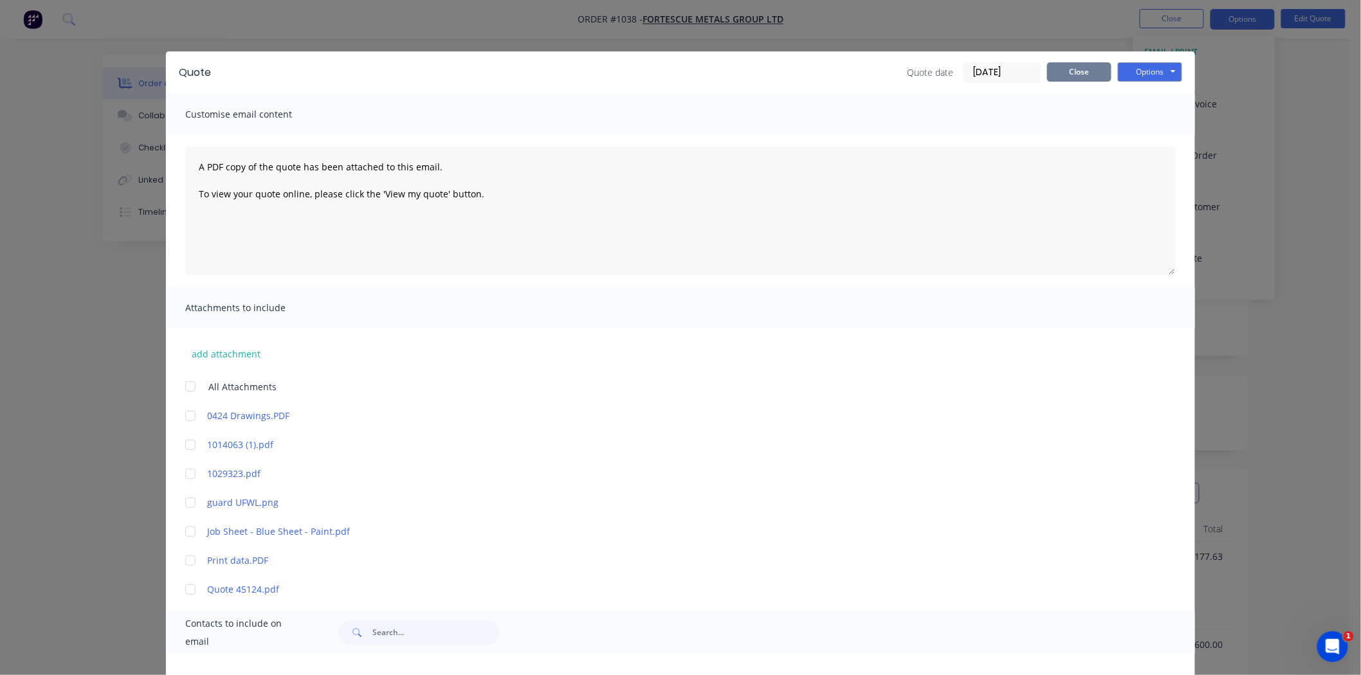
click at [1072, 74] on button "Close" at bounding box center [1079, 71] width 64 height 19
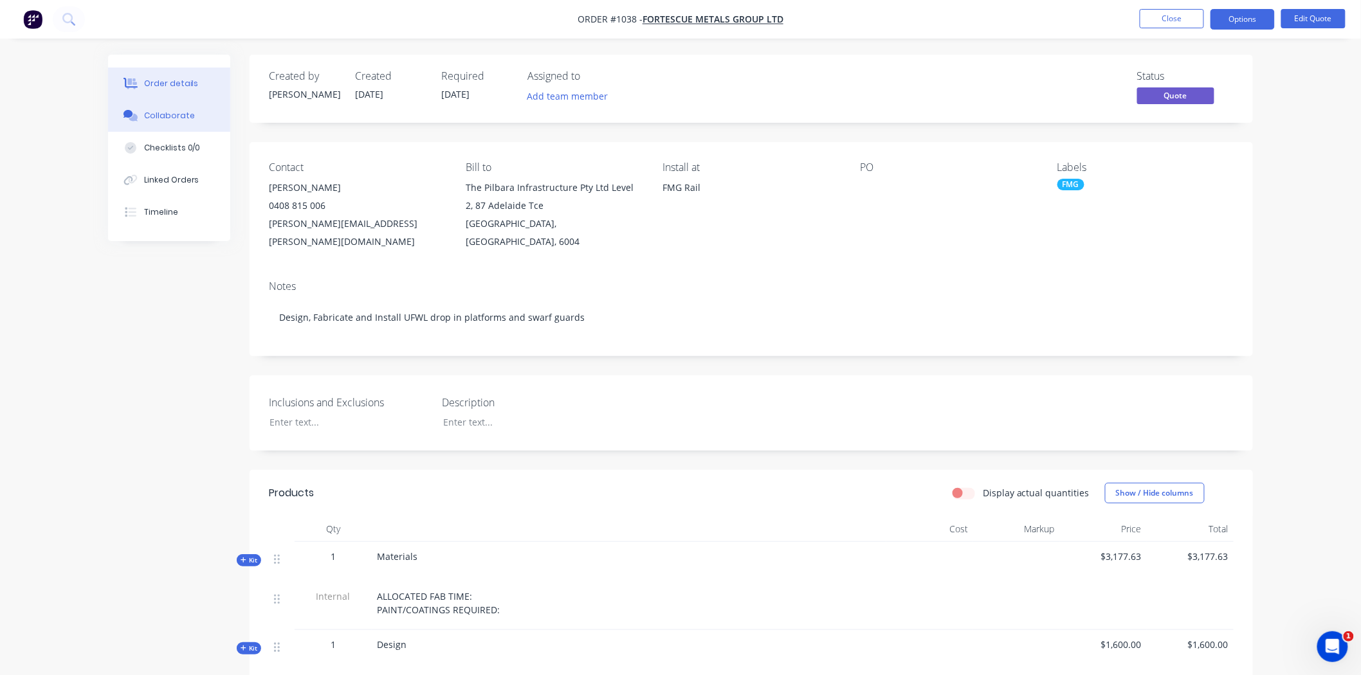
drag, startPoint x: 174, startPoint y: 118, endPoint x: 182, endPoint y: 124, distance: 10.2
click at [174, 118] on div "Collaborate" at bounding box center [169, 116] width 51 height 12
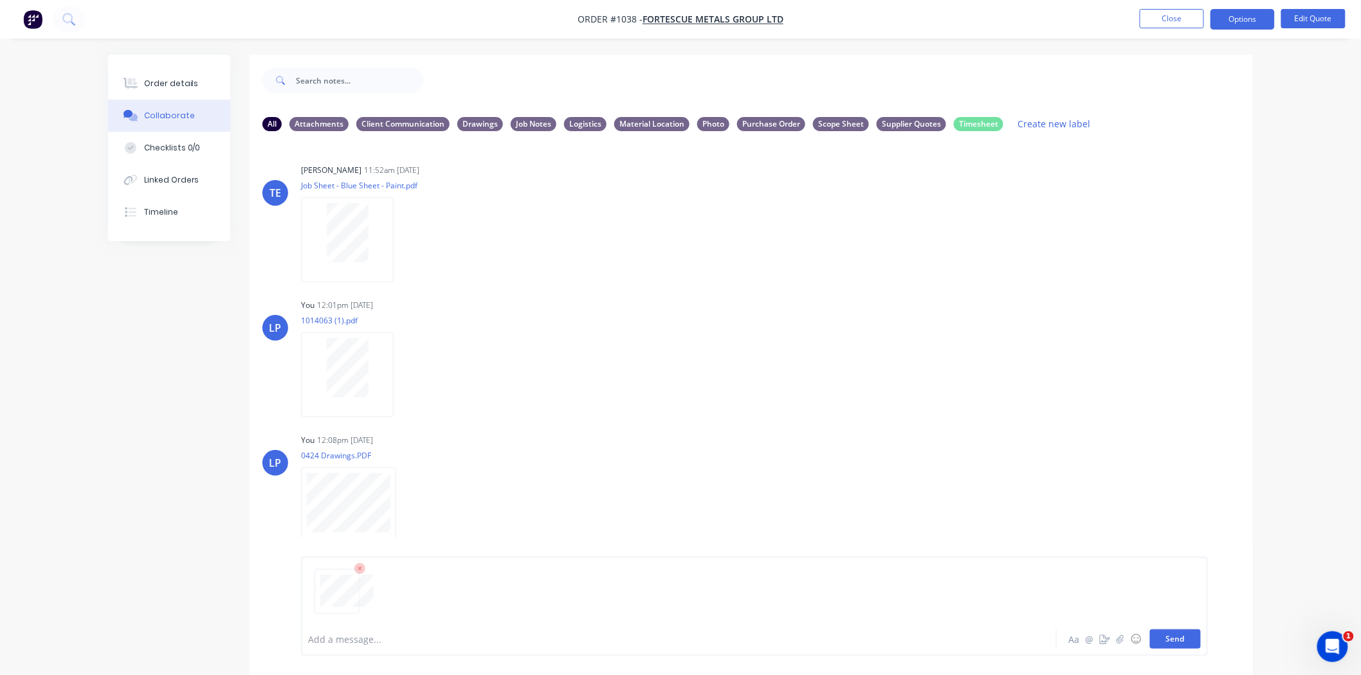
click at [1178, 638] on button "Send" at bounding box center [1175, 639] width 51 height 19
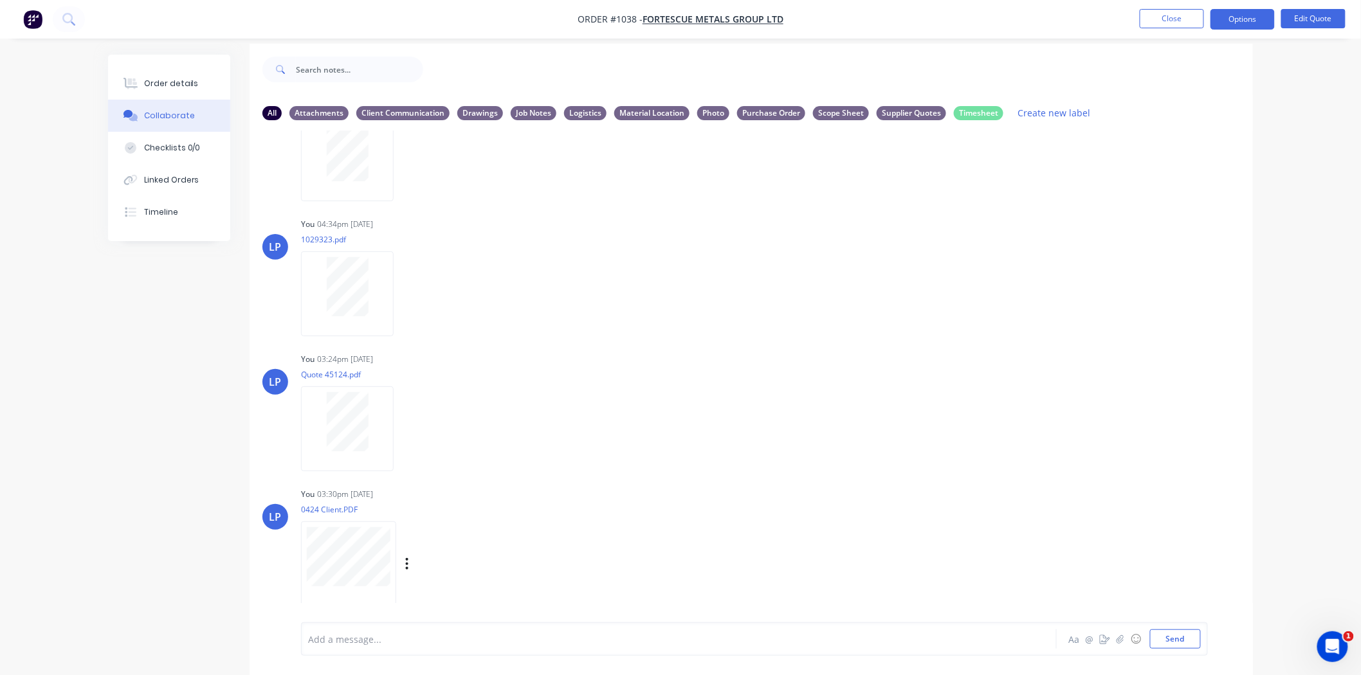
scroll to position [20, 0]
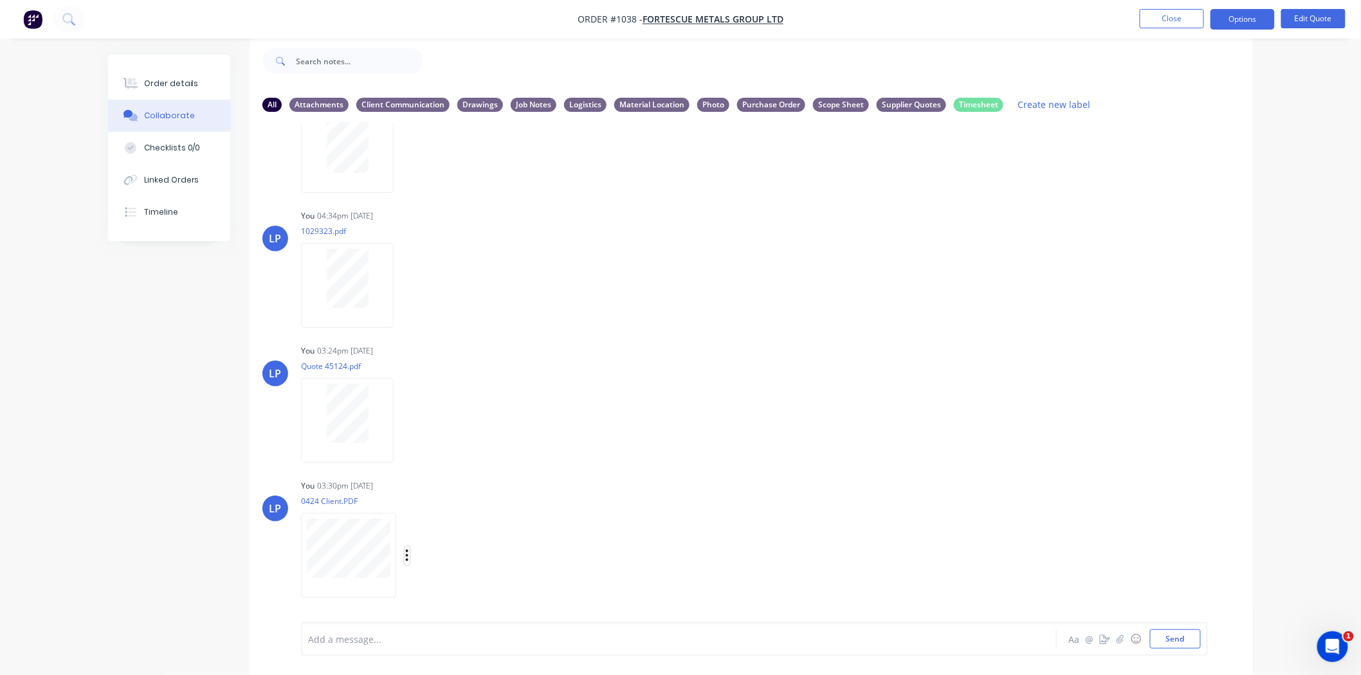
click at [406, 553] on icon "button" at bounding box center [407, 556] width 4 height 15
click at [454, 526] on button "Labels" at bounding box center [491, 528] width 145 height 29
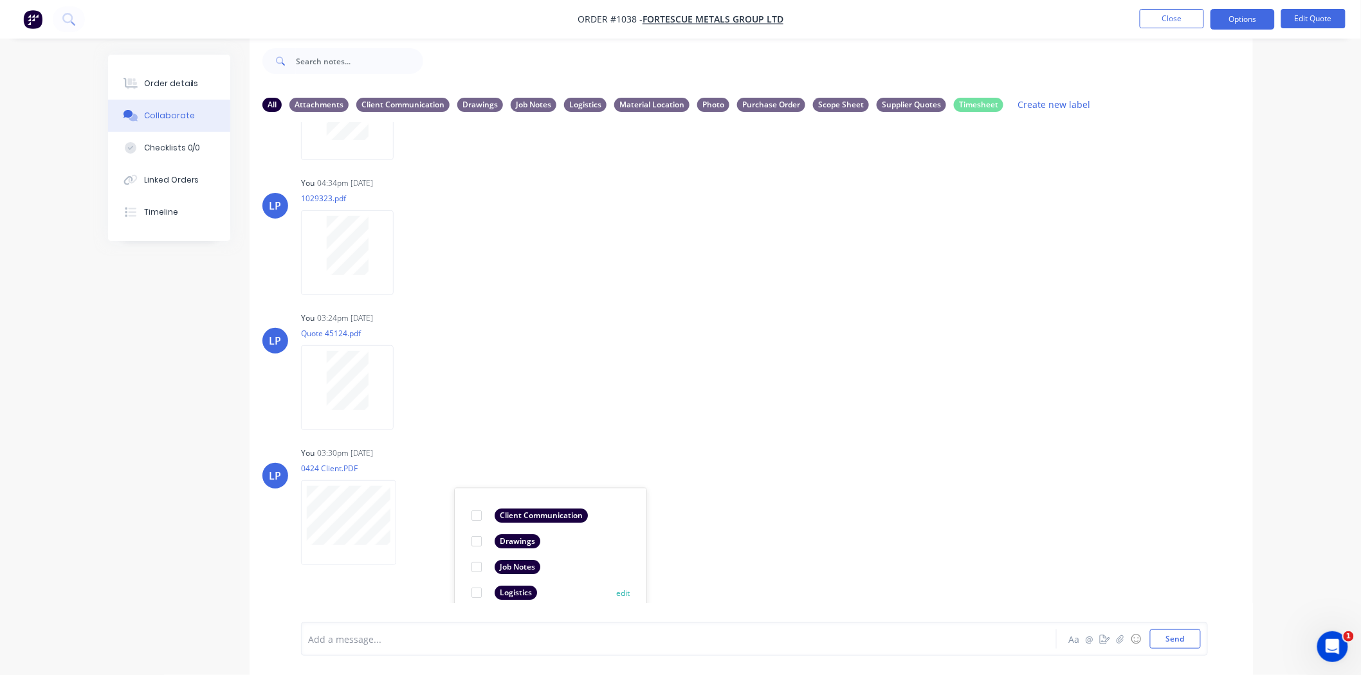
scroll to position [747, 0]
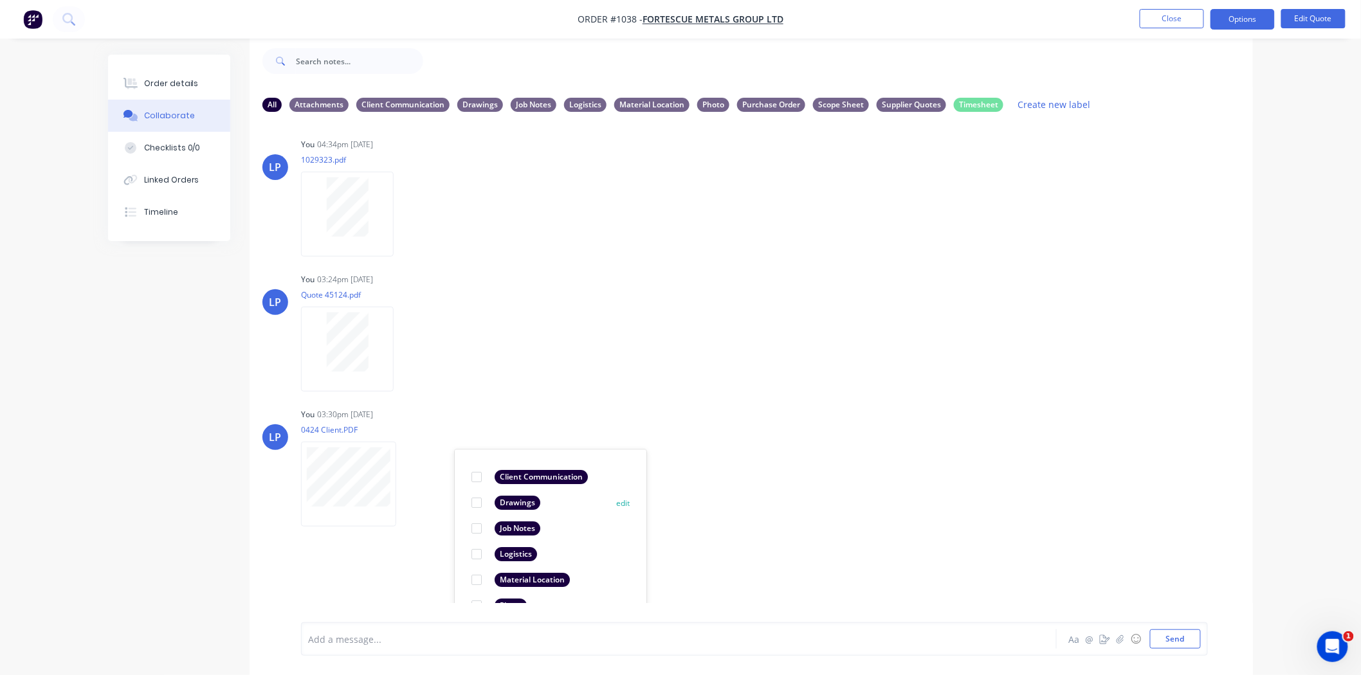
click at [475, 502] on div at bounding box center [477, 503] width 26 height 26
click at [817, 523] on div "TE Trent Ebermayer 11:52am 03/09/25 Job Sheet - Blue Sheet - Paint.pdf Labels D…" at bounding box center [751, 362] width 1003 height 481
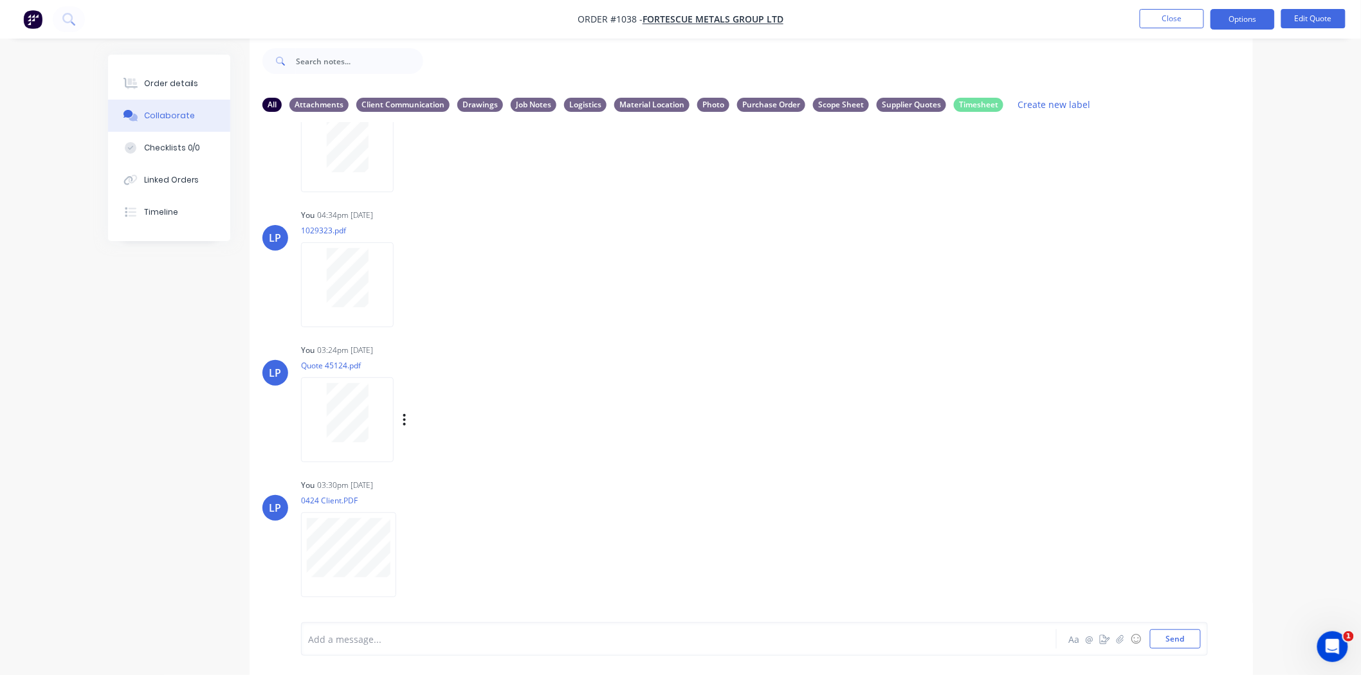
scroll to position [675, 0]
click at [177, 87] on div "Order details" at bounding box center [171, 84] width 55 height 12
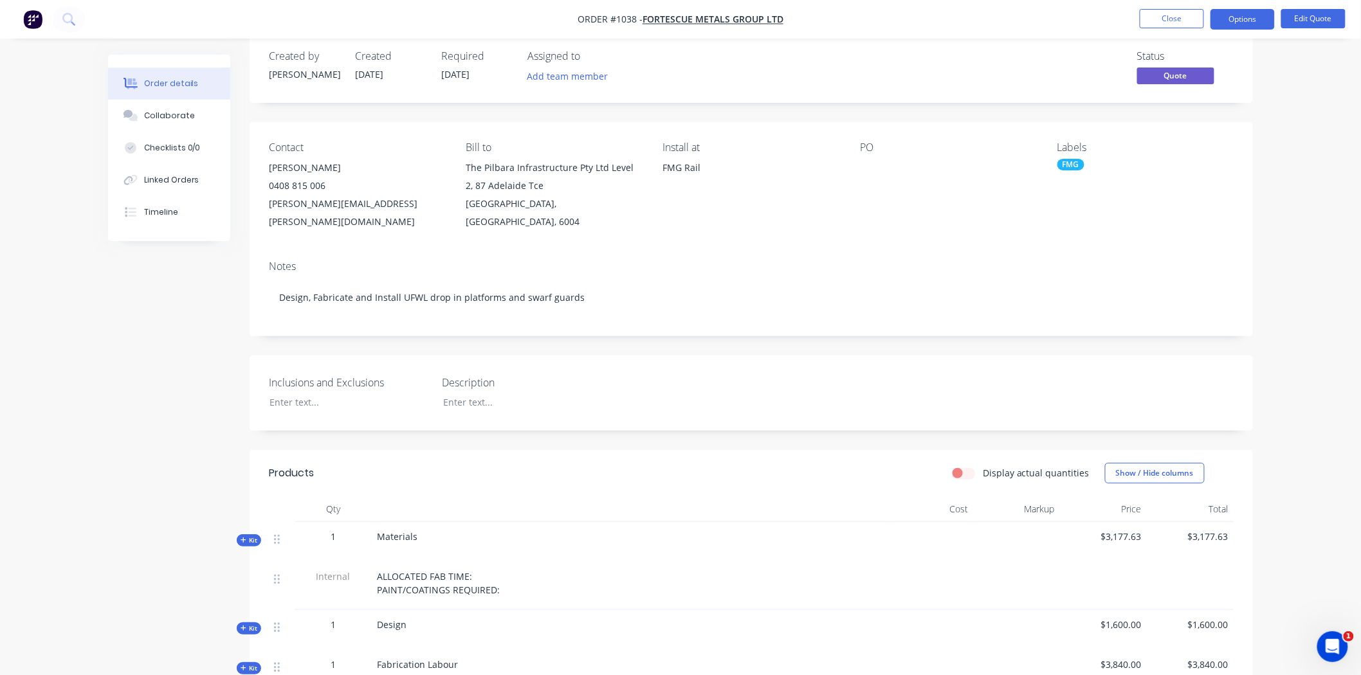
click at [1229, 30] on nav "Order #1038 - FORTESCUE METALS GROUP LTD Close Options Edit Quote" at bounding box center [680, 19] width 1361 height 39
click at [1235, 9] on button "Options" at bounding box center [1242, 19] width 64 height 21
click at [1159, 73] on div "Quote" at bounding box center [1204, 78] width 118 height 19
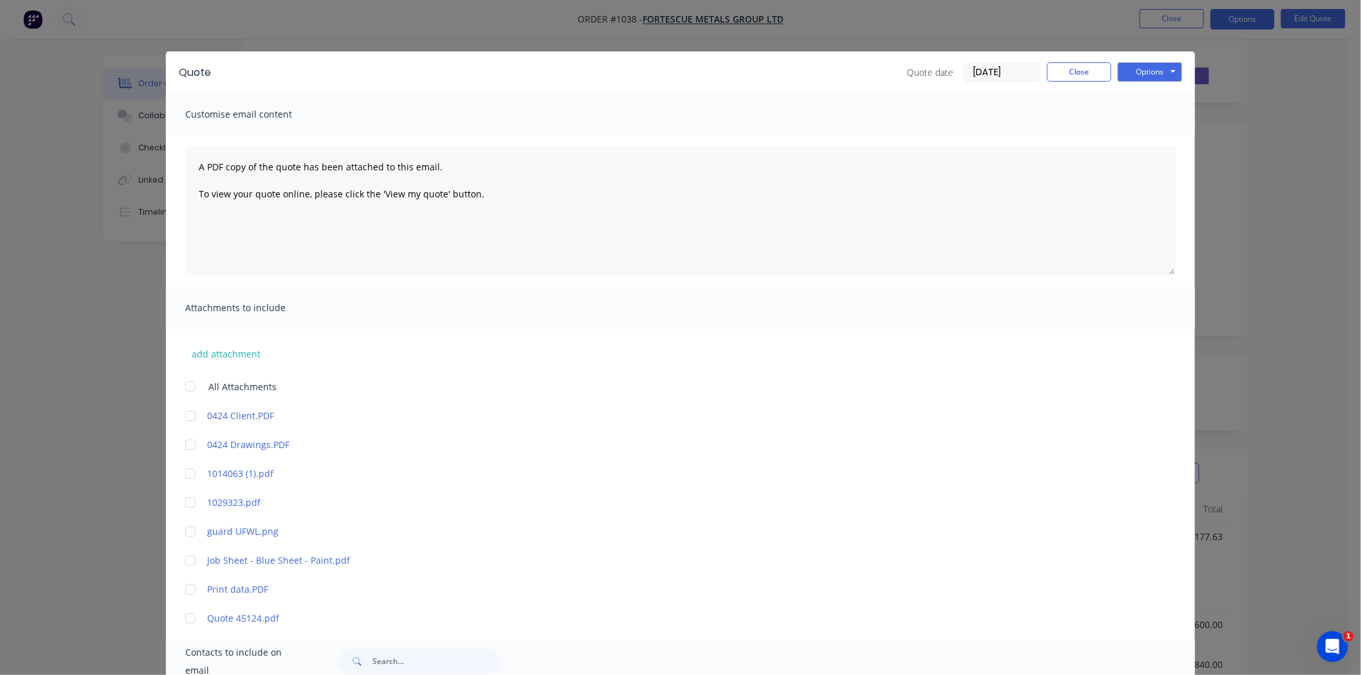
click at [186, 415] on div at bounding box center [190, 416] width 26 height 26
click at [1245, 335] on div "Quote Quote date 04/09/25 Close Options Preview Print Email Customise email con…" at bounding box center [680, 337] width 1361 height 675
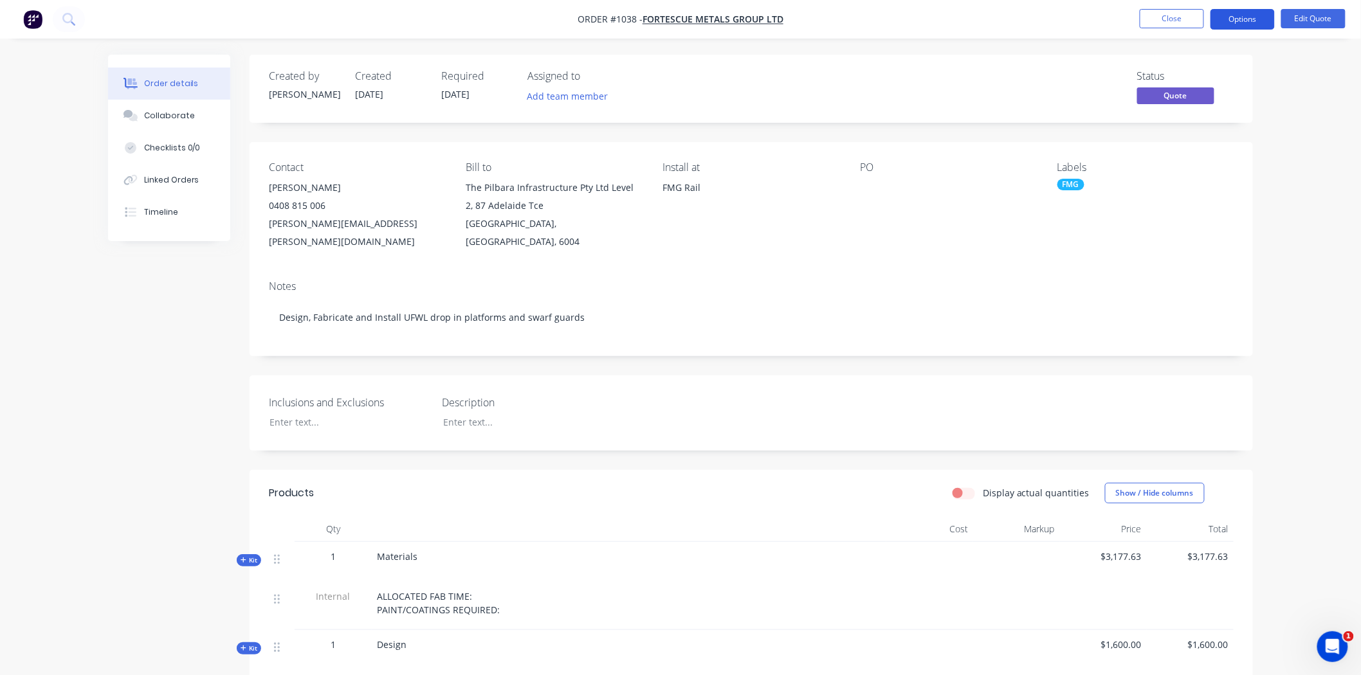
click at [1248, 23] on button "Options" at bounding box center [1242, 19] width 64 height 21
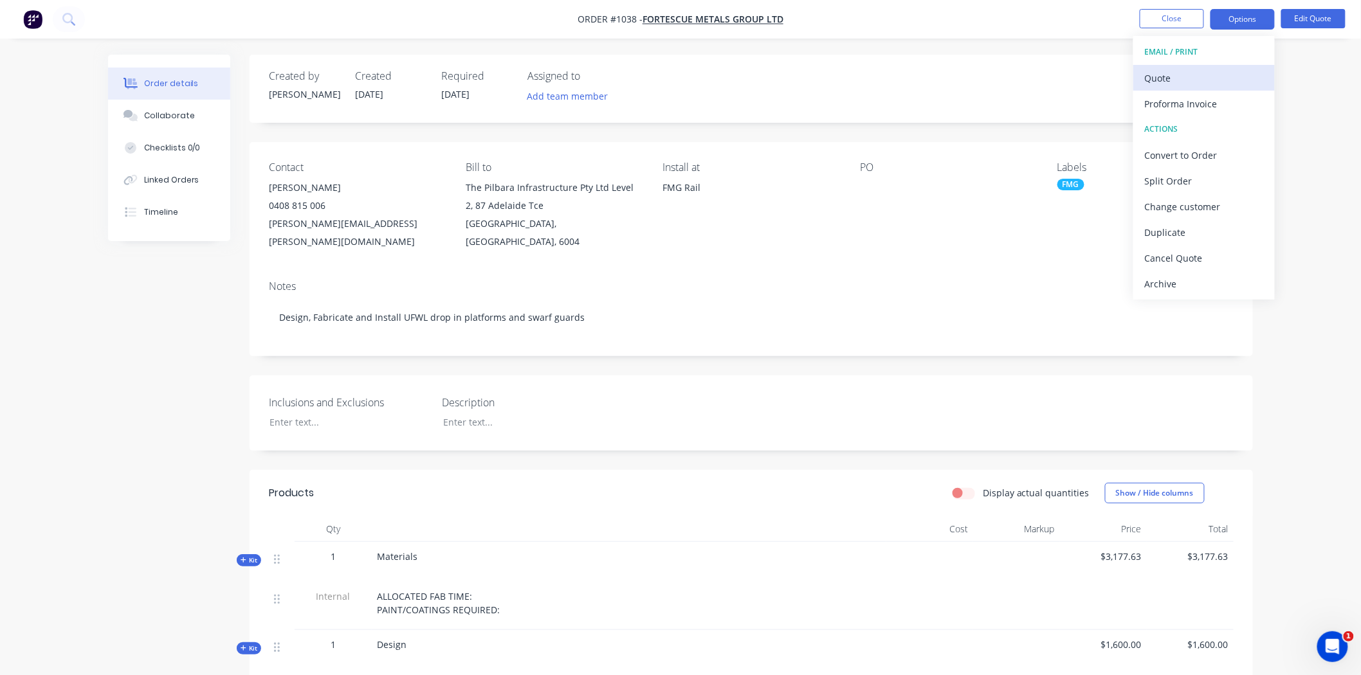
click at [1176, 75] on div "Quote" at bounding box center [1204, 78] width 118 height 19
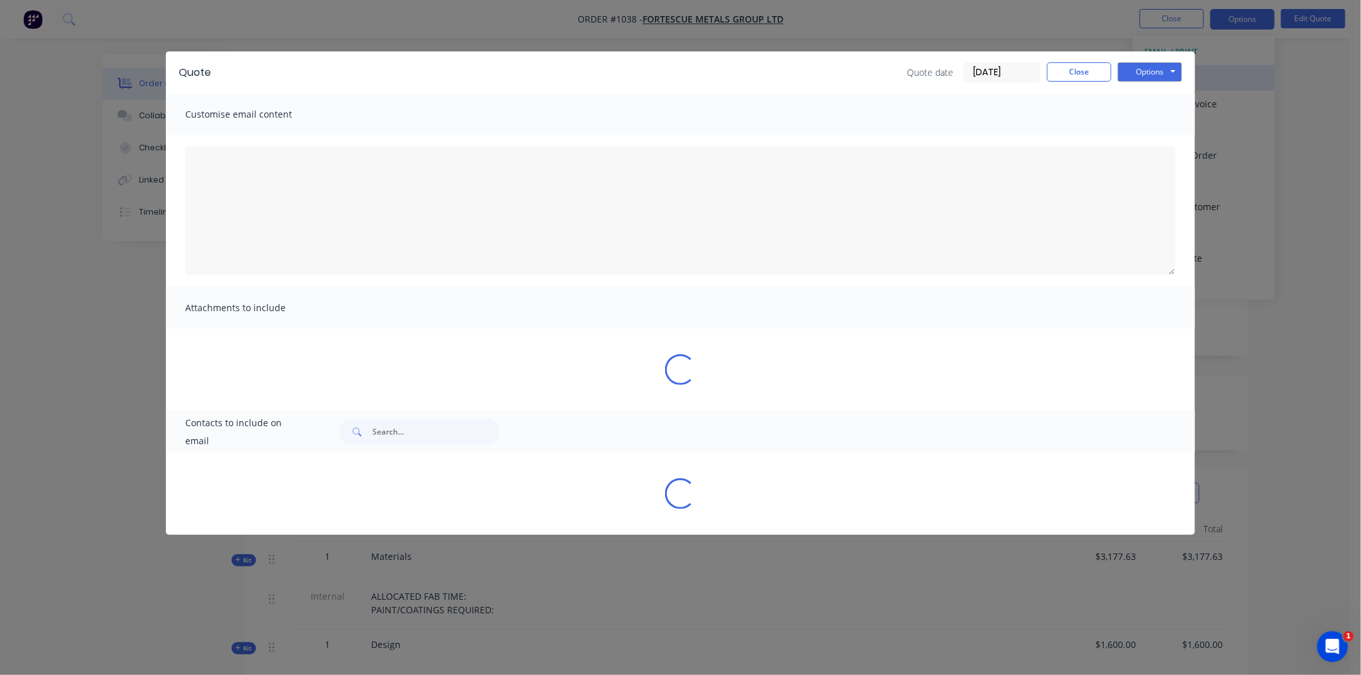
type textarea "A PDF copy of the quote has been attached to this email. To view your quote onl…"
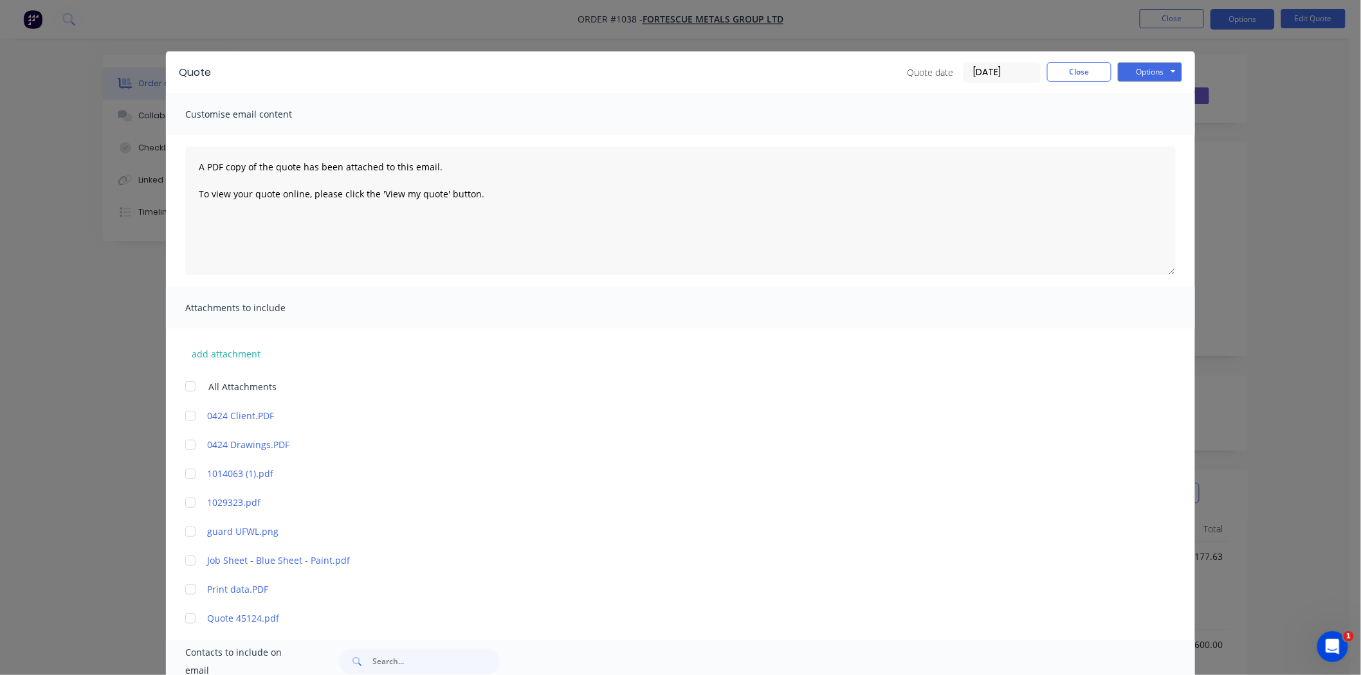
click at [184, 417] on div at bounding box center [190, 416] width 26 height 26
click at [1135, 69] on button "Options" at bounding box center [1150, 71] width 64 height 19
click at [1148, 118] on button "Print" at bounding box center [1159, 115] width 82 height 21
click at [185, 416] on div at bounding box center [190, 416] width 26 height 26
click at [1158, 69] on button "Options" at bounding box center [1150, 71] width 64 height 19
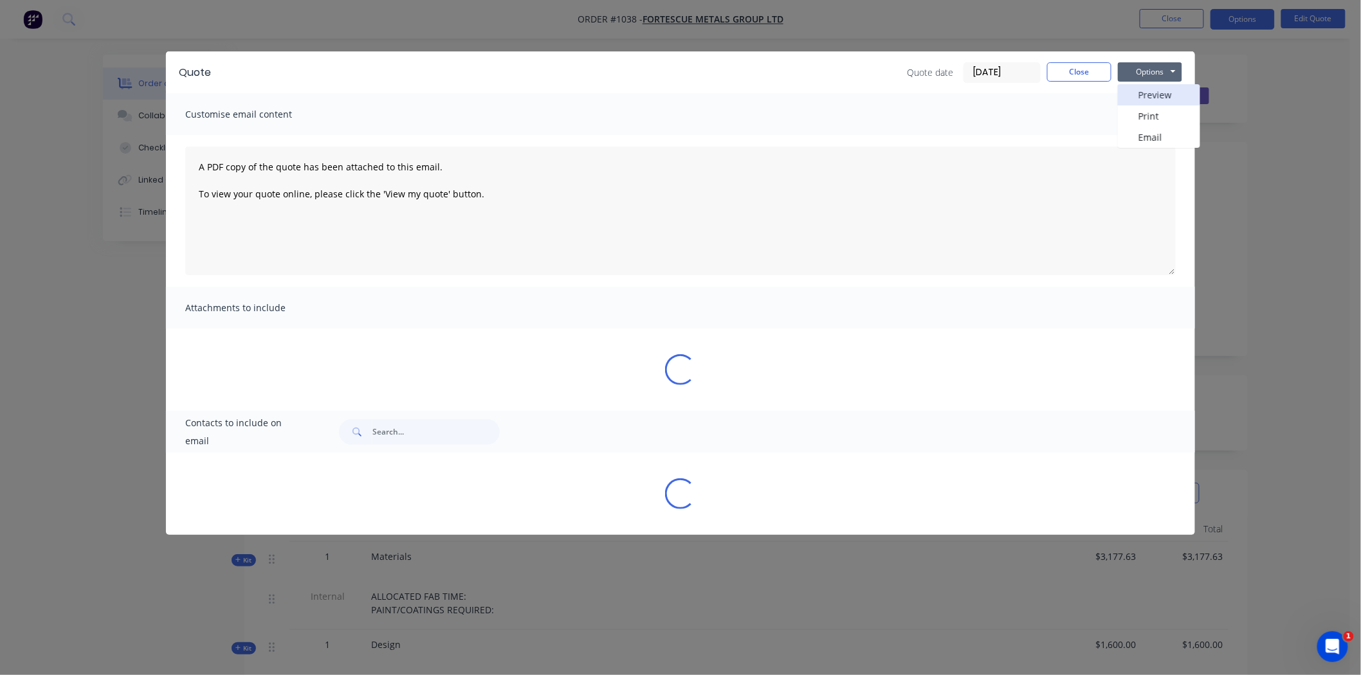
click at [1163, 92] on button "Preview" at bounding box center [1159, 94] width 82 height 21
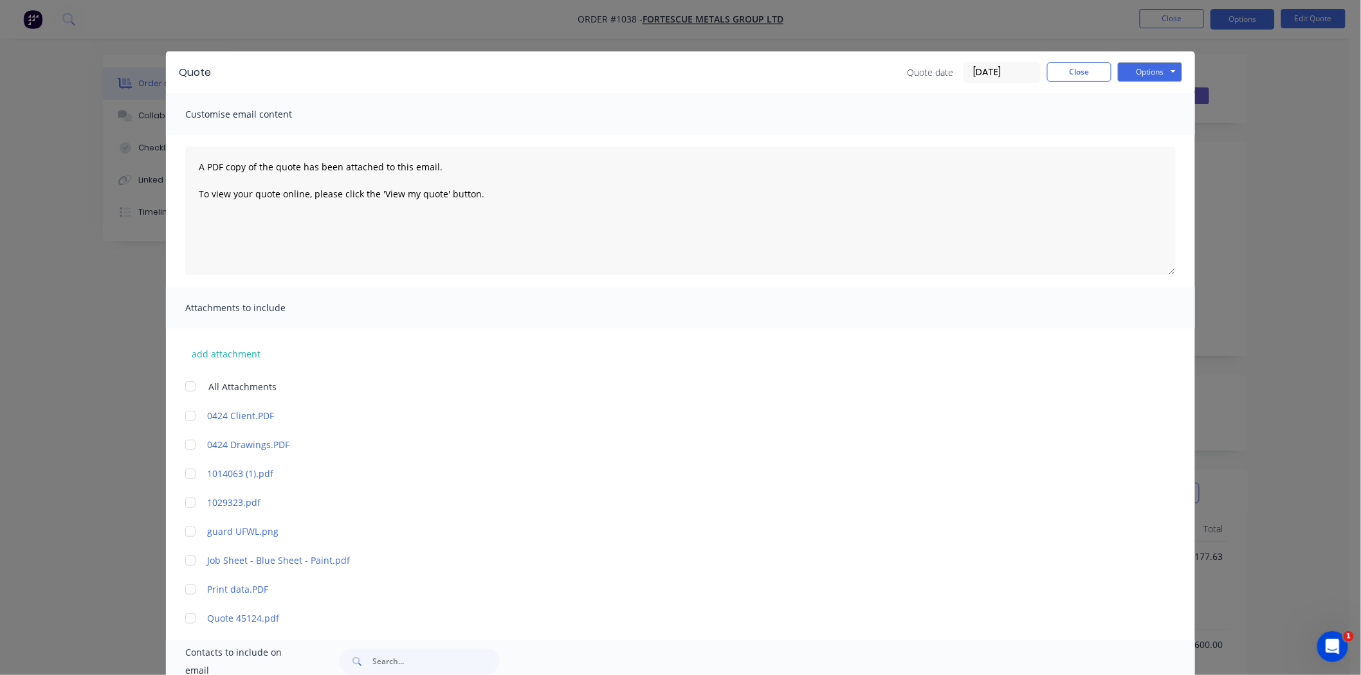
drag, startPoint x: 129, startPoint y: 299, endPoint x: 125, endPoint y: 293, distance: 7.0
click at [126, 296] on div "Quote Quote date 04/09/25 Close Options Preview Print Email Customise email con…" at bounding box center [680, 337] width 1361 height 675
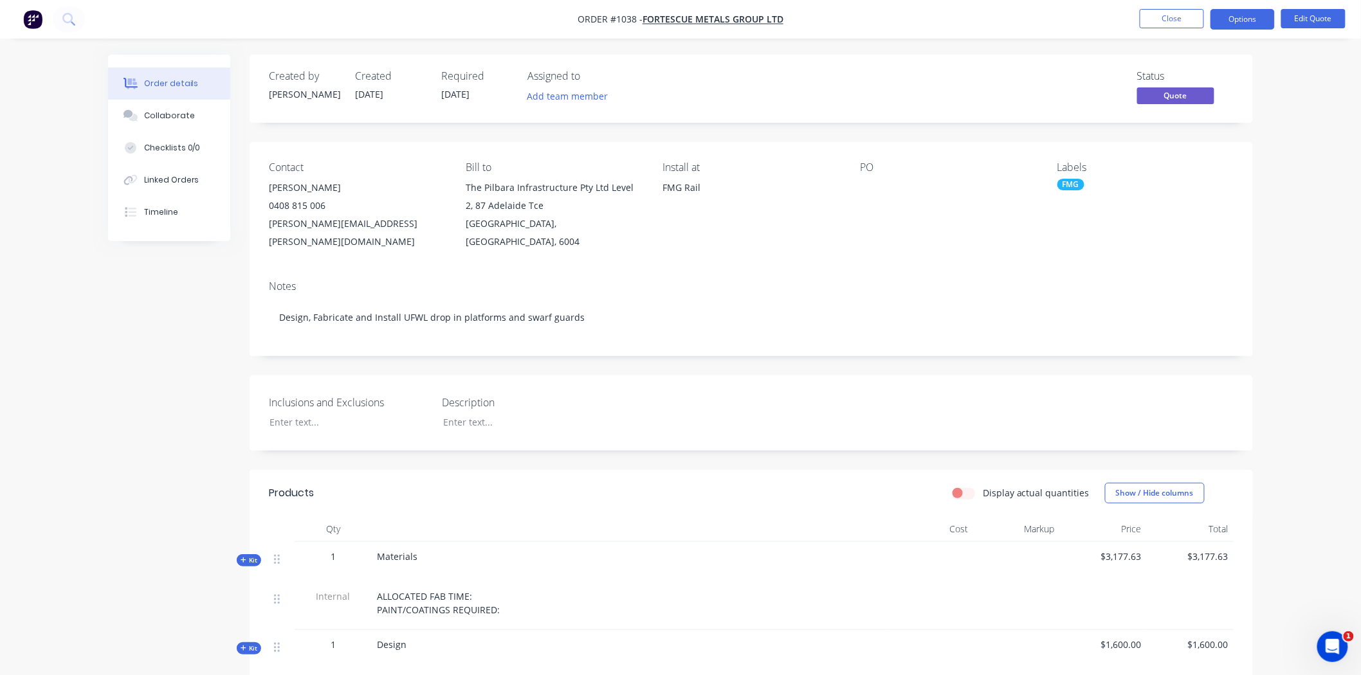
click at [180, 75] on button "Order details" at bounding box center [169, 84] width 122 height 32
click at [1159, 17] on button "Close" at bounding box center [1172, 18] width 64 height 19
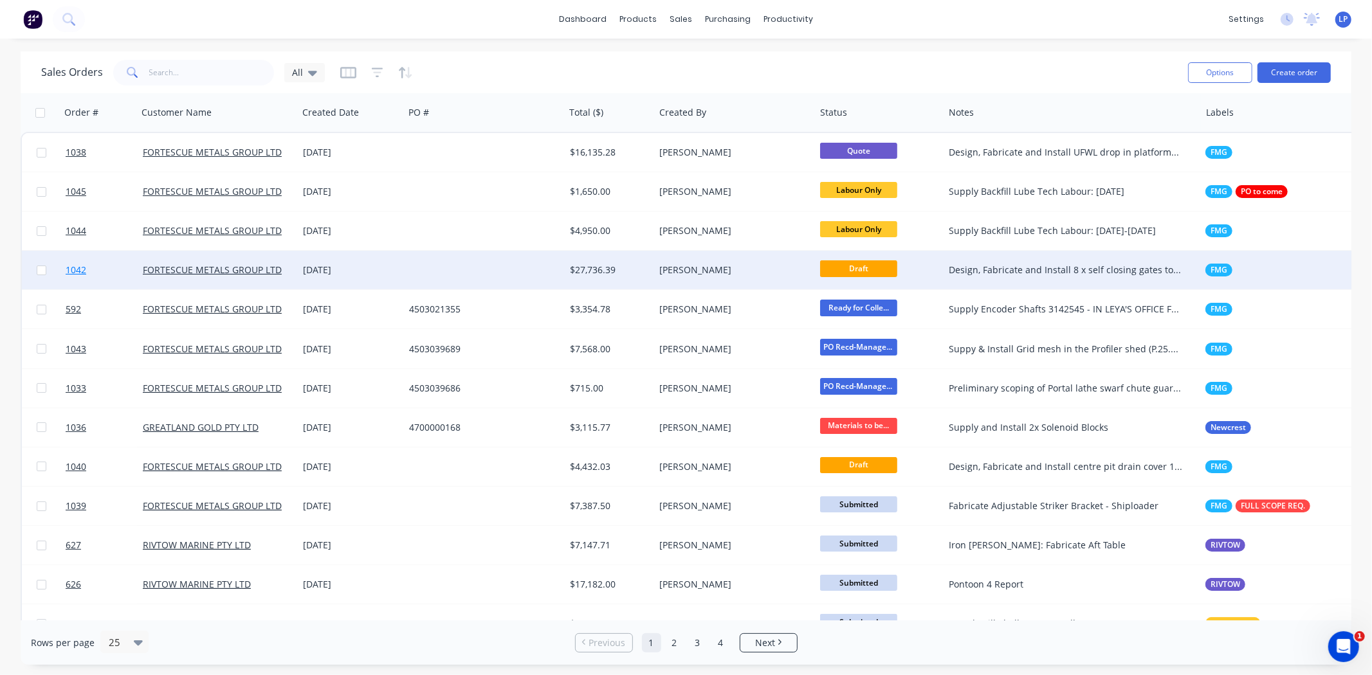
click at [72, 271] on span "1042" at bounding box center [76, 270] width 21 height 13
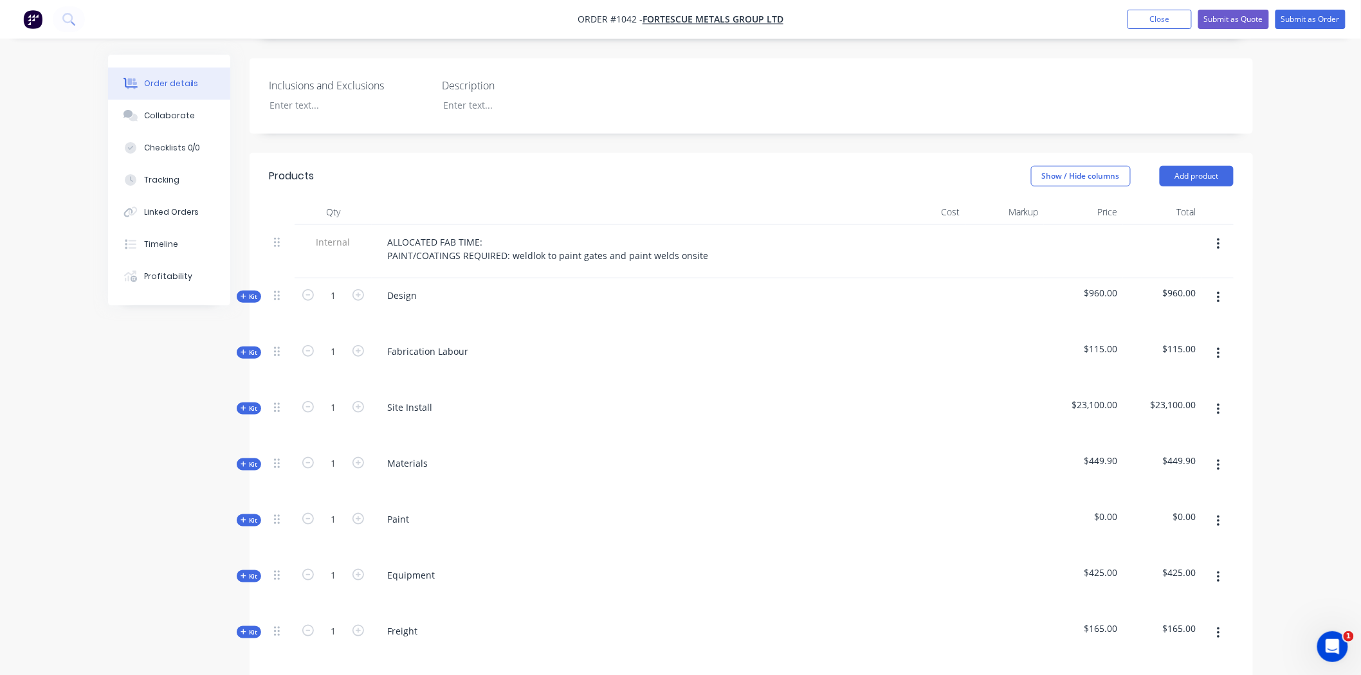
scroll to position [357, 0]
click at [249, 347] on span "Kit" at bounding box center [249, 352] width 17 height 10
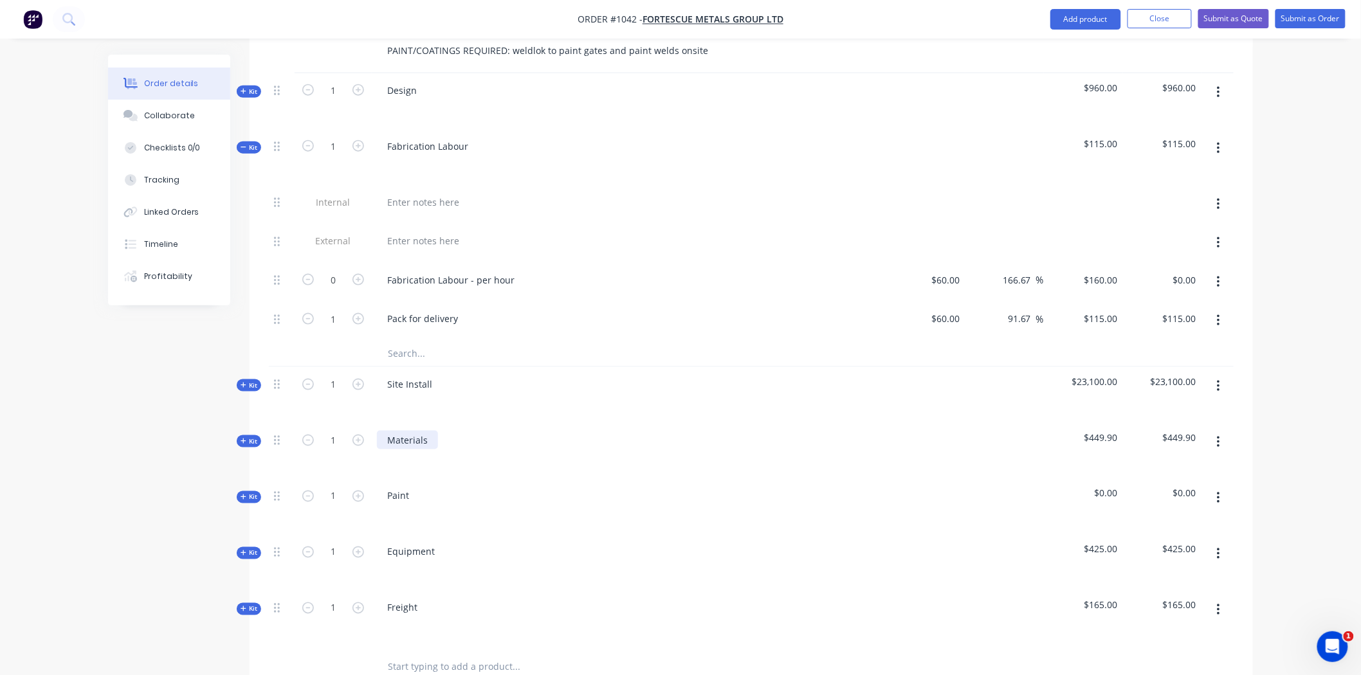
scroll to position [571, 0]
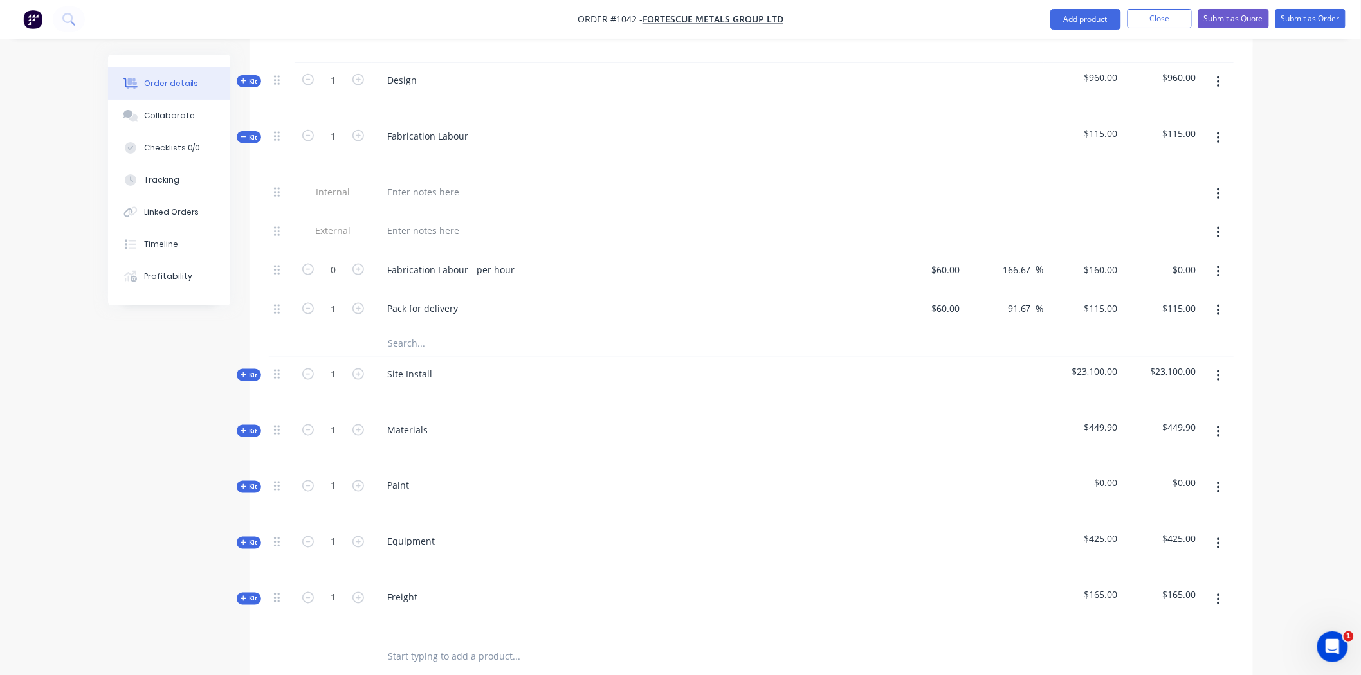
click at [241, 372] on icon at bounding box center [244, 375] width 6 height 6
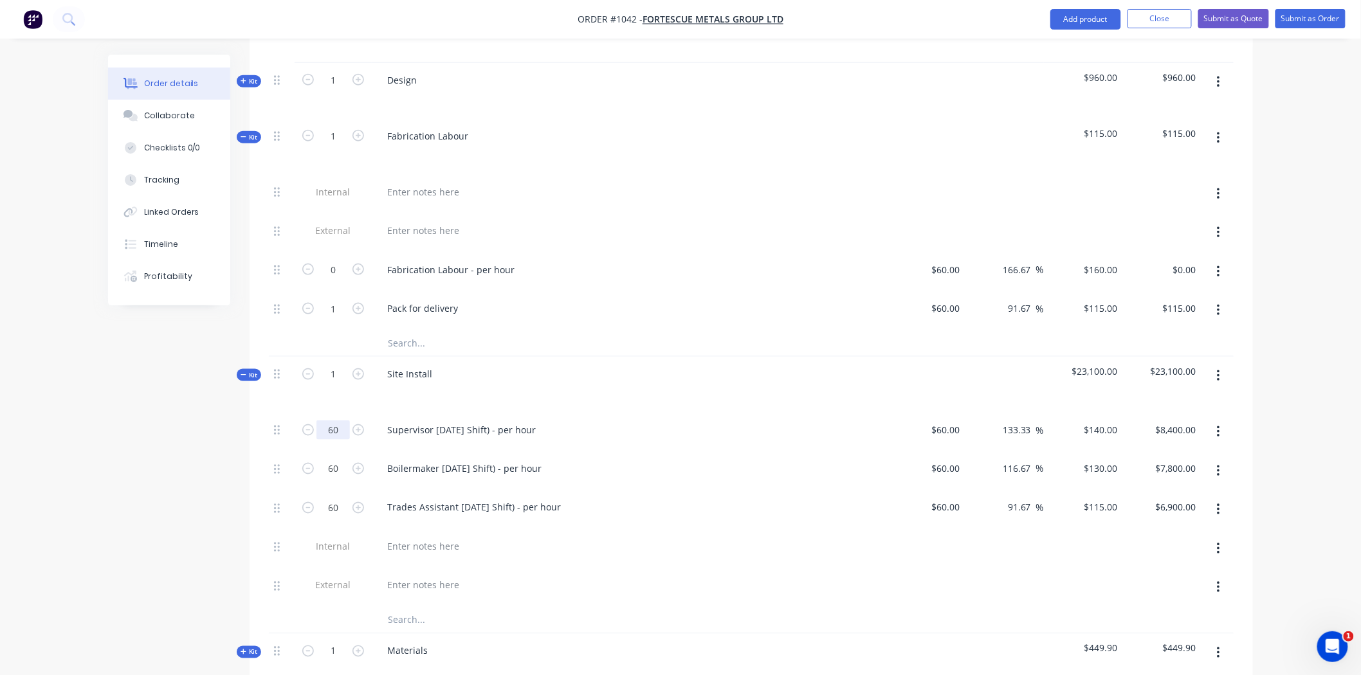
click at [339, 421] on input "60" at bounding box center [332, 430] width 33 height 19
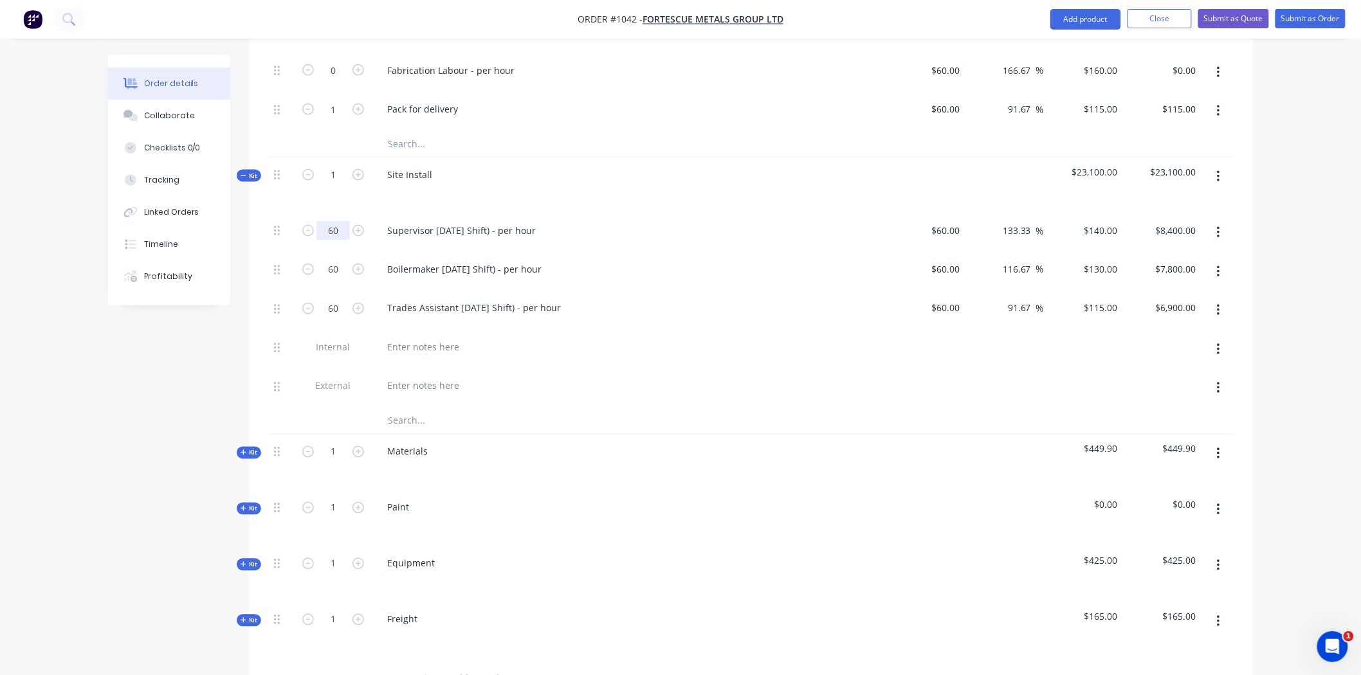
scroll to position [786, 0]
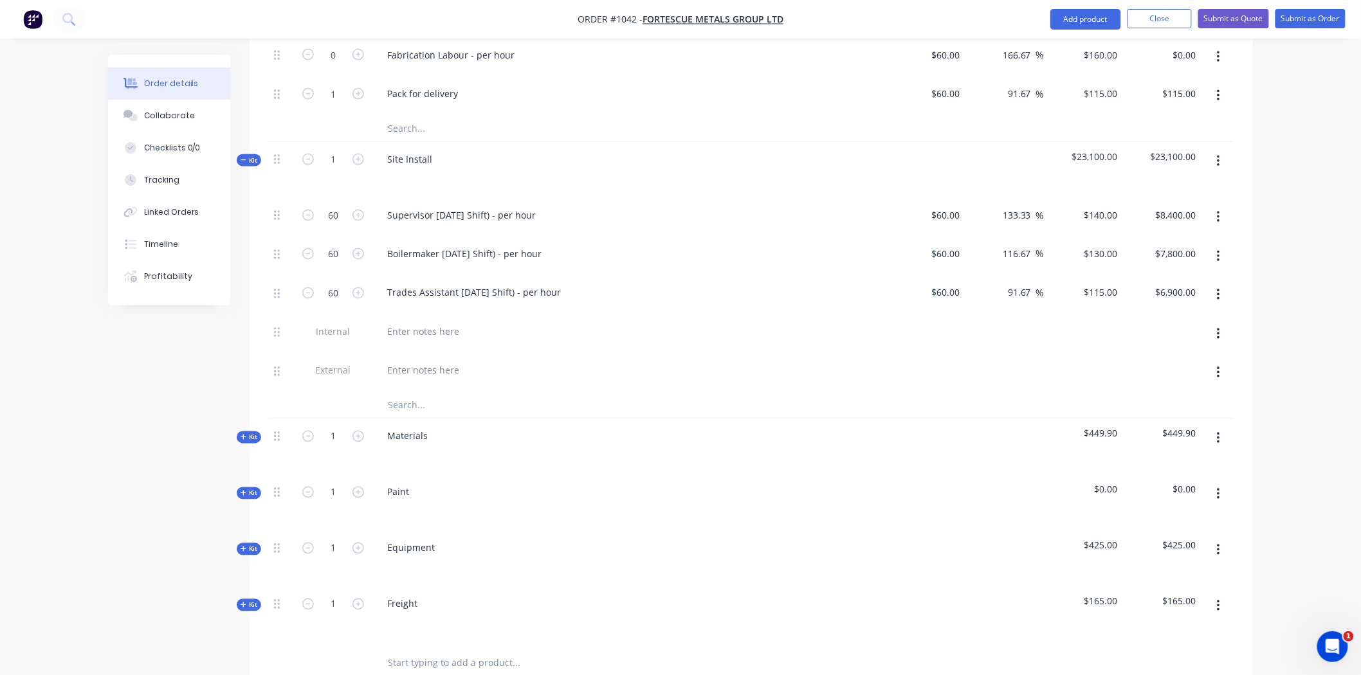
click at [251, 545] on span "Kit" at bounding box center [249, 550] width 17 height 10
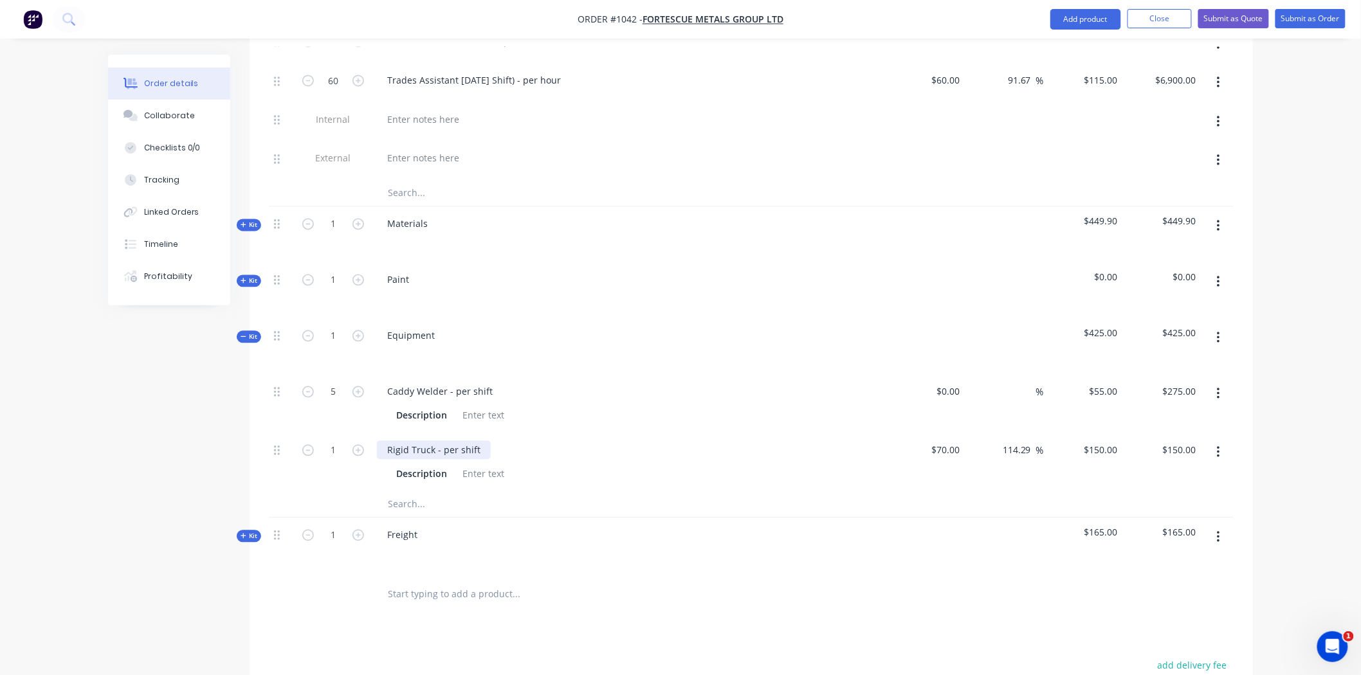
scroll to position [1000, 0]
click at [246, 220] on icon at bounding box center [244, 223] width 6 height 6
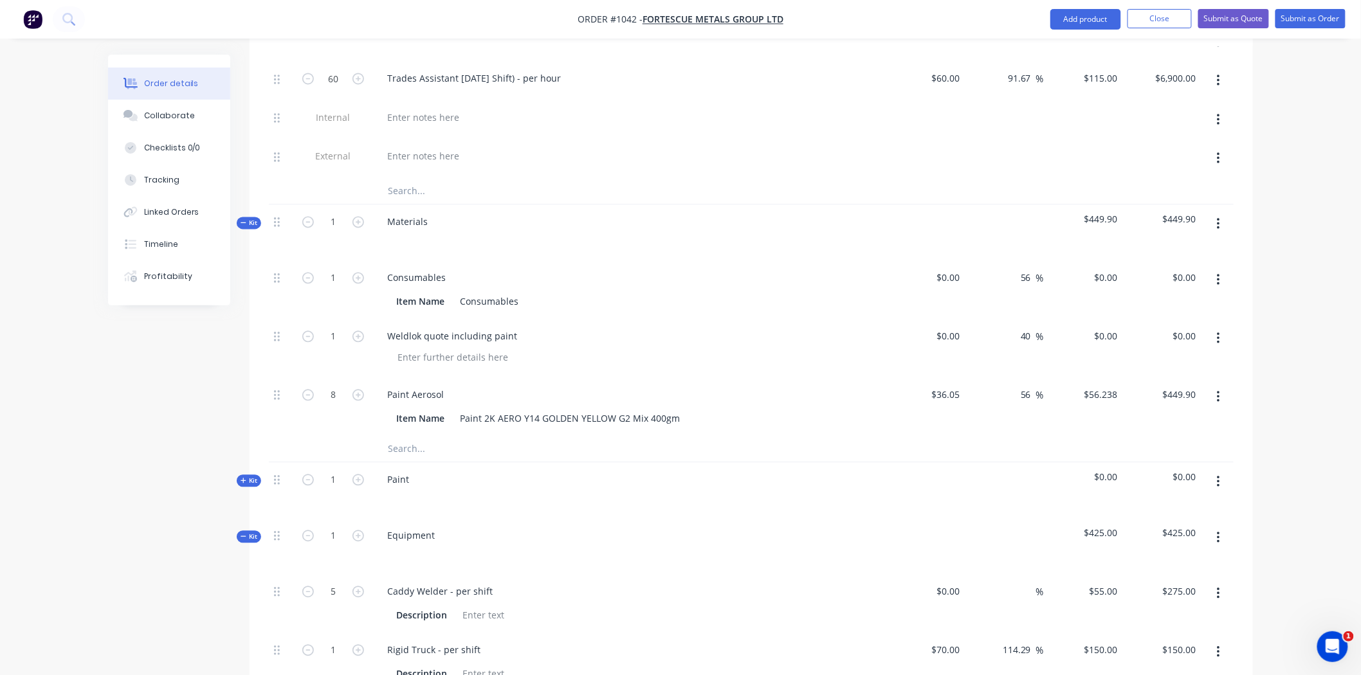
click at [245, 478] on icon at bounding box center [244, 481] width 6 height 6
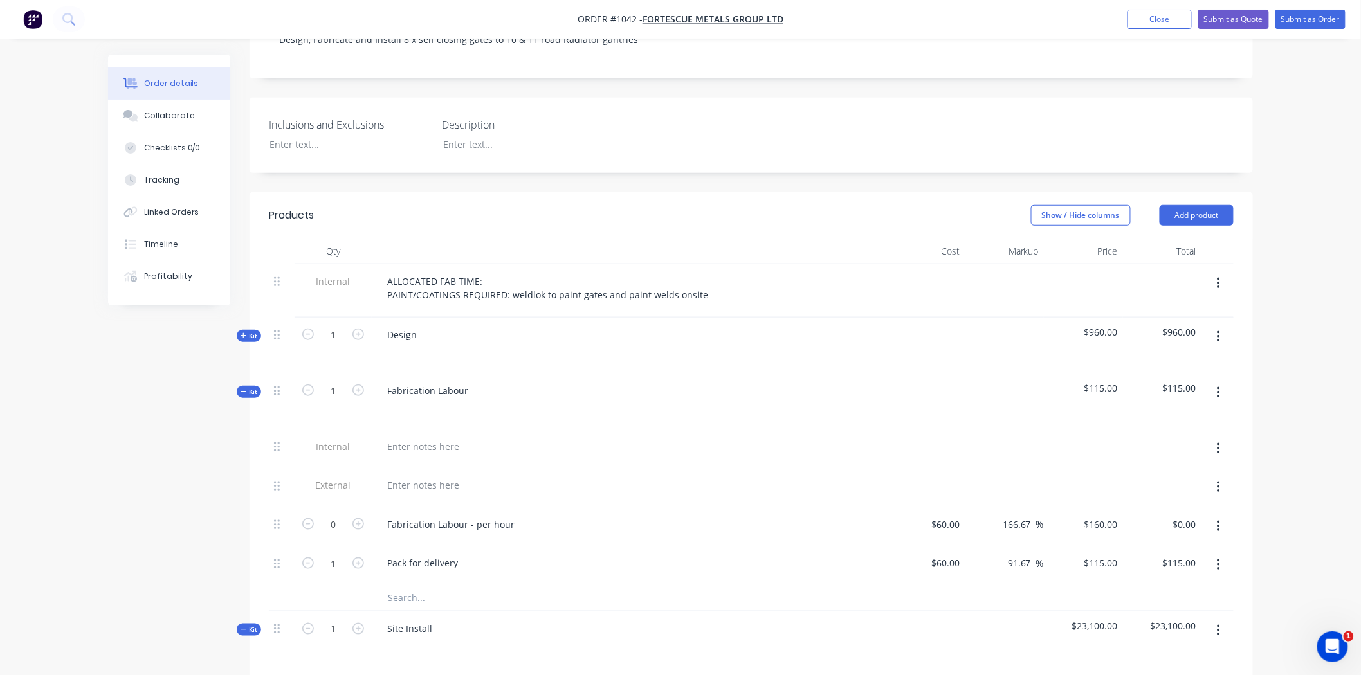
scroll to position [286, 0]
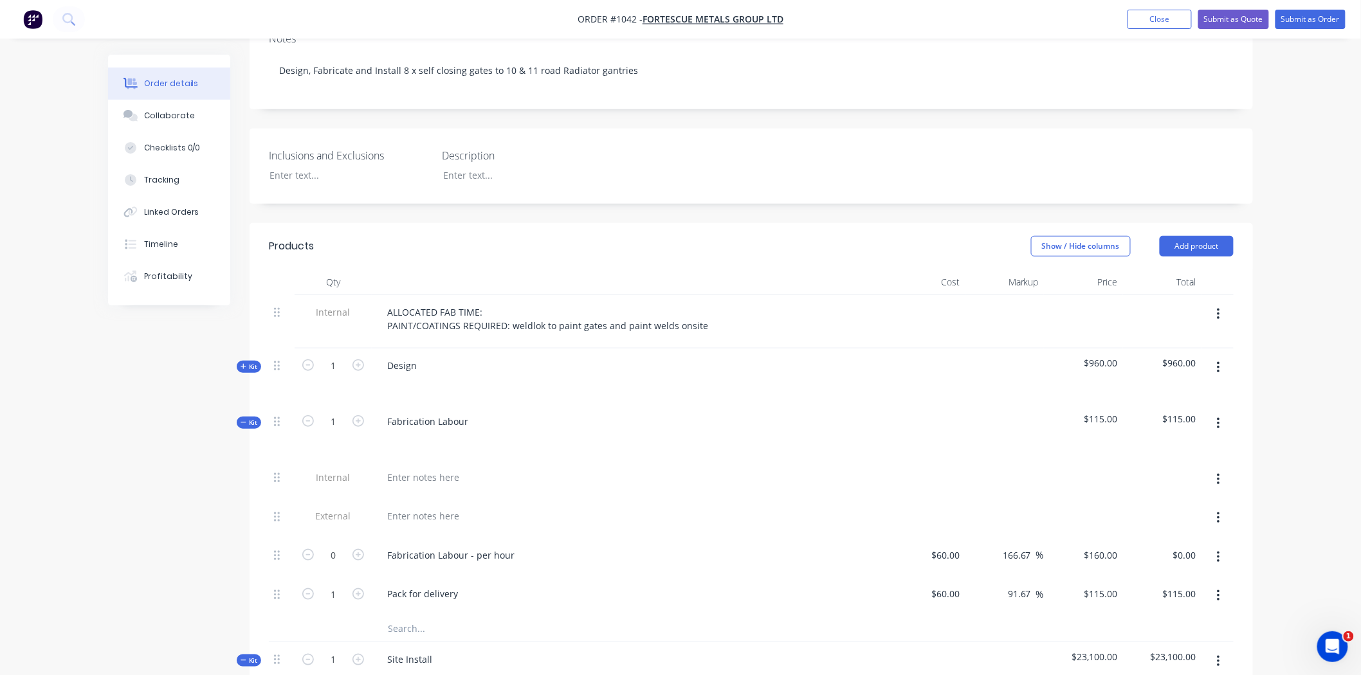
click at [241, 363] on icon at bounding box center [244, 366] width 6 height 6
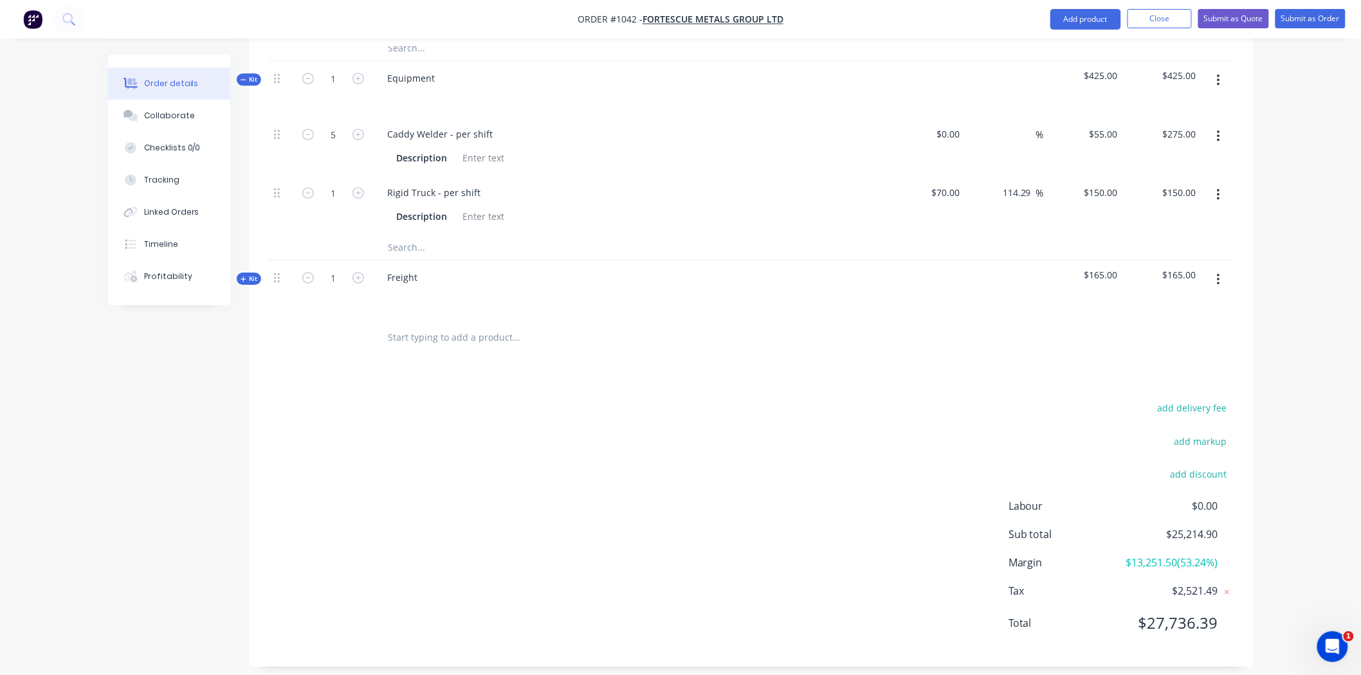
scroll to position [1600, 0]
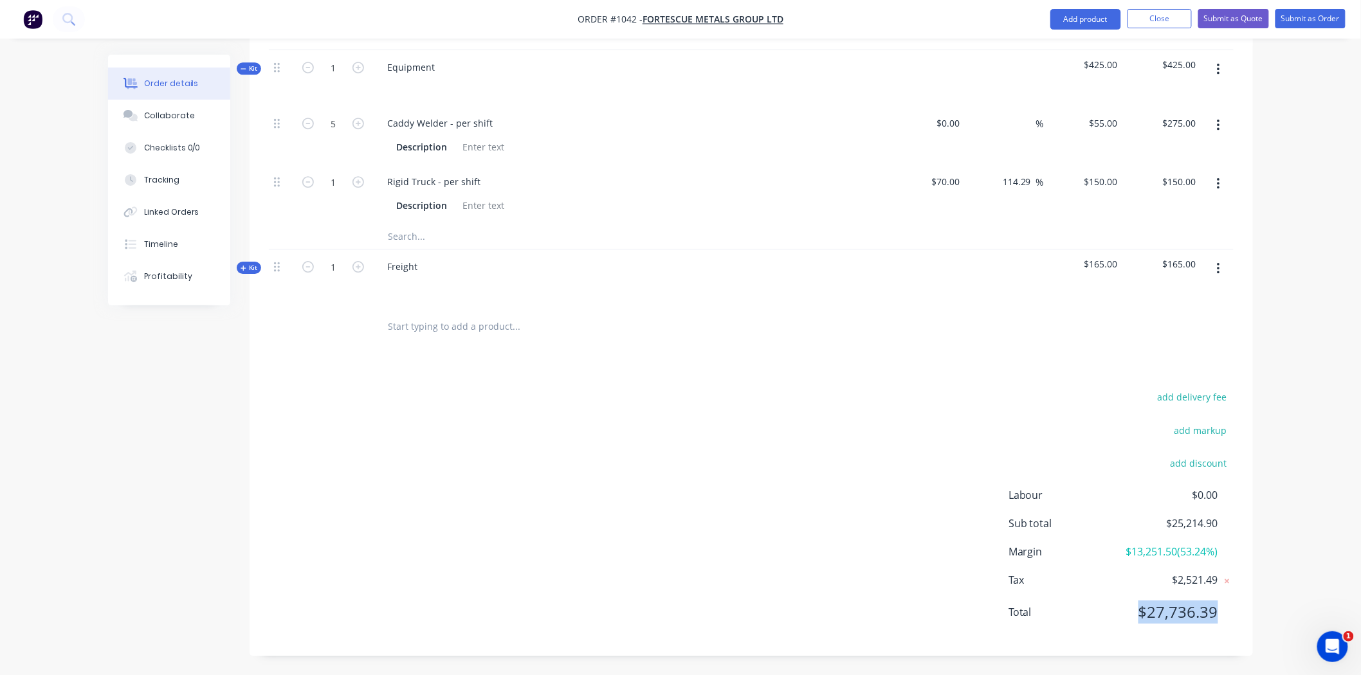
drag, startPoint x: 1217, startPoint y: 606, endPoint x: 1137, endPoint y: 608, distance: 80.4
click at [1137, 608] on div "Total $27,736.39" at bounding box center [1120, 612] width 225 height 23
drag, startPoint x: 1217, startPoint y: 503, endPoint x: 1152, endPoint y: 499, distance: 64.4
click at [1152, 516] on div "Sub total $25,214.90" at bounding box center [1120, 523] width 225 height 15
click at [733, 489] on div "add delivery fee add markup add discount Labour $0.00 Sub total $25,214.90 Marg…" at bounding box center [751, 512] width 965 height 248
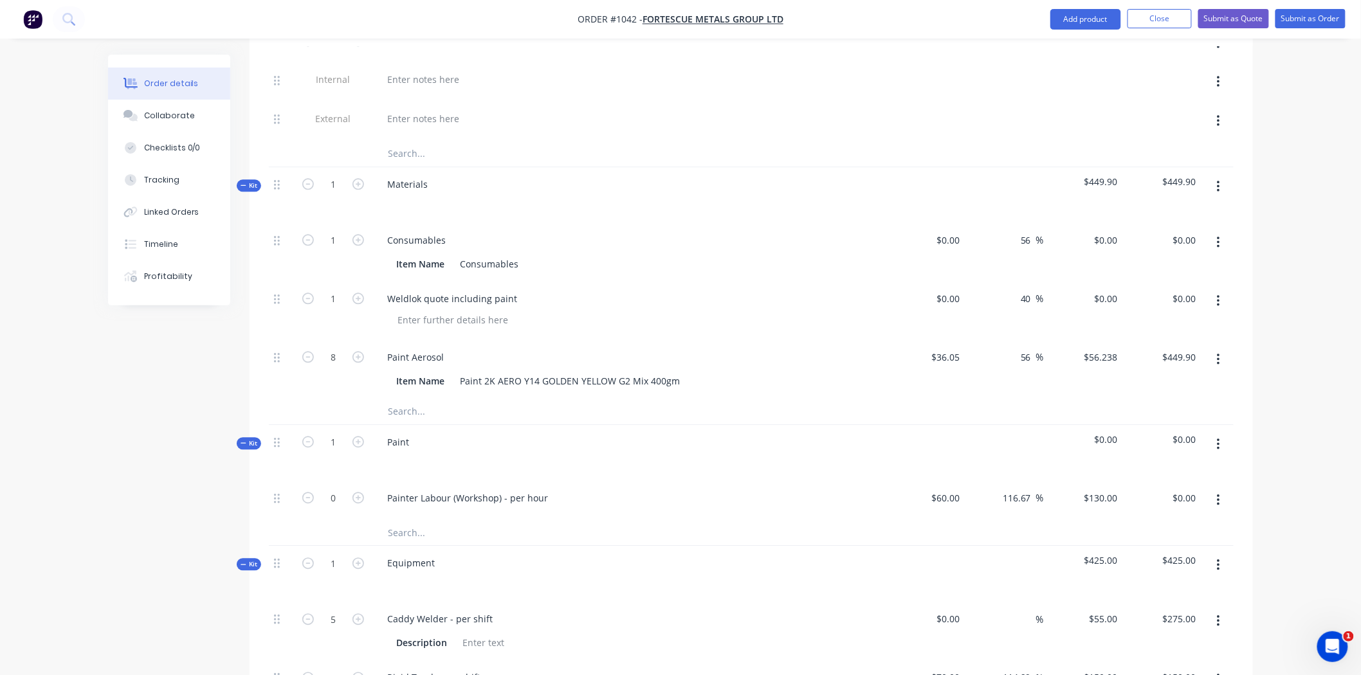
scroll to position [1100, 0]
click at [415, 402] on input "text" at bounding box center [515, 415] width 257 height 26
type input "t"
click at [1117, 234] on input "0" at bounding box center [1108, 243] width 30 height 19
type input "$200.00"
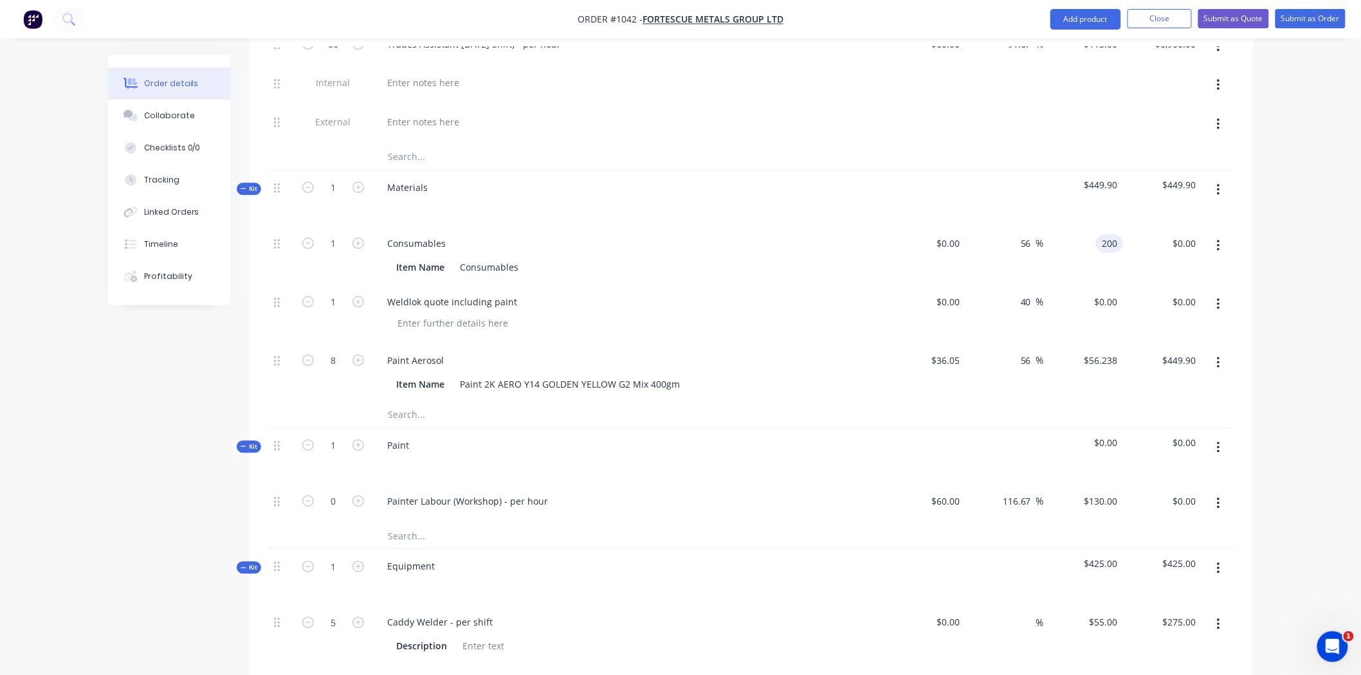
type input "$200.00"
click at [965, 226] on div "56 56 %" at bounding box center [1004, 255] width 79 height 59
click at [957, 234] on input "0" at bounding box center [951, 243] width 30 height 19
drag, startPoint x: 1049, startPoint y: 279, endPoint x: 1058, endPoint y: 266, distance: 15.3
click at [1049, 285] on div "$0.00 $0.00" at bounding box center [1083, 314] width 79 height 59
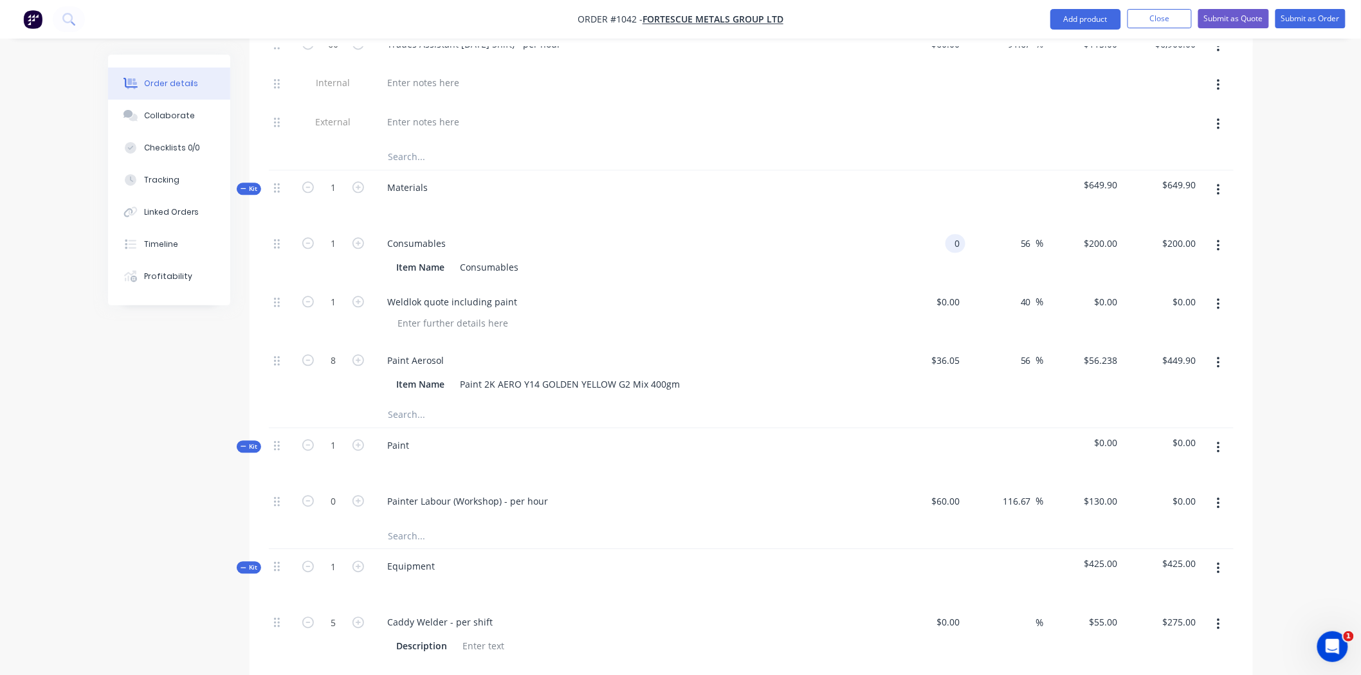
type input "$0.00"
click at [958, 234] on input "0" at bounding box center [957, 243] width 15 height 19
type input "$100.00"
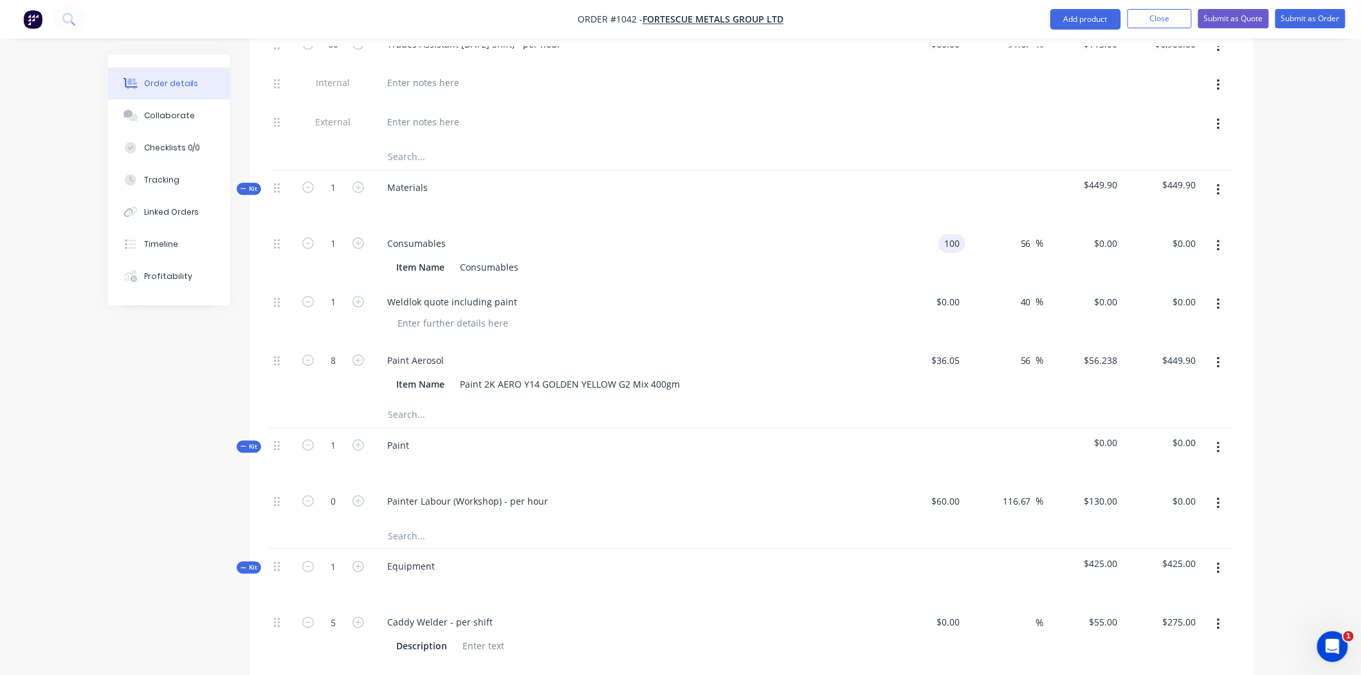
type input "$156.00"
click at [1002, 258] on div "56 56 %" at bounding box center [1004, 255] width 79 height 59
click at [181, 98] on button "Order details" at bounding box center [169, 84] width 122 height 32
click at [184, 112] on div "Collaborate" at bounding box center [169, 116] width 51 height 12
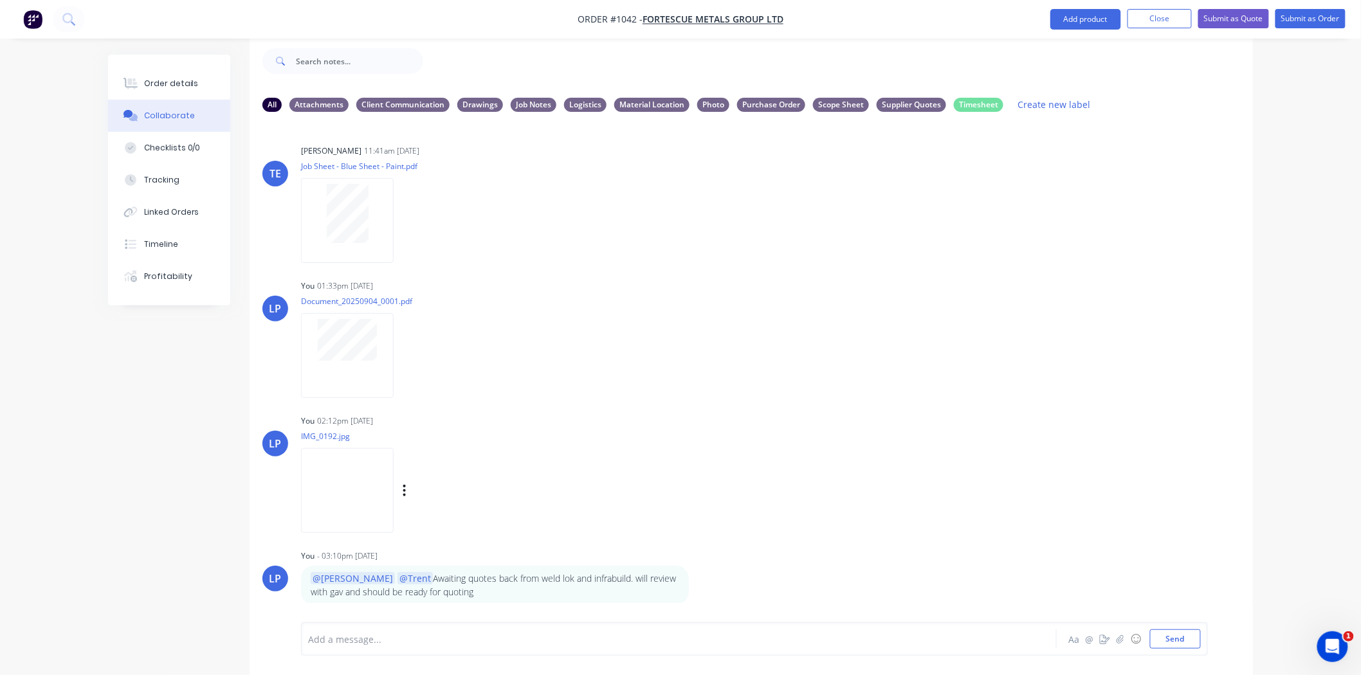
scroll to position [1, 0]
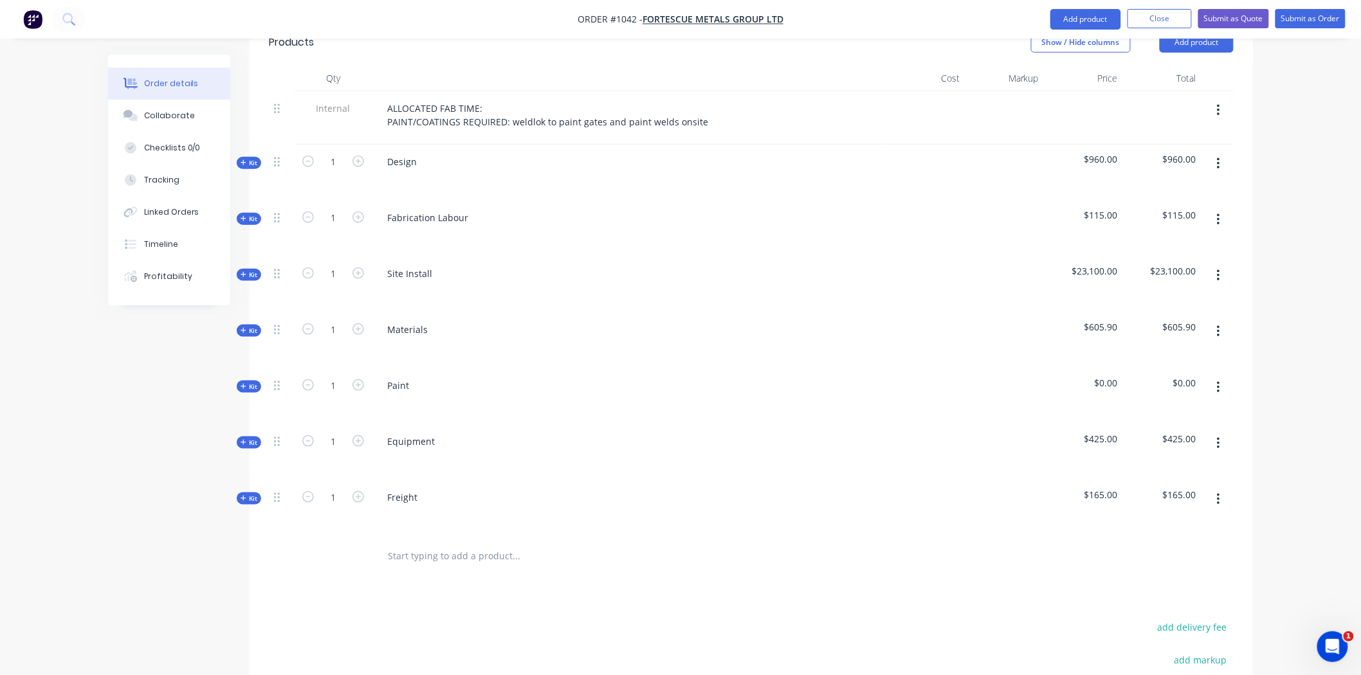
scroll to position [432, 0]
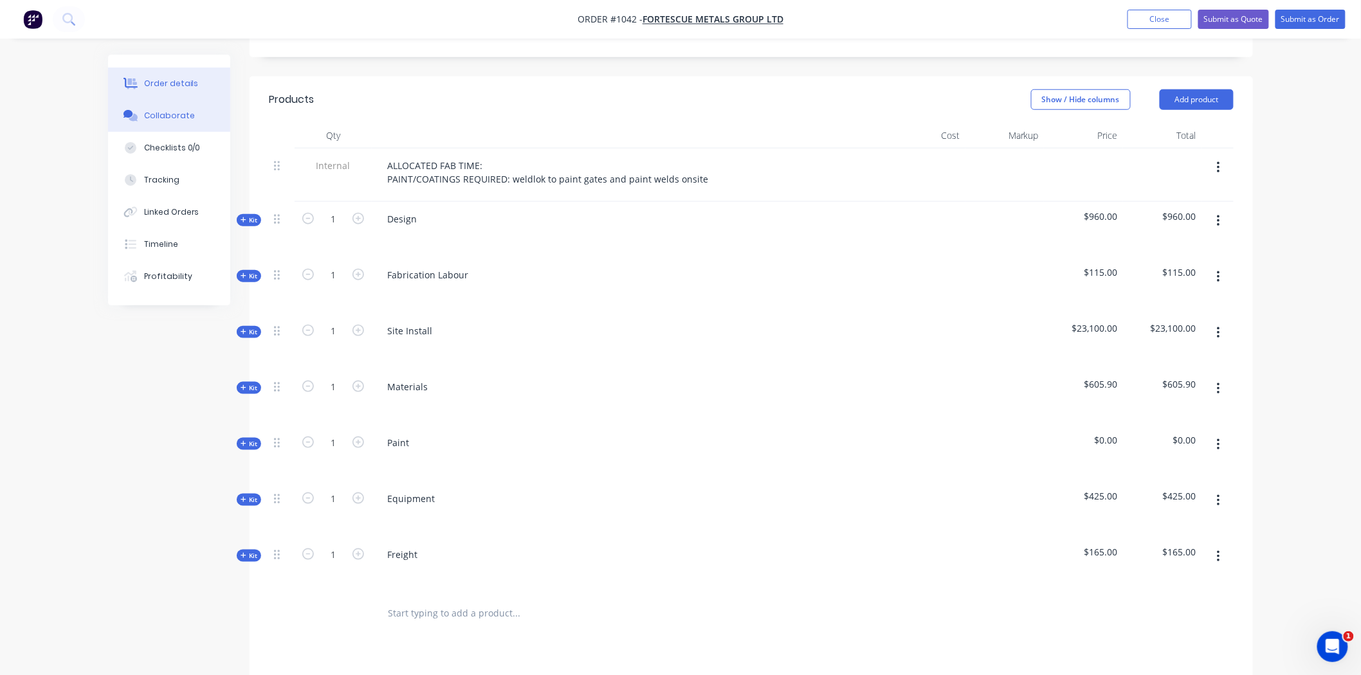
click at [159, 122] on button "Collaborate" at bounding box center [169, 116] width 122 height 32
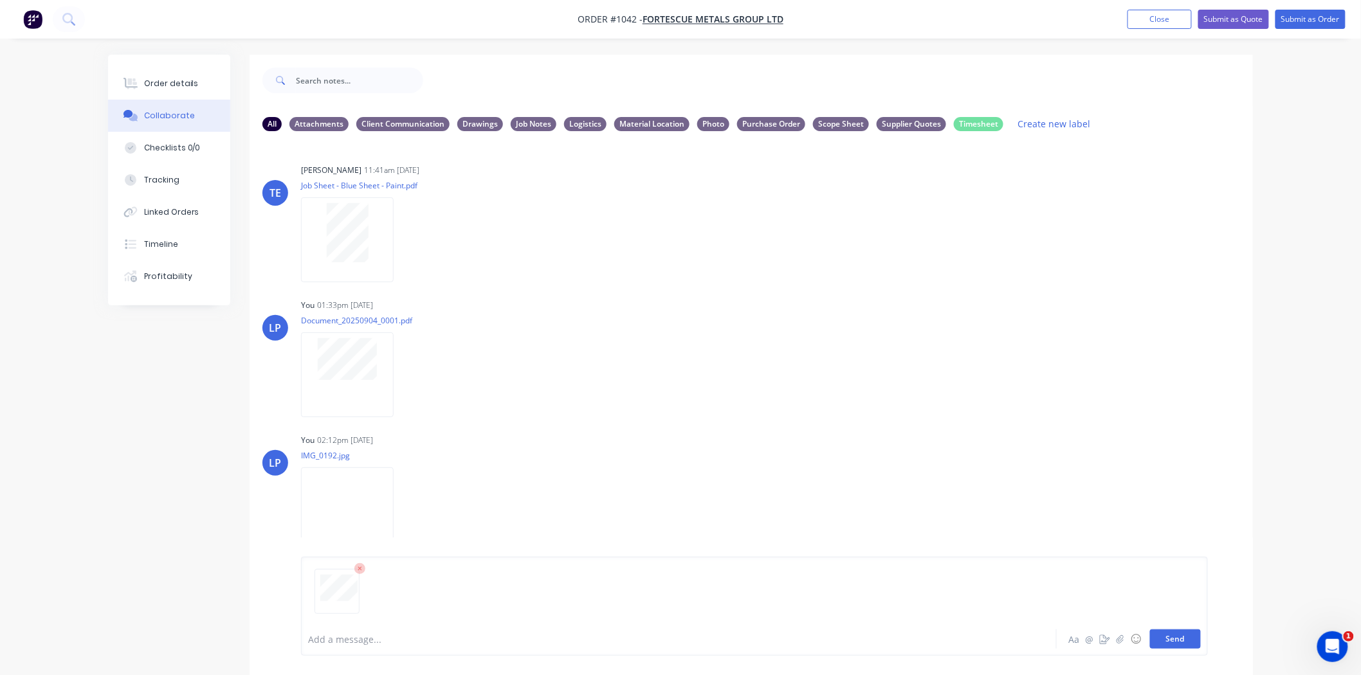
click at [1187, 639] on button "Send" at bounding box center [1175, 639] width 51 height 19
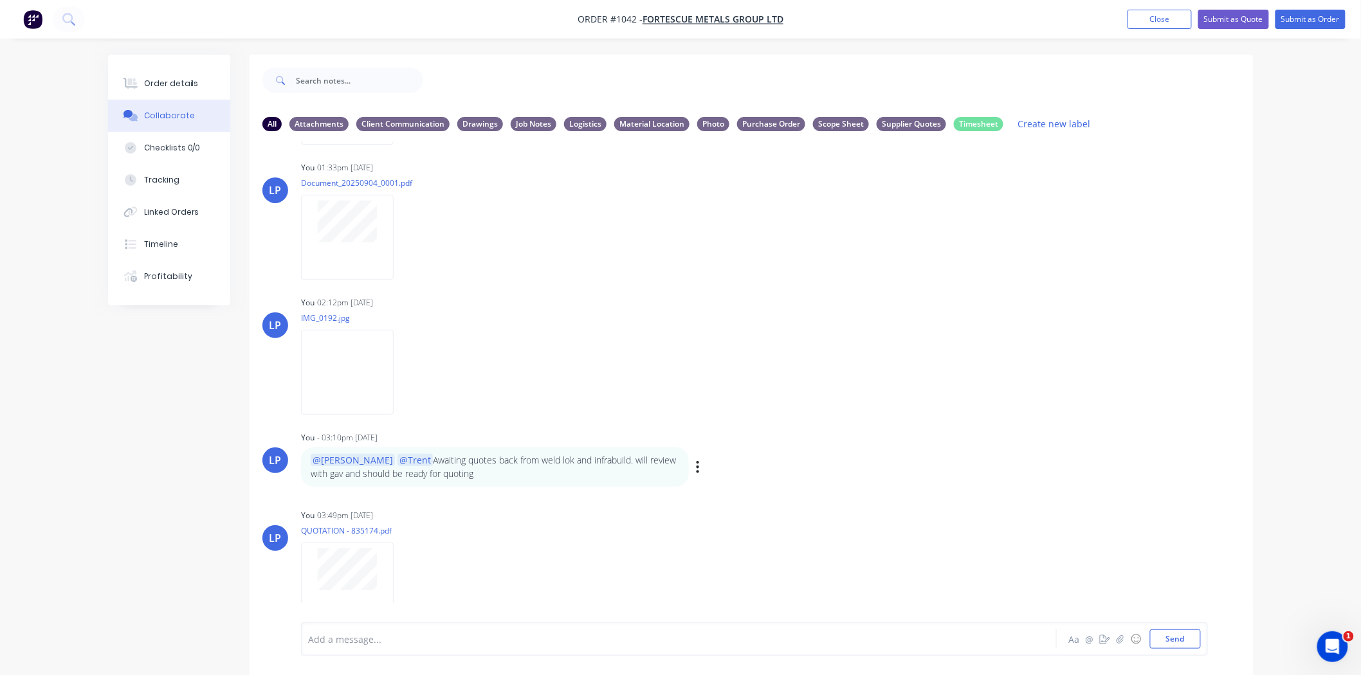
scroll to position [148, 0]
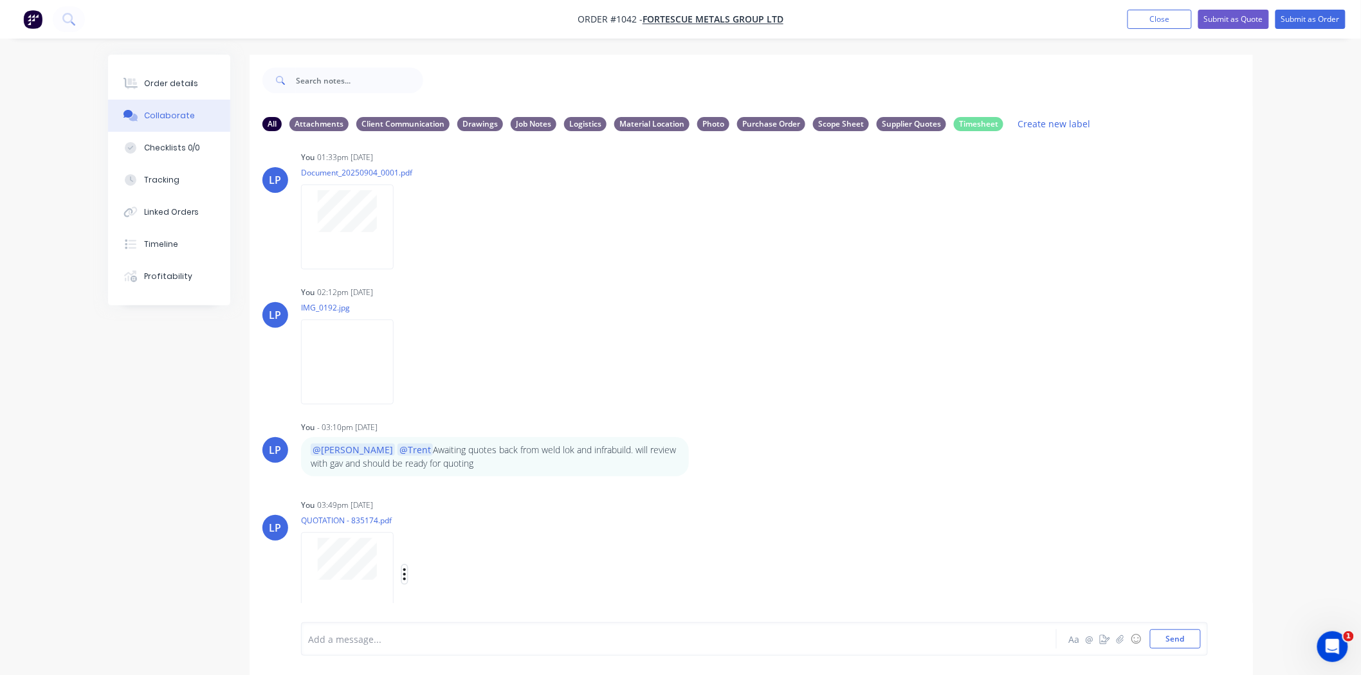
click at [406, 575] on button "button" at bounding box center [404, 574] width 5 height 19
click at [455, 542] on button "Labels" at bounding box center [489, 546] width 145 height 29
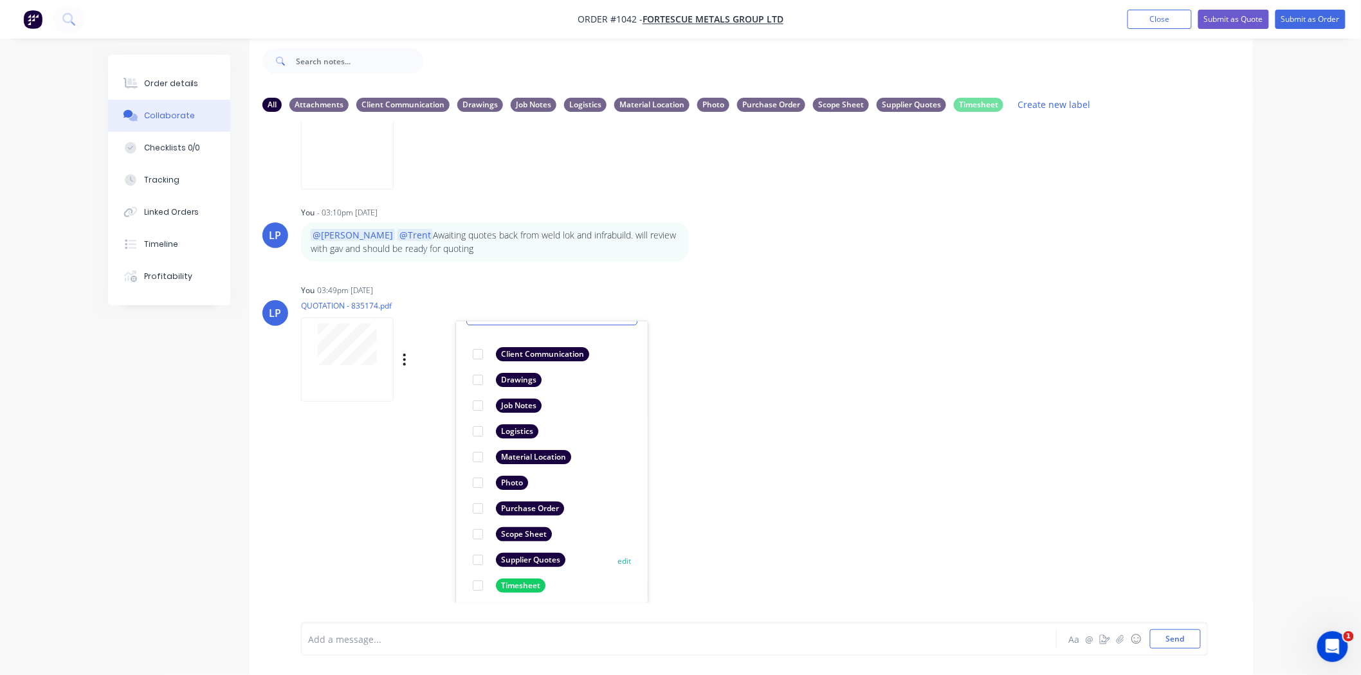
scroll to position [74, 0]
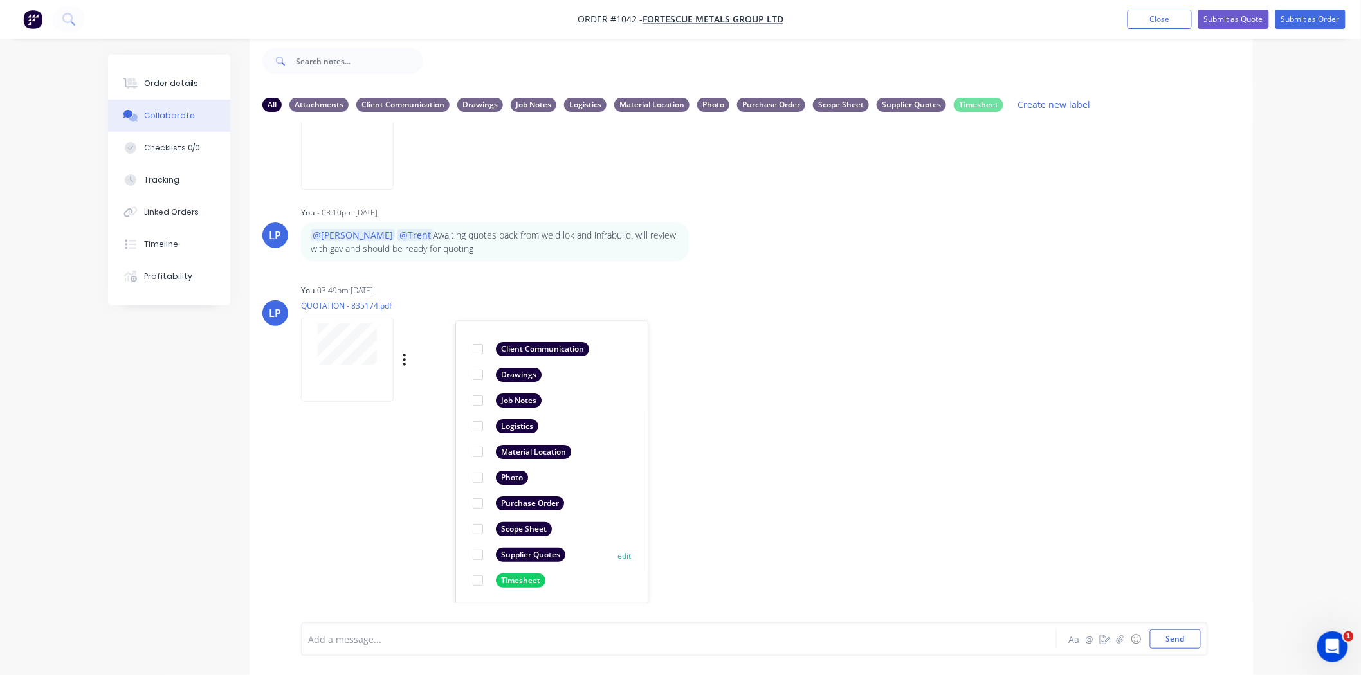
click at [480, 554] on div at bounding box center [478, 555] width 26 height 26
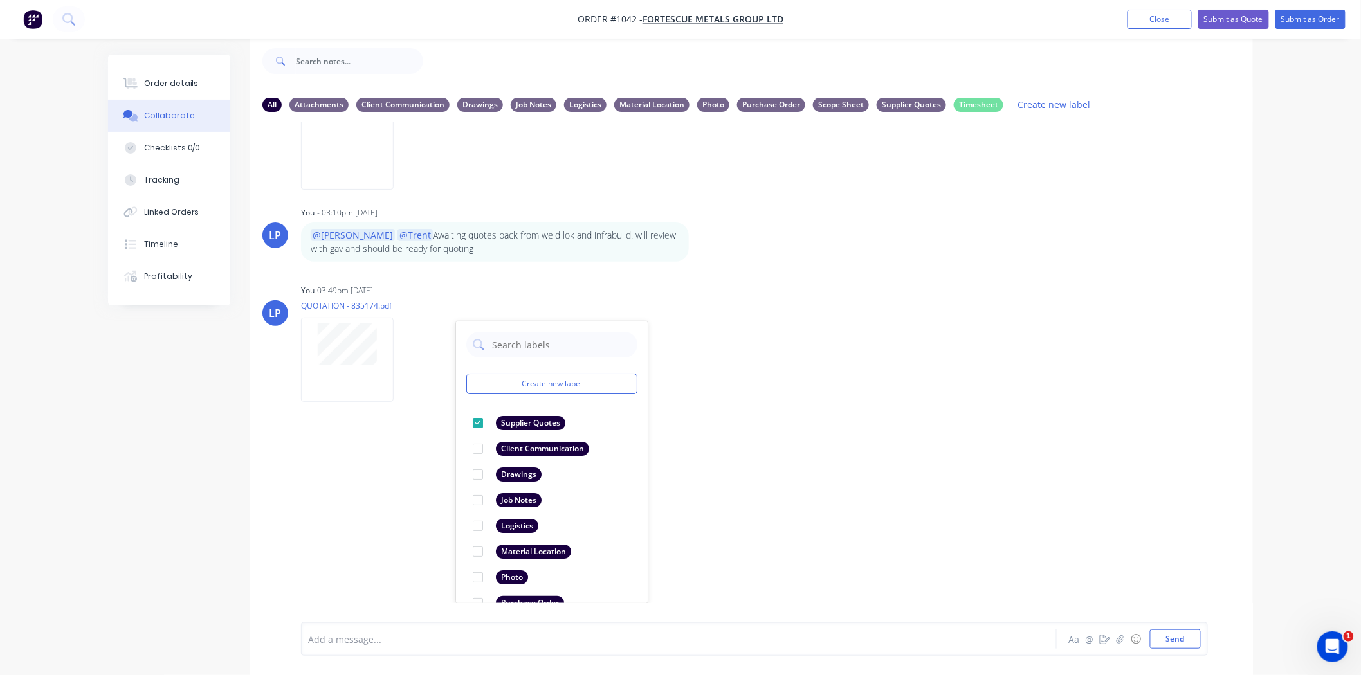
click at [801, 457] on div "TE Trent Ebermayer 11:41am 04/09/25 Job Sheet - Blue Sheet - Paint.pdf Labels D…" at bounding box center [751, 362] width 1003 height 481
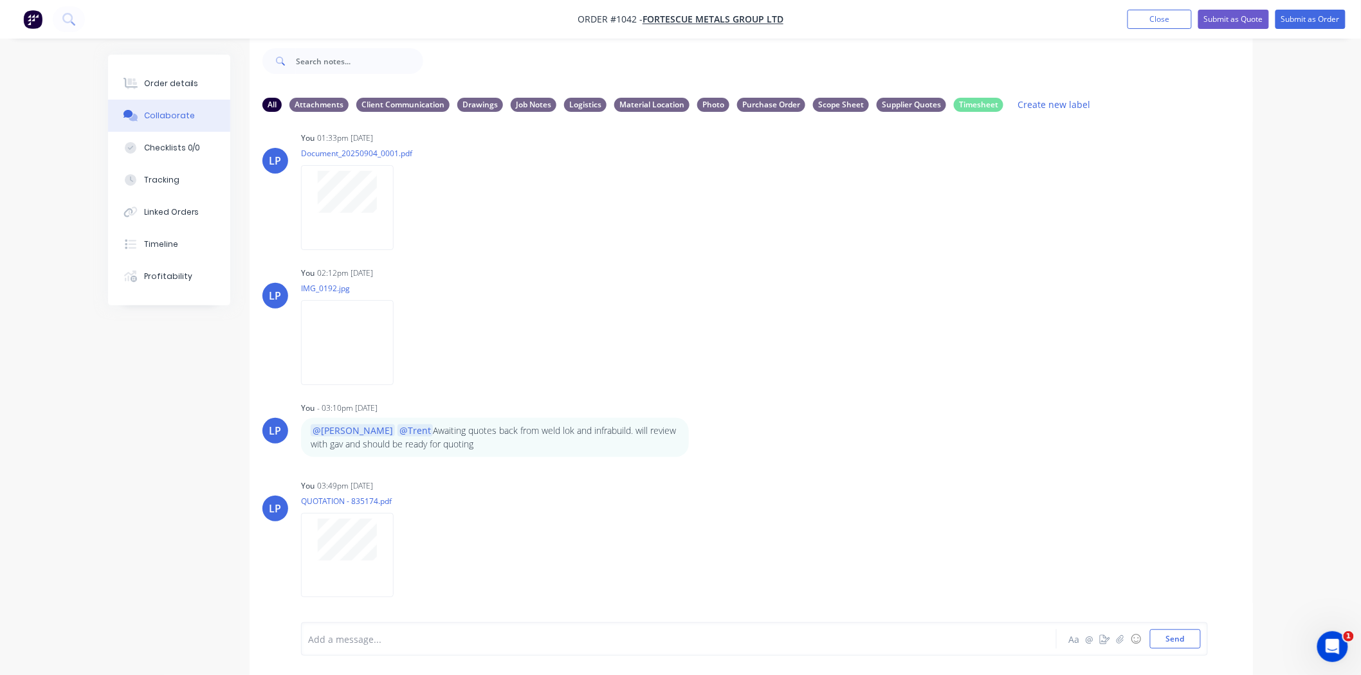
drag, startPoint x: 169, startPoint y: 91, endPoint x: 246, endPoint y: 98, distance: 77.4
click at [169, 91] on button "Order details" at bounding box center [169, 84] width 122 height 32
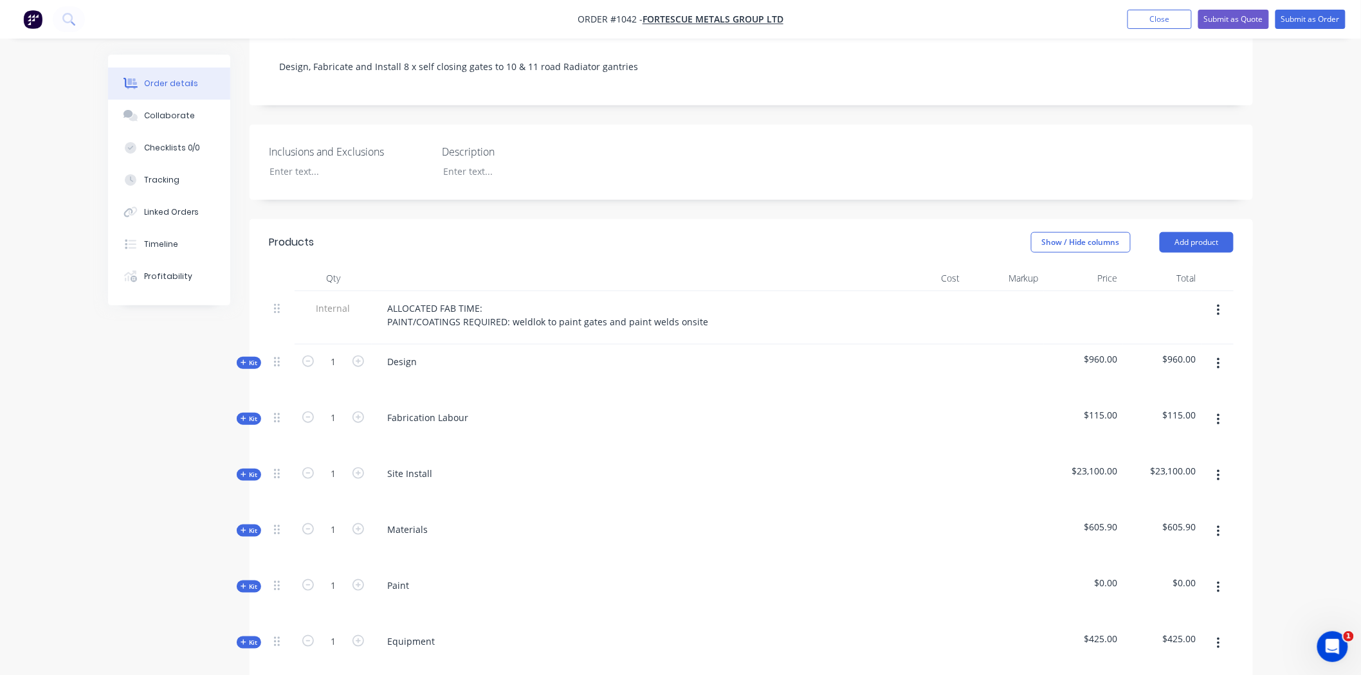
scroll to position [520, 0]
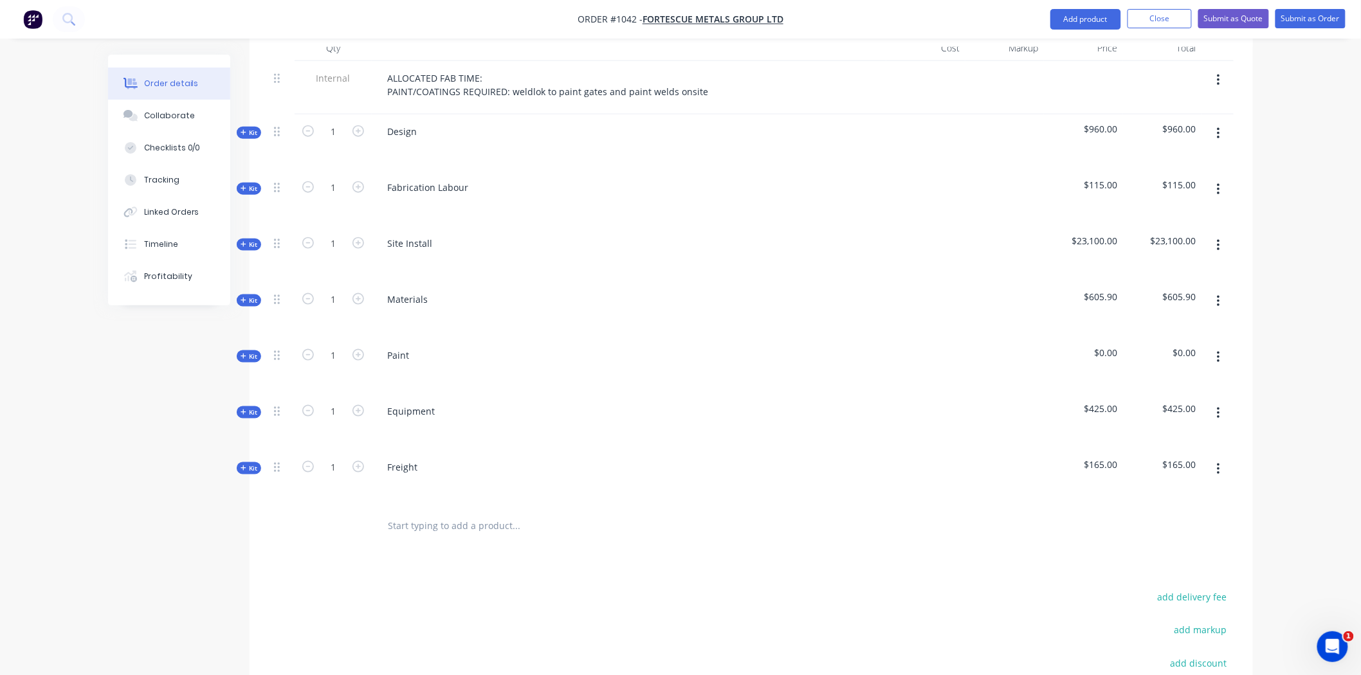
click at [255, 296] on span "Kit" at bounding box center [249, 301] width 17 height 10
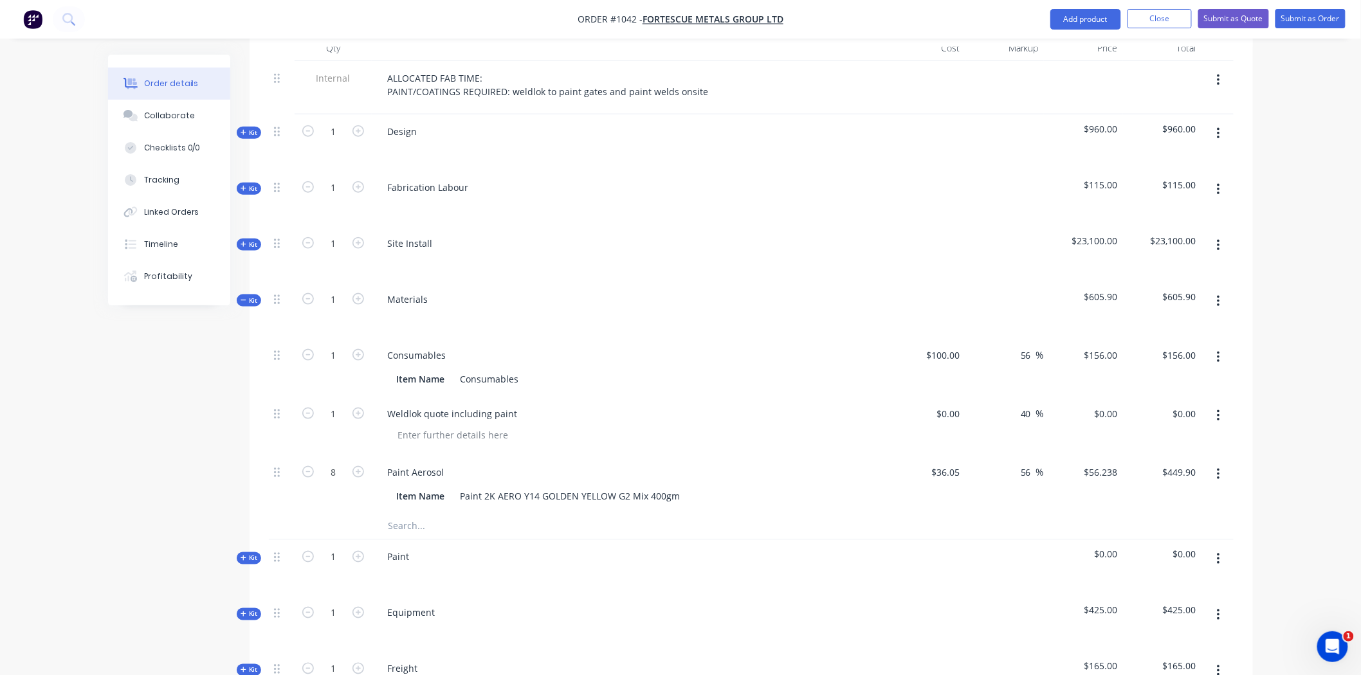
click at [412, 514] on input "text" at bounding box center [515, 527] width 257 height 26
click at [961, 404] on input "0" at bounding box center [951, 413] width 30 height 19
click at [961, 404] on input "$0.00" at bounding box center [951, 413] width 30 height 19
drag, startPoint x: 947, startPoint y: 396, endPoint x: 954, endPoint y: 396, distance: 7.1
click at [947, 404] on div "$0.00 $0.00" at bounding box center [948, 413] width 35 height 19
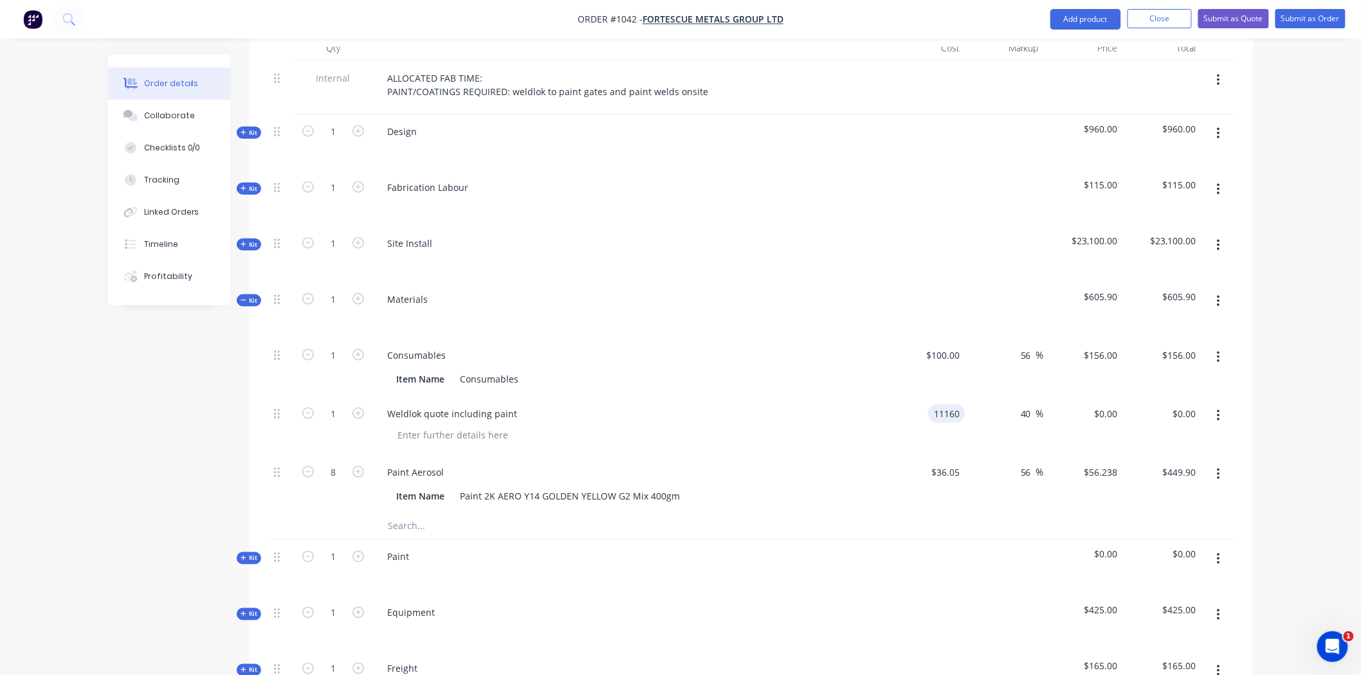
type input "$11,160.00"
type input "$15,624.00"
click at [998, 433] on div "40 40 %" at bounding box center [1004, 426] width 79 height 59
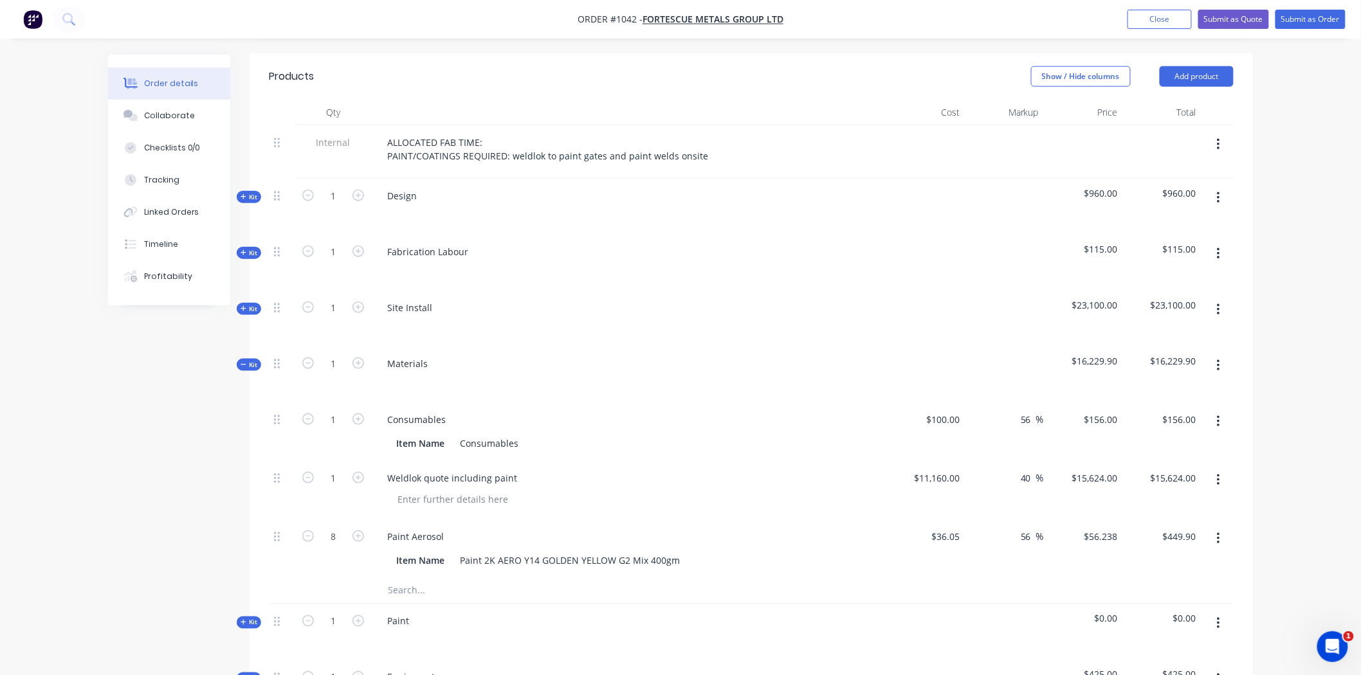
scroll to position [491, 0]
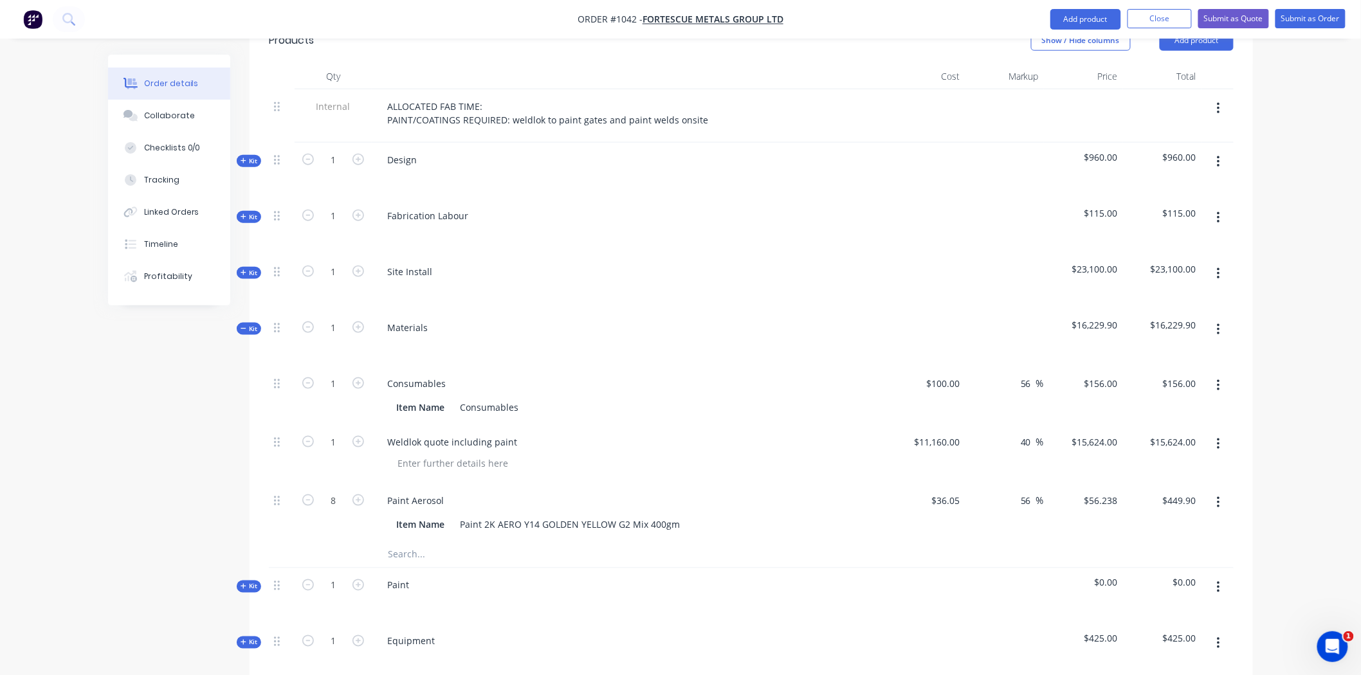
click at [1299, 343] on div "Order details Collaborate Checklists 0/0 Tracking Linked Orders Timeline Profit…" at bounding box center [680, 307] width 1361 height 1597
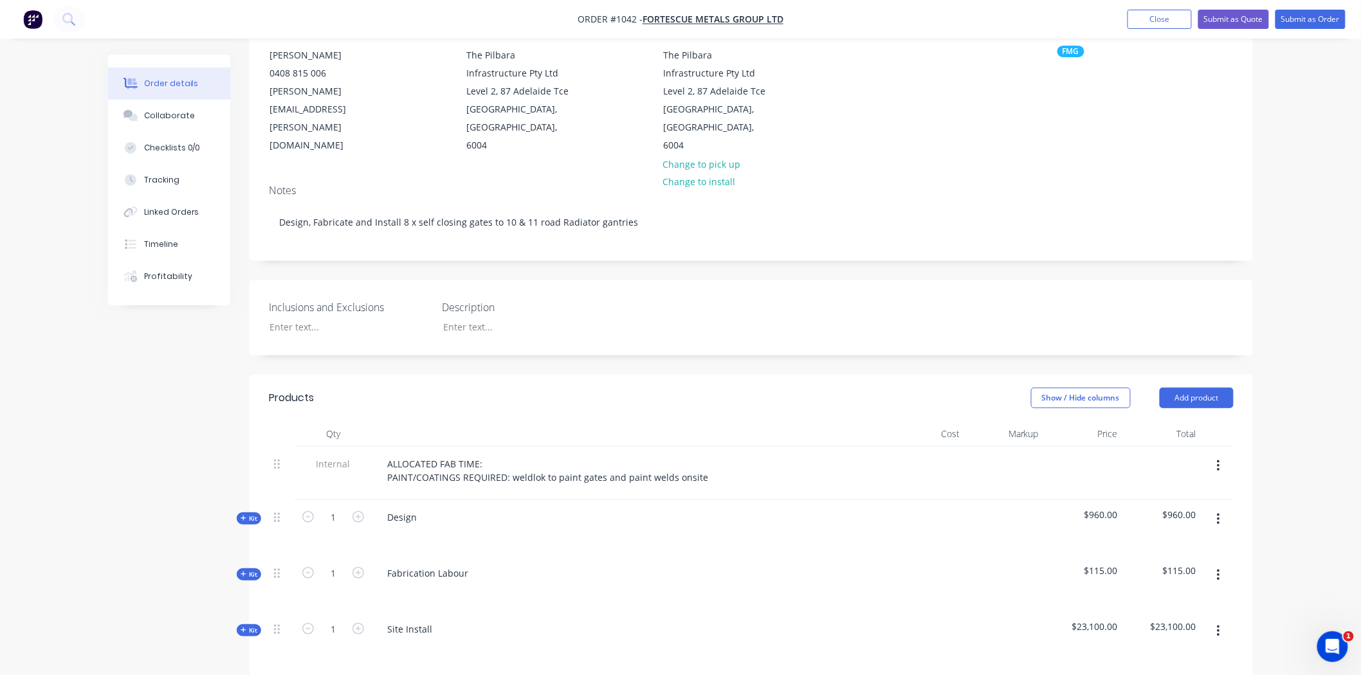
scroll to position [0, 0]
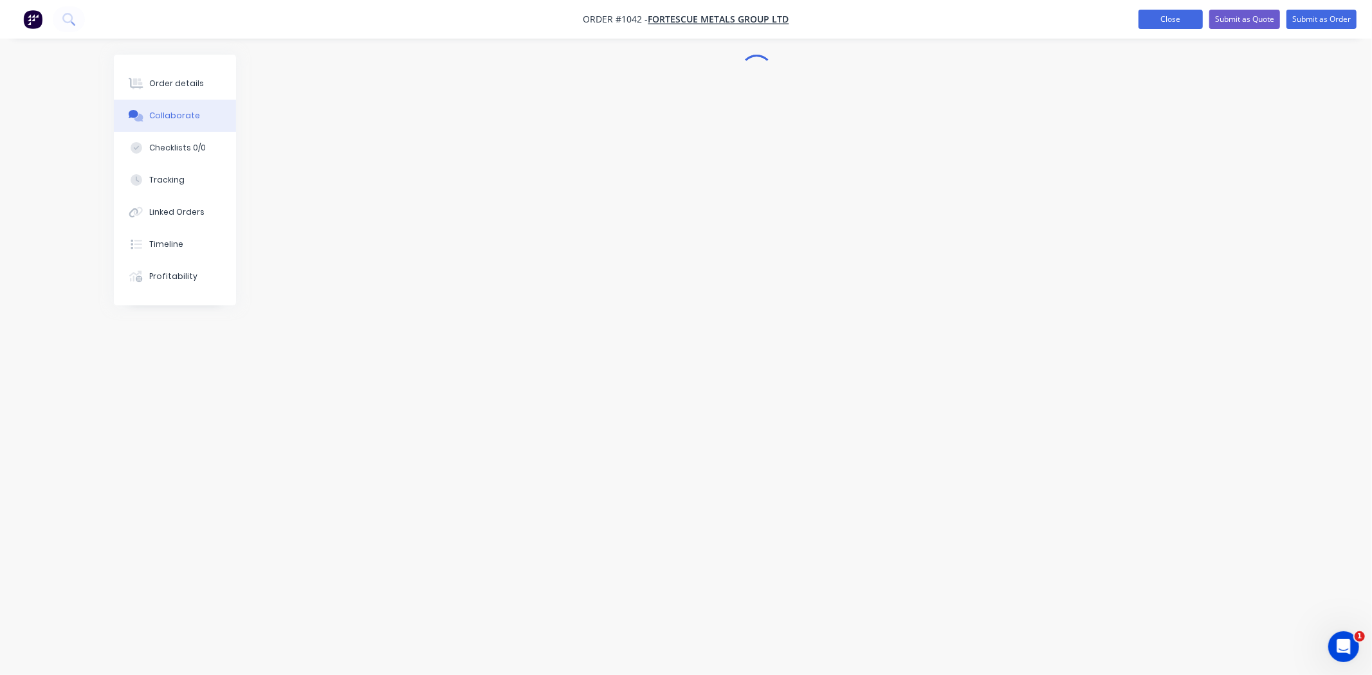
drag, startPoint x: 1187, startPoint y: 17, endPoint x: 1171, endPoint y: 26, distance: 18.1
click at [1187, 17] on button "Close" at bounding box center [1170, 19] width 64 height 19
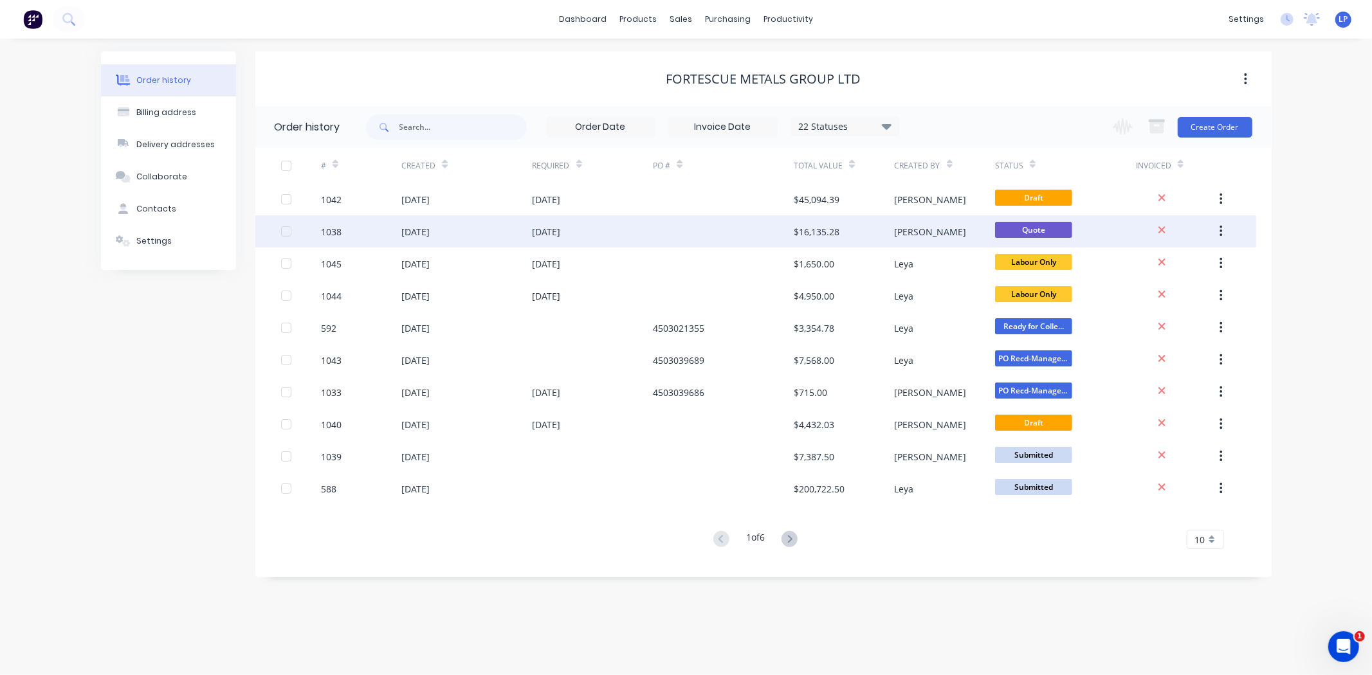
click at [331, 233] on div "1038" at bounding box center [331, 232] width 21 height 14
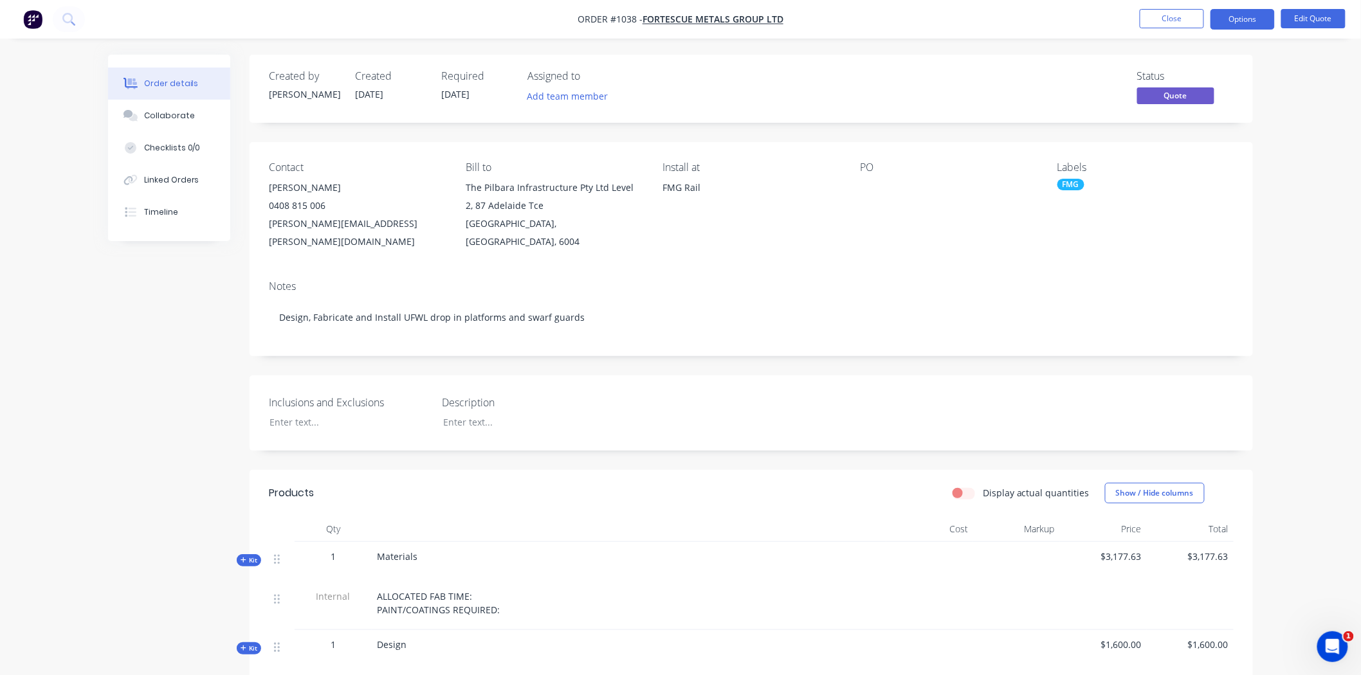
click at [1031, 222] on div "PO" at bounding box center [948, 205] width 176 height 89
click at [1225, 20] on button "Options" at bounding box center [1242, 19] width 64 height 21
click at [1171, 156] on div "Convert to Order" at bounding box center [1204, 155] width 118 height 19
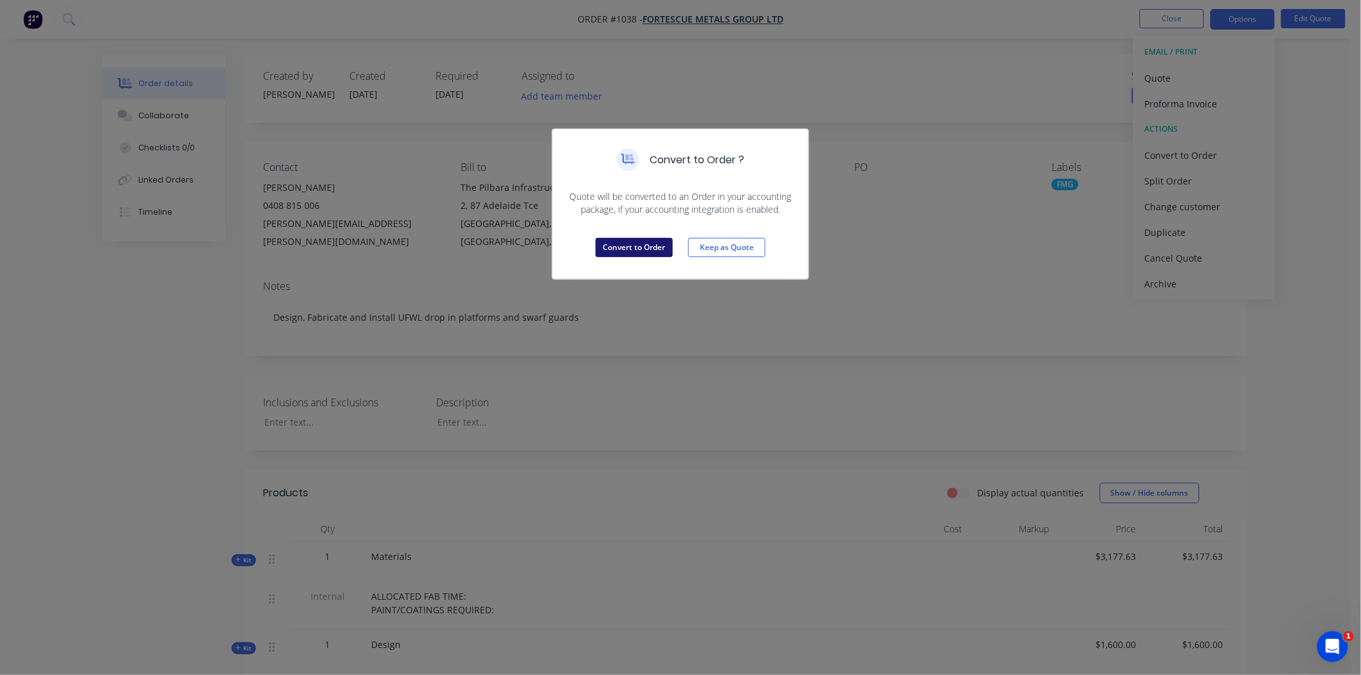
click at [651, 251] on button "Convert to Order" at bounding box center [633, 247] width 77 height 19
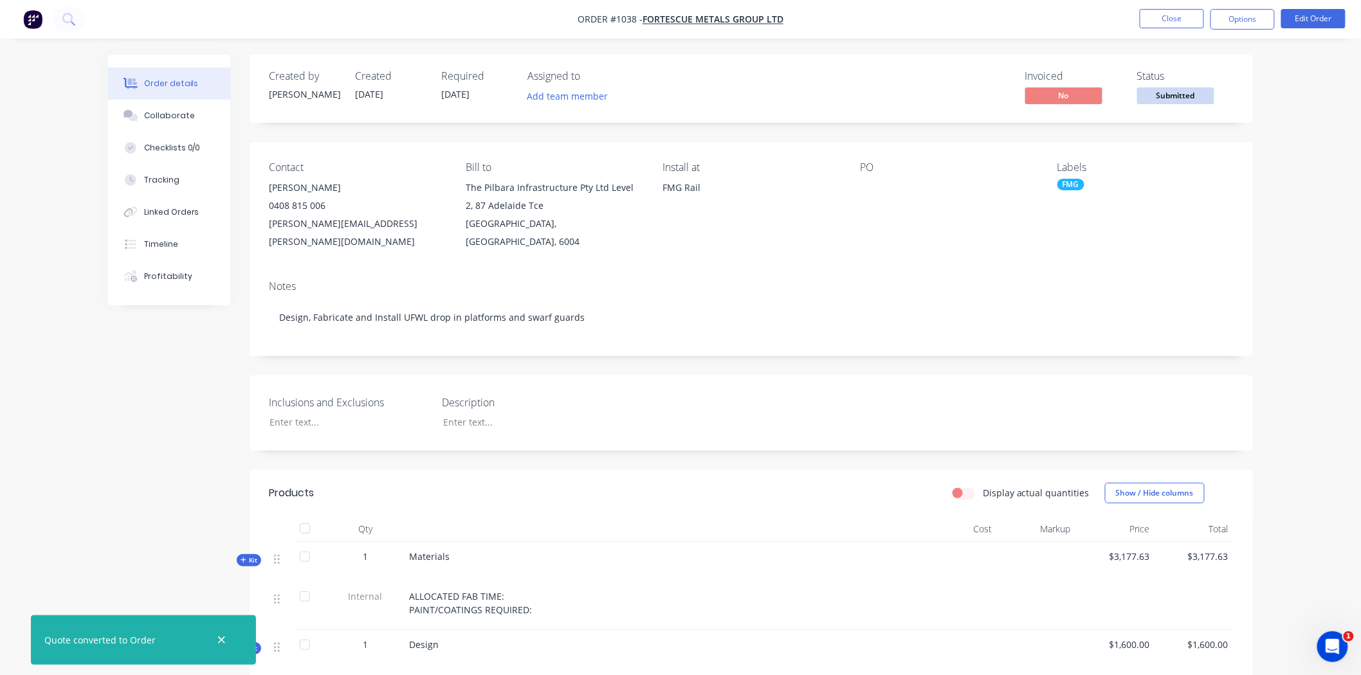
click at [749, 242] on div "Contact Murray Cooper 0408 815 006 murray.cooper@fortescue.com Bill to The Pilb…" at bounding box center [751, 206] width 1003 height 128
